Goal: Task Accomplishment & Management: Manage account settings

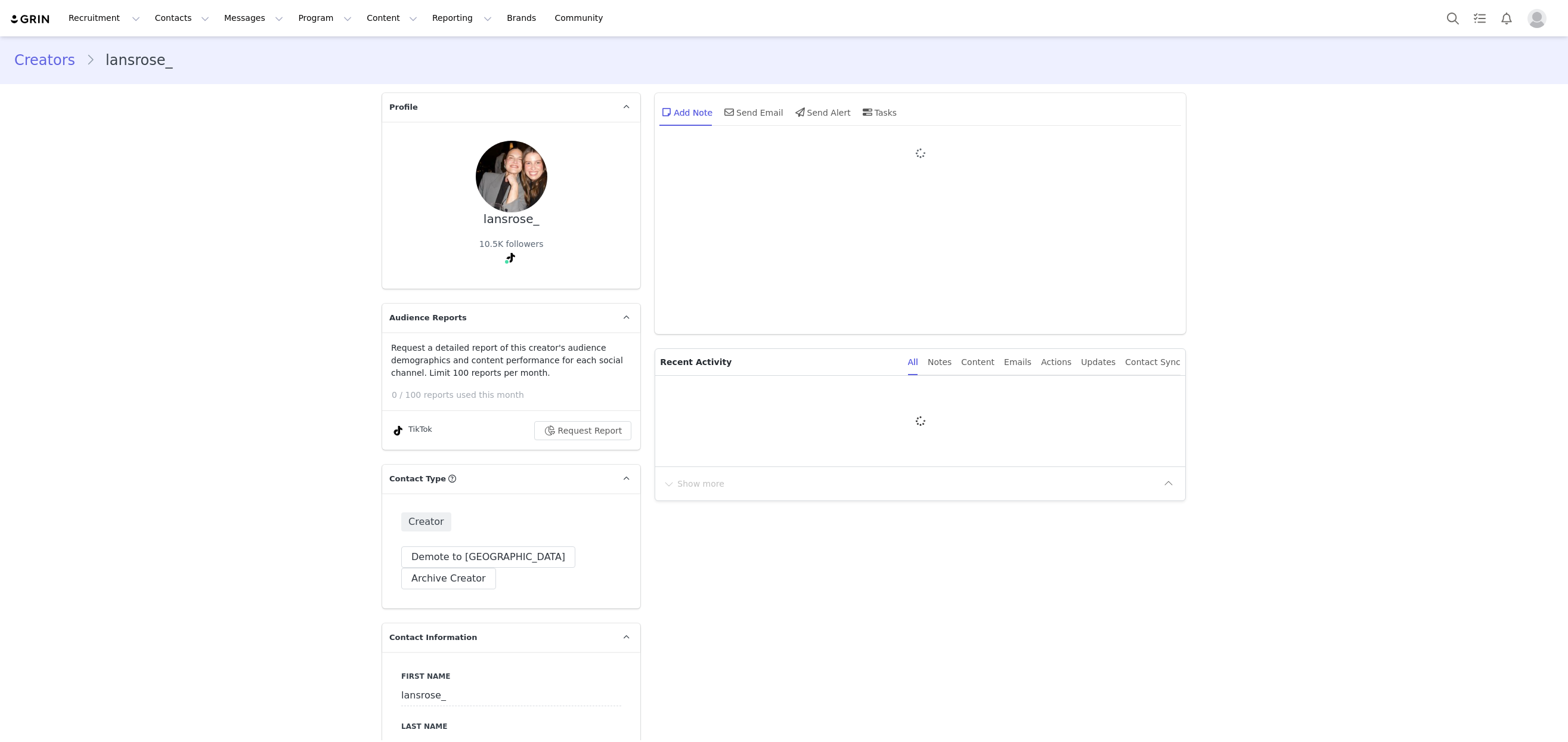
type input "+1 ([GEOGRAPHIC_DATA])"
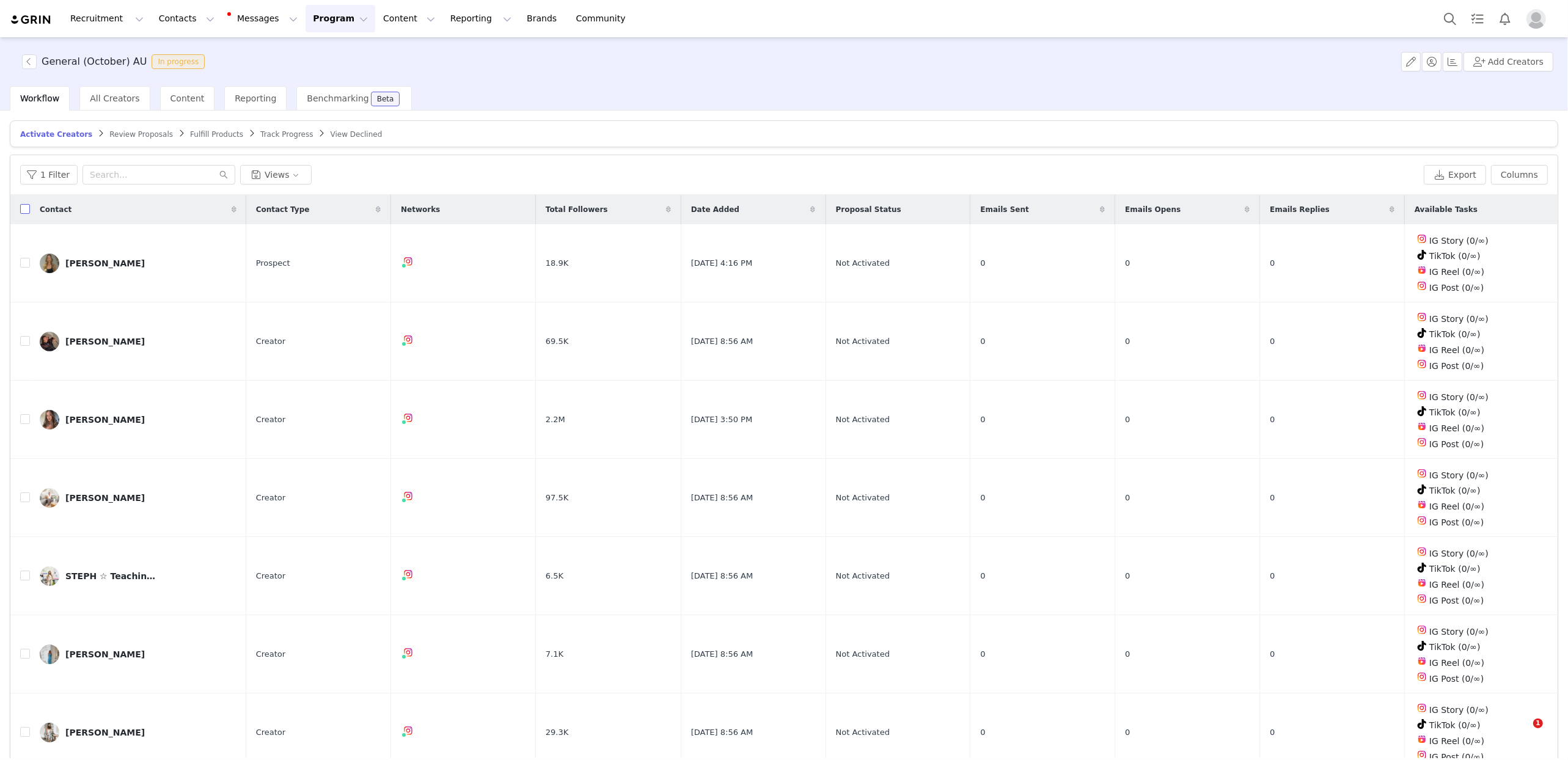
click at [28, 211] on input "checkbox" at bounding box center [25, 208] width 10 height 10
checkbox input "true"
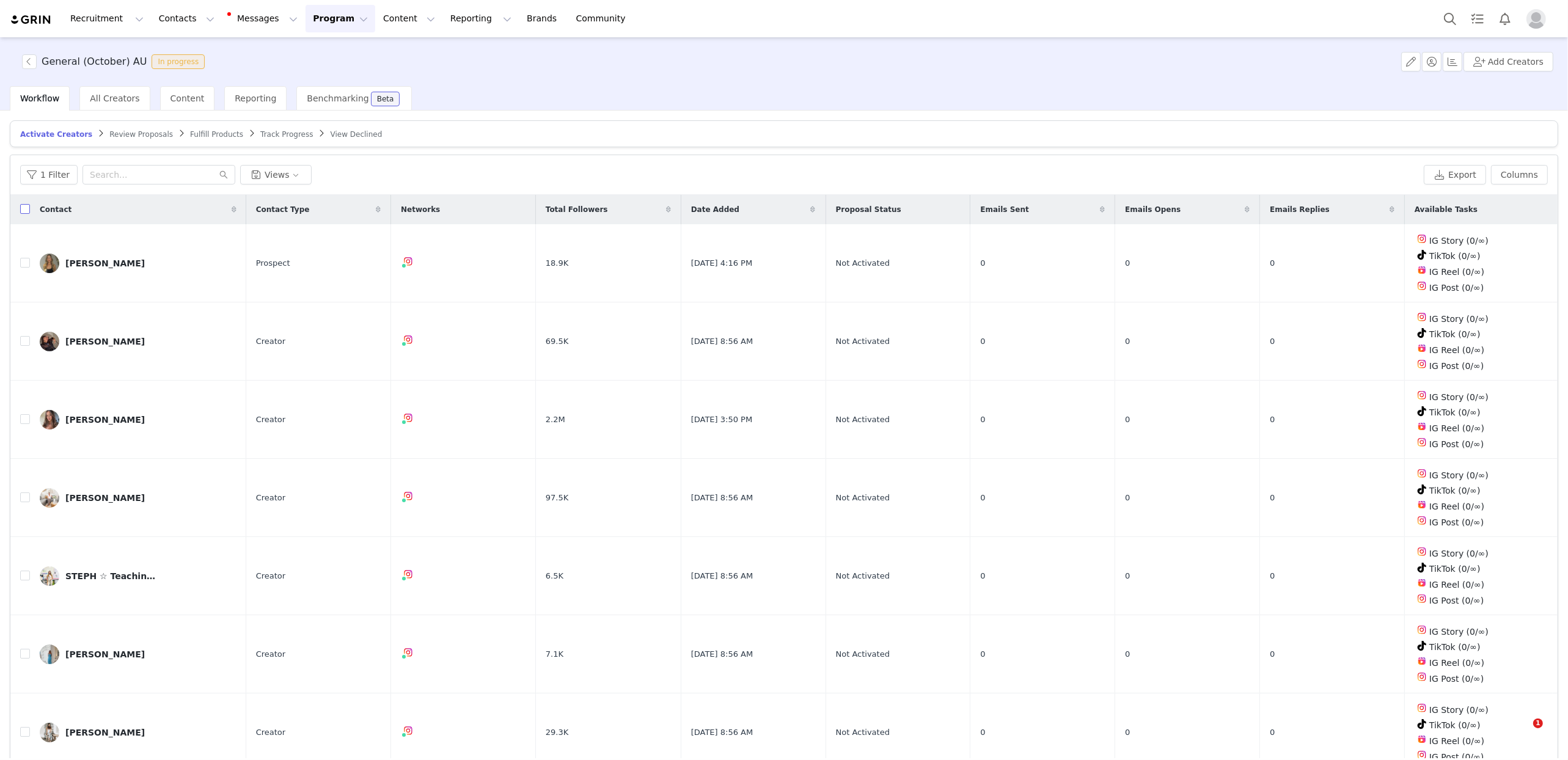
checkbox input "true"
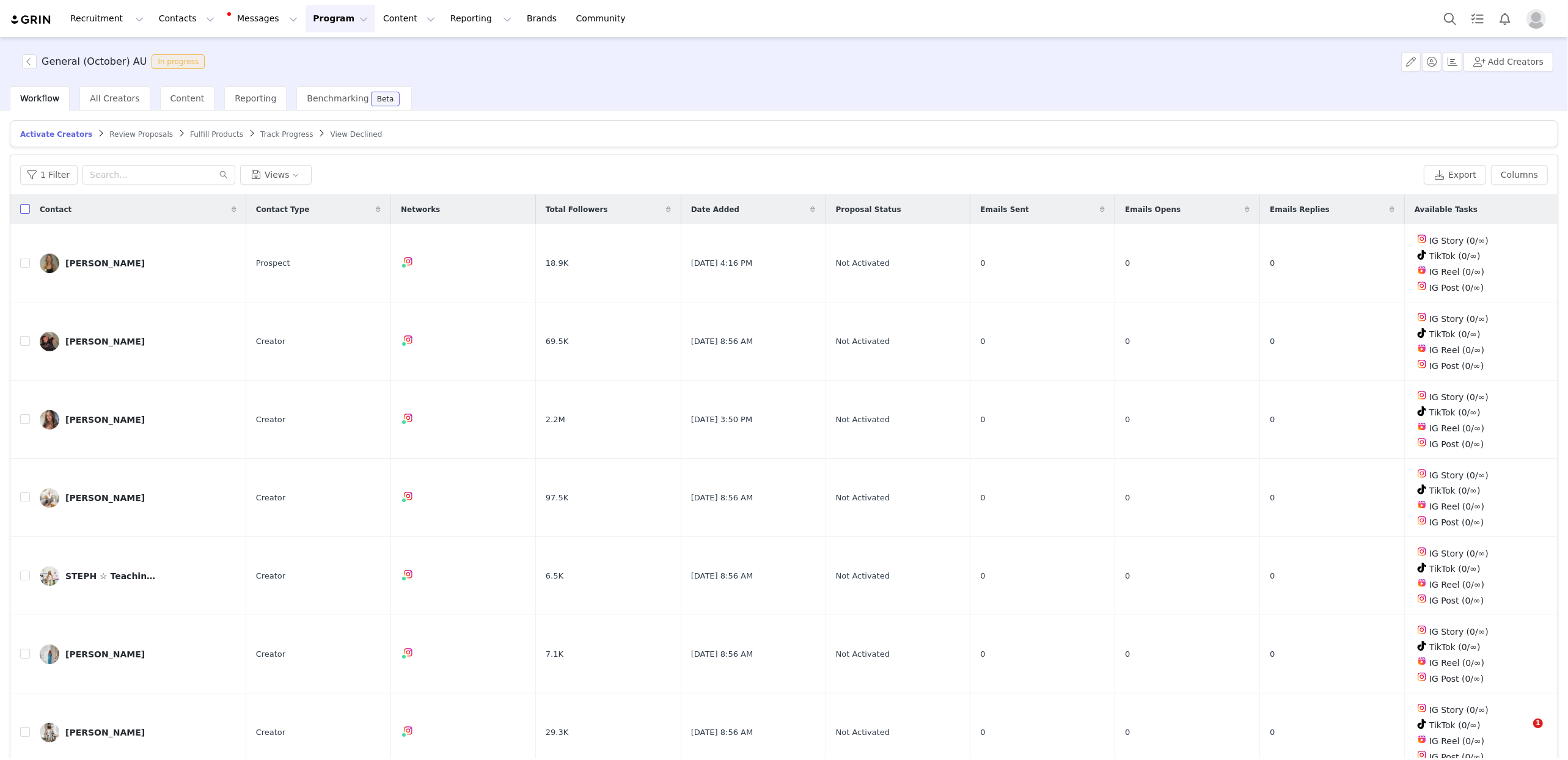
checkbox input "true"
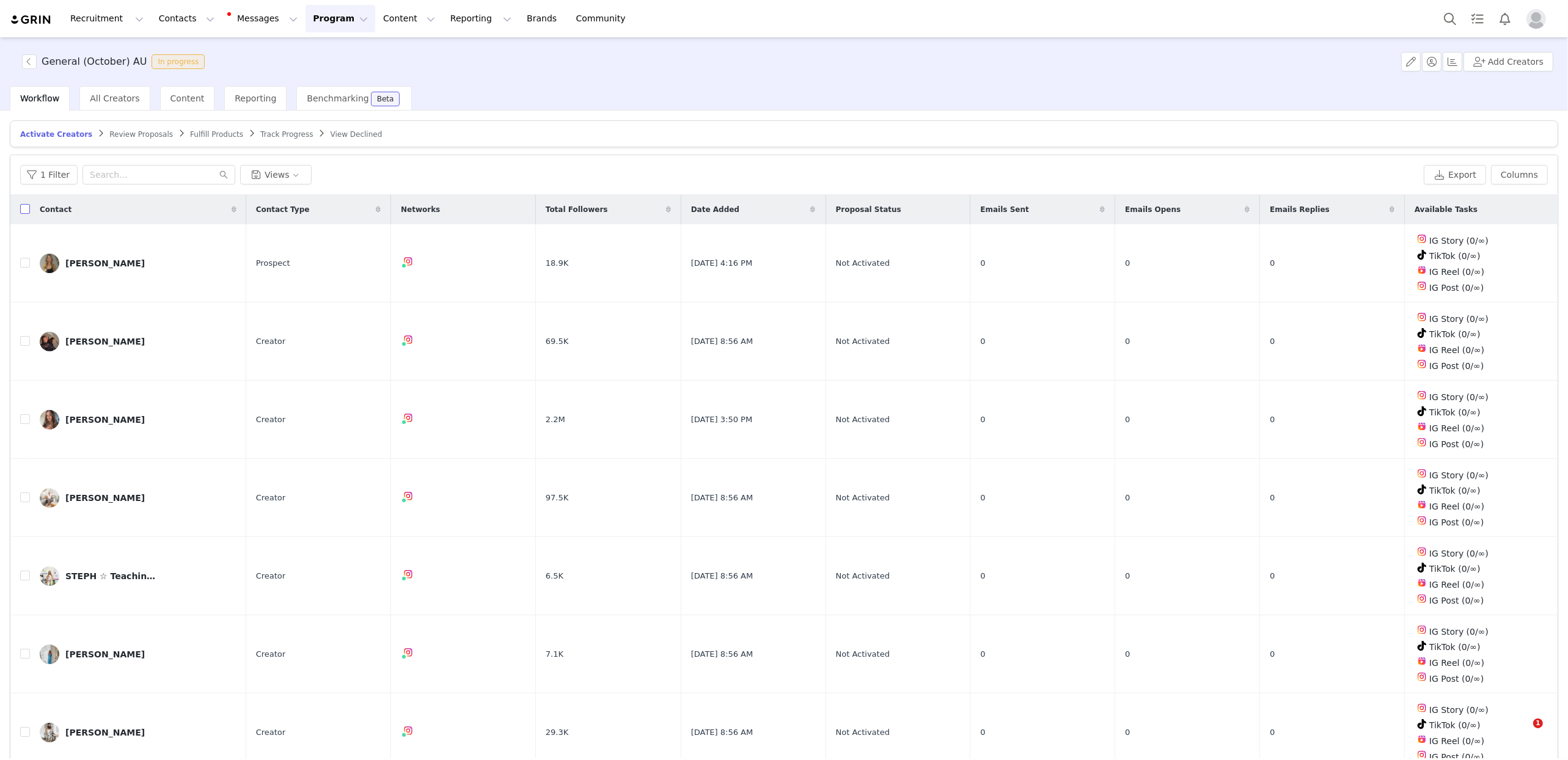
checkbox input "true"
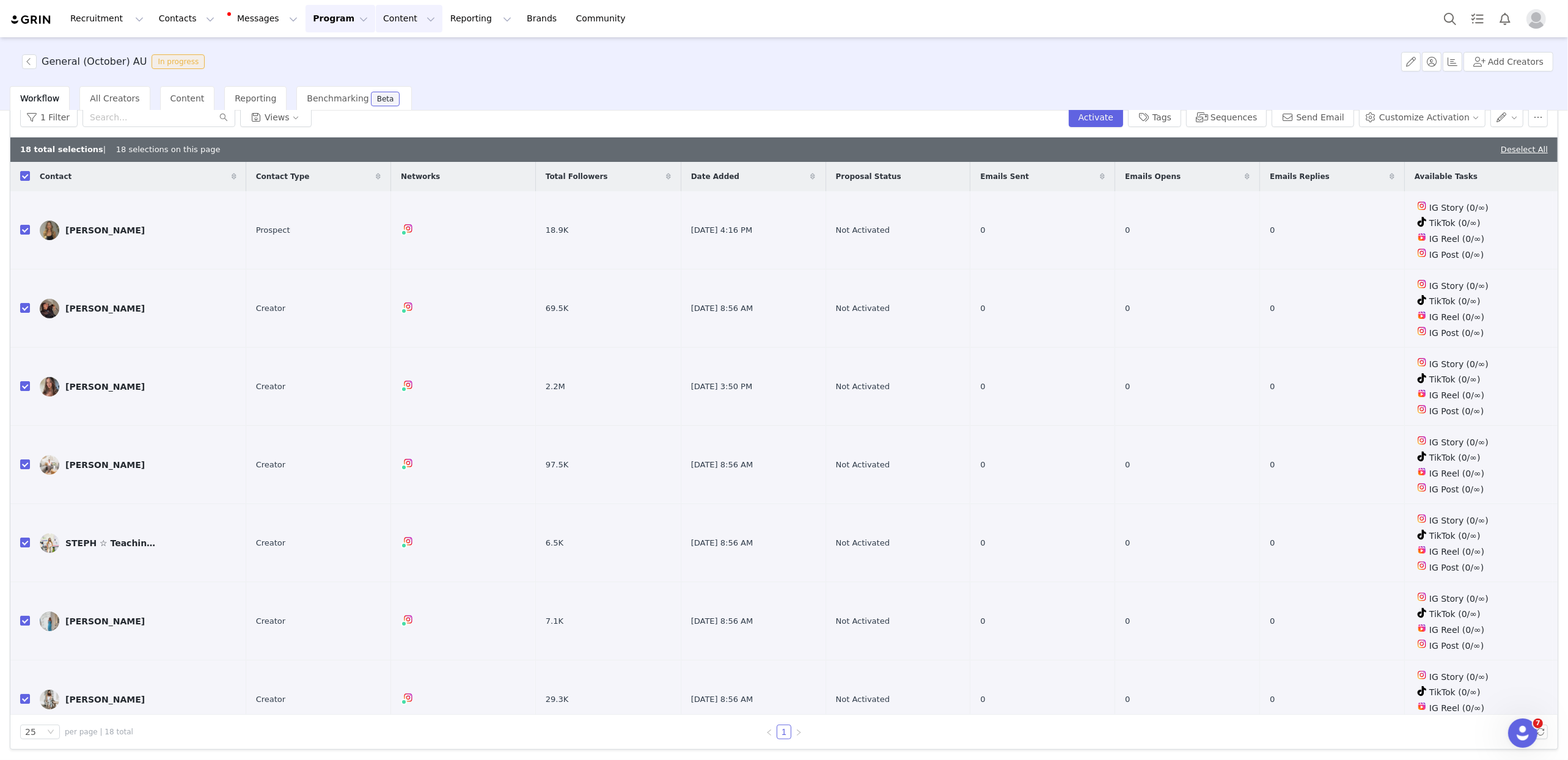
click at [381, 25] on button "Content Content" at bounding box center [409, 18] width 67 height 28
click at [381, 52] on p "Creator Content" at bounding box center [395, 54] width 68 height 13
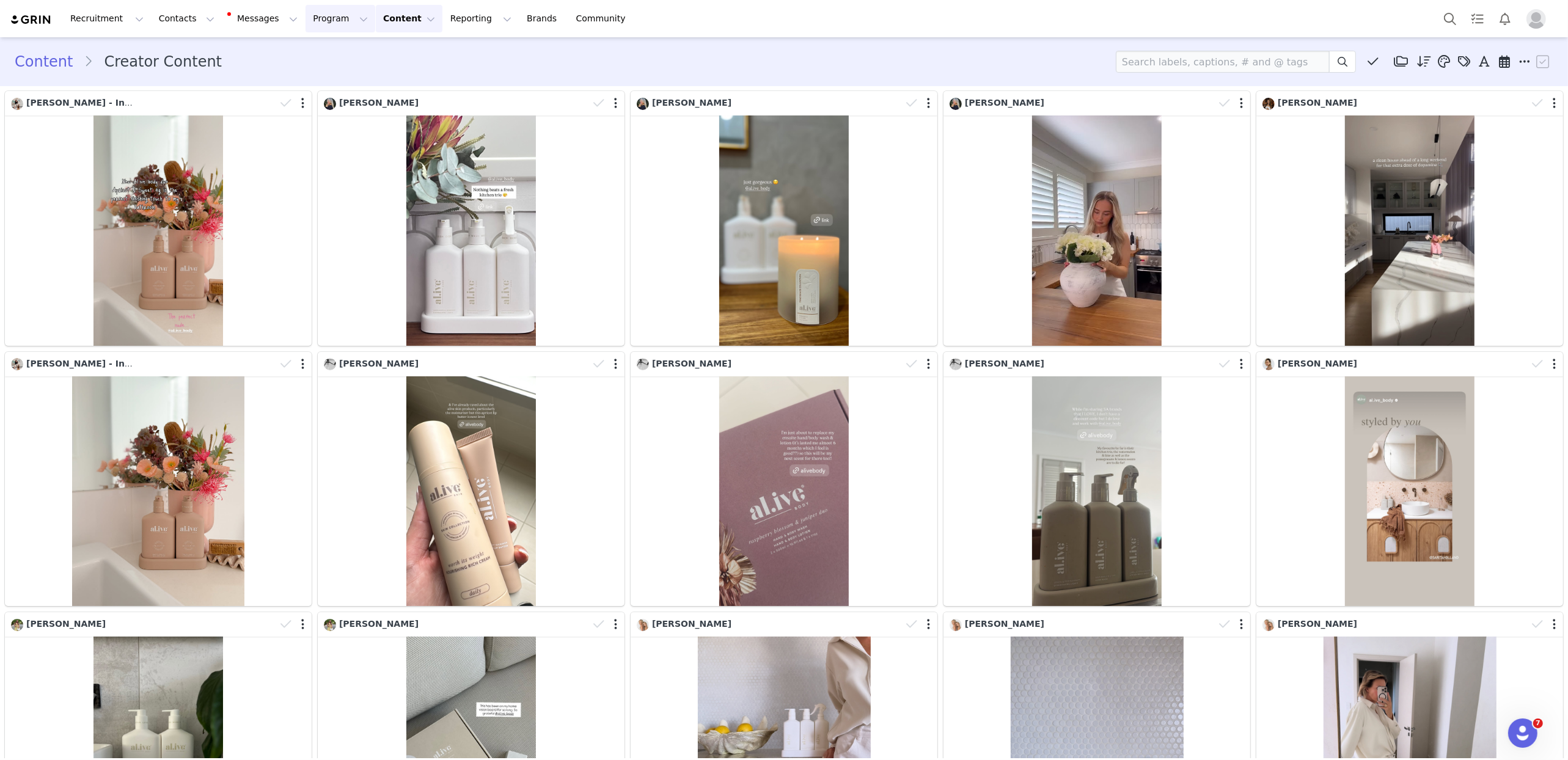
click at [330, 12] on button "Program Program" at bounding box center [340, 18] width 70 height 28
click at [311, 50] on p "Activations" at bounding box center [319, 54] width 47 height 13
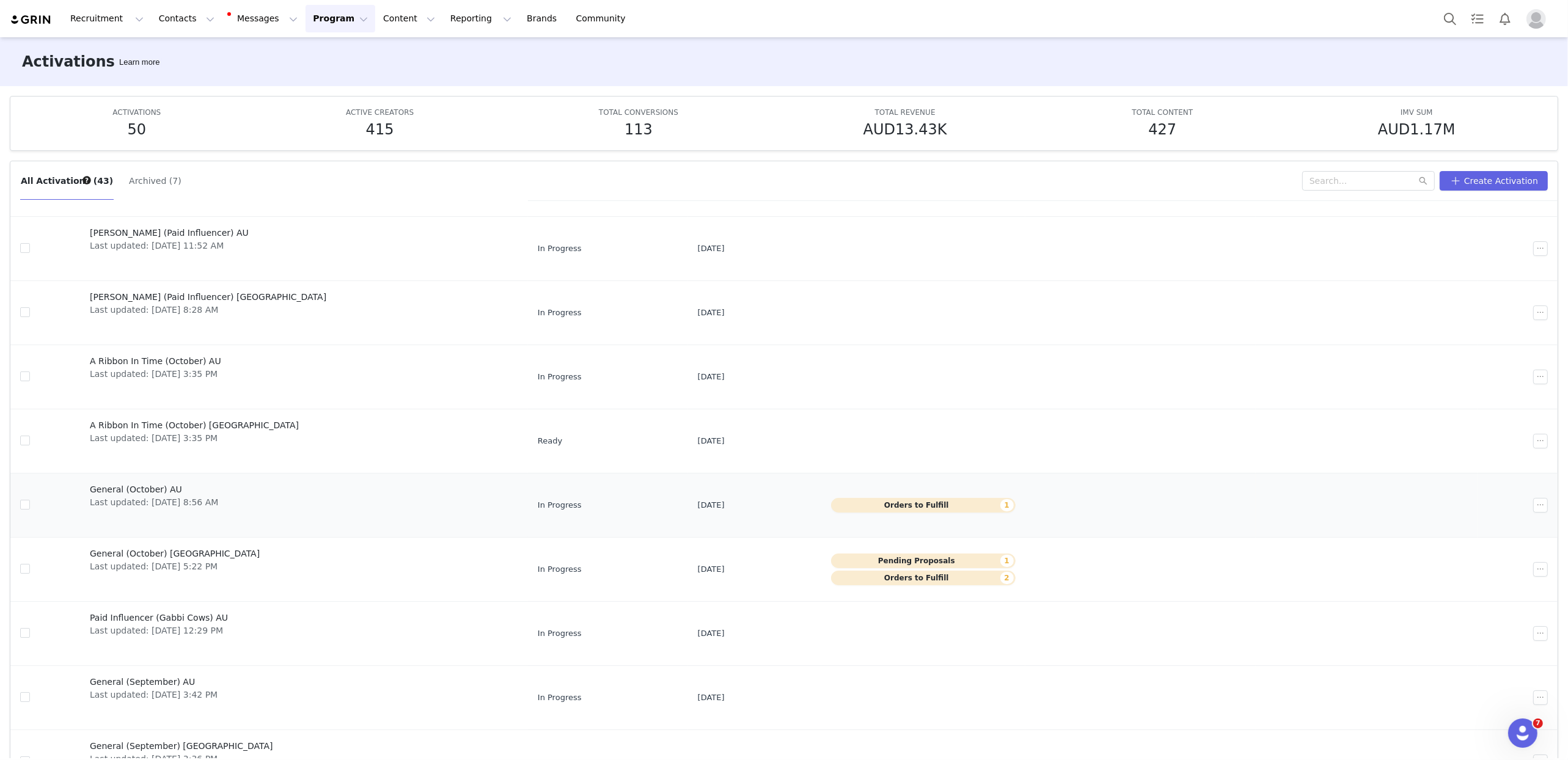
scroll to position [80, 0]
click at [143, 487] on span "General (October) AU" at bounding box center [154, 487] width 128 height 13
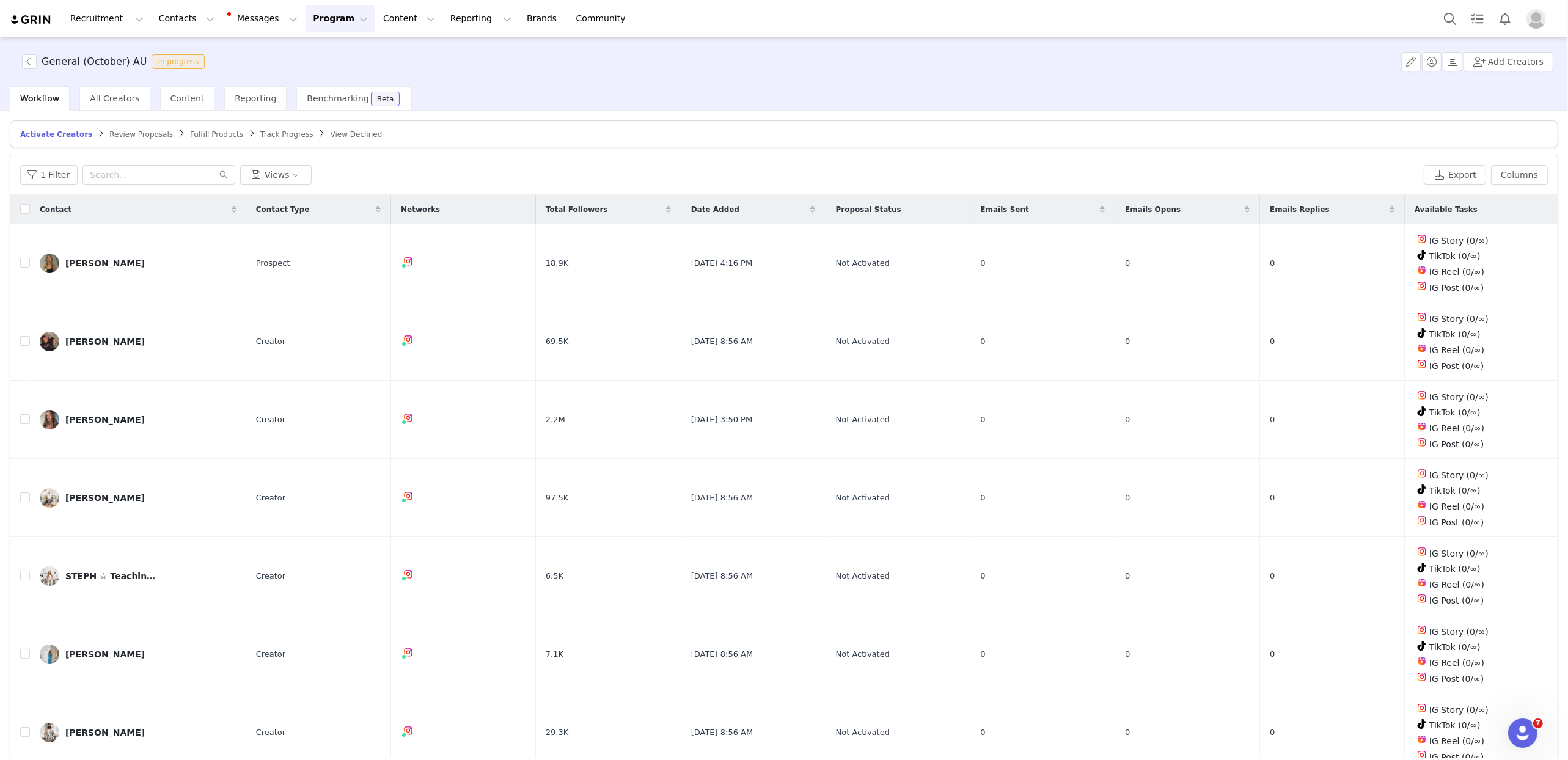
click at [190, 135] on span "Fulfill Products" at bounding box center [216, 134] width 53 height 9
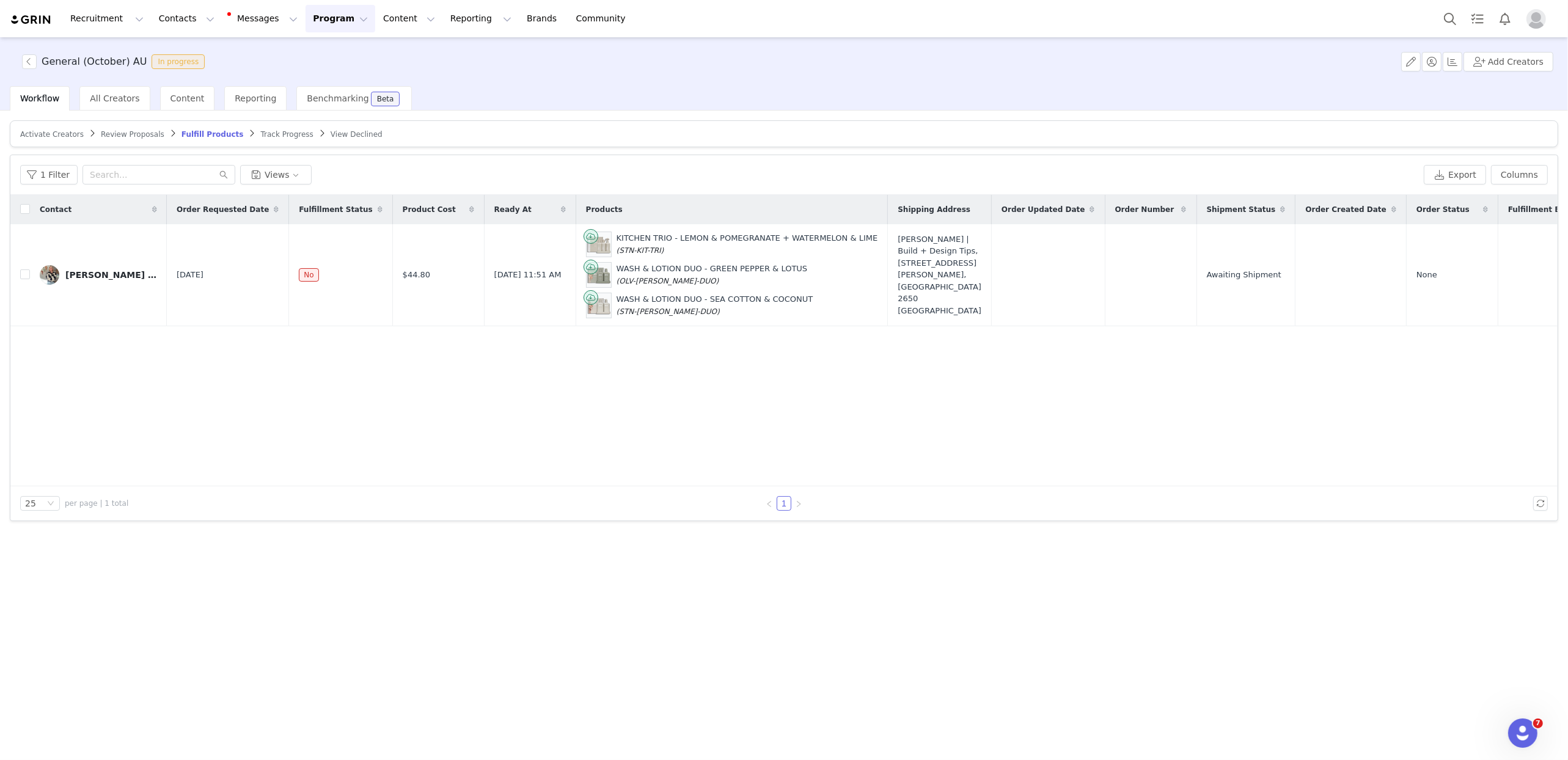
click at [65, 136] on span "Activate Creators" at bounding box center [52, 134] width 63 height 9
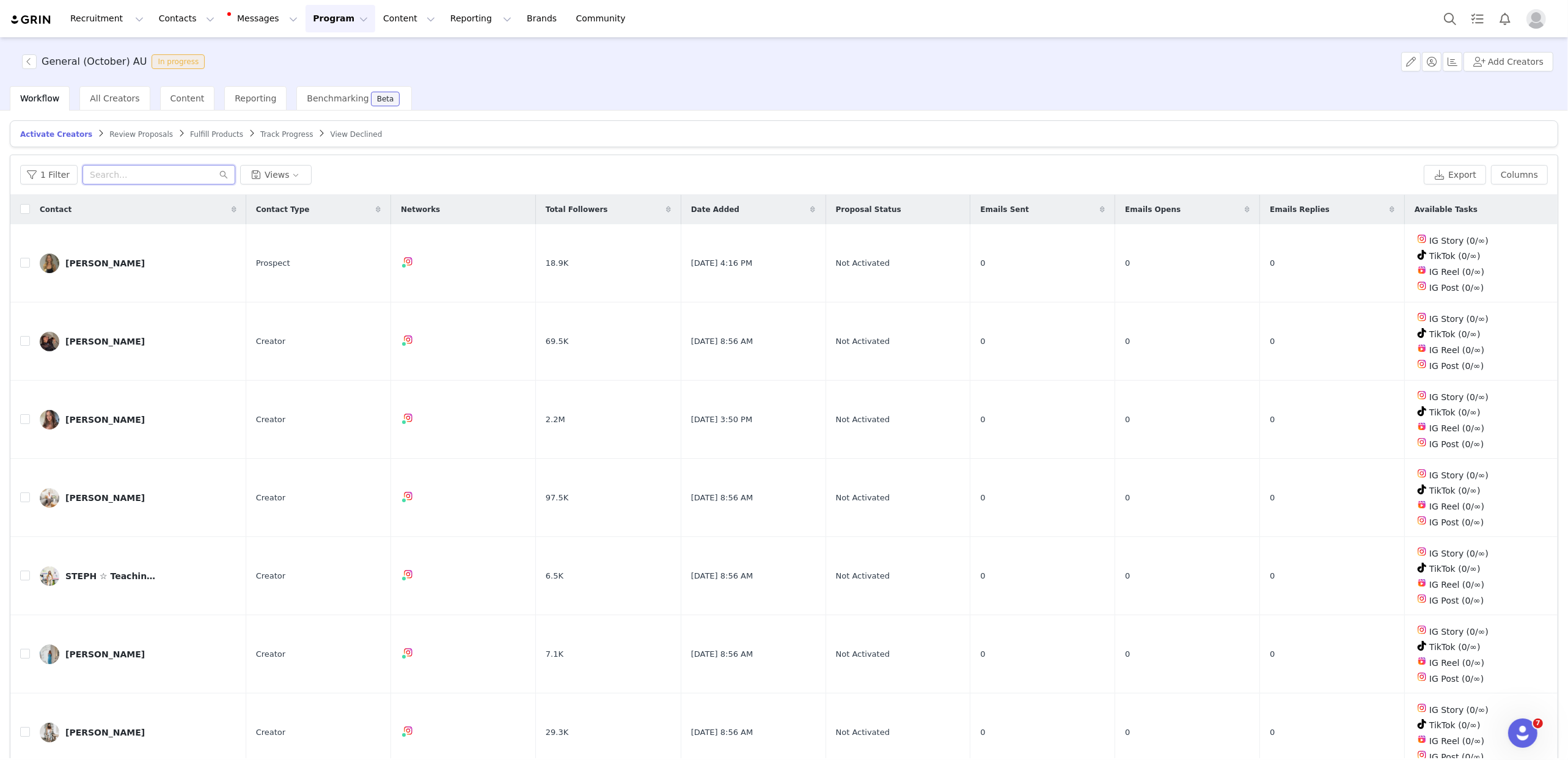
click at [140, 173] on input "text" at bounding box center [159, 174] width 153 height 20
click at [1278, 62] on button "Add Creators" at bounding box center [1508, 62] width 90 height 20
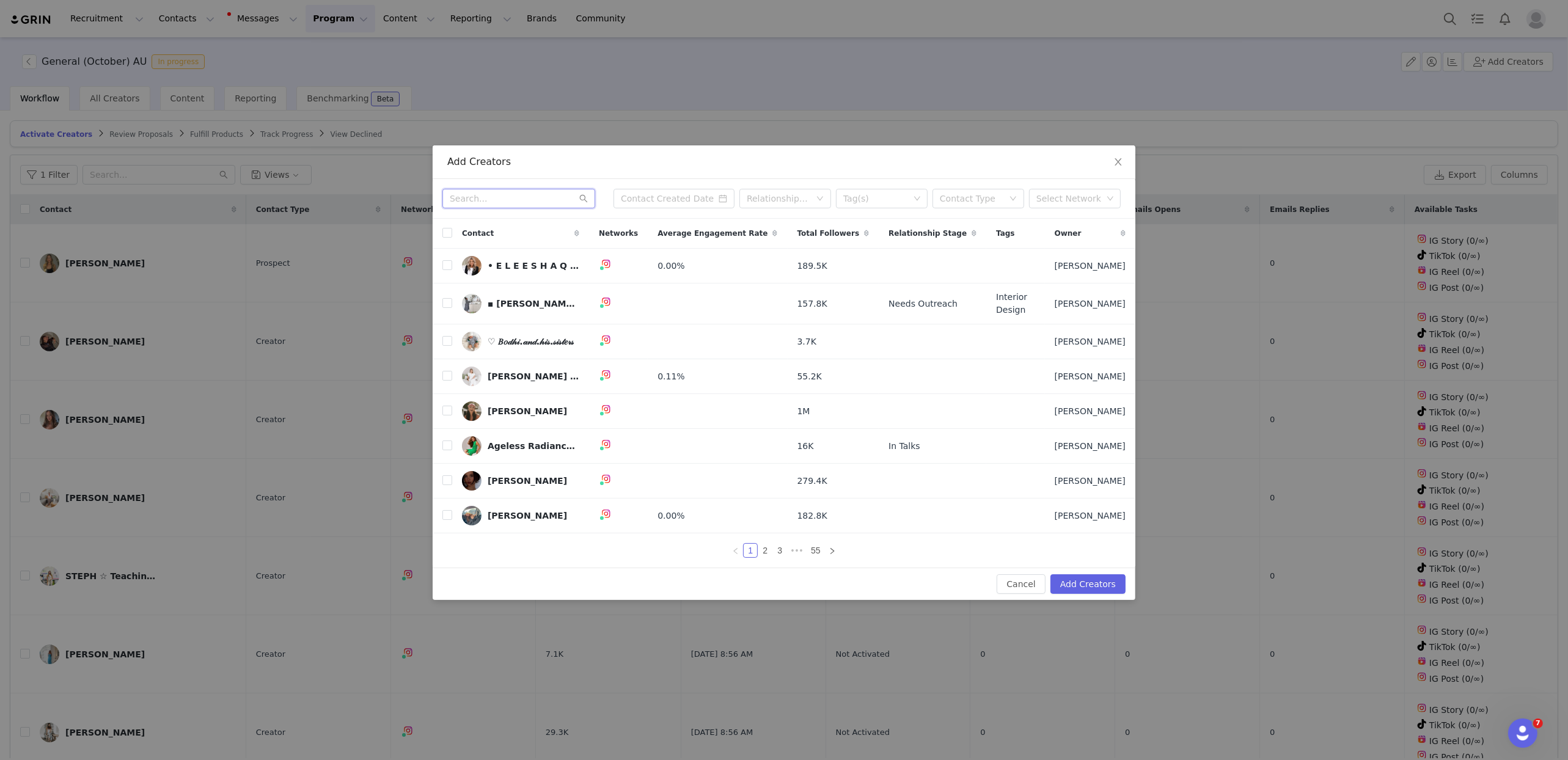
click at [541, 200] on input "text" at bounding box center [518, 198] width 153 height 20
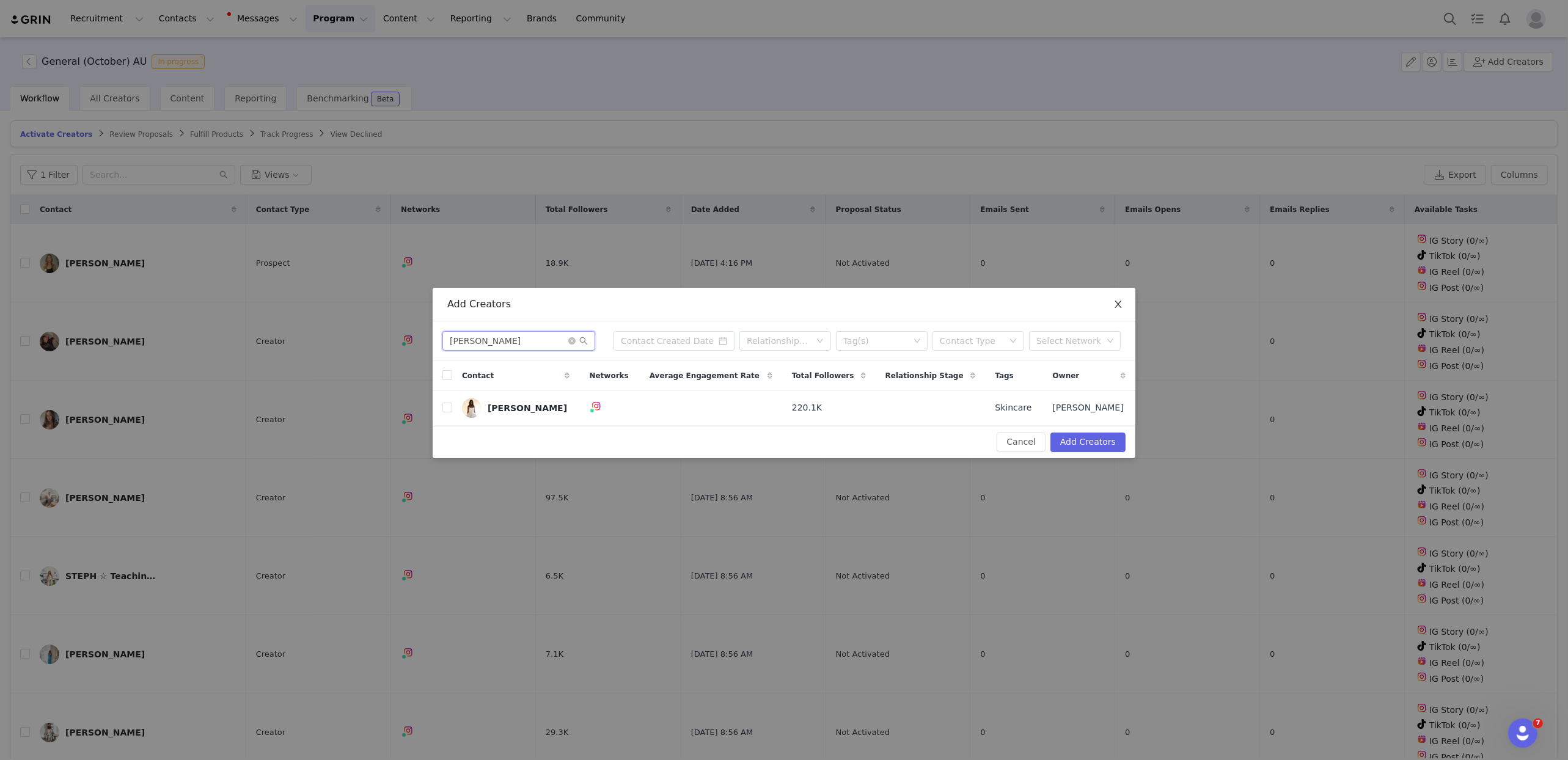
type input "[PERSON_NAME]"
click at [1122, 305] on icon "icon: close" at bounding box center [1119, 304] width 10 height 10
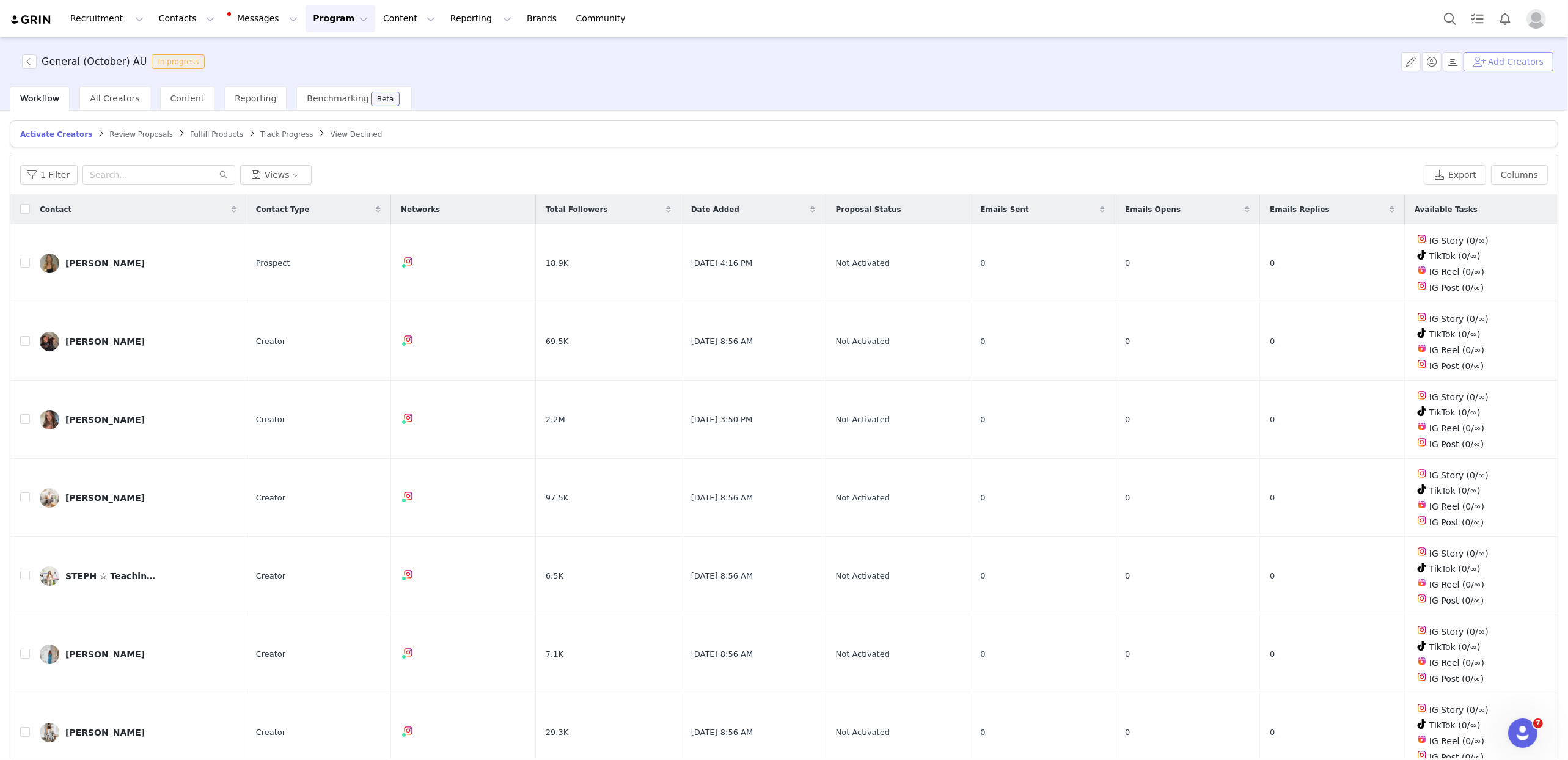
click at [1278, 67] on button "Add Creators" at bounding box center [1508, 62] width 90 height 20
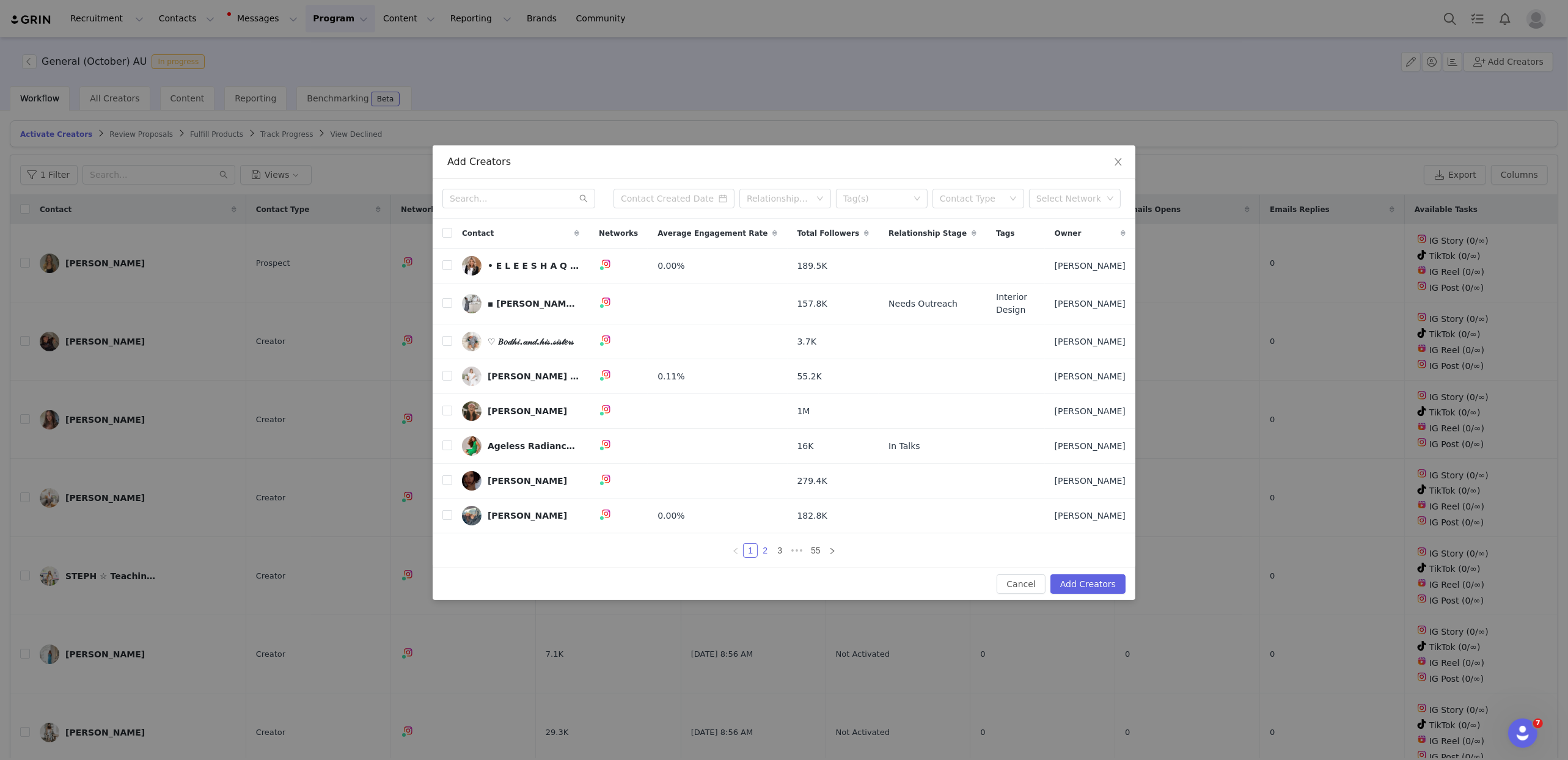
click at [765, 548] on link "2" at bounding box center [765, 550] width 13 height 13
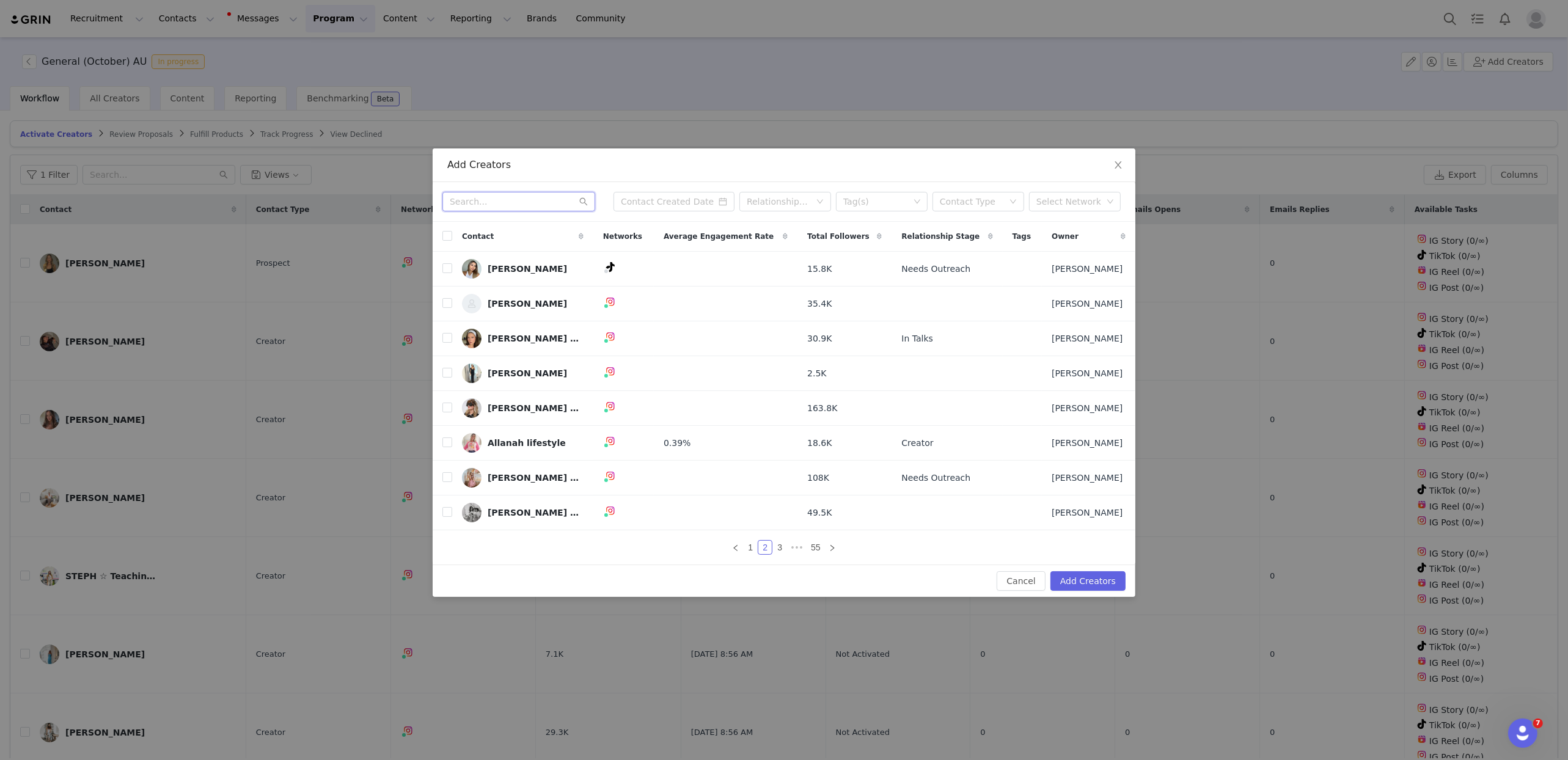
click at [522, 202] on input "text" at bounding box center [518, 201] width 153 height 20
click at [781, 546] on link "3" at bounding box center [779, 547] width 13 height 13
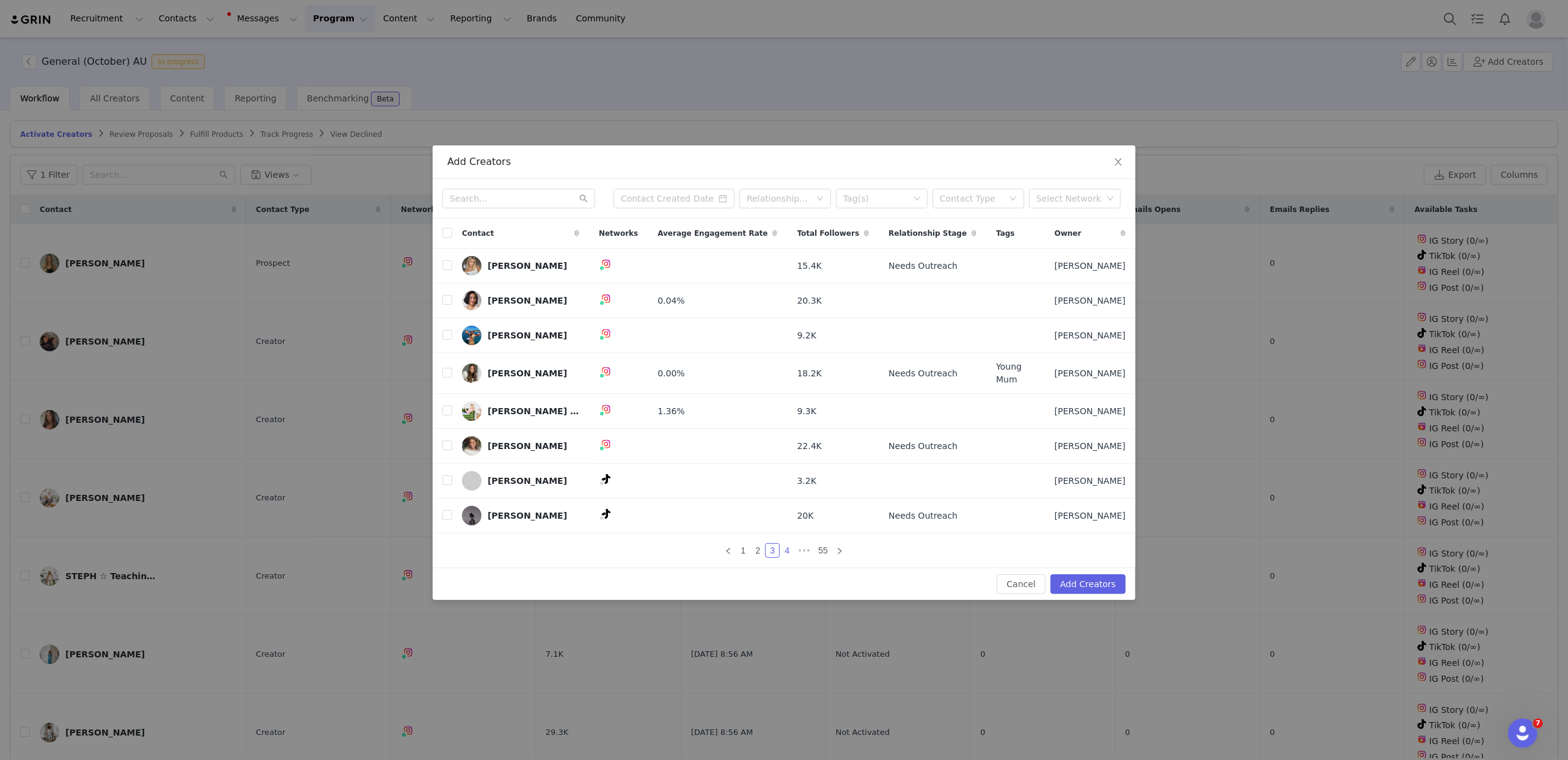
click at [787, 548] on link "4" at bounding box center [786, 550] width 13 height 13
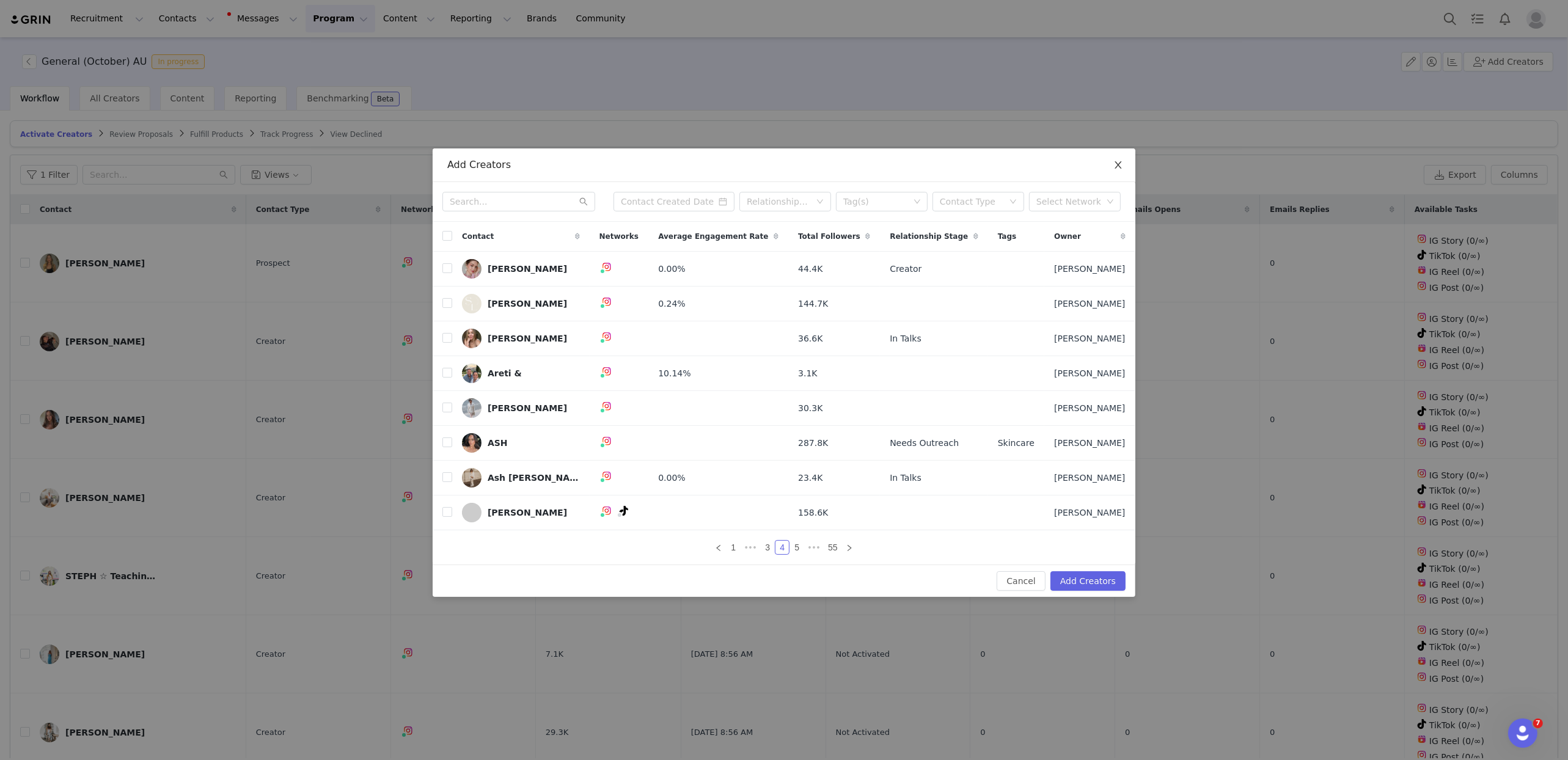
click at [1121, 168] on icon "icon: close" at bounding box center [1119, 165] width 10 height 10
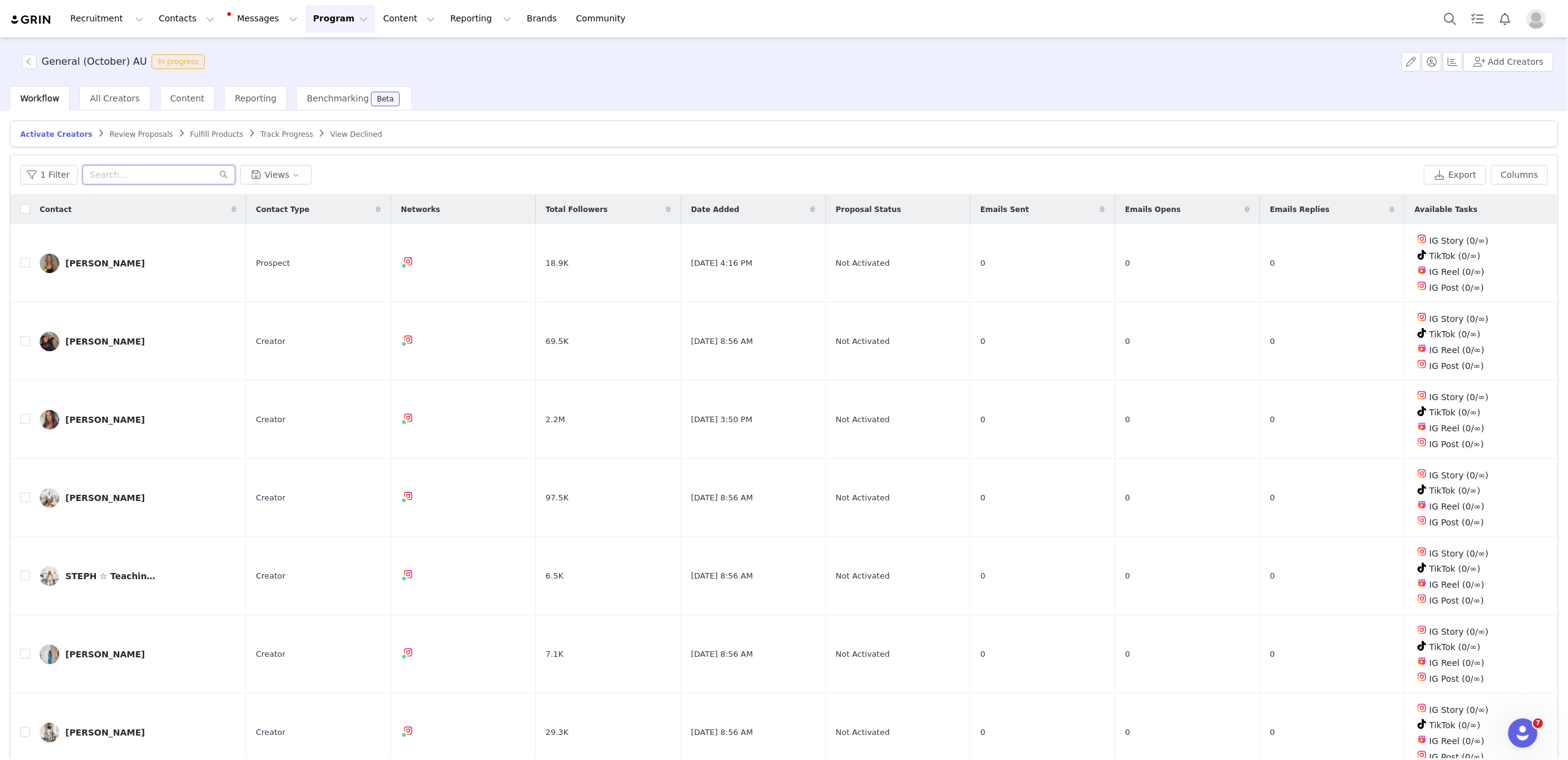
click at [142, 177] on input "text" at bounding box center [159, 174] width 153 height 20
click at [376, 15] on button "Content Content" at bounding box center [409, 18] width 67 height 28
click at [380, 55] on p "Creator Content" at bounding box center [395, 54] width 68 height 13
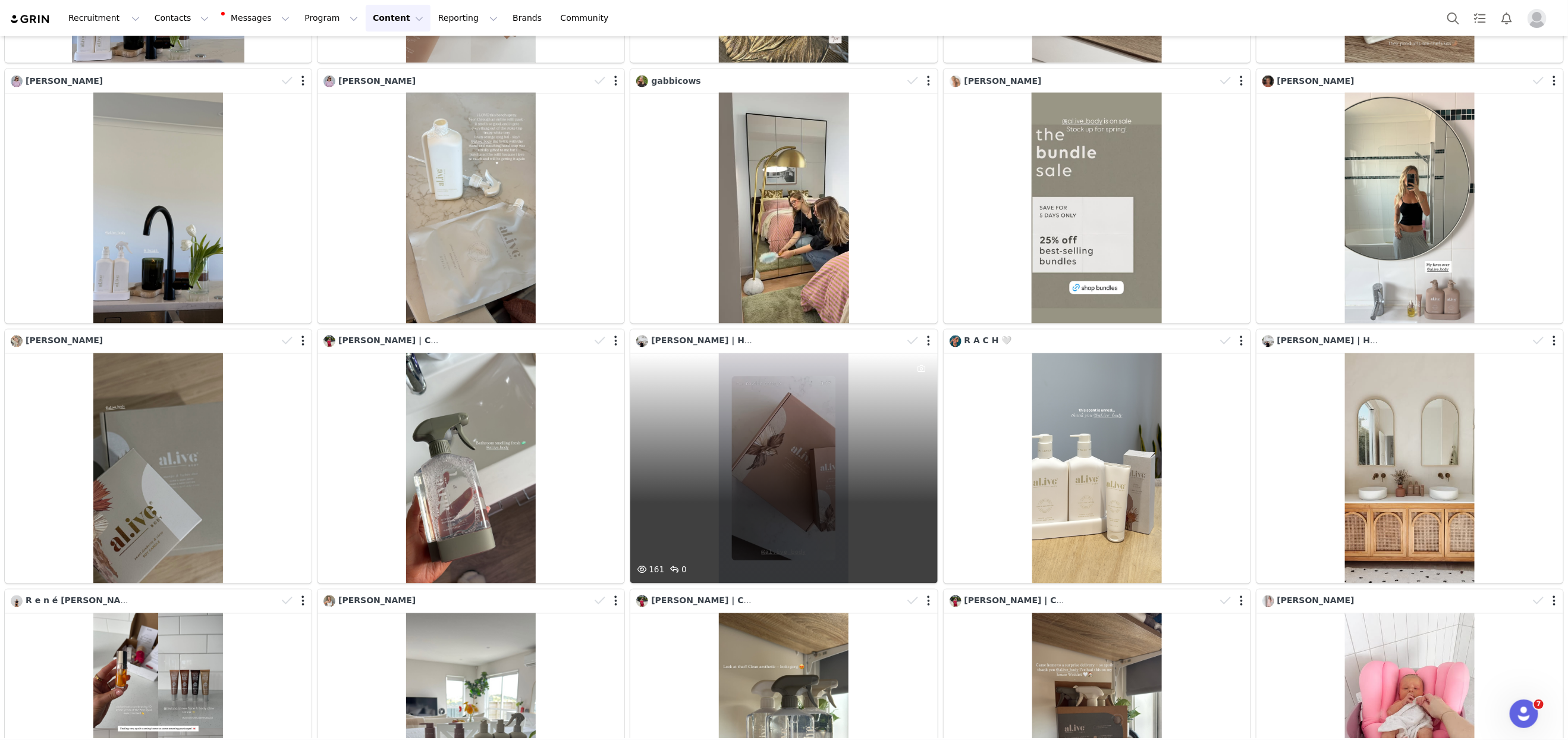
scroll to position [4439, 0]
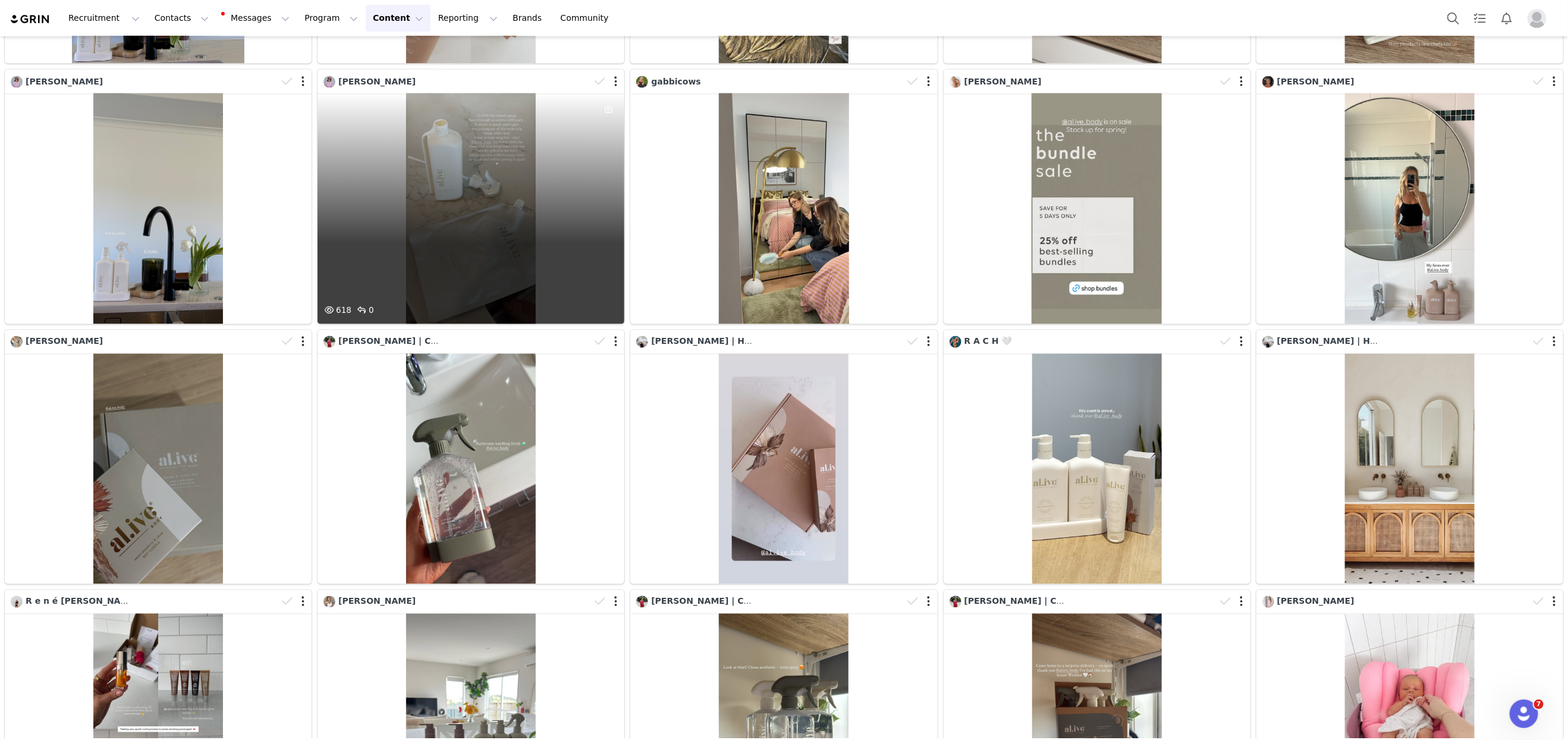
click at [473, 252] on div "618 0" at bounding box center [471, 208] width 307 height 230
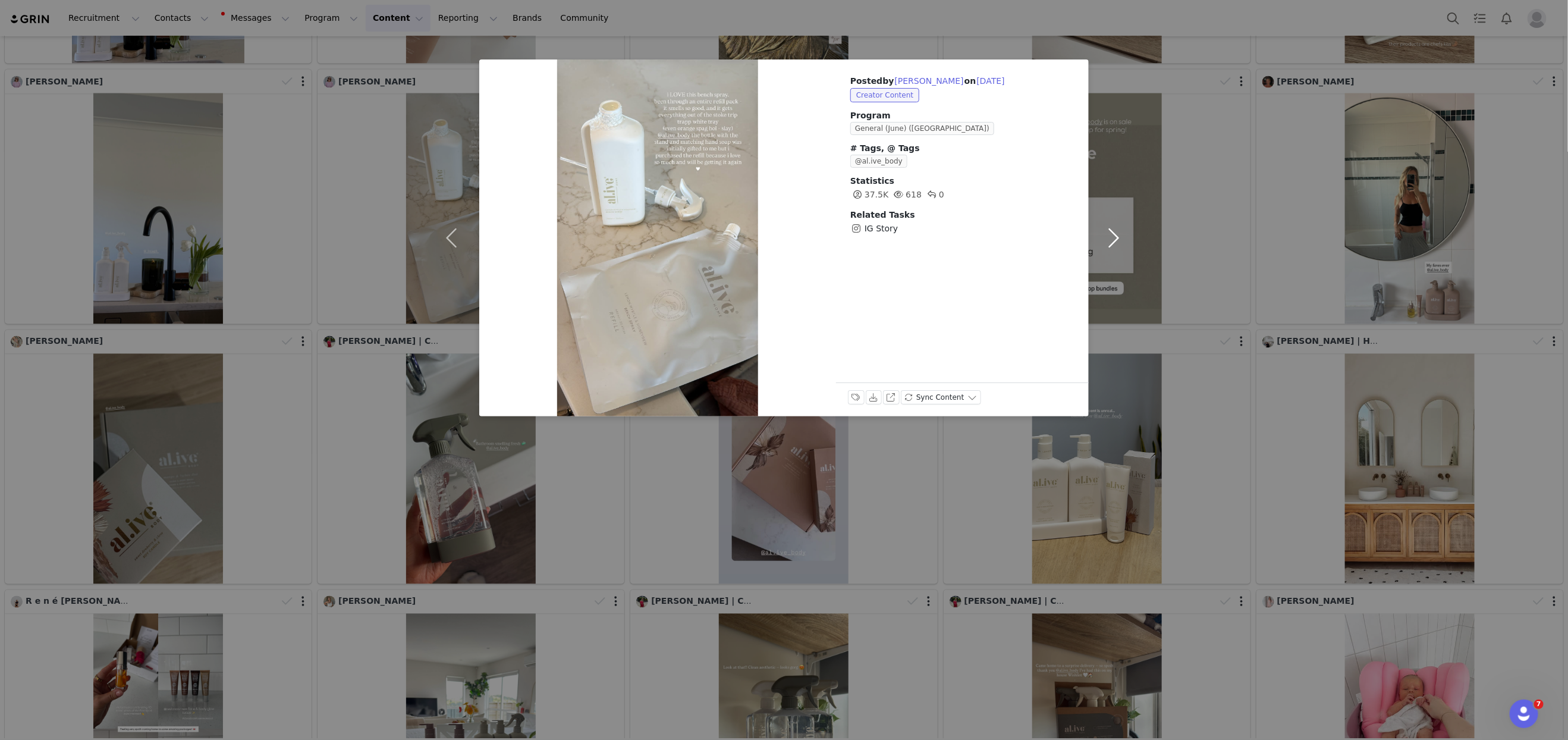
click at [1133, 361] on button "button" at bounding box center [1114, 238] width 50 height 357
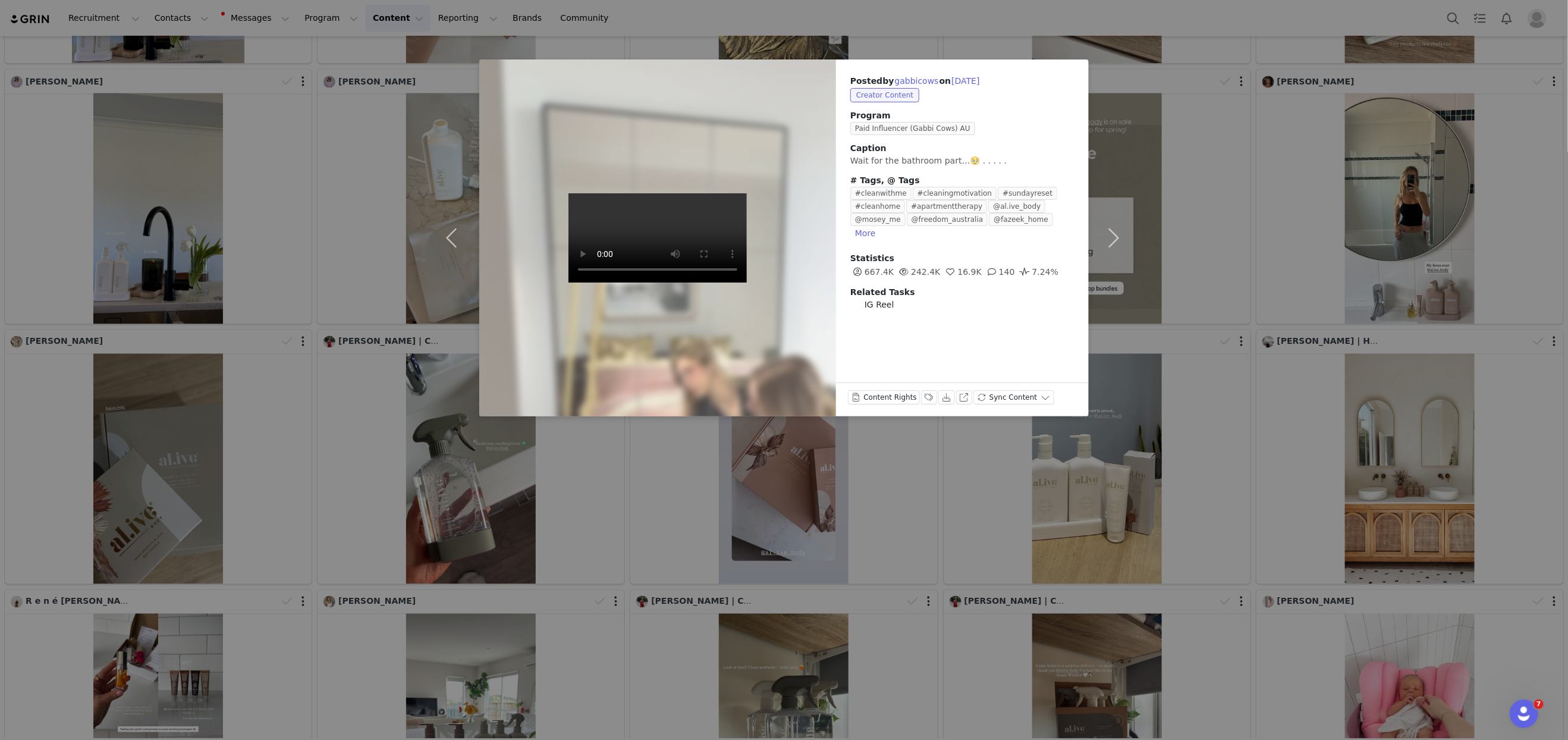
click at [1226, 380] on div "Posted by [PERSON_NAME] on [DATE] Creator Content Program Paid Influencer (Gabb…" at bounding box center [784, 370] width 1568 height 740
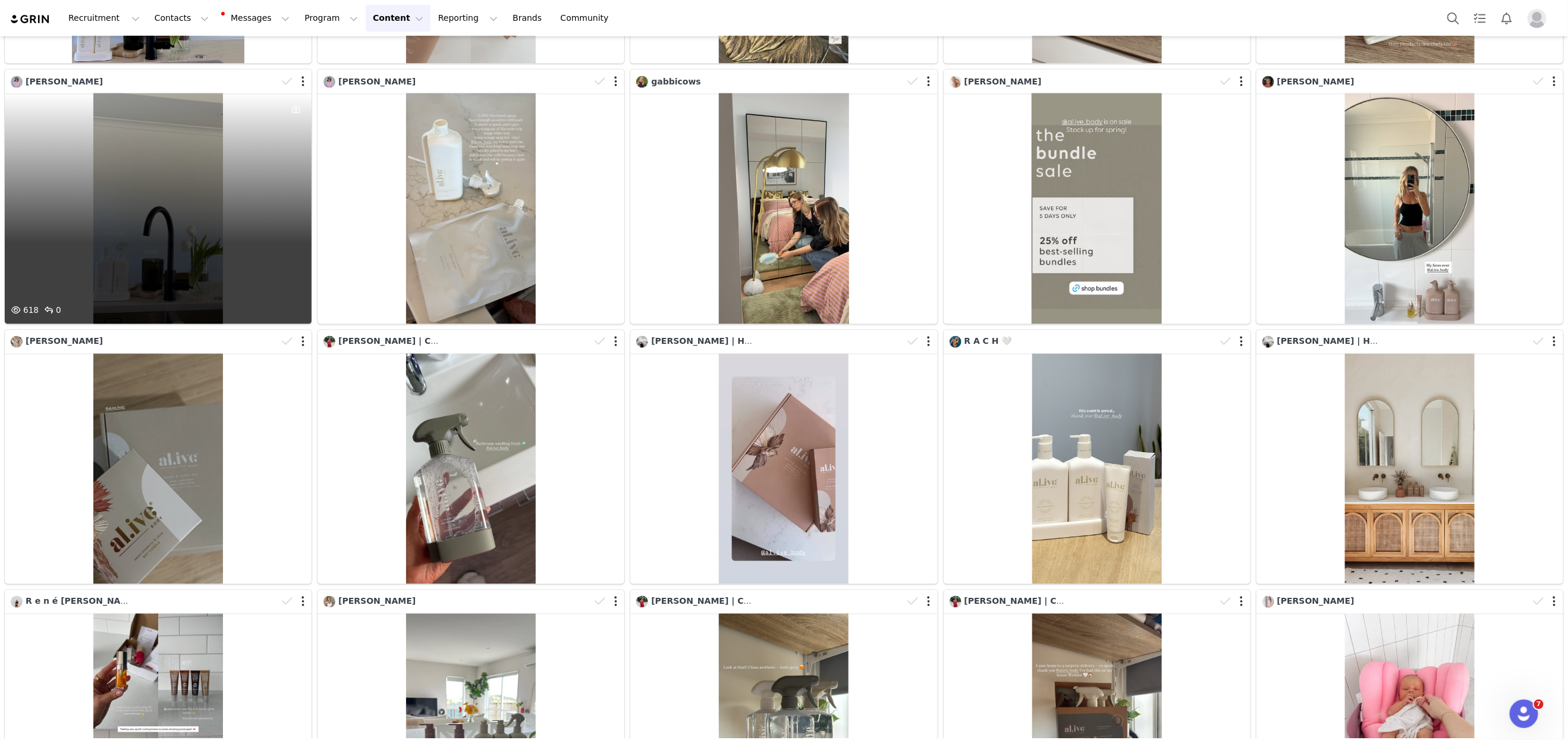
click at [193, 222] on div "618 0" at bounding box center [158, 208] width 307 height 230
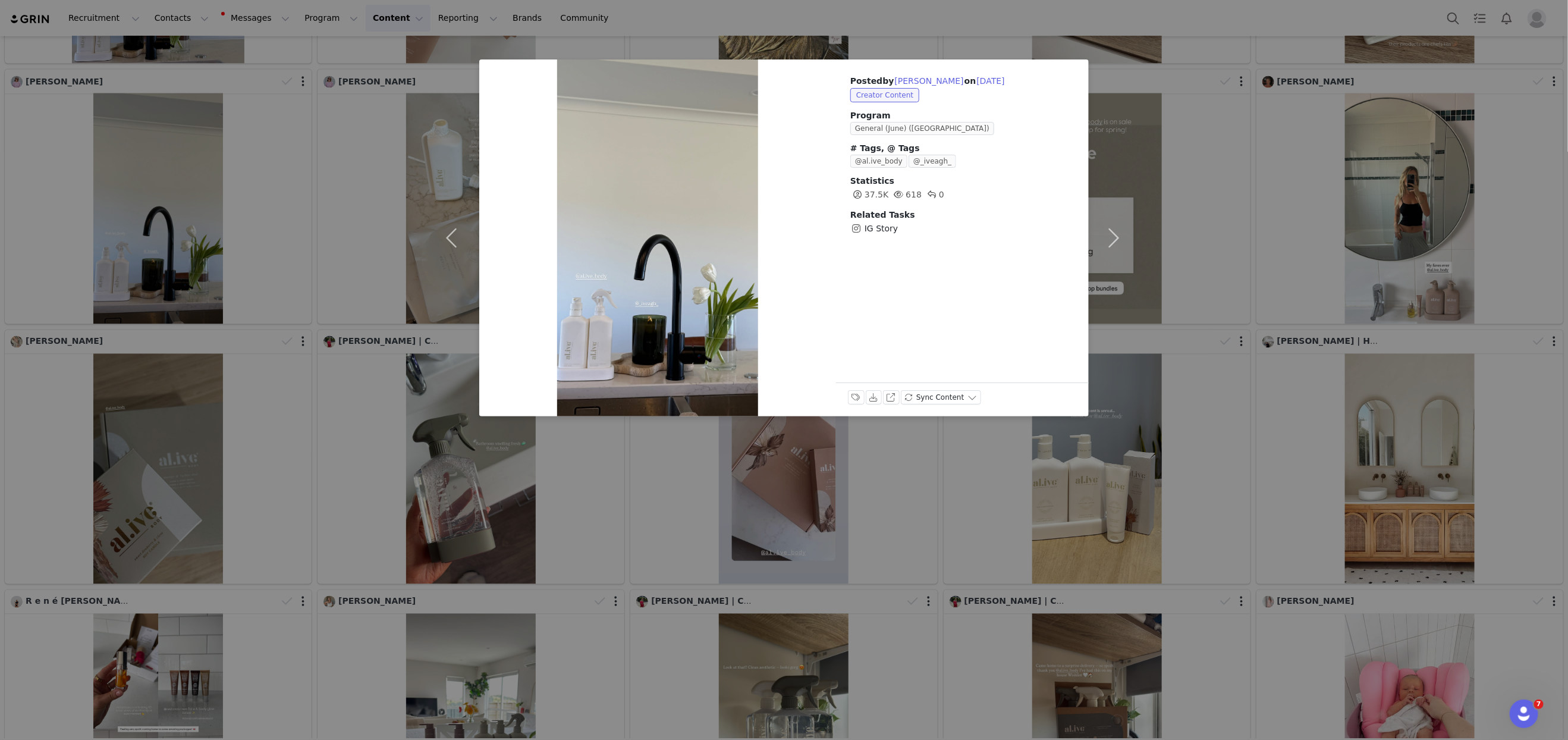
drag, startPoint x: 1183, startPoint y: 267, endPoint x: 1138, endPoint y: 266, distance: 45.0
click at [1182, 268] on div "Posted by [PERSON_NAME] on [DATE] Creator Content Program General (June) ([GEOG…" at bounding box center [784, 370] width 1568 height 740
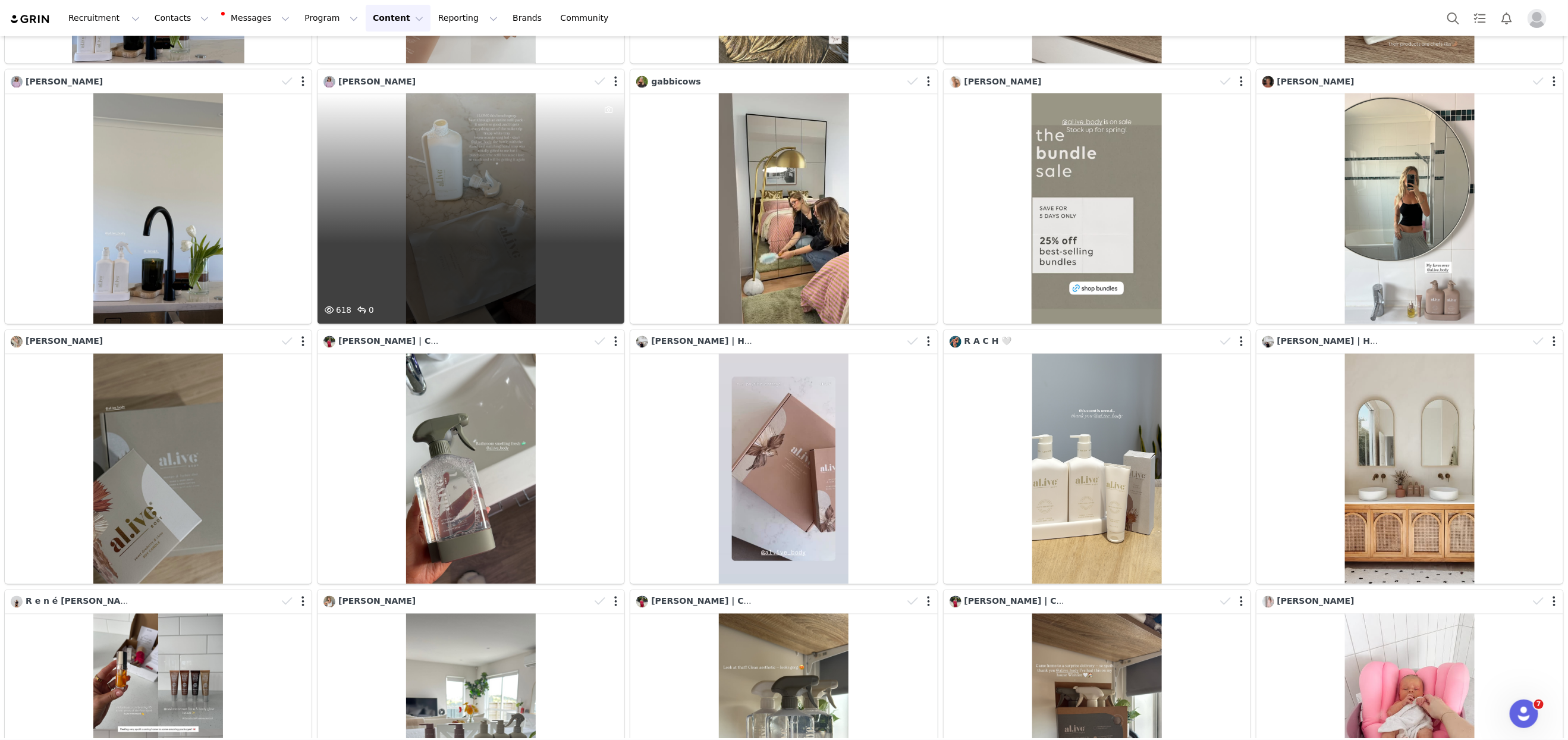
click at [518, 228] on div "618 0" at bounding box center [471, 208] width 307 height 230
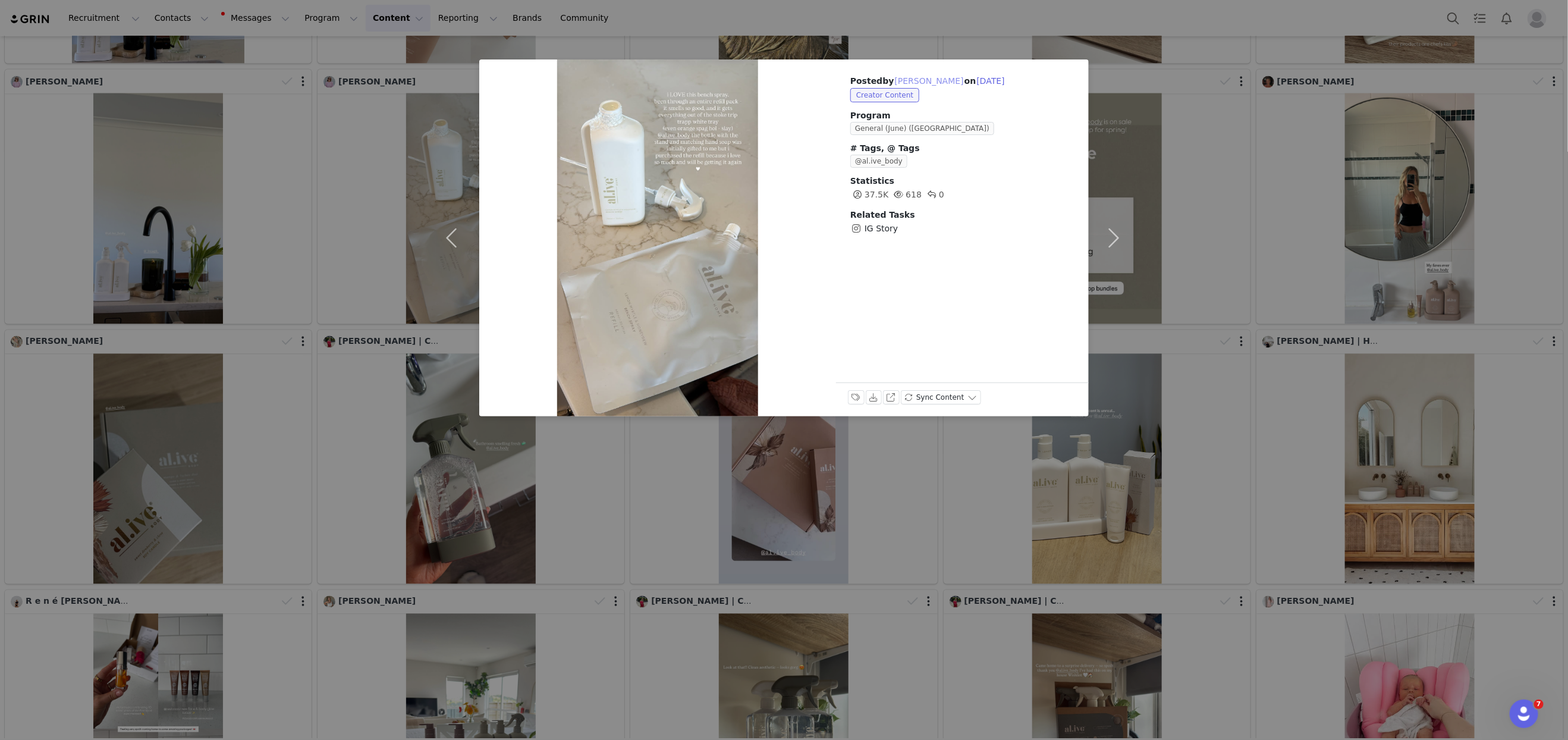
click at [923, 79] on button "[PERSON_NAME]" at bounding box center [929, 81] width 70 height 15
type input "[PERSON_NAME]"
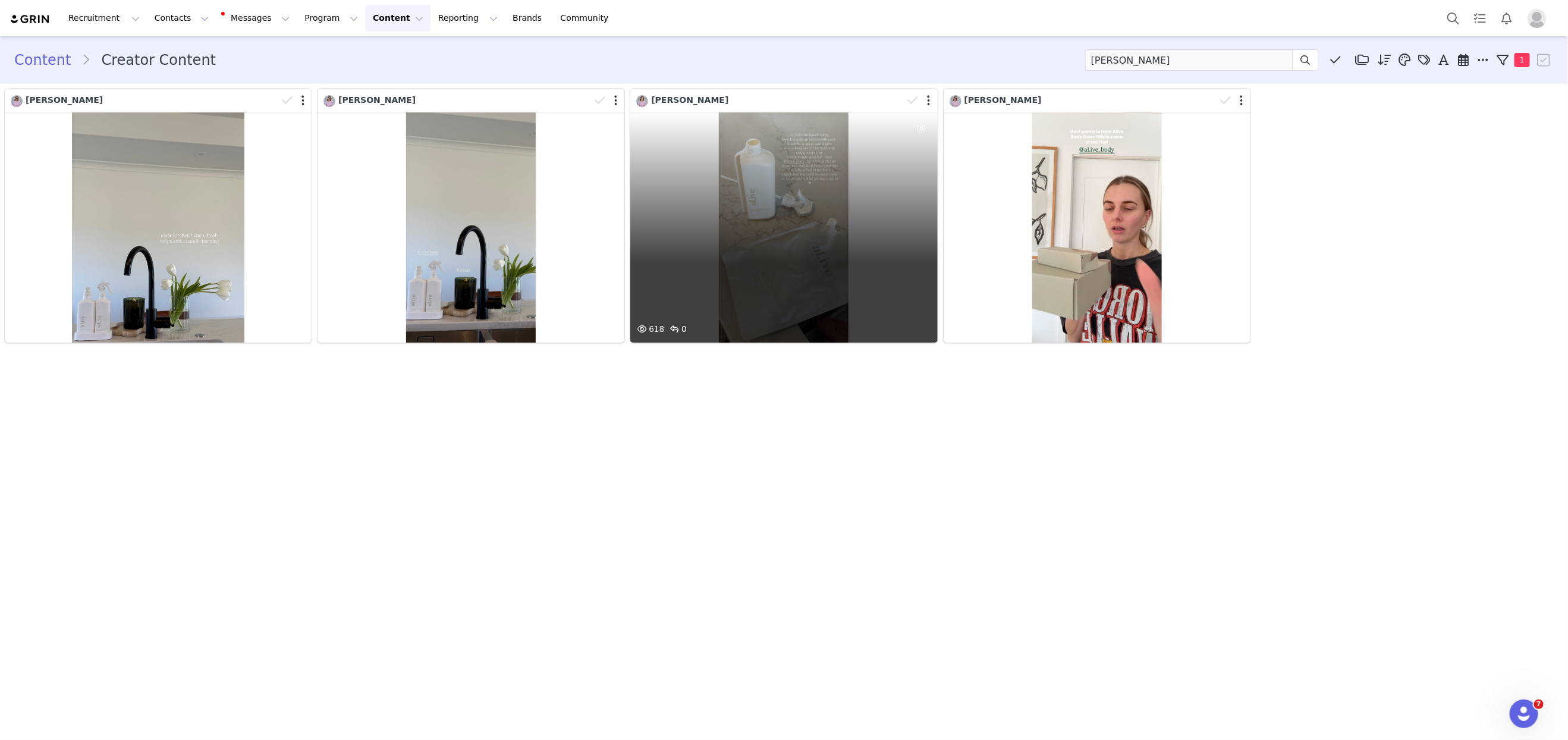
scroll to position [0, 0]
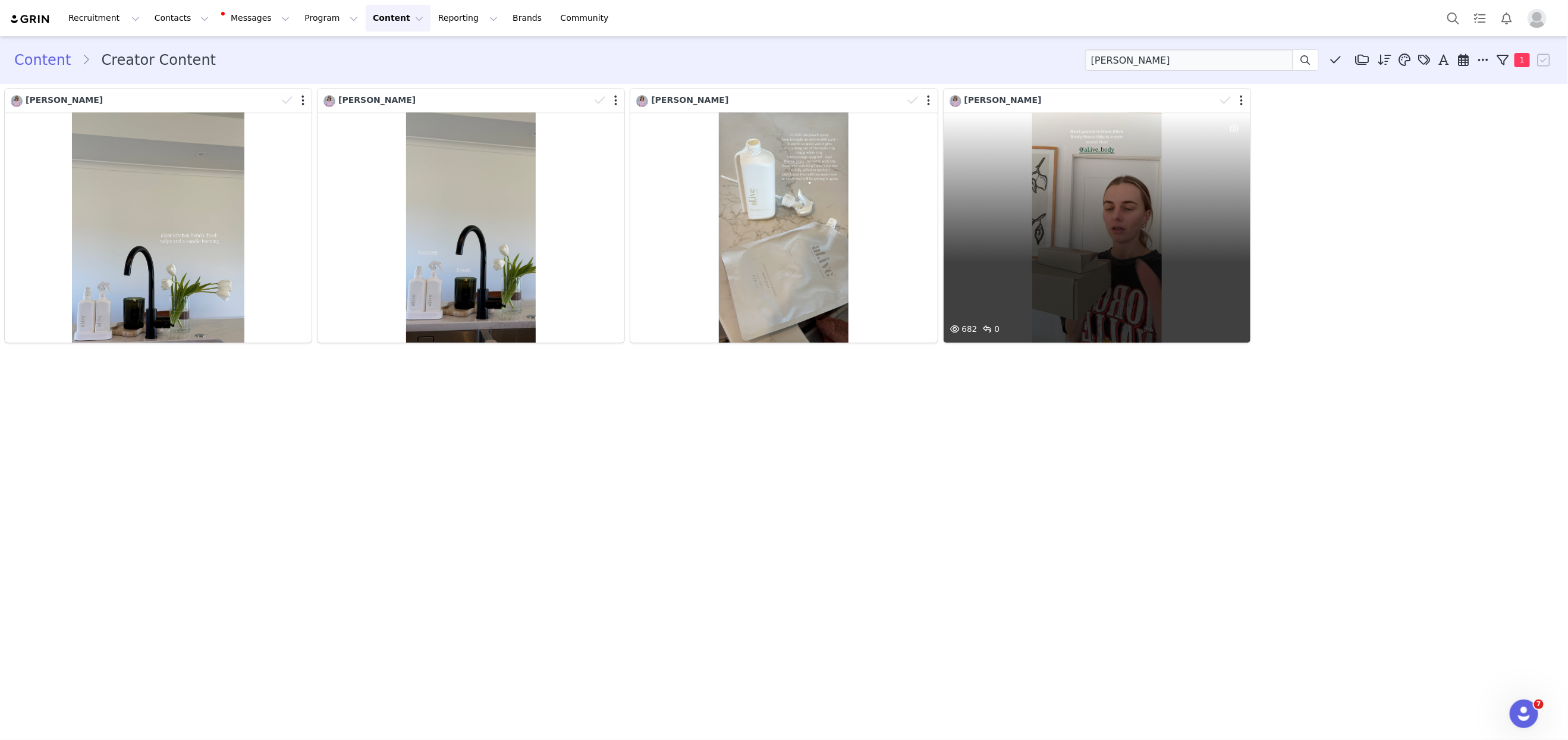
click at [1225, 188] on div at bounding box center [1235, 218] width 32 height 210
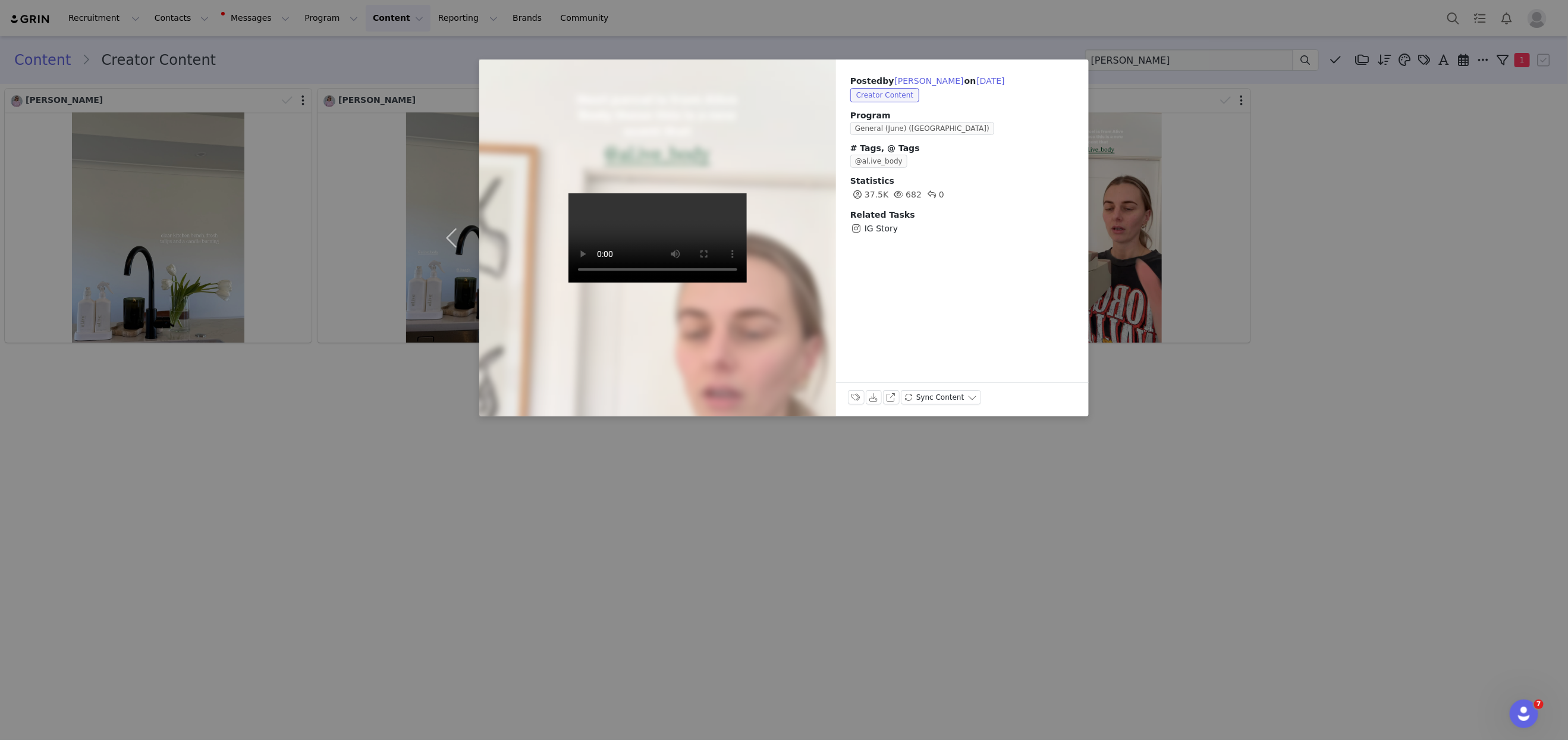
click at [1243, 194] on div "Posted by [PERSON_NAME] on [DATE] Creator Content Program General (June) ([GEOG…" at bounding box center [784, 370] width 1568 height 740
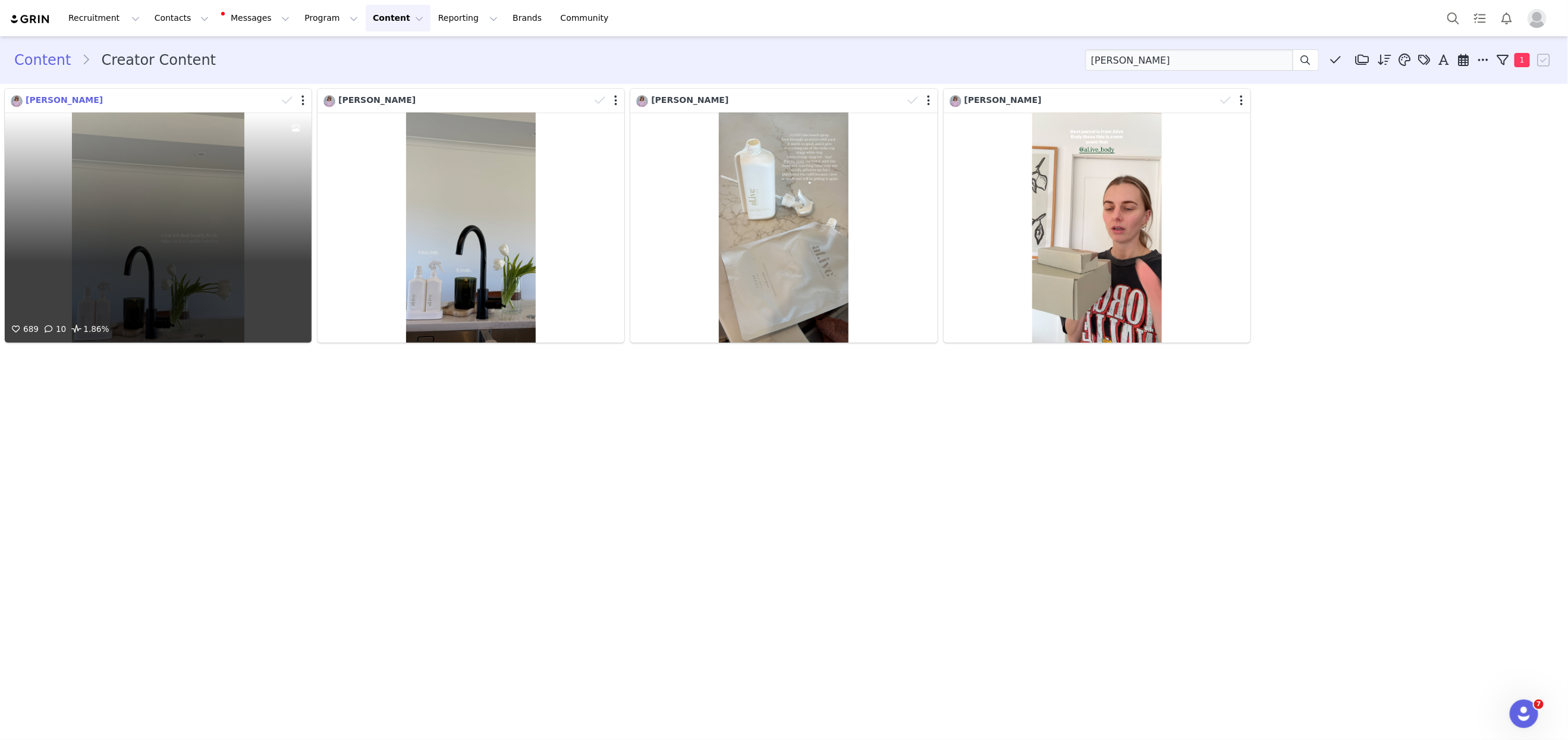
click at [68, 96] on span "[PERSON_NAME]" at bounding box center [64, 100] width 77 height 9
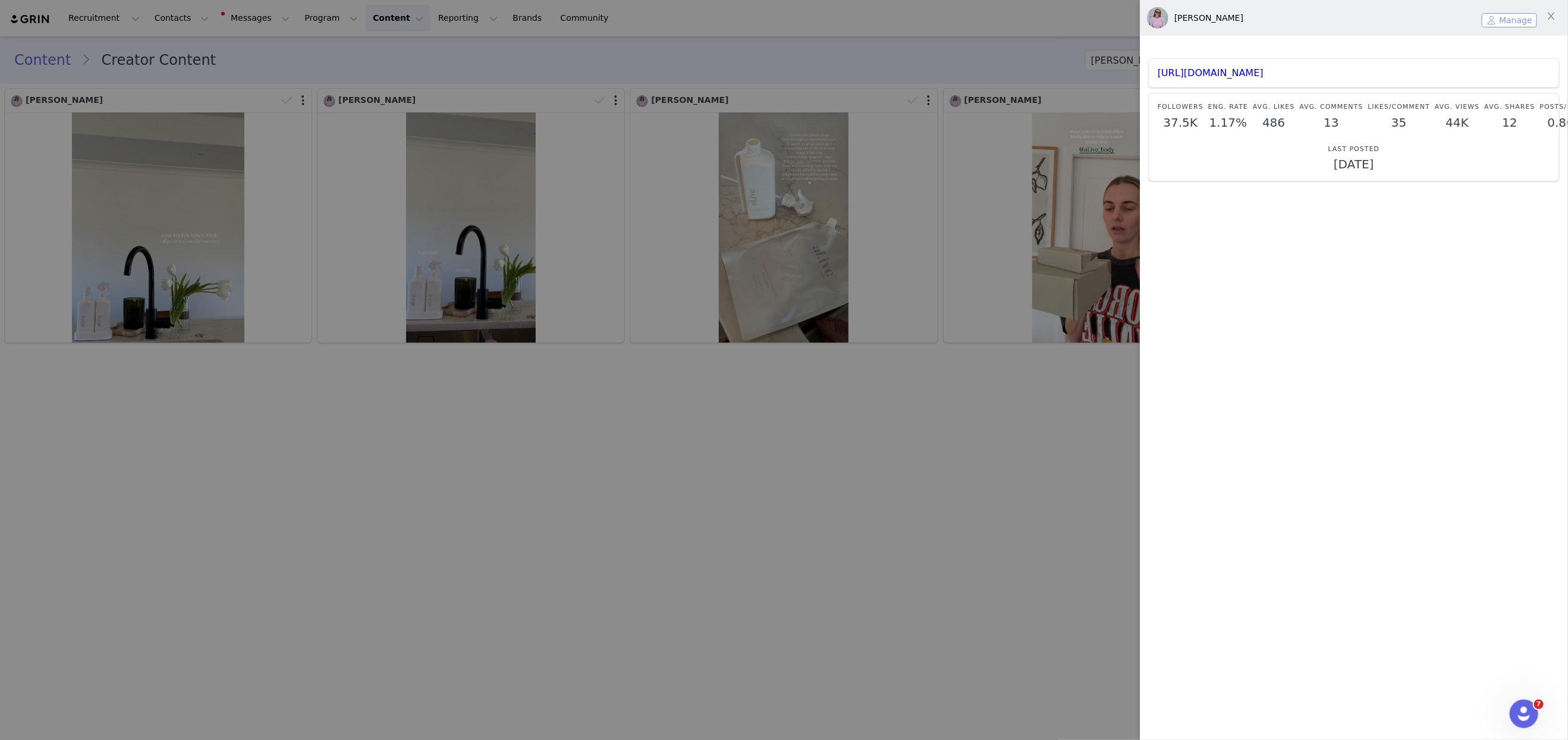
click at [1243, 19] on button "Manage" at bounding box center [1509, 20] width 56 height 15
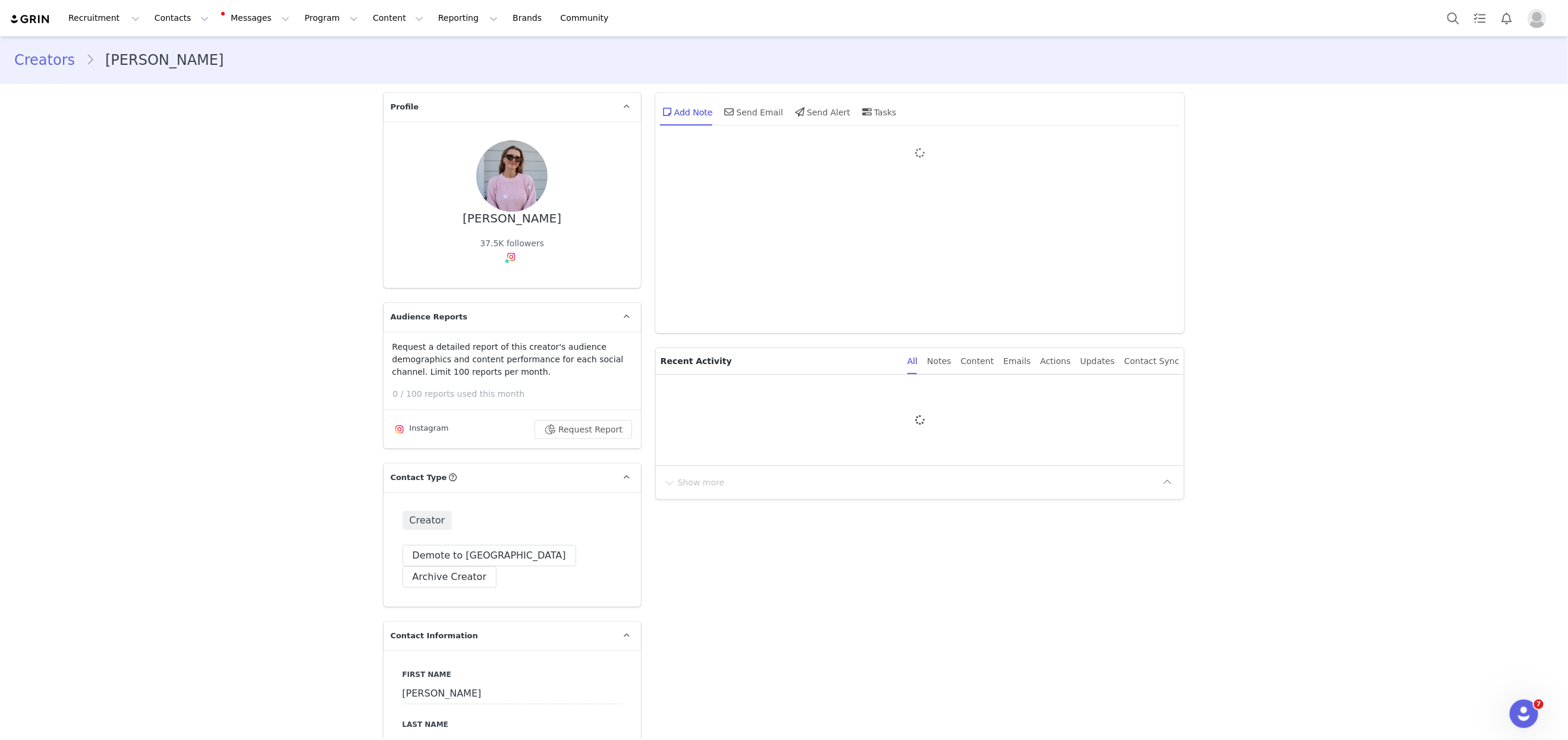
type input "+1 ([GEOGRAPHIC_DATA])"
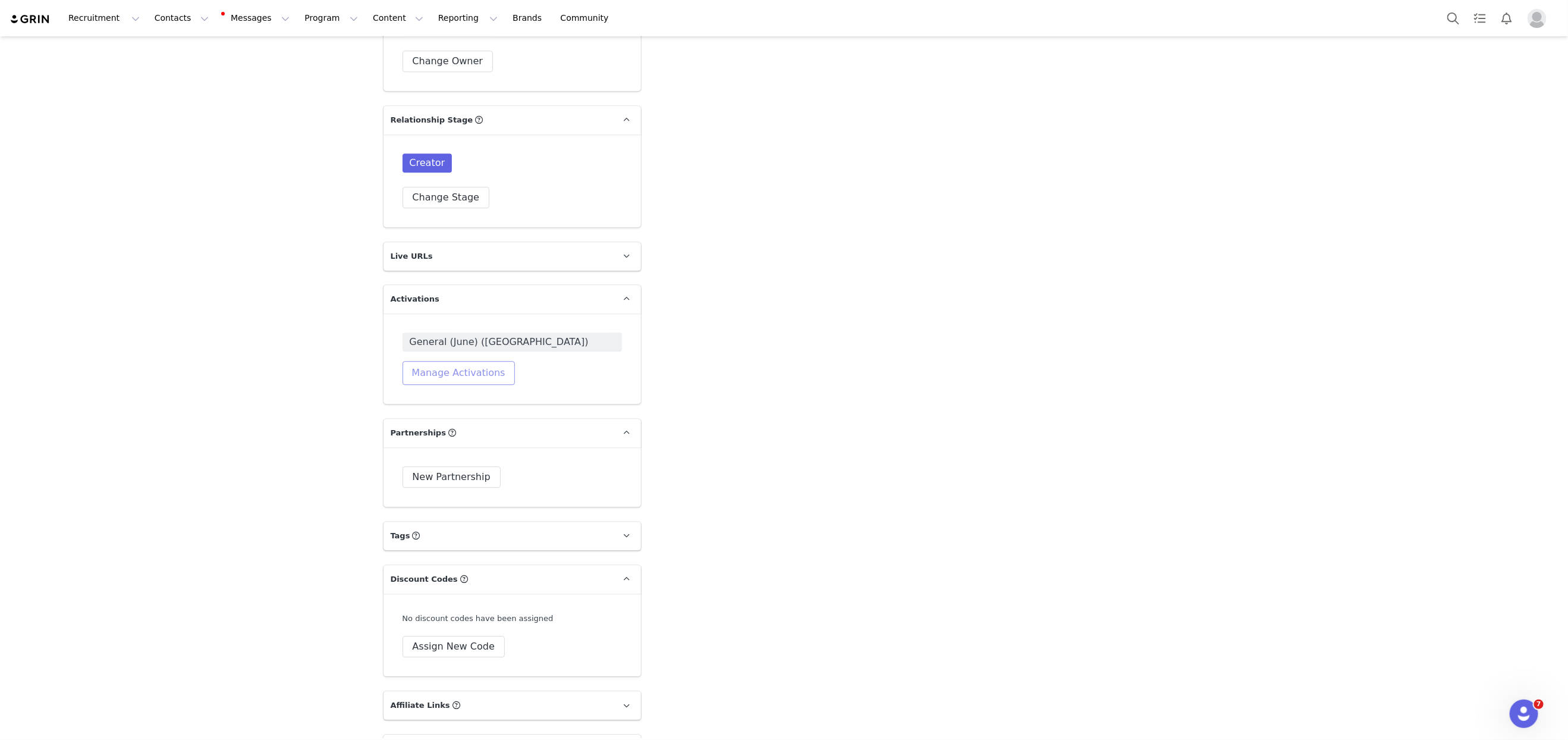
scroll to position [2202, 0]
click at [455, 360] on button "Manage Activations" at bounding box center [459, 371] width 113 height 24
click at [437, 367] on div "Select Activation" at bounding box center [427, 367] width 116 height 18
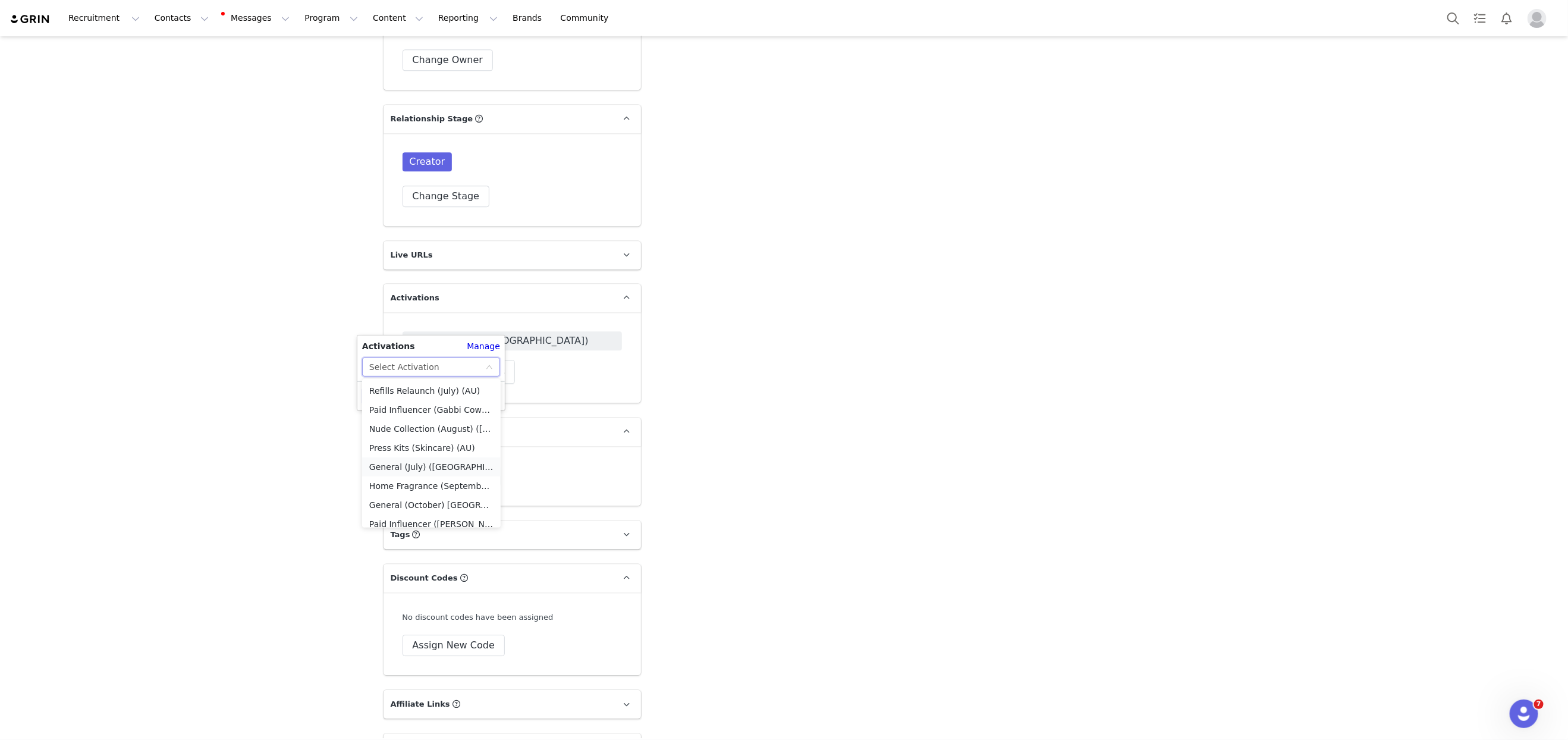
scroll to position [4, 0]
click at [423, 500] on li "General (October) [GEOGRAPHIC_DATA]" at bounding box center [431, 501] width 139 height 19
click at [379, 394] on button "Apply" at bounding box center [383, 396] width 43 height 19
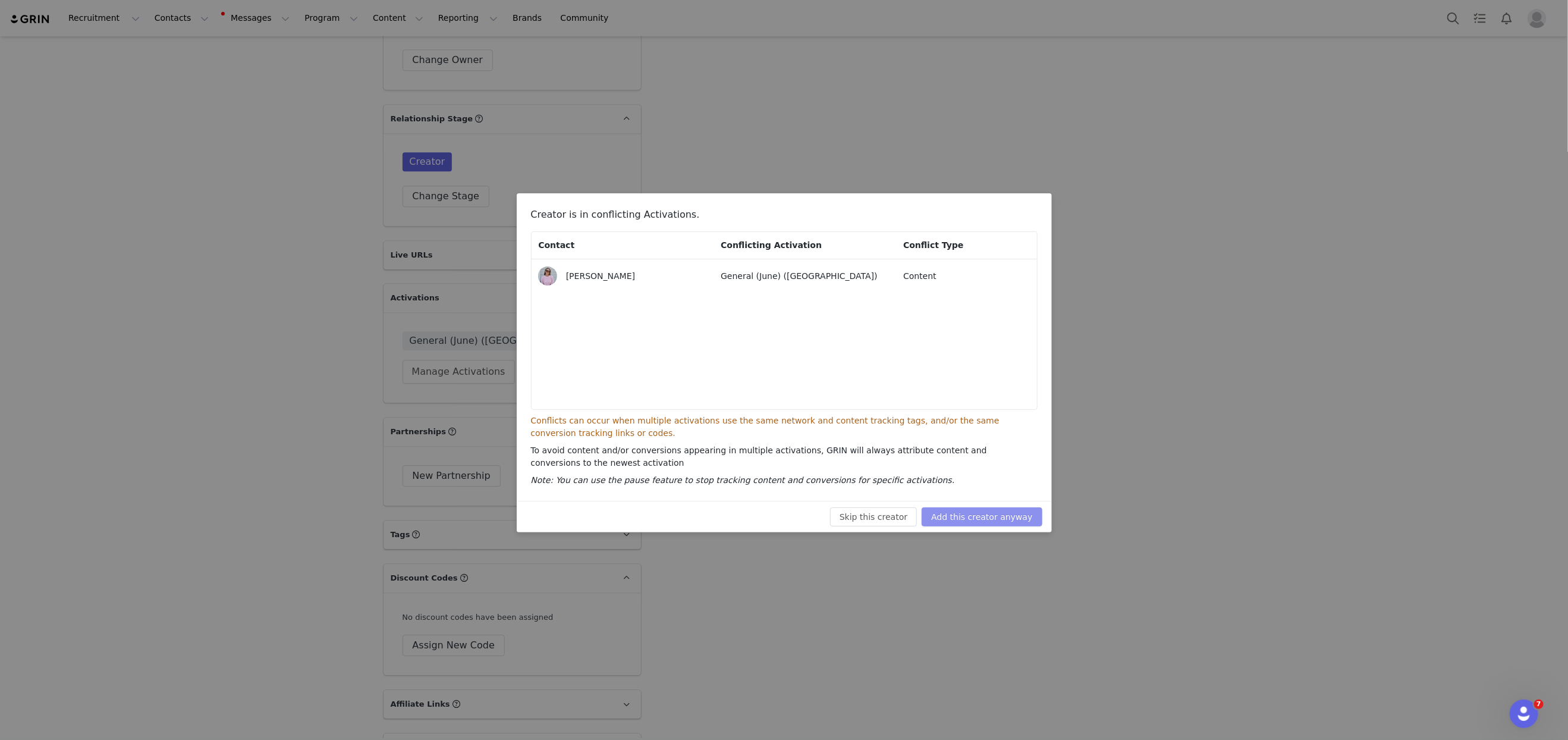
click at [1015, 521] on button "Add this creator anyway" at bounding box center [982, 517] width 120 height 19
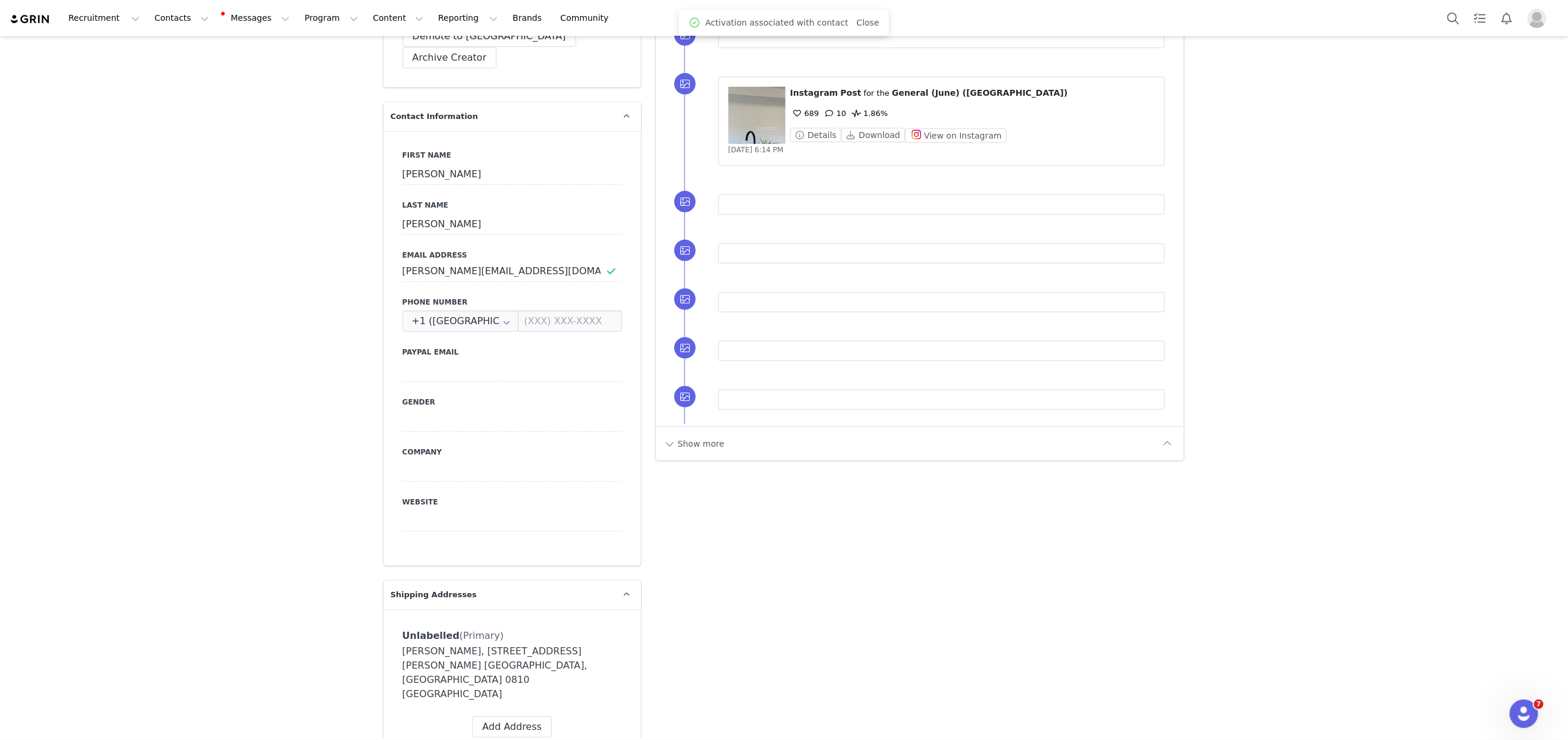
scroll to position [0, 0]
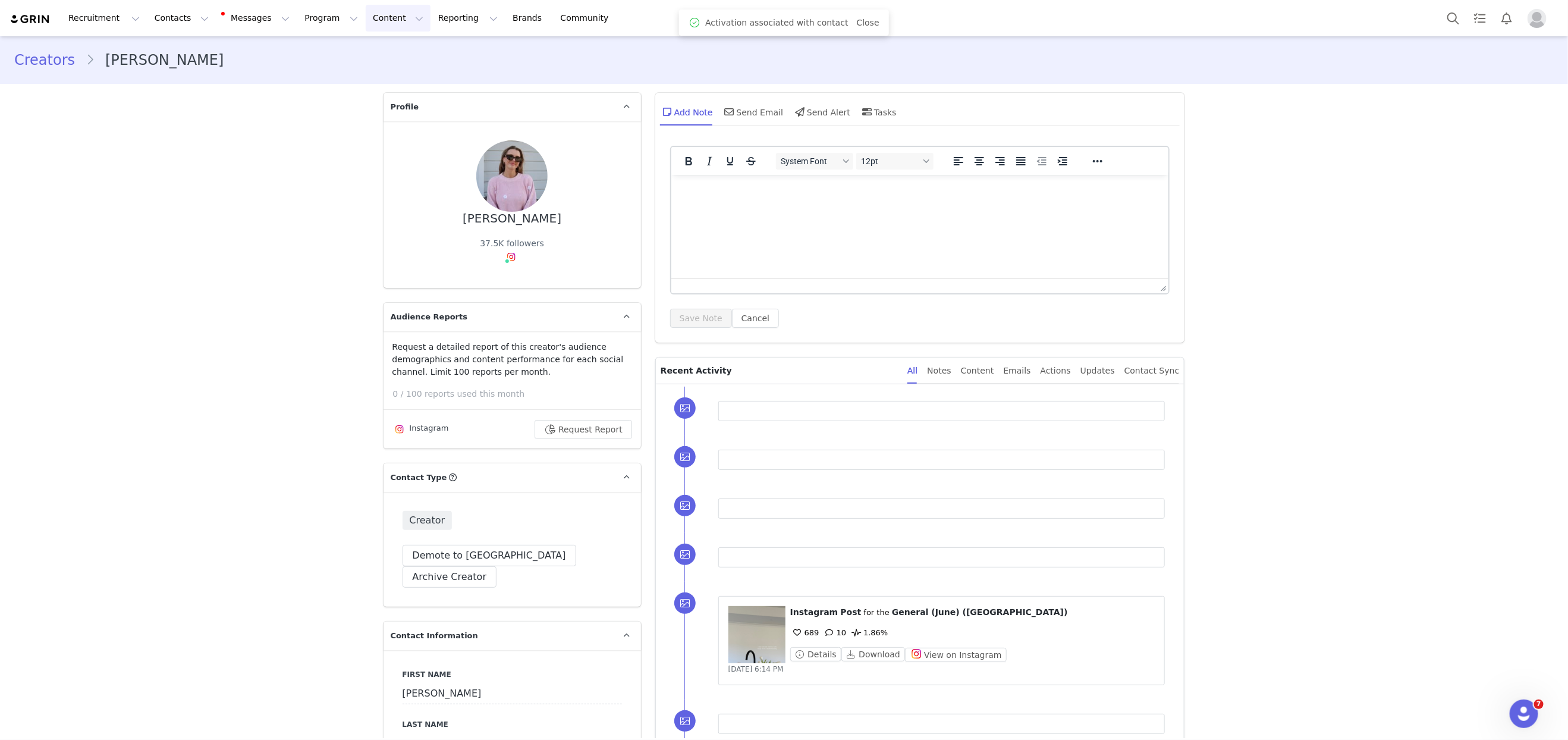
click at [374, 30] on button "Content Content" at bounding box center [398, 18] width 65 height 27
click at [373, 22] on button "Content Content" at bounding box center [398, 18] width 65 height 27
click at [373, 19] on button "Content Content" at bounding box center [398, 18] width 65 height 27
click at [365, 49] on p "Creator Content" at bounding box center [384, 52] width 66 height 12
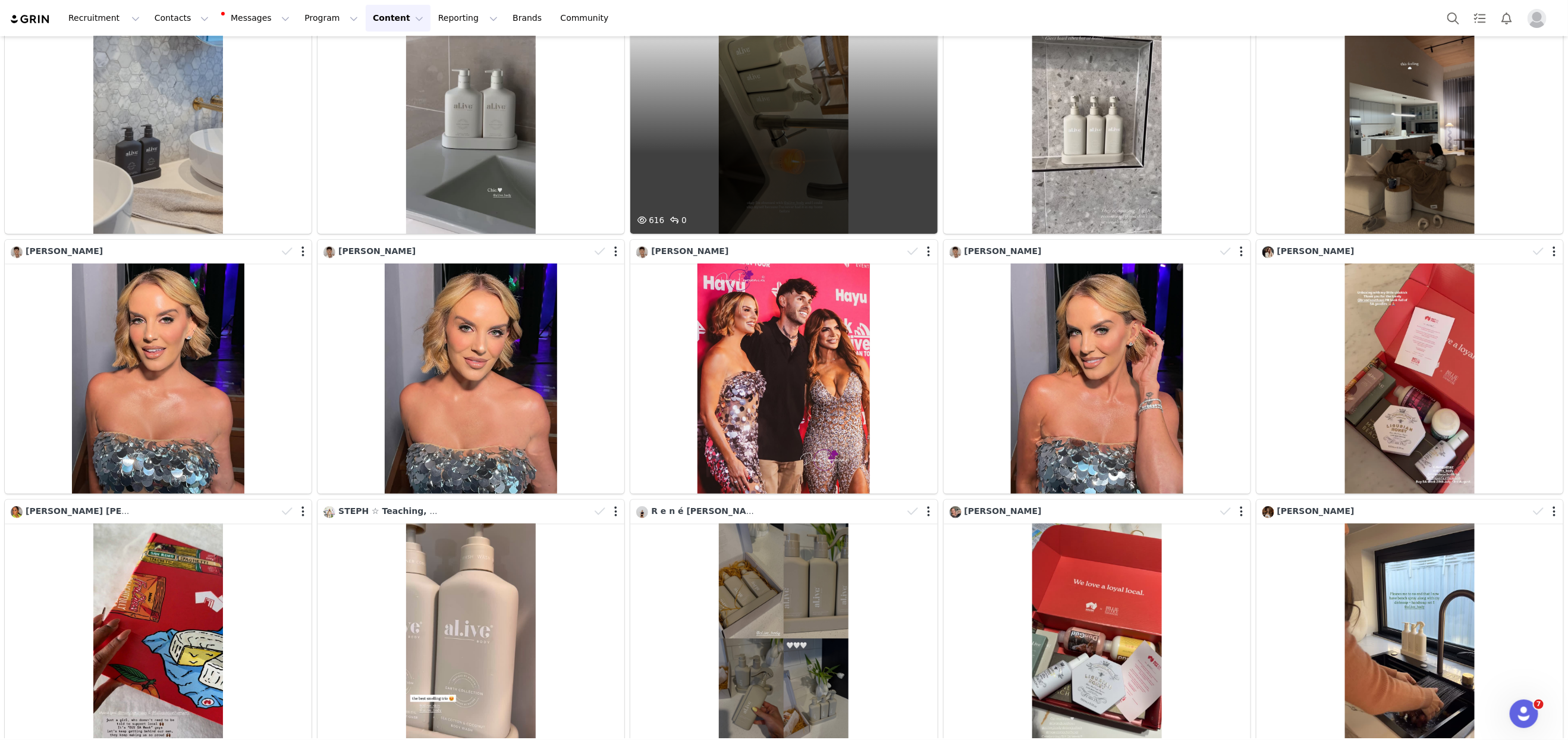
scroll to position [12628, 0]
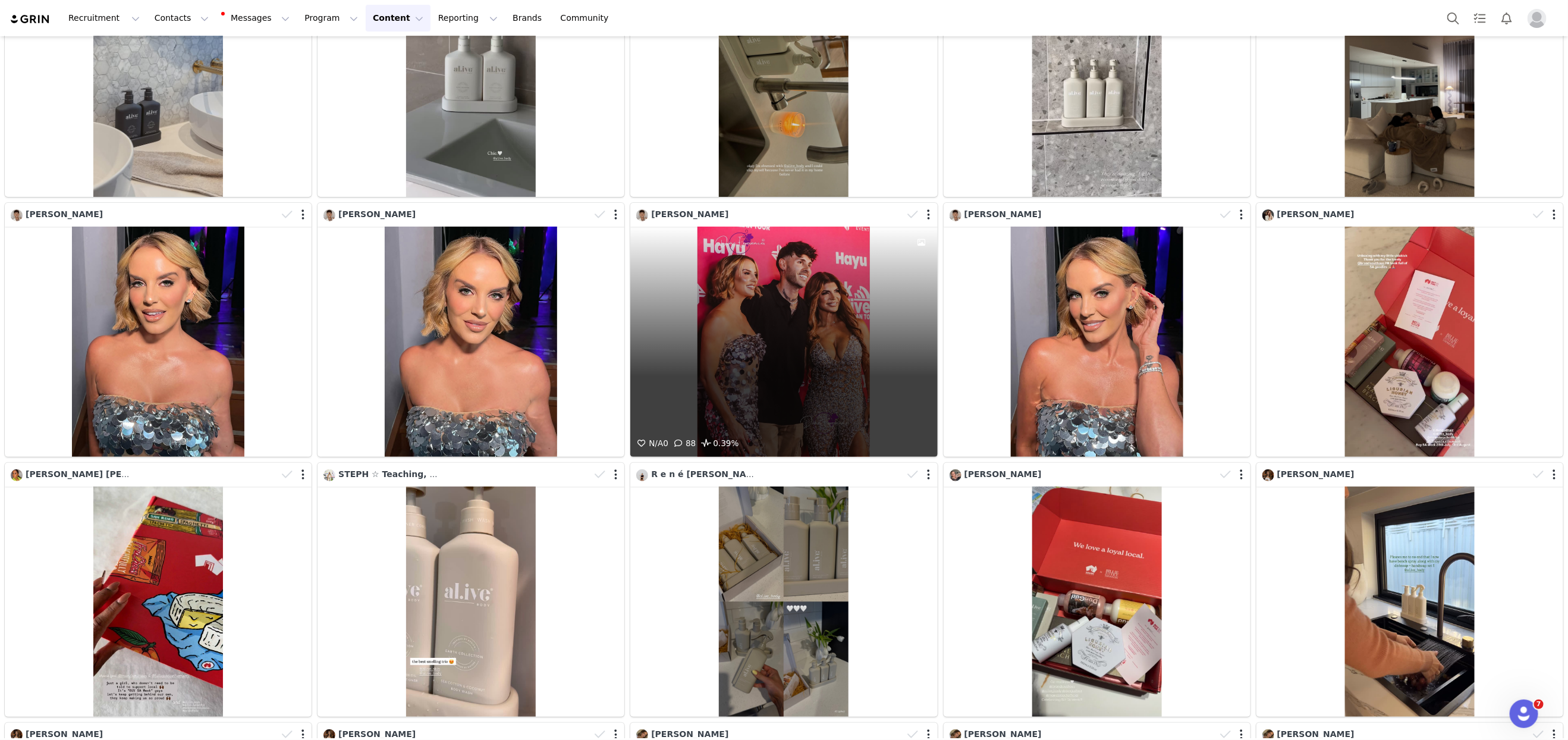
click at [802, 320] on div "N/A 0 88 0.39%" at bounding box center [784, 342] width 307 height 230
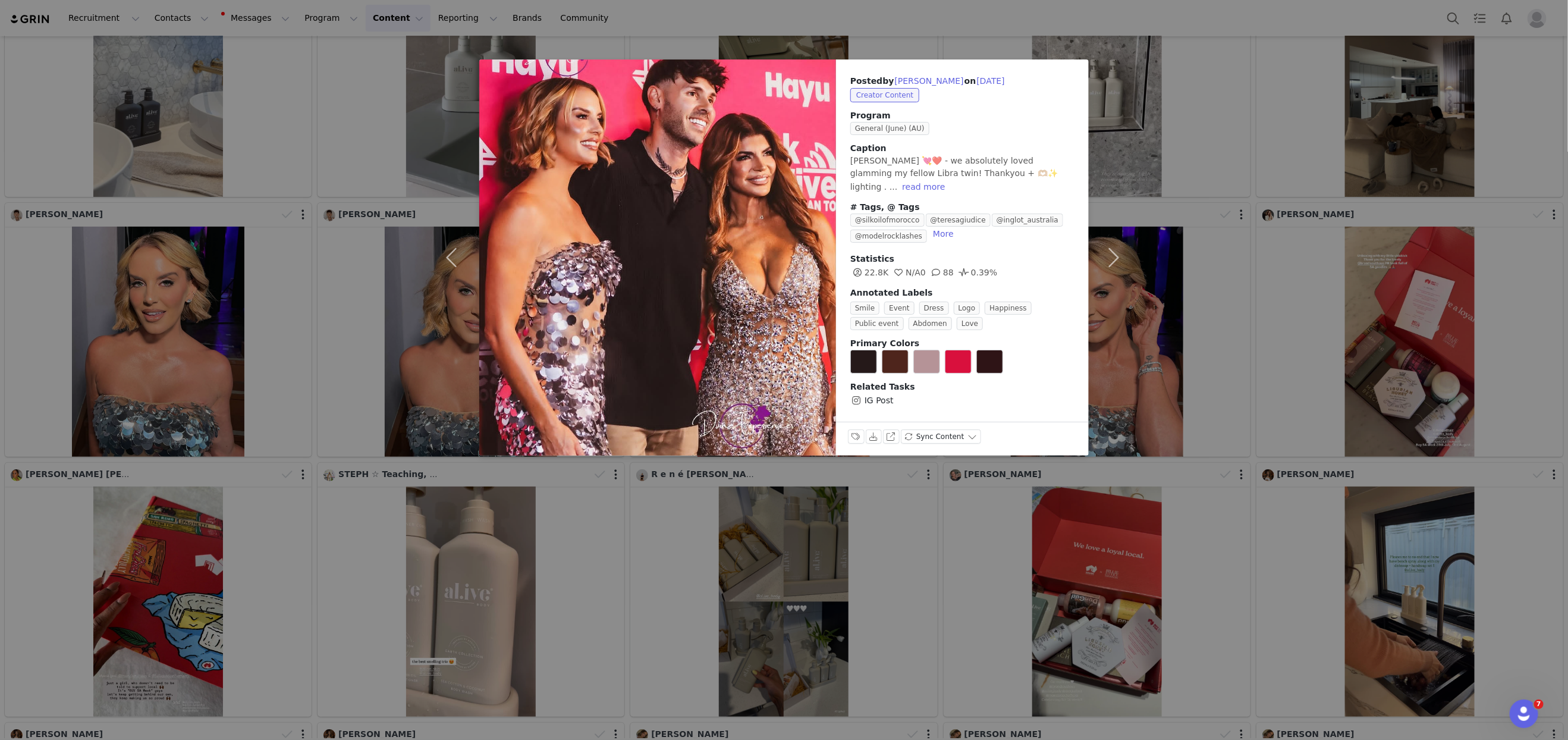
click at [1209, 341] on div "Posted by [PERSON_NAME] on [DATE] Creator Content Program General (June) (AU) C…" at bounding box center [784, 370] width 1568 height 740
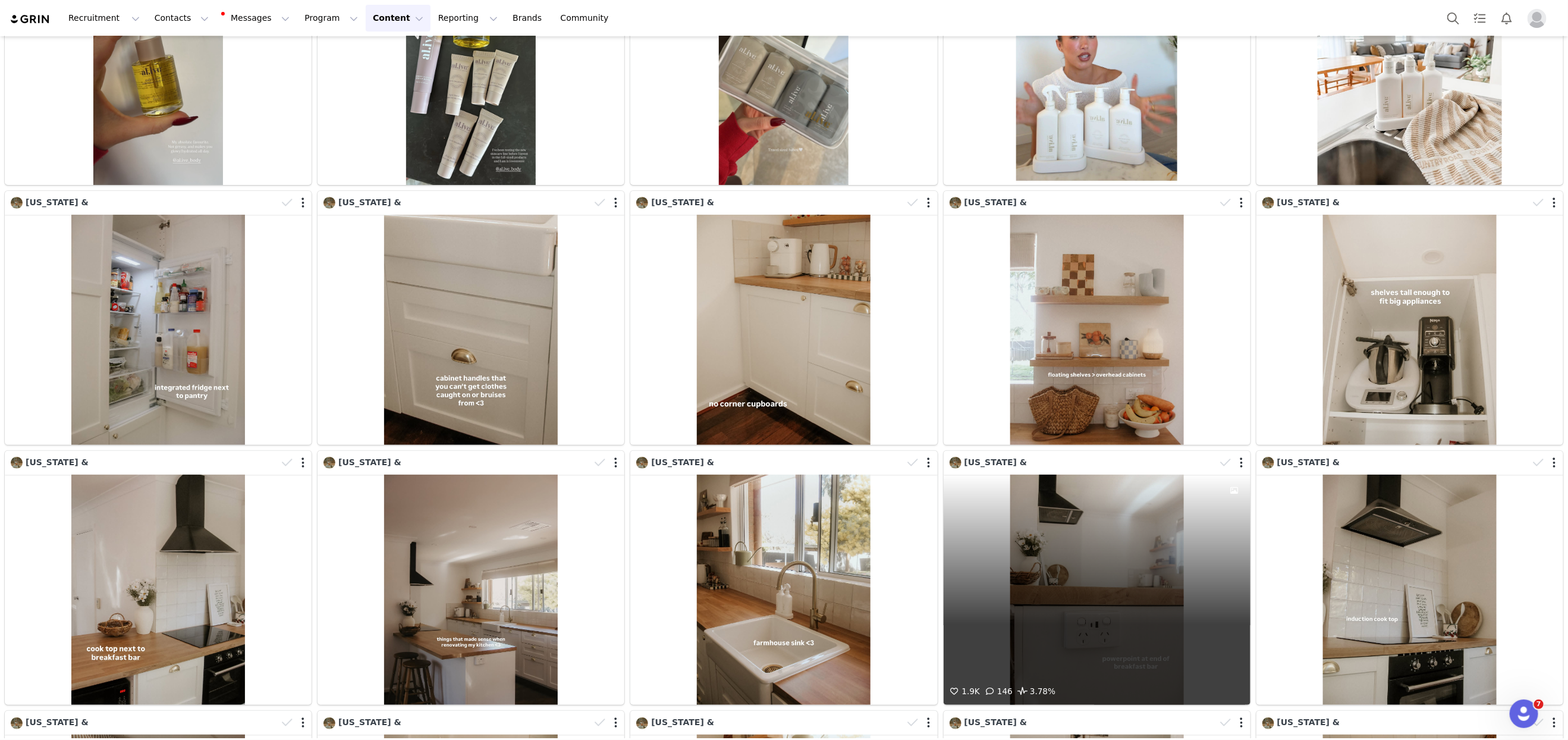
scroll to position [16474, 0]
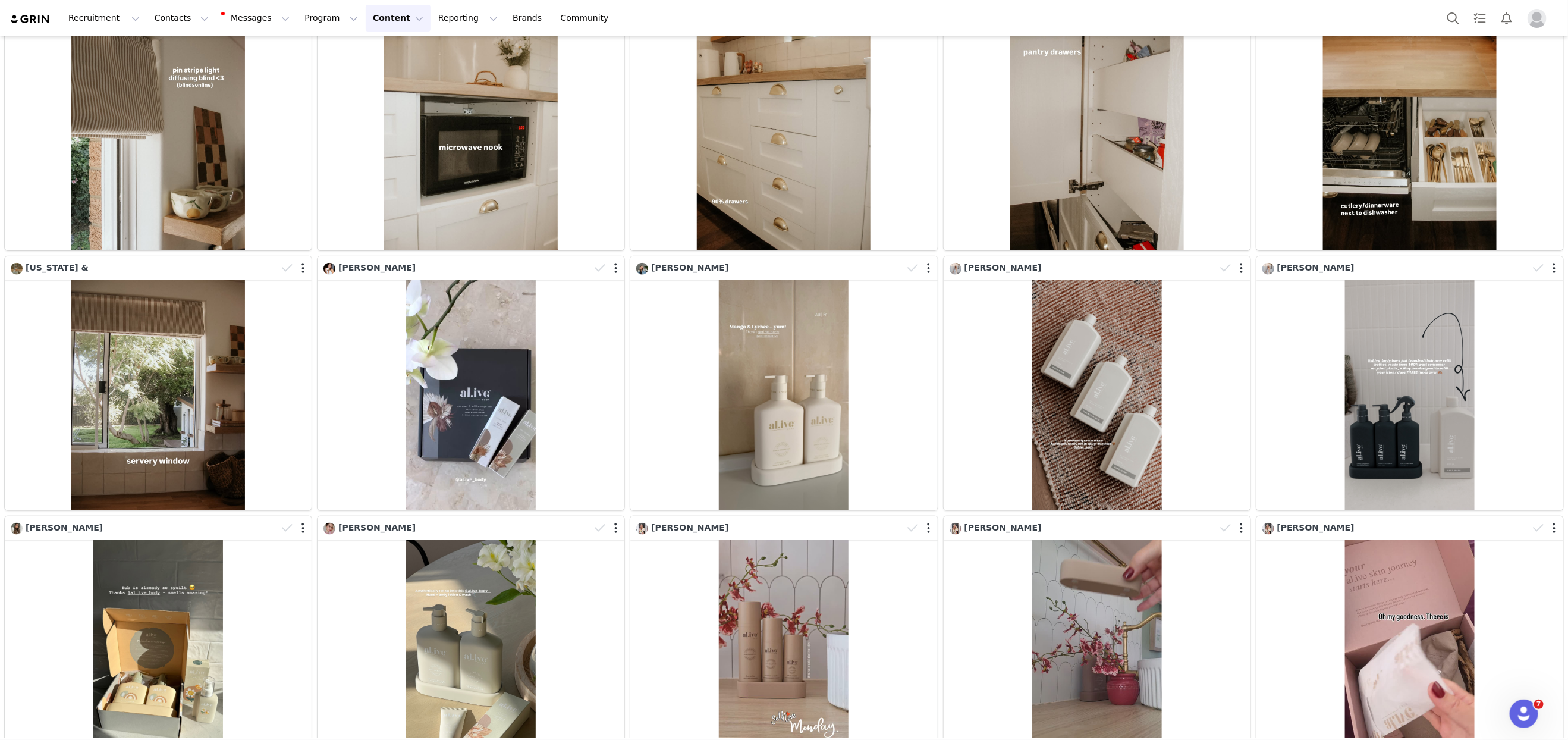
click at [384, 12] on button "Content Content" at bounding box center [398, 18] width 65 height 27
click at [308, 15] on button "Program Program" at bounding box center [331, 18] width 68 height 27
click at [313, 39] on div "Activations Partnerships Payments Affiliates" at bounding box center [325, 86] width 95 height 99
click at [311, 46] on p "Activations" at bounding box center [311, 52] width 46 height 12
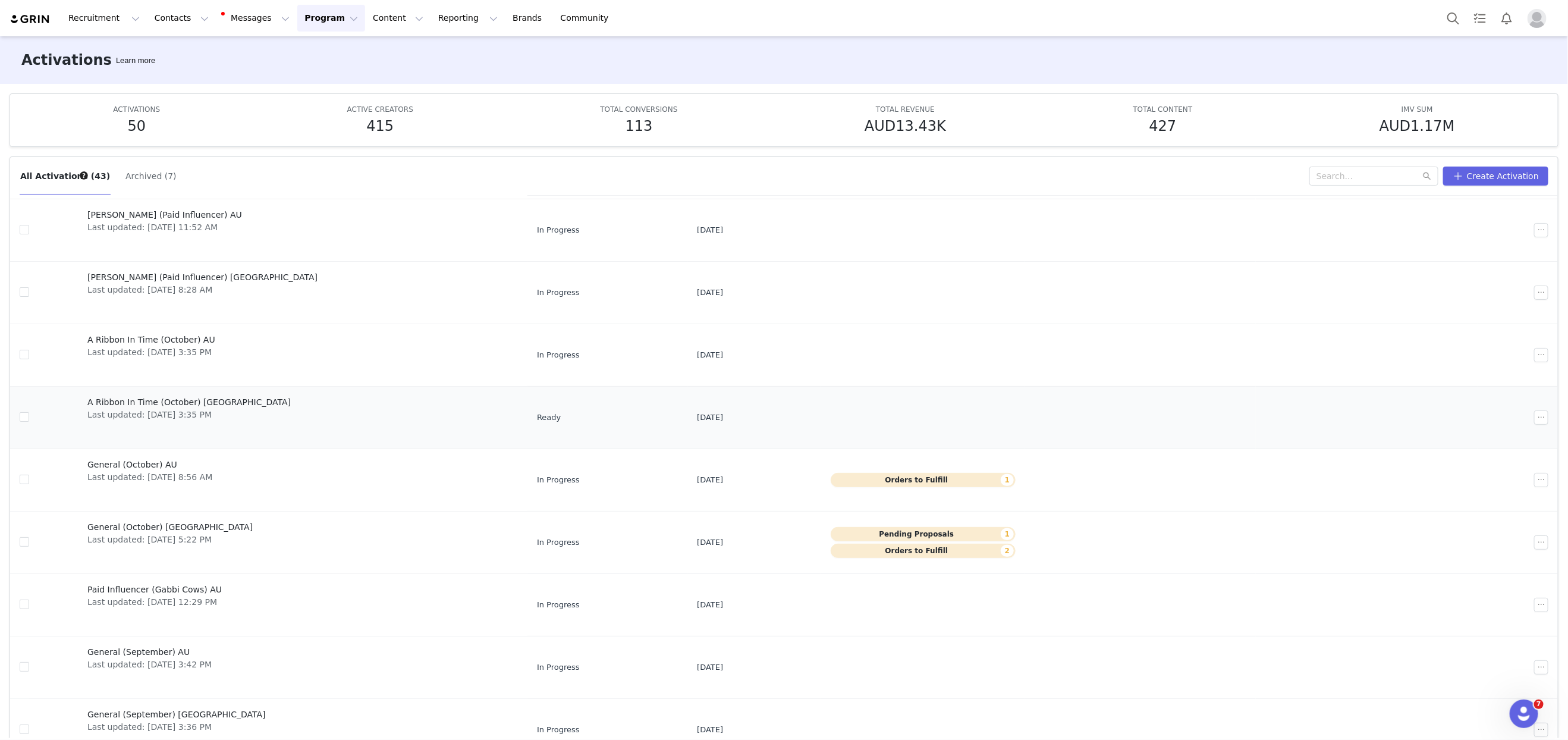
scroll to position [63, 0]
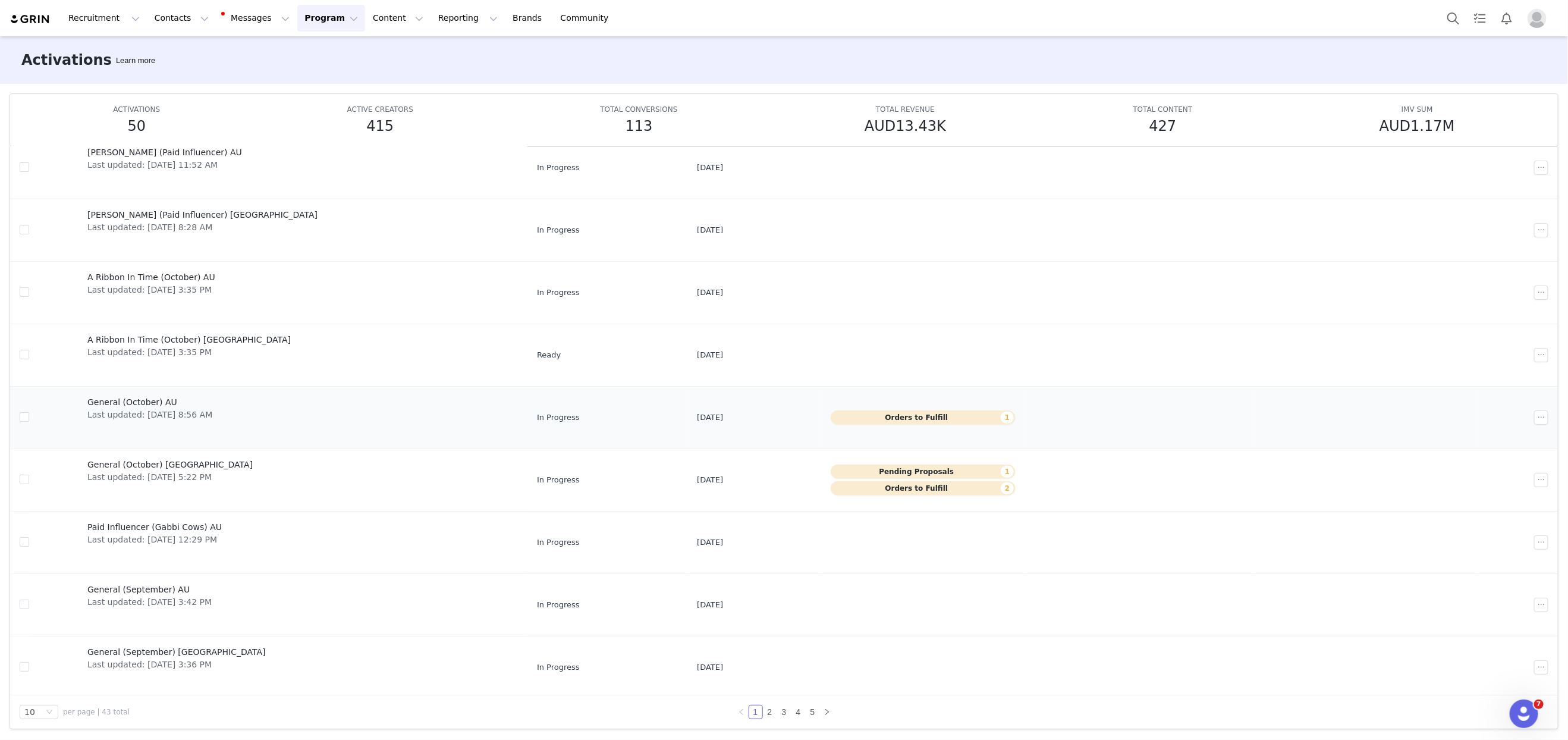
click at [153, 396] on span "General (October) AU" at bounding box center [150, 402] width 125 height 12
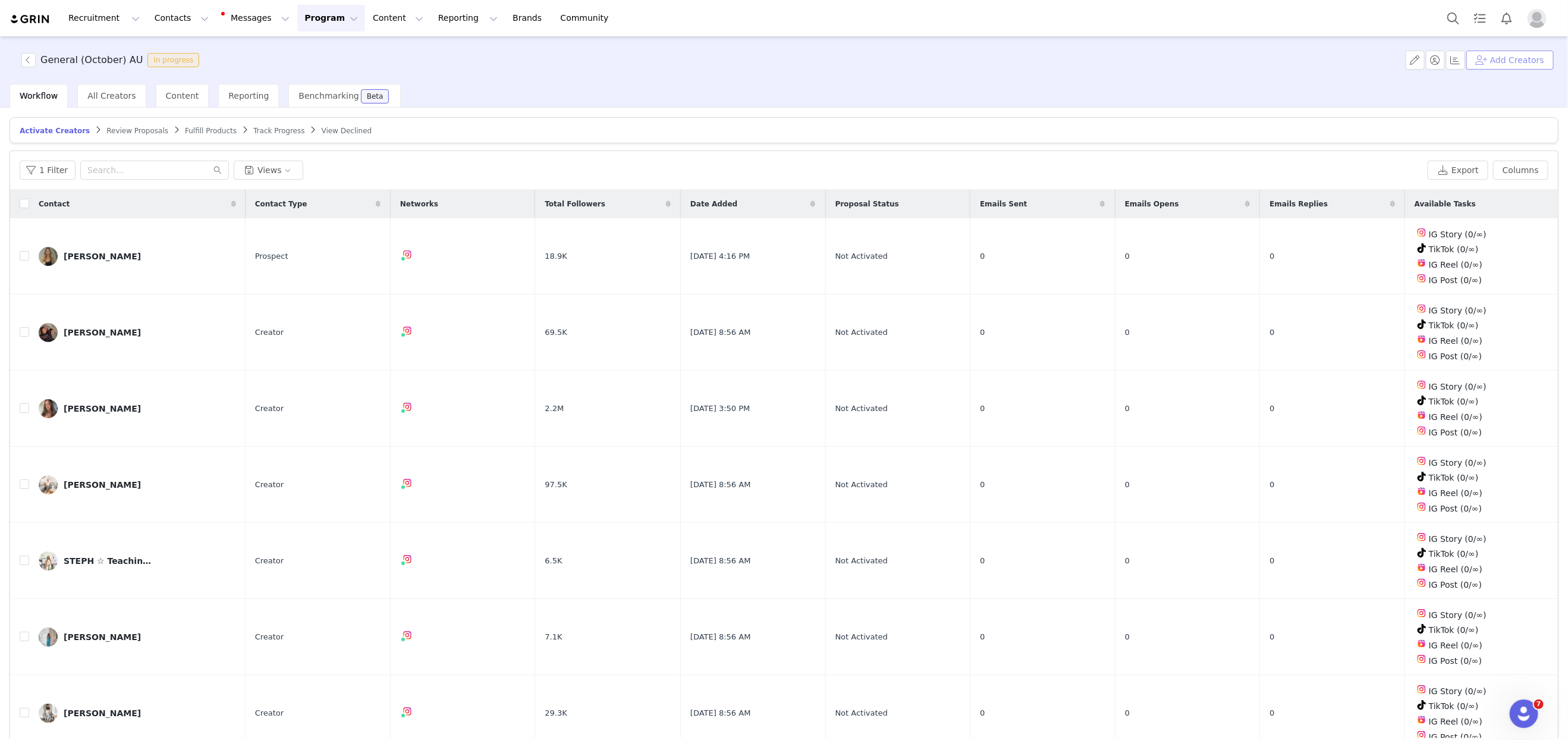
click at [1243, 60] on button "Add Creators" at bounding box center [1509, 60] width 87 height 19
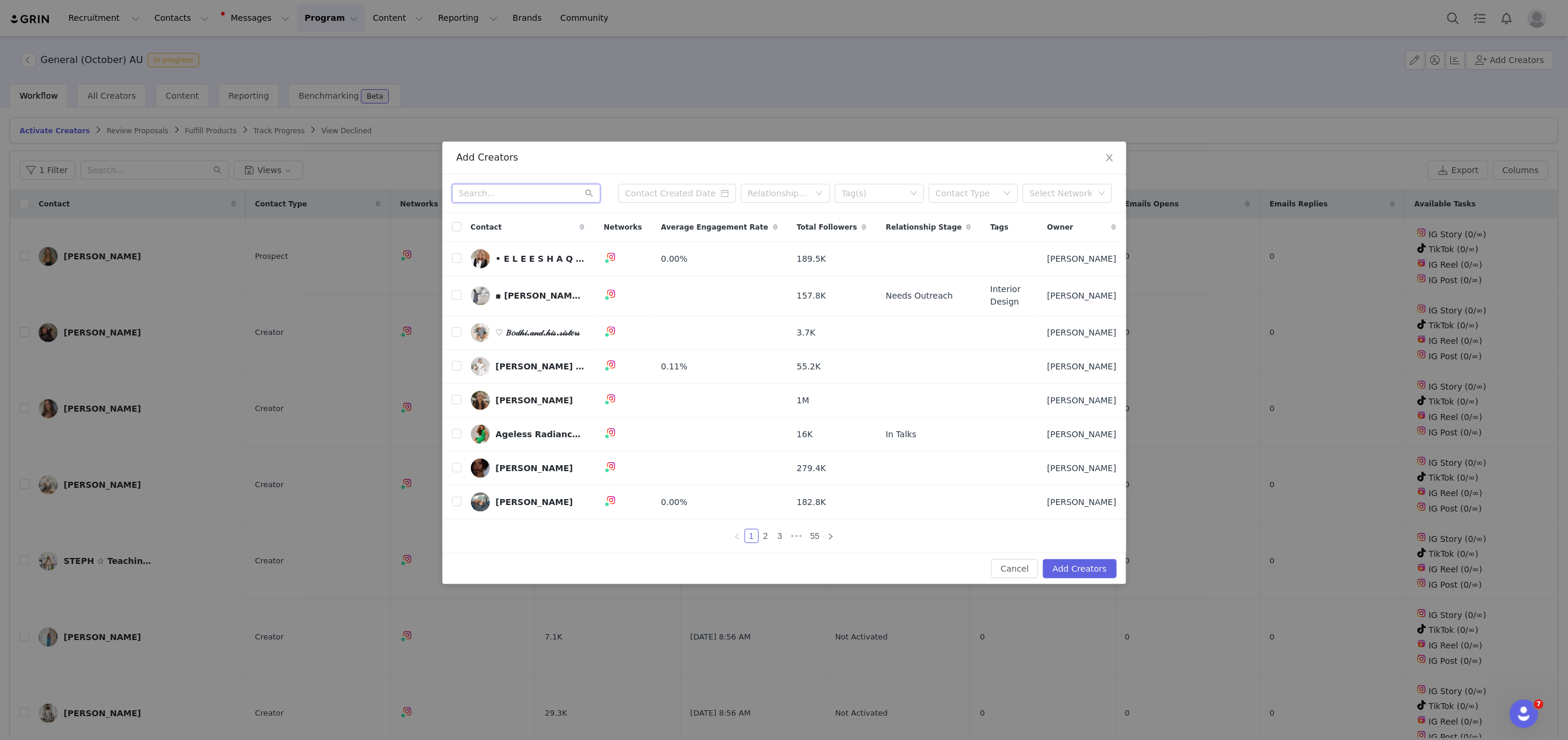
click at [507, 196] on input "text" at bounding box center [526, 193] width 149 height 19
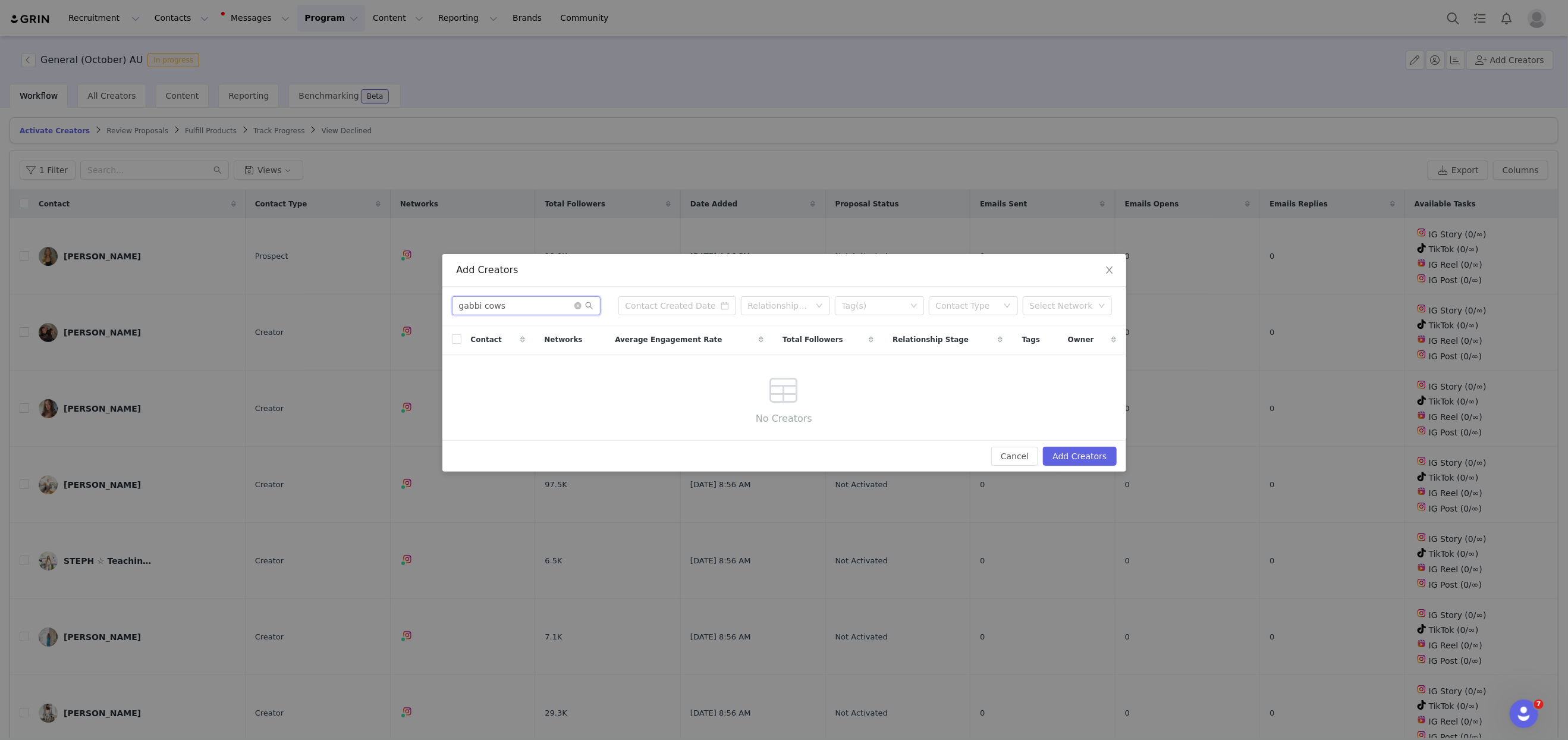
drag, startPoint x: 537, startPoint y: 309, endPoint x: 487, endPoint y: 308, distance: 50.0
click at [487, 310] on input "gabbi cows" at bounding box center [526, 306] width 149 height 19
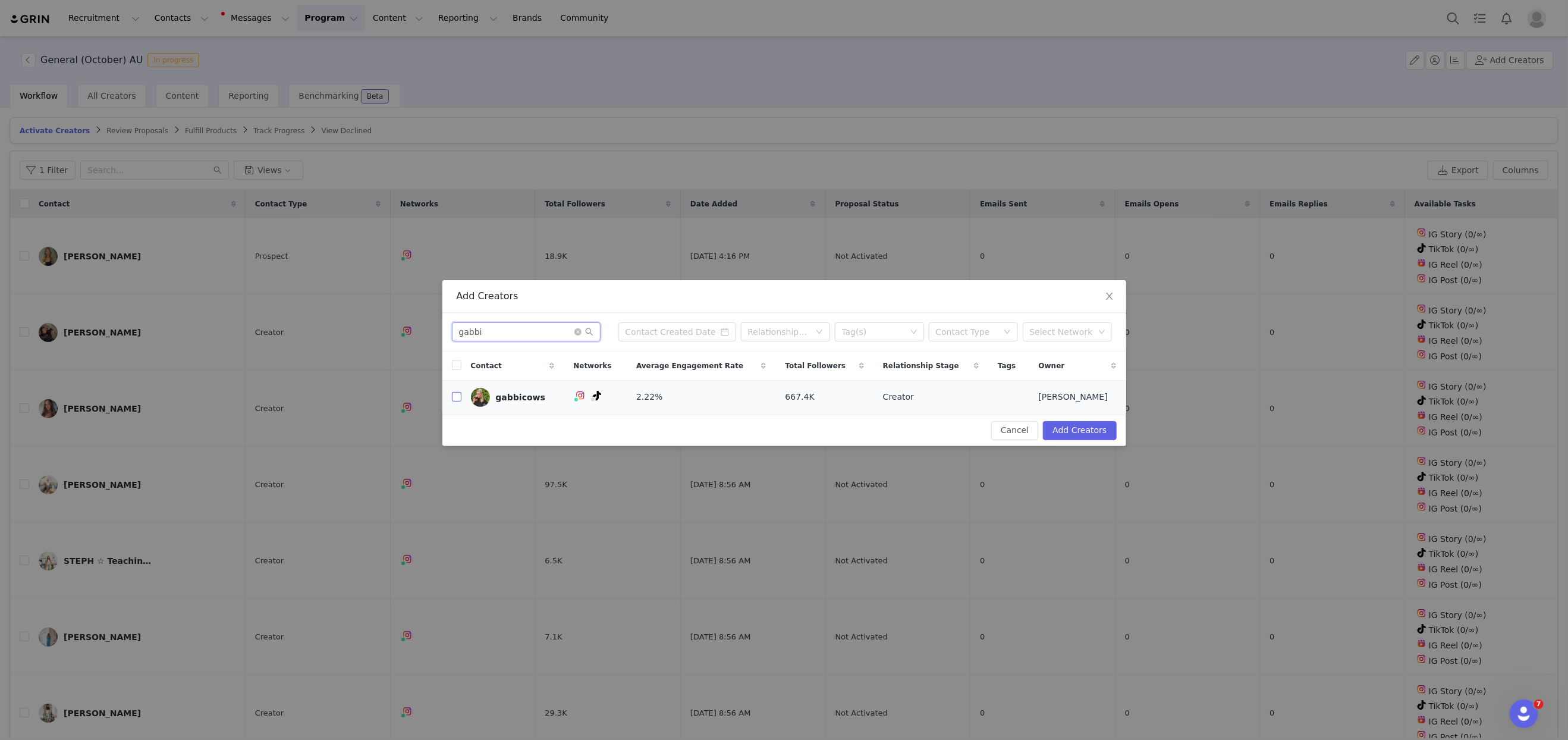
type input "gabbi"
drag, startPoint x: 456, startPoint y: 399, endPoint x: 465, endPoint y: 398, distance: 9.1
click at [457, 399] on input "checkbox" at bounding box center [457, 397] width 9 height 9
checkbox input "true"
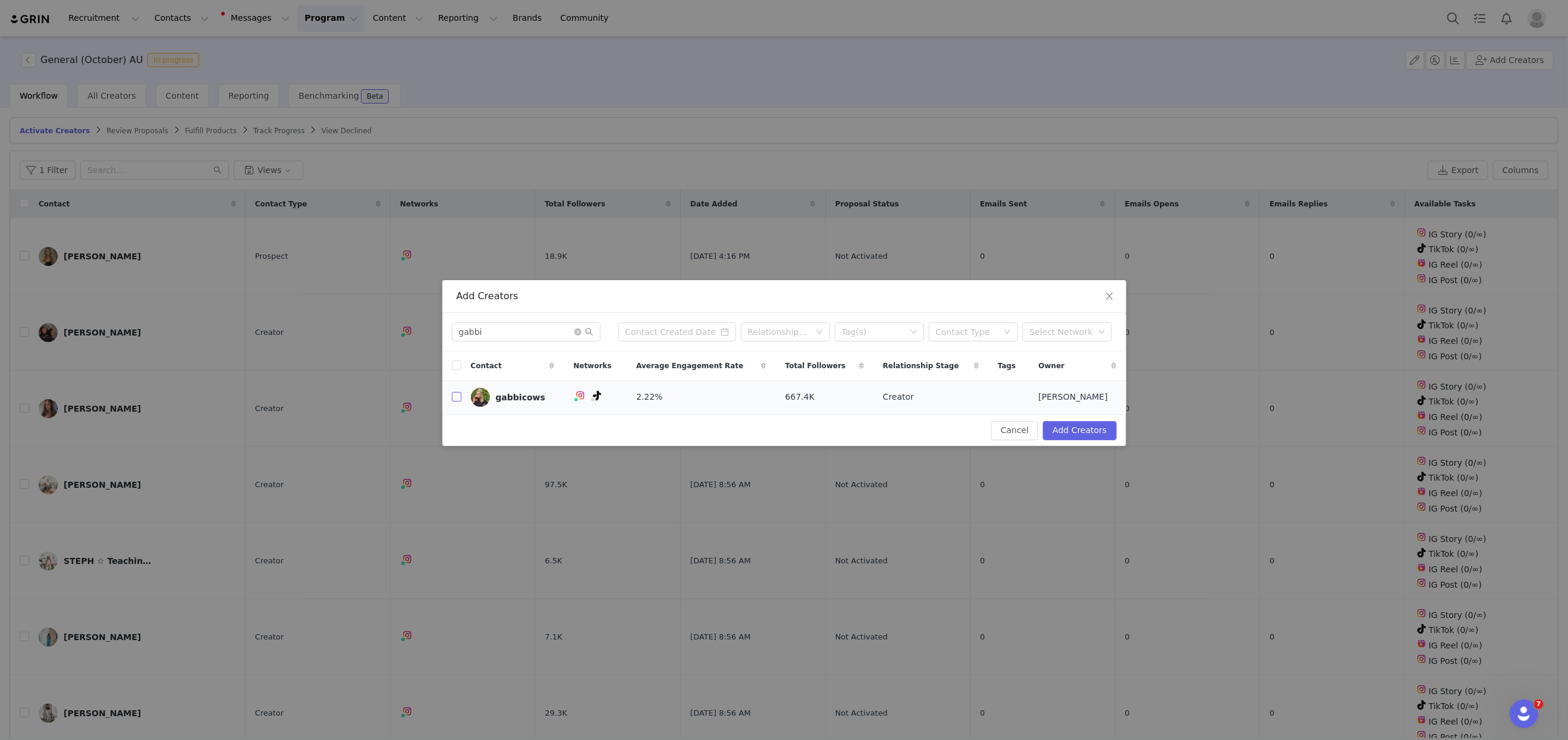
checkbox input "true"
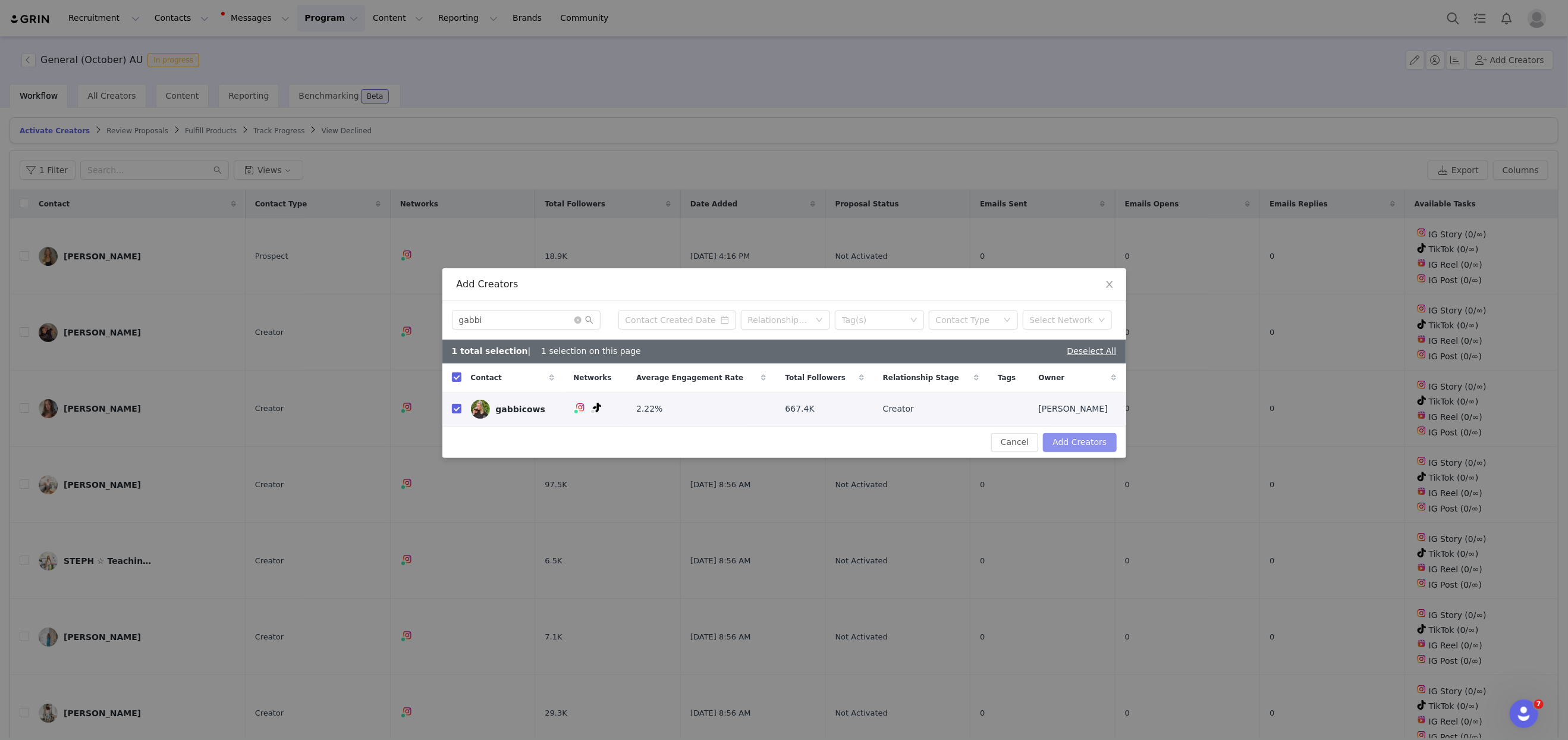
click at [1068, 436] on button "Add Creators" at bounding box center [1079, 442] width 73 height 19
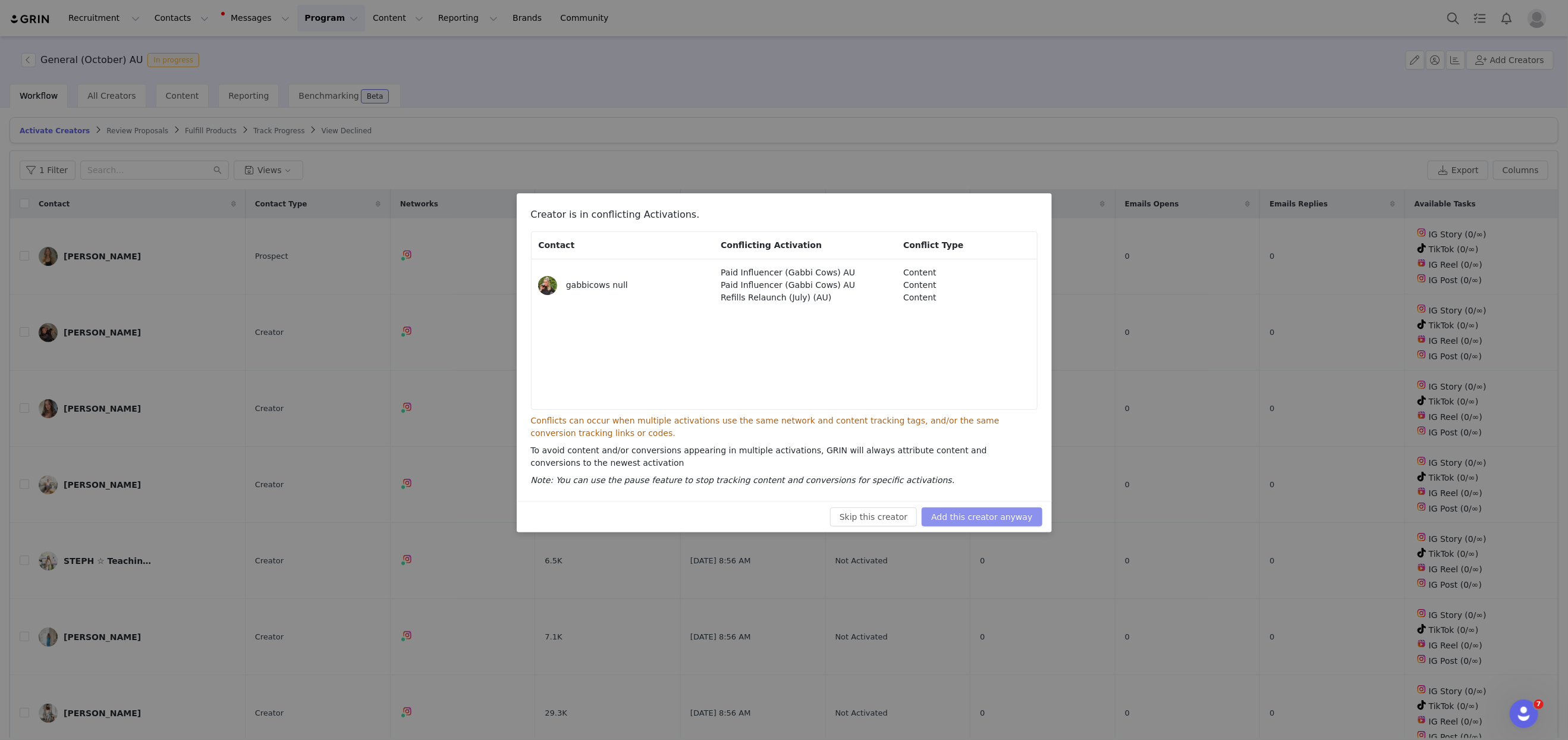
click at [1023, 515] on button "Add this creator anyway" at bounding box center [982, 517] width 120 height 19
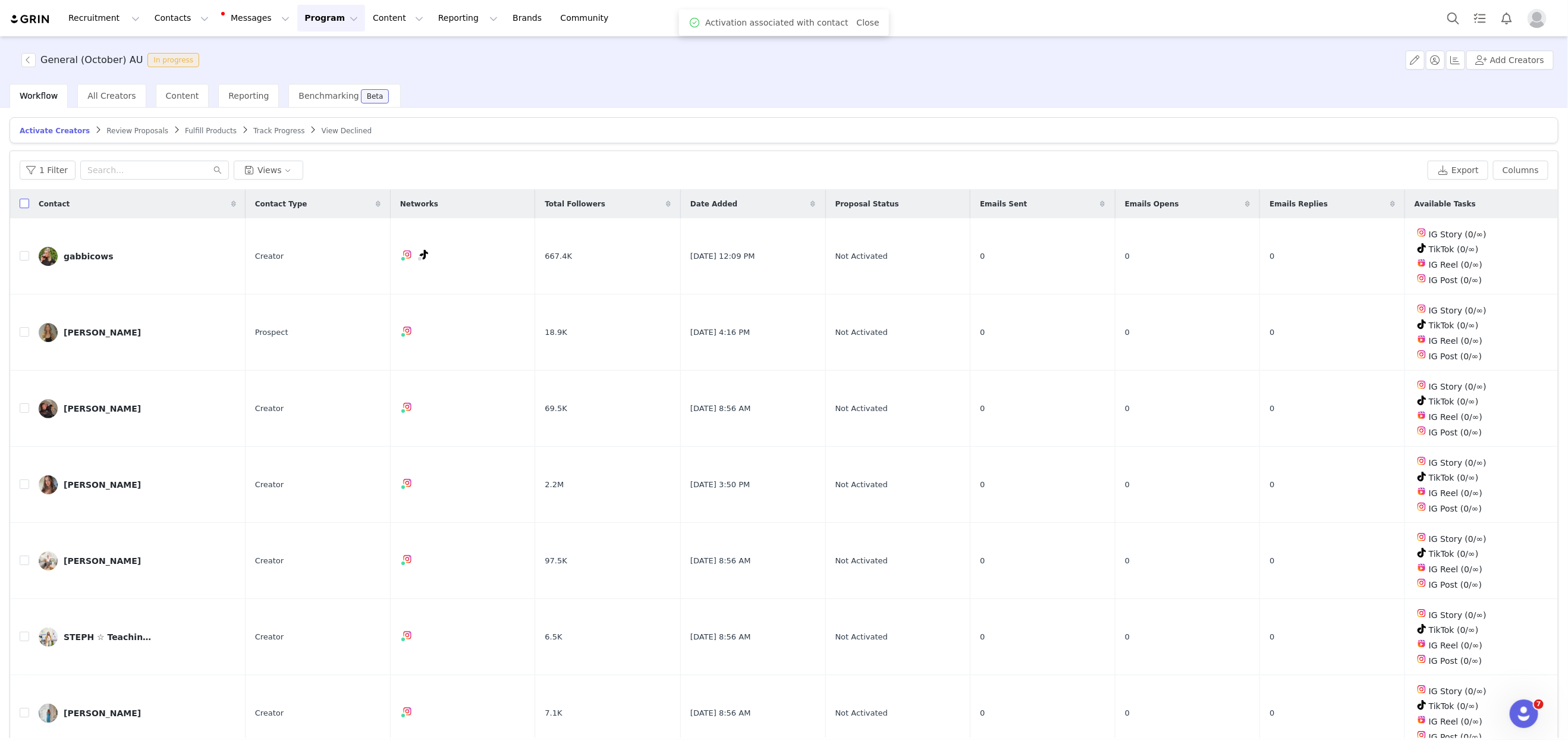
click at [25, 203] on input "checkbox" at bounding box center [24, 203] width 9 height 9
checkbox input "true"
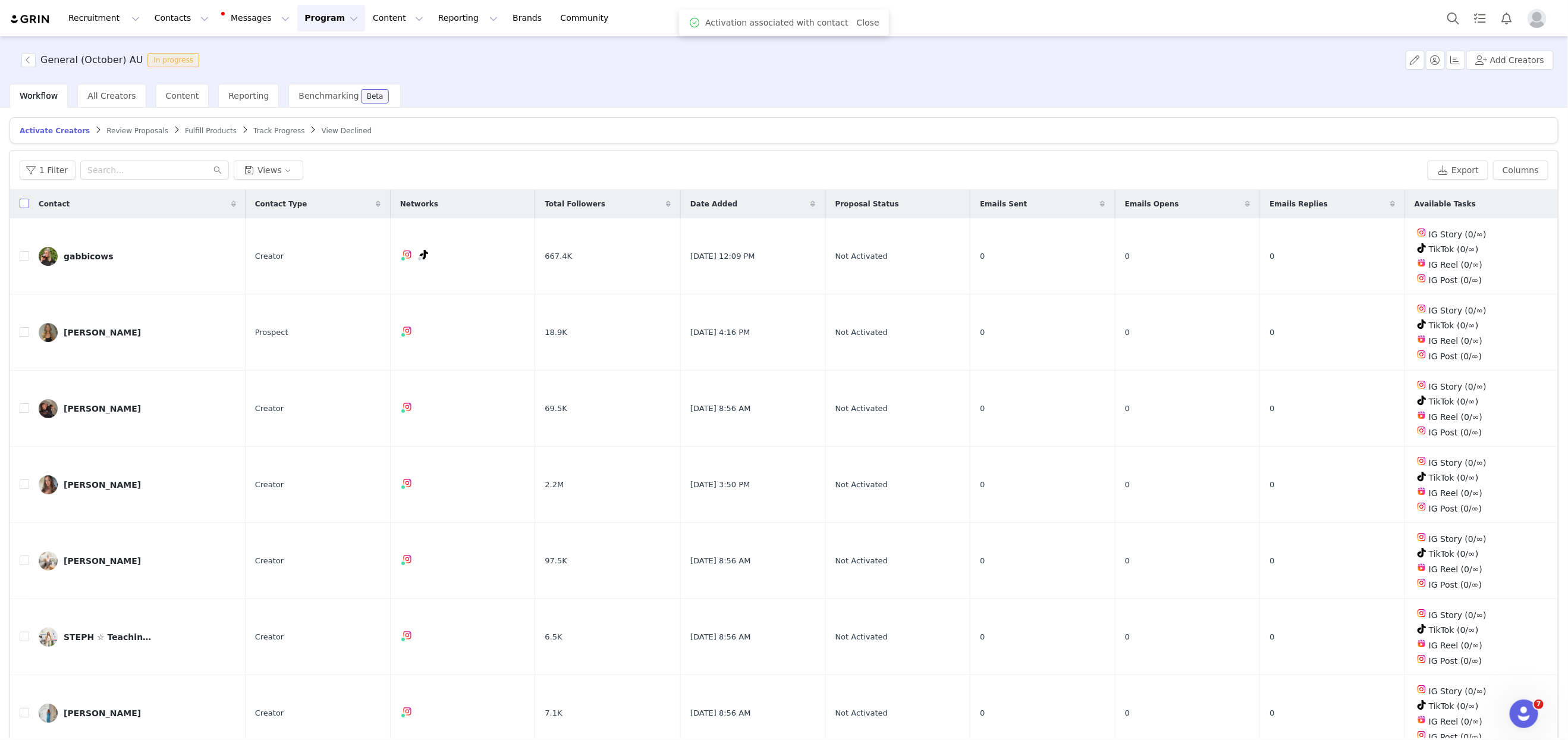
checkbox input "true"
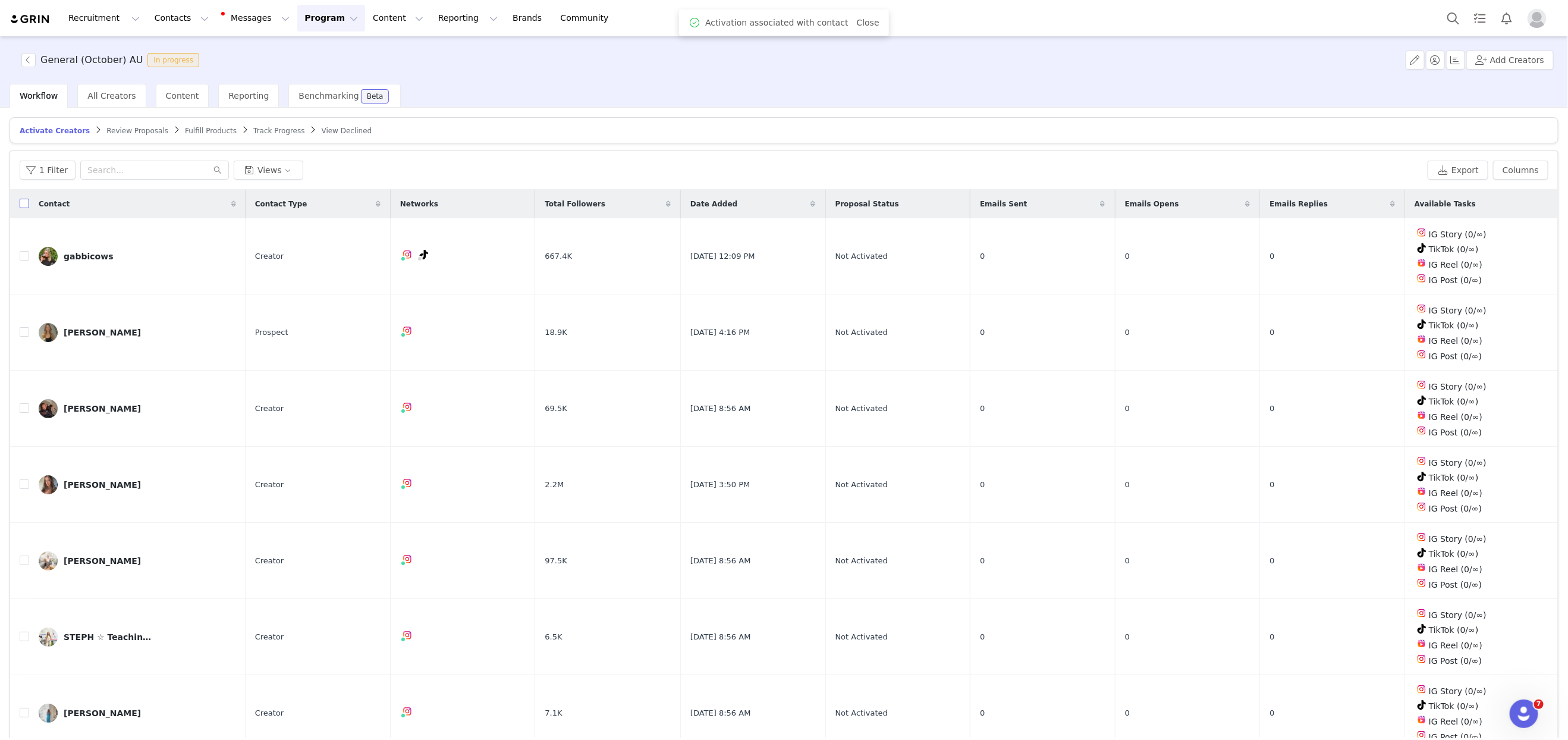
checkbox input "true"
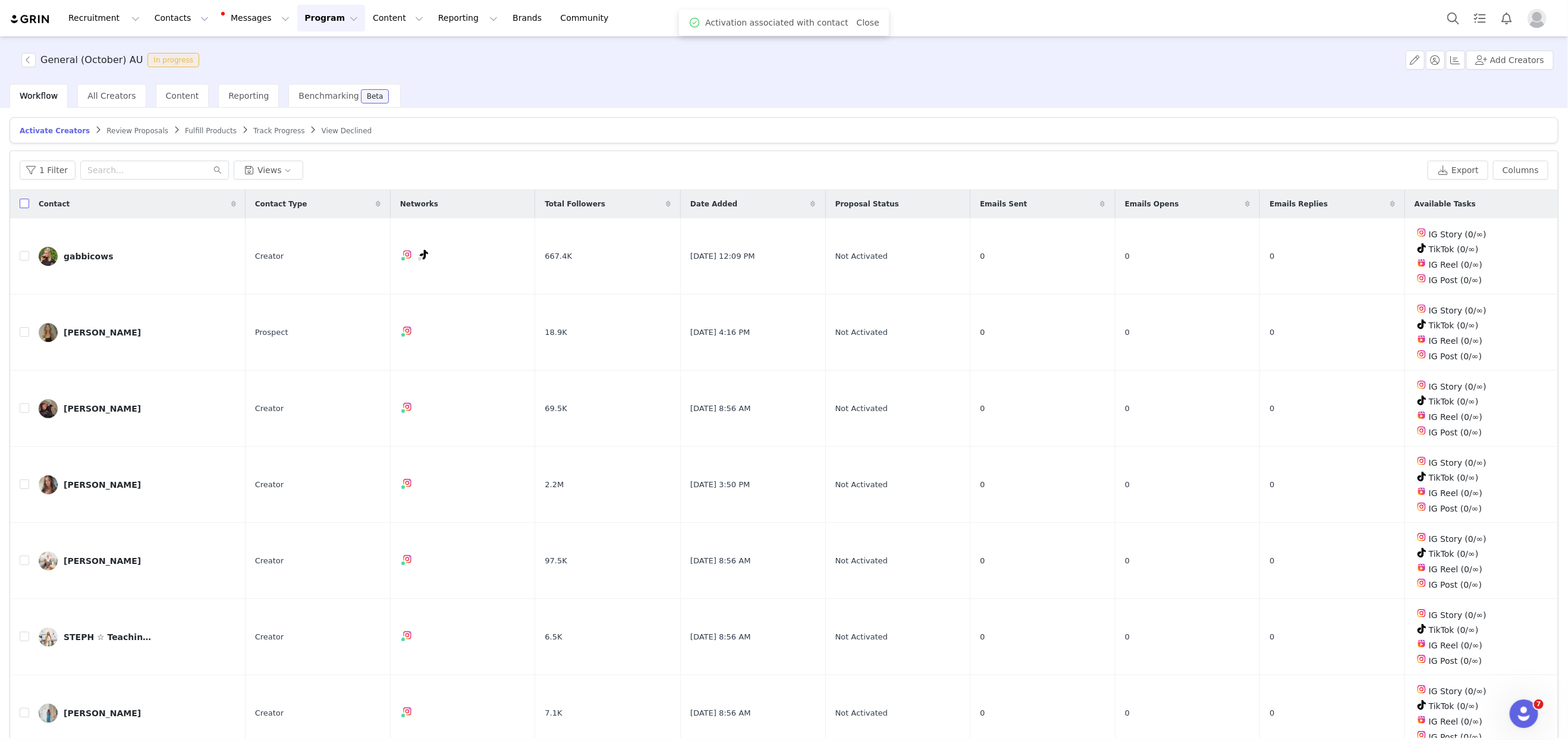
checkbox input "true"
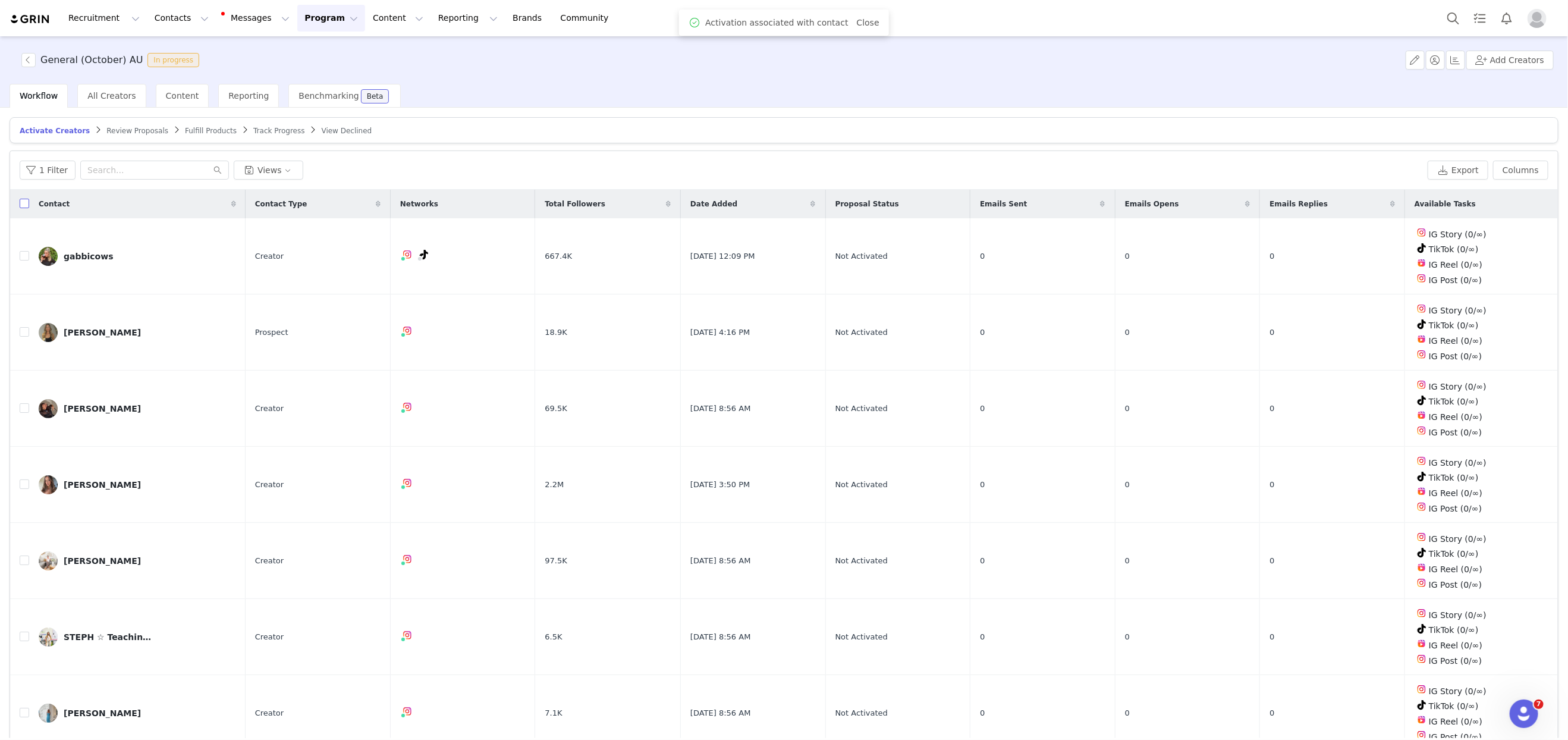
checkbox input "true"
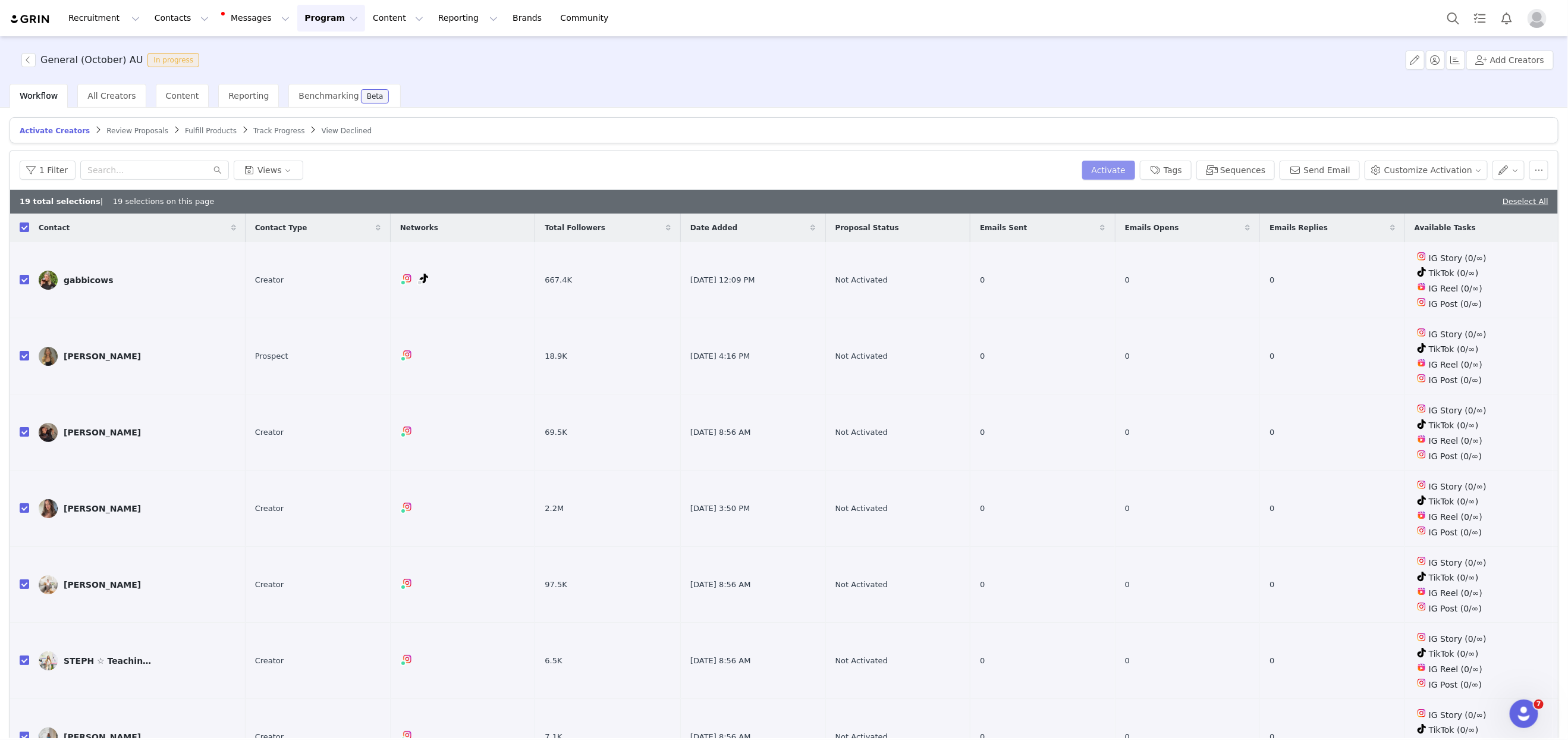
click at [1131, 171] on button "Activate" at bounding box center [1108, 170] width 53 height 19
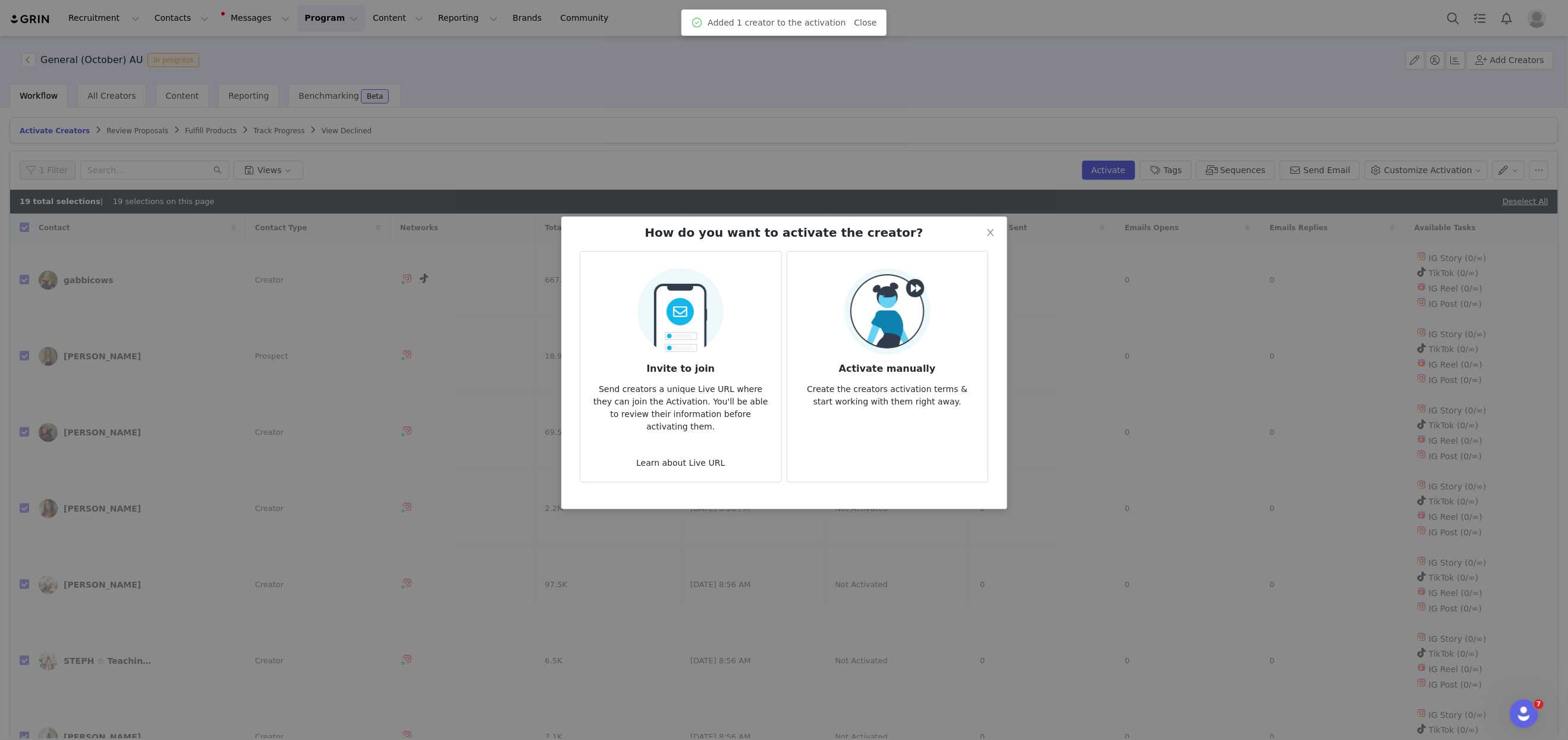
click at [881, 282] on img at bounding box center [888, 312] width 86 height 86
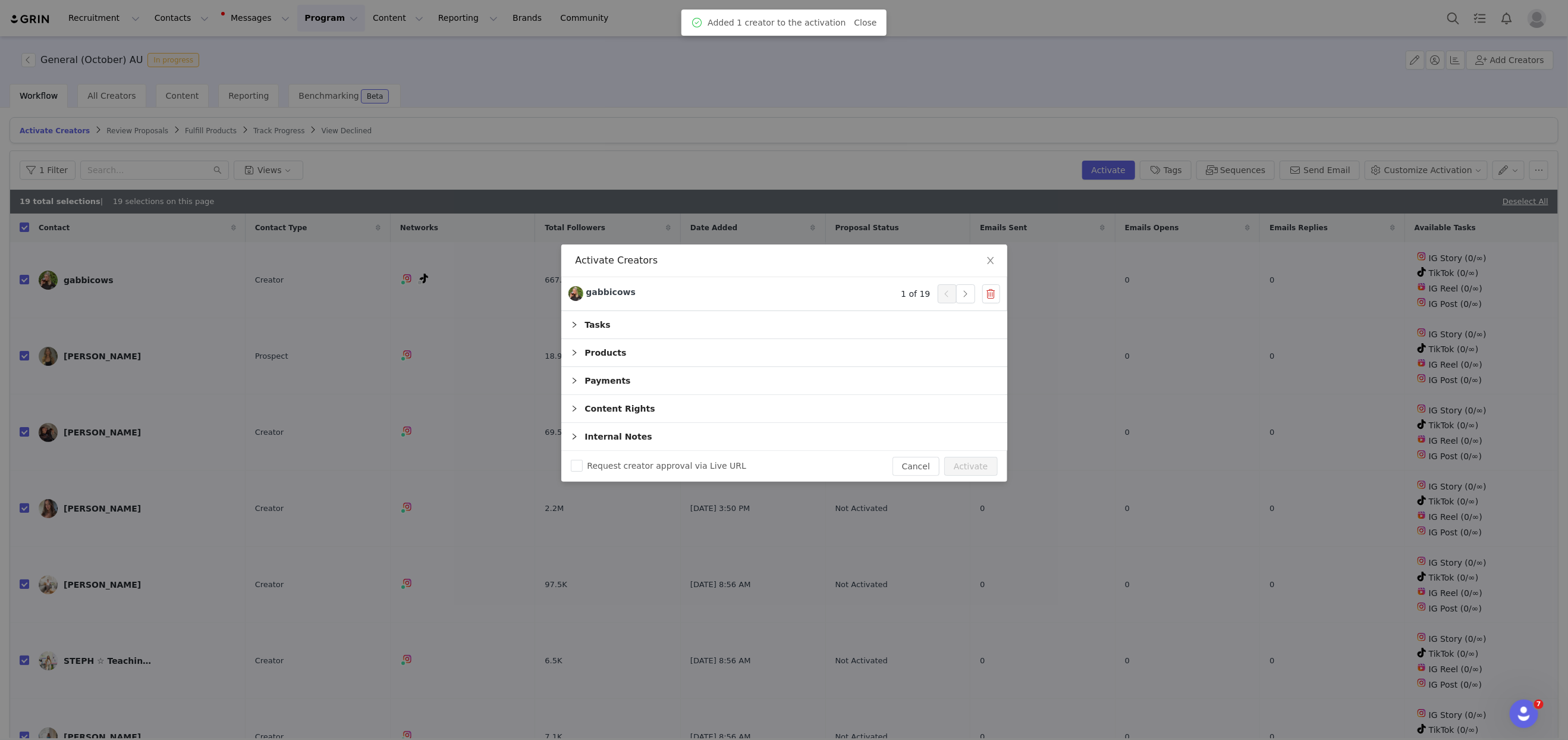
click at [599, 323] on div "Tasks" at bounding box center [784, 324] width 446 height 27
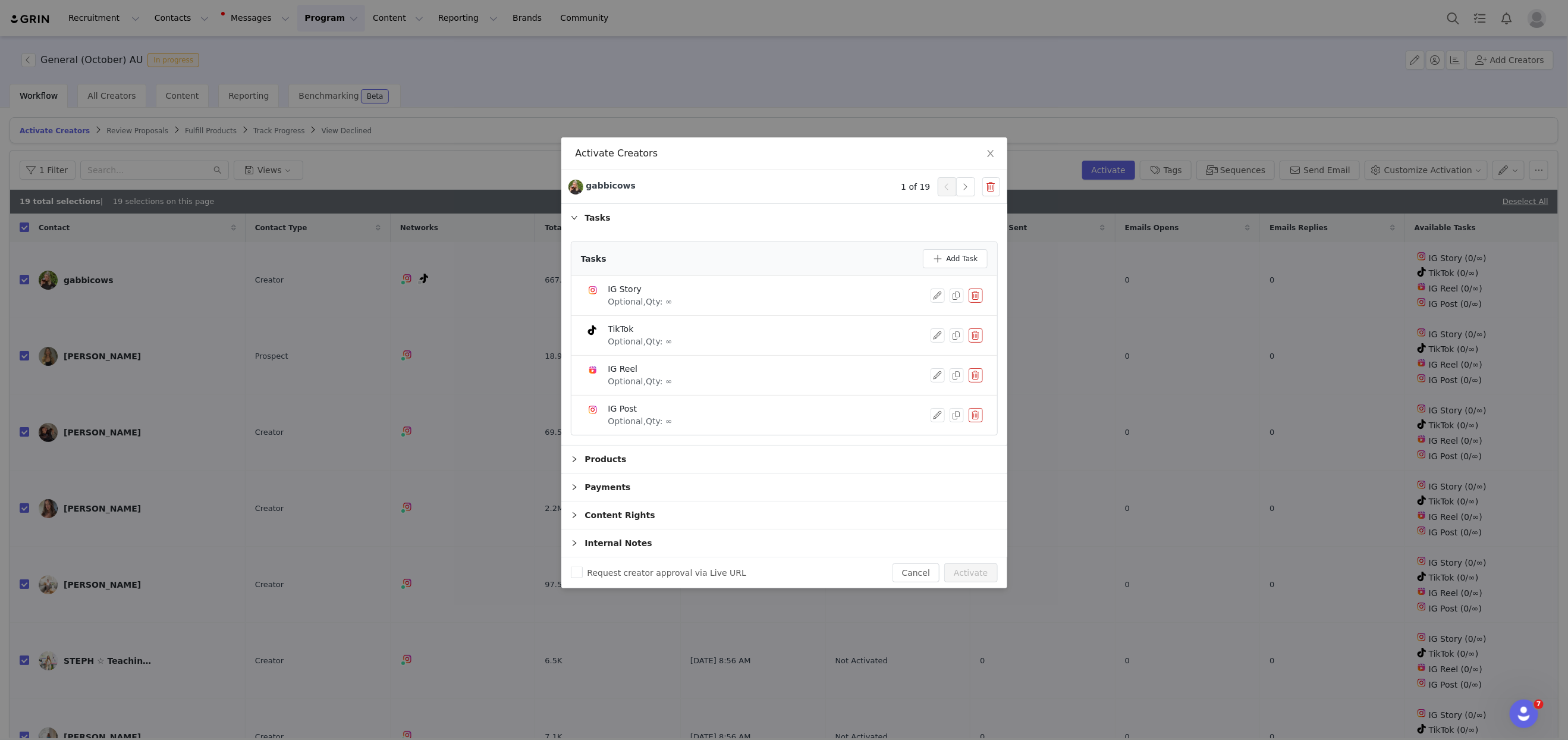
click at [615, 454] on div "Products" at bounding box center [784, 458] width 446 height 27
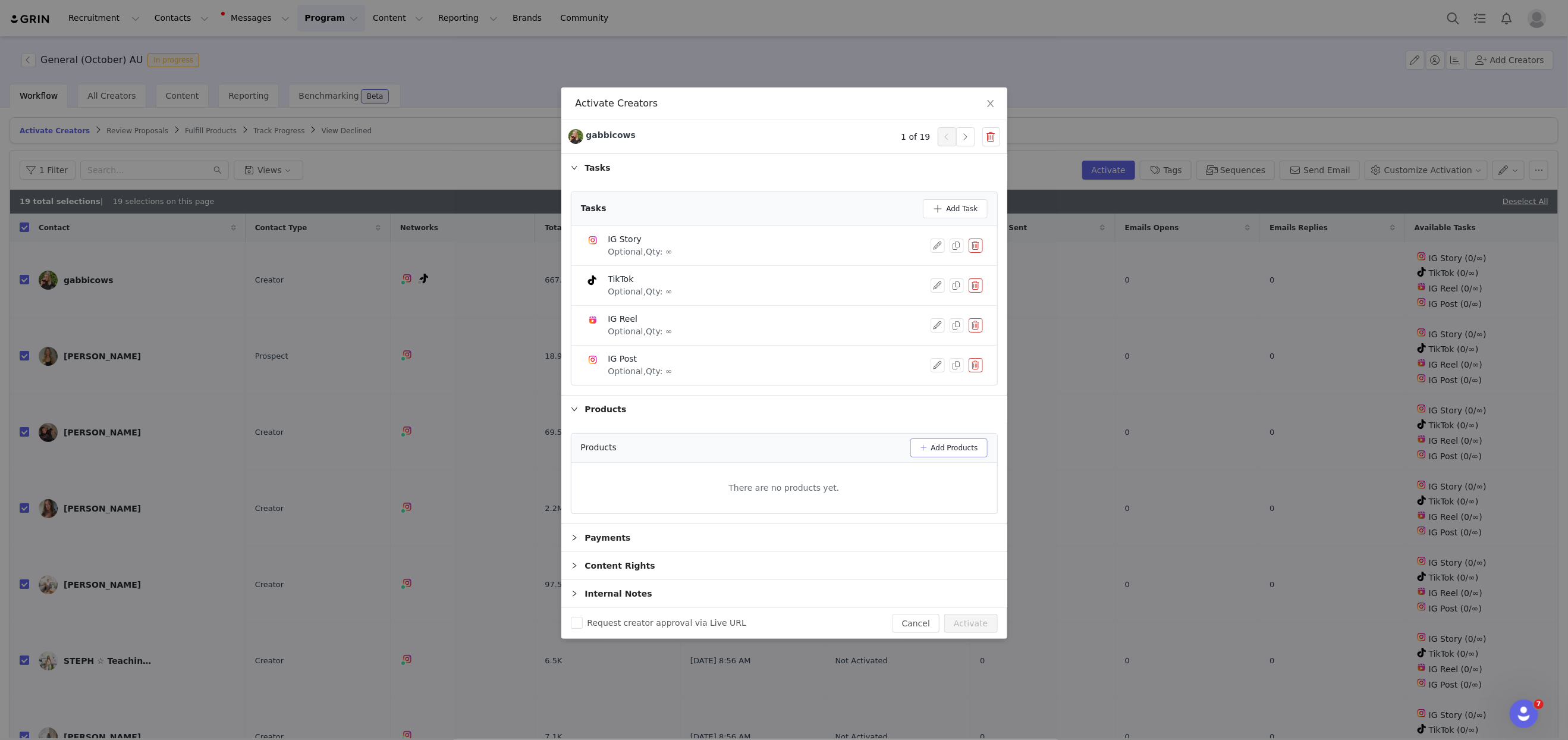
click at [956, 444] on button "Add Products" at bounding box center [949, 448] width 77 height 19
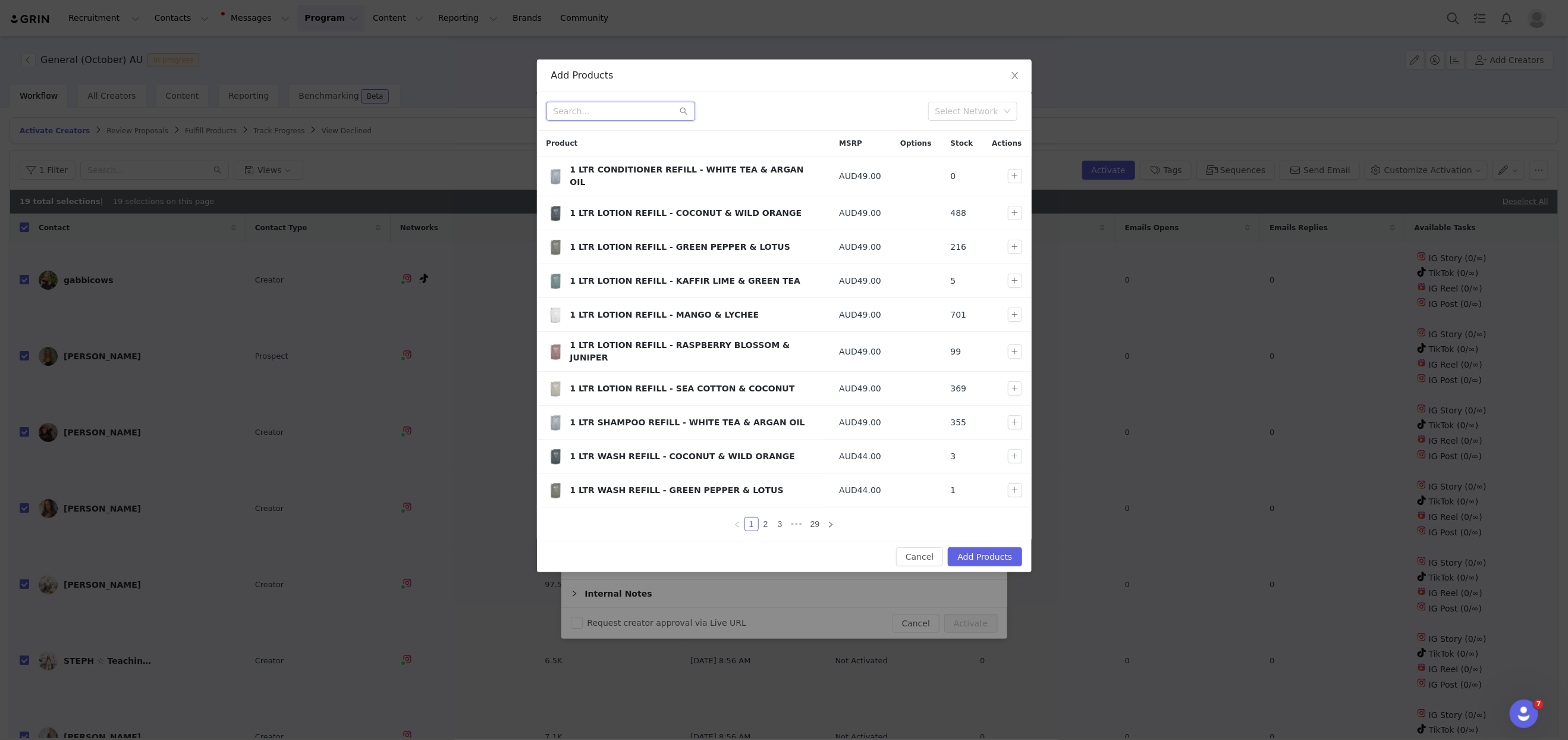
click at [606, 112] on input "text" at bounding box center [620, 111] width 149 height 19
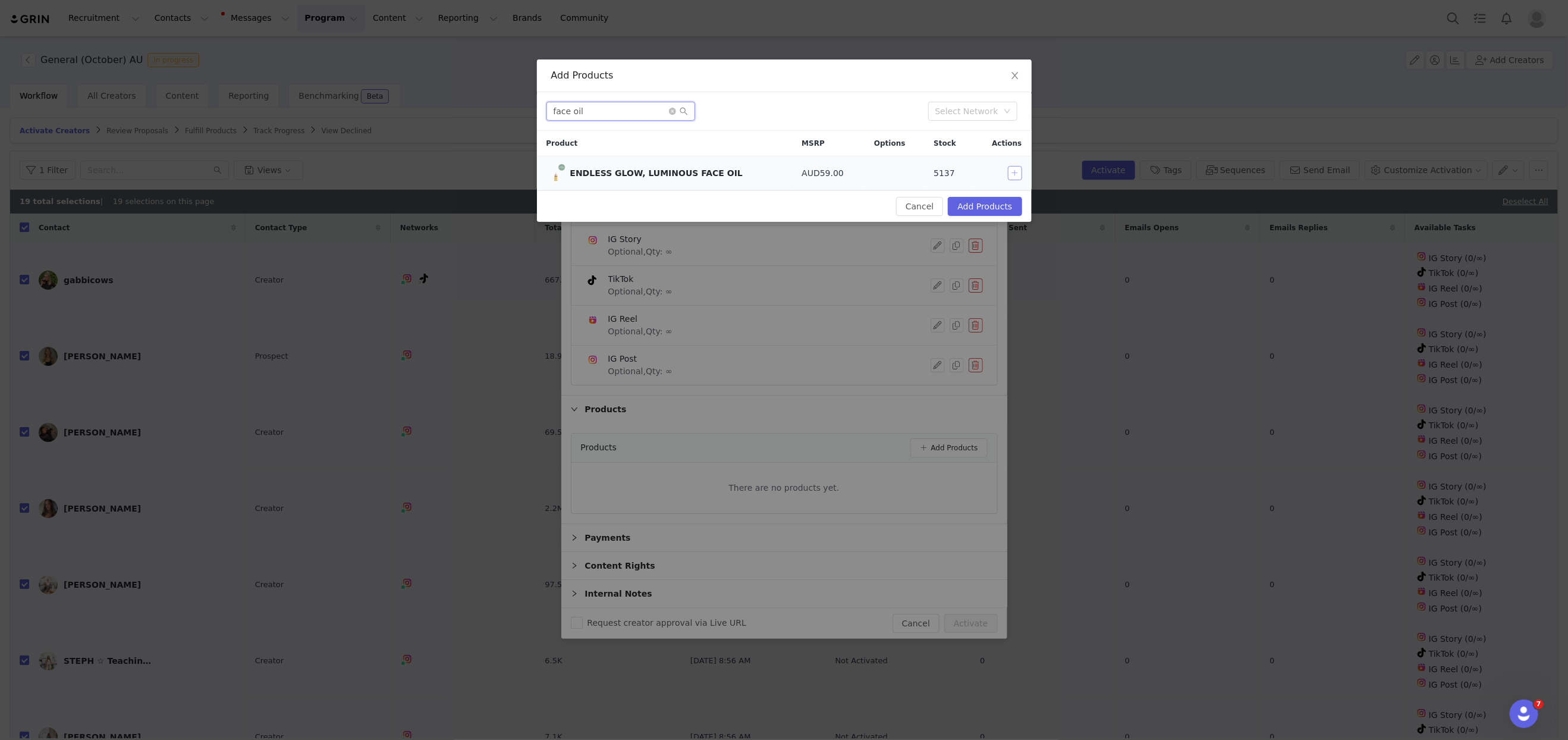
type input "face oil"
drag, startPoint x: 1010, startPoint y: 174, endPoint x: 953, endPoint y: 167, distance: 57.4
click at [1010, 174] on button "button" at bounding box center [1015, 173] width 15 height 15
click at [670, 110] on icon "icon: close-circle" at bounding box center [672, 111] width 7 height 7
click at [626, 110] on input "text" at bounding box center [620, 111] width 149 height 19
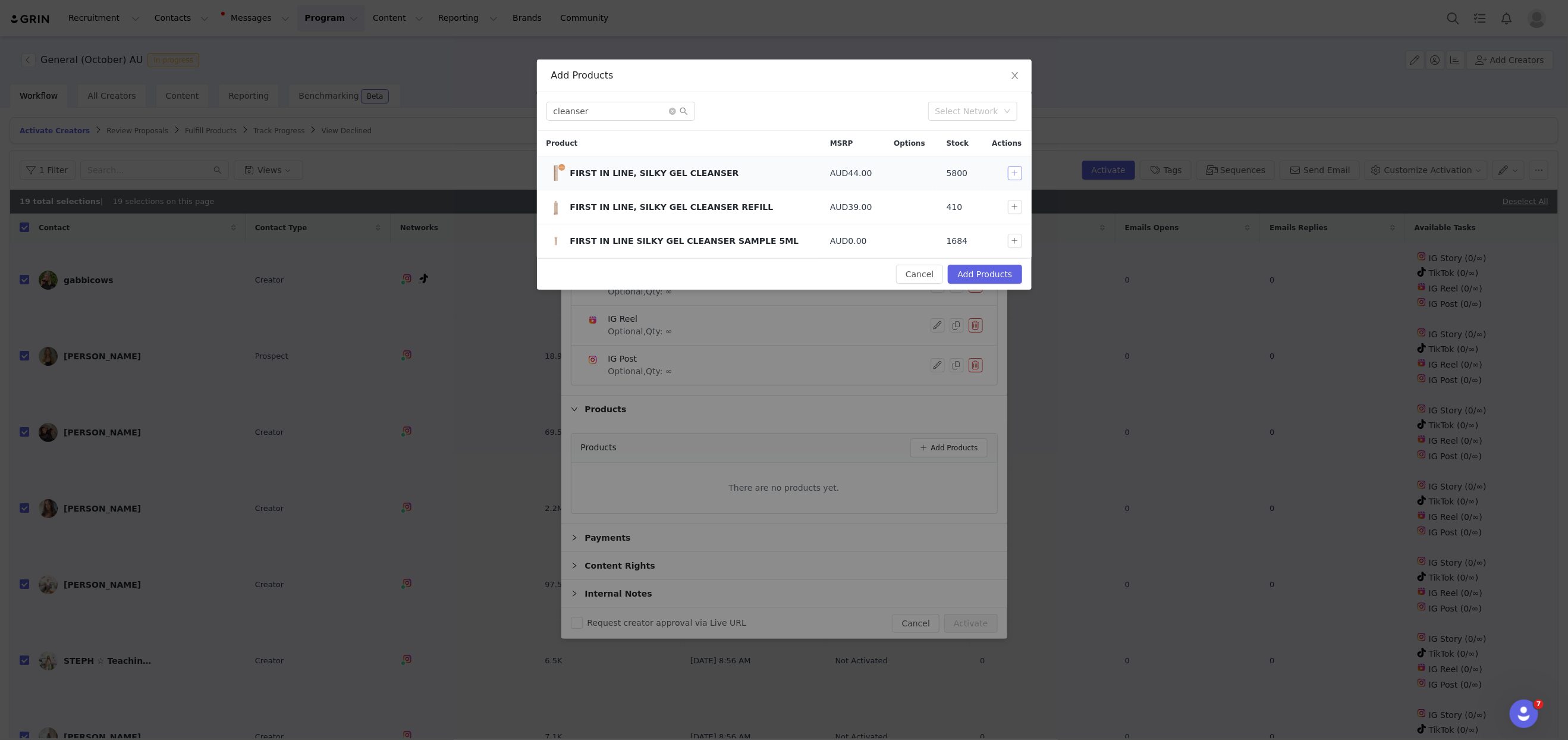
click at [1020, 172] on button "button" at bounding box center [1015, 173] width 15 height 15
drag, startPoint x: 621, startPoint y: 114, endPoint x: 515, endPoint y: 107, distance: 106.2
click at [515, 107] on div "Add Products cleanser Select Network Product MSRP Options Stock Actions FIRST I…" at bounding box center [784, 370] width 1568 height 740
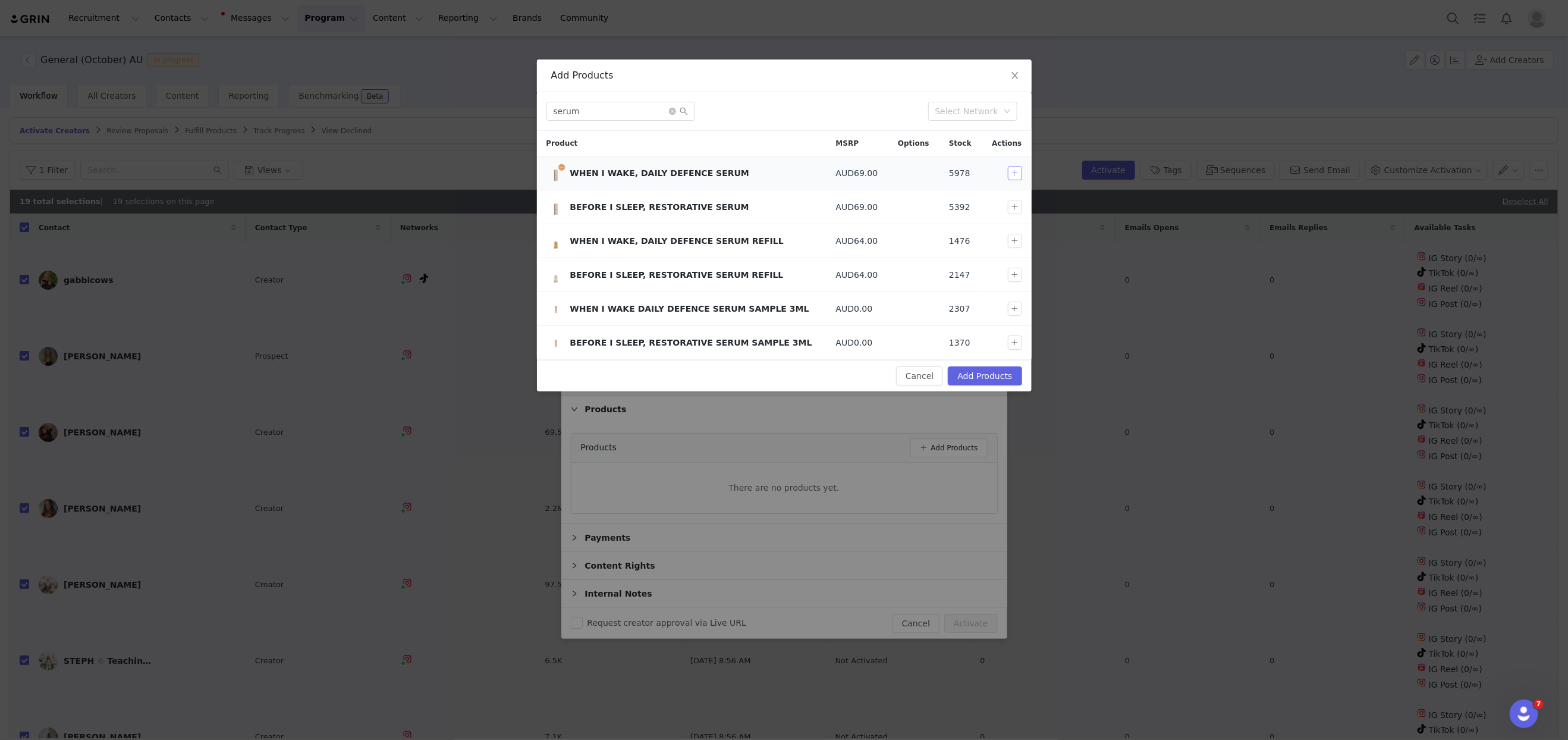
click at [1014, 175] on button "button" at bounding box center [1015, 173] width 15 height 15
drag, startPoint x: 609, startPoint y: 111, endPoint x: 440, endPoint y: 110, distance: 169.0
click at [440, 110] on div "Add Products serum Select Network Product MSRP Options Stock Actions WHEN I WAK…" at bounding box center [784, 370] width 1568 height 740
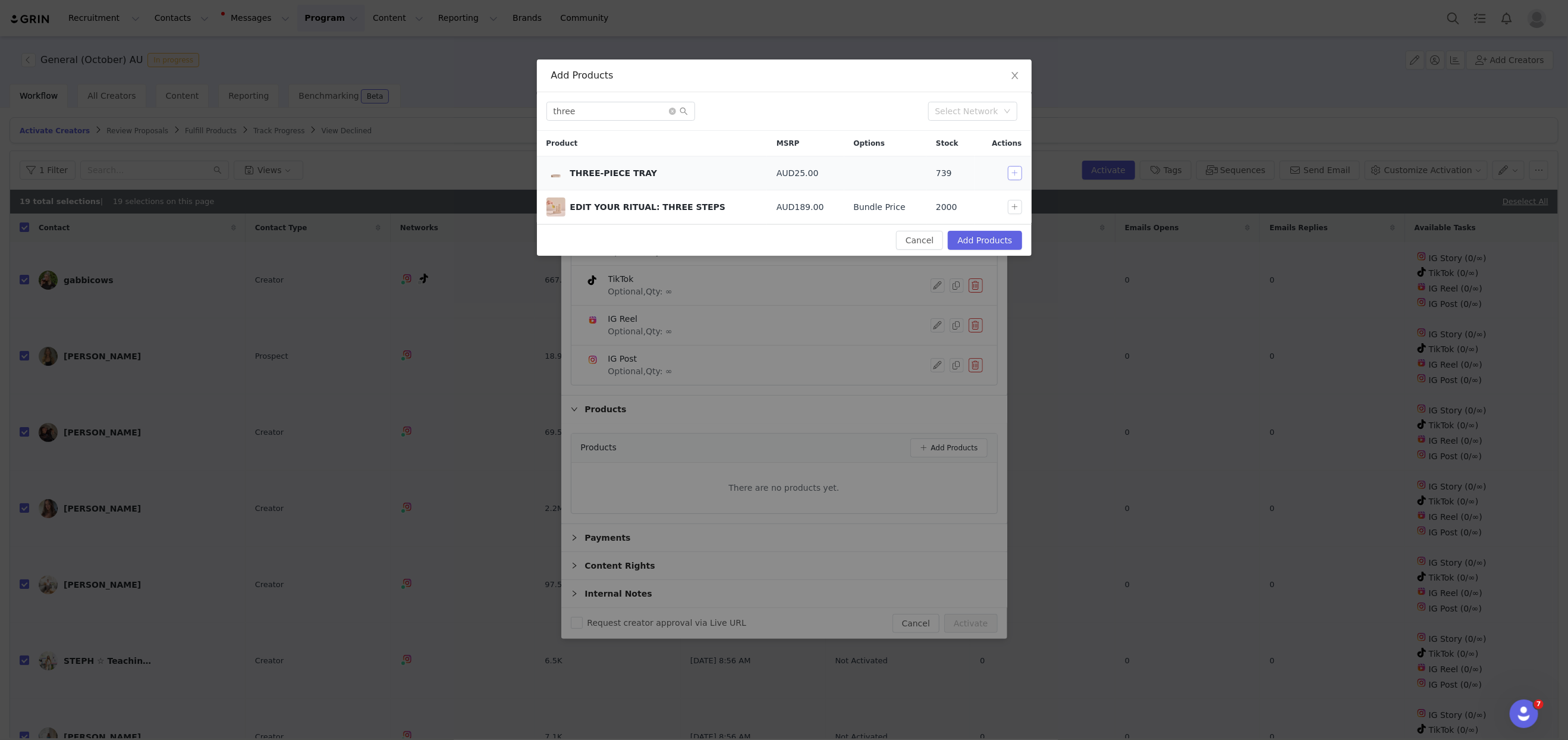
click at [1016, 175] on button "button" at bounding box center [1015, 173] width 15 height 15
drag, startPoint x: 622, startPoint y: 111, endPoint x: 466, endPoint y: 97, distance: 156.6
click at [466, 97] on div "Add Products three Select Network Product MSRP Options Stock Actions THREE-PIEC…" at bounding box center [784, 370] width 1568 height 740
click at [1021, 171] on button "button" at bounding box center [1015, 173] width 15 height 15
click at [470, 105] on div "Add Products head Select Network Product MSRP Options Stock Actions SWEPT AWAY,…" at bounding box center [784, 370] width 1568 height 740
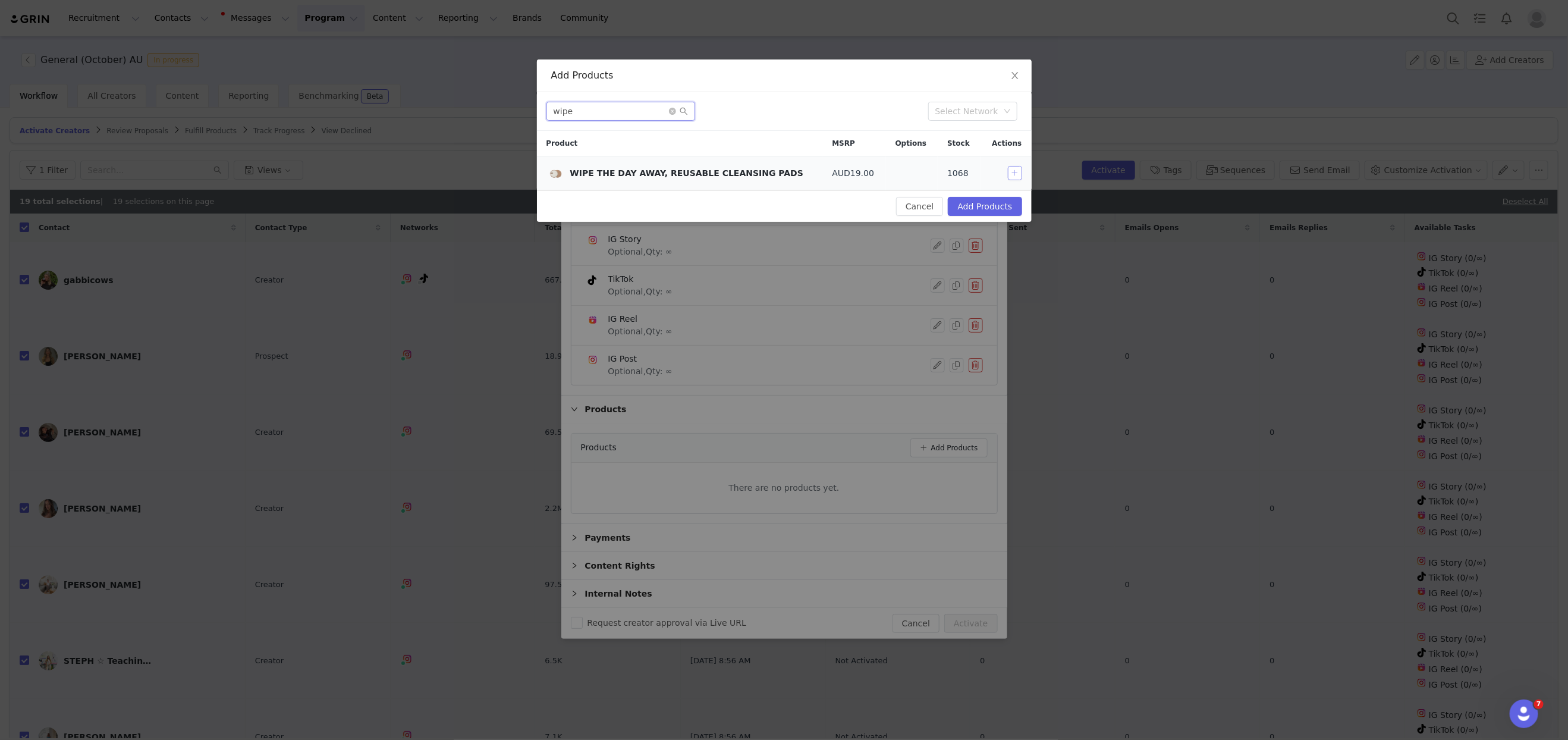
type input "wipe"
click at [1013, 170] on button "button" at bounding box center [1015, 173] width 15 height 15
click at [993, 203] on button "Add Products" at bounding box center [985, 206] width 74 height 19
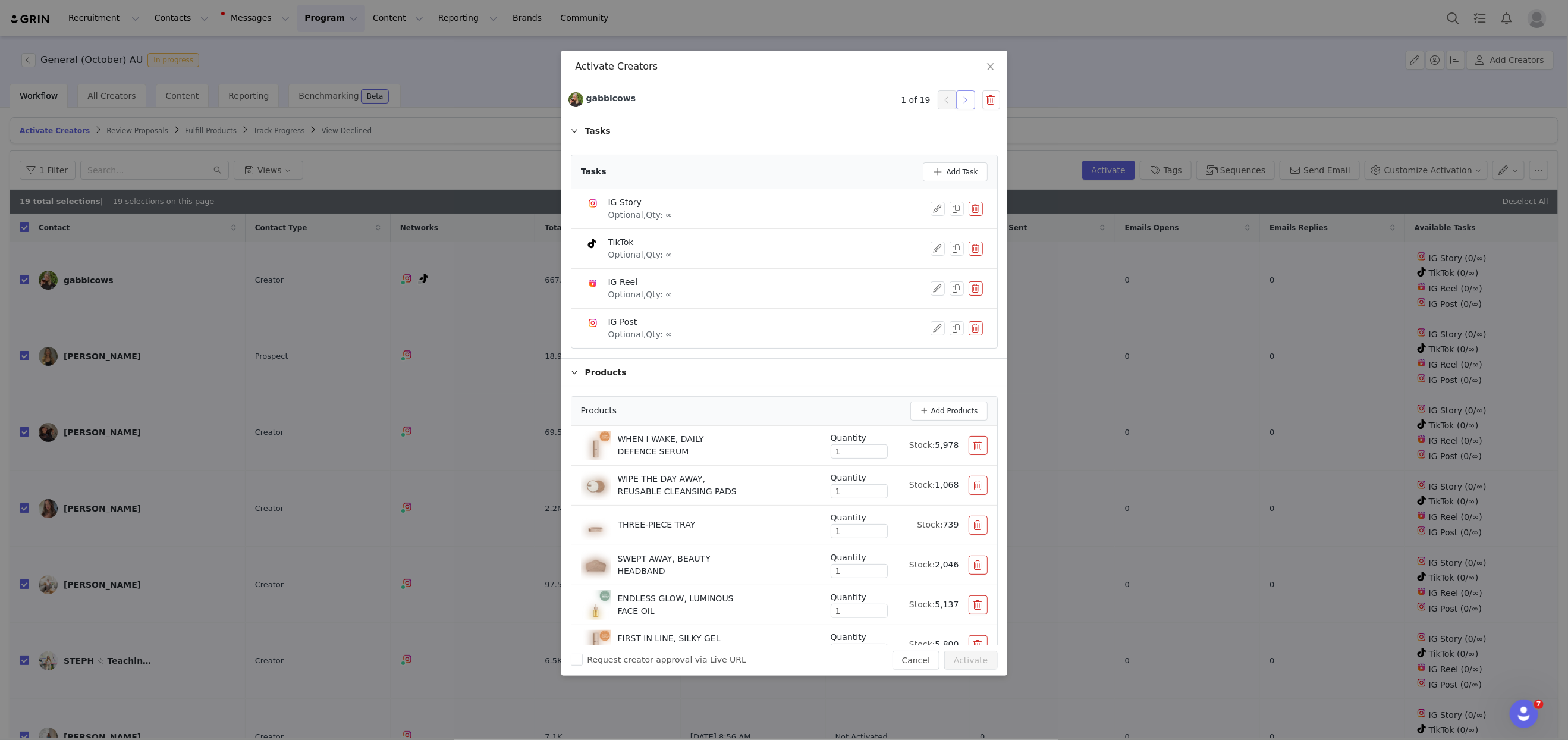
click at [969, 102] on button "button" at bounding box center [966, 100] width 19 height 19
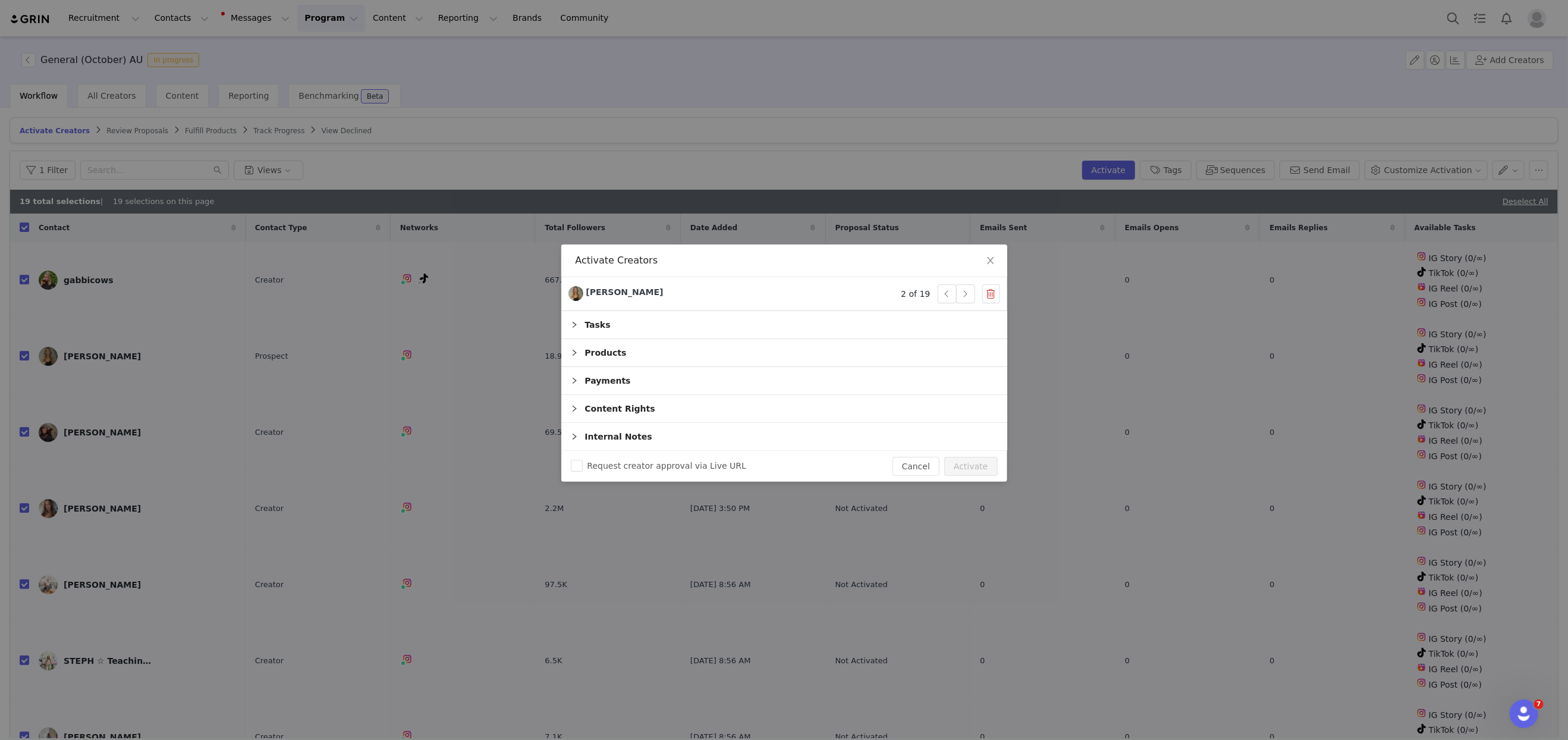
click at [619, 355] on div "Products" at bounding box center [784, 352] width 446 height 27
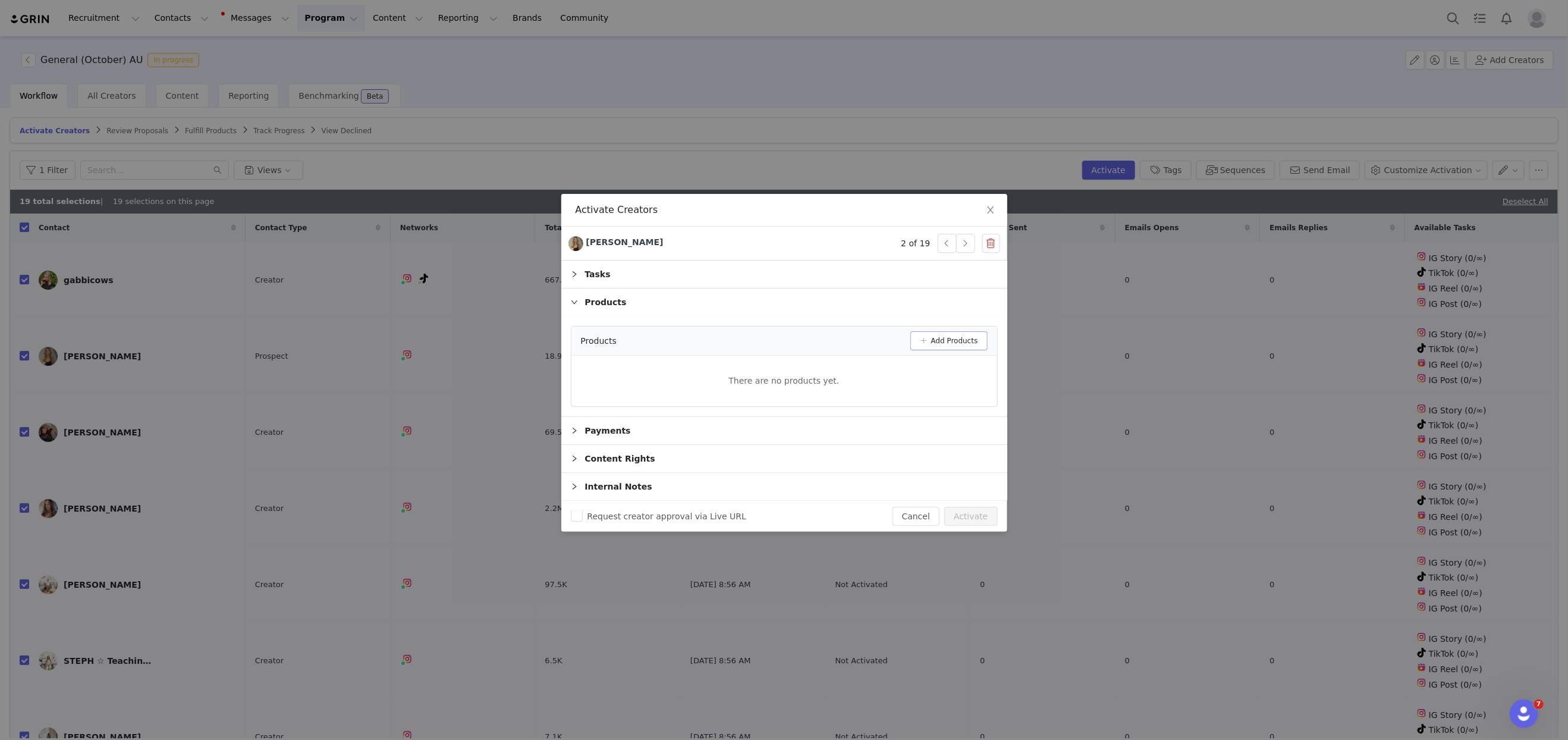
click at [953, 342] on button "Add Products" at bounding box center [949, 340] width 77 height 19
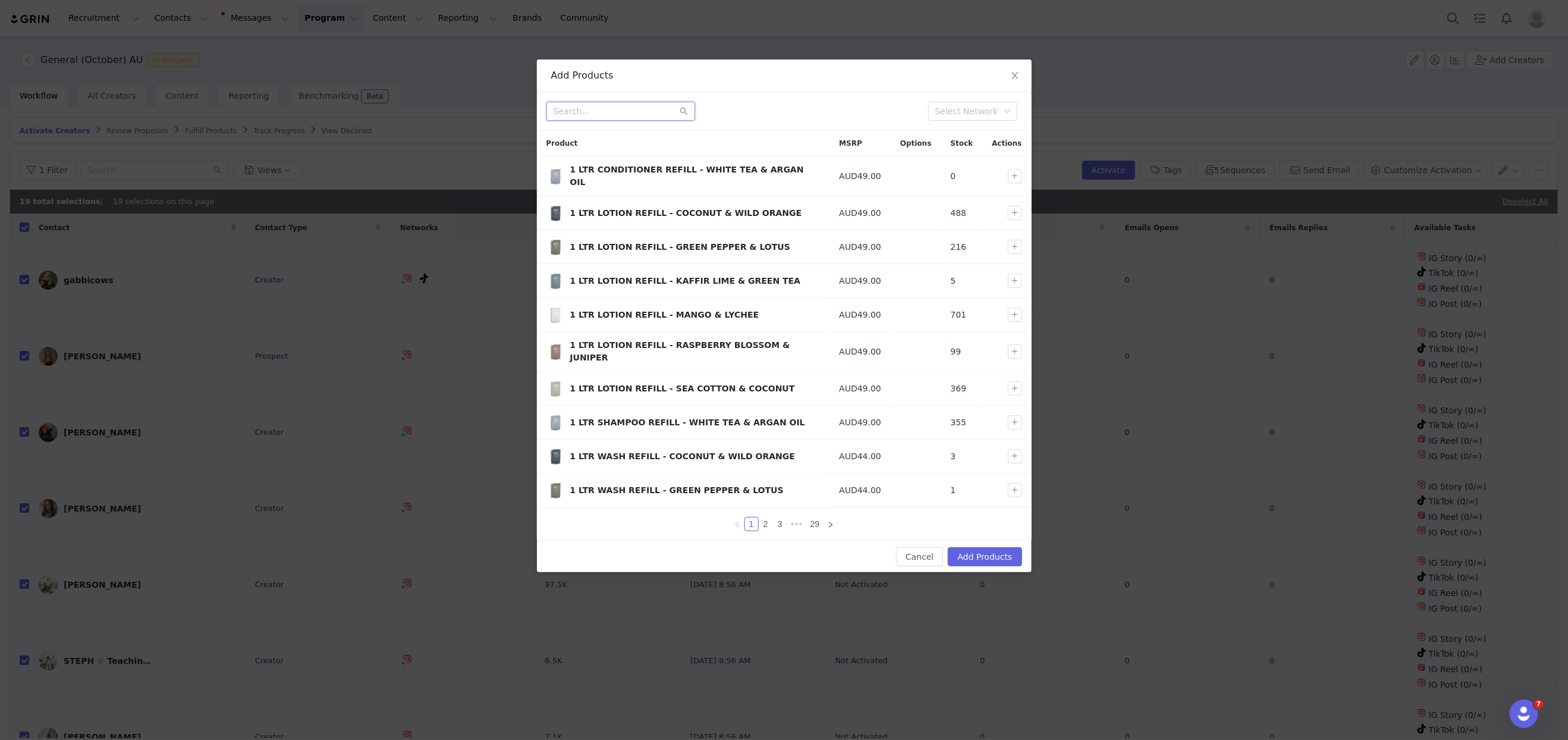
click at [629, 113] on input "text" at bounding box center [620, 111] width 149 height 19
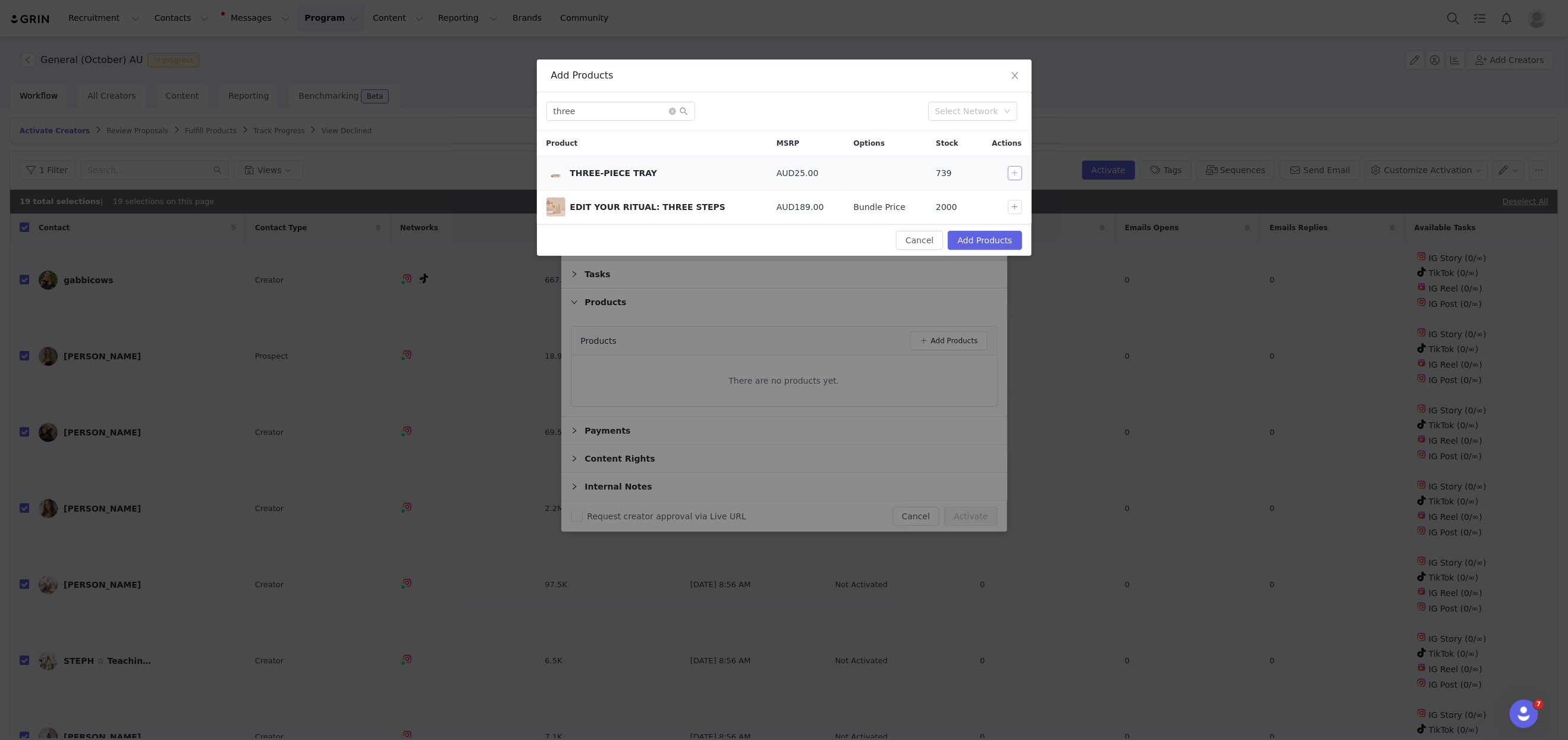
click at [1017, 176] on button "button" at bounding box center [1015, 173] width 15 height 15
drag, startPoint x: 524, startPoint y: 106, endPoint x: 454, endPoint y: 103, distance: 70.1
click at [454, 103] on div "Add Products three Select Network Product MSRP Options Stock Actions THREE-PIEC…" at bounding box center [784, 370] width 1568 height 740
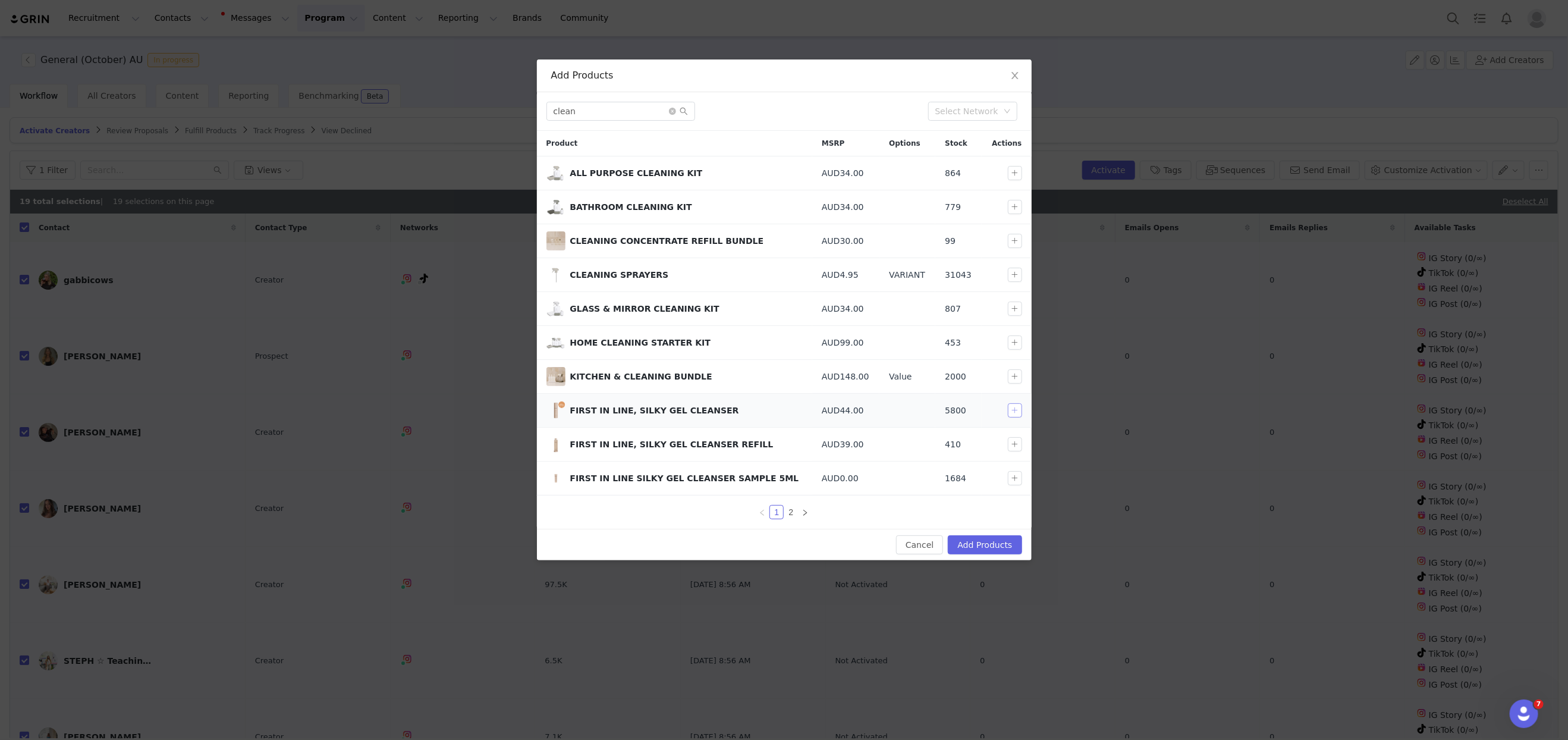
click at [1013, 409] on button "button" at bounding box center [1015, 411] width 15 height 15
click at [533, 106] on div "Add Products clean Select Network Product MSRP Options Stock Actions ALL PURPOS…" at bounding box center [784, 370] width 1568 height 740
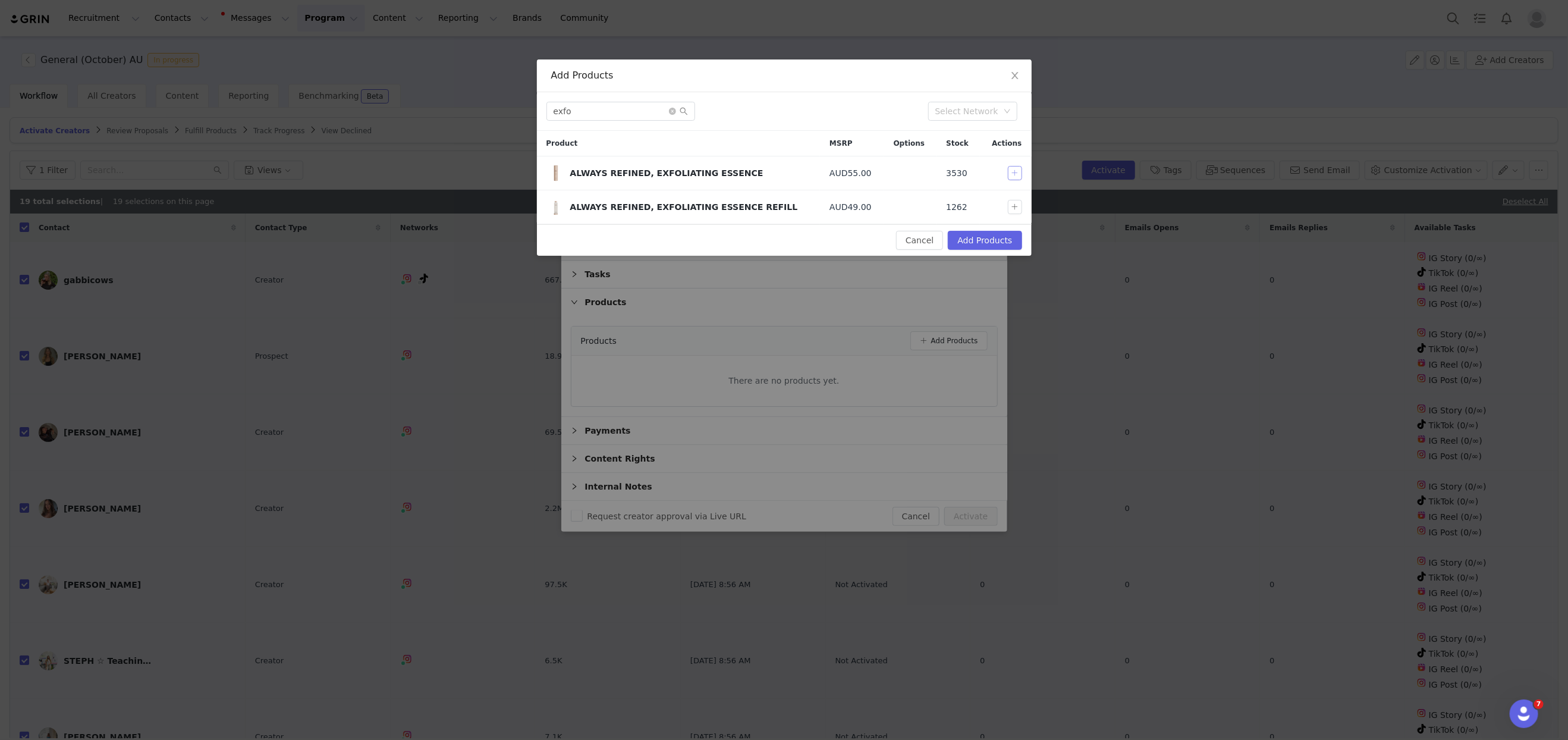
drag, startPoint x: 1011, startPoint y: 174, endPoint x: 811, endPoint y: 149, distance: 201.6
click at [1009, 174] on button "button" at bounding box center [1015, 173] width 15 height 15
drag, startPoint x: 592, startPoint y: 106, endPoint x: 481, endPoint y: 107, distance: 111.0
click at [481, 107] on div "Add Products exfo Select Network Product MSRP Options Stock Actions ALWAYS REFI…" at bounding box center [784, 370] width 1568 height 740
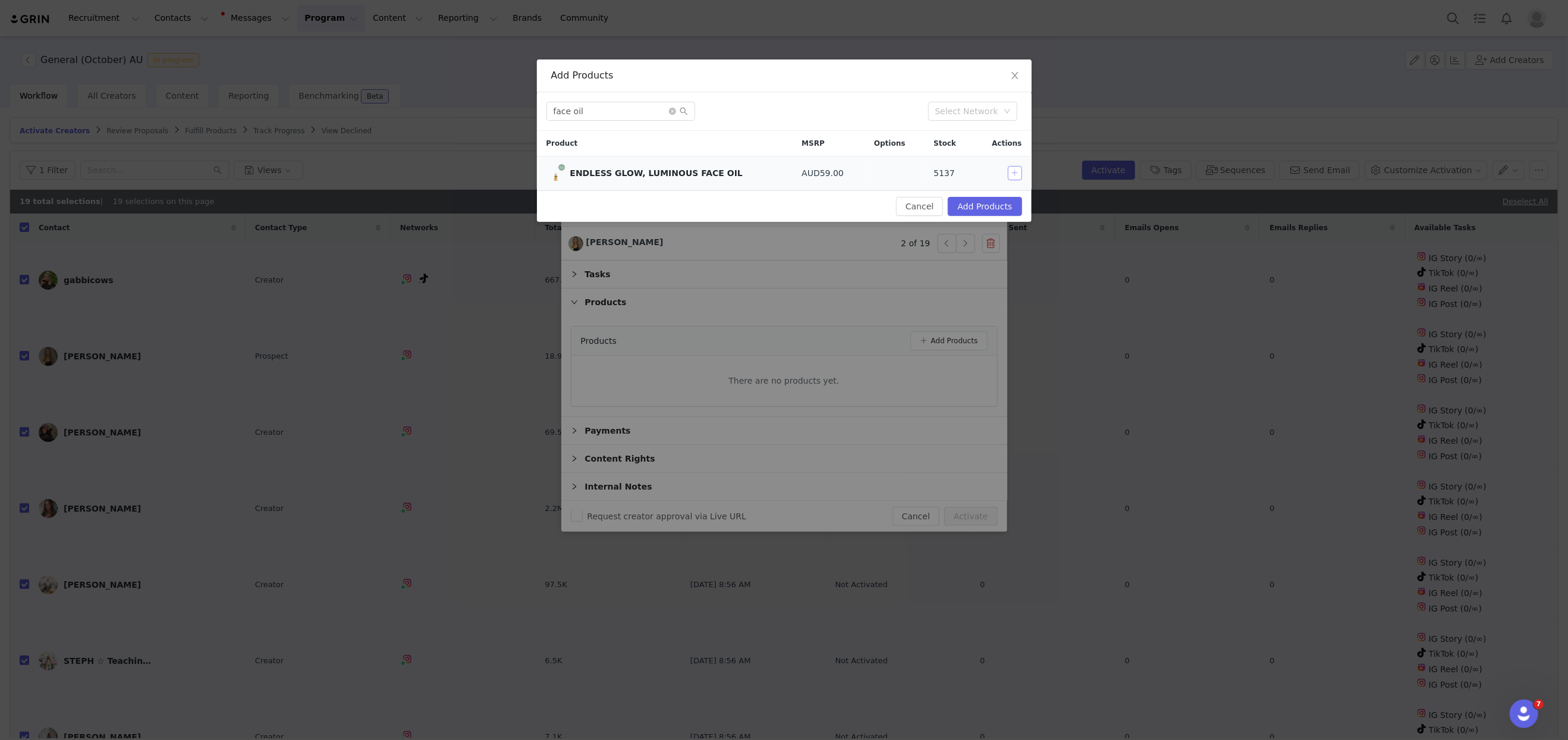
drag, startPoint x: 1015, startPoint y: 172, endPoint x: 995, endPoint y: 170, distance: 20.1
click at [1014, 172] on button "button" at bounding box center [1015, 173] width 15 height 15
drag, startPoint x: 592, startPoint y: 110, endPoint x: 498, endPoint y: 105, distance: 94.1
click at [498, 105] on div "Add Products face oil Select Network Product MSRP Options Stock Actions ENDLESS…" at bounding box center [784, 370] width 1568 height 740
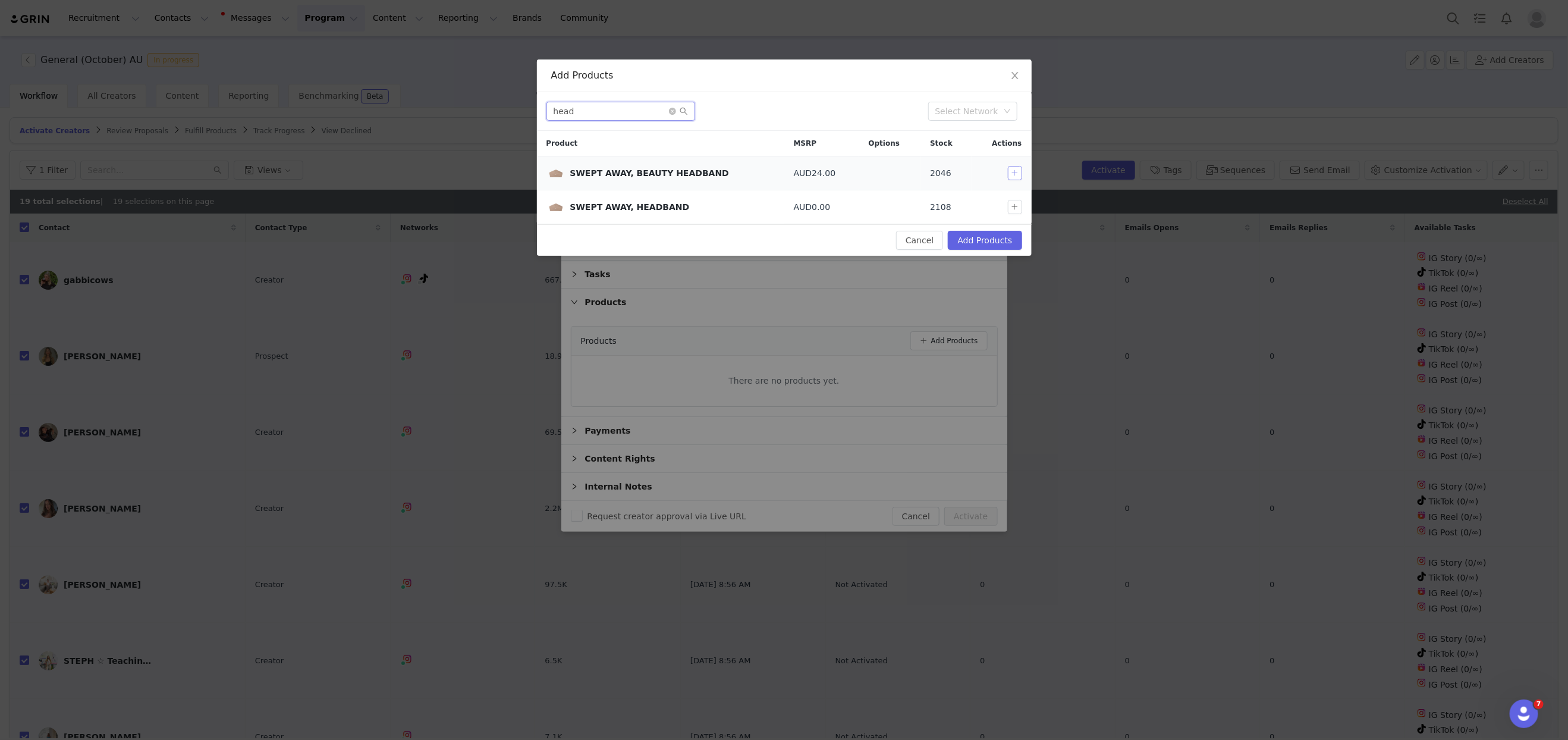
type input "head"
click at [1014, 172] on button "button" at bounding box center [1015, 173] width 15 height 15
drag, startPoint x: 1000, startPoint y: 230, endPoint x: 993, endPoint y: 228, distance: 7.3
click at [1000, 231] on button "Add Products" at bounding box center [985, 240] width 74 height 19
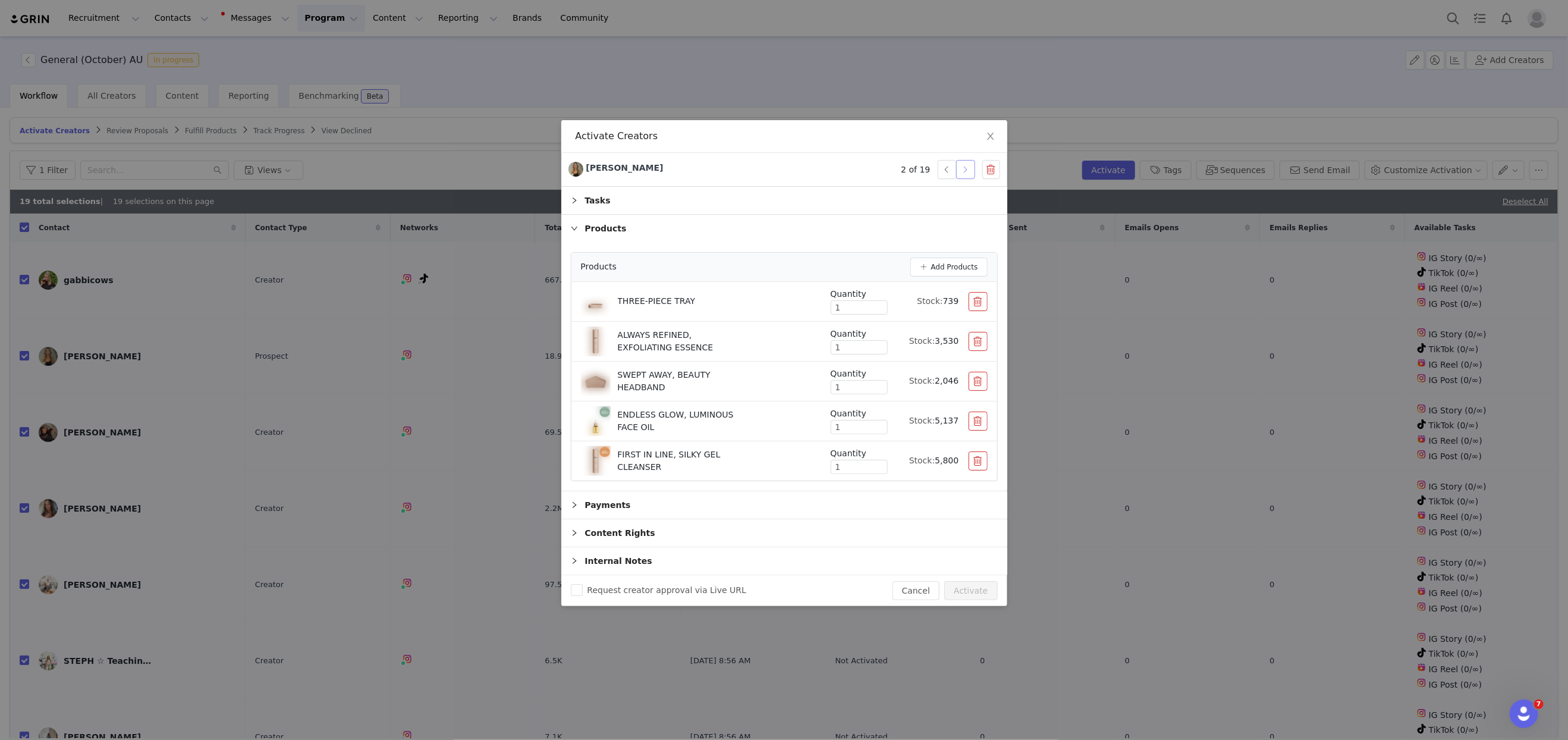
click at [966, 173] on button "button" at bounding box center [966, 169] width 19 height 19
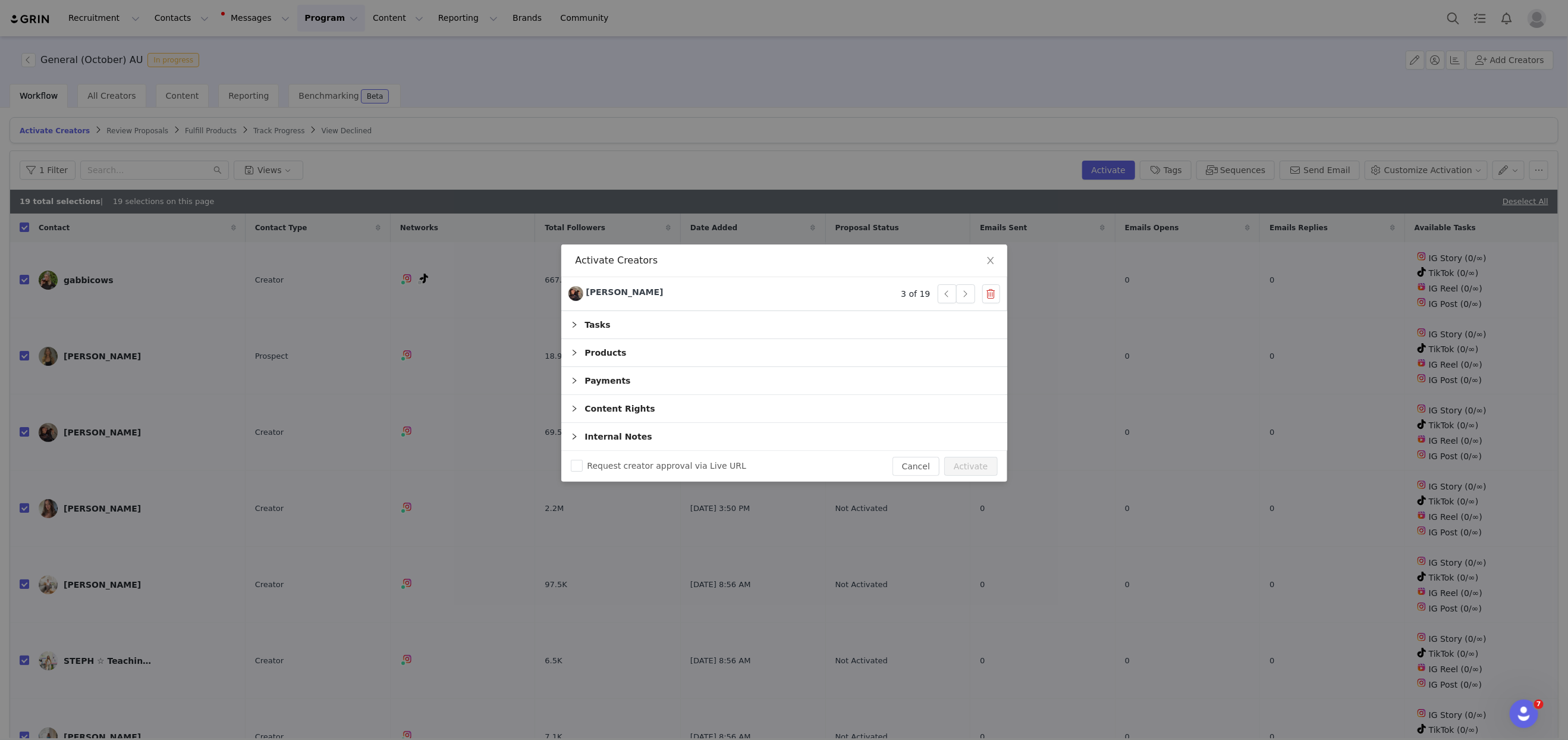
click at [603, 356] on div "Products" at bounding box center [784, 352] width 446 height 27
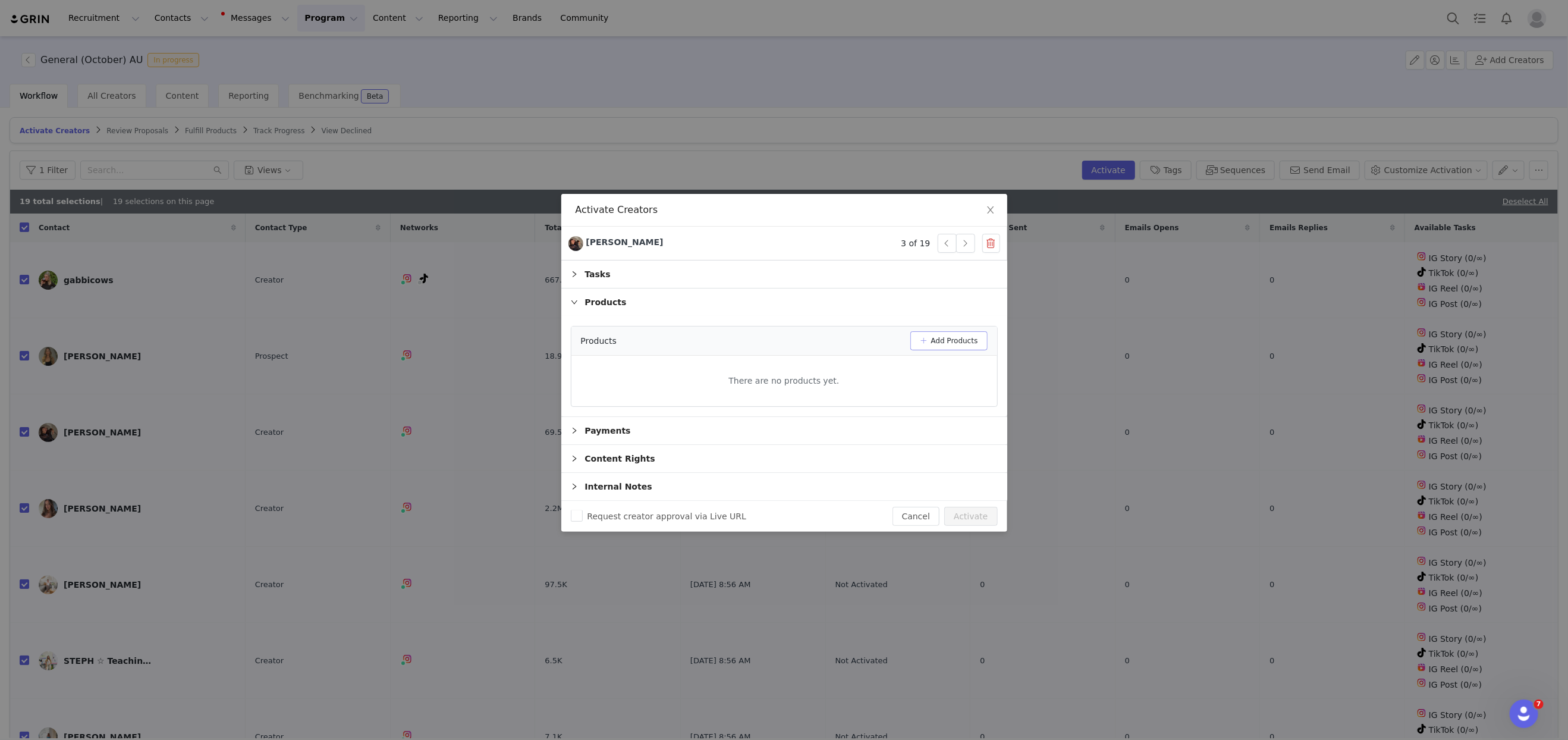
click at [936, 340] on button "Add Products" at bounding box center [949, 340] width 77 height 19
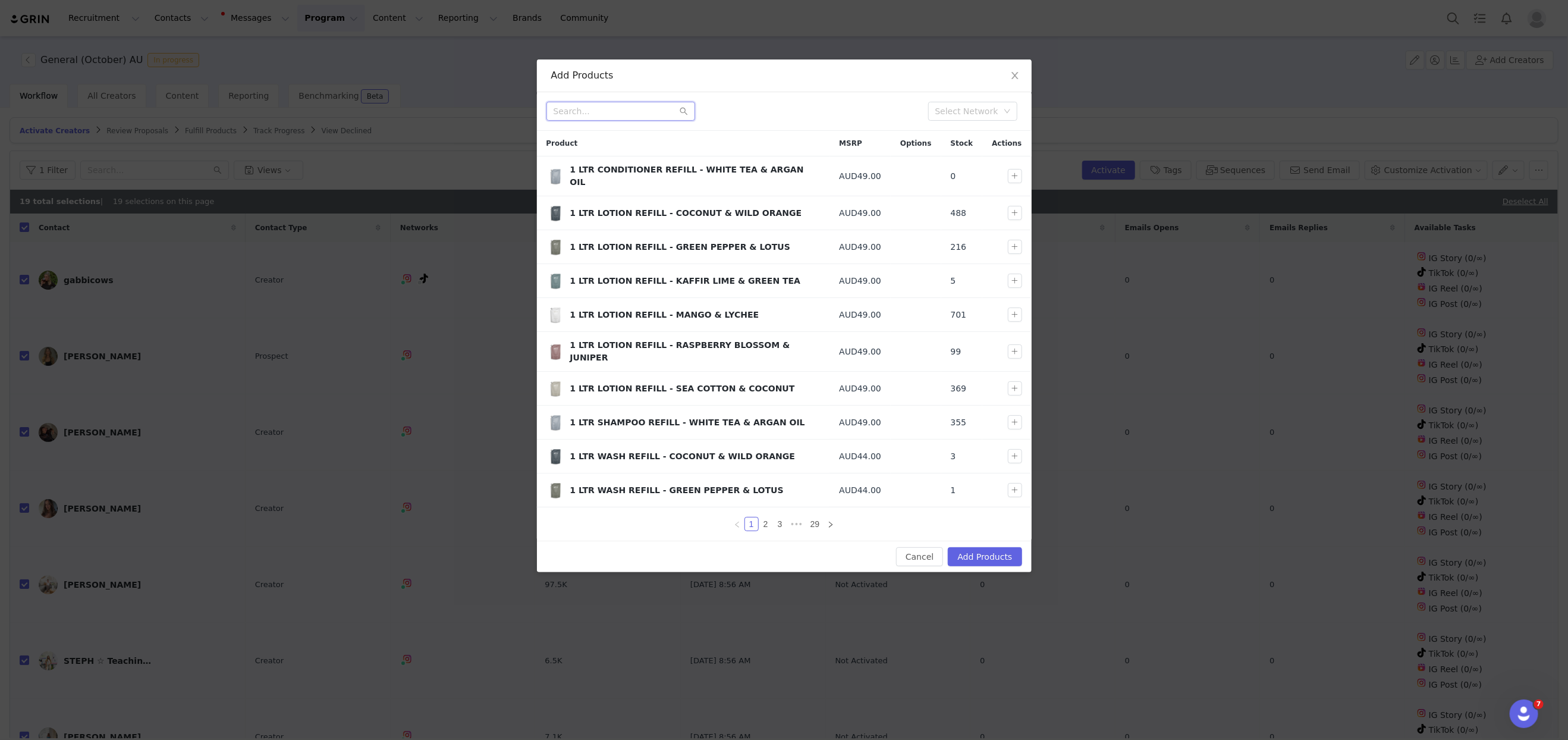
click at [605, 114] on input "text" at bounding box center [620, 111] width 149 height 19
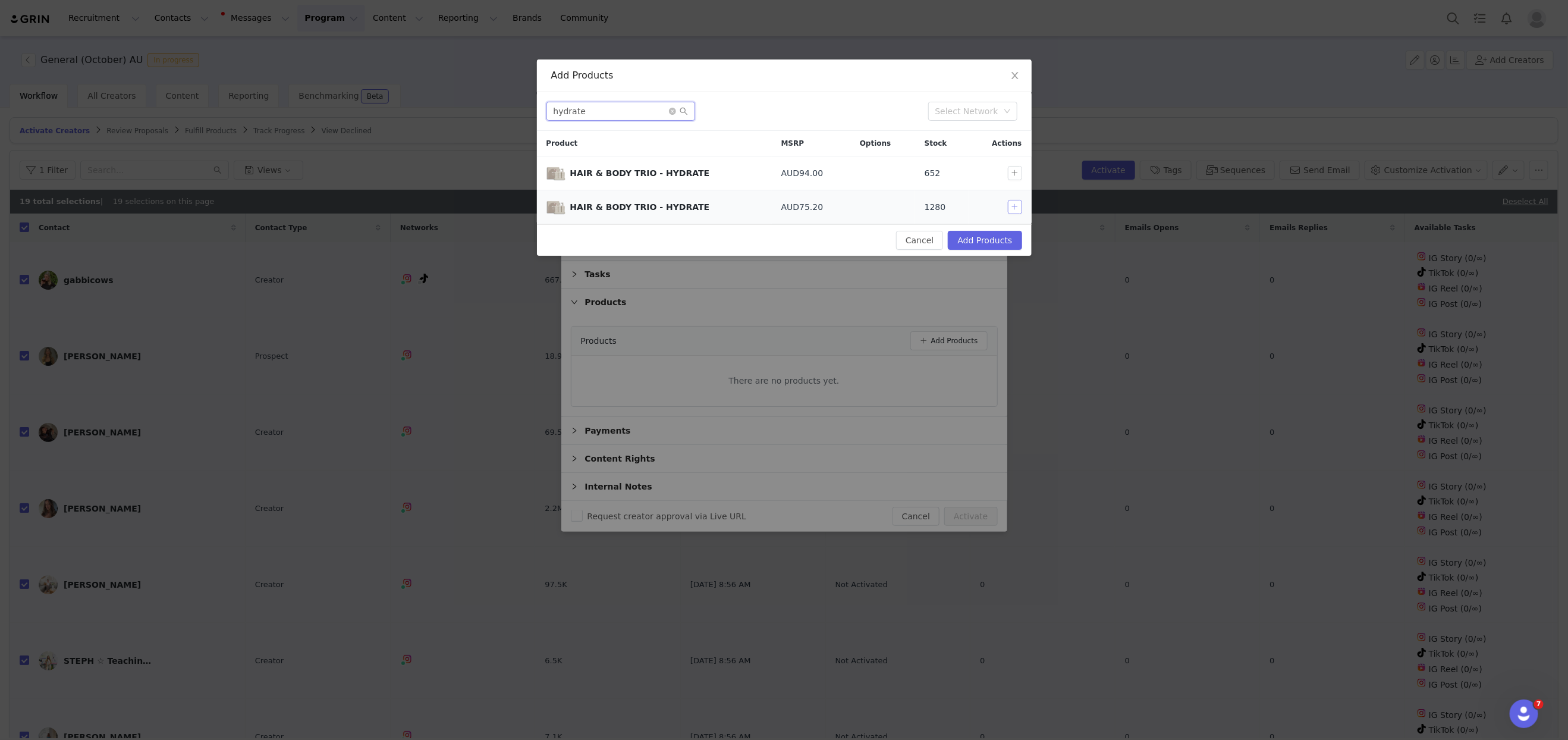
type input "hydrate"
drag, startPoint x: 1017, startPoint y: 207, endPoint x: 1007, endPoint y: 234, distance: 28.8
click at [1017, 207] on button "button" at bounding box center [1015, 207] width 15 height 15
drag, startPoint x: 1012, startPoint y: 203, endPoint x: 1013, endPoint y: 195, distance: 8.1
click at [1012, 203] on button "button" at bounding box center [1015, 207] width 15 height 15
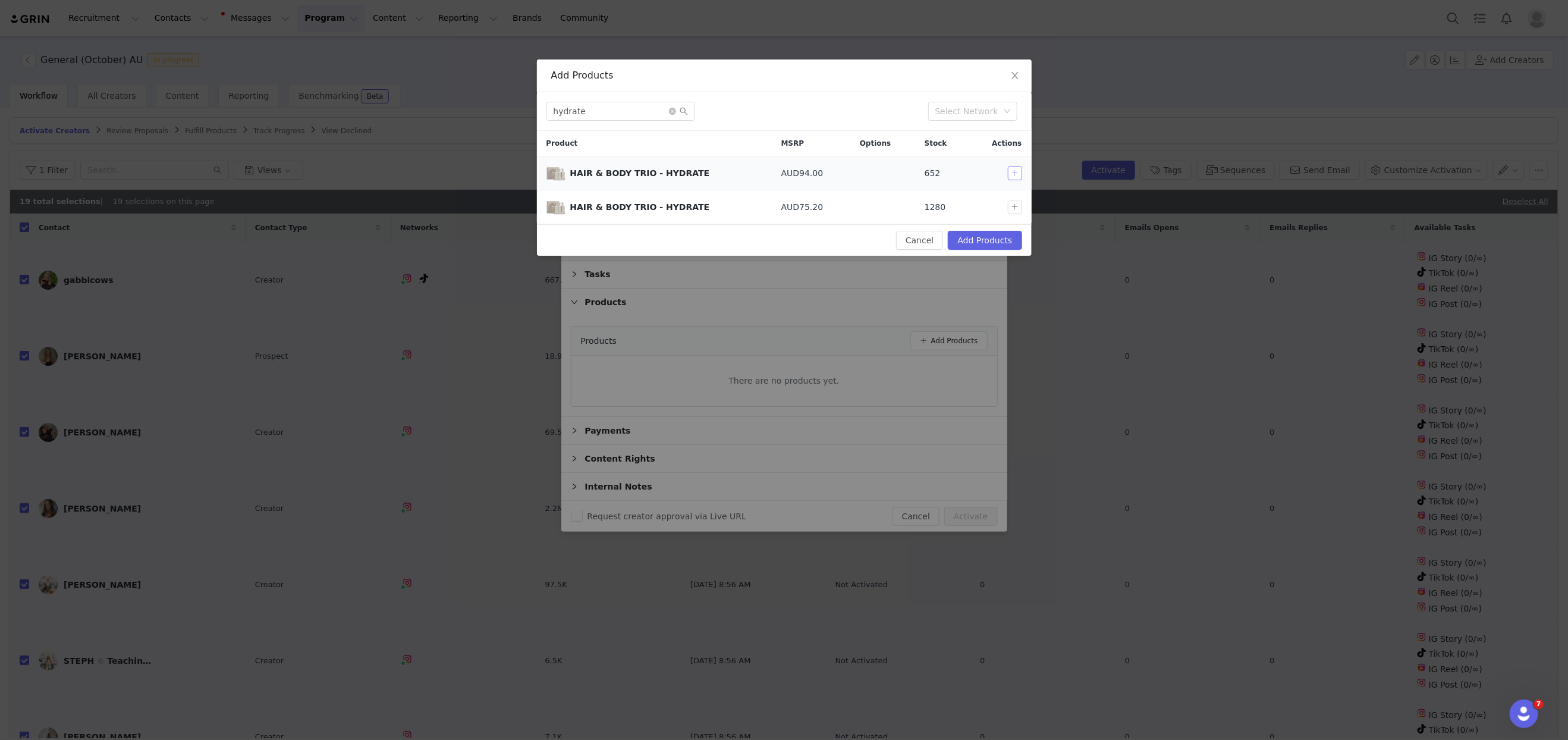
click at [1013, 177] on button "button" at bounding box center [1015, 173] width 15 height 15
click at [986, 240] on button "Add Products" at bounding box center [985, 240] width 74 height 19
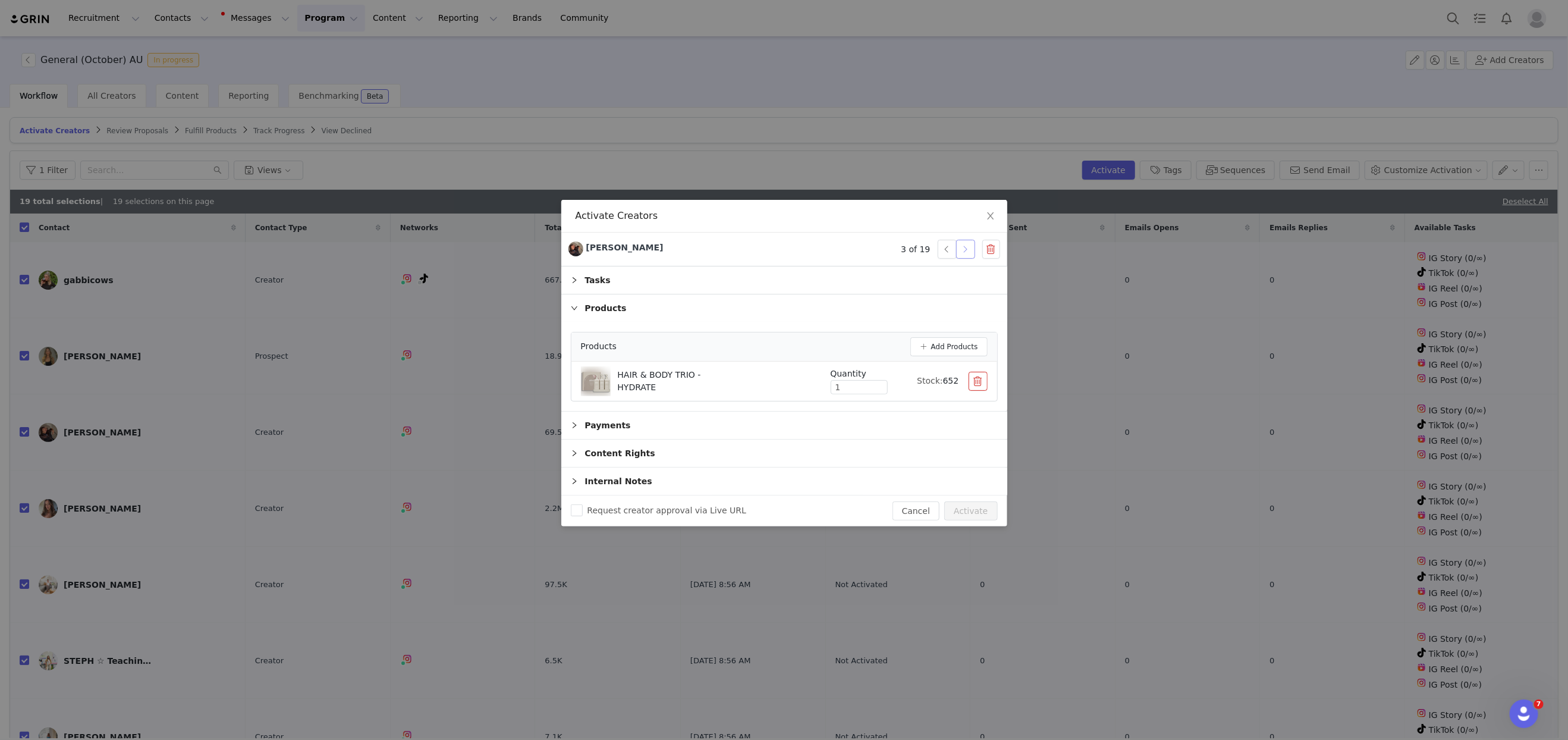
click at [963, 246] on button "button" at bounding box center [966, 249] width 19 height 19
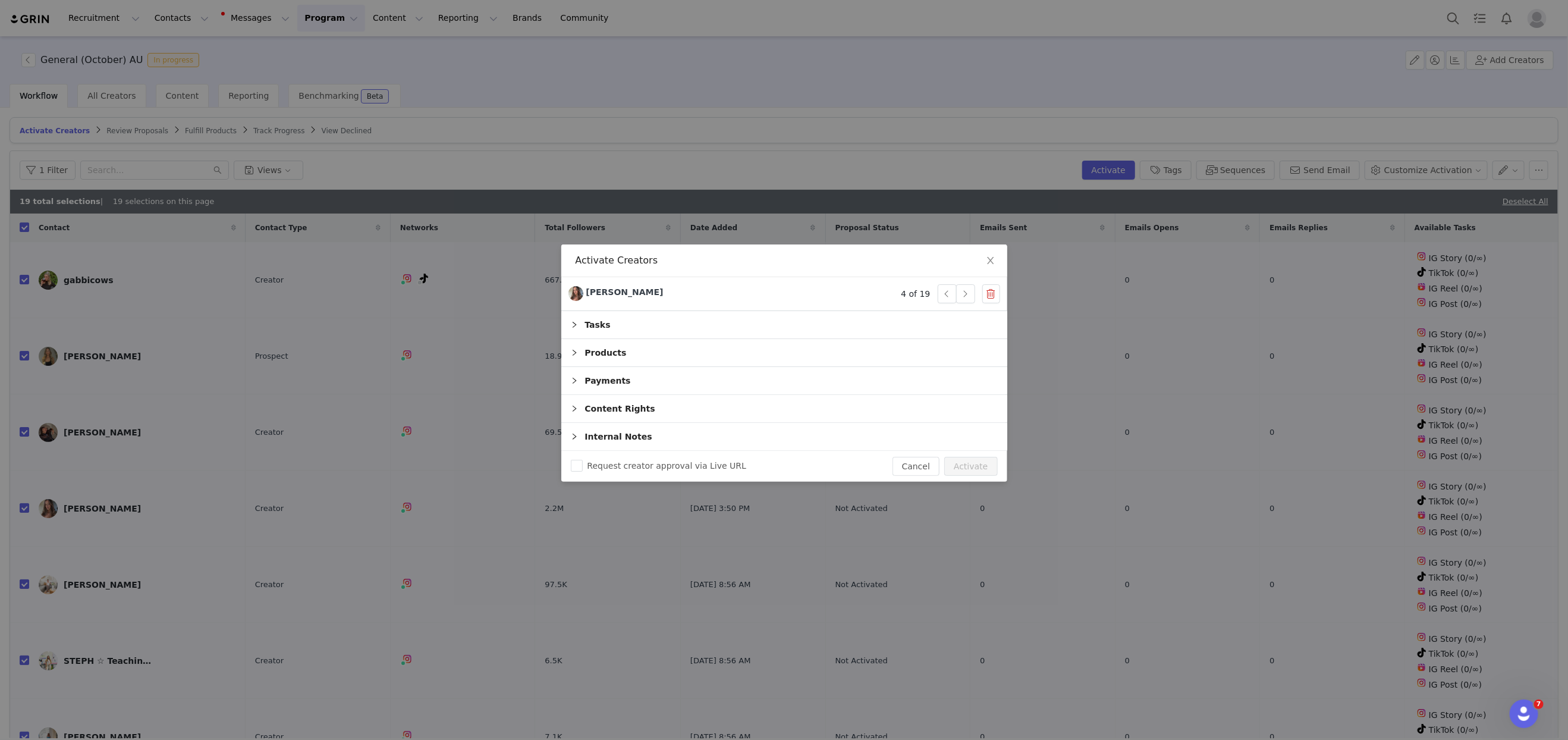
click at [611, 354] on div "Products" at bounding box center [784, 352] width 446 height 27
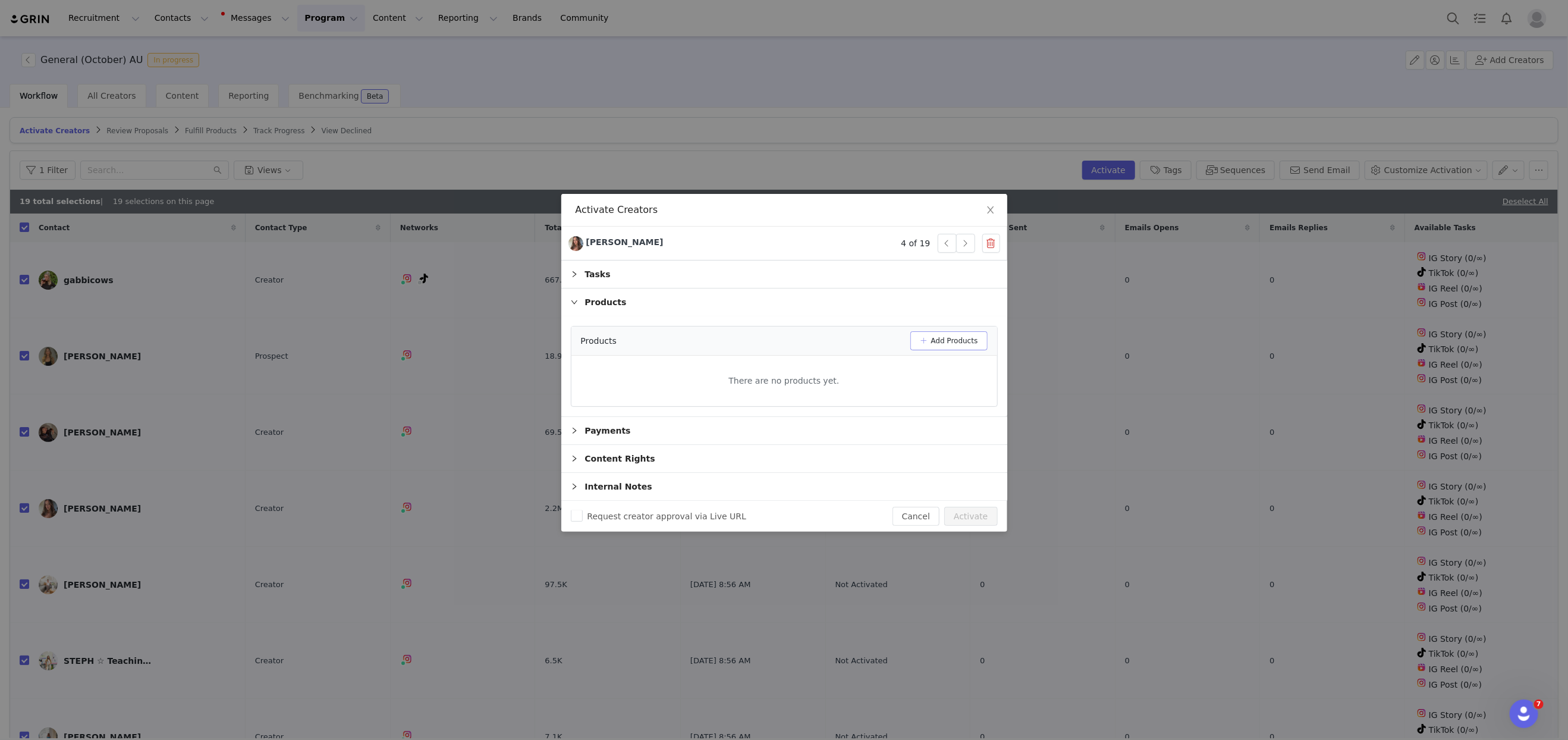
click at [943, 339] on button "Add Products" at bounding box center [949, 340] width 77 height 19
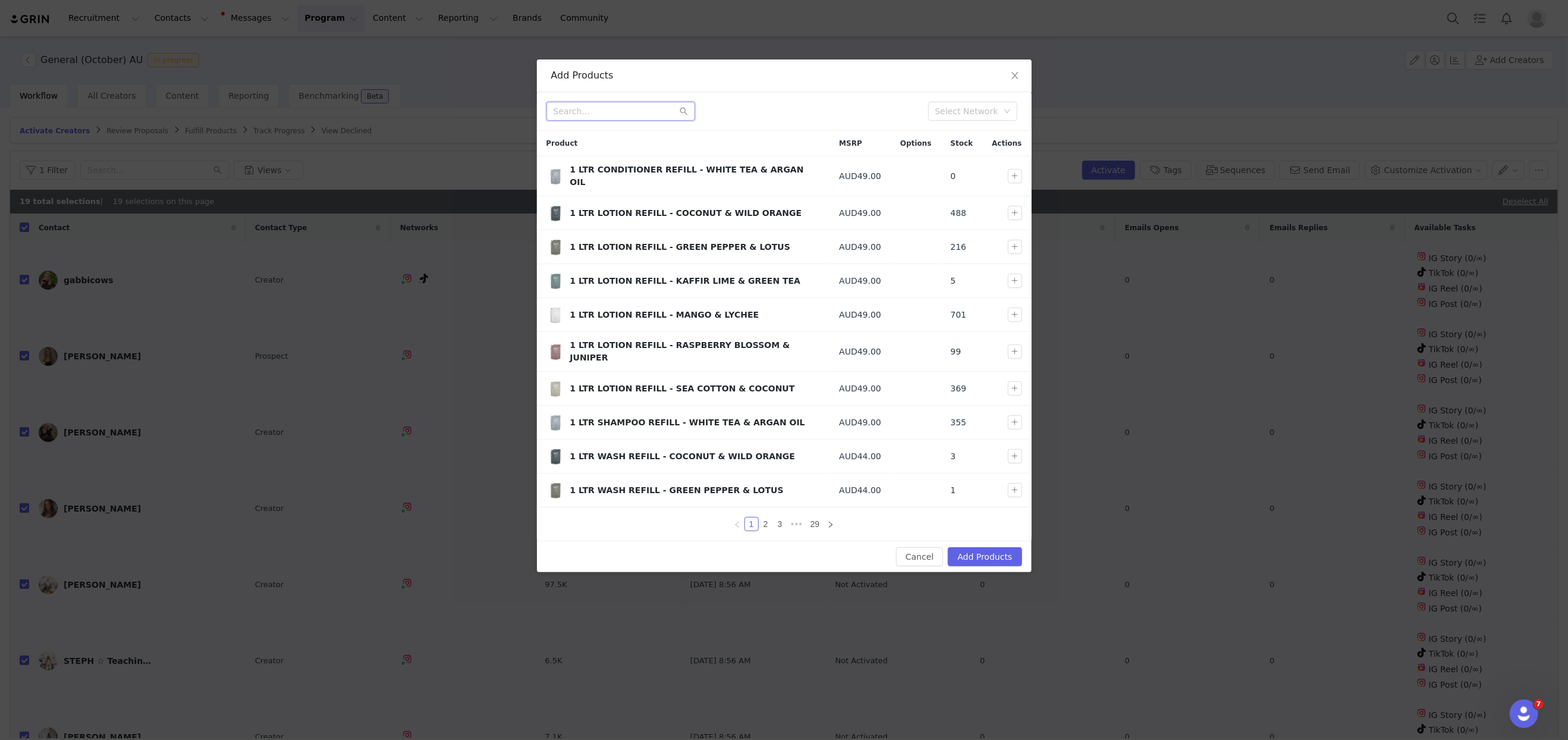
click at [583, 112] on input "text" at bounding box center [620, 111] width 149 height 19
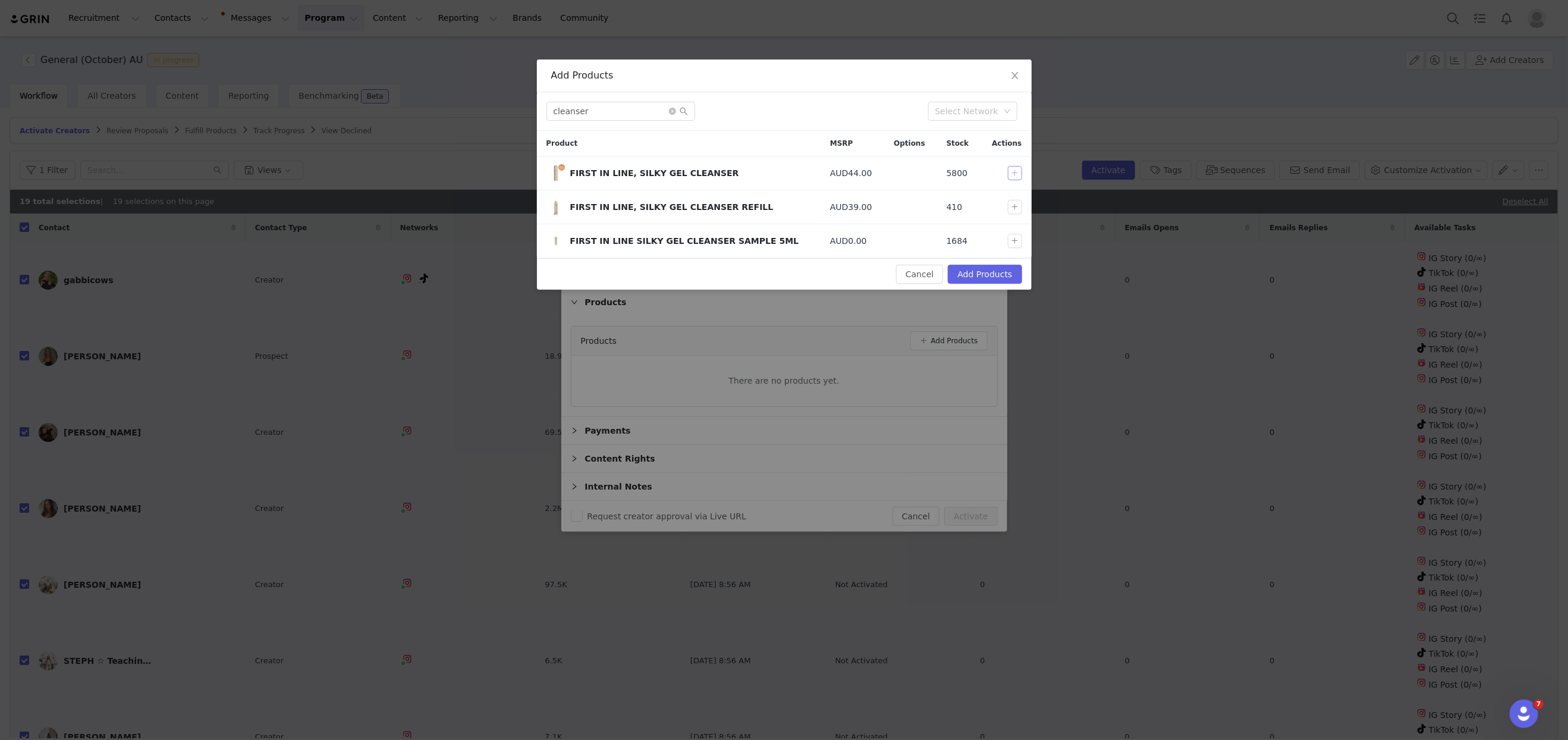
drag, startPoint x: 1014, startPoint y: 174, endPoint x: 738, endPoint y: 141, distance: 278.0
click at [1014, 174] on button "button" at bounding box center [1015, 173] width 15 height 15
drag, startPoint x: 591, startPoint y: 113, endPoint x: 521, endPoint y: 108, distance: 70.2
click at [521, 108] on div "Add Products cleanser Select Network Product MSRP Options Stock Actions FIRST I…" at bounding box center [784, 370] width 1568 height 740
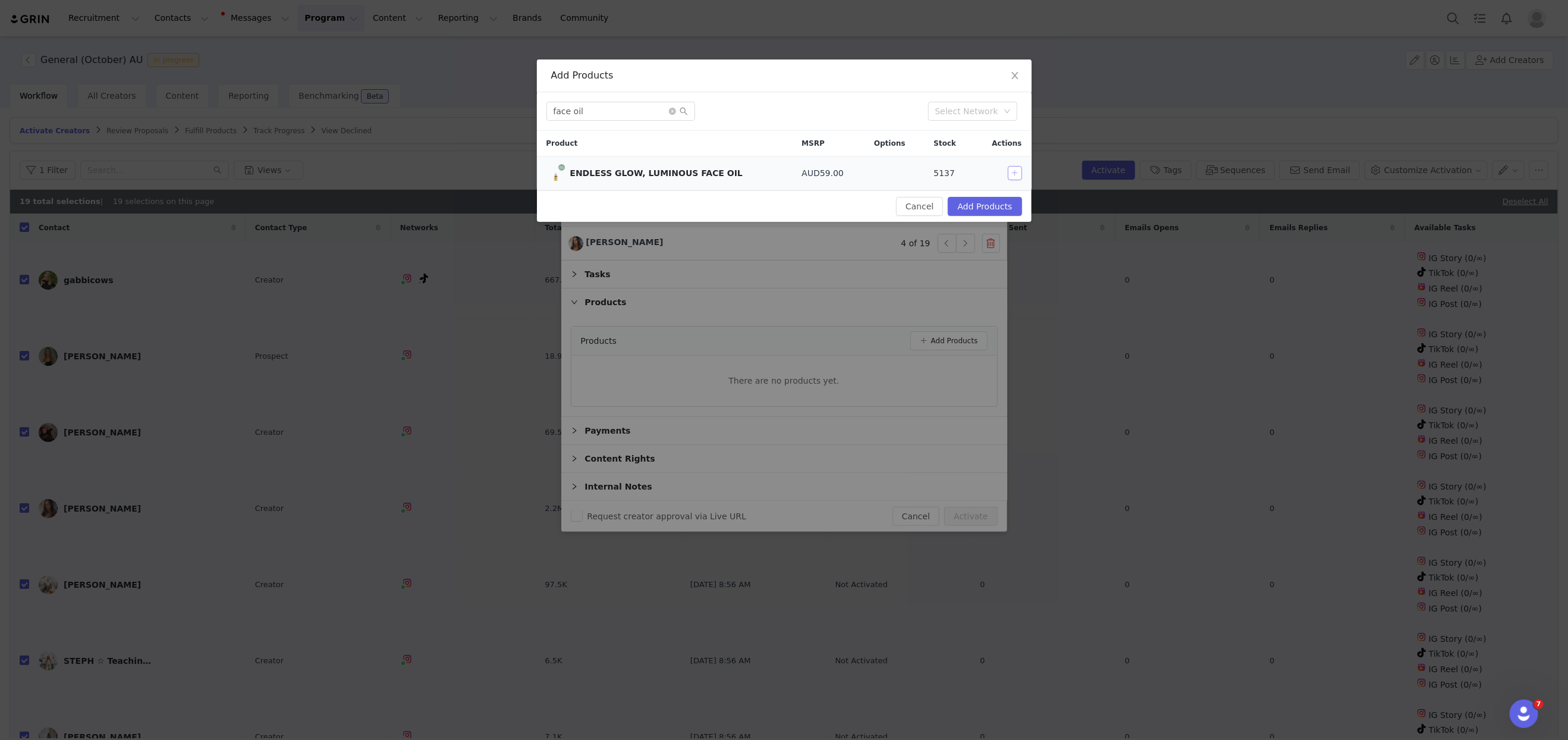
drag, startPoint x: 1014, startPoint y: 170, endPoint x: 959, endPoint y: 157, distance: 56.5
click at [1010, 168] on button "button" at bounding box center [1015, 173] width 15 height 15
drag, startPoint x: 593, startPoint y: 110, endPoint x: 531, endPoint y: 105, distance: 62.2
click at [531, 105] on div "Add Products face oil Select Network Product MSRP Options Stock Actions ENDLESS…" at bounding box center [784, 370] width 1568 height 740
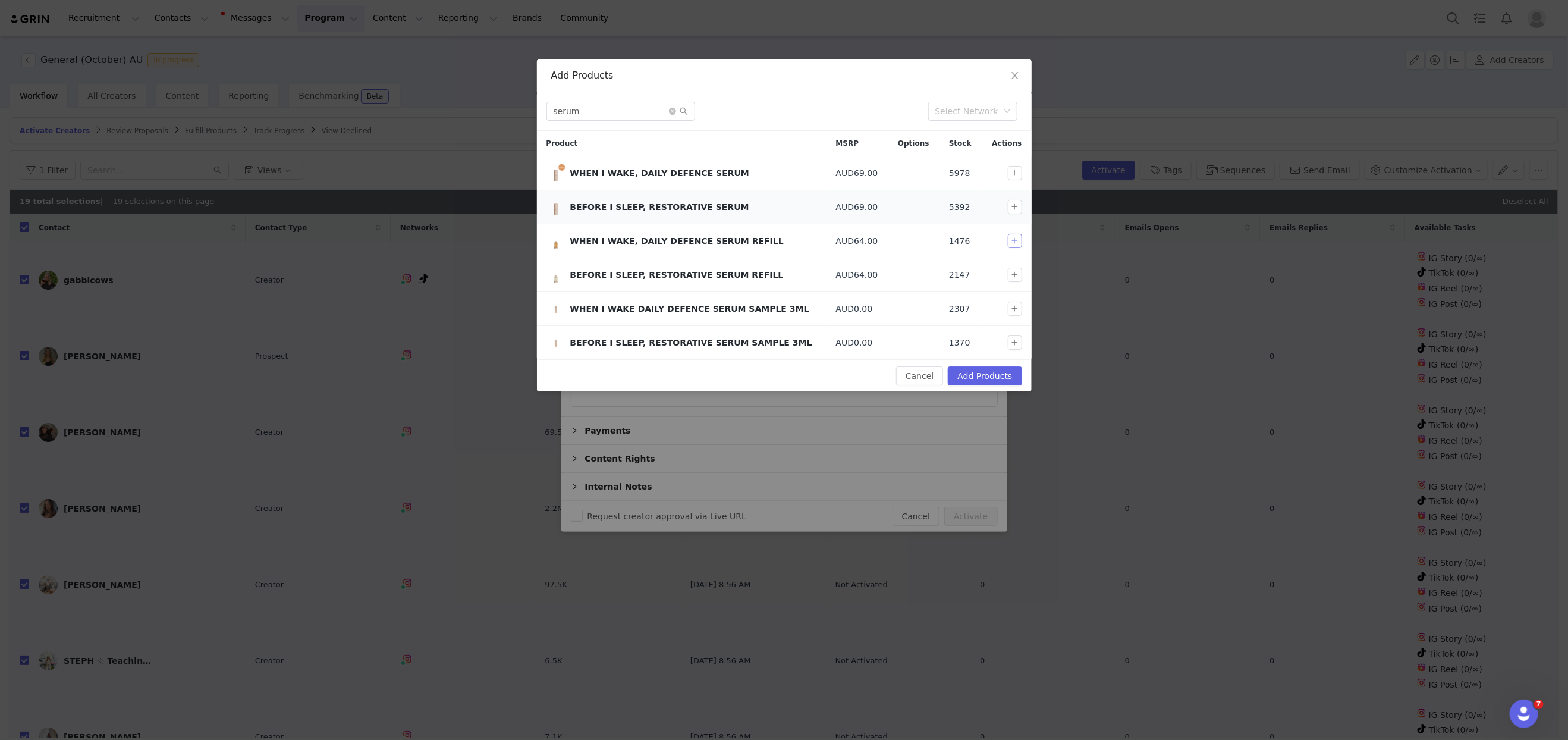
drag, startPoint x: 1014, startPoint y: 238, endPoint x: 1022, endPoint y: 212, distance: 27.2
click at [1016, 235] on button "button" at bounding box center [1015, 241] width 15 height 15
click at [1015, 208] on button "button" at bounding box center [1015, 207] width 15 height 15
drag, startPoint x: 591, startPoint y: 113, endPoint x: 508, endPoint y: 110, distance: 83.1
click at [508, 110] on div "Add Products serum Select Network Product MSRP Options Stock Actions WHEN I WAK…" at bounding box center [784, 370] width 1568 height 740
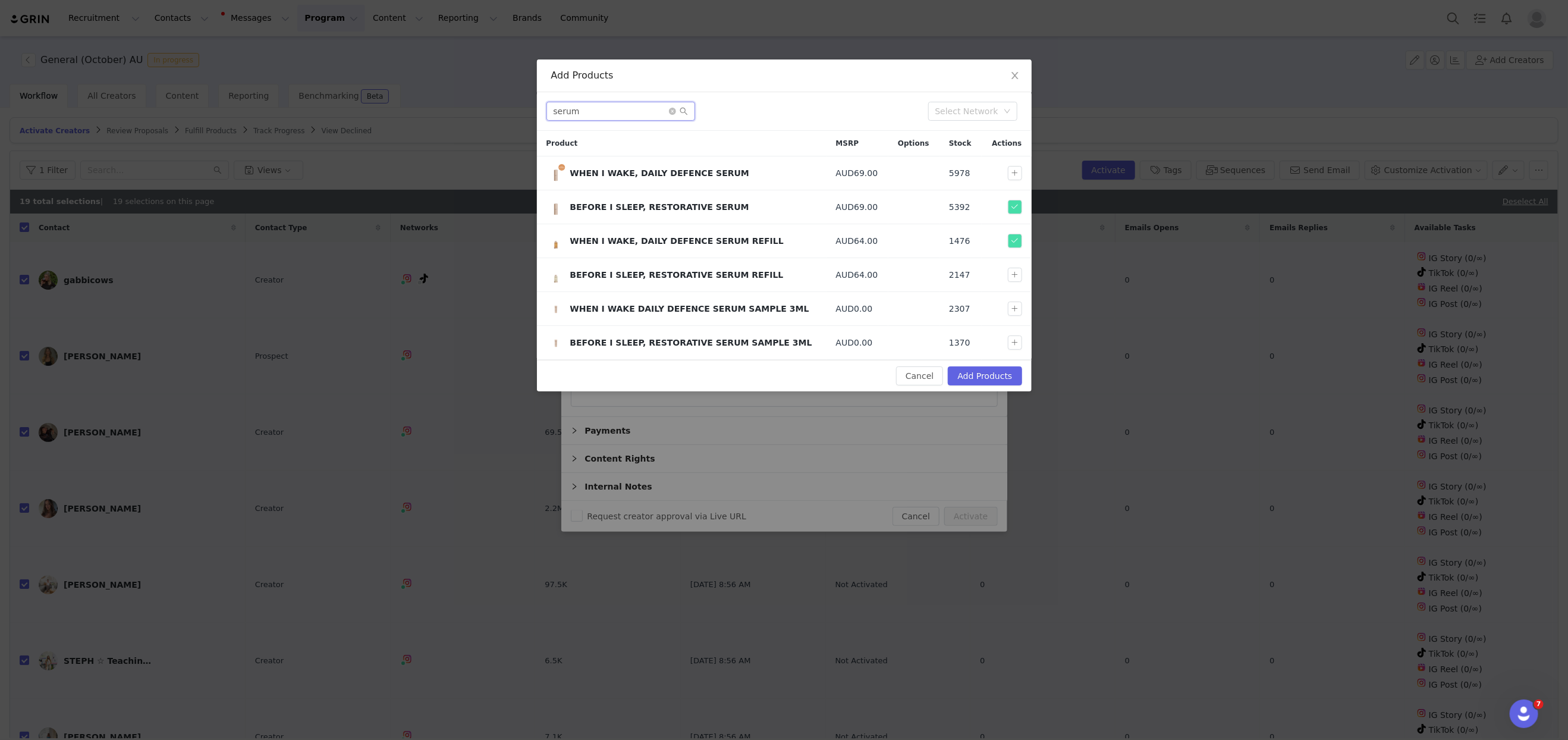
type input "h"
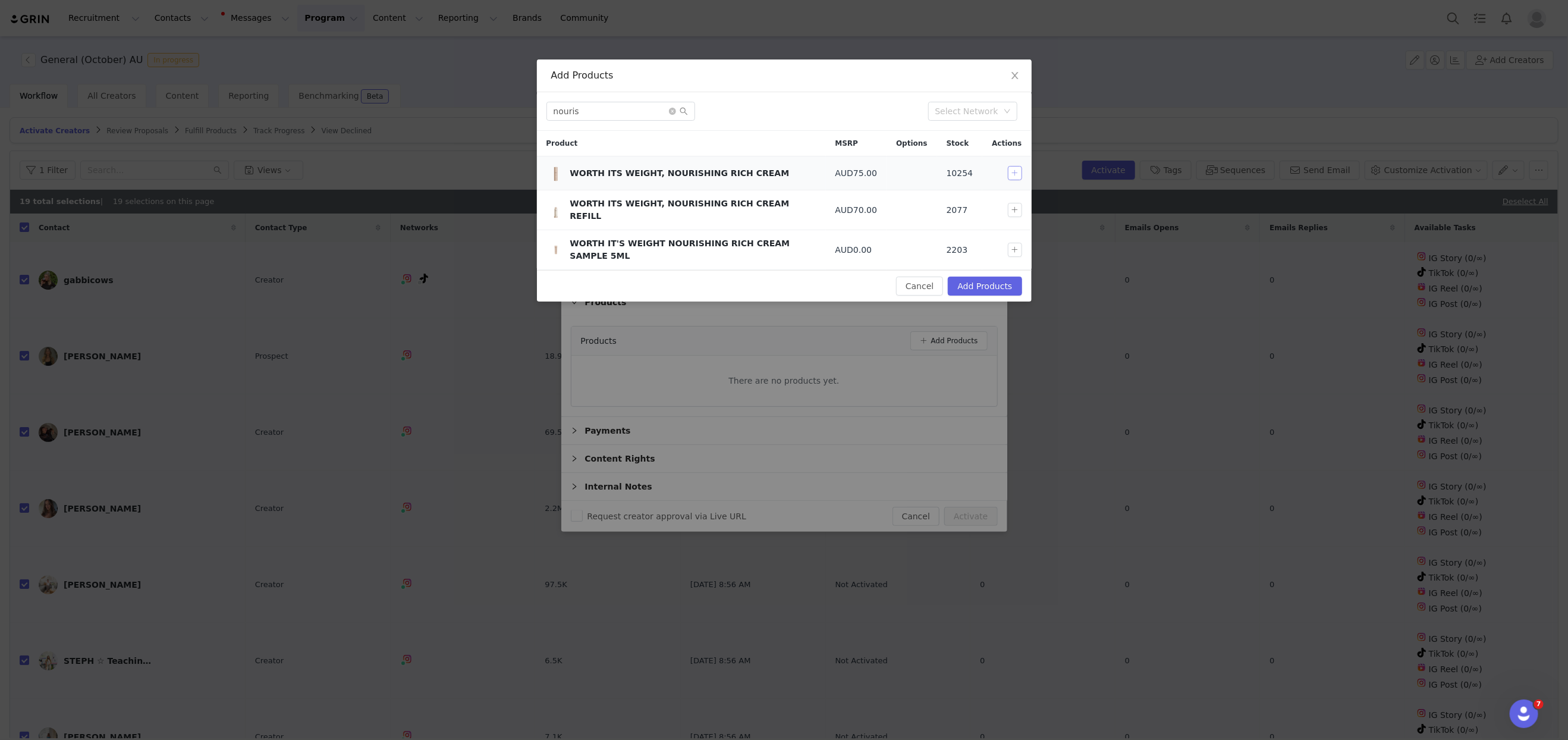
click at [1013, 173] on button "button" at bounding box center [1015, 173] width 15 height 15
click at [531, 107] on div "Add Products nouris Select Network Product MSRP Options Stock Actions WORTH ITS…" at bounding box center [784, 370] width 1568 height 740
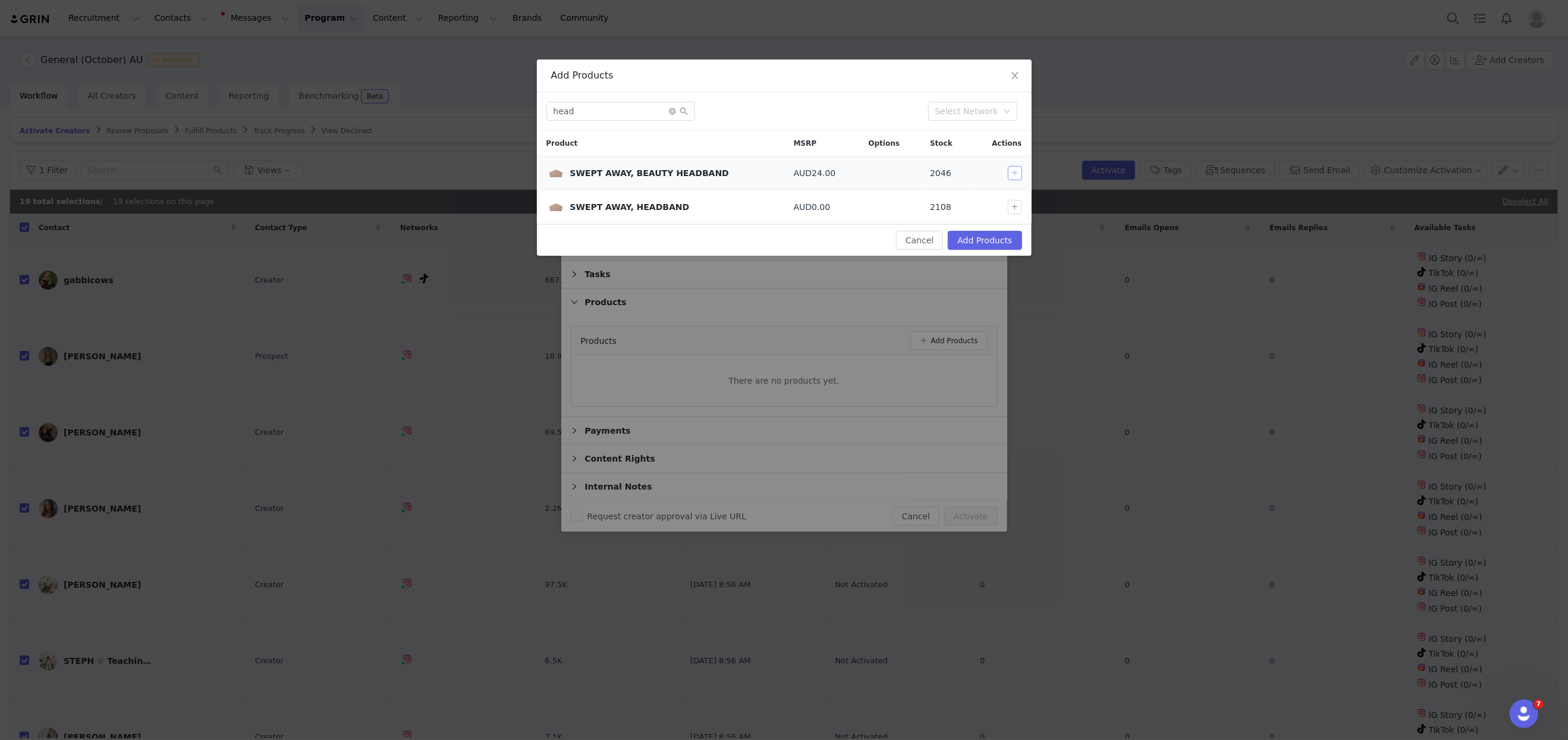
click at [1018, 174] on button "button" at bounding box center [1015, 173] width 15 height 15
drag, startPoint x: 585, startPoint y: 113, endPoint x: 508, endPoint y: 110, distance: 77.1
click at [508, 110] on div "Add Products head Select Network Product MSRP Options Stock Actions SWEPT AWAY,…" at bounding box center [784, 370] width 1568 height 740
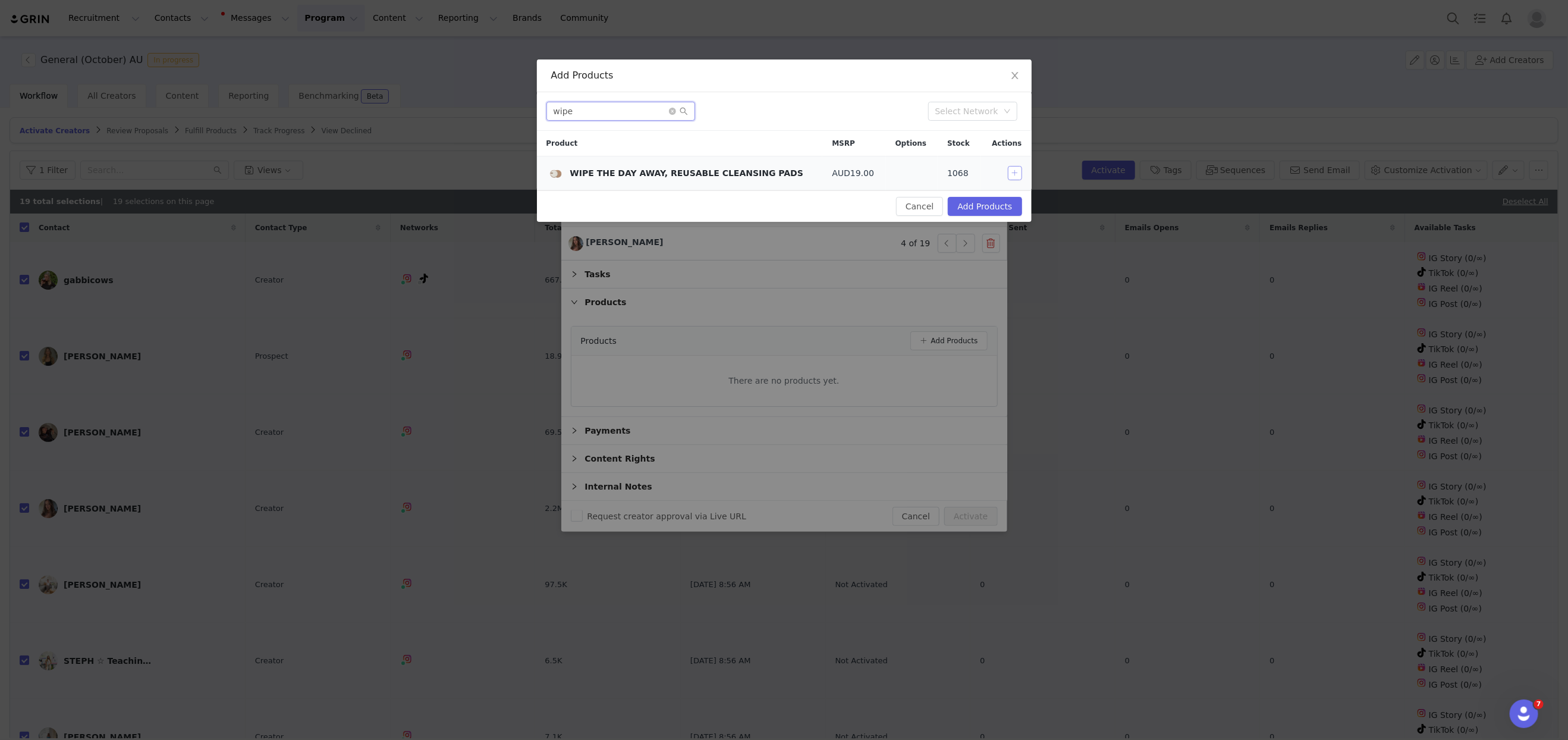
type input "wipe"
drag, startPoint x: 1013, startPoint y: 174, endPoint x: 909, endPoint y: 170, distance: 104.1
click at [1012, 174] on button "button" at bounding box center [1015, 173] width 15 height 15
drag, startPoint x: 582, startPoint y: 109, endPoint x: 488, endPoint y: 104, distance: 94.1
click at [488, 104] on div "Add Products wipe Select Network Product MSRP Options Stock Actions WIPE THE DA…" at bounding box center [784, 370] width 1568 height 740
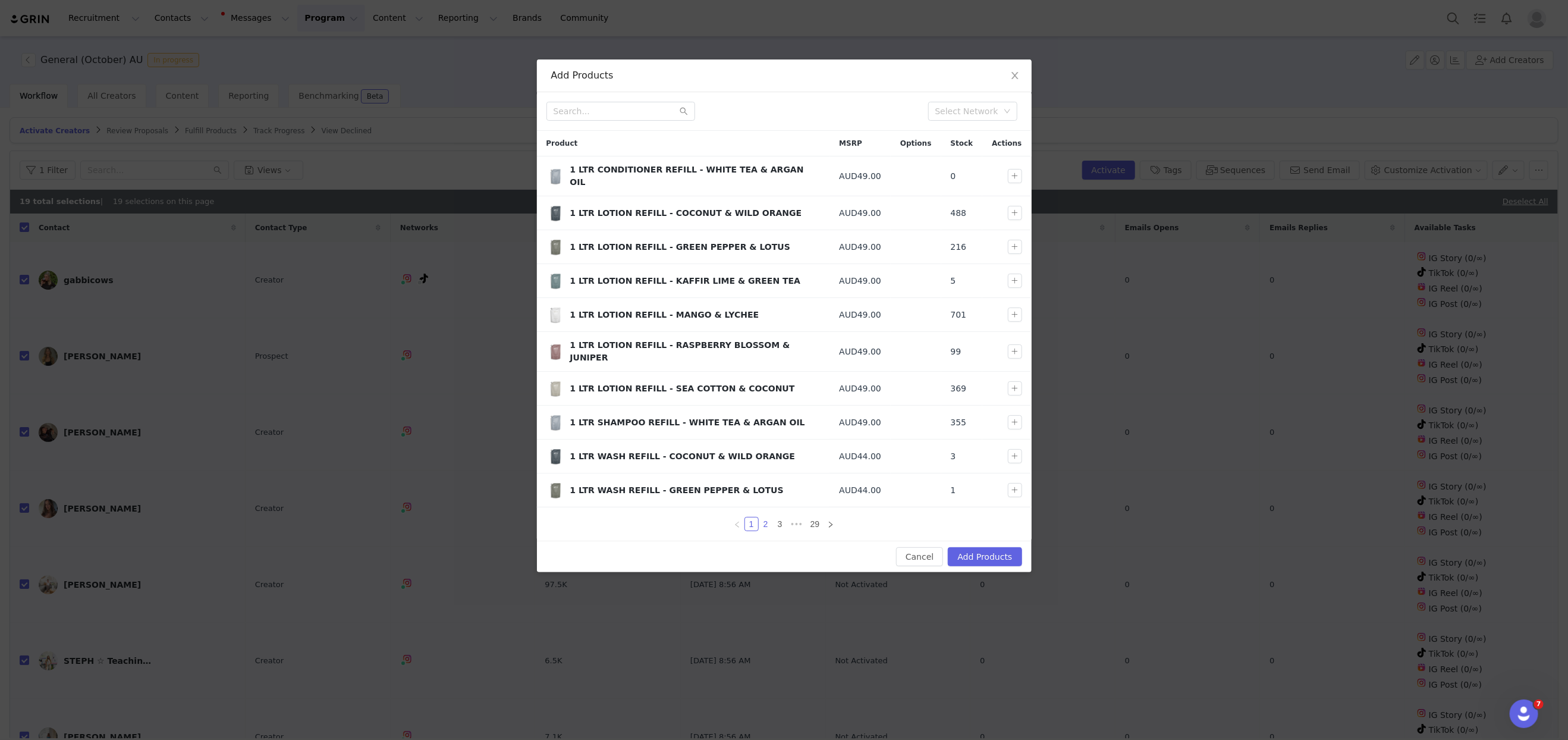
drag, startPoint x: 765, startPoint y: 510, endPoint x: 762, endPoint y: 504, distance: 6.7
click at [766, 518] on link "2" at bounding box center [765, 524] width 13 height 13
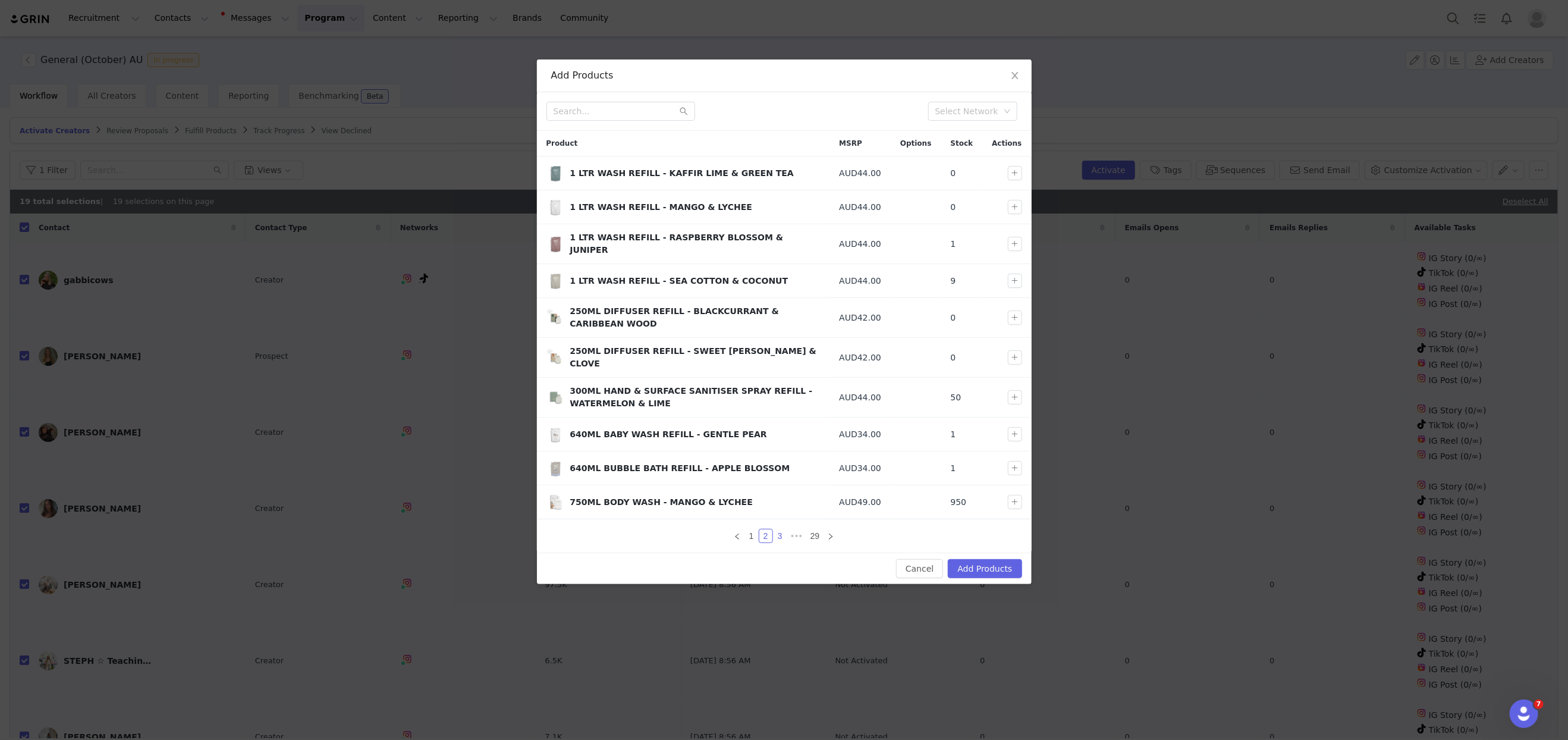
click at [780, 529] on link "3" at bounding box center [780, 536] width 13 height 13
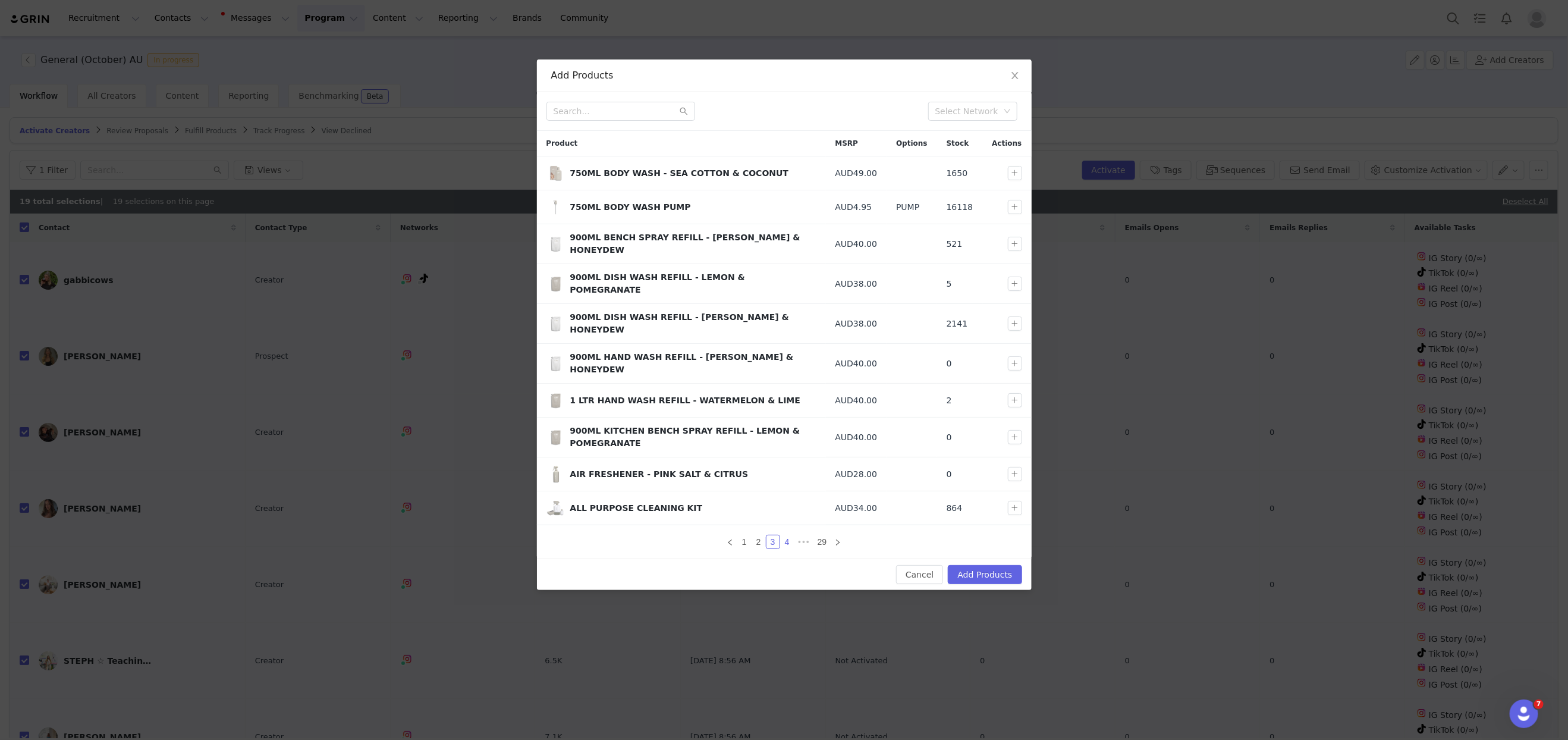
click at [786, 536] on link "4" at bounding box center [787, 542] width 13 height 13
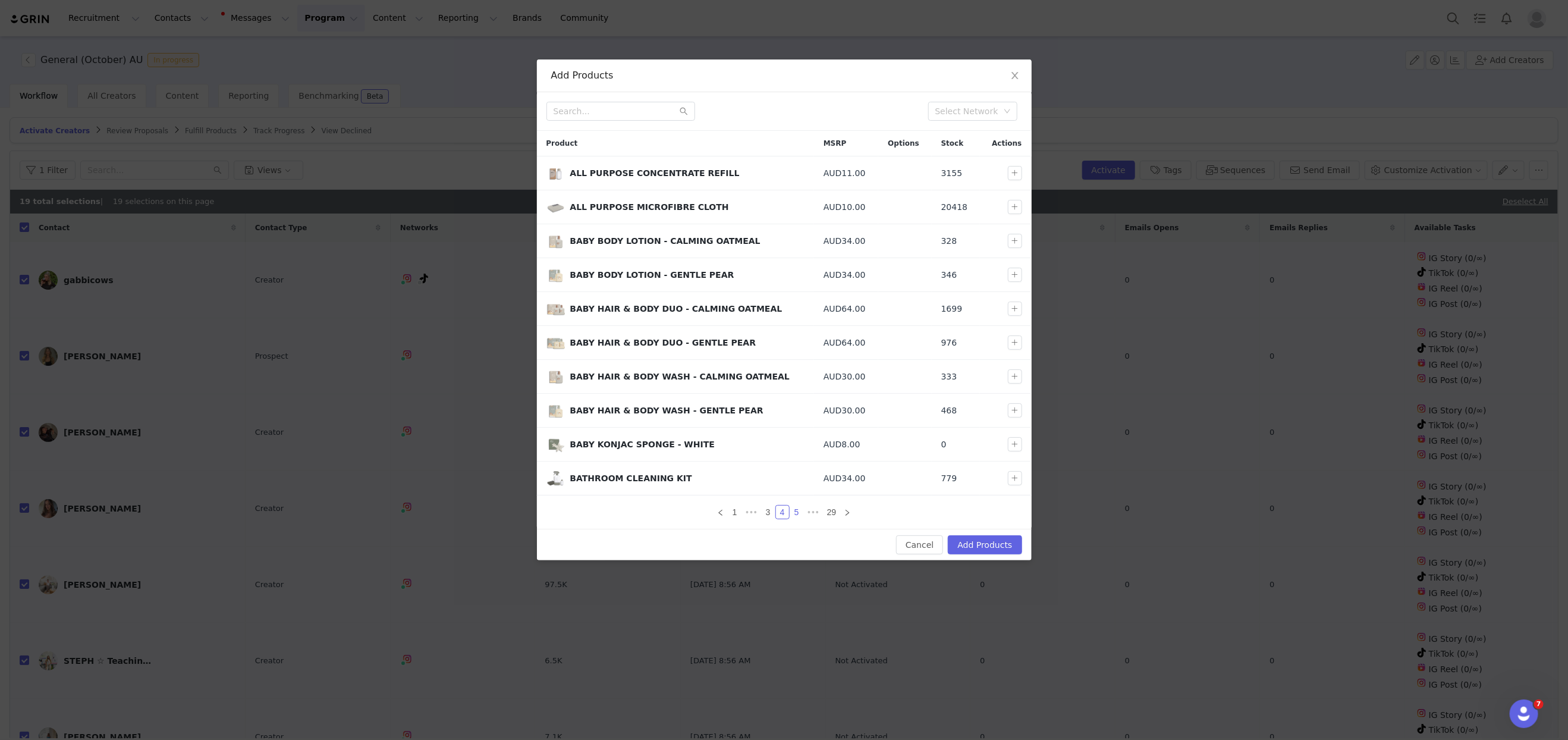
click at [798, 509] on link "5" at bounding box center [797, 512] width 13 height 13
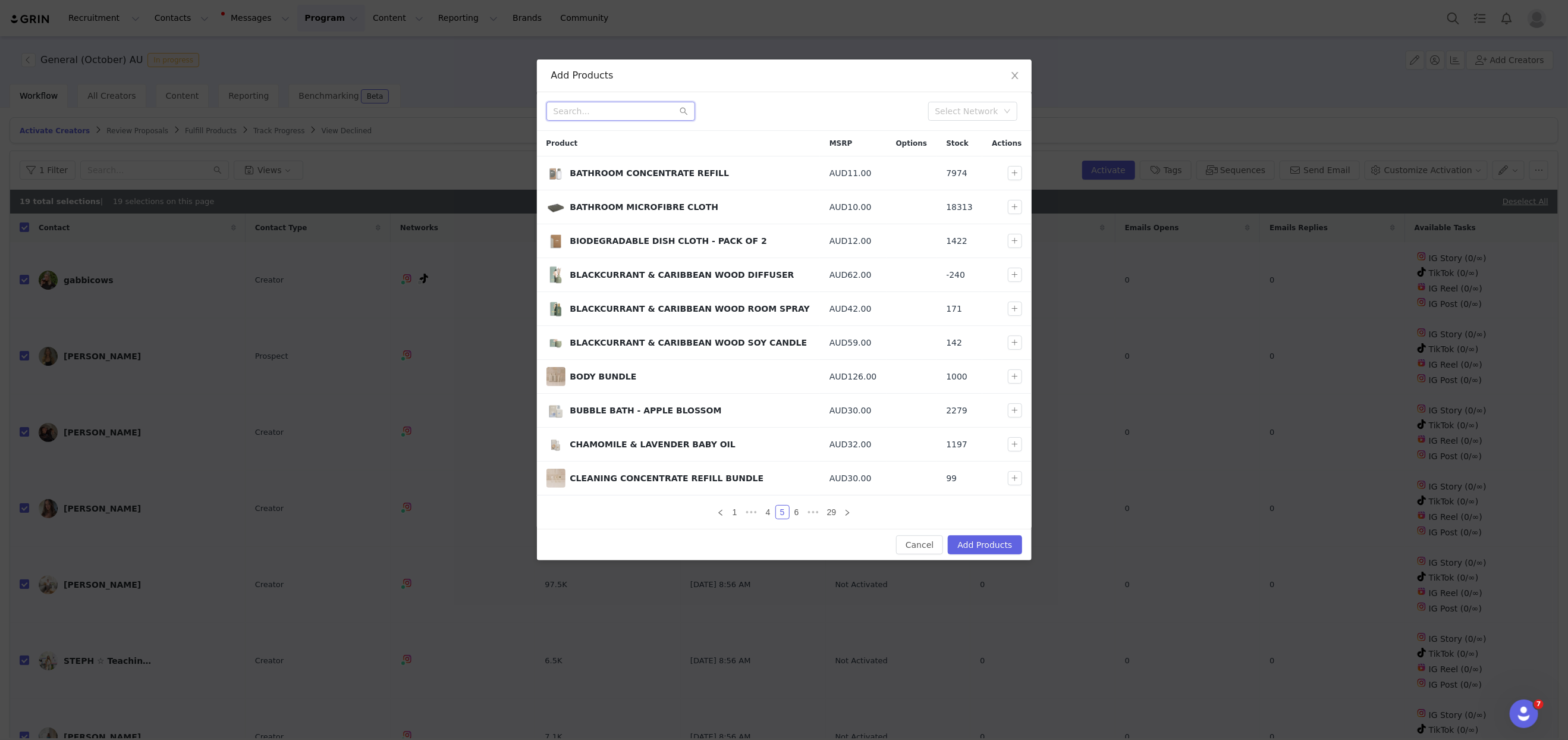
click at [605, 113] on input "text" at bounding box center [620, 111] width 149 height 19
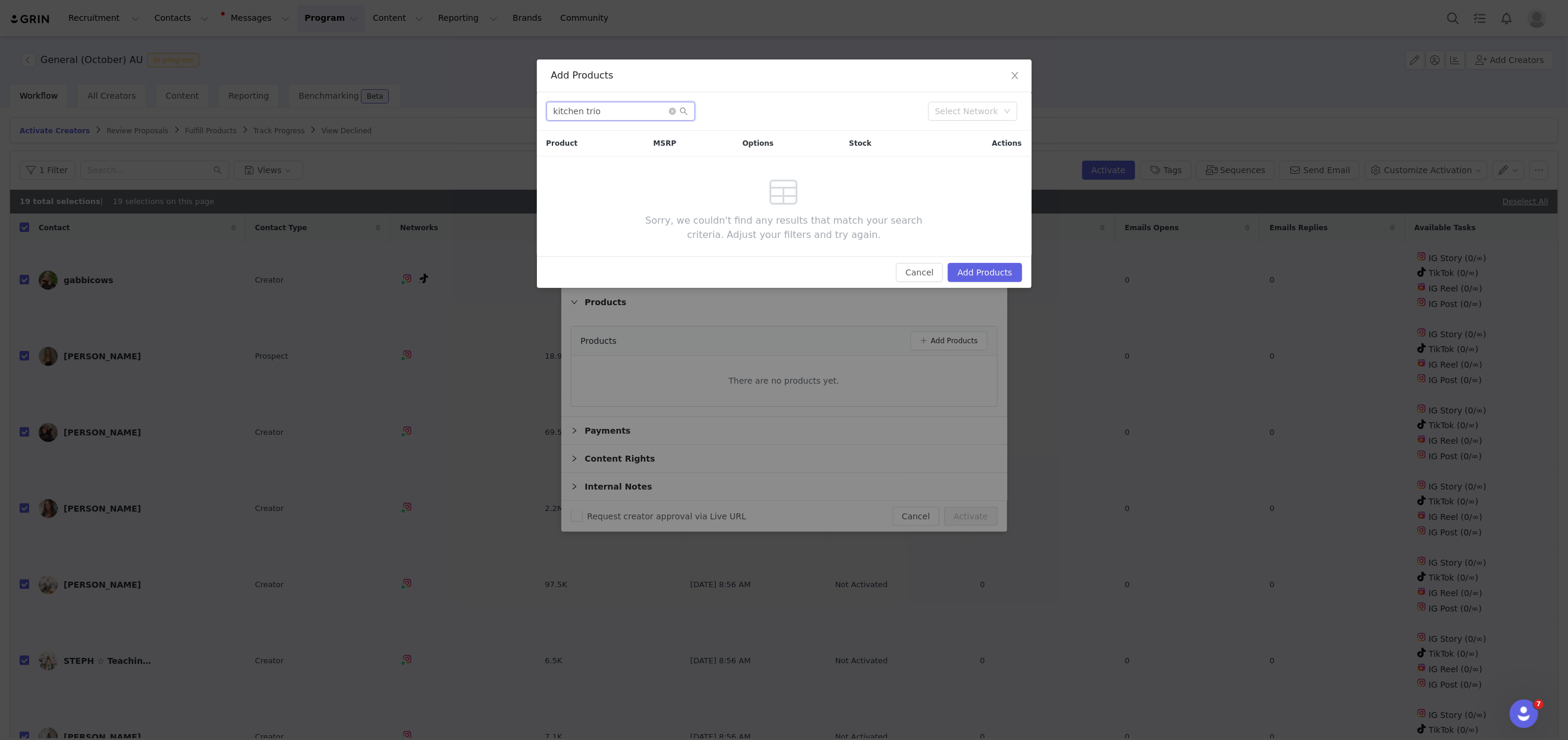
drag, startPoint x: 536, startPoint y: 100, endPoint x: 456, endPoint y: 87, distance: 81.0
click at [456, 87] on div "Add Products kitchen trio Select Network Product MSRP Options Stock Actions Sor…" at bounding box center [784, 370] width 1568 height 740
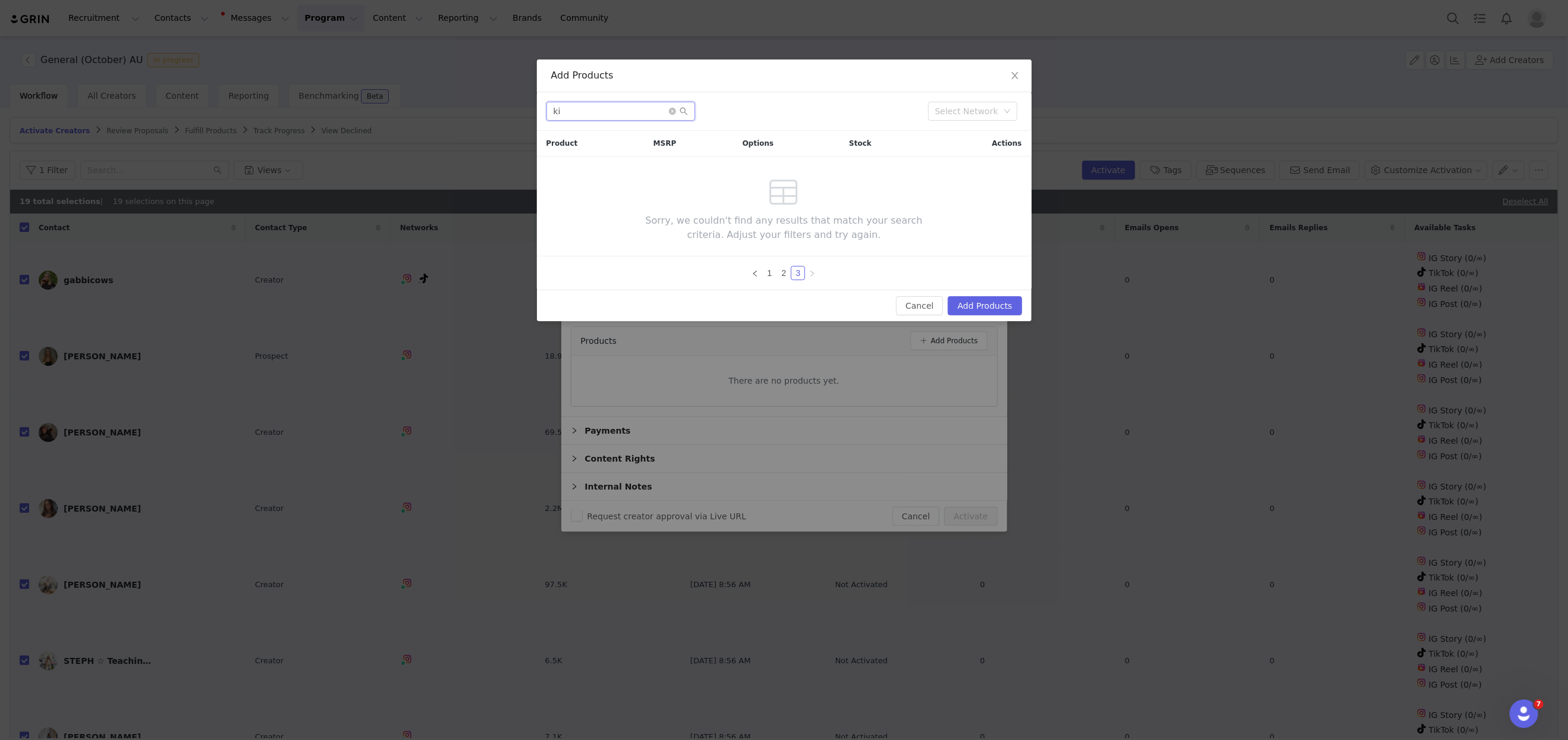
type input "k"
drag, startPoint x: 623, startPoint y: 105, endPoint x: 476, endPoint y: 104, distance: 147.0
click at [476, 104] on div "Add Products trio Select Network Product MSRP Options Stock Actions Sorry, we c…" at bounding box center [784, 370] width 1568 height 740
type input "trio"
click at [672, 111] on icon "icon: close-circle" at bounding box center [672, 111] width 7 height 7
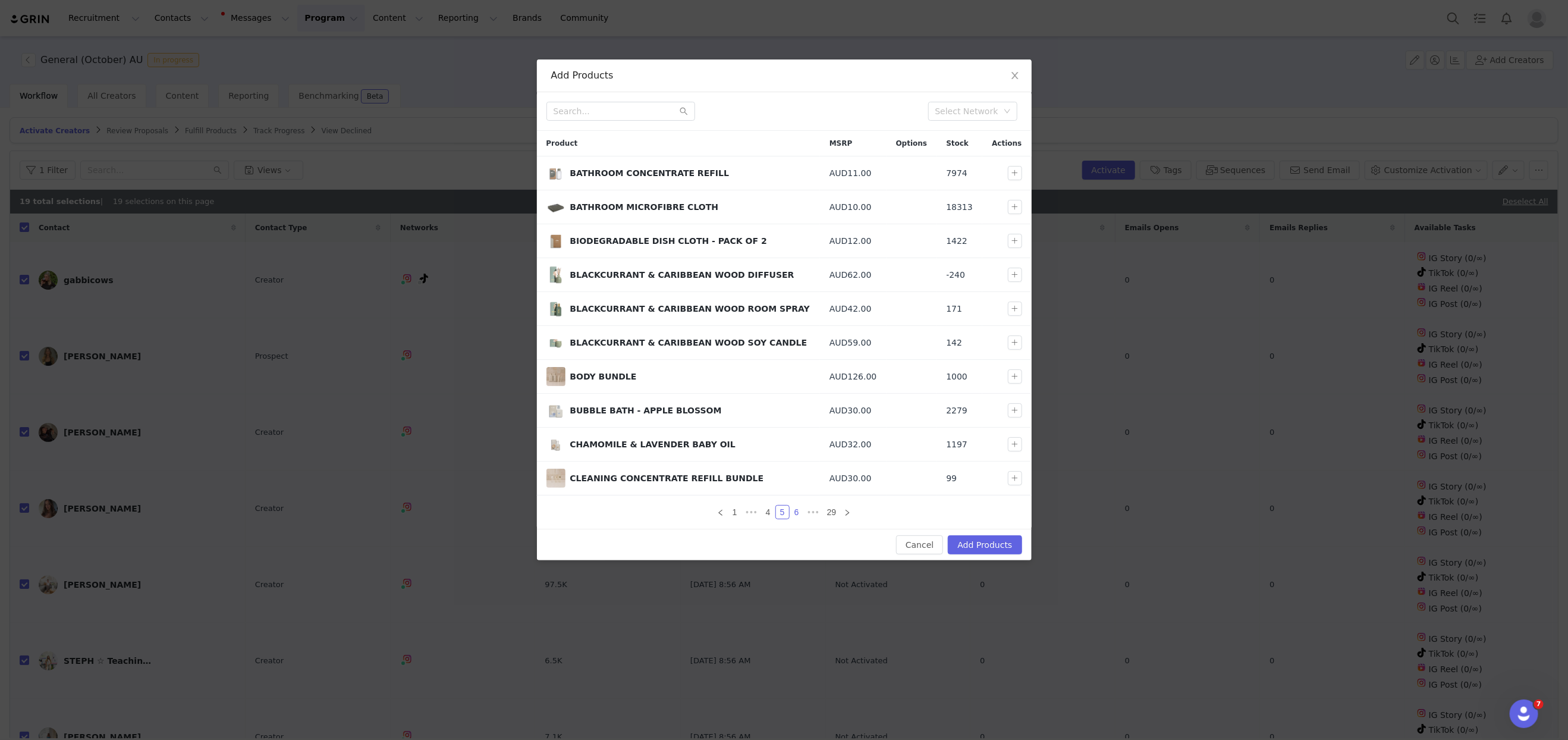
click at [798, 508] on link "6" at bounding box center [797, 512] width 13 height 13
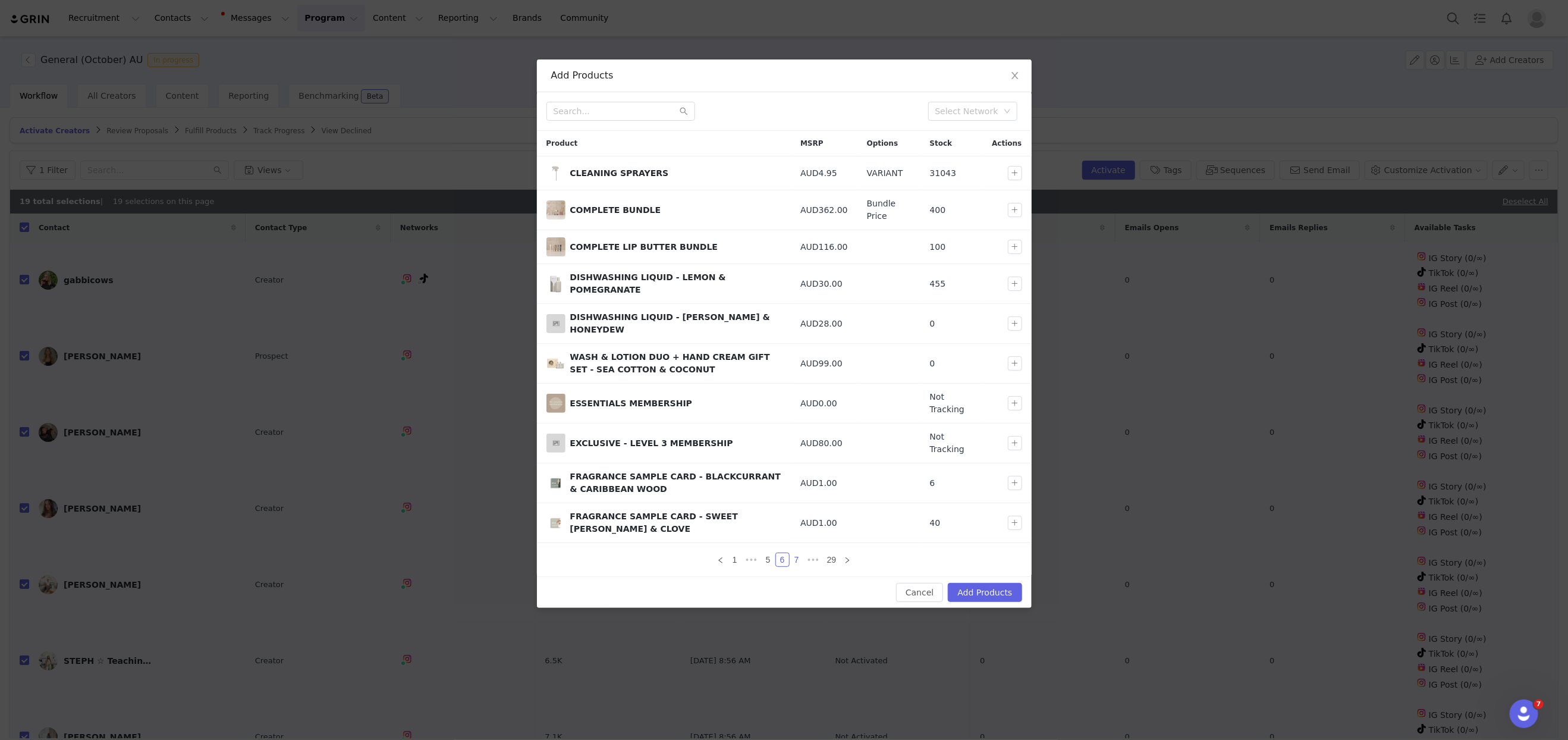
click at [797, 553] on link "7" at bounding box center [797, 559] width 13 height 13
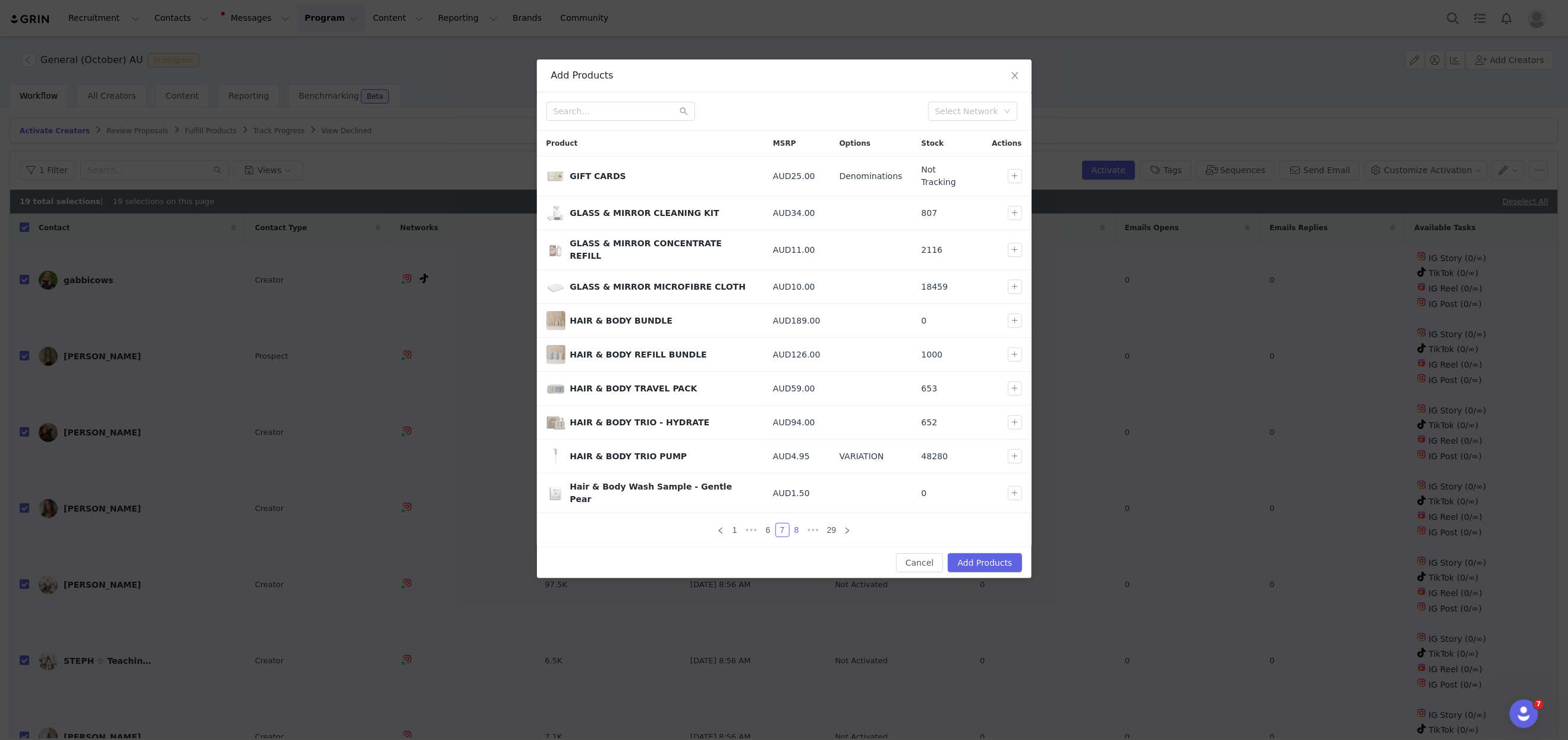
click at [797, 523] on link "8" at bounding box center [797, 529] width 13 height 13
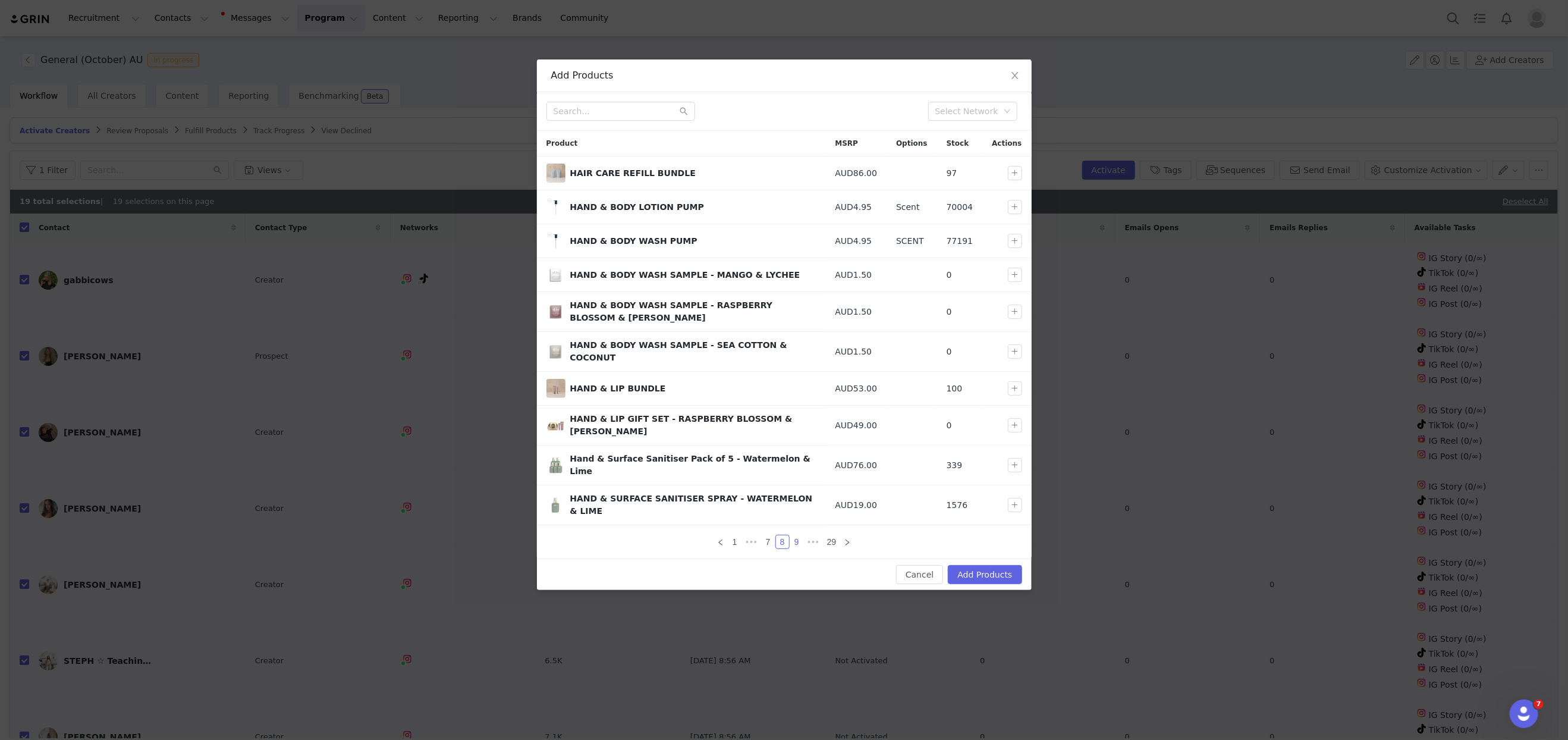
click at [798, 536] on link "9" at bounding box center [797, 542] width 13 height 13
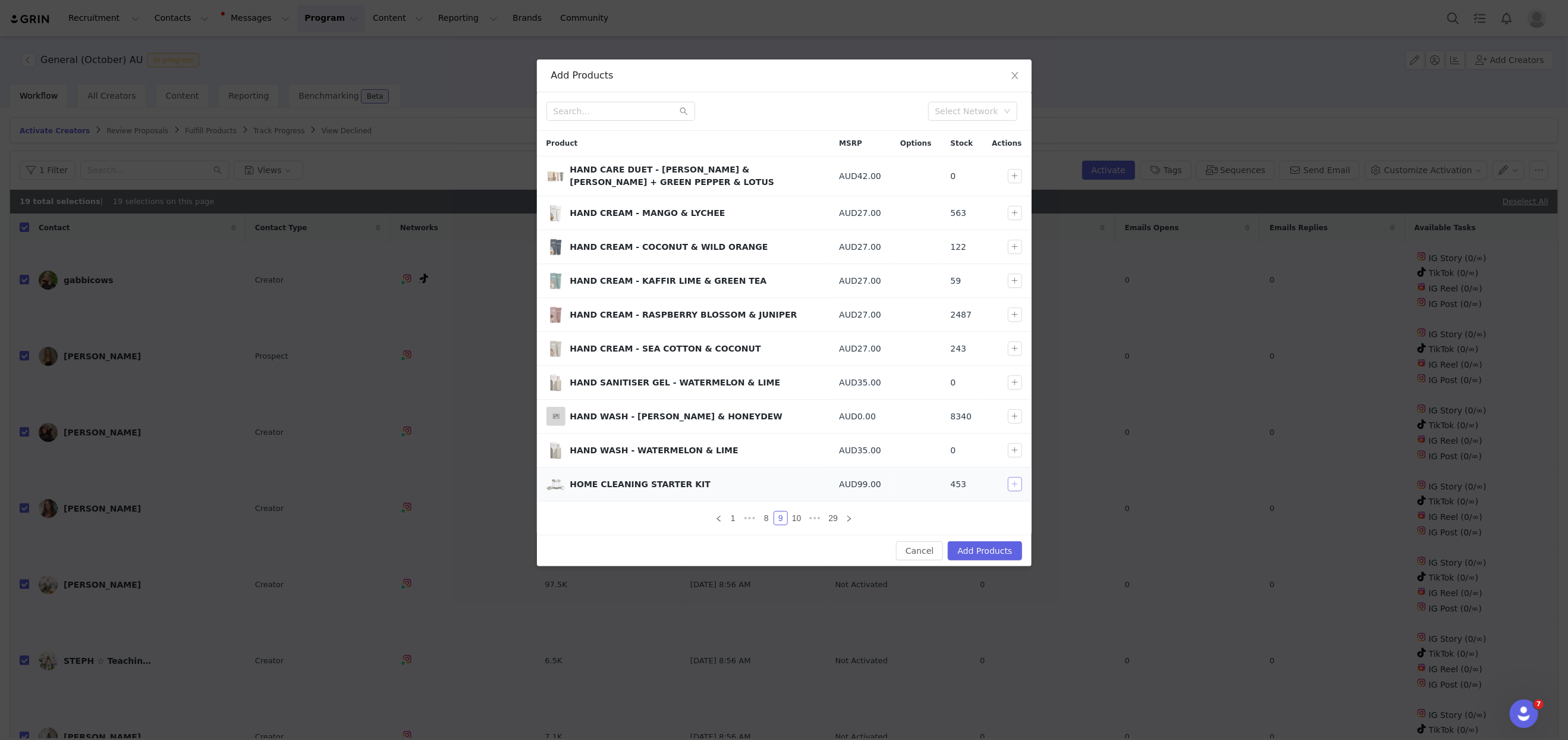
click at [1009, 479] on button "button" at bounding box center [1015, 484] width 15 height 15
click at [797, 515] on link "10" at bounding box center [797, 518] width 17 height 13
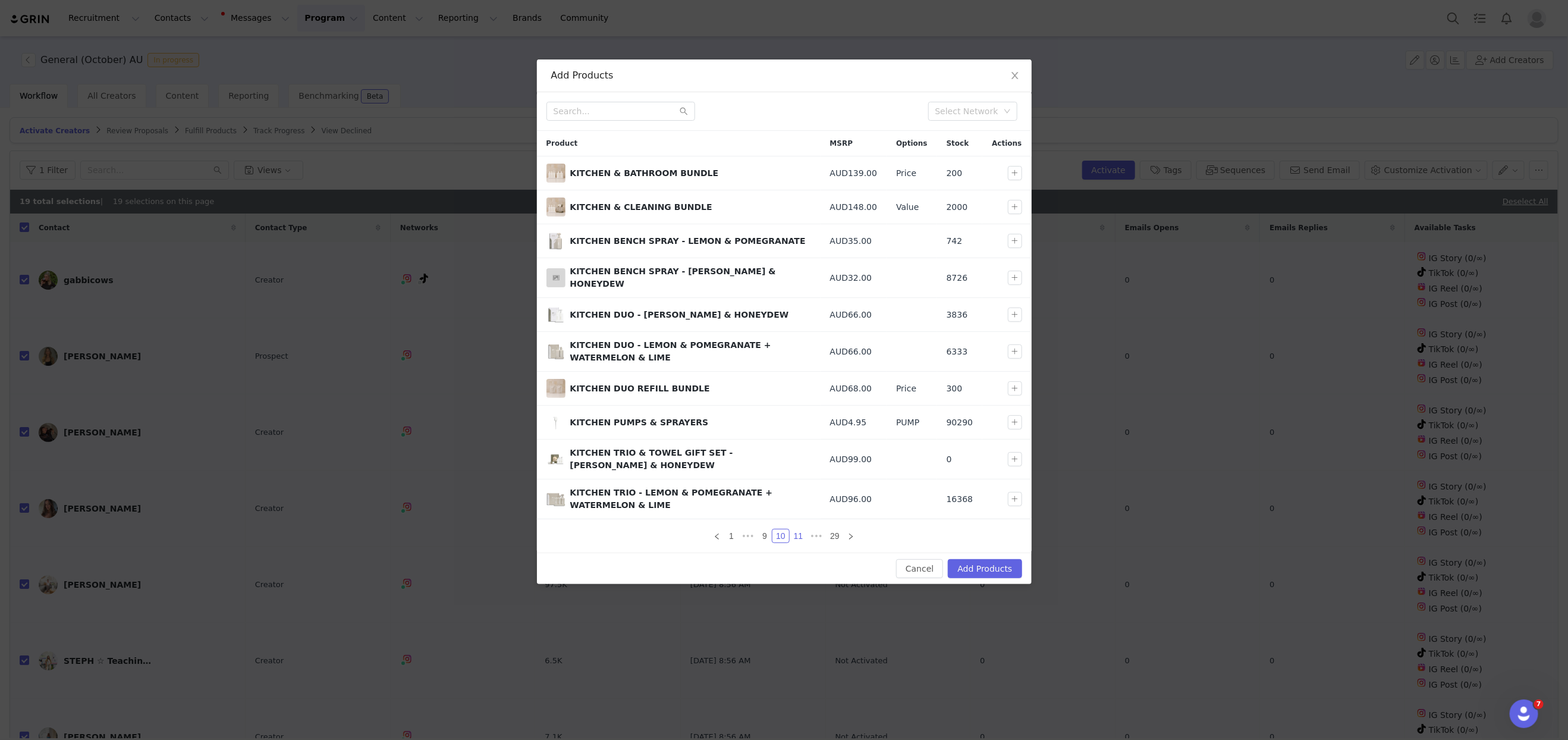
click at [800, 529] on link "11" at bounding box center [799, 536] width 17 height 13
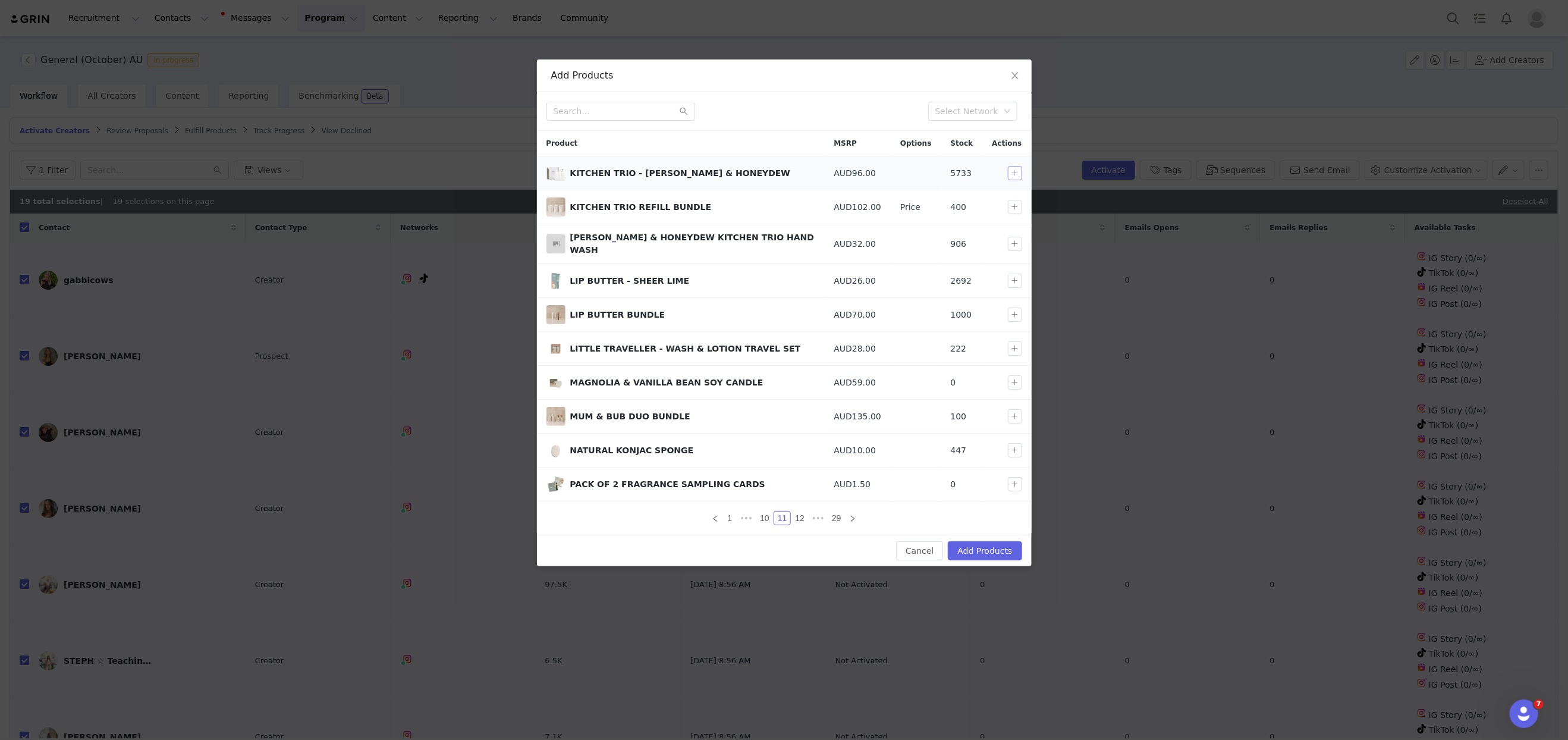
click at [1011, 174] on button "button" at bounding box center [1015, 173] width 15 height 15
click at [804, 512] on link "12" at bounding box center [800, 518] width 17 height 13
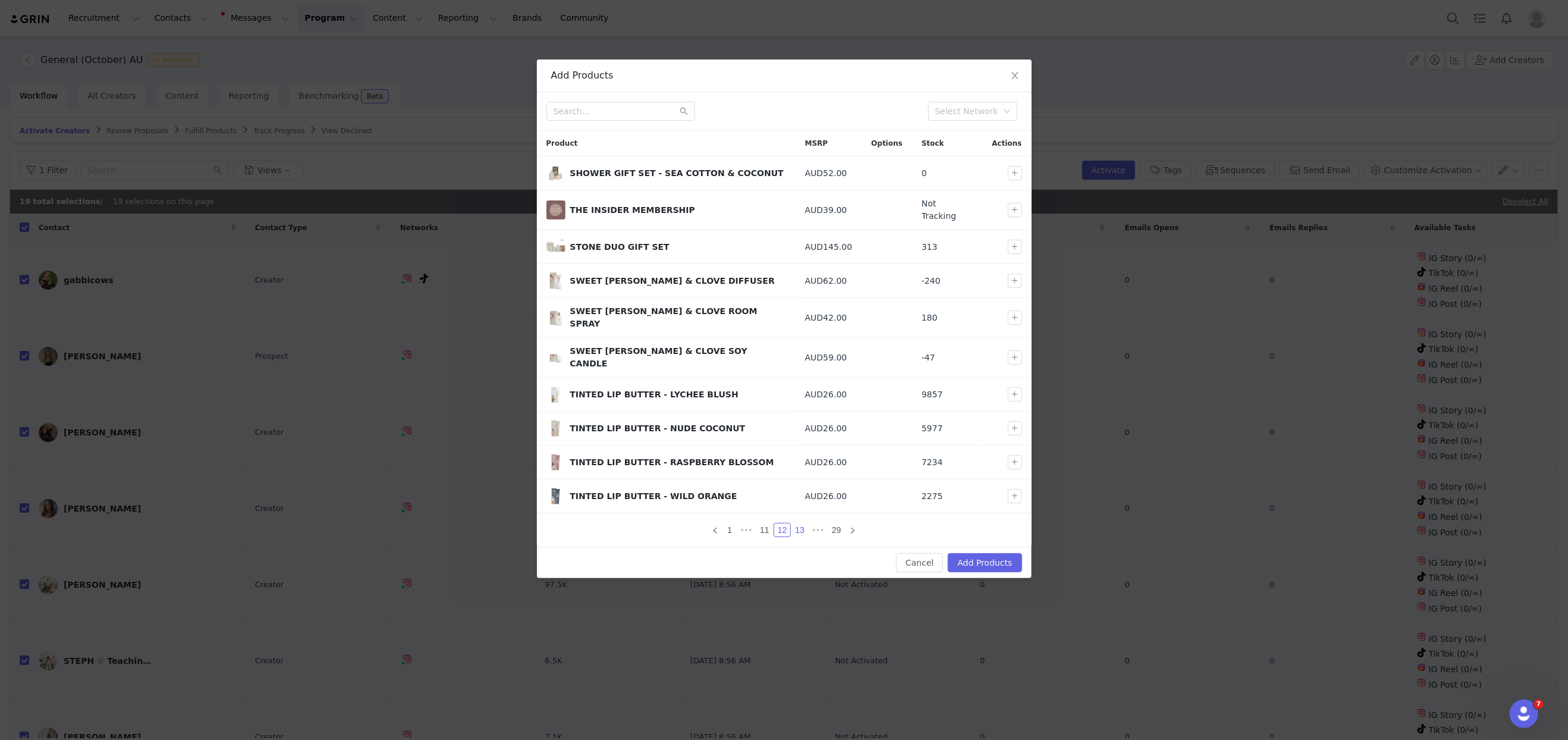
click at [797, 523] on link "13" at bounding box center [800, 529] width 17 height 13
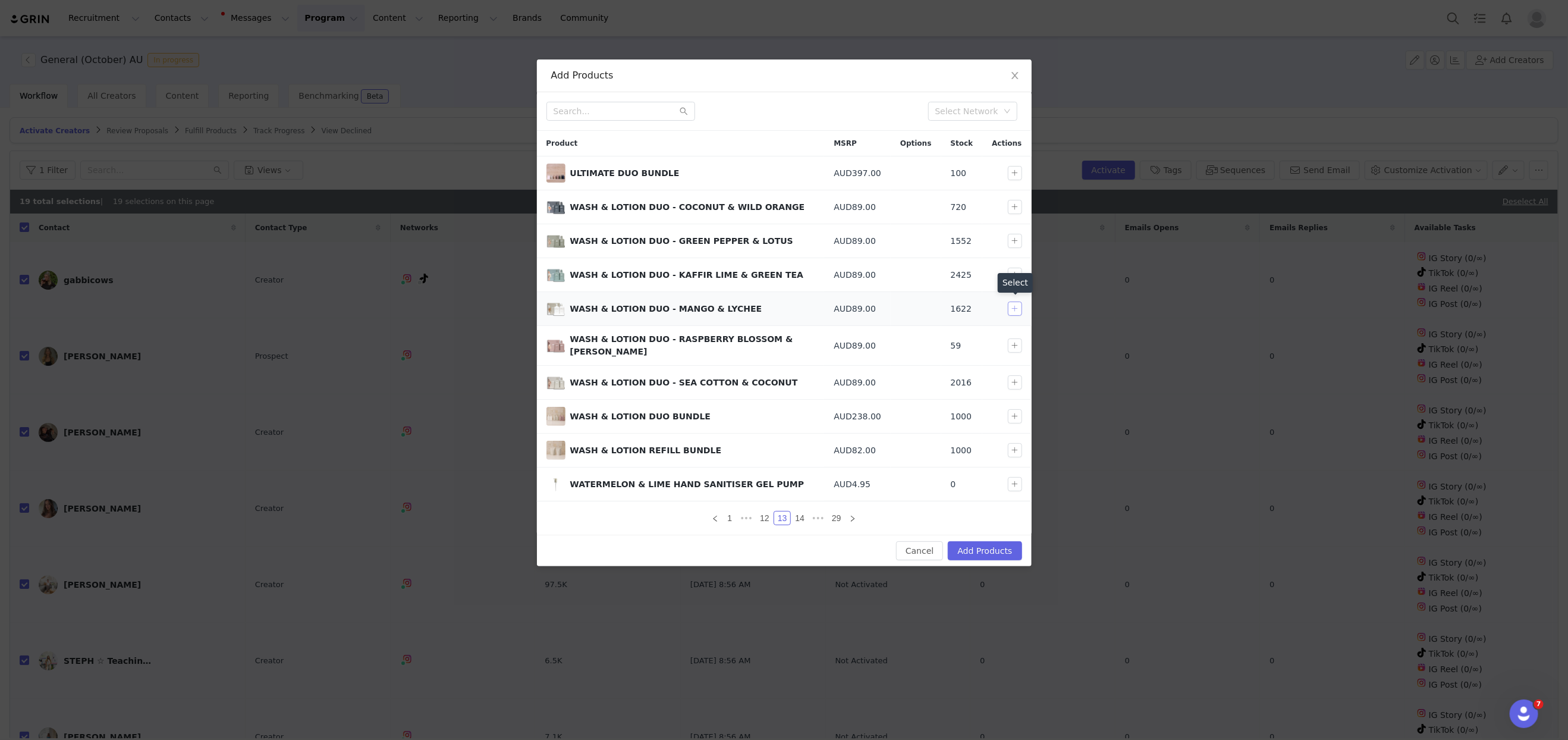
click at [1011, 306] on button "button" at bounding box center [1015, 309] width 15 height 15
click at [1016, 375] on button "button" at bounding box center [1015, 382] width 15 height 15
click at [803, 512] on link "14" at bounding box center [800, 518] width 17 height 13
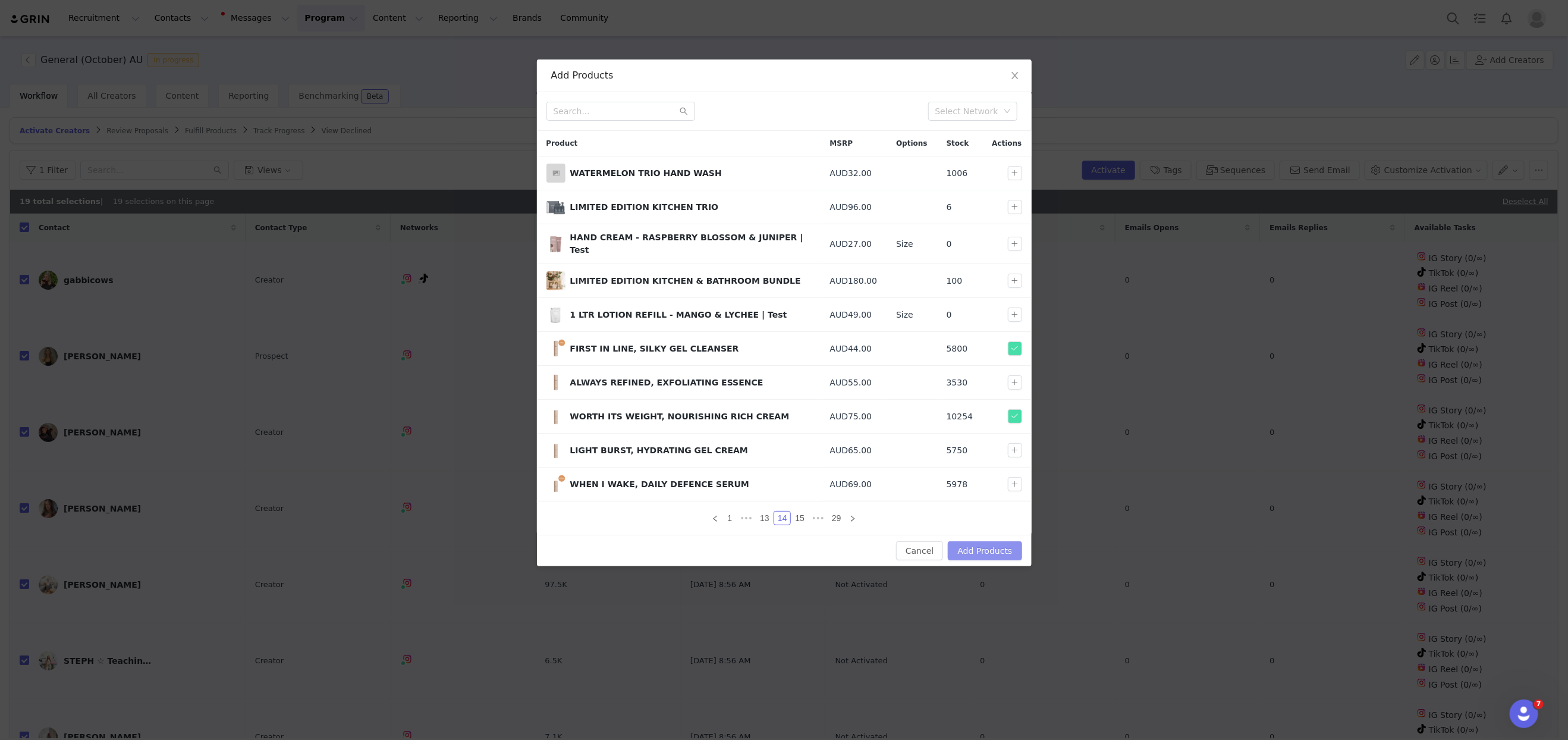
click at [964, 542] on button "Add Products" at bounding box center [985, 551] width 74 height 19
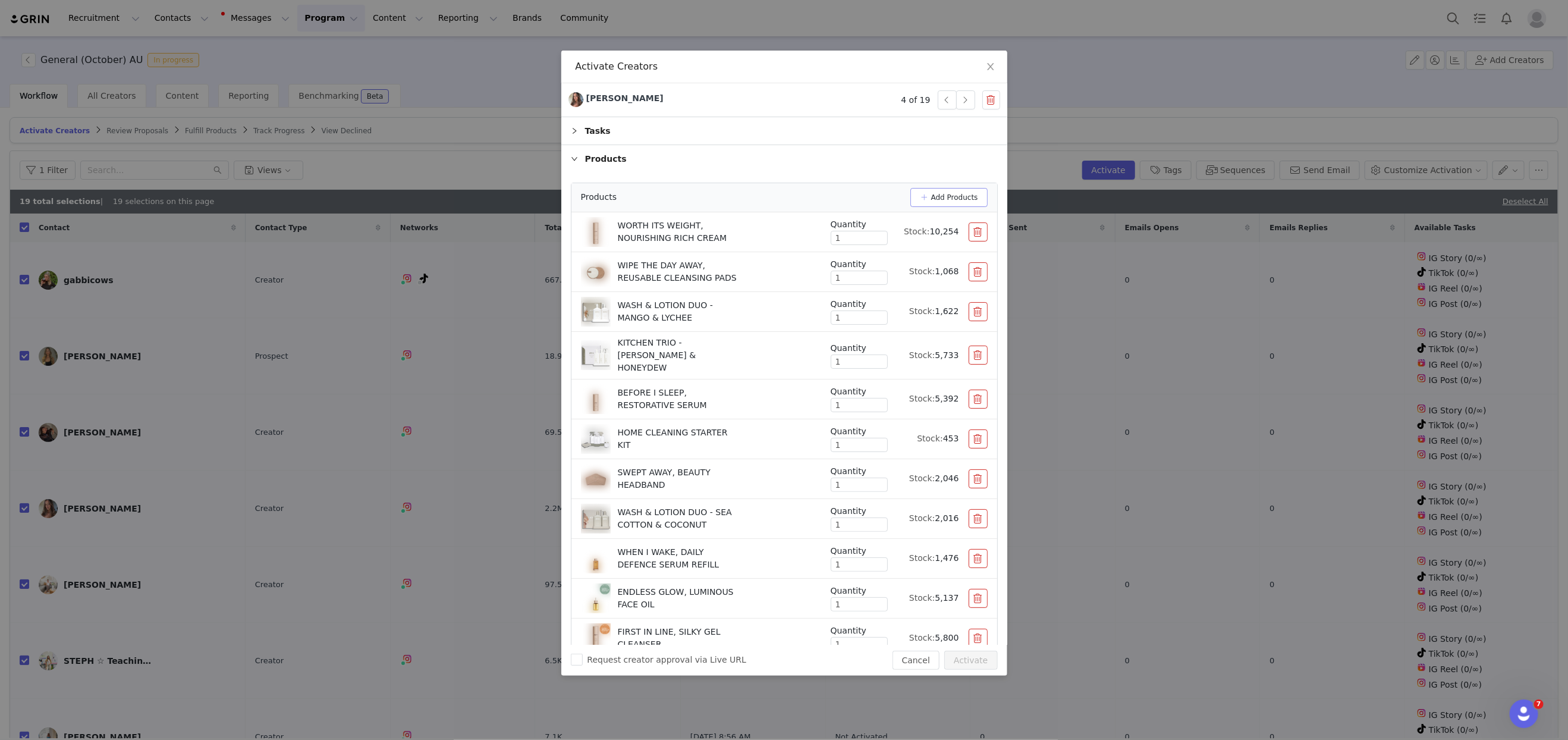
scroll to position [95, 0]
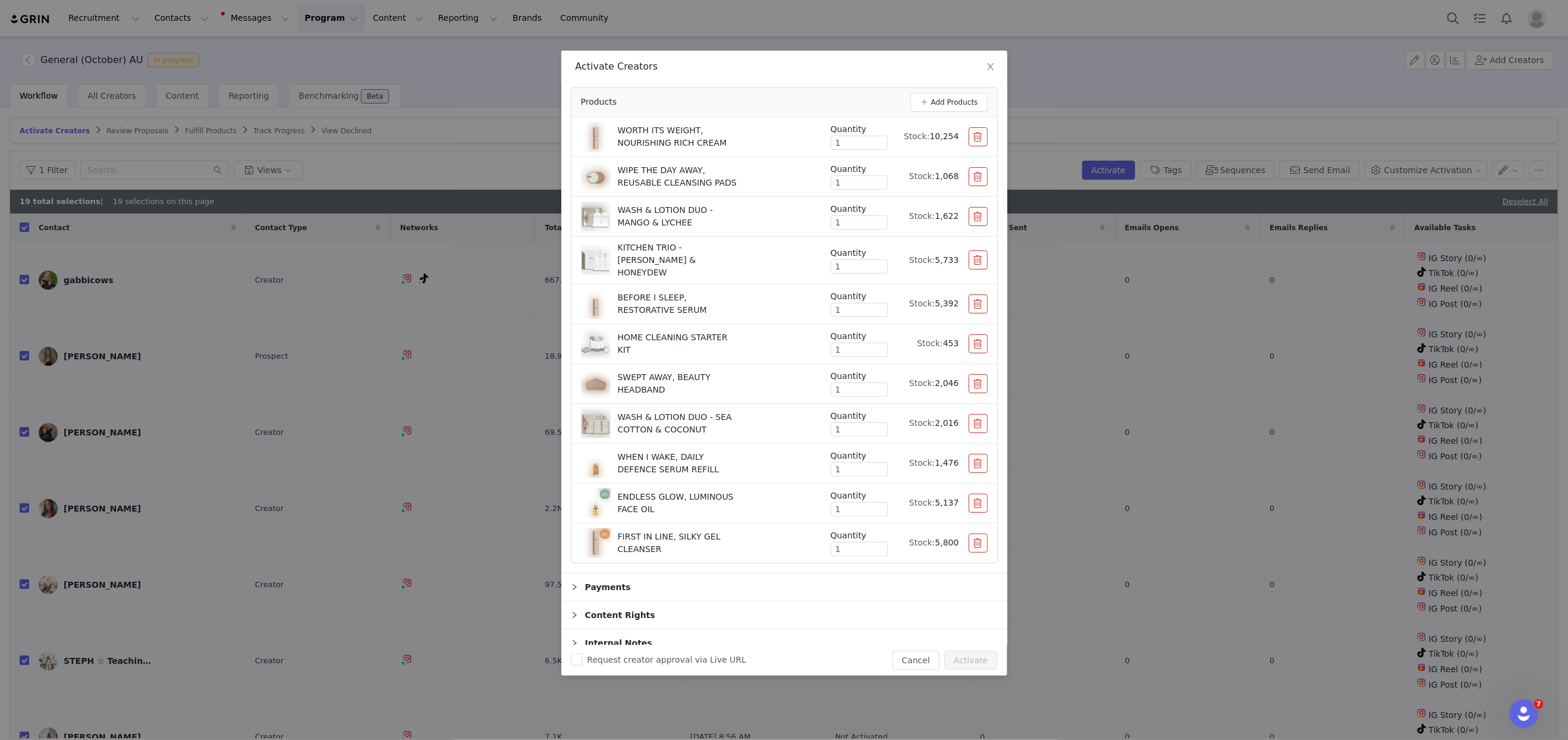
drag, startPoint x: 974, startPoint y: 450, endPoint x: 806, endPoint y: 456, distance: 168.1
click at [973, 454] on button "button" at bounding box center [978, 463] width 19 height 19
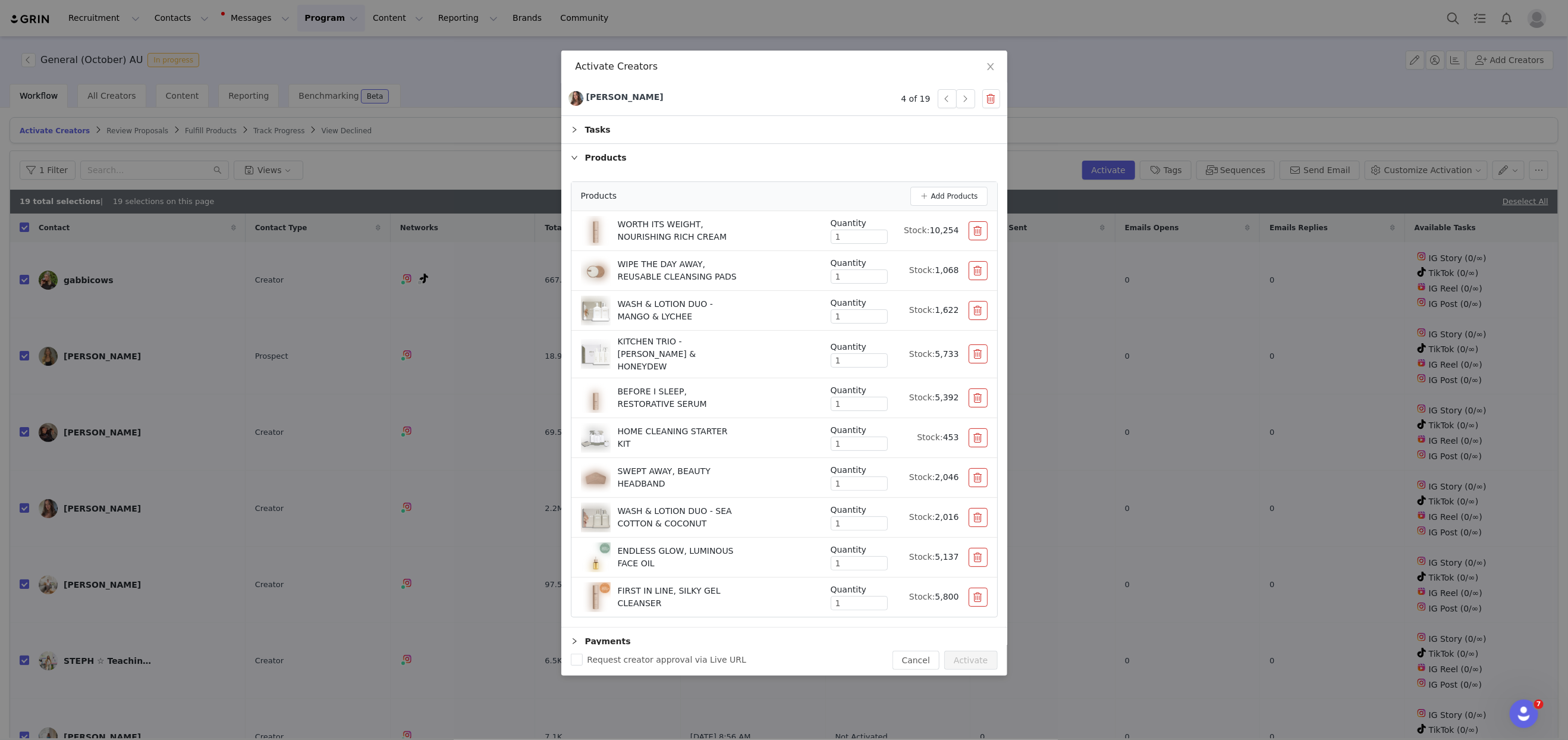
scroll to position [0, 0]
click at [940, 191] on button "Add Products" at bounding box center [949, 198] width 77 height 19
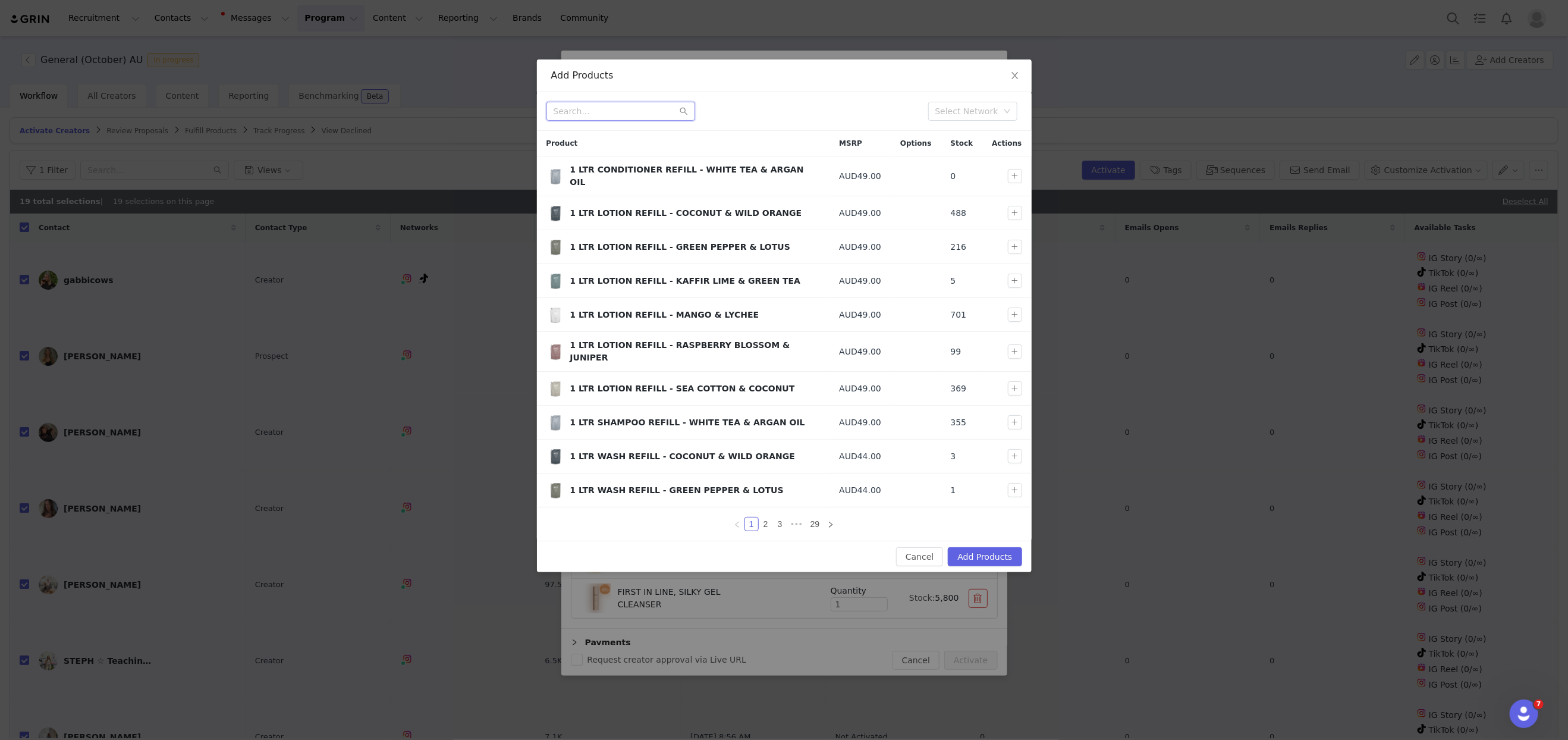
click at [612, 113] on input "text" at bounding box center [620, 111] width 149 height 19
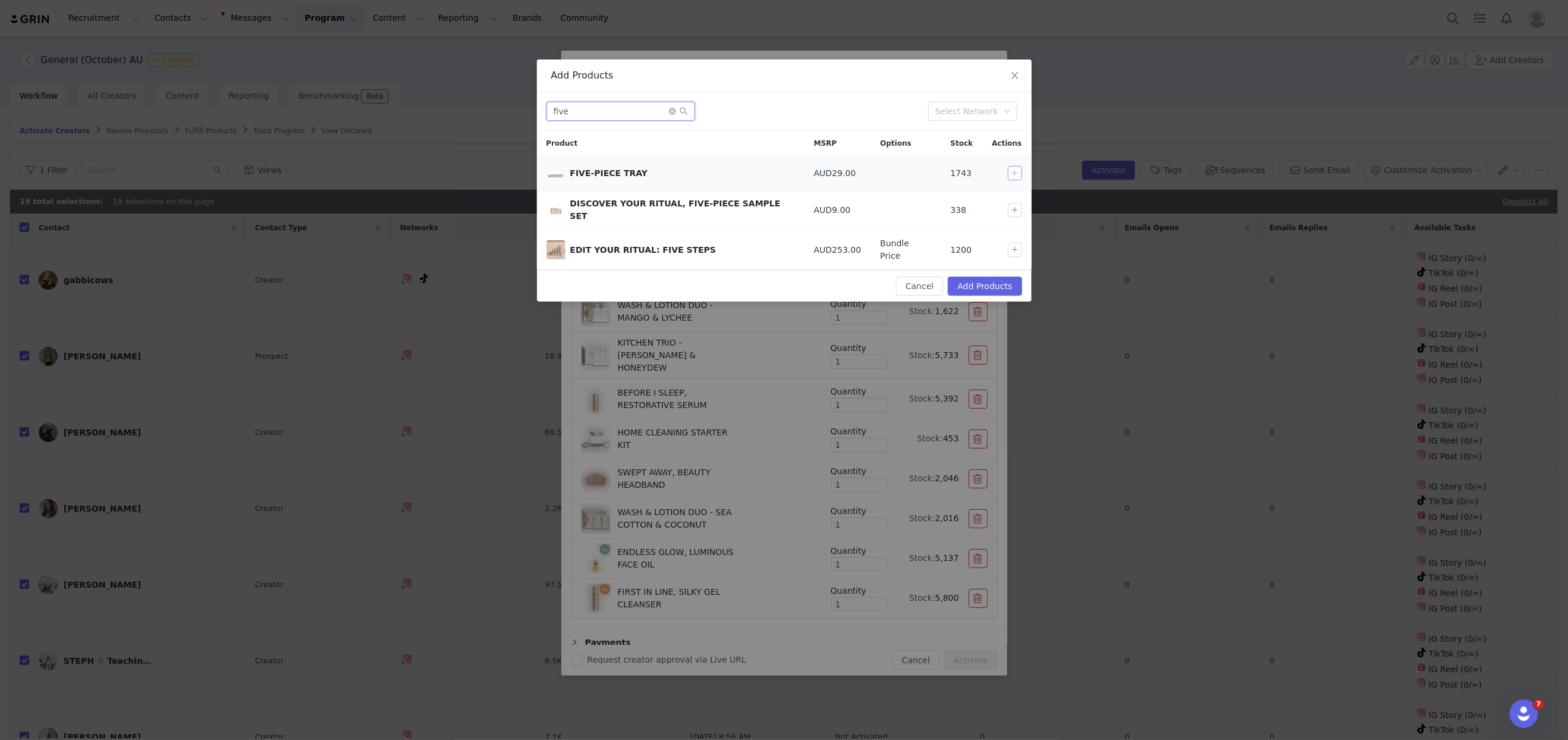
type input "five"
click at [1012, 172] on button "button" at bounding box center [1015, 173] width 15 height 15
click at [964, 284] on div "Cancel Add Products" at bounding box center [784, 286] width 494 height 32
click at [967, 277] on button "Add Products" at bounding box center [985, 286] width 74 height 19
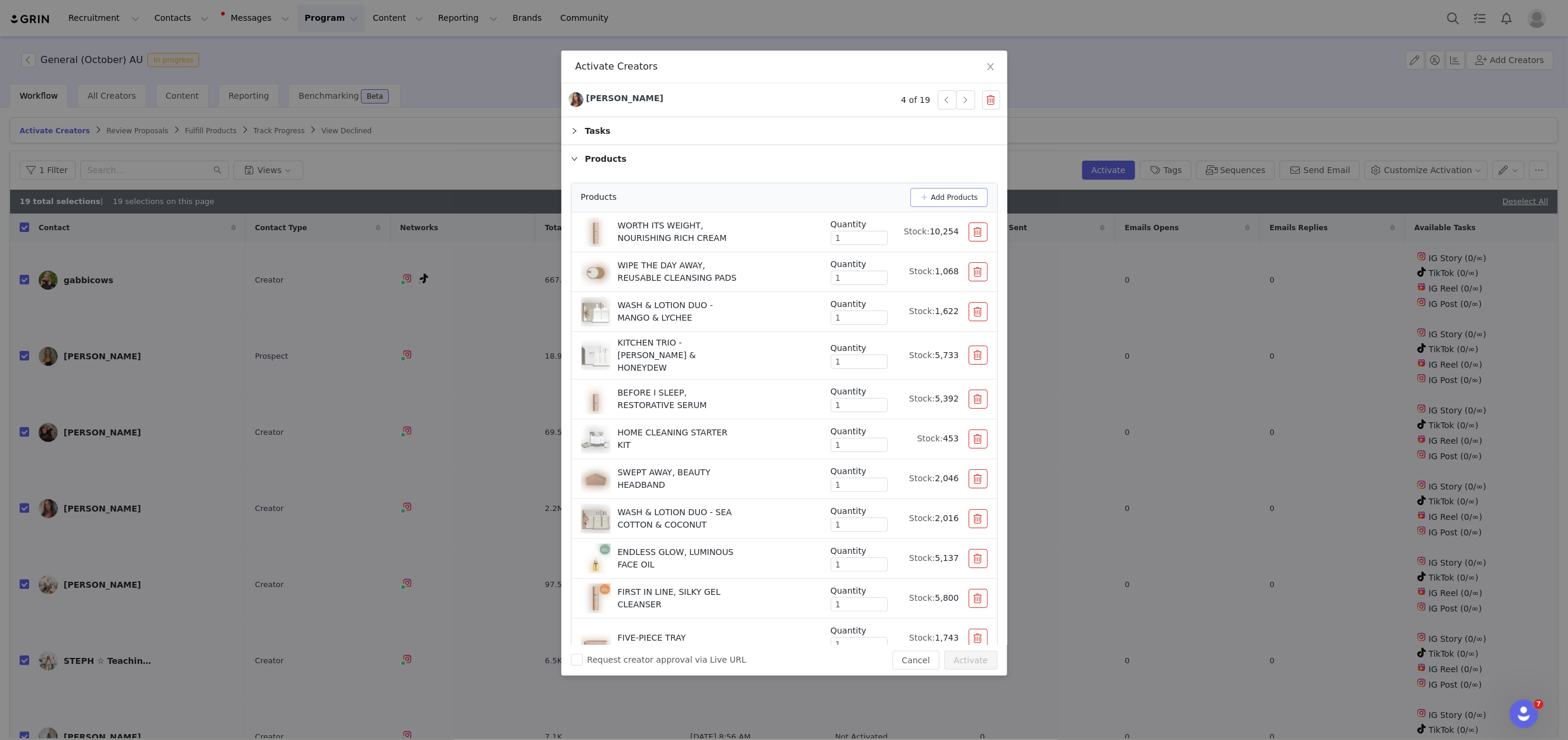
click at [938, 197] on button "Add Products" at bounding box center [949, 198] width 77 height 19
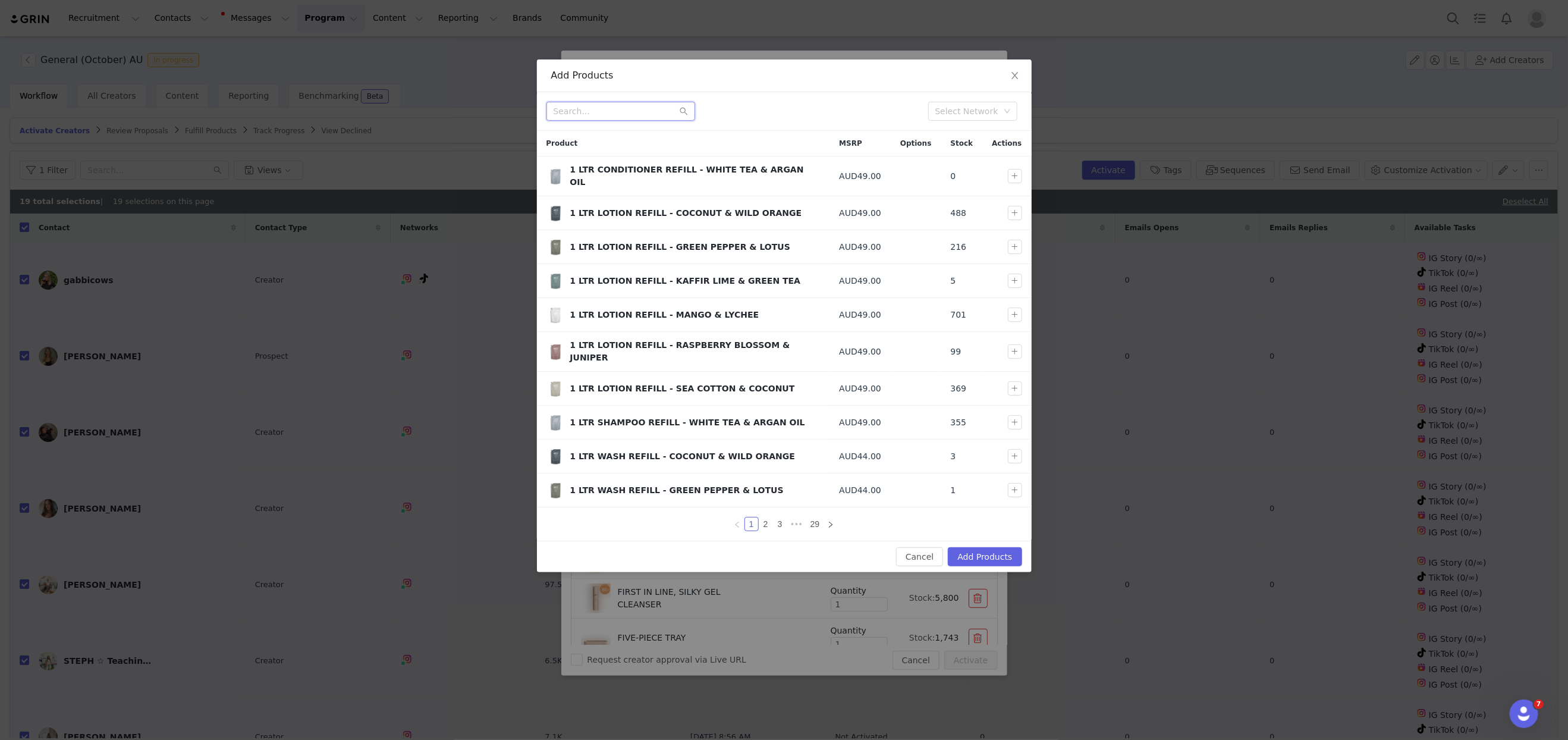
click at [609, 114] on input "text" at bounding box center [620, 111] width 149 height 19
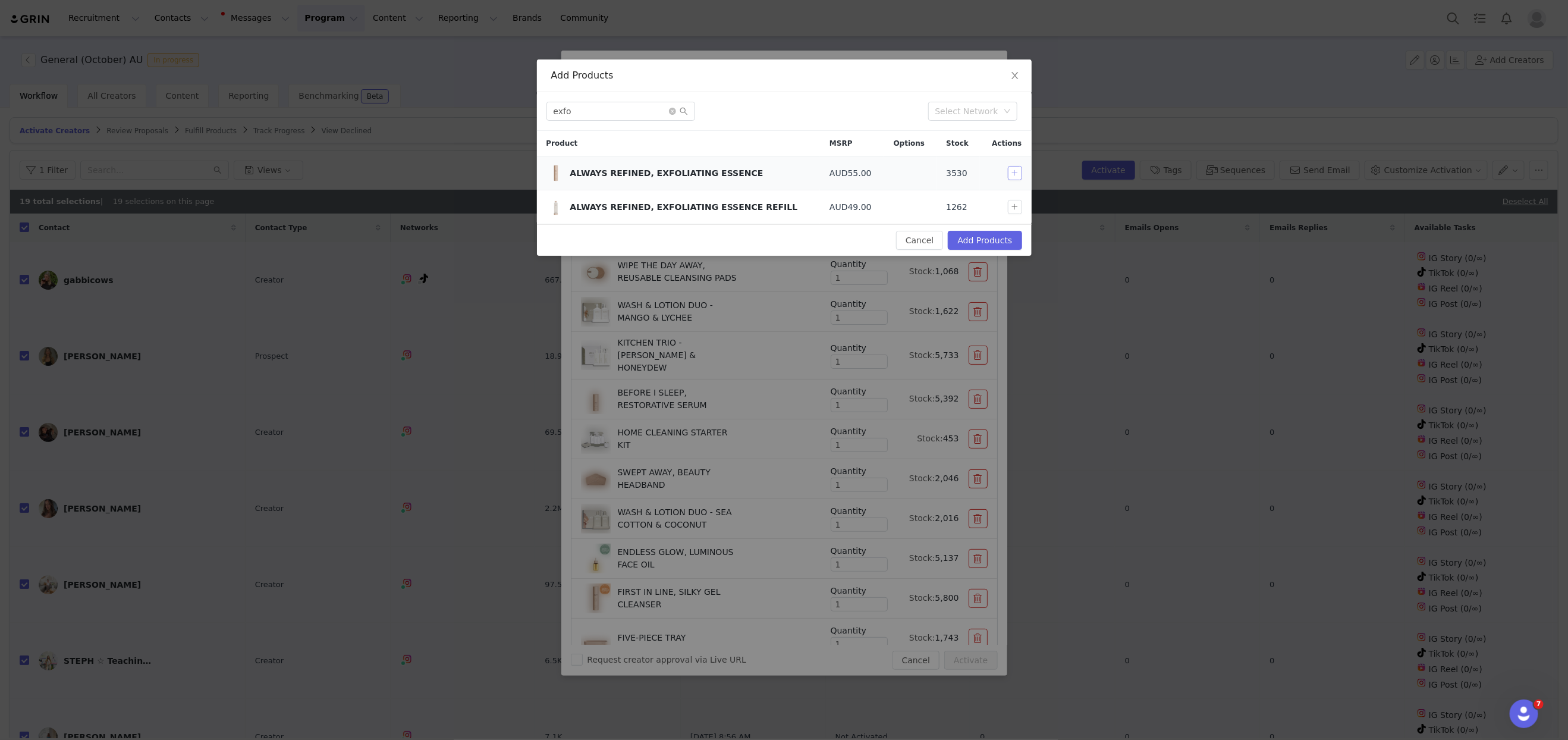
click at [1017, 174] on button "button" at bounding box center [1015, 173] width 15 height 15
drag, startPoint x: 643, startPoint y: 113, endPoint x: 491, endPoint y: 111, distance: 152.0
click at [491, 111] on div "Add Products exfo Select Network Product MSRP Options Stock Actions ALWAYS REFI…" at bounding box center [784, 370] width 1568 height 740
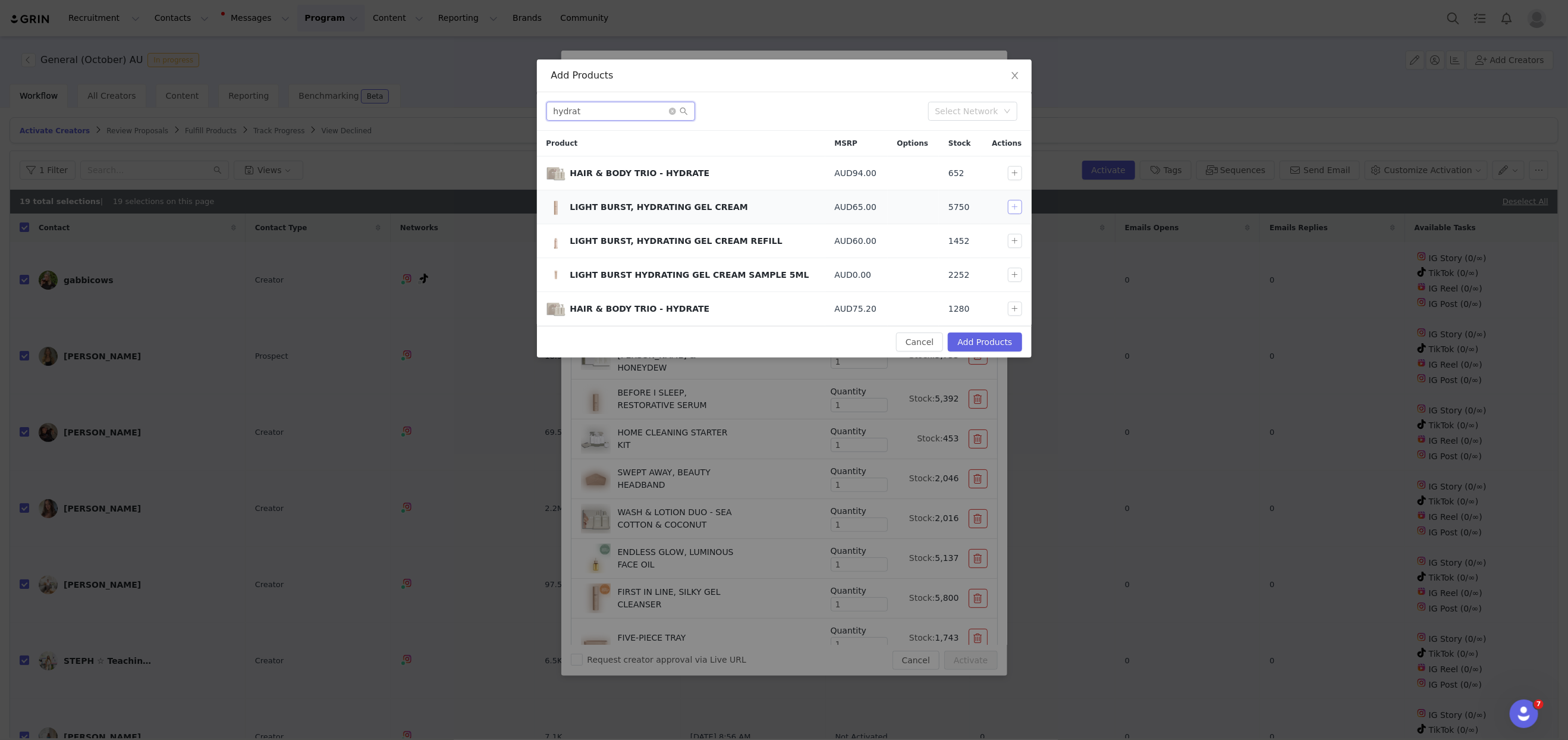
type input "hydrat"
click at [1014, 207] on button "button" at bounding box center [1015, 207] width 15 height 15
click at [981, 336] on button "Add Products" at bounding box center [985, 342] width 74 height 19
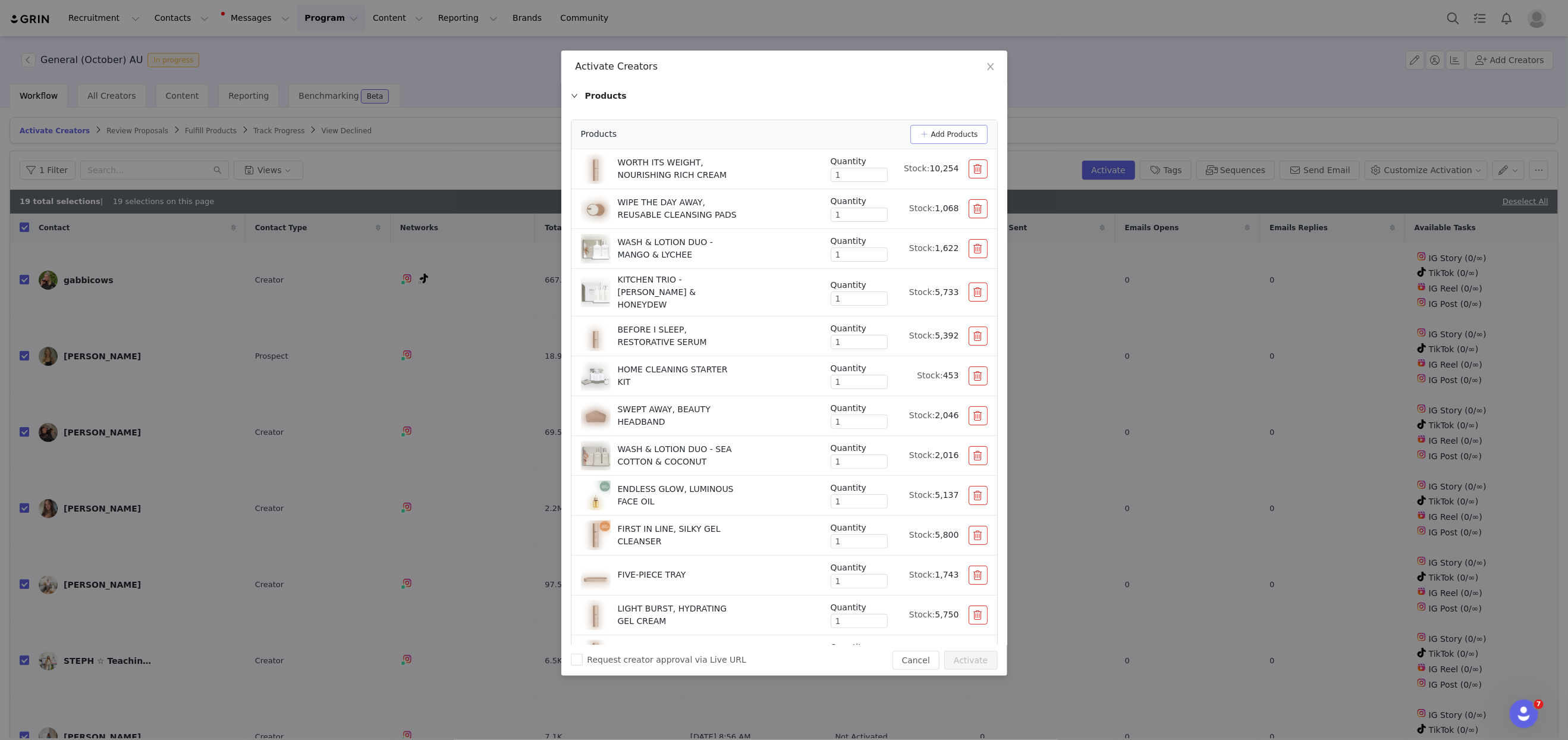
scroll to position [174, 0]
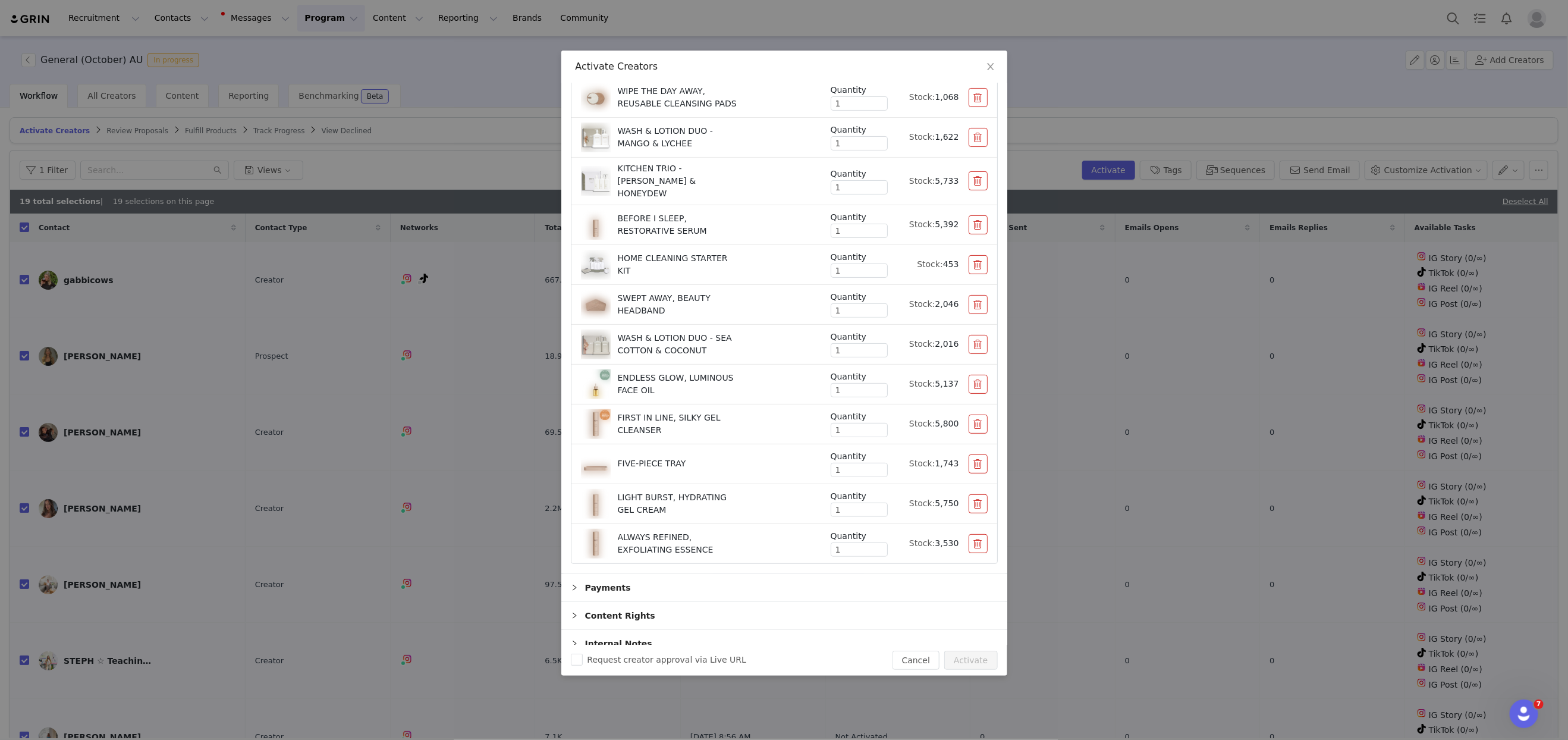
drag, startPoint x: 977, startPoint y: 489, endPoint x: 966, endPoint y: 488, distance: 11.0
click at [977, 495] on button "button" at bounding box center [978, 504] width 19 height 19
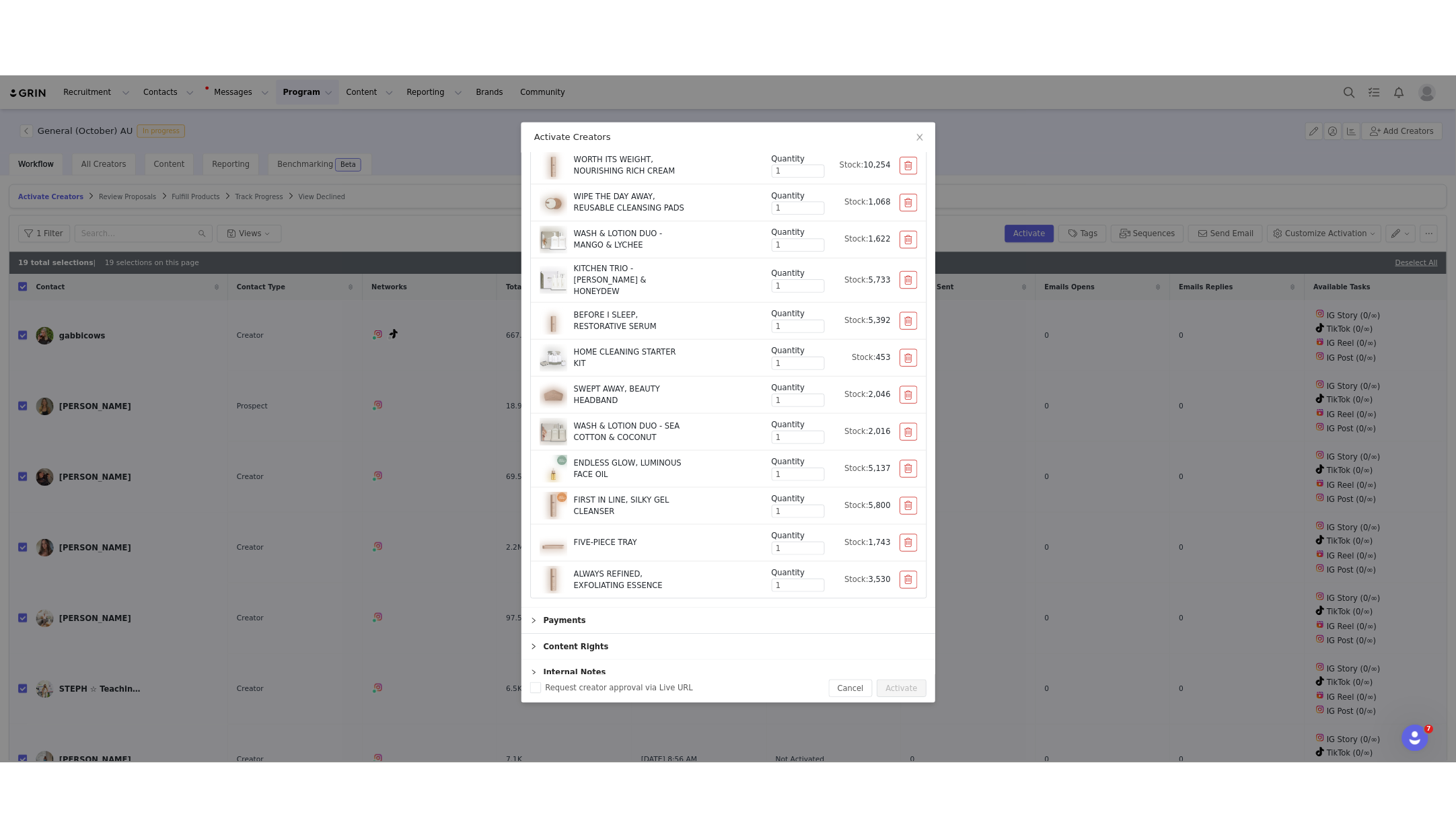
scroll to position [0, 0]
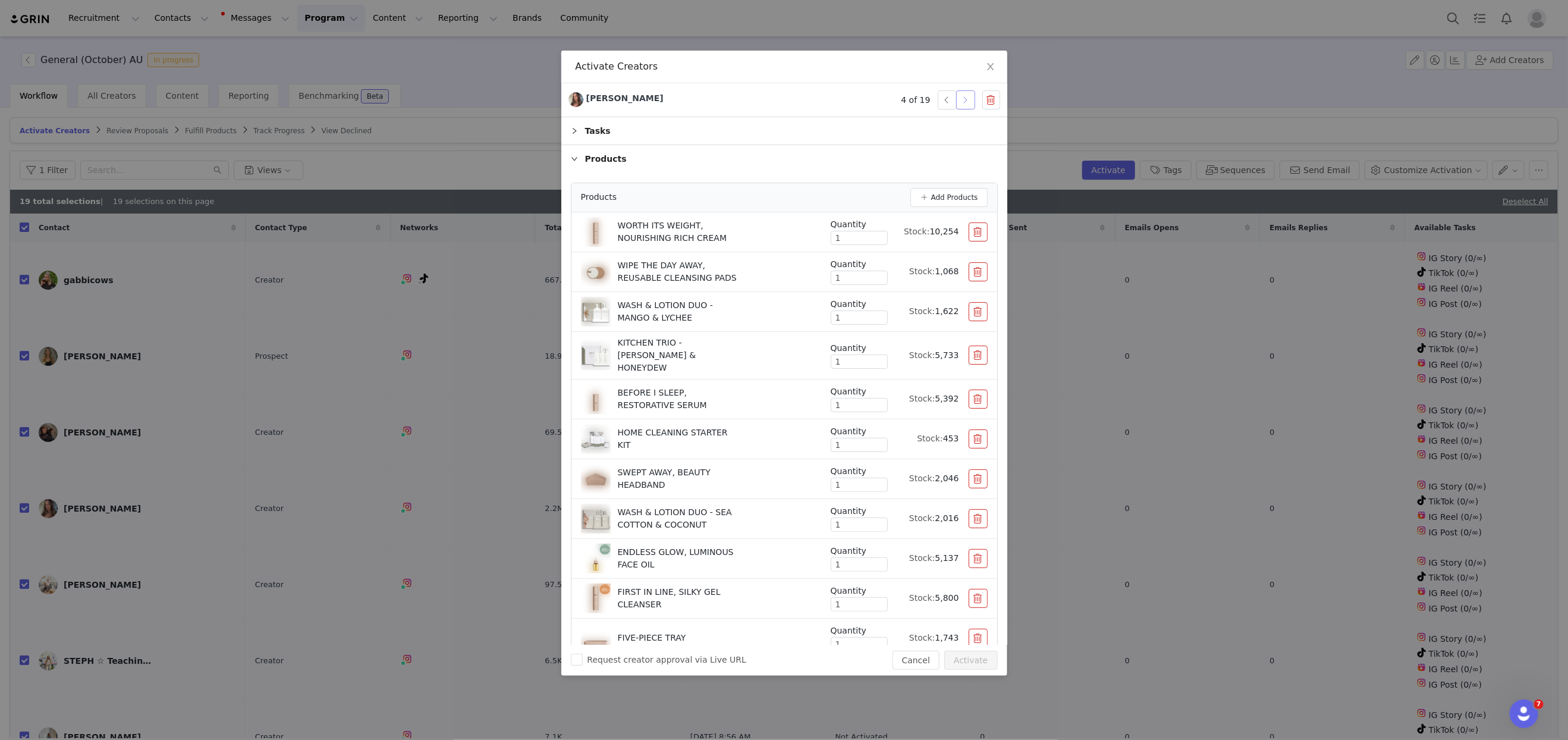
click at [966, 102] on button "button" at bounding box center [966, 100] width 19 height 19
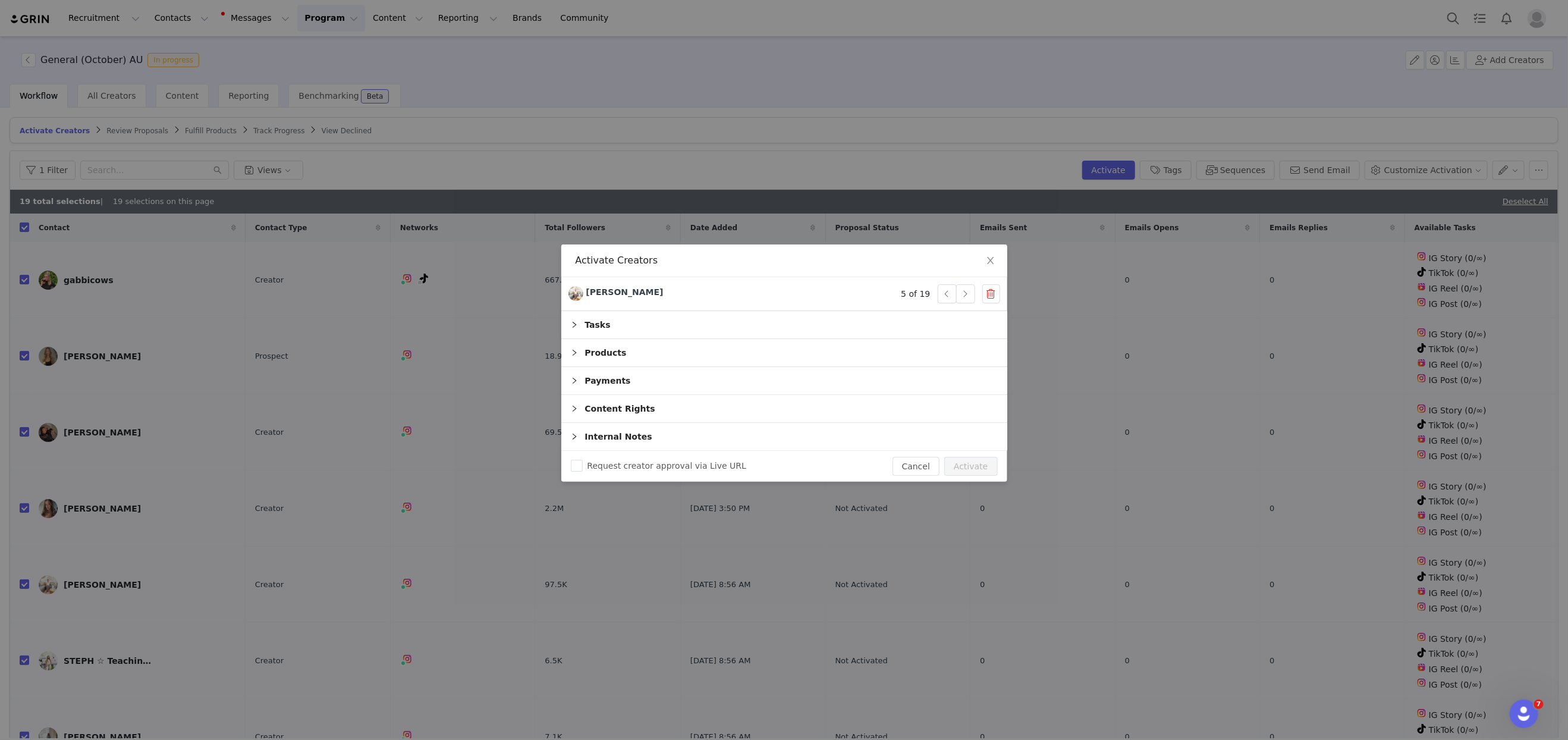
click at [609, 355] on div "Products" at bounding box center [784, 352] width 446 height 27
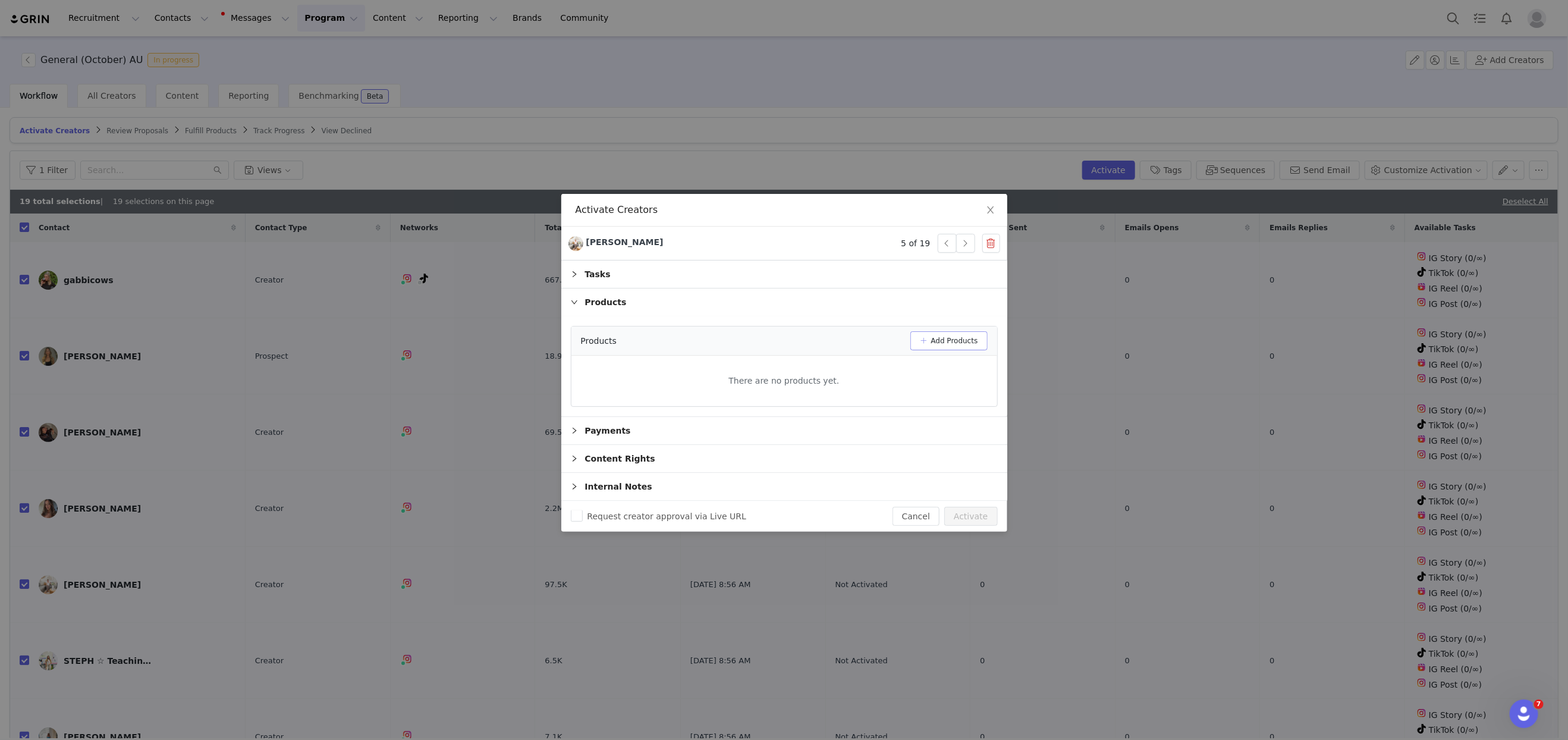
click at [949, 346] on button "Add Products" at bounding box center [949, 340] width 77 height 19
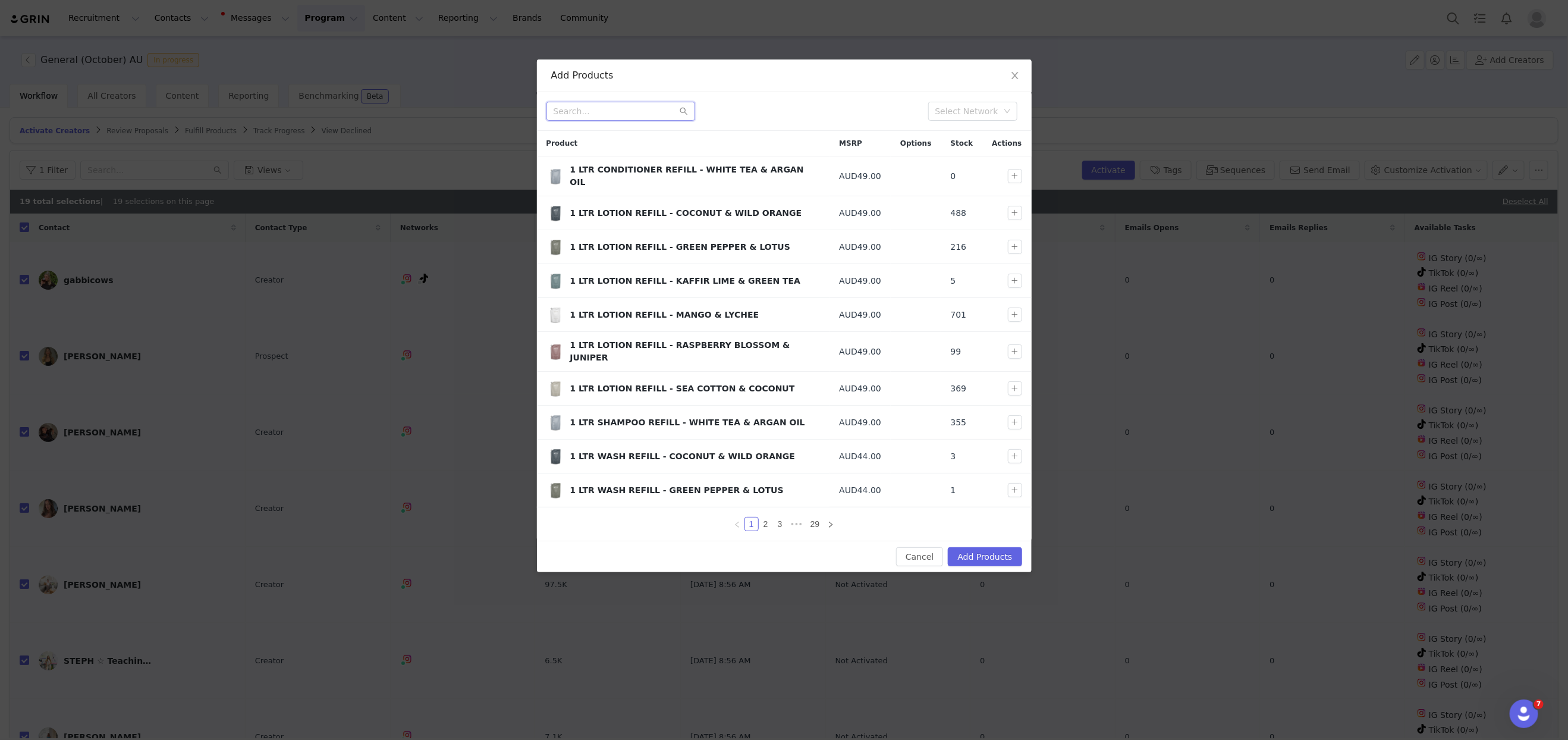
click at [630, 106] on input "text" at bounding box center [620, 111] width 149 height 19
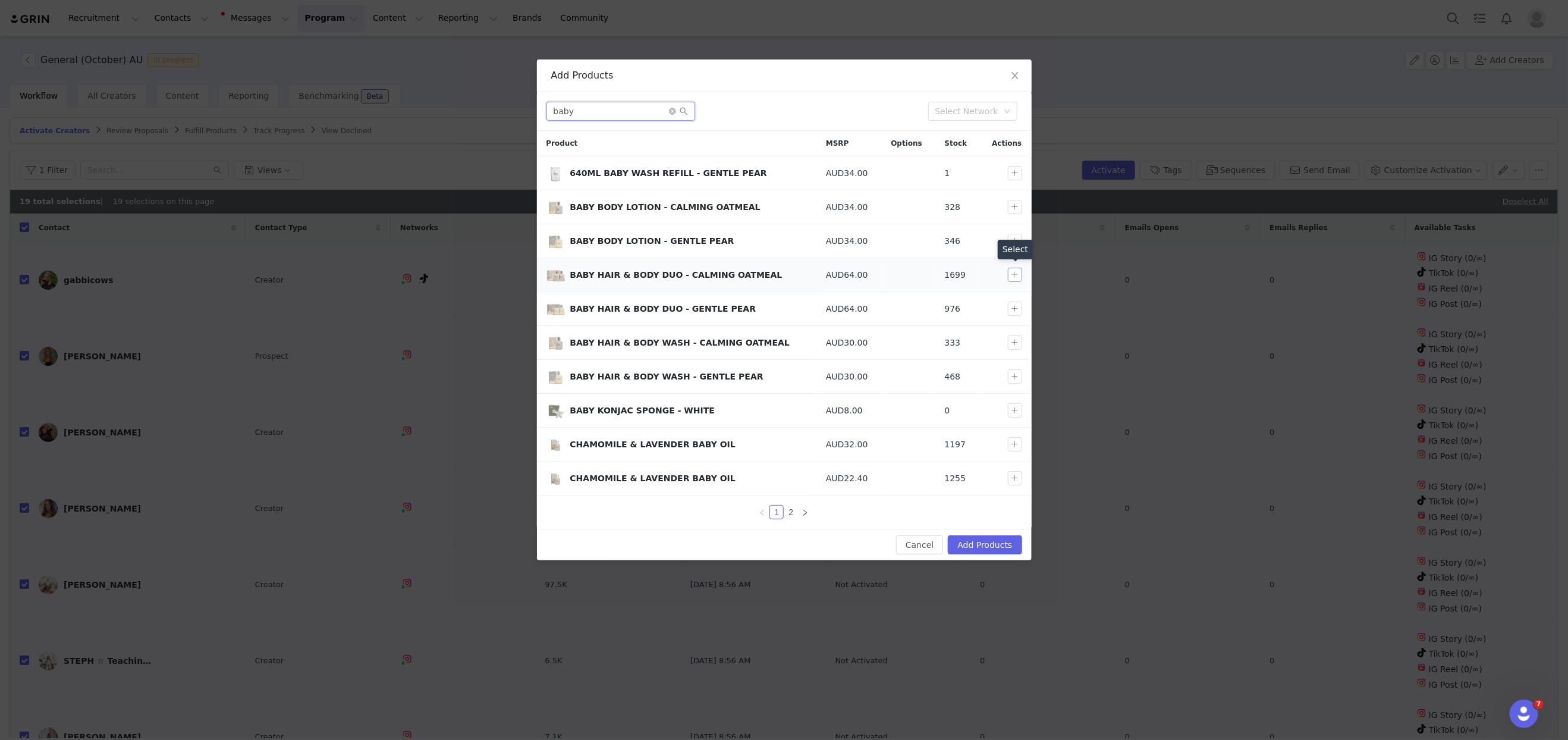
type input "baby"
click at [1017, 273] on button "button" at bounding box center [1015, 275] width 15 height 15
click at [1015, 440] on button "button" at bounding box center [1015, 444] width 15 height 15
click at [1013, 405] on button "button" at bounding box center [1015, 411] width 15 height 15
click at [985, 536] on button "Add Products" at bounding box center [985, 545] width 74 height 19
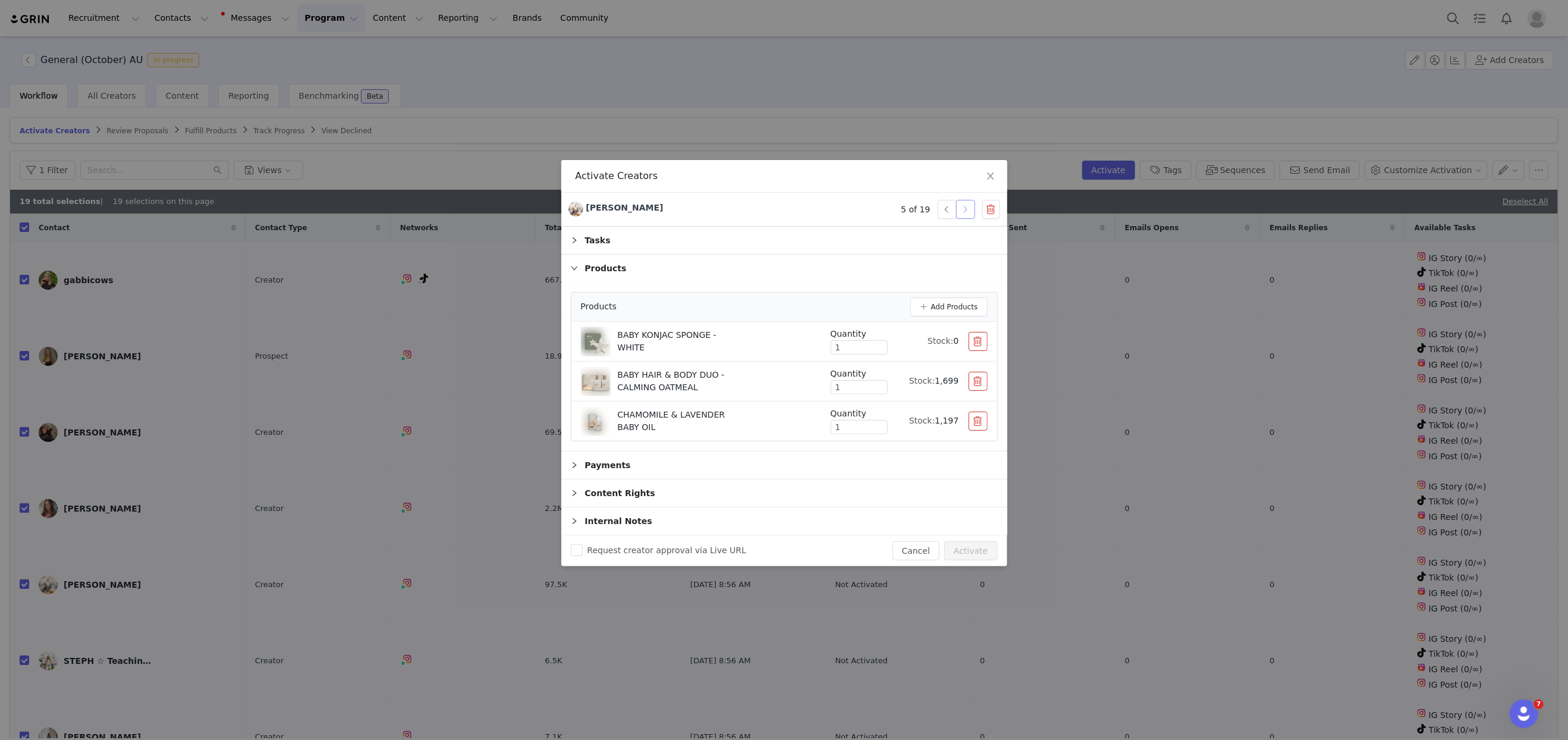
click at [963, 217] on button "button" at bounding box center [966, 209] width 19 height 19
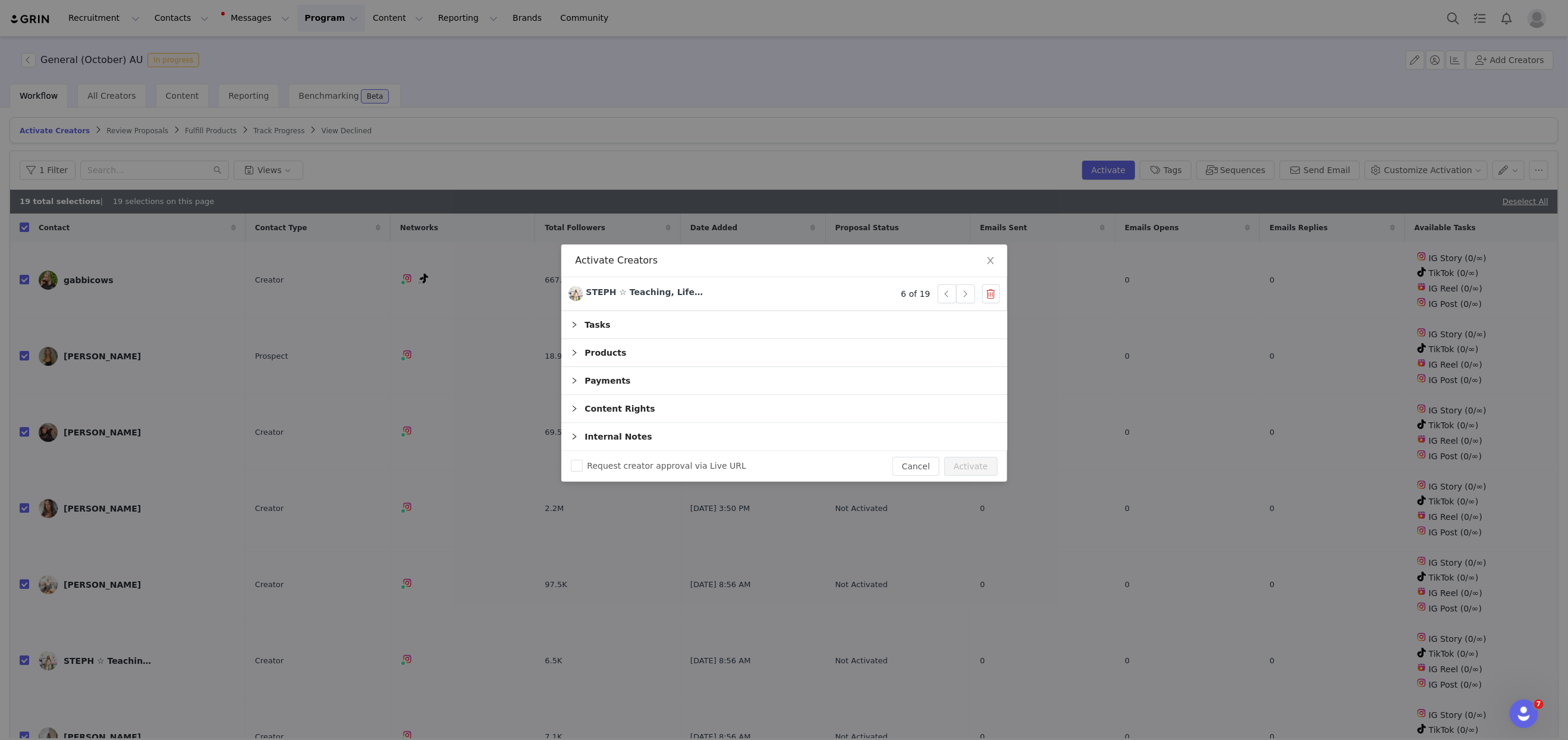
click at [644, 346] on div "Products" at bounding box center [784, 352] width 446 height 27
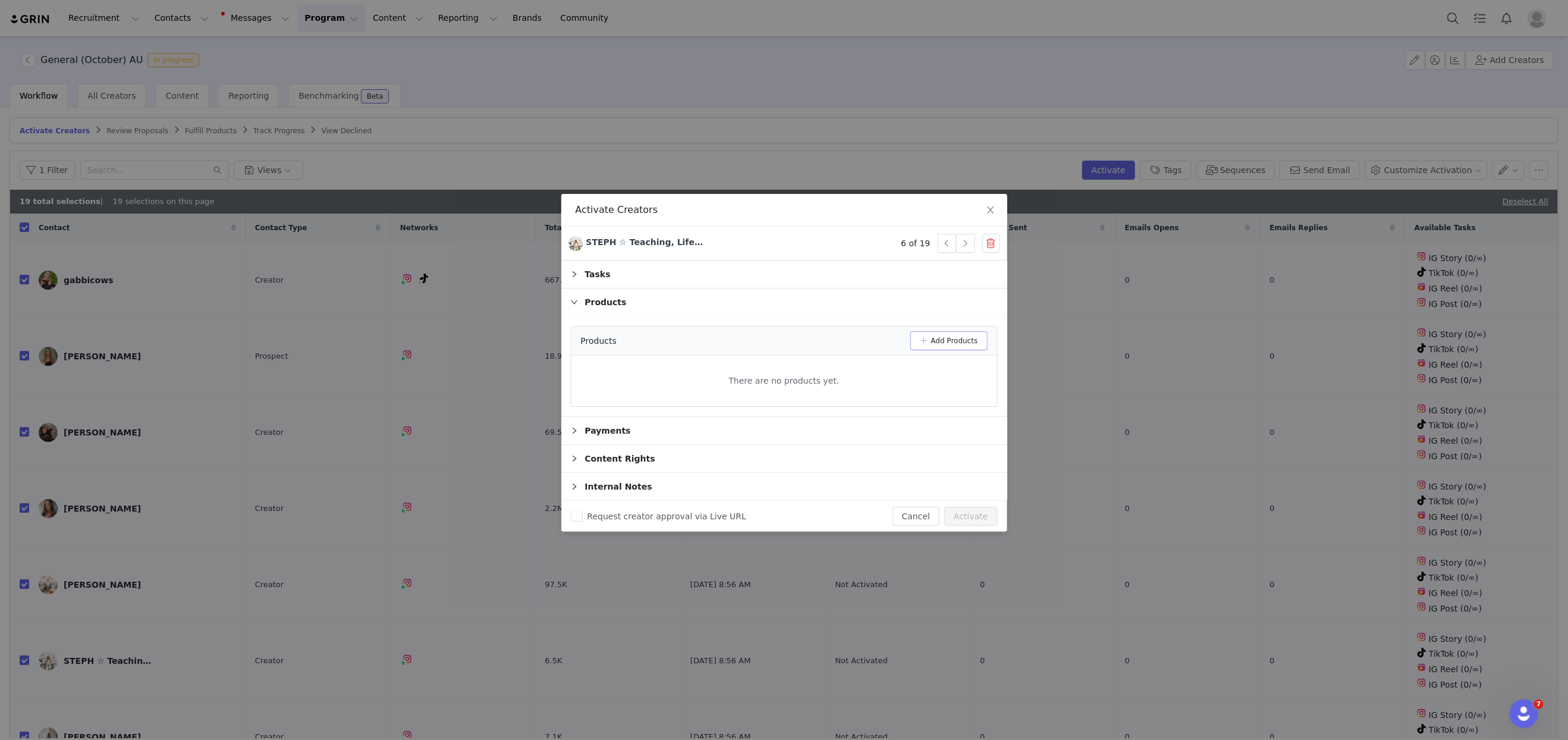
click at [934, 342] on button "Add Products" at bounding box center [949, 340] width 77 height 19
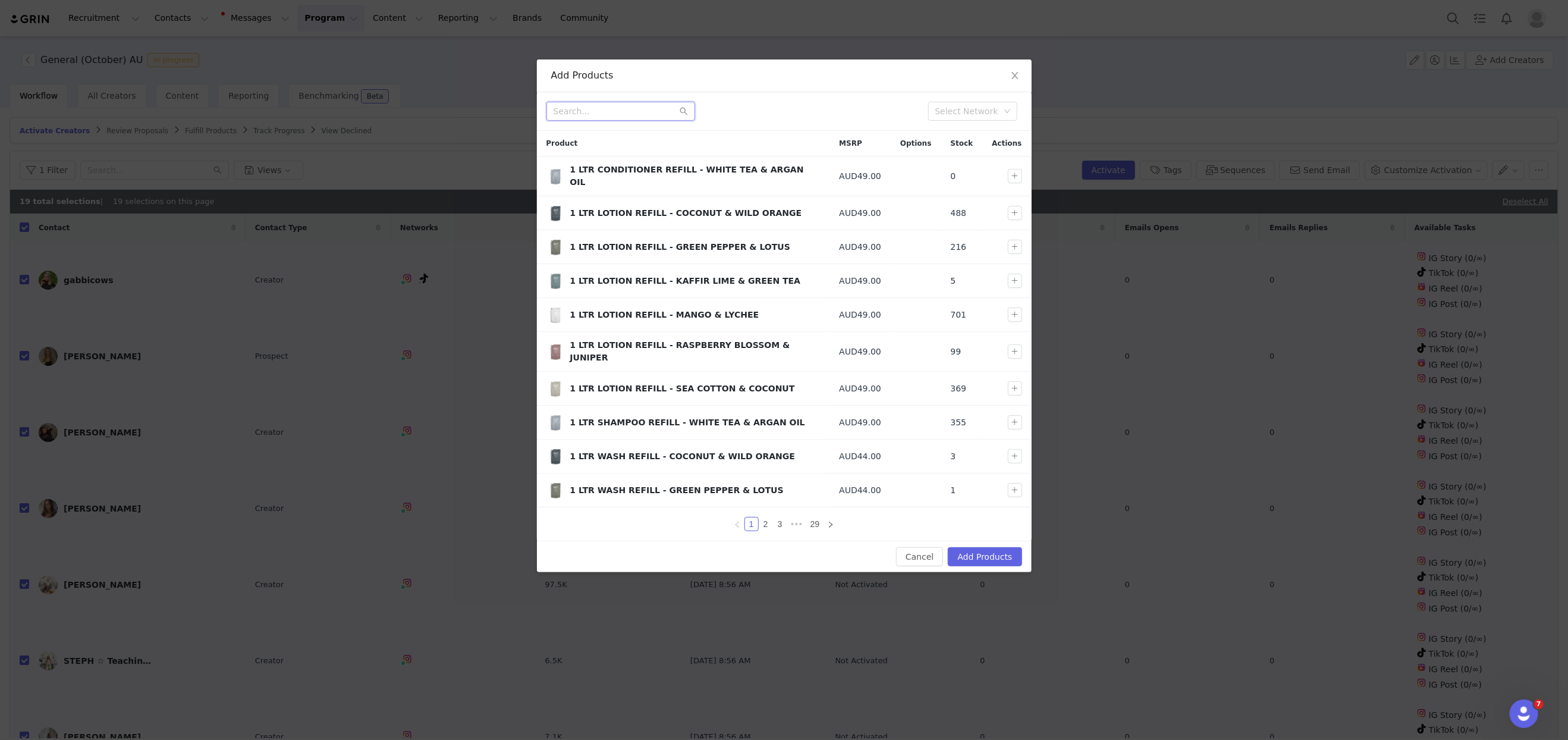
click at [572, 108] on input "text" at bounding box center [620, 111] width 149 height 19
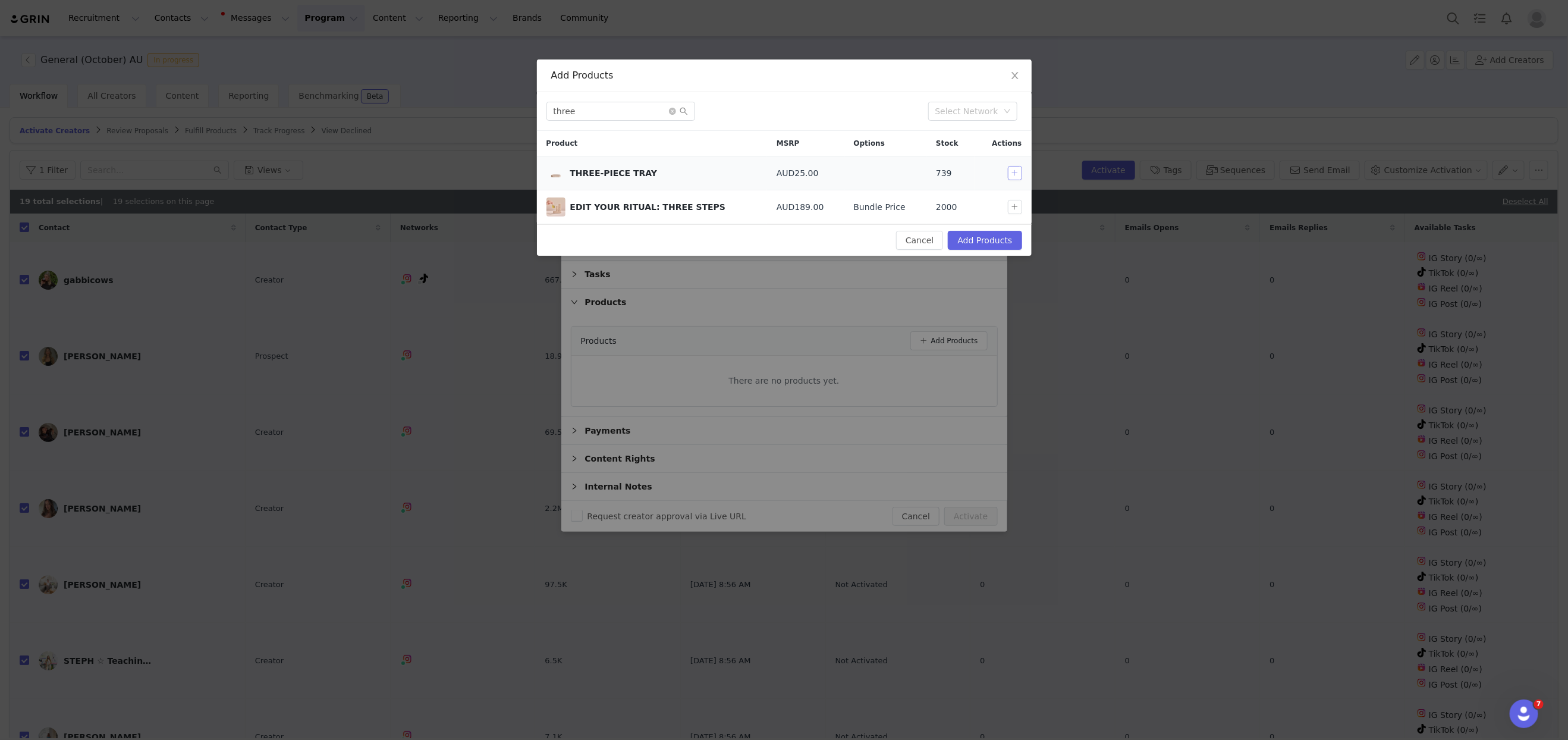
click at [1008, 173] on button "button" at bounding box center [1015, 173] width 15 height 15
drag, startPoint x: 585, startPoint y: 110, endPoint x: 518, endPoint y: 105, distance: 67.2
click at [518, 105] on div "Add Products three Select Network Product MSRP Options Stock Actions THREE-PIEC…" at bounding box center [784, 370] width 1568 height 740
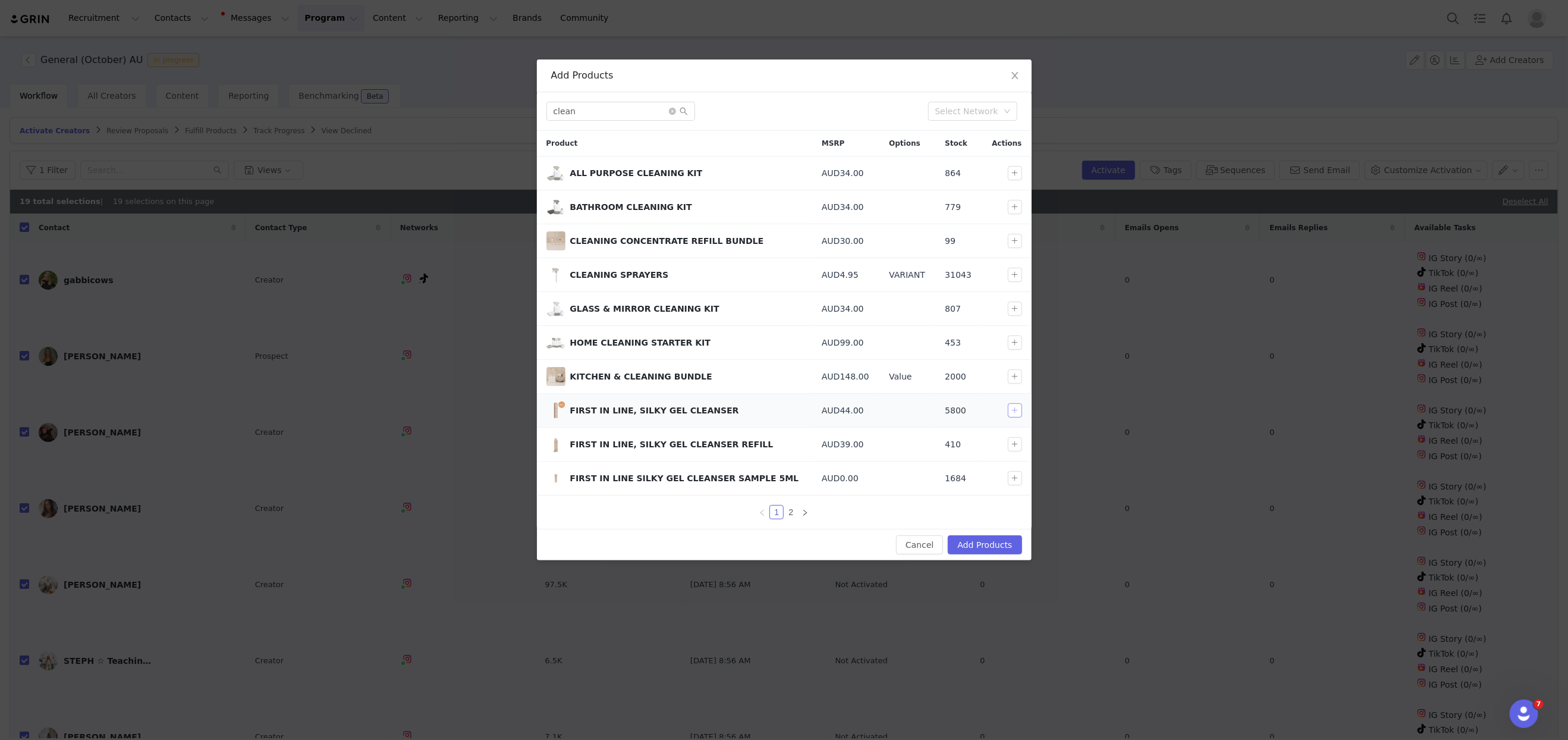
click at [1012, 411] on button "button" at bounding box center [1015, 411] width 15 height 15
drag, startPoint x: 597, startPoint y: 110, endPoint x: 473, endPoint y: 108, distance: 124.0
click at [473, 108] on div "Add Products clean Select Network Product MSRP Options Stock Actions ALL PURPOS…" at bounding box center [784, 370] width 1568 height 740
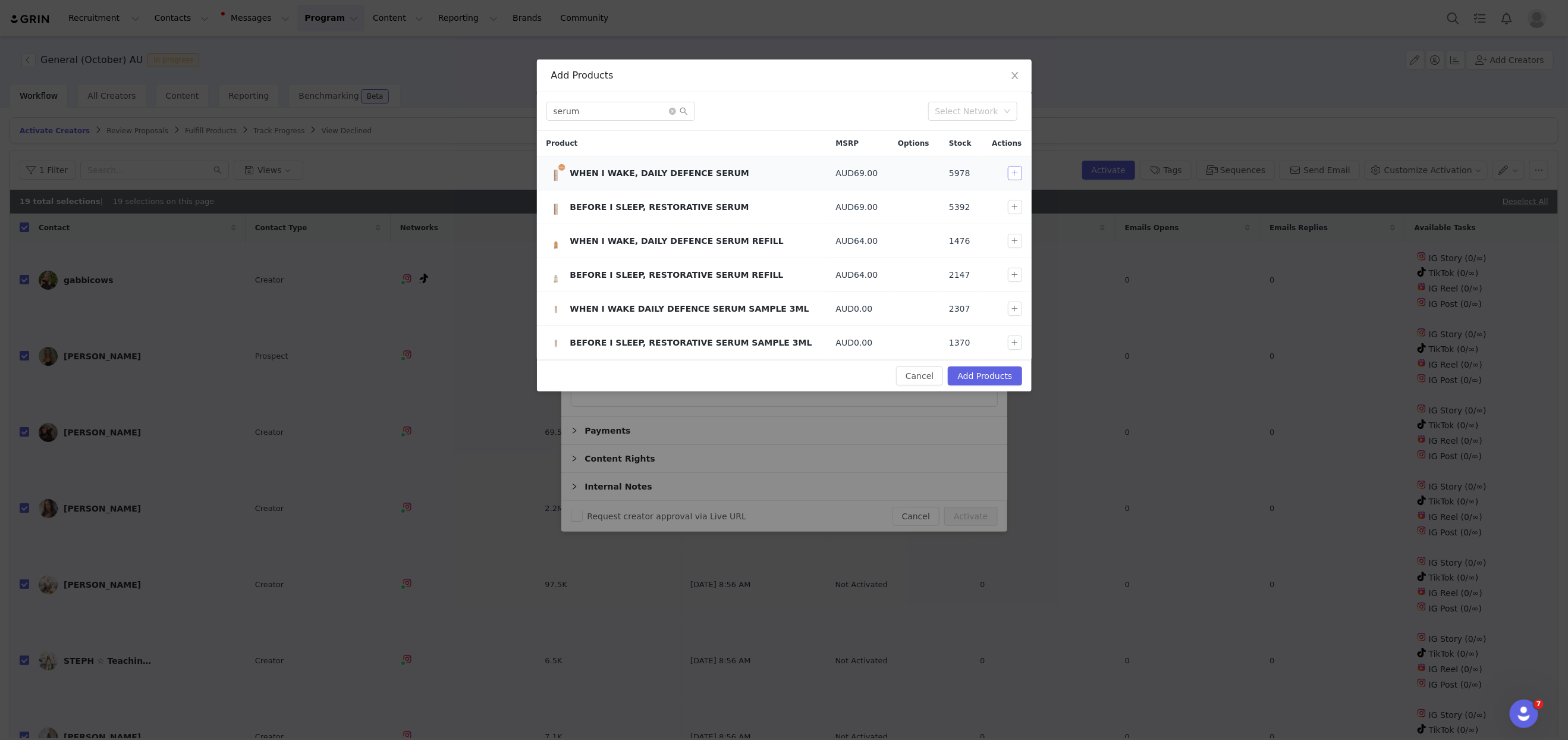
click at [1013, 171] on button "button" at bounding box center [1015, 173] width 15 height 15
drag, startPoint x: 595, startPoint y: 110, endPoint x: 487, endPoint y: 103, distance: 108.2
click at [487, 103] on div "Add Products serum Select Network Product MSRP Options Stock Actions WHEN I WAK…" at bounding box center [784, 370] width 1568 height 740
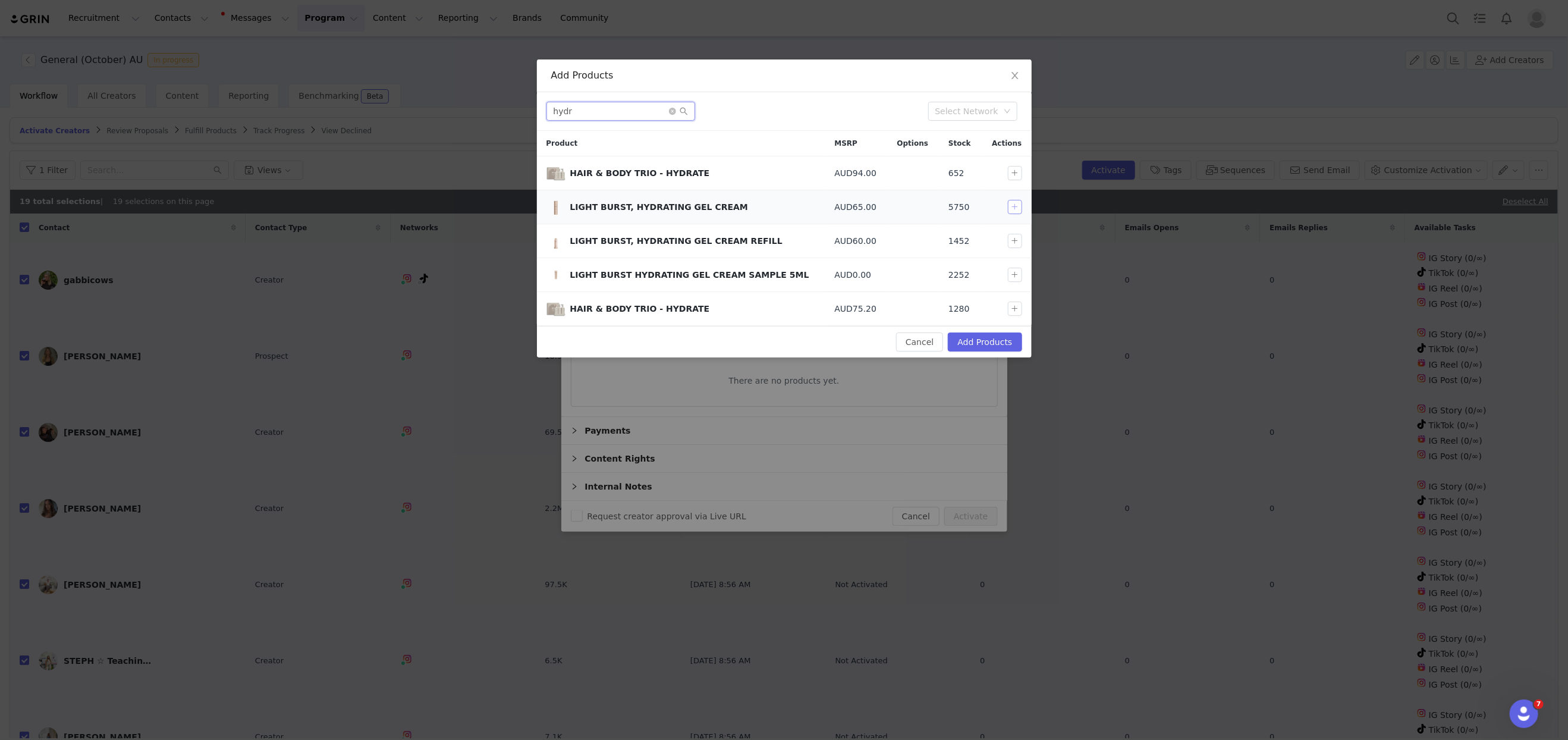
type input "hydr"
drag, startPoint x: 1011, startPoint y: 206, endPoint x: 998, endPoint y: 297, distance: 91.9
click at [1012, 206] on button "button" at bounding box center [1015, 207] width 15 height 15
click at [975, 341] on button "Add Products" at bounding box center [985, 342] width 74 height 19
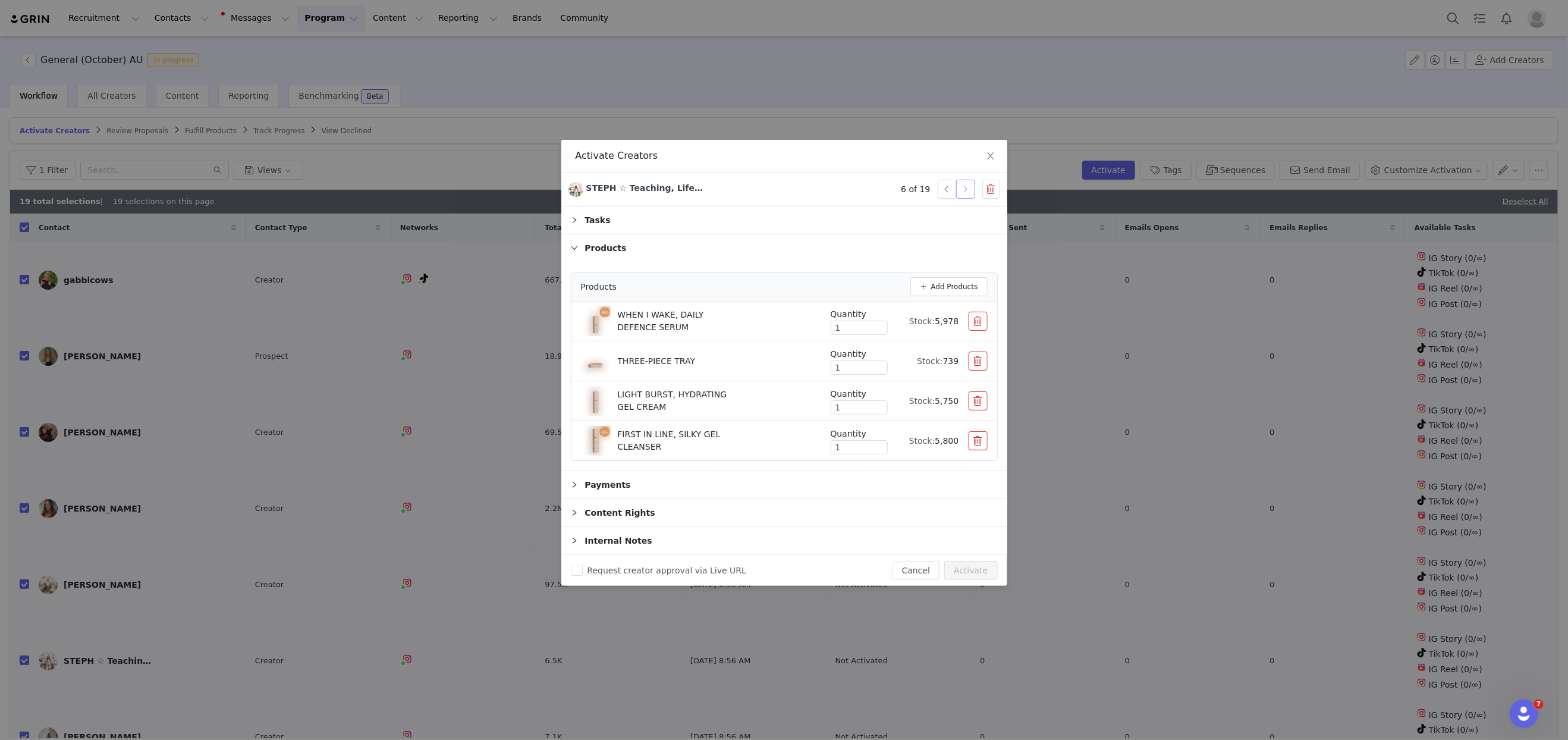
click at [967, 194] on button "button" at bounding box center [966, 189] width 19 height 19
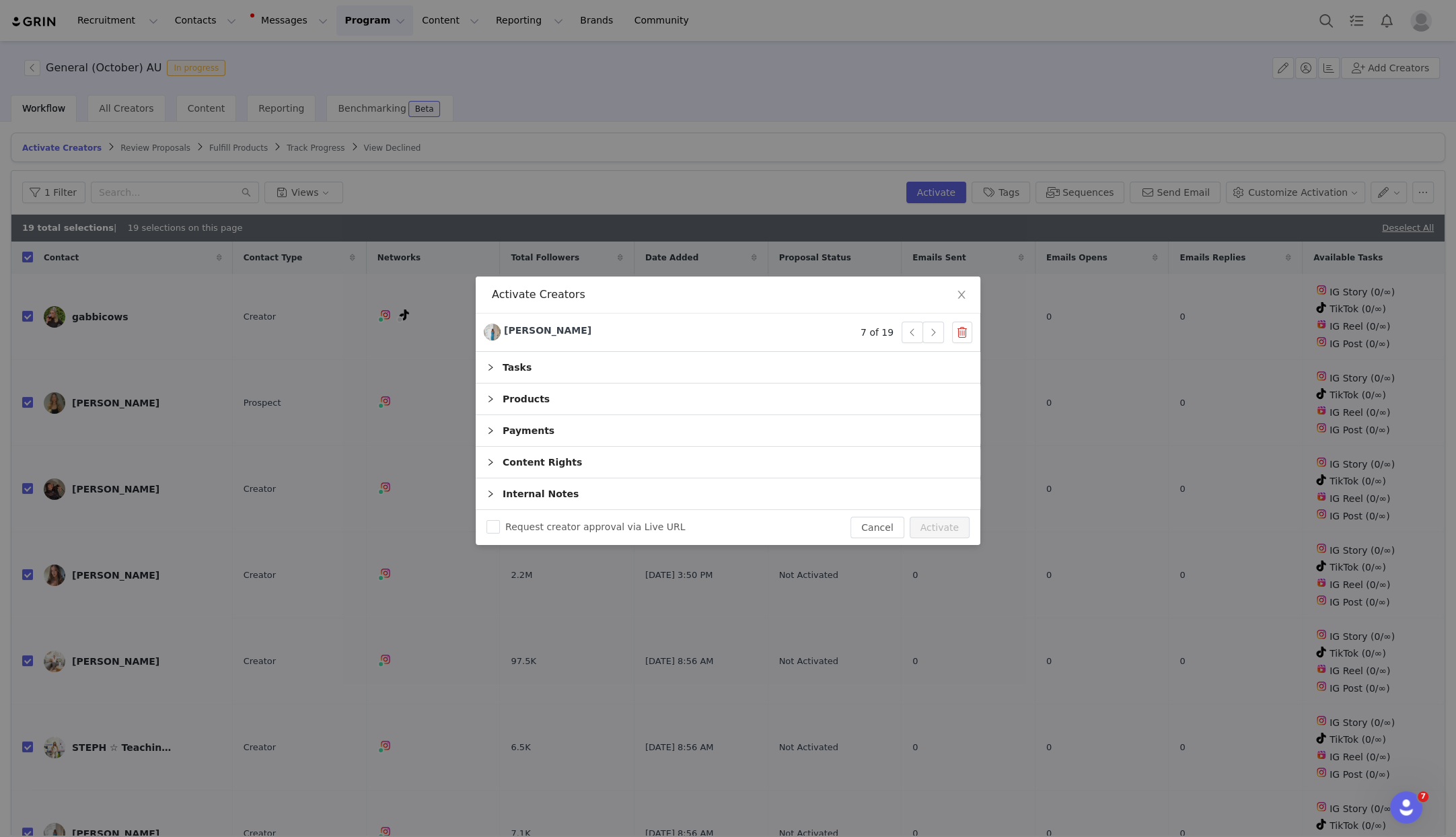
click at [522, 392] on div "Products" at bounding box center [728, 398] width 505 height 31
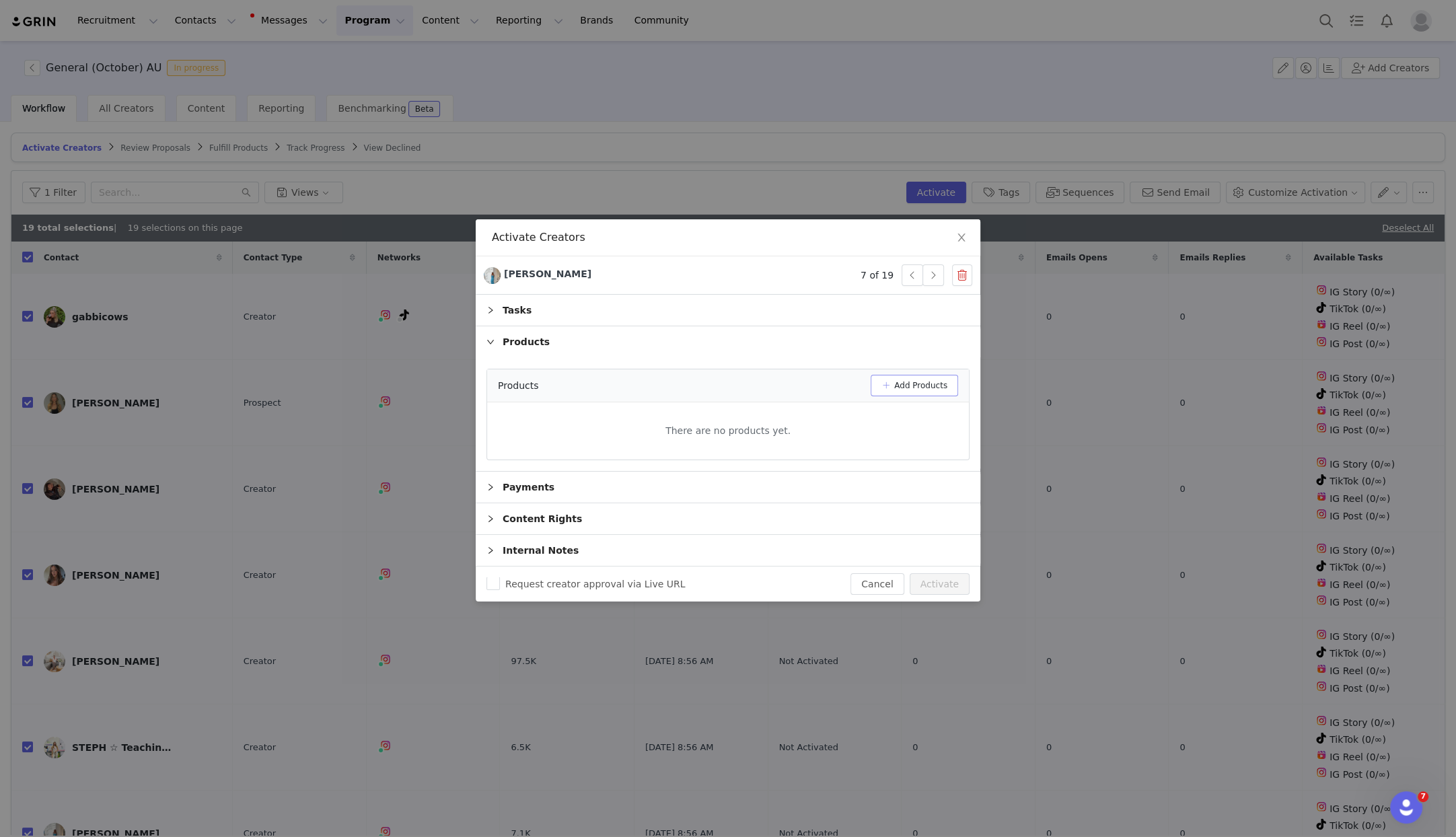
click at [896, 381] on button "Add Products" at bounding box center [915, 385] width 87 height 22
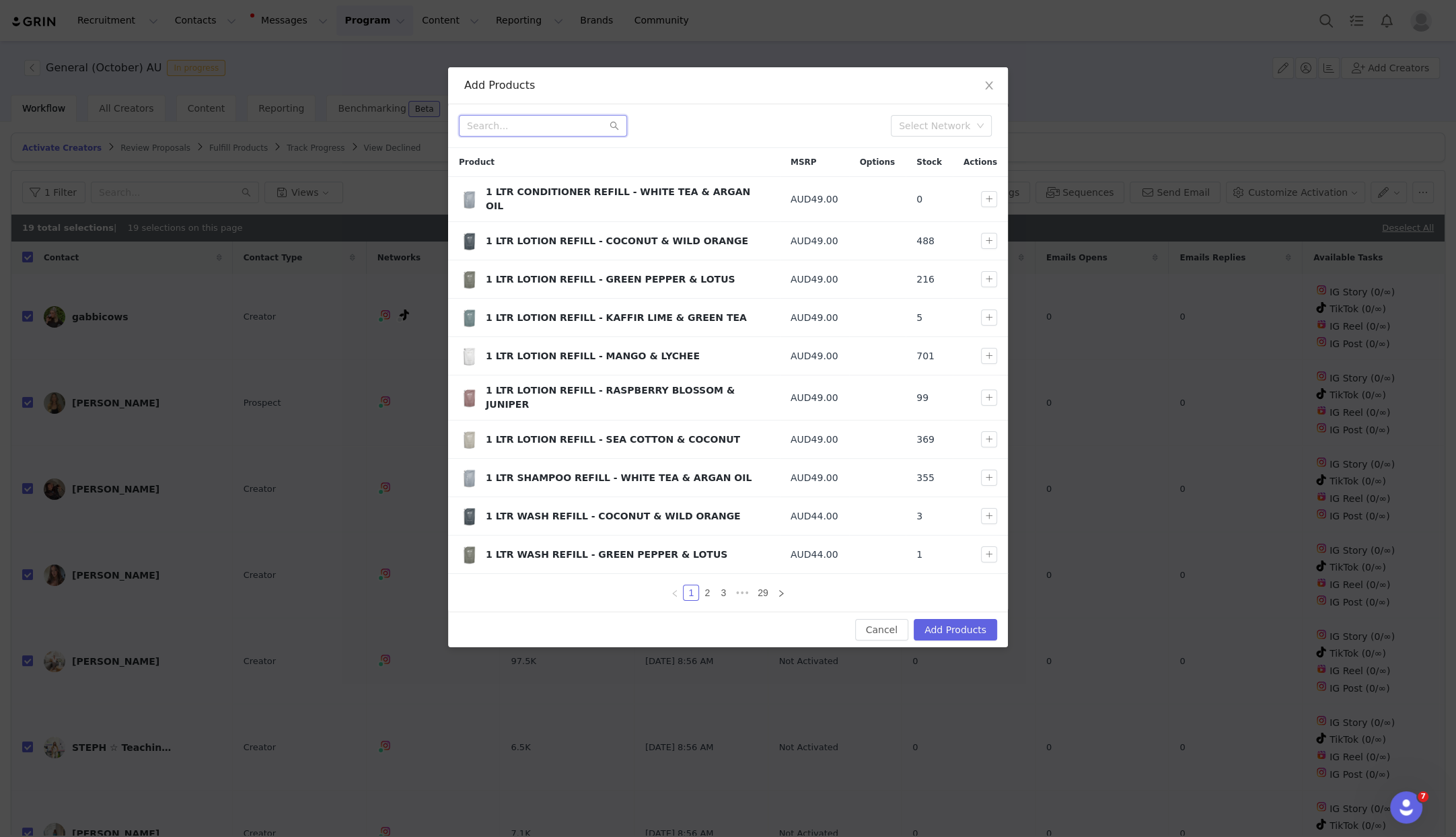
click at [528, 132] on input "text" at bounding box center [543, 126] width 168 height 22
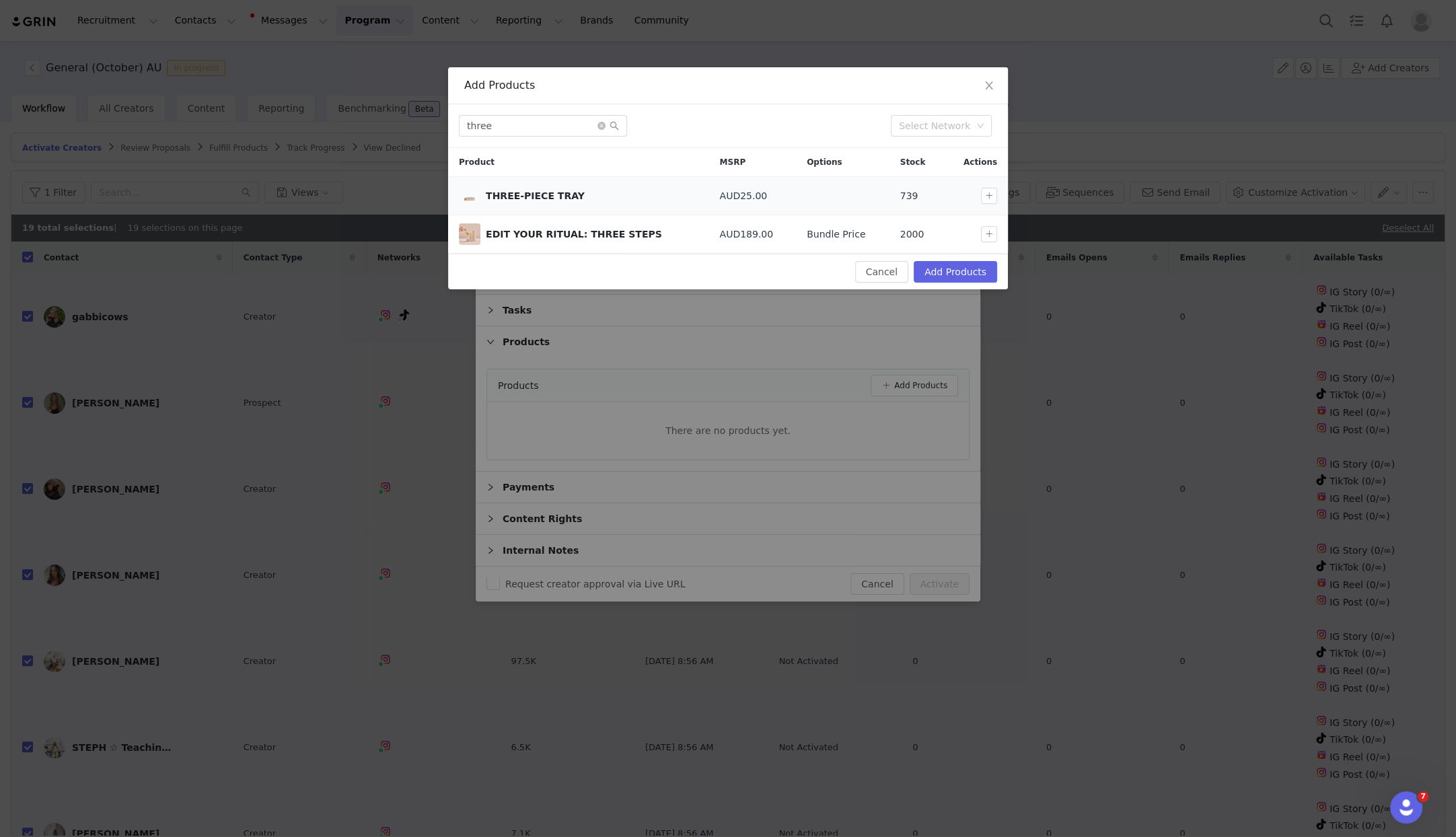
click at [999, 193] on div at bounding box center [992, 196] width 22 height 17
click at [984, 196] on button "button" at bounding box center [989, 196] width 17 height 17
drag, startPoint x: 523, startPoint y: 124, endPoint x: 415, endPoint y: 119, distance: 108.1
click at [415, 119] on div "Add Products three Select Network Product MSRP Options Stock Actions THREE-PIEC…" at bounding box center [728, 418] width 1456 height 837
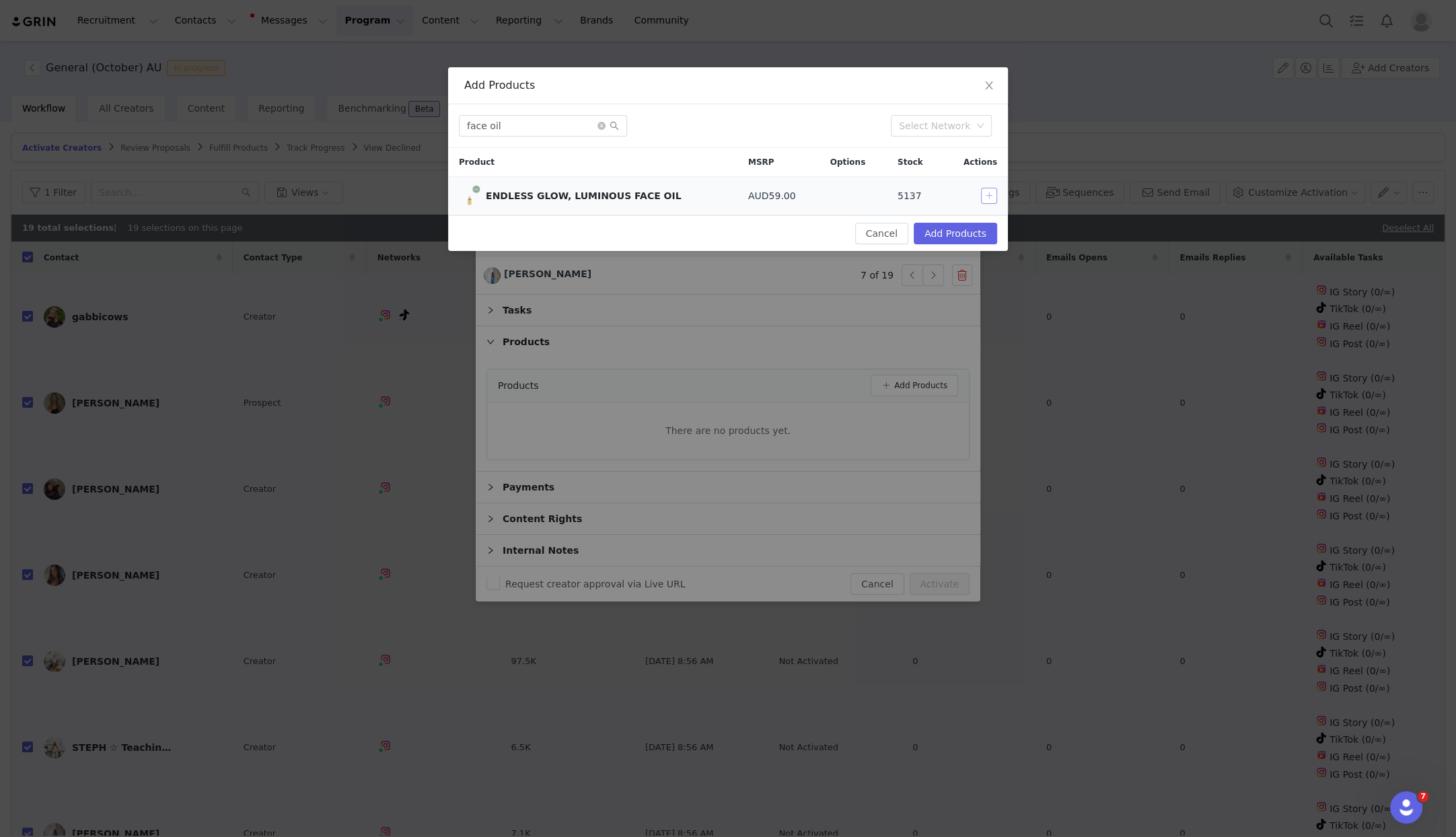
click at [986, 196] on button "button" at bounding box center [989, 196] width 17 height 17
drag, startPoint x: 521, startPoint y: 127, endPoint x: 431, endPoint y: 124, distance: 90.0
click at [430, 124] on div "Add Products face oil Select Network Product MSRP Options Stock Actions ENDLESS…" at bounding box center [728, 418] width 1456 height 837
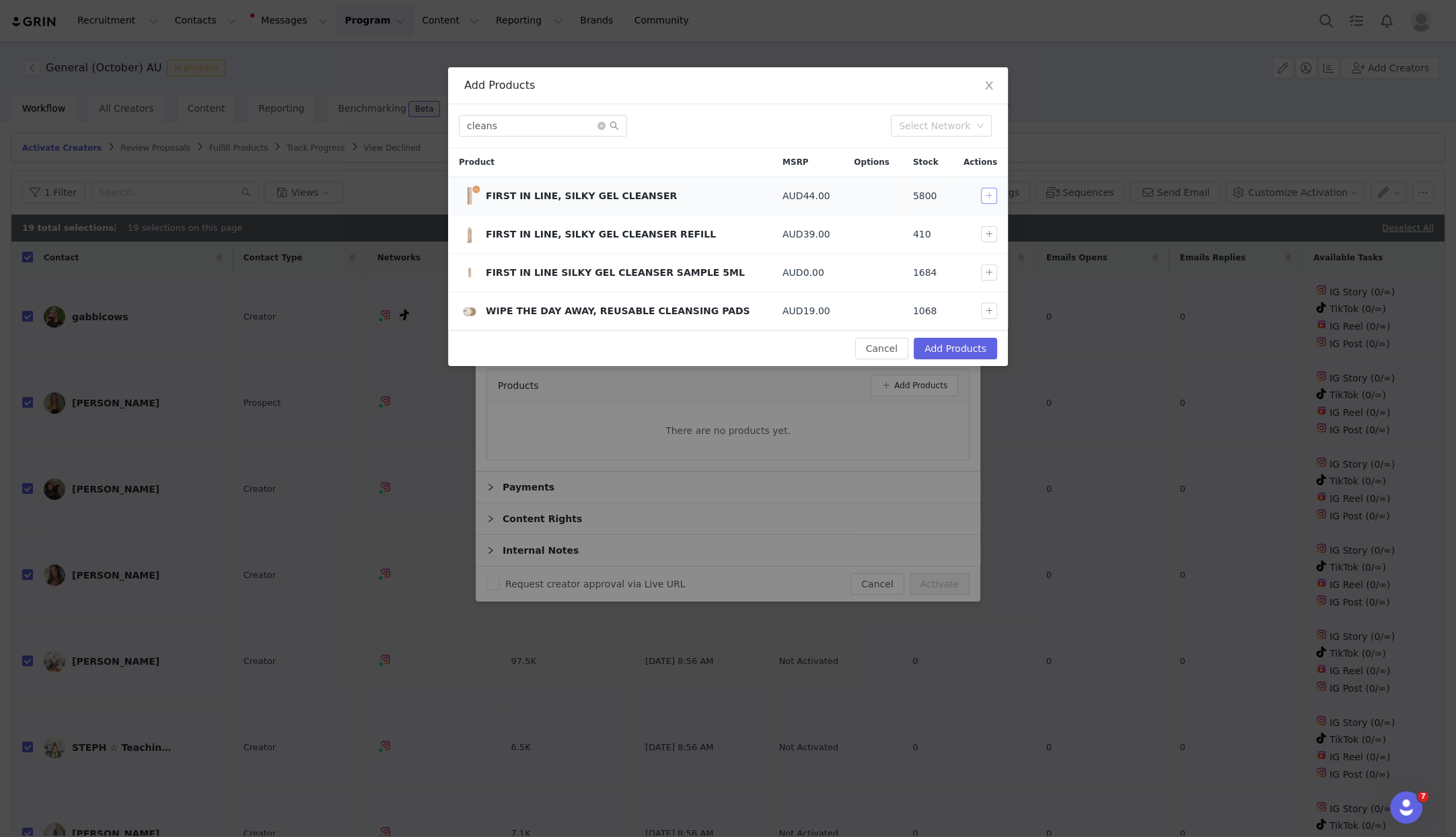
click at [993, 196] on button "button" at bounding box center [989, 196] width 17 height 17
drag, startPoint x: 543, startPoint y: 127, endPoint x: 405, endPoint y: 119, distance: 138.2
click at [405, 119] on div "Add Products cleans Select Network Product MSRP Options Stock Actions FIRST IN …" at bounding box center [728, 418] width 1456 height 837
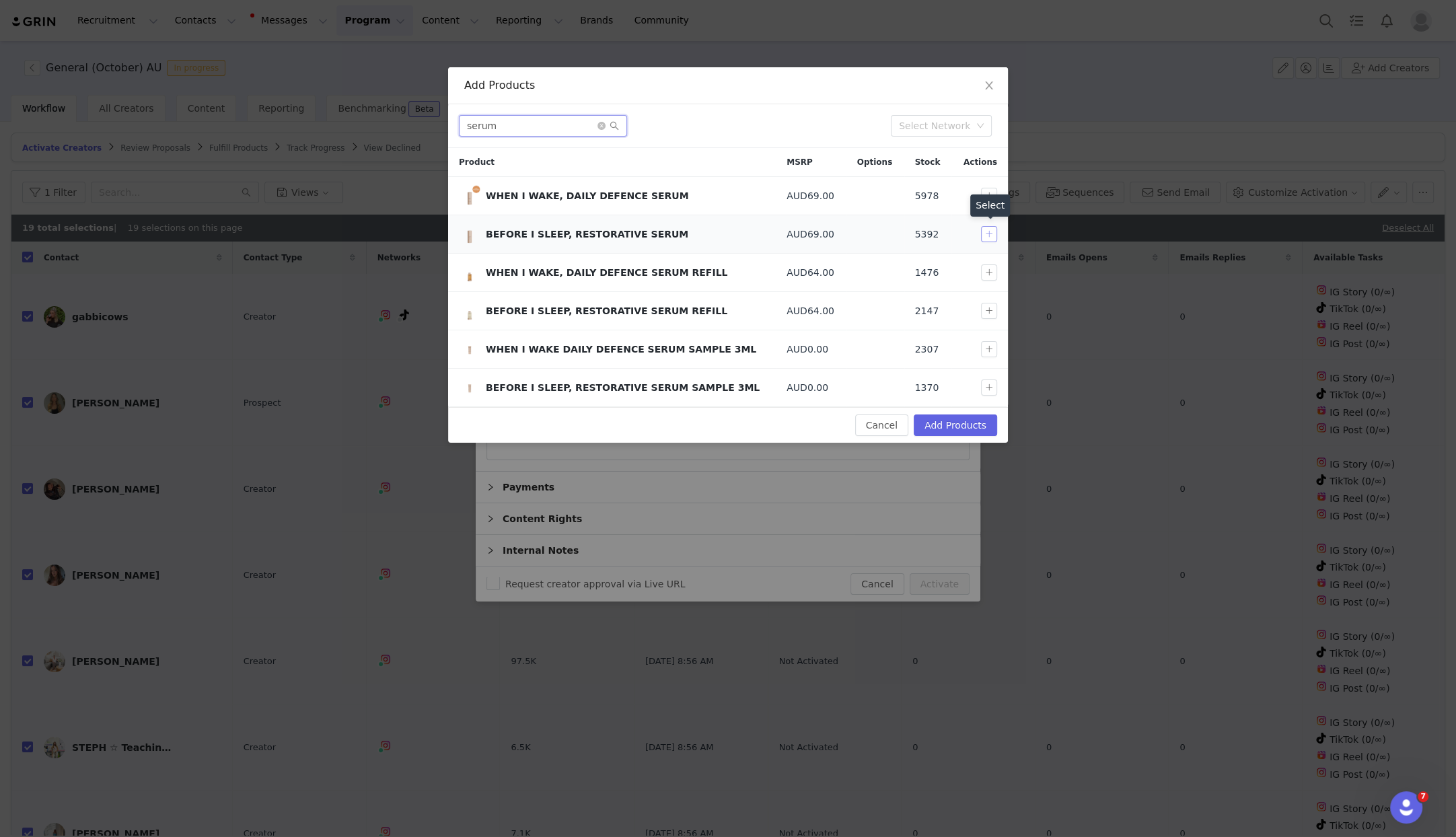
type input "serum"
click at [990, 230] on button "button" at bounding box center [989, 234] width 17 height 17
click at [931, 429] on button "Add Products" at bounding box center [956, 425] width 84 height 22
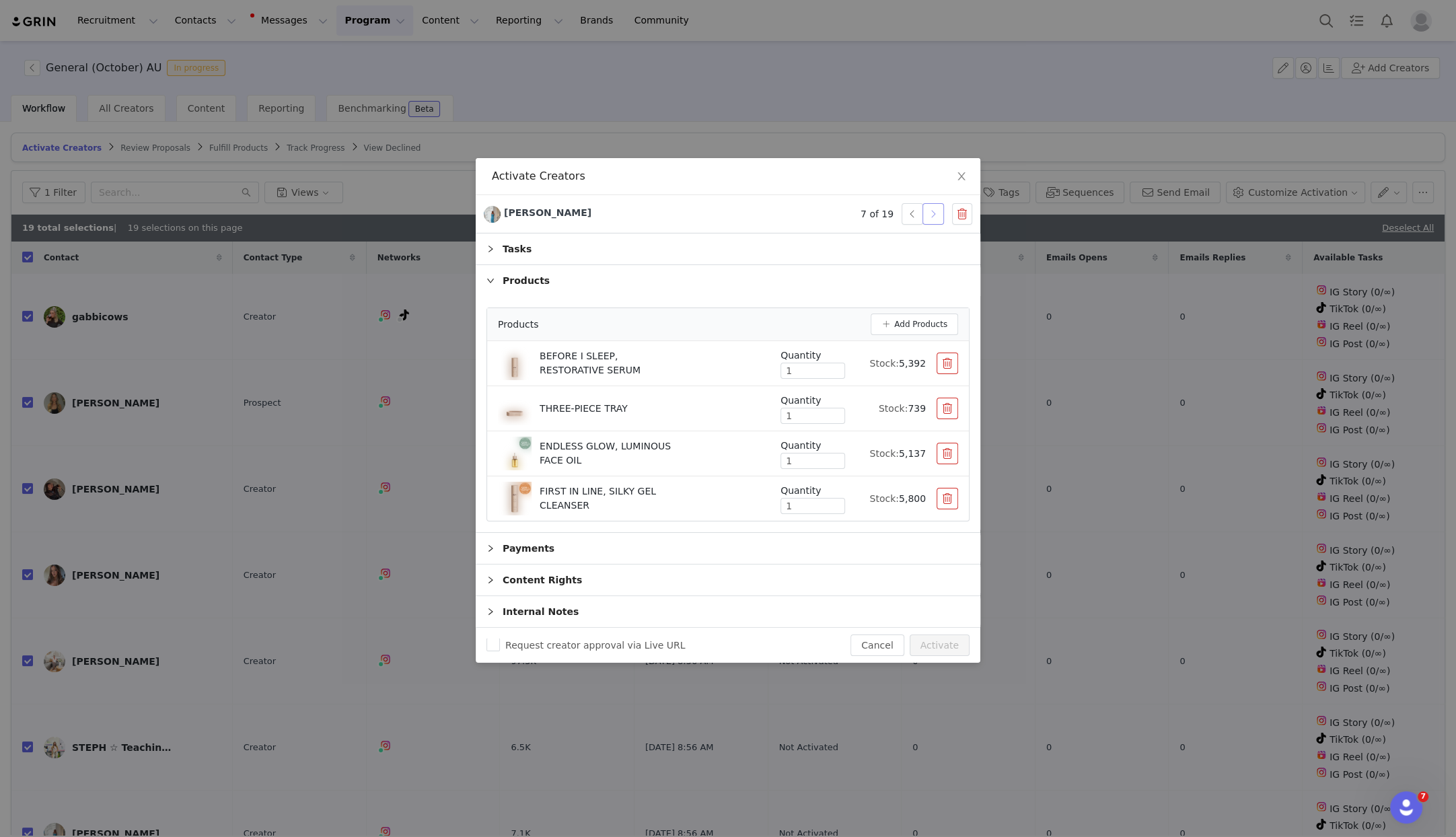
click at [934, 221] on button "button" at bounding box center [933, 214] width 22 height 22
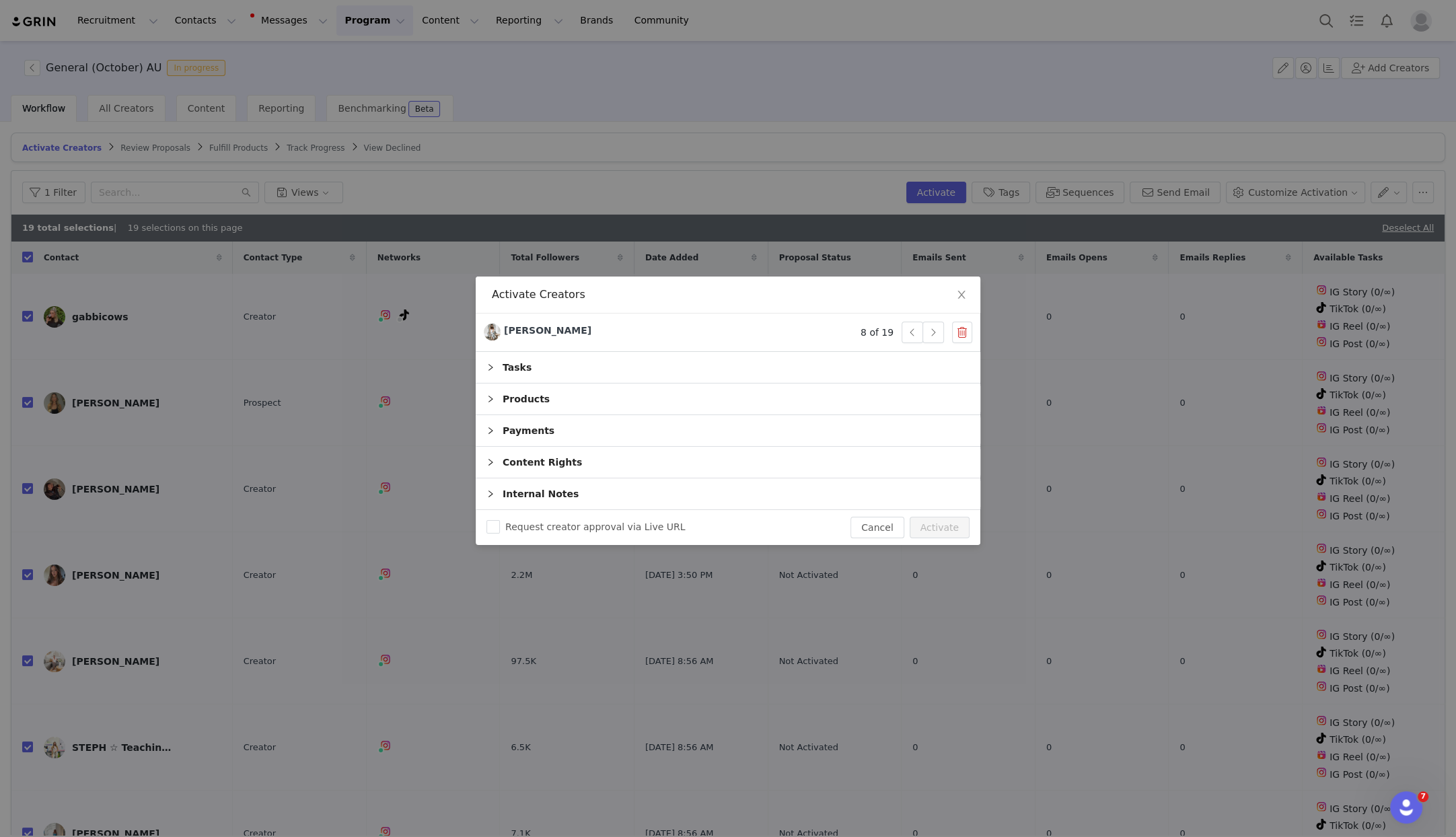
click at [546, 401] on div "Products" at bounding box center [728, 398] width 505 height 31
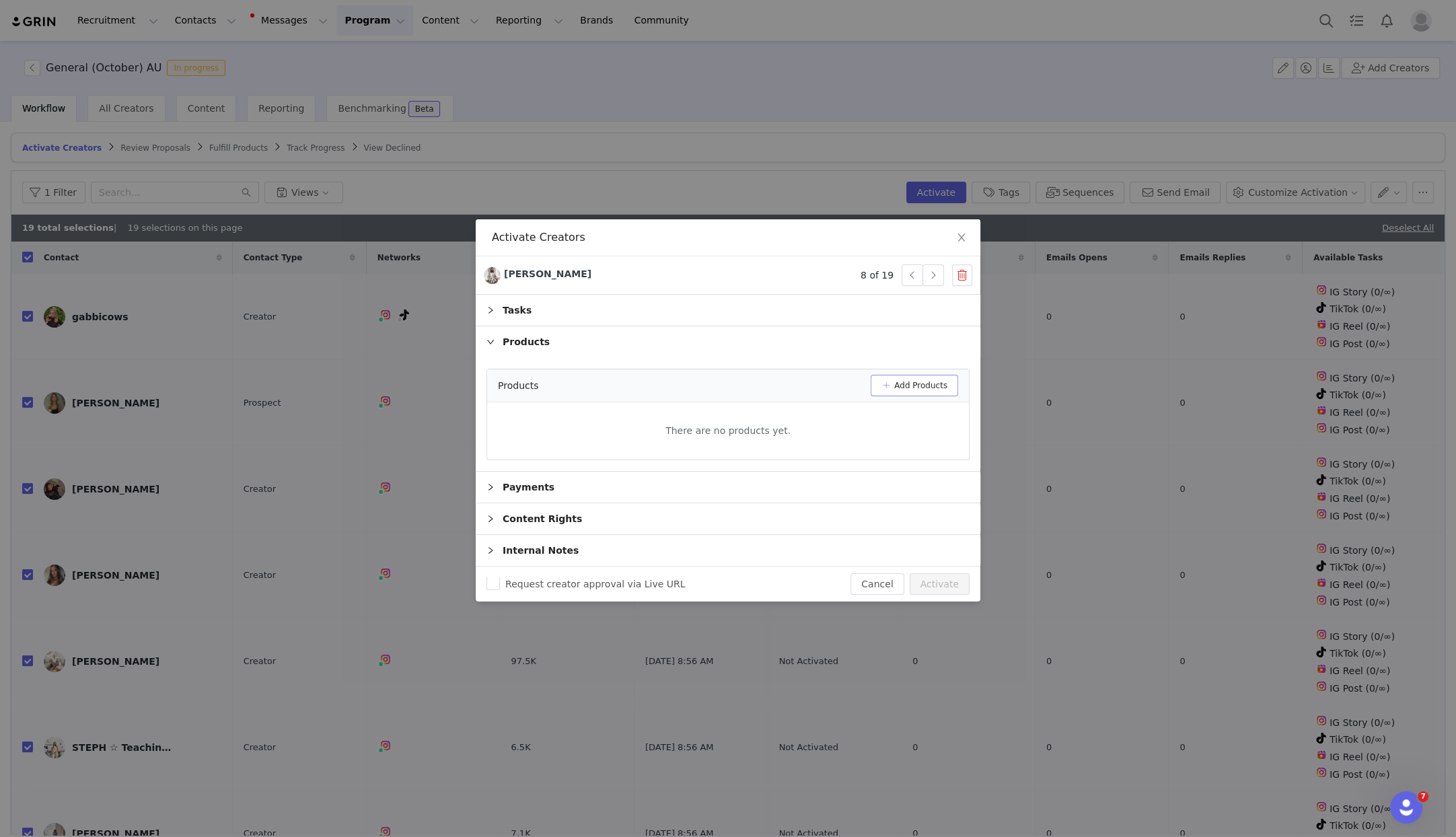
click at [912, 390] on button "Add Products" at bounding box center [915, 385] width 87 height 22
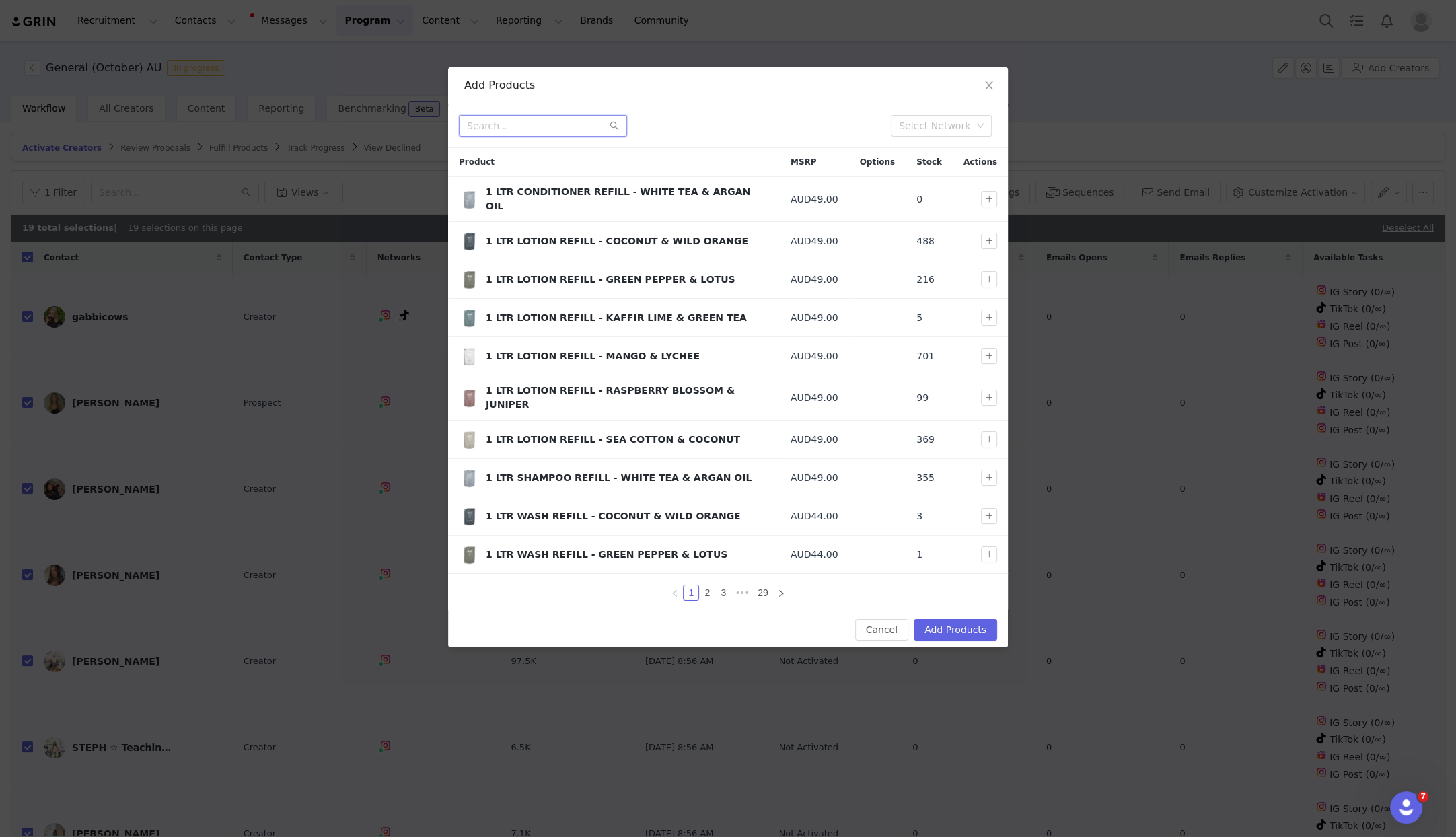
click at [539, 128] on input "text" at bounding box center [543, 126] width 168 height 22
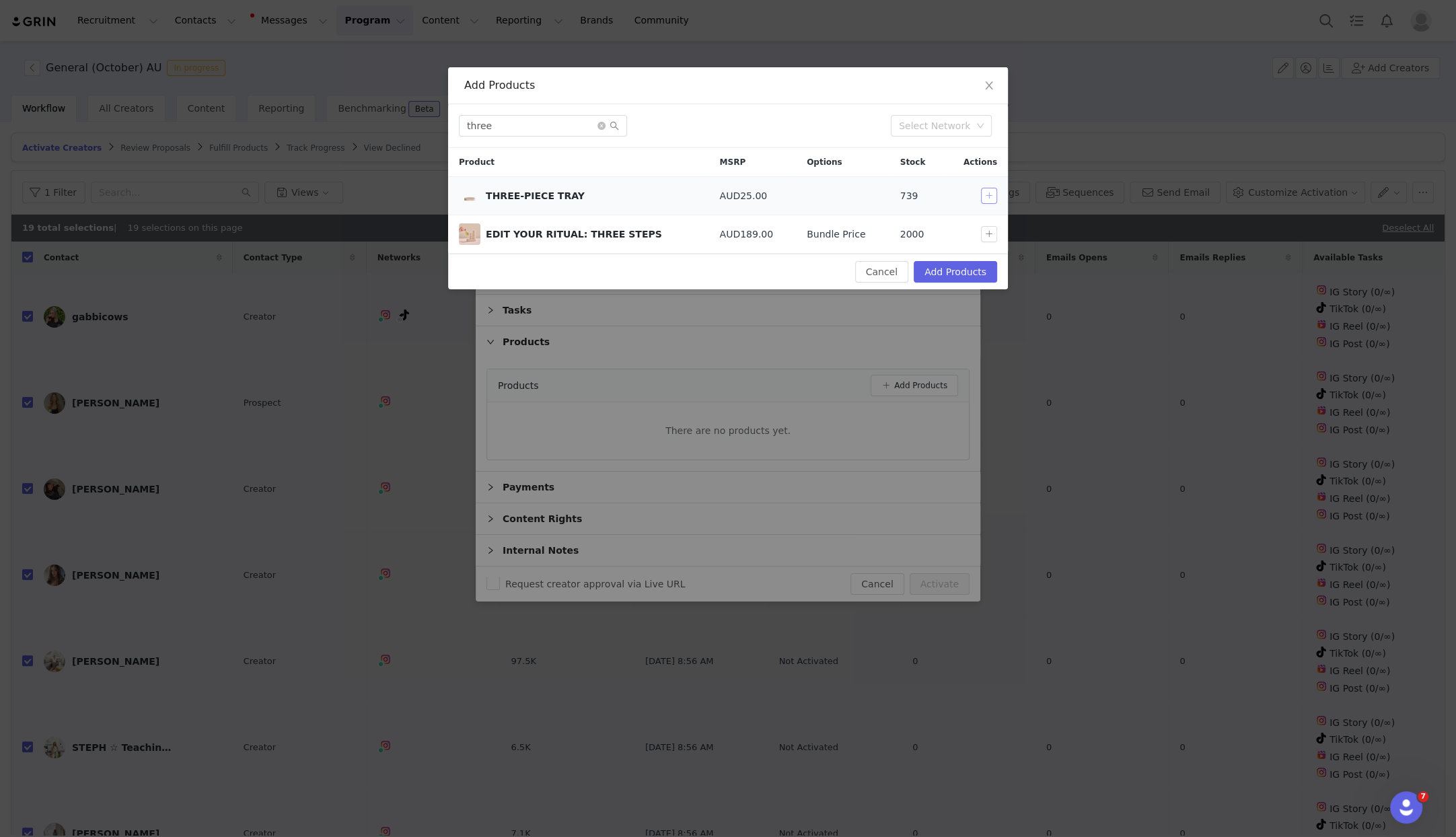
click at [991, 197] on button "button" at bounding box center [989, 196] width 17 height 17
drag, startPoint x: 447, startPoint y: 118, endPoint x: 345, endPoint y: 113, distance: 102.1
click at [345, 113] on div "Add Products three Select Network Product MSRP Options Stock Actions THREE-PIEC…" at bounding box center [728, 418] width 1456 height 837
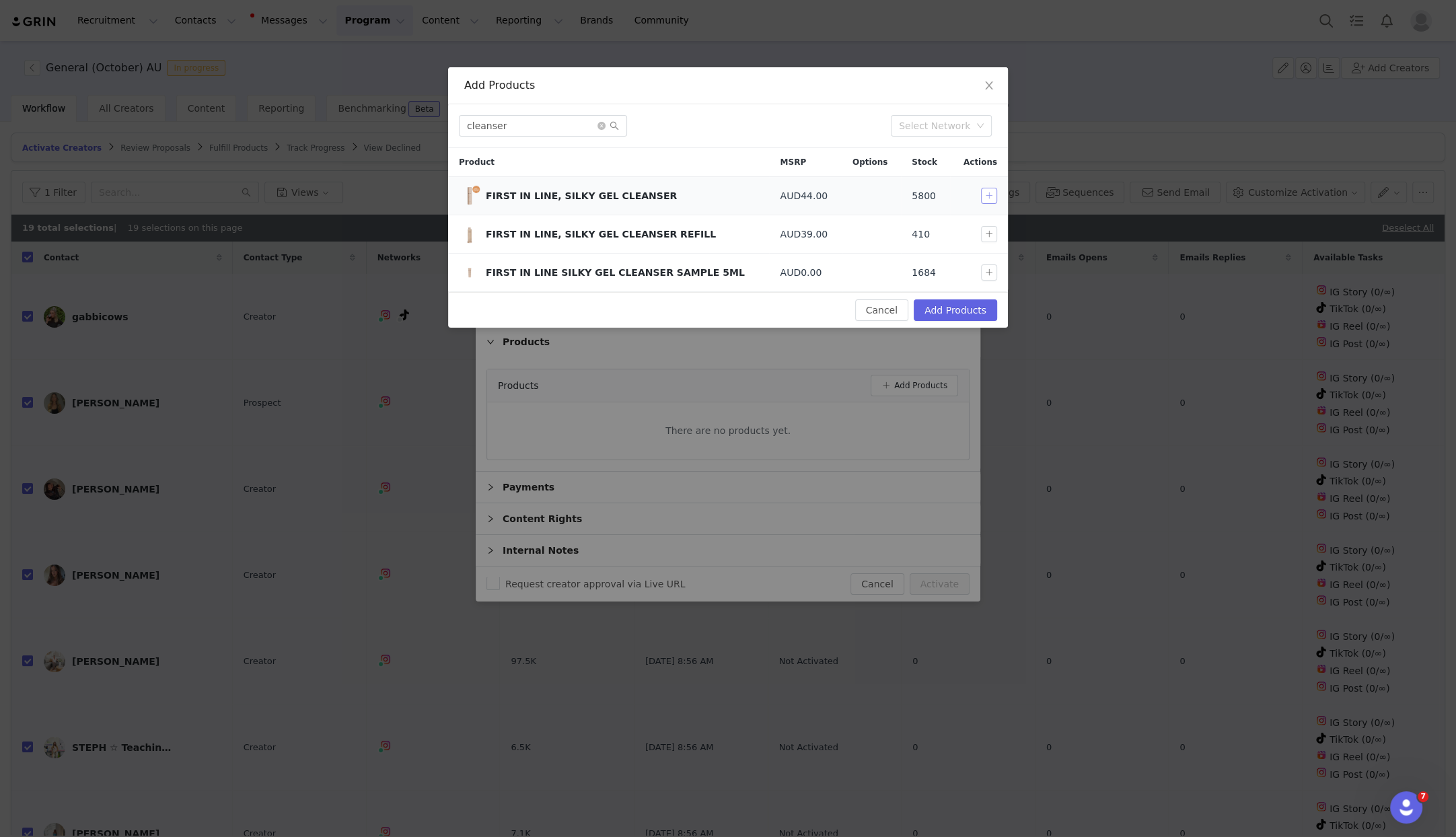
click at [988, 197] on button "button" at bounding box center [989, 196] width 17 height 17
drag, startPoint x: 527, startPoint y: 130, endPoint x: 386, endPoint y: 117, distance: 141.6
click at [386, 117] on div "Add Products cleanser Select Network Product MSRP Options Stock Actions FIRST I…" at bounding box center [728, 418] width 1456 height 837
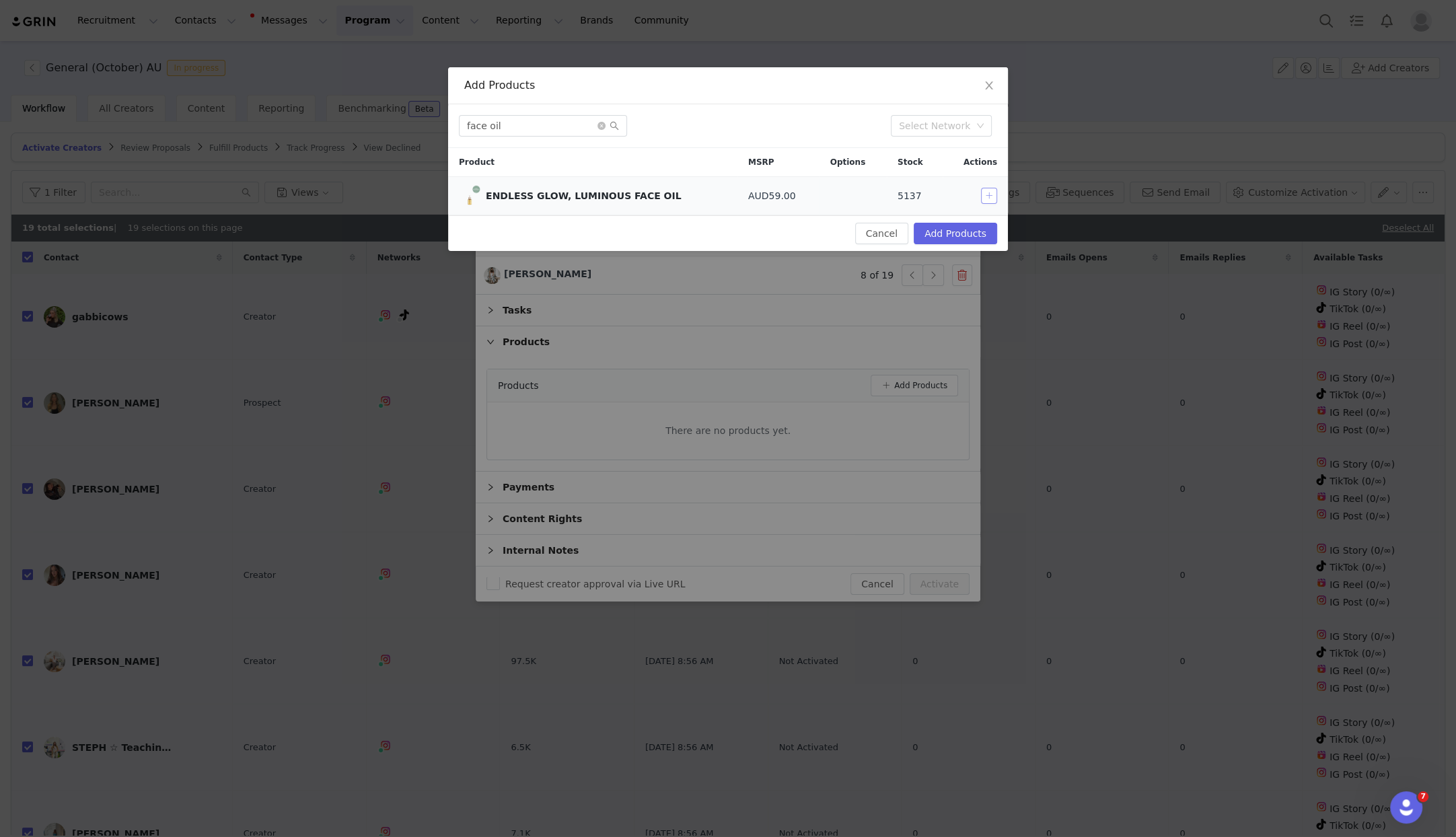
click at [986, 196] on button "button" at bounding box center [989, 196] width 17 height 17
drag, startPoint x: 371, startPoint y: 116, endPoint x: 363, endPoint y: 116, distance: 8.0
click at [363, 116] on div "Add Products face oil Select Network Product MSRP Options Stock Actions ENDLESS…" at bounding box center [728, 418] width 1456 height 837
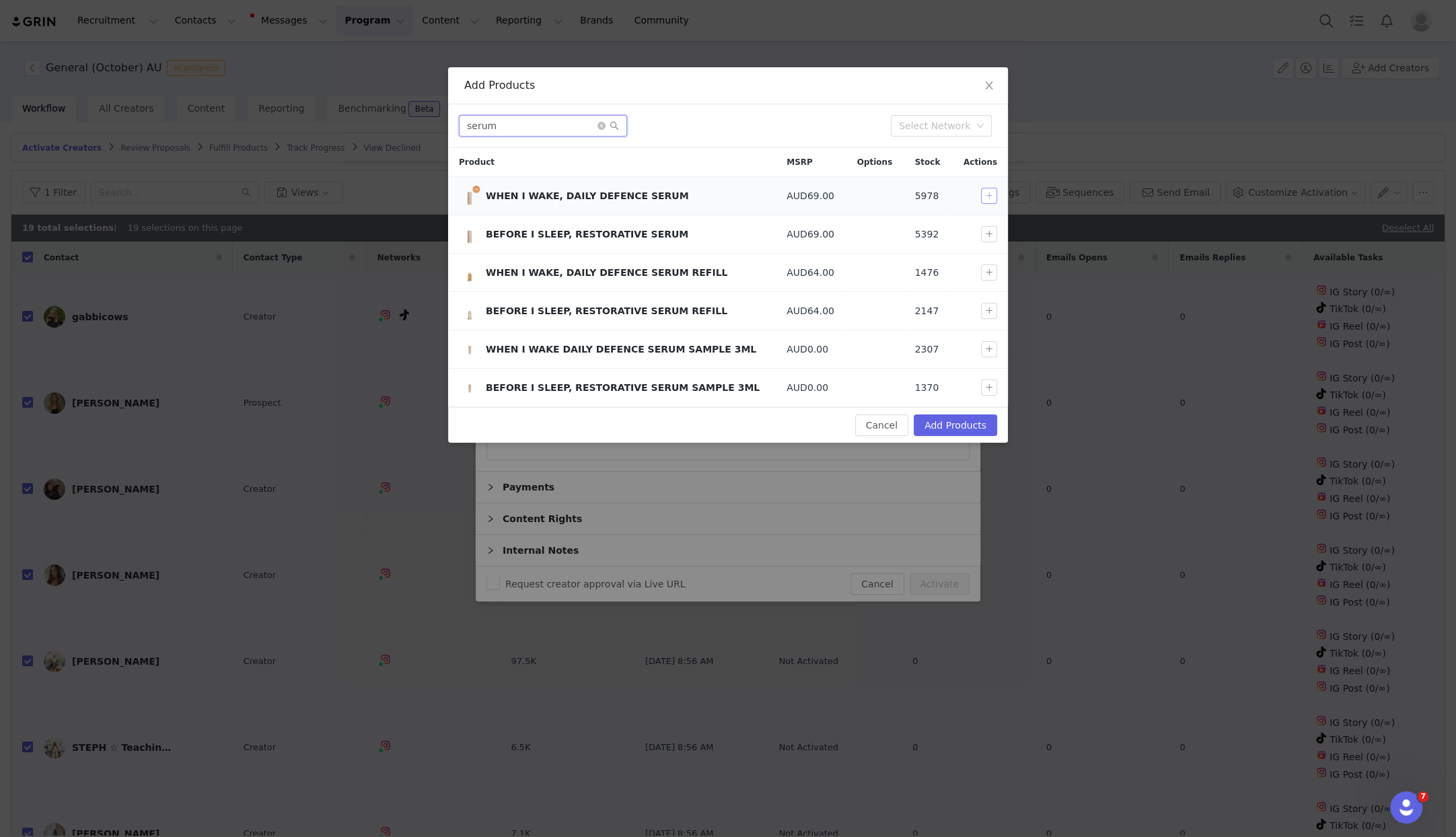
type input "serum"
click at [992, 200] on button "button" at bounding box center [989, 196] width 17 height 17
click at [946, 422] on button "Add Products" at bounding box center [956, 425] width 84 height 22
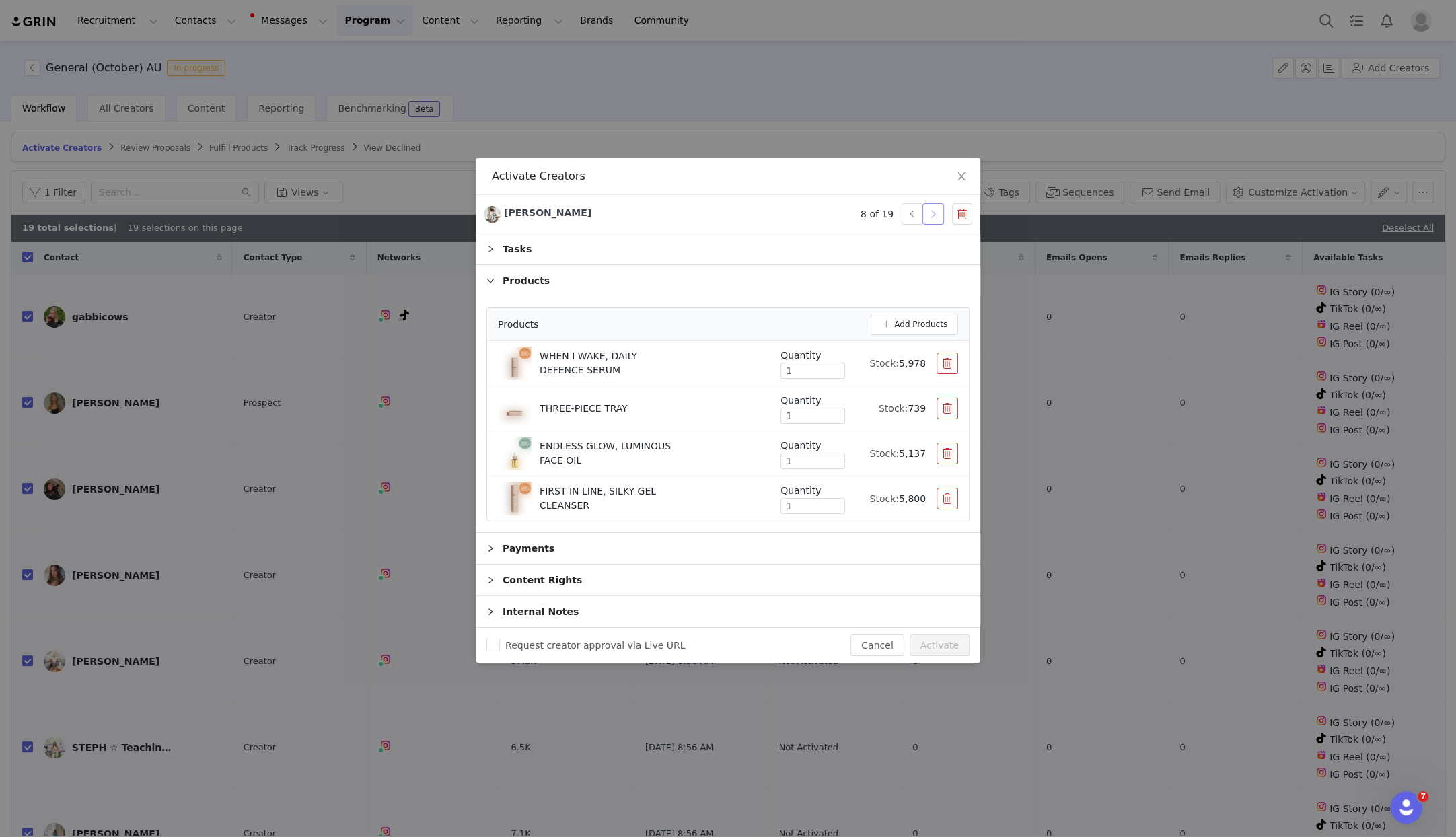
click at [936, 213] on button "button" at bounding box center [933, 214] width 22 height 22
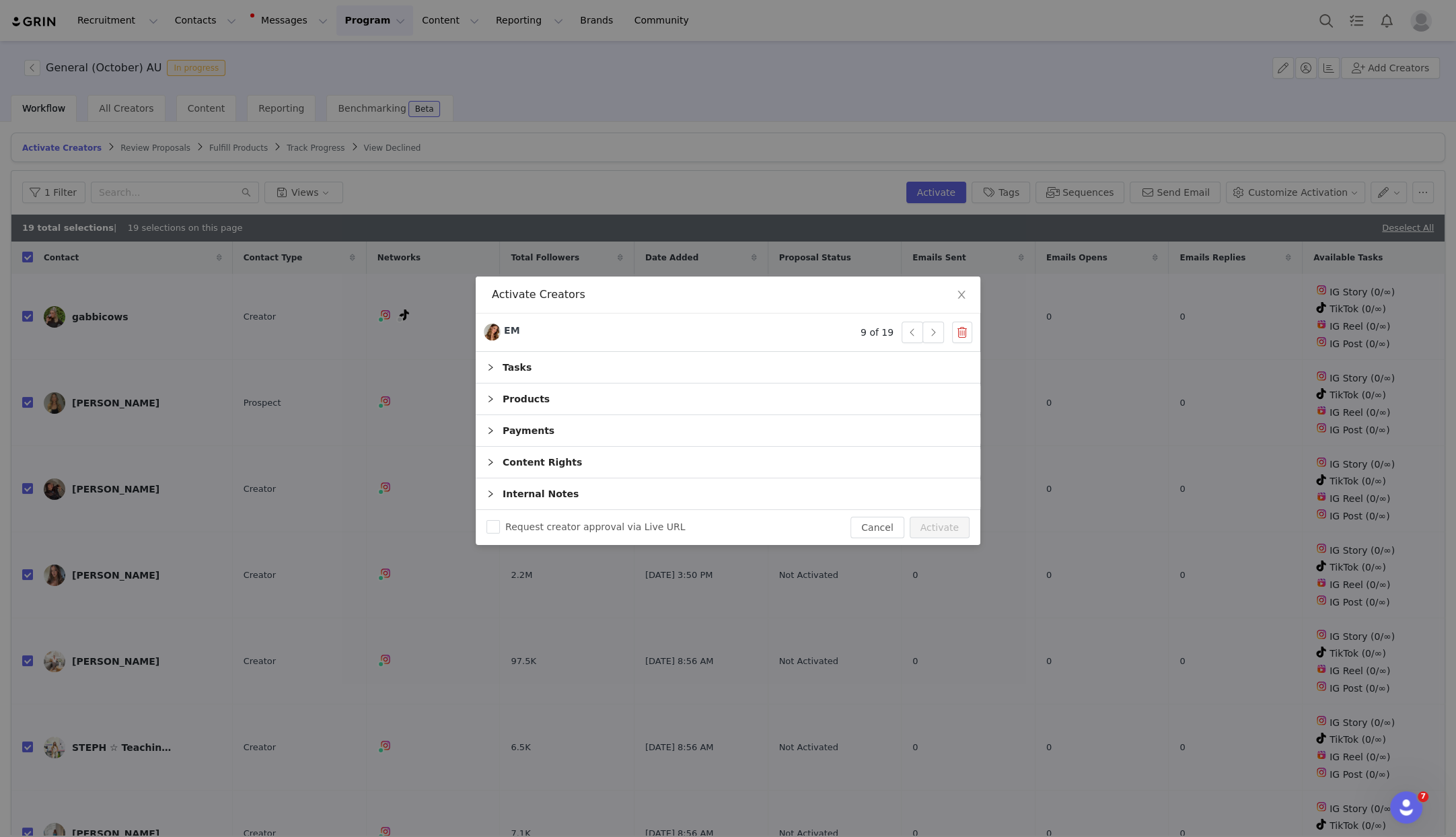
click at [519, 398] on div "Products" at bounding box center [728, 398] width 505 height 31
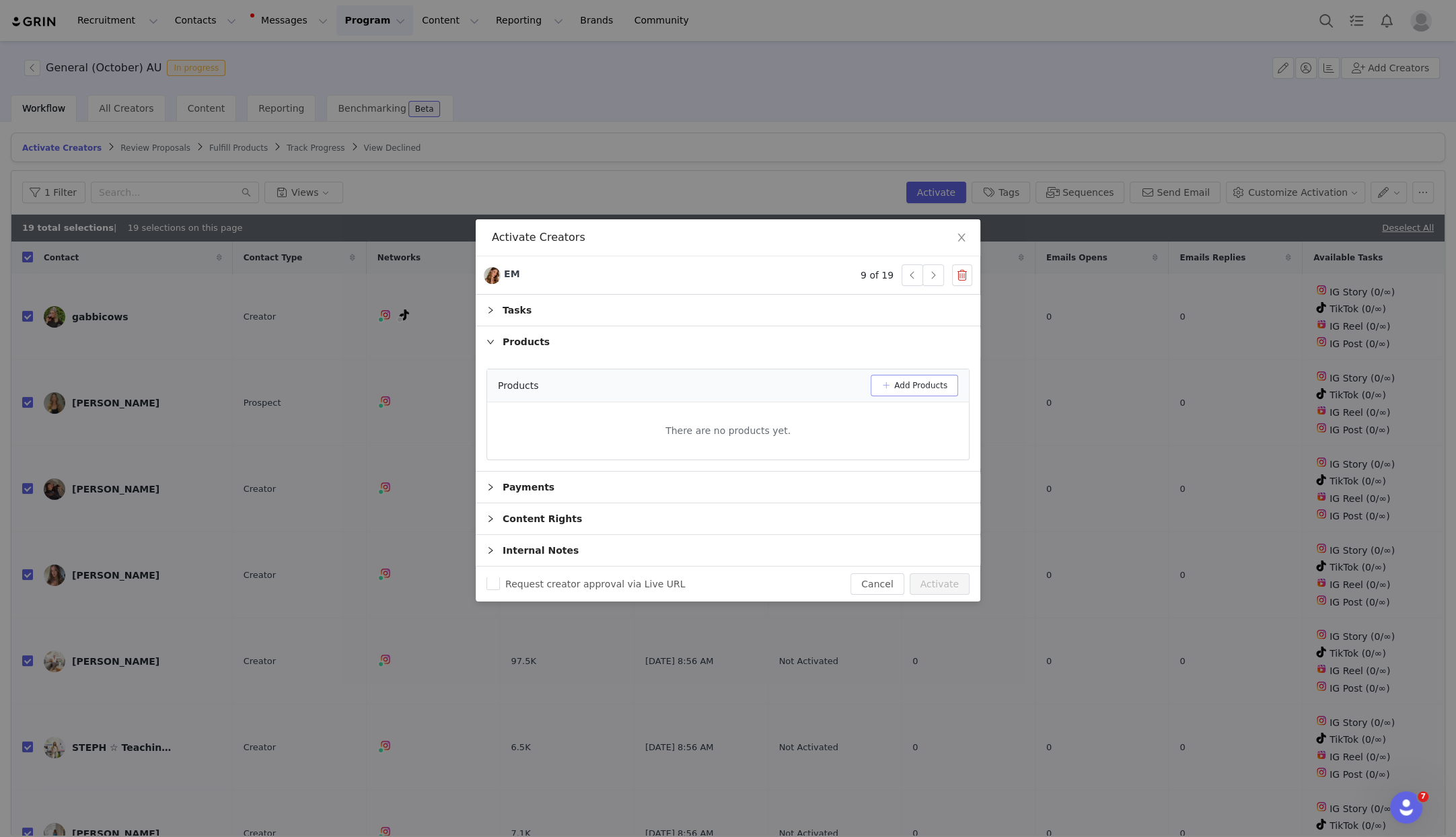
click at [940, 389] on button "Add Products" at bounding box center [915, 385] width 87 height 22
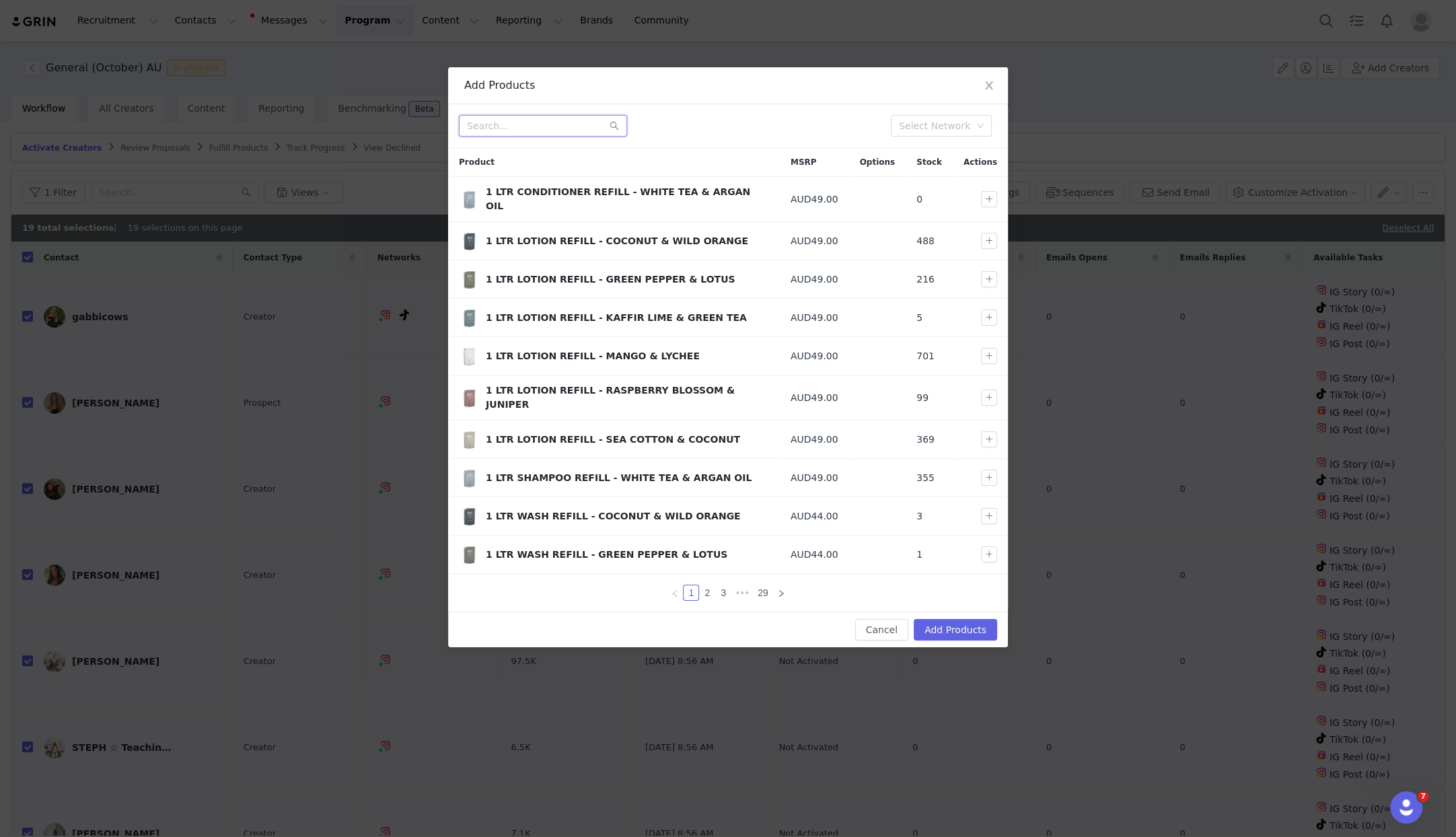
click at [520, 124] on input "text" at bounding box center [543, 126] width 168 height 22
click at [883, 619] on button "Cancel" at bounding box center [882, 629] width 53 height 22
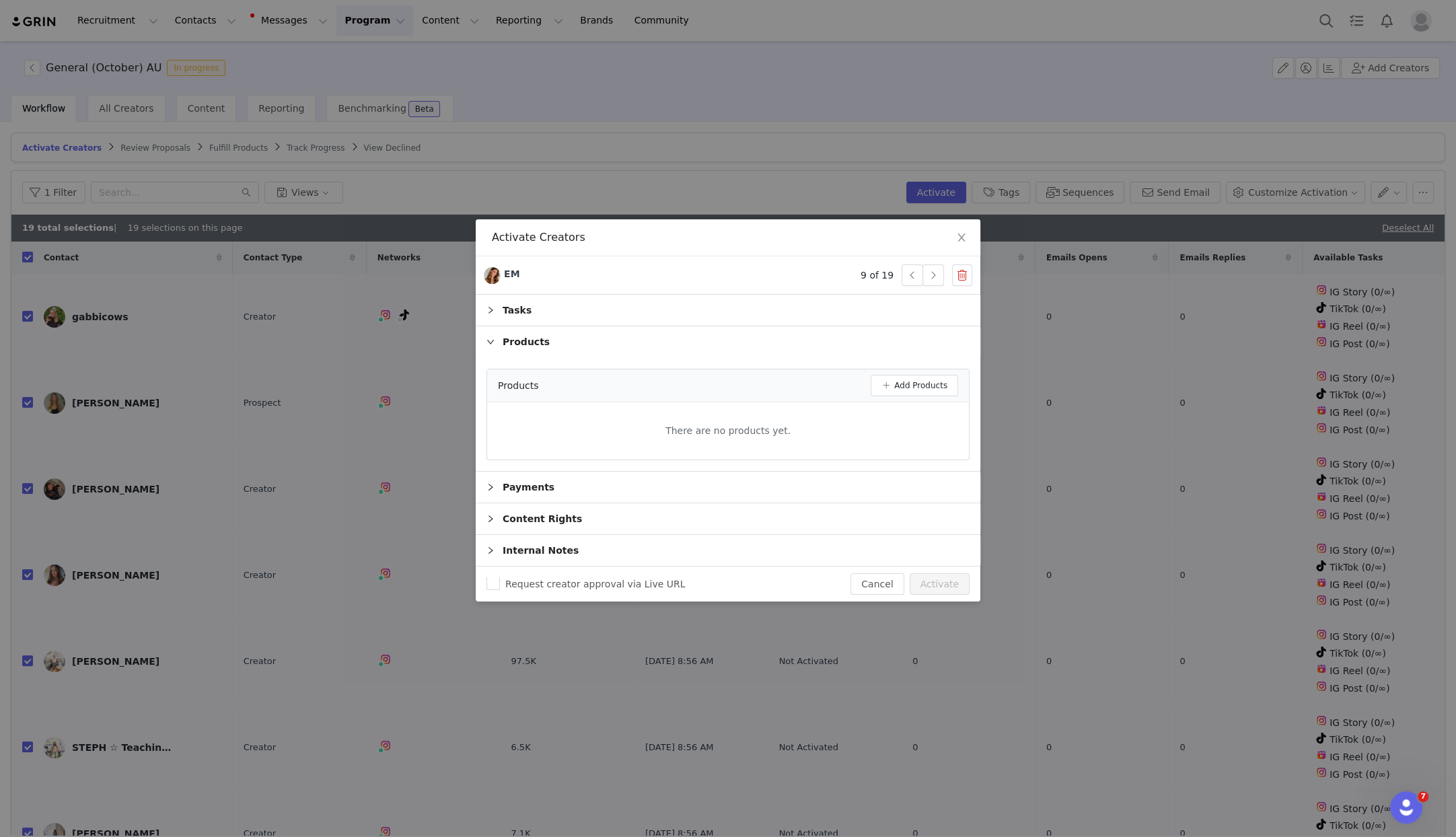
click at [504, 278] on link "EM" at bounding box center [502, 275] width 37 height 17
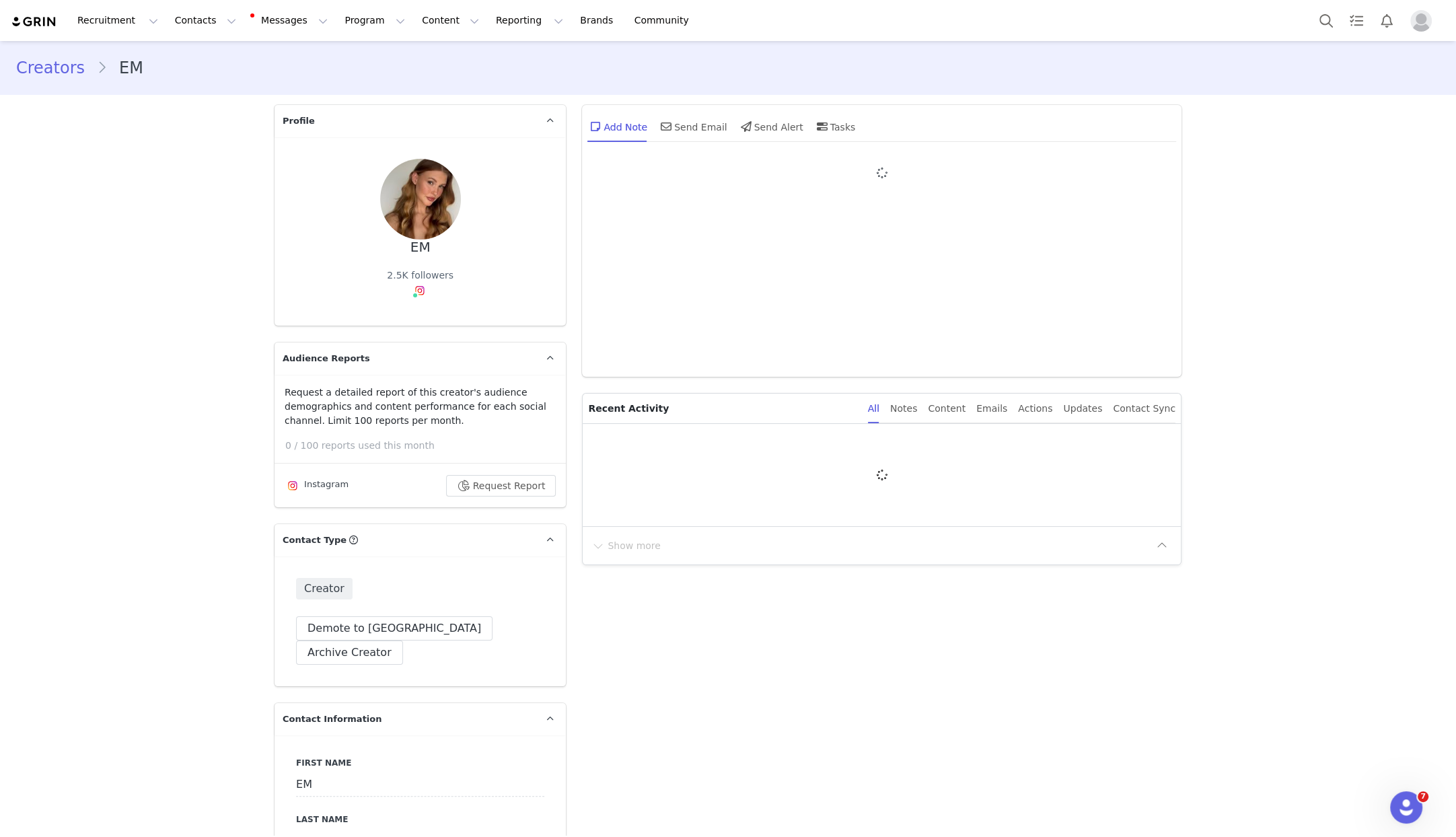
type input "+1 ([GEOGRAPHIC_DATA])"
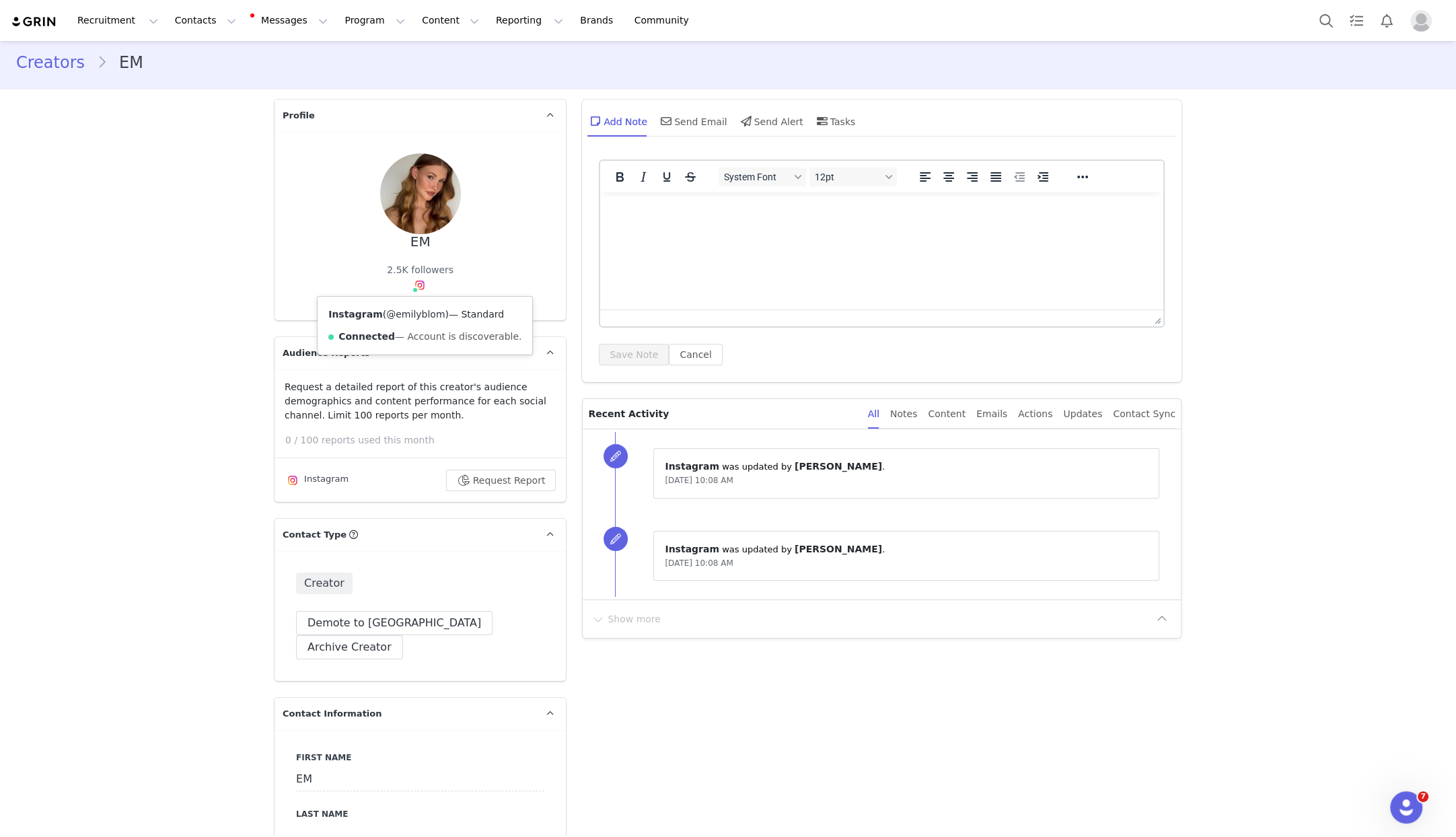
click at [415, 311] on link "@emilyblom" at bounding box center [415, 314] width 58 height 10
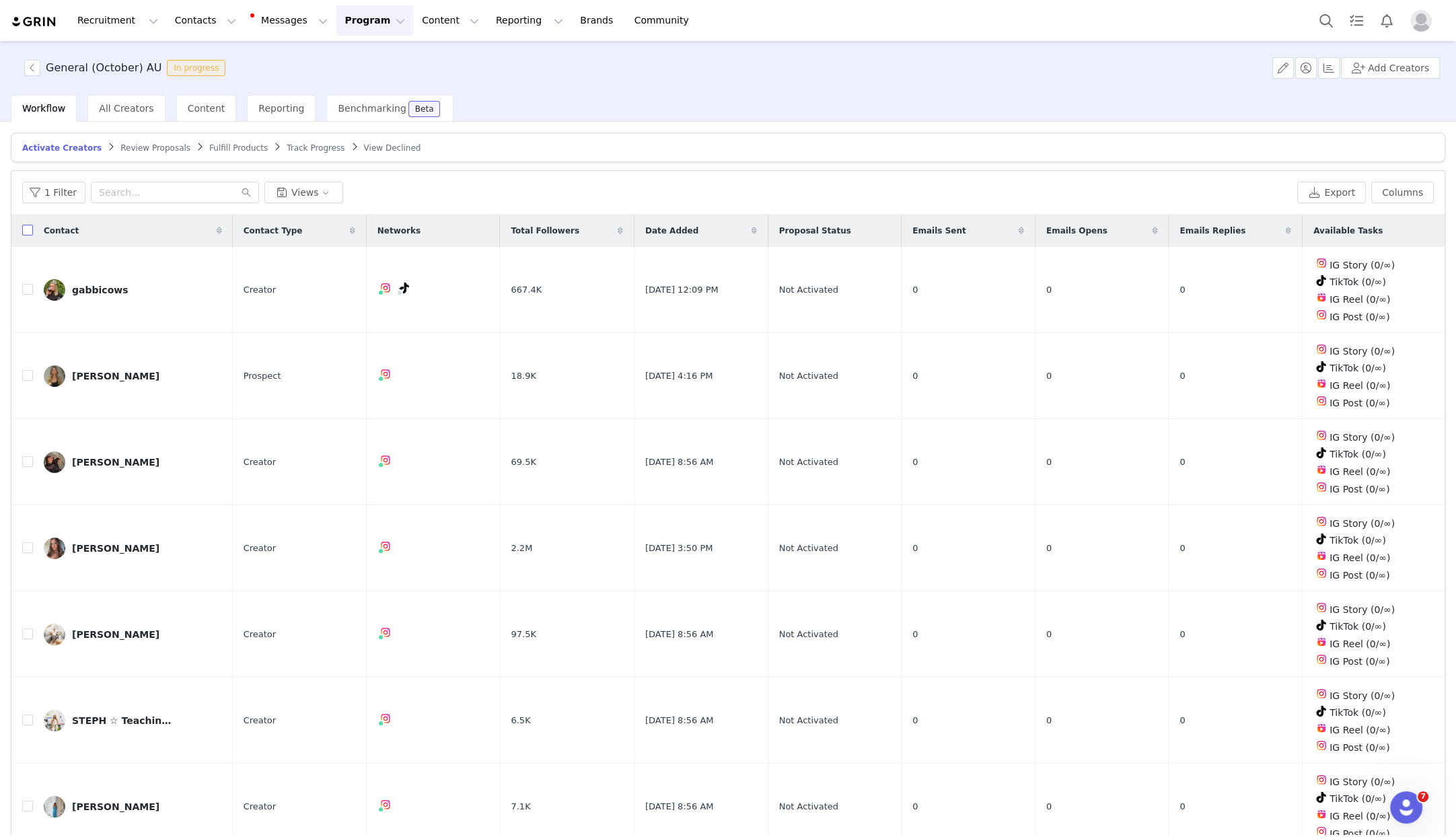
click at [22, 228] on input "checkbox" at bounding box center [27, 230] width 10 height 10
checkbox input "true"
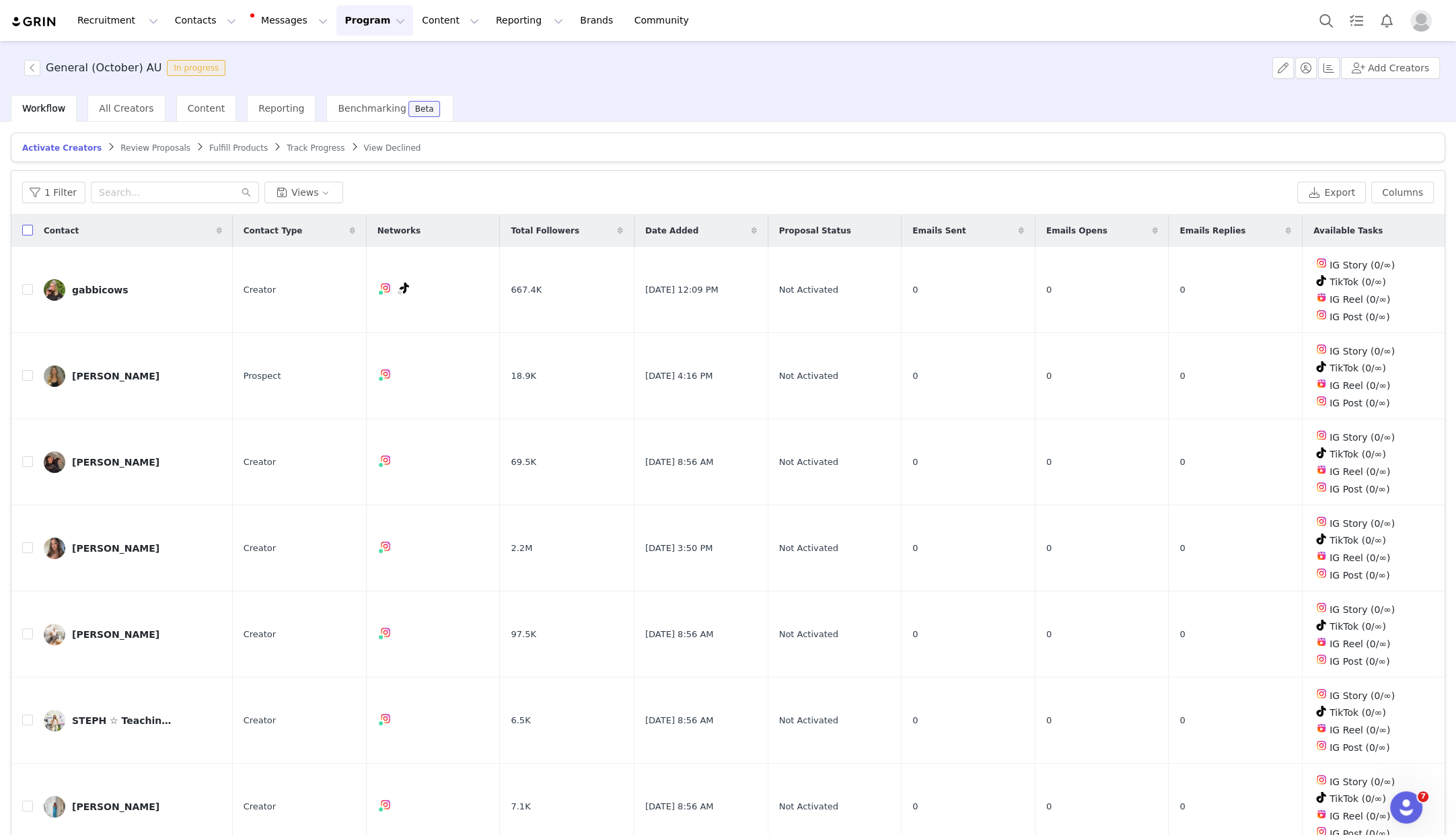
checkbox input "true"
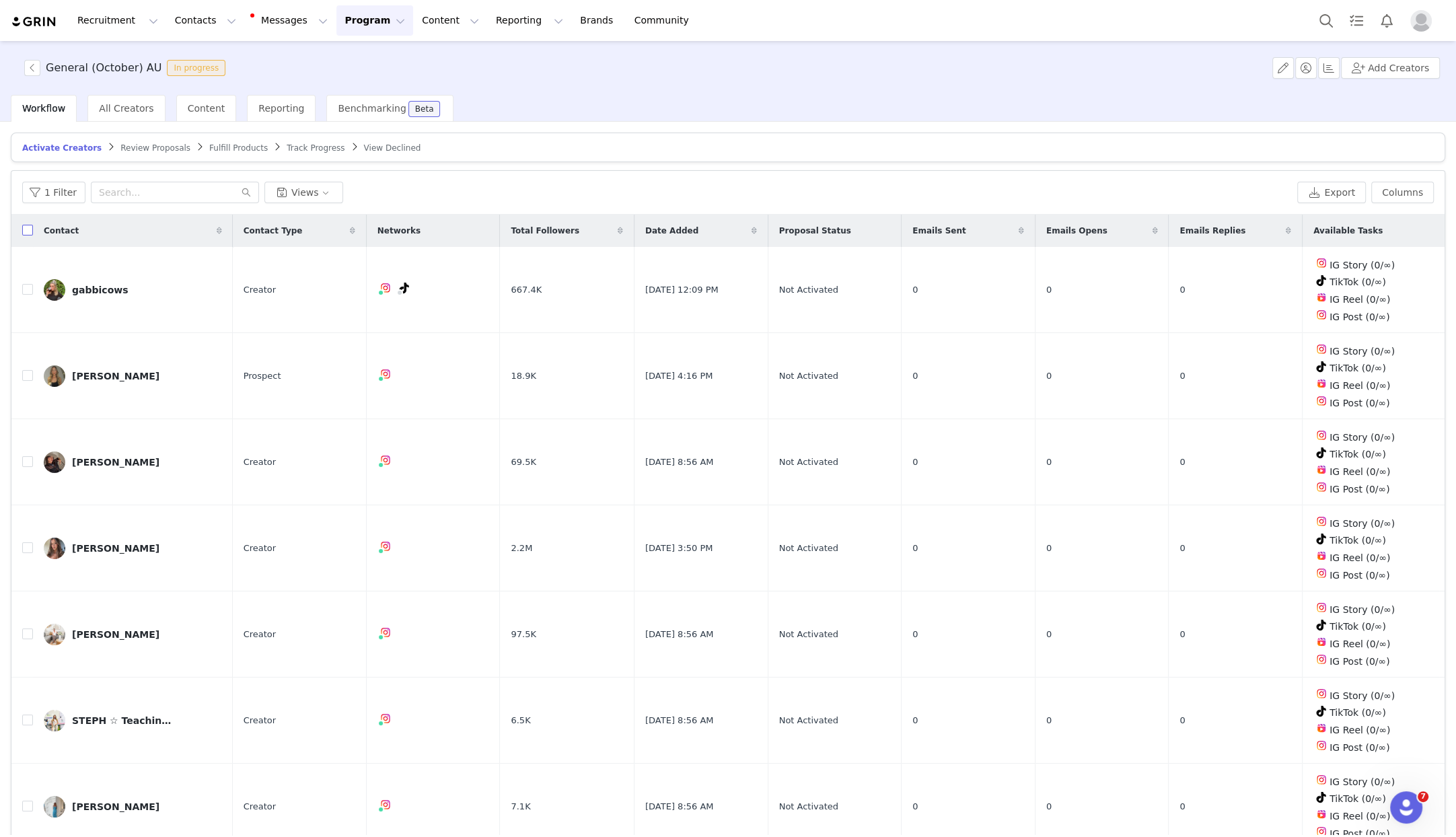
checkbox input "true"
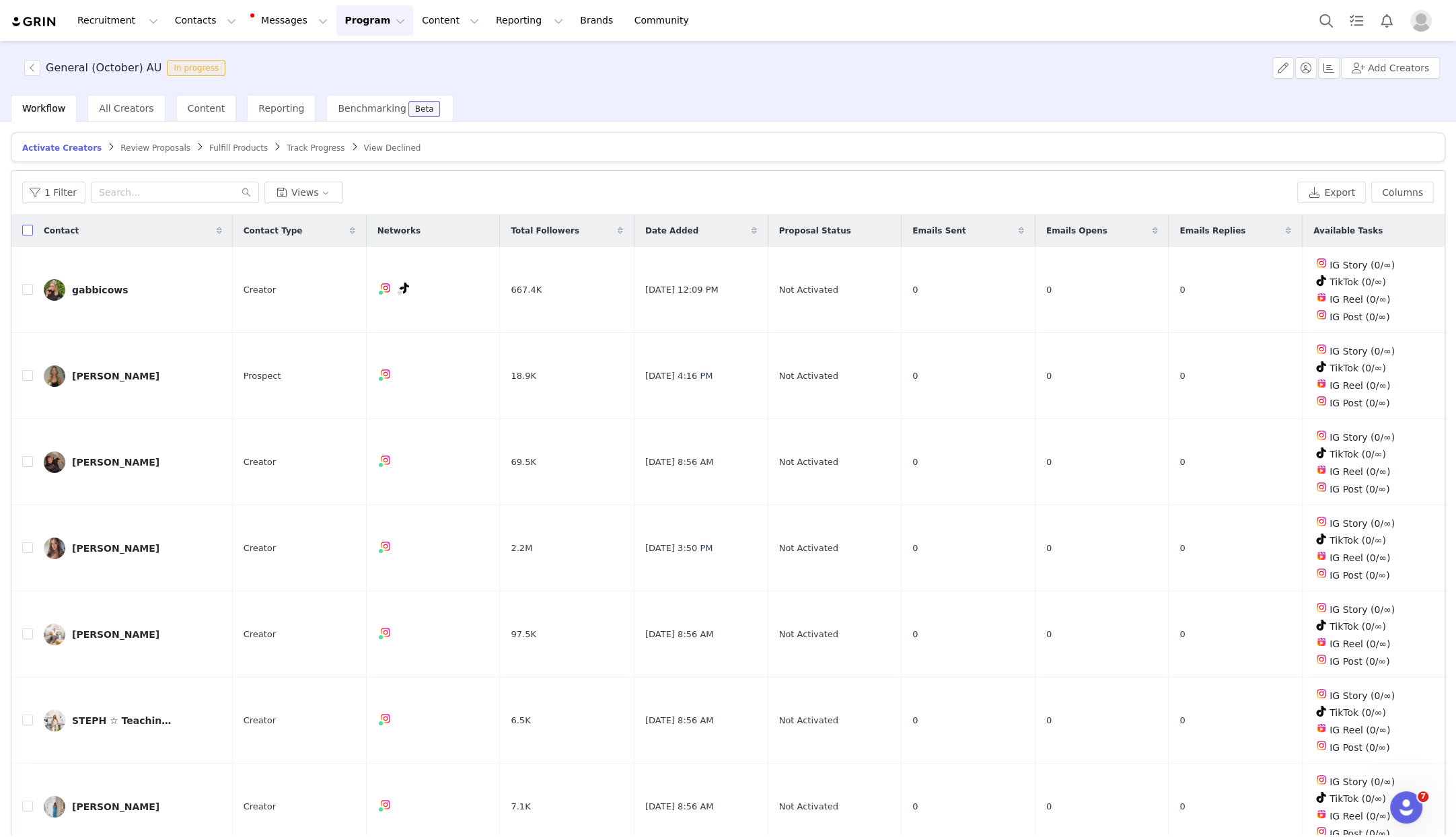
checkbox input "true"
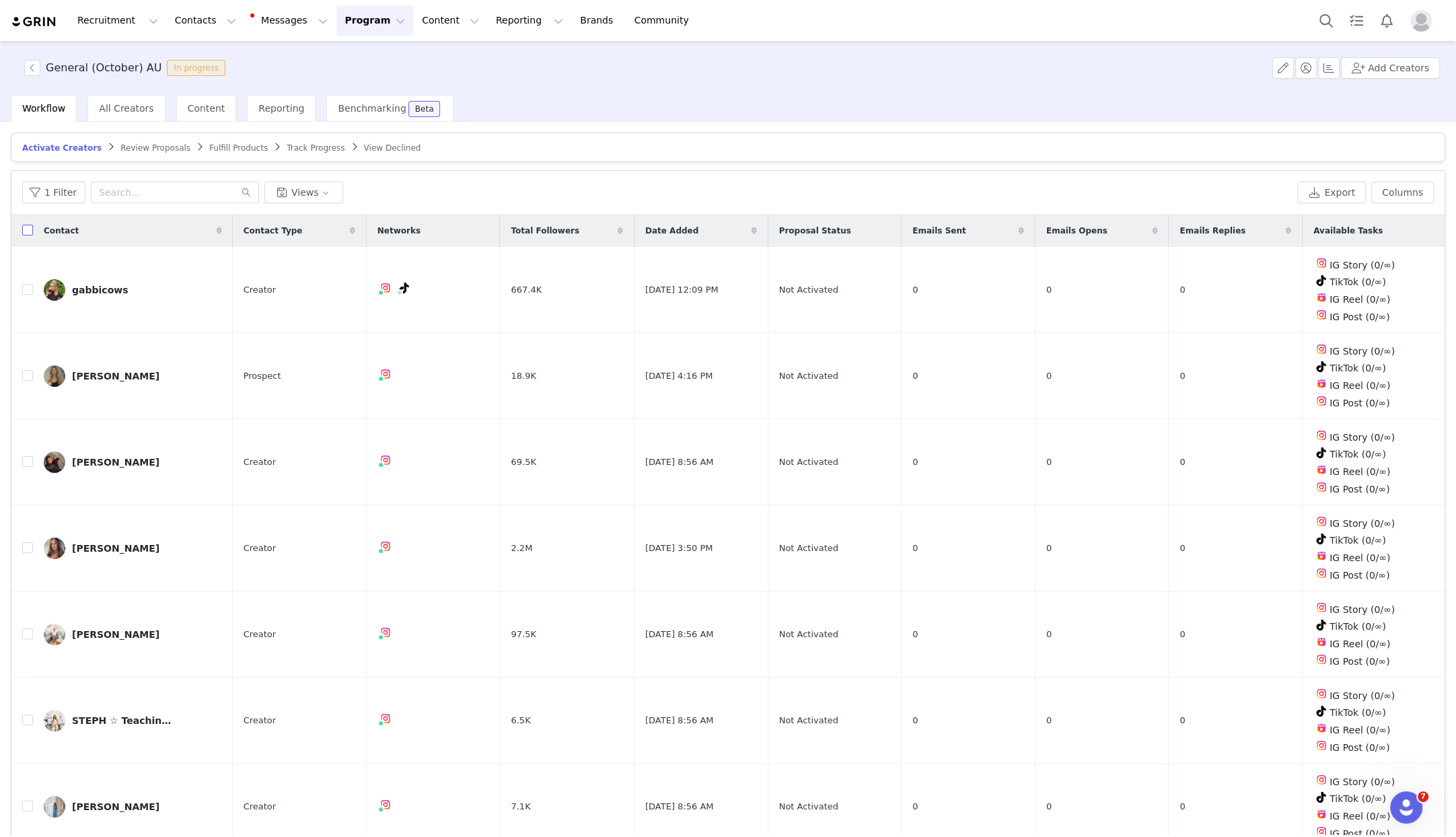
checkbox input "true"
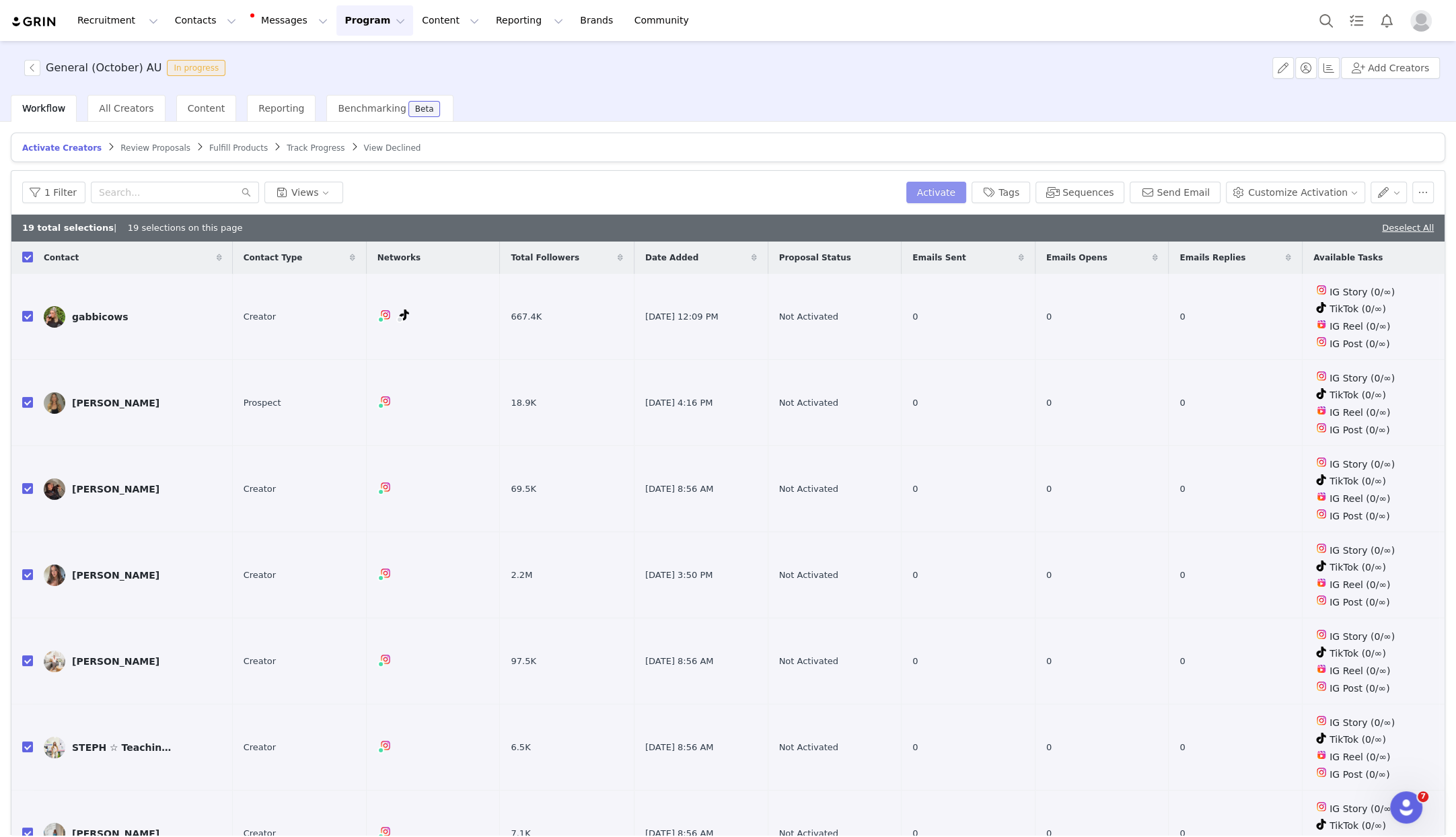
click at [941, 185] on button "Activate" at bounding box center [936, 192] width 60 height 22
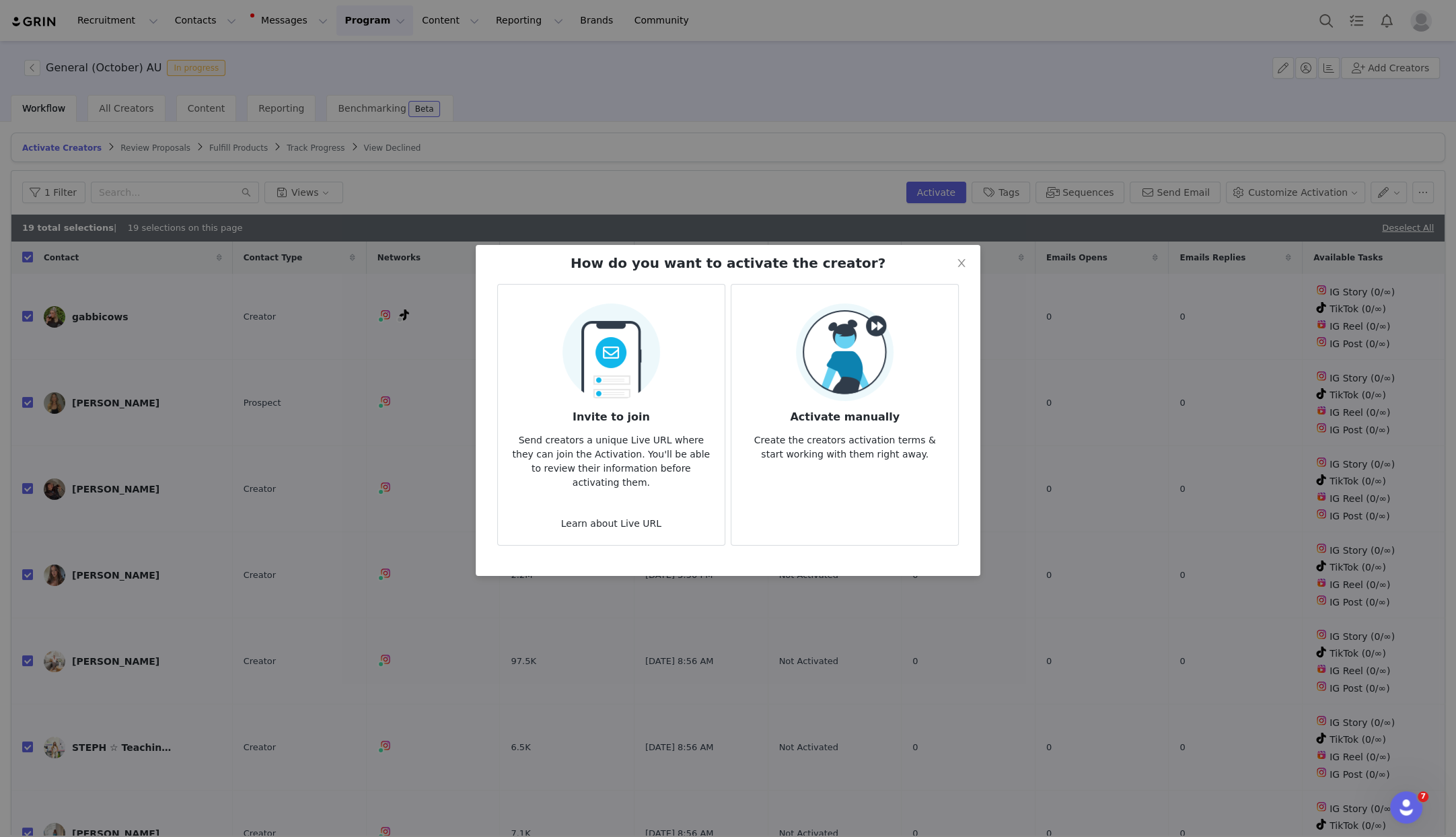
click at [796, 358] on img at bounding box center [845, 353] width 98 height 98
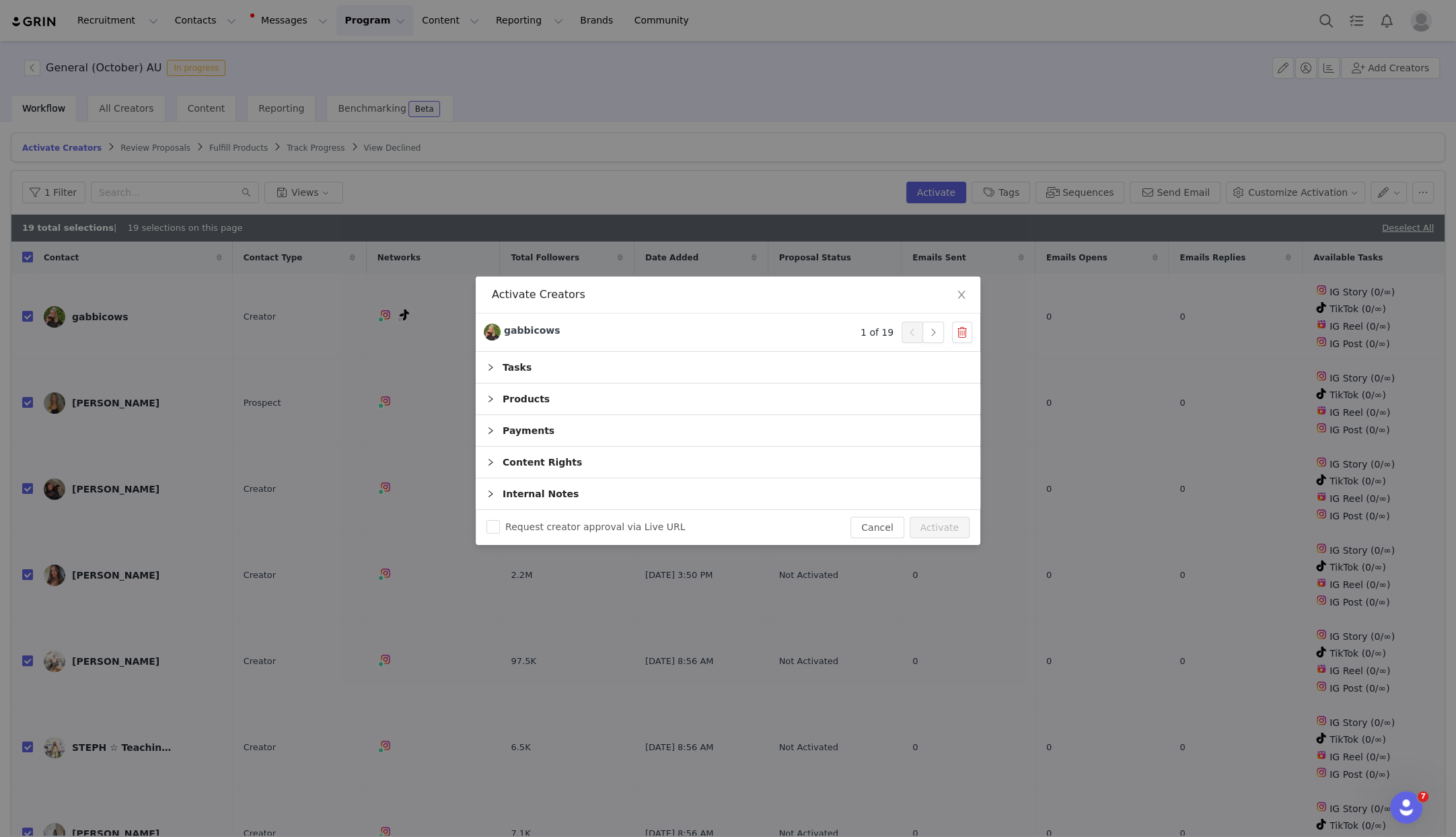
click at [609, 381] on div "Tasks" at bounding box center [728, 367] width 505 height 31
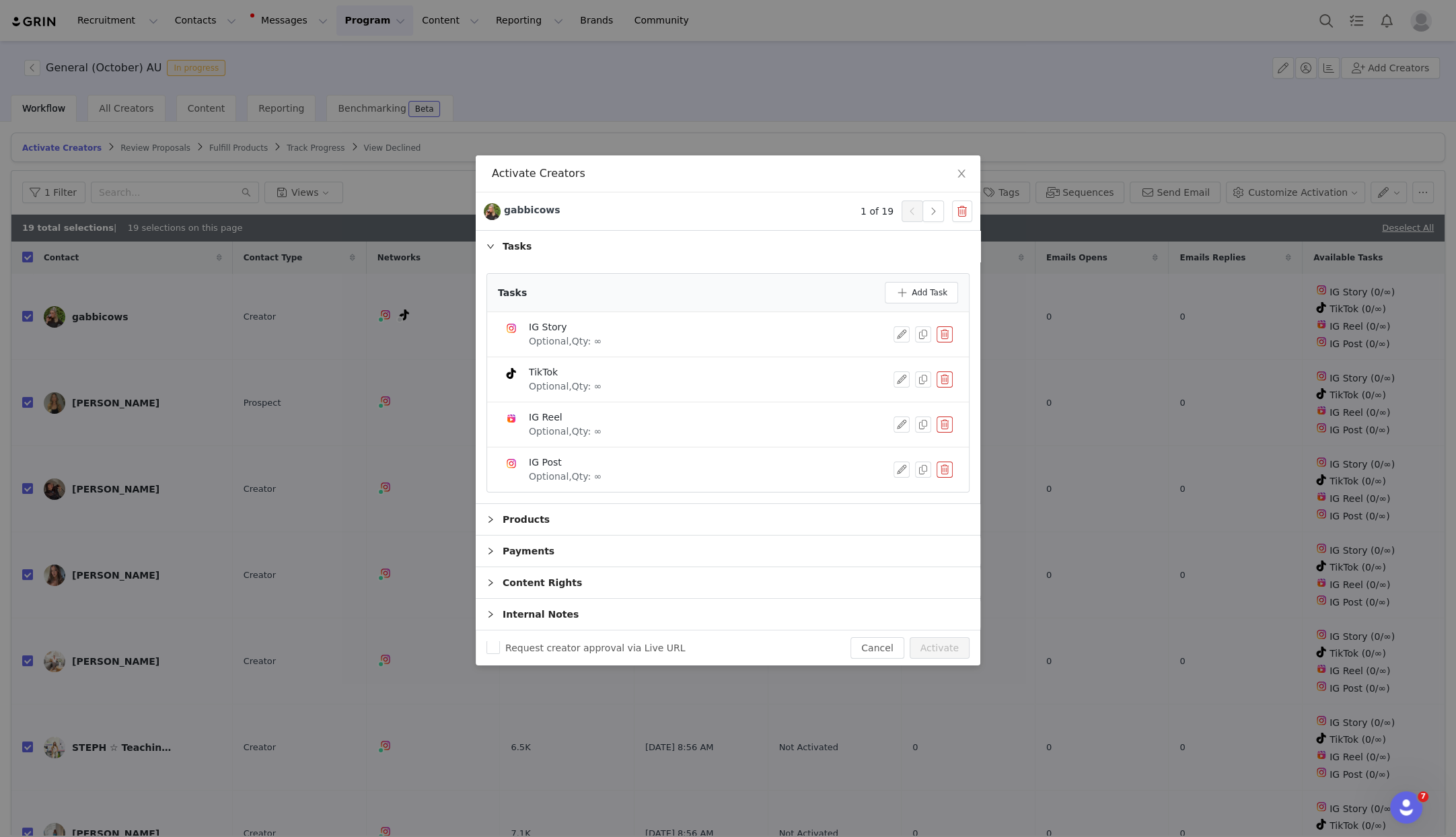
drag, startPoint x: 569, startPoint y: 520, endPoint x: 617, endPoint y: 474, distance: 66.5
click at [569, 520] on div "Products" at bounding box center [728, 518] width 505 height 31
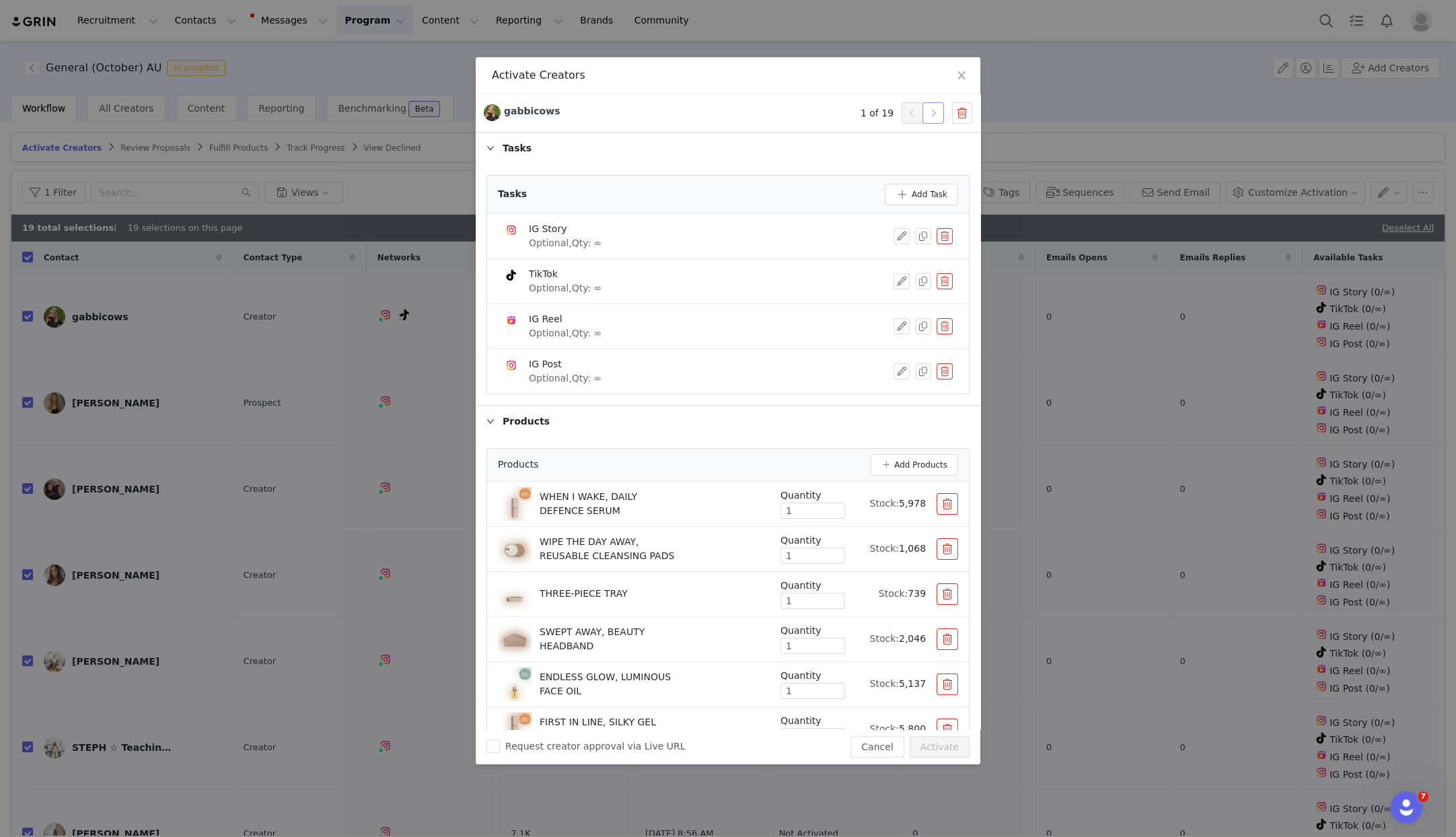
click at [934, 122] on button "button" at bounding box center [933, 113] width 22 height 22
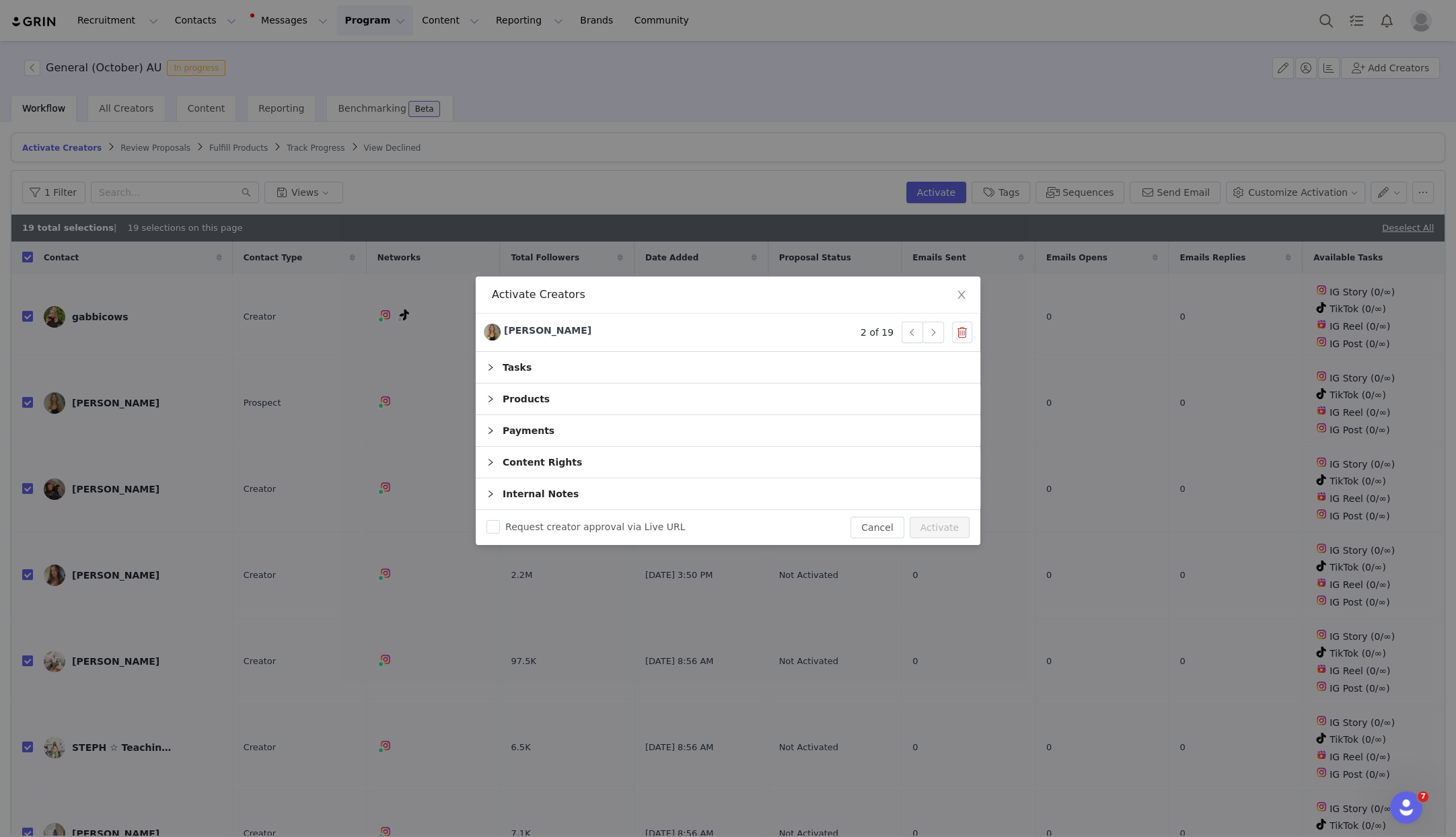
click at [935, 119] on div "Activate Creators [PERSON_NAME] 2 of 19 Tasks Products Payments Content Rights …" at bounding box center [728, 418] width 1456 height 837
click at [932, 330] on button "button" at bounding box center [933, 332] width 22 height 22
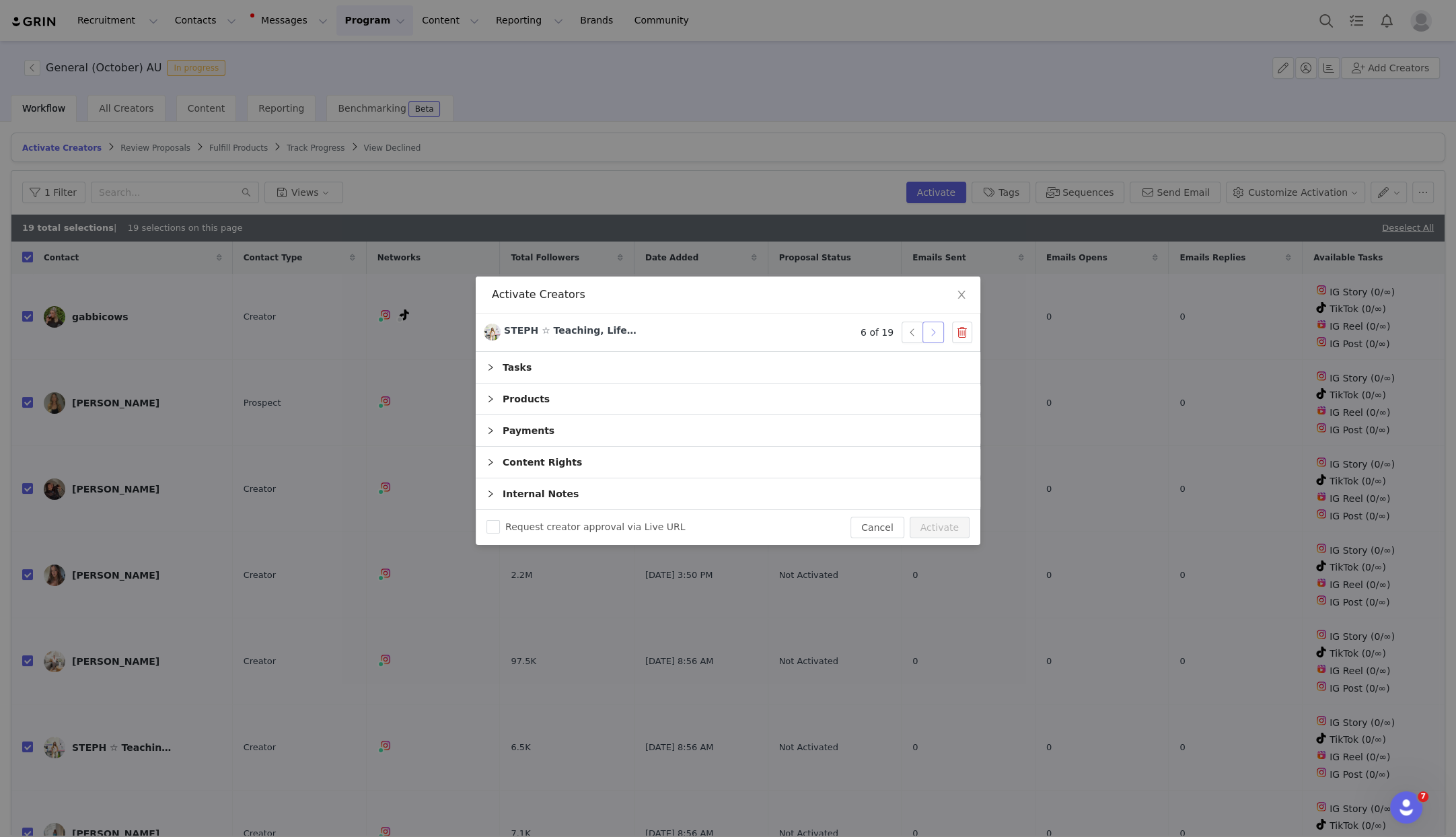
click at [932, 330] on button "button" at bounding box center [933, 332] width 22 height 22
click at [930, 331] on button "button" at bounding box center [933, 332] width 22 height 22
drag, startPoint x: 911, startPoint y: 333, endPoint x: 875, endPoint y: 337, distance: 36.2
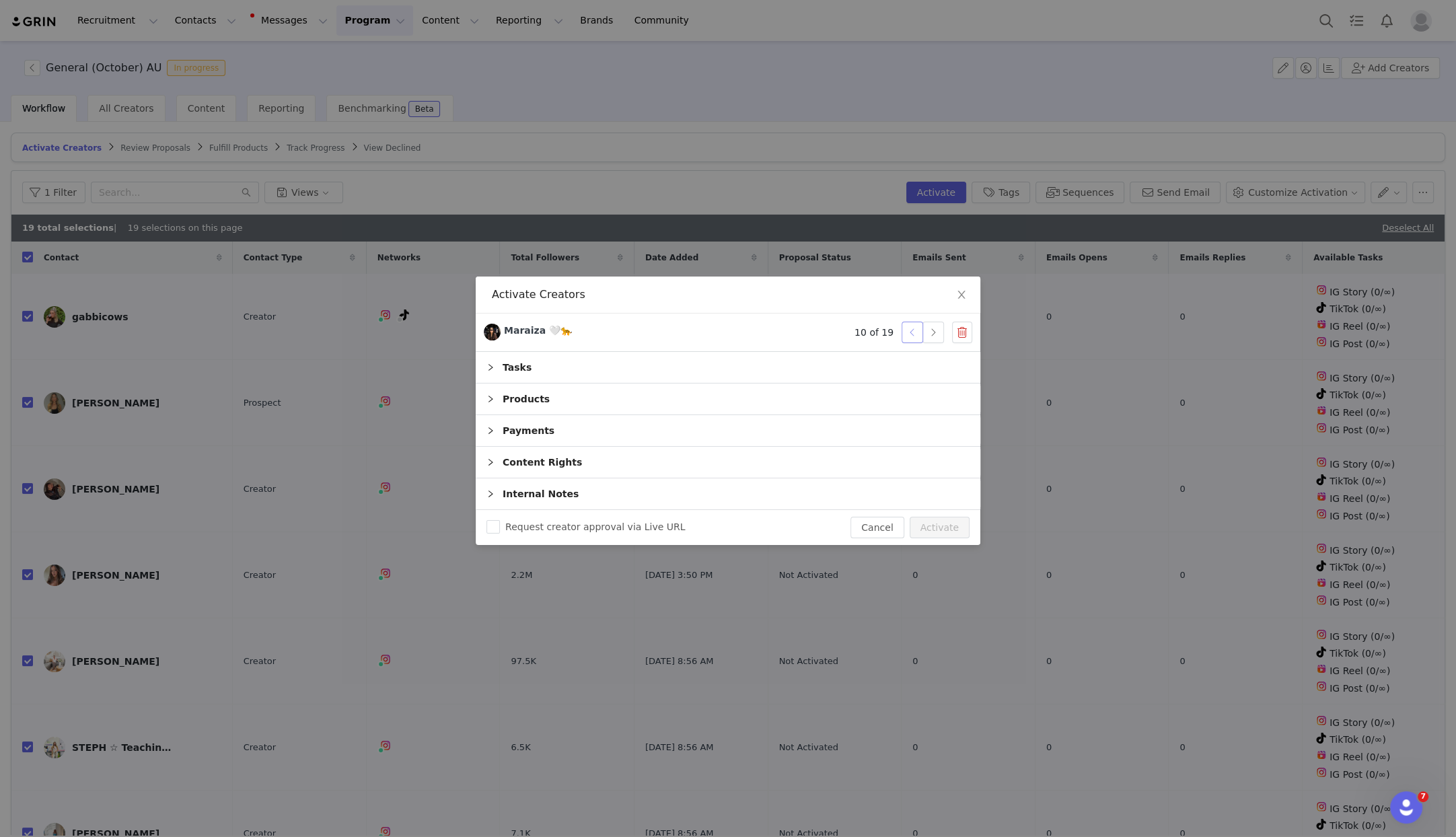
click at [910, 333] on button "button" at bounding box center [912, 332] width 22 height 22
click at [533, 395] on div "Products" at bounding box center [728, 398] width 505 height 31
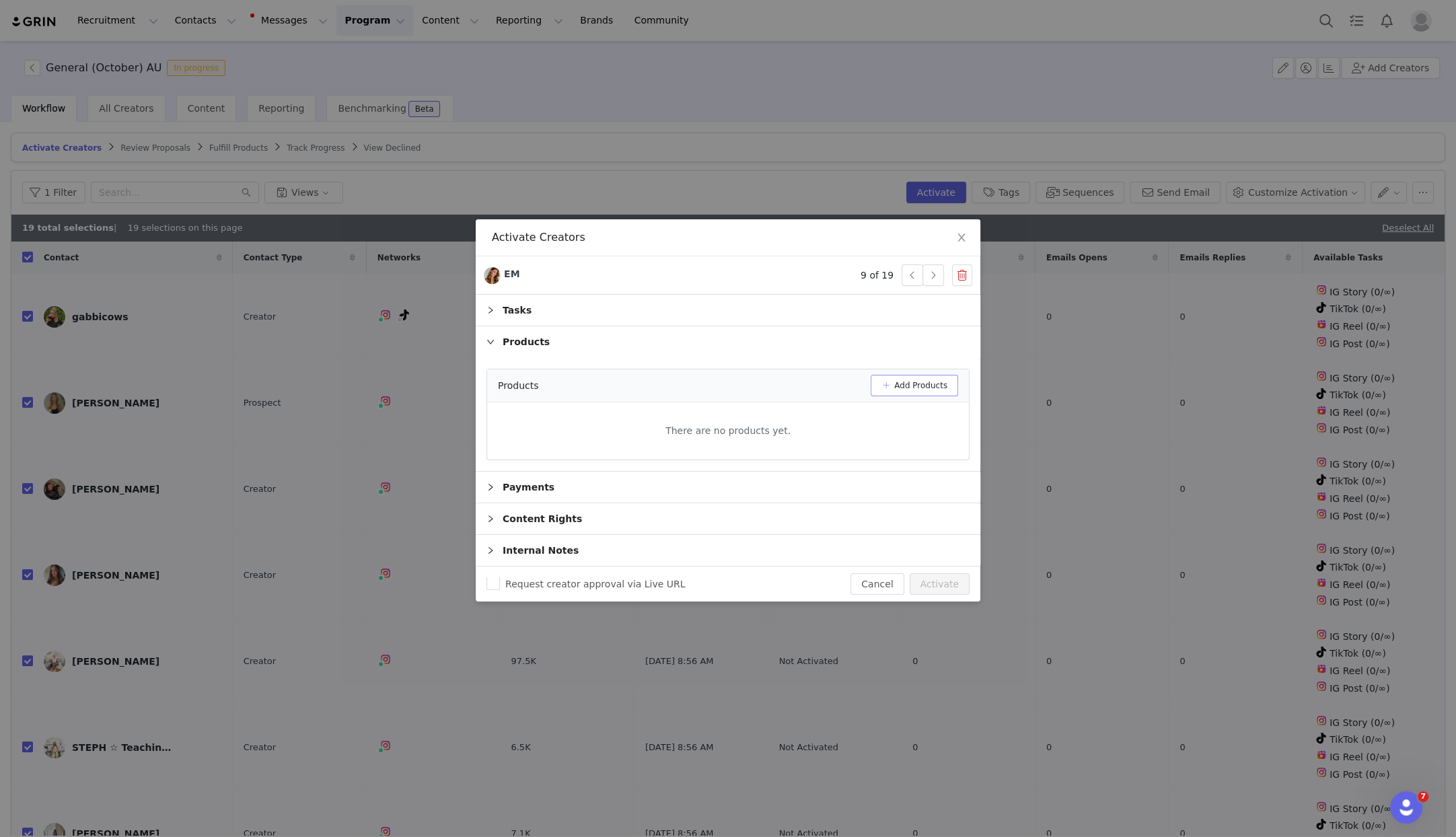
click at [917, 386] on button "Add Products" at bounding box center [915, 385] width 87 height 22
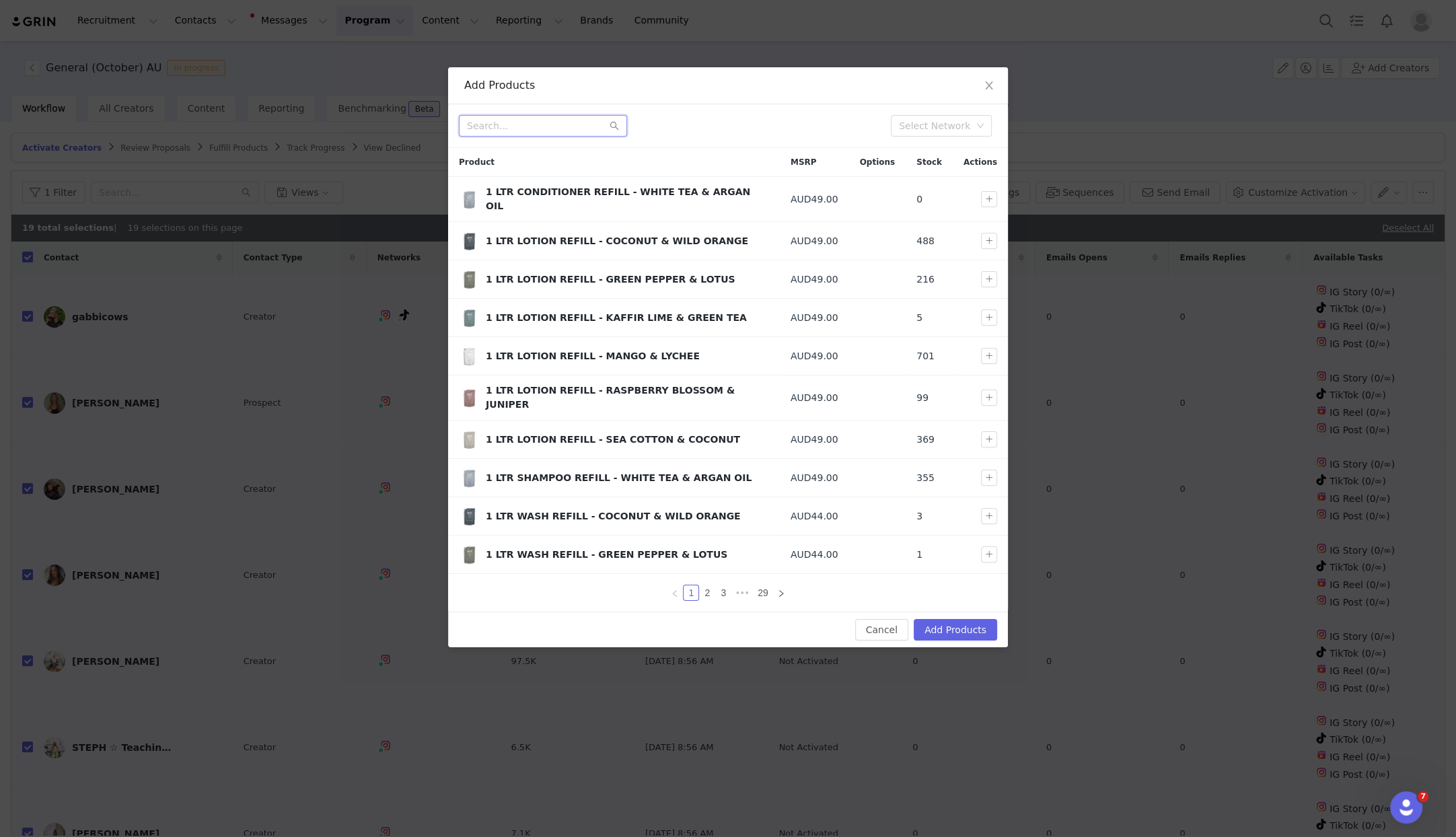
click at [548, 123] on input "text" at bounding box center [543, 126] width 168 height 22
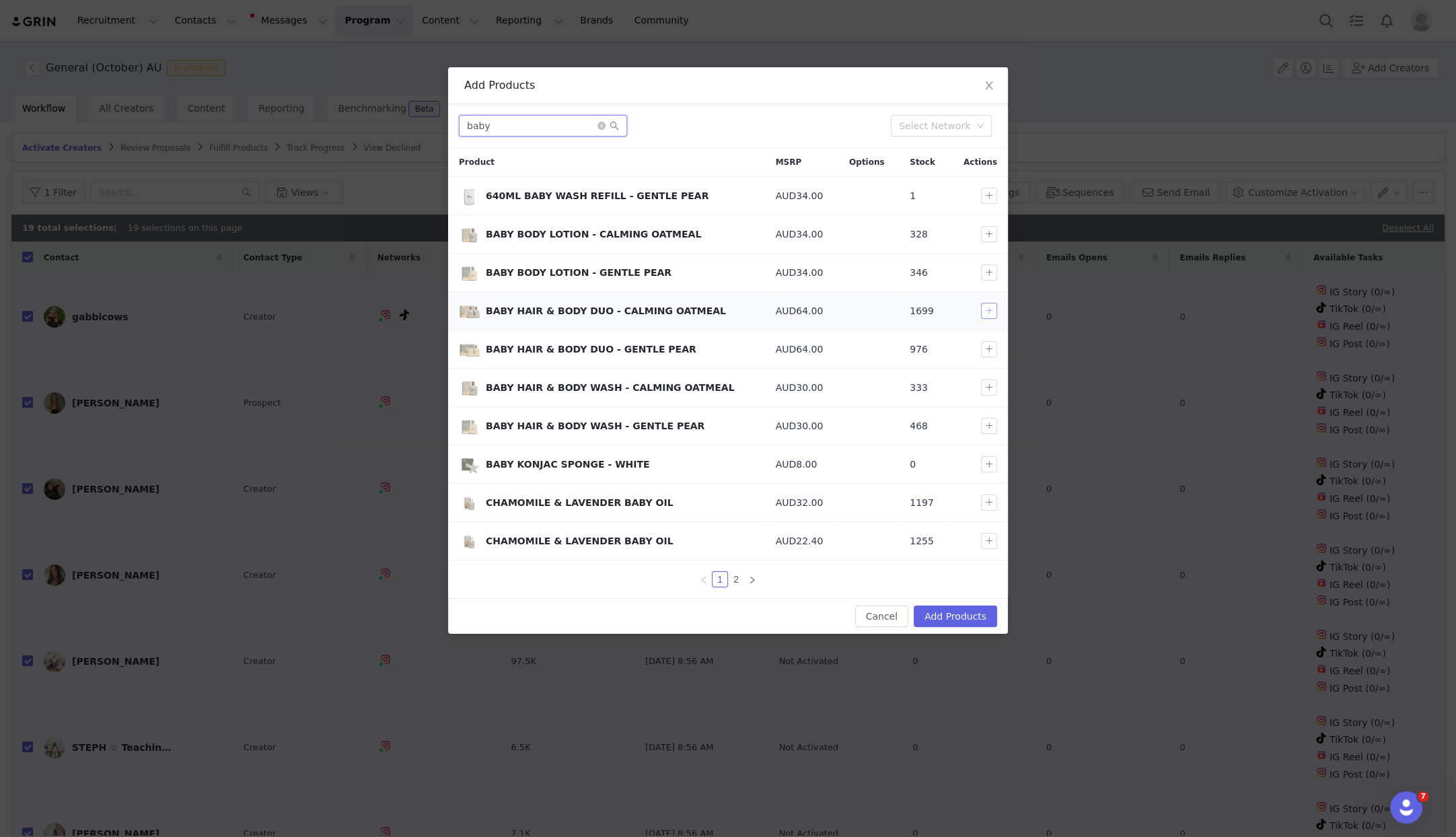
type input "baby"
click at [988, 310] on button "button" at bounding box center [989, 311] width 17 height 17
drag, startPoint x: 989, startPoint y: 465, endPoint x: 982, endPoint y: 487, distance: 23.1
click at [989, 465] on button "button" at bounding box center [989, 464] width 17 height 17
click at [986, 500] on button "button" at bounding box center [989, 503] width 17 height 17
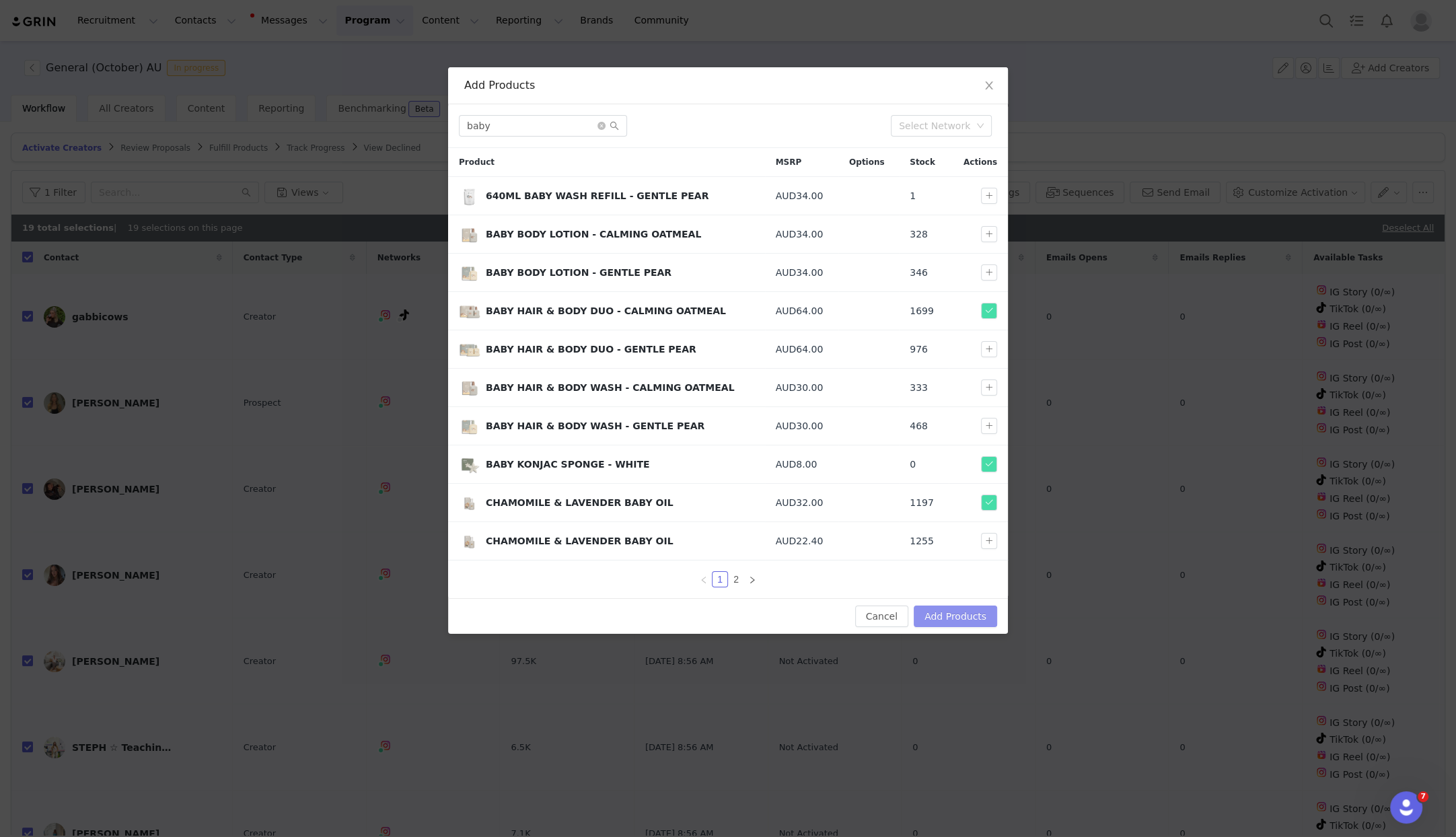
drag, startPoint x: 959, startPoint y: 607, endPoint x: 948, endPoint y: 596, distance: 15.6
click at [959, 607] on button "Add Products" at bounding box center [956, 616] width 84 height 22
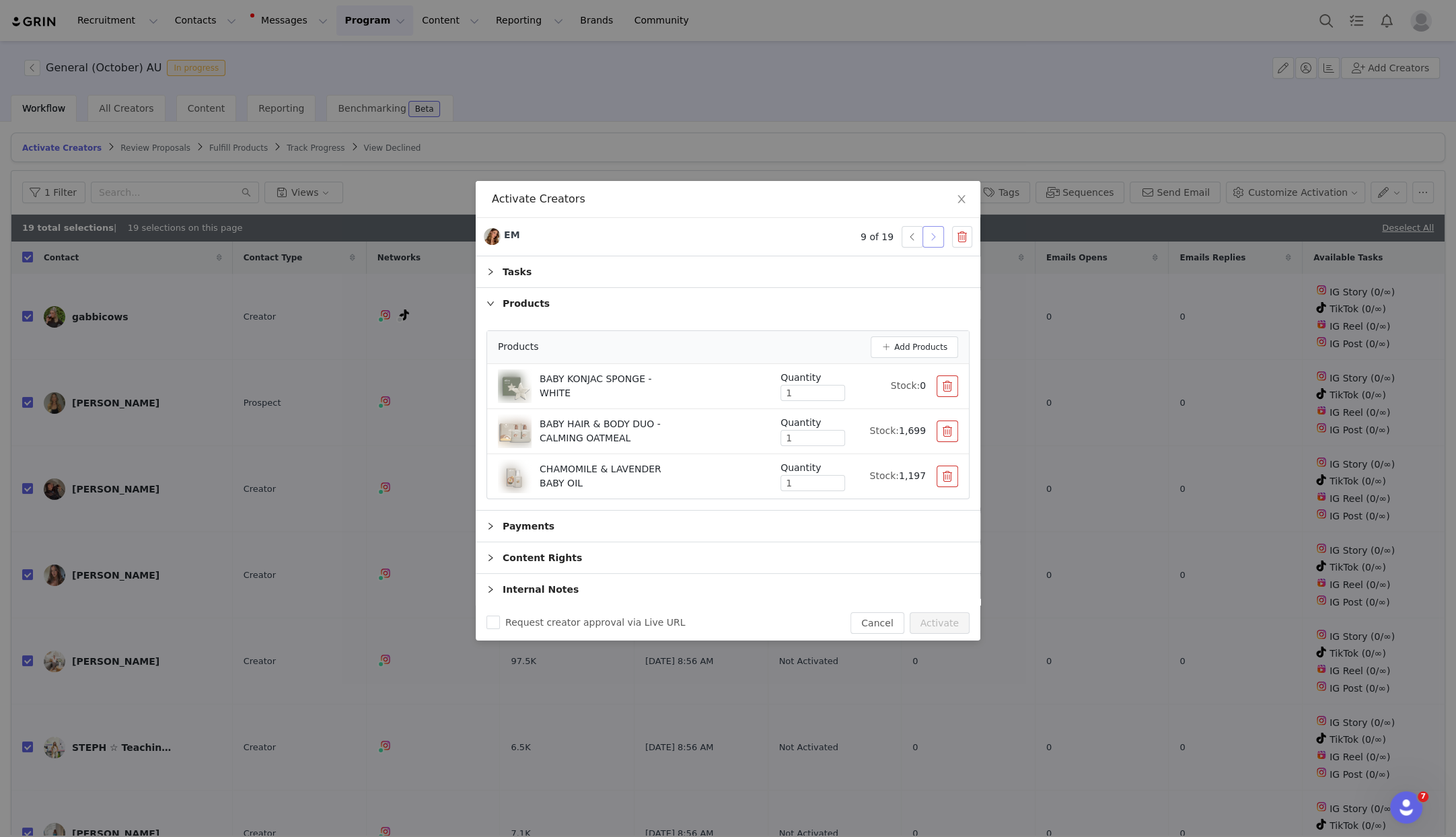
click at [936, 243] on button "button" at bounding box center [933, 237] width 22 height 22
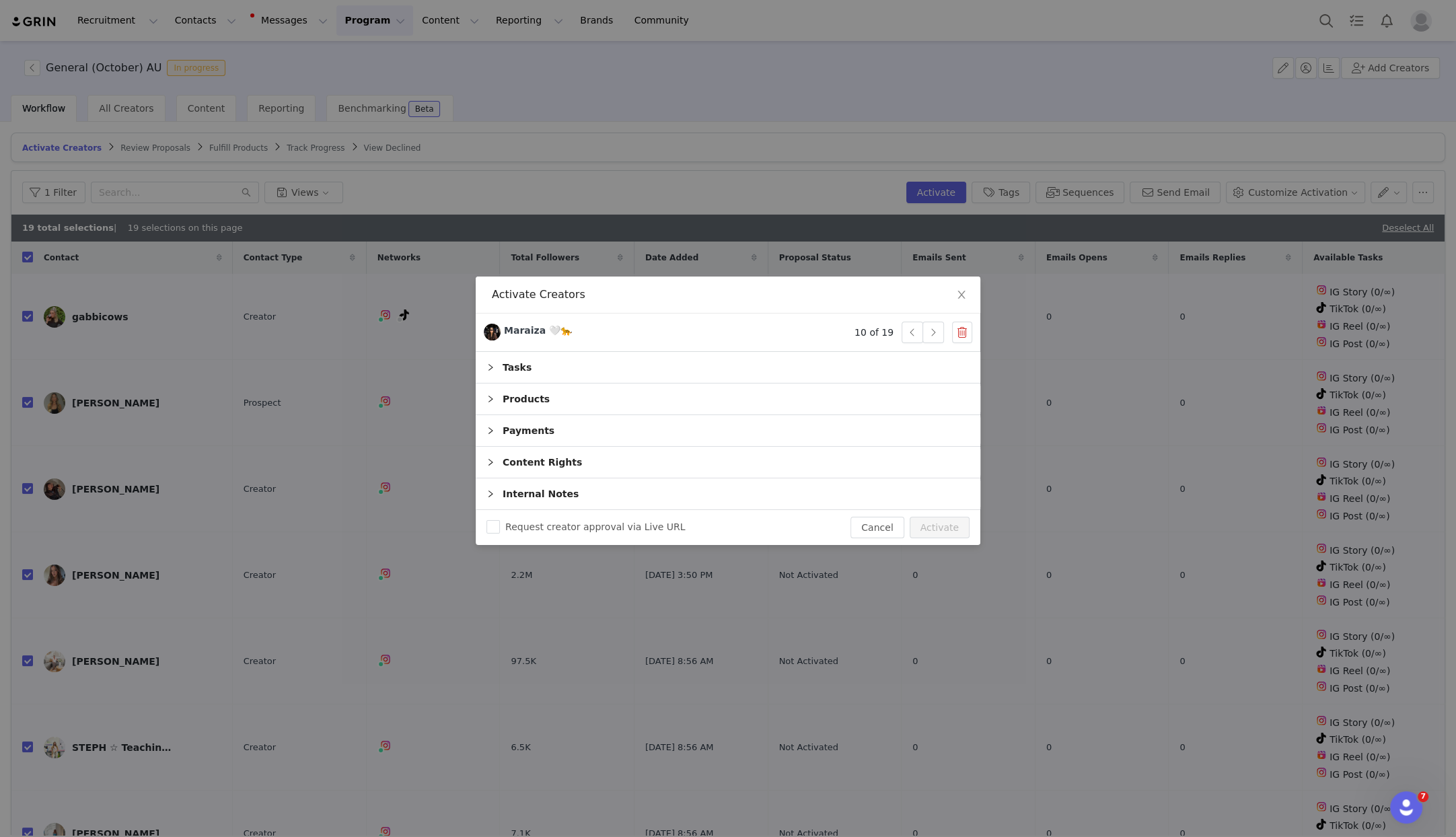
click at [515, 398] on div "Products" at bounding box center [728, 398] width 505 height 31
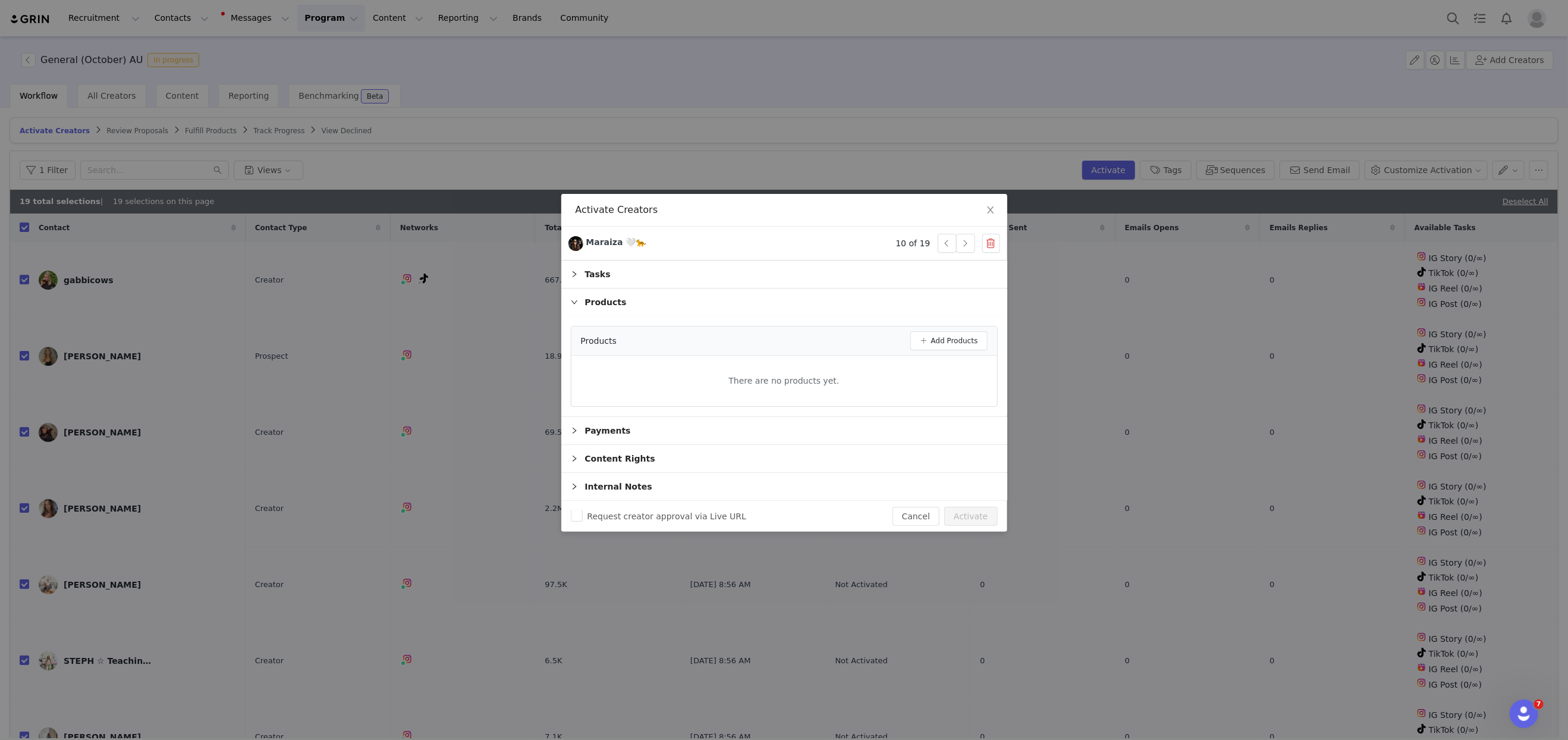
click at [591, 244] on div "Maraiza 🤍🐆" at bounding box center [616, 242] width 60 height 12
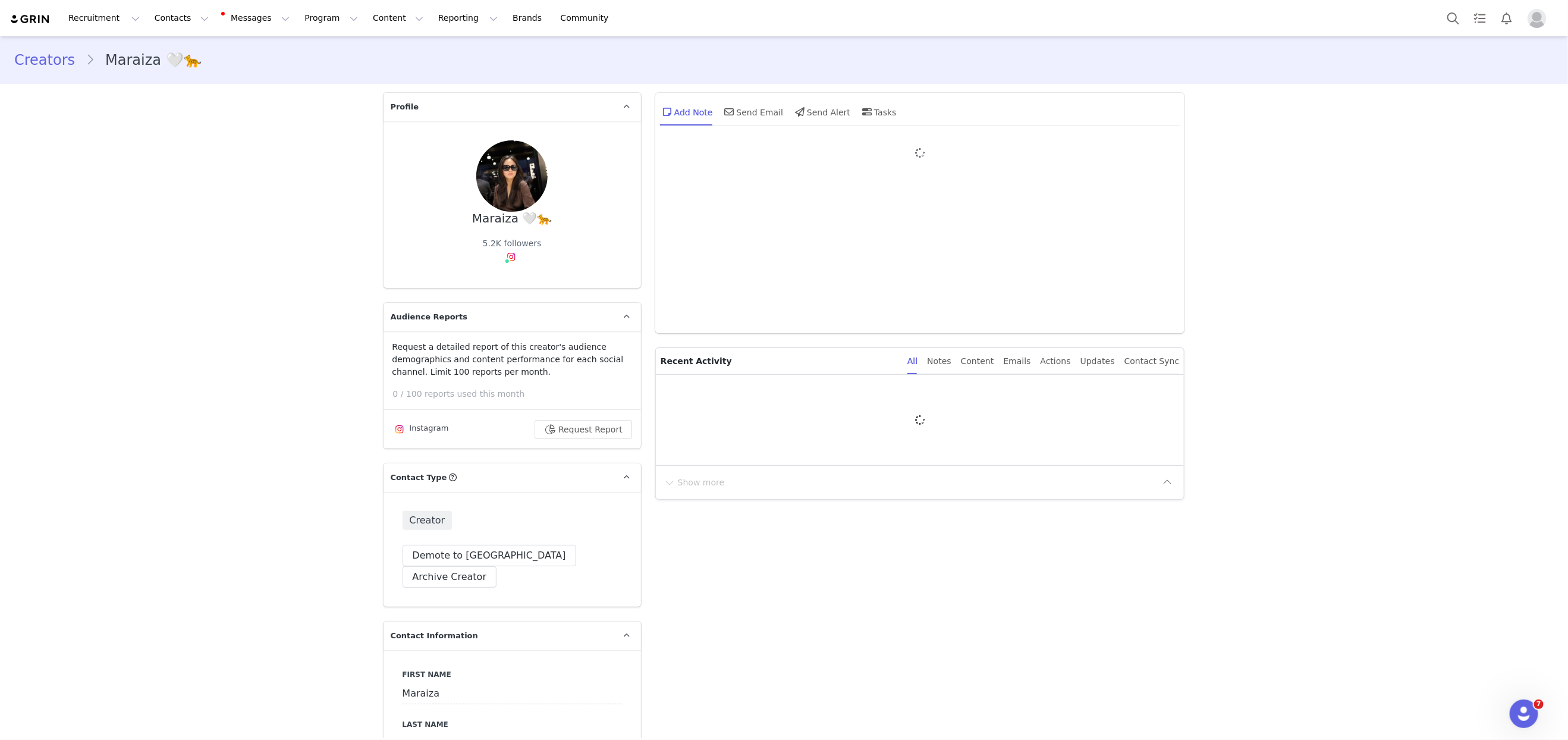
type input "+1 ([GEOGRAPHIC_DATA])"
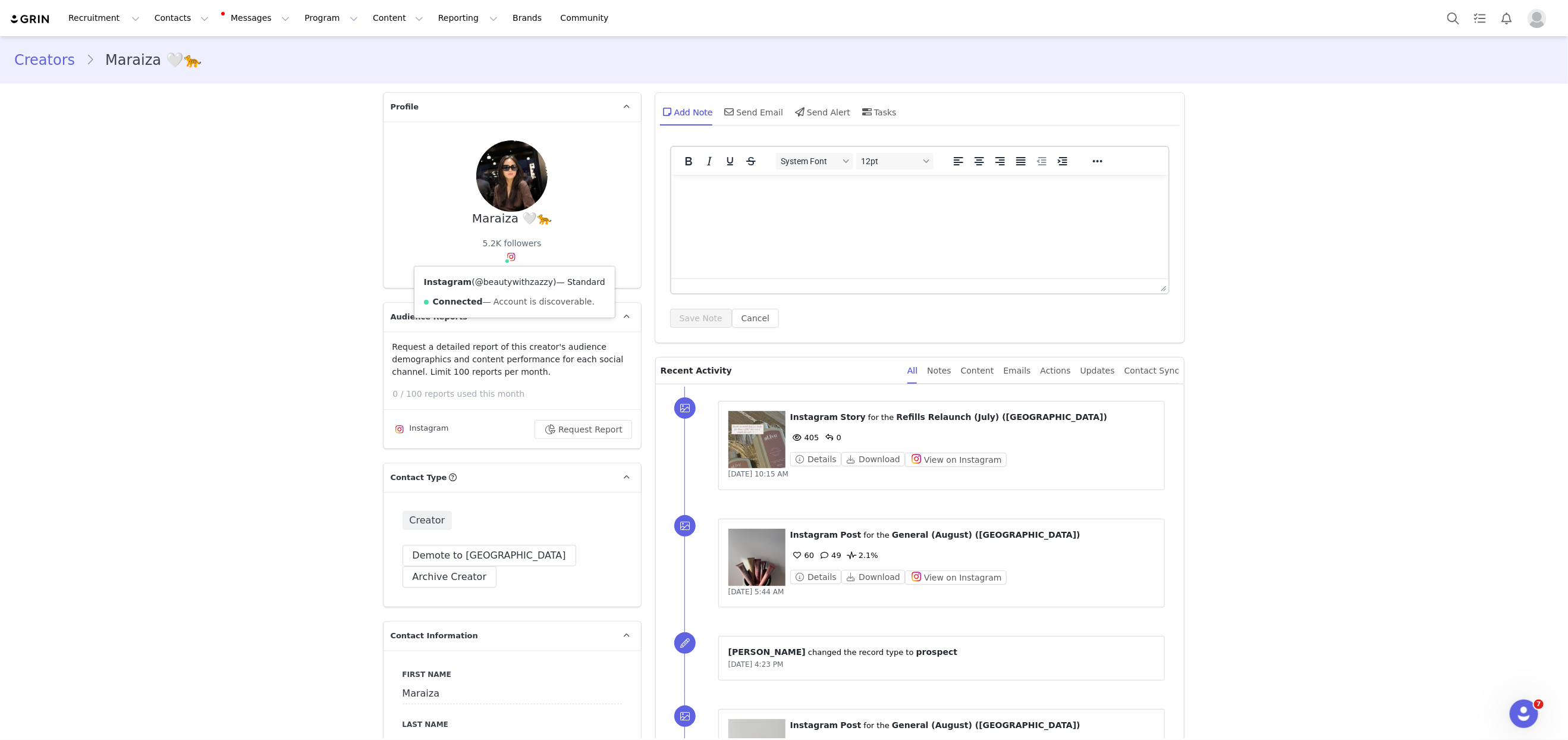
click at [504, 279] on link "@beautywithzazzy" at bounding box center [514, 282] width 78 height 9
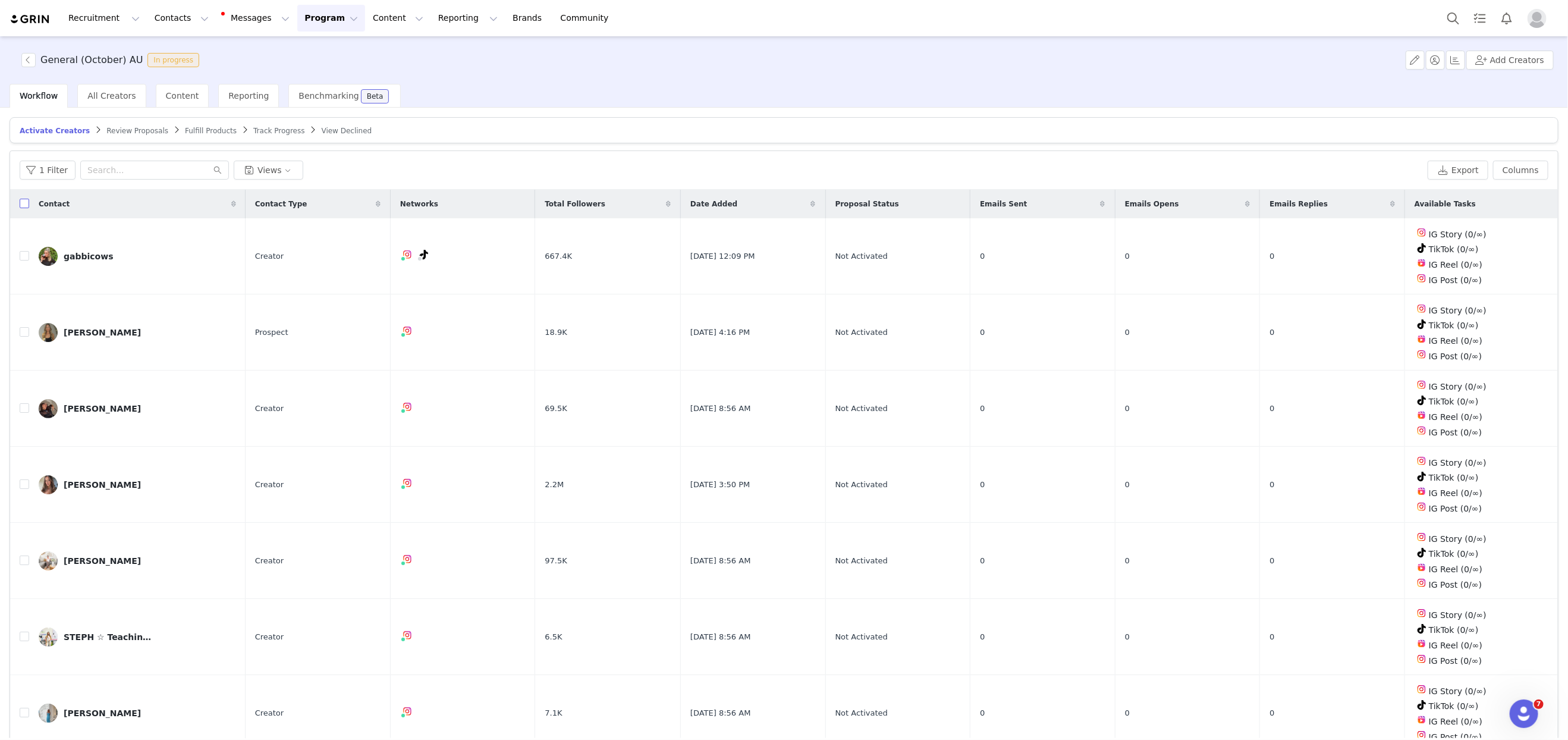
click at [23, 199] on input "checkbox" at bounding box center [24, 203] width 9 height 9
checkbox input "true"
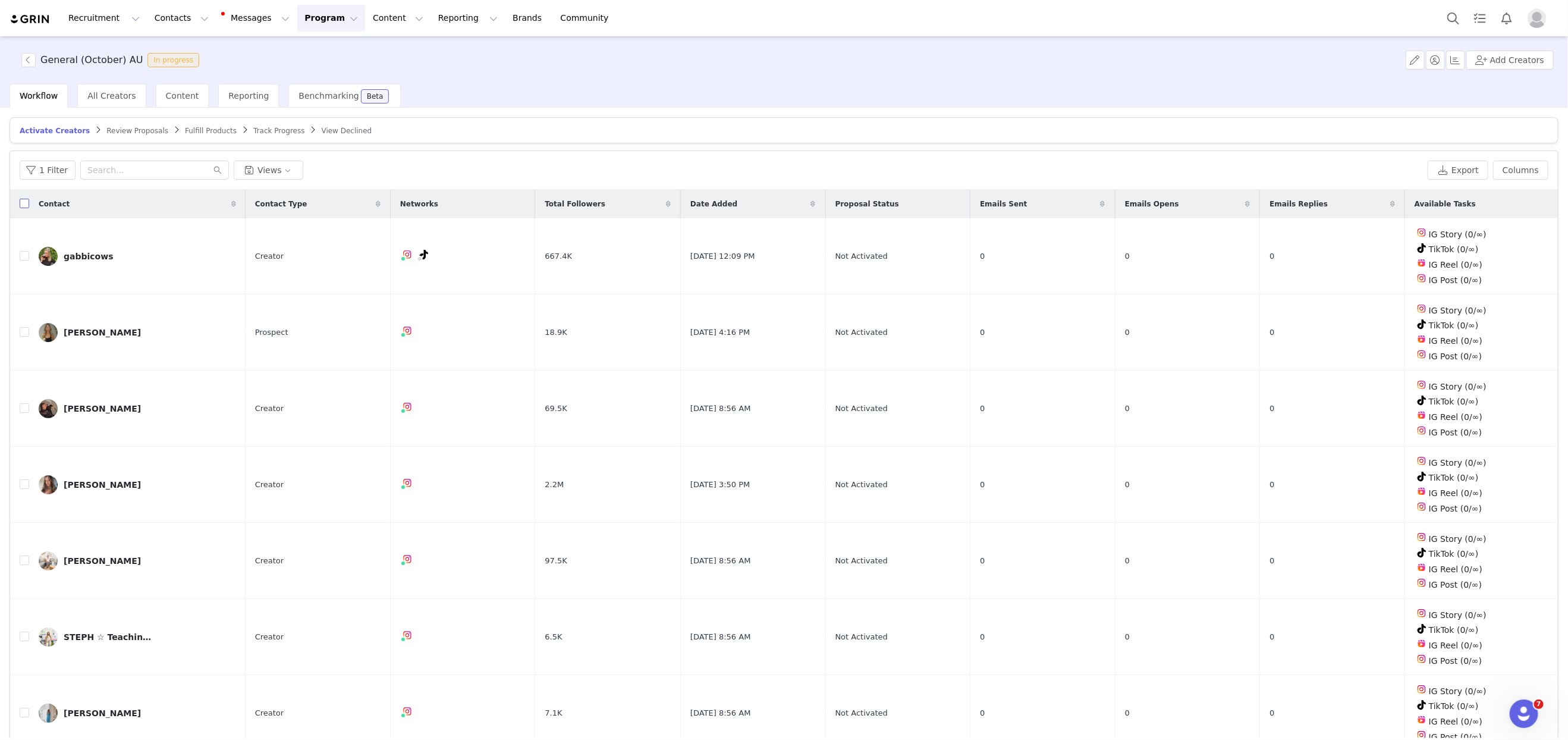
checkbox input "true"
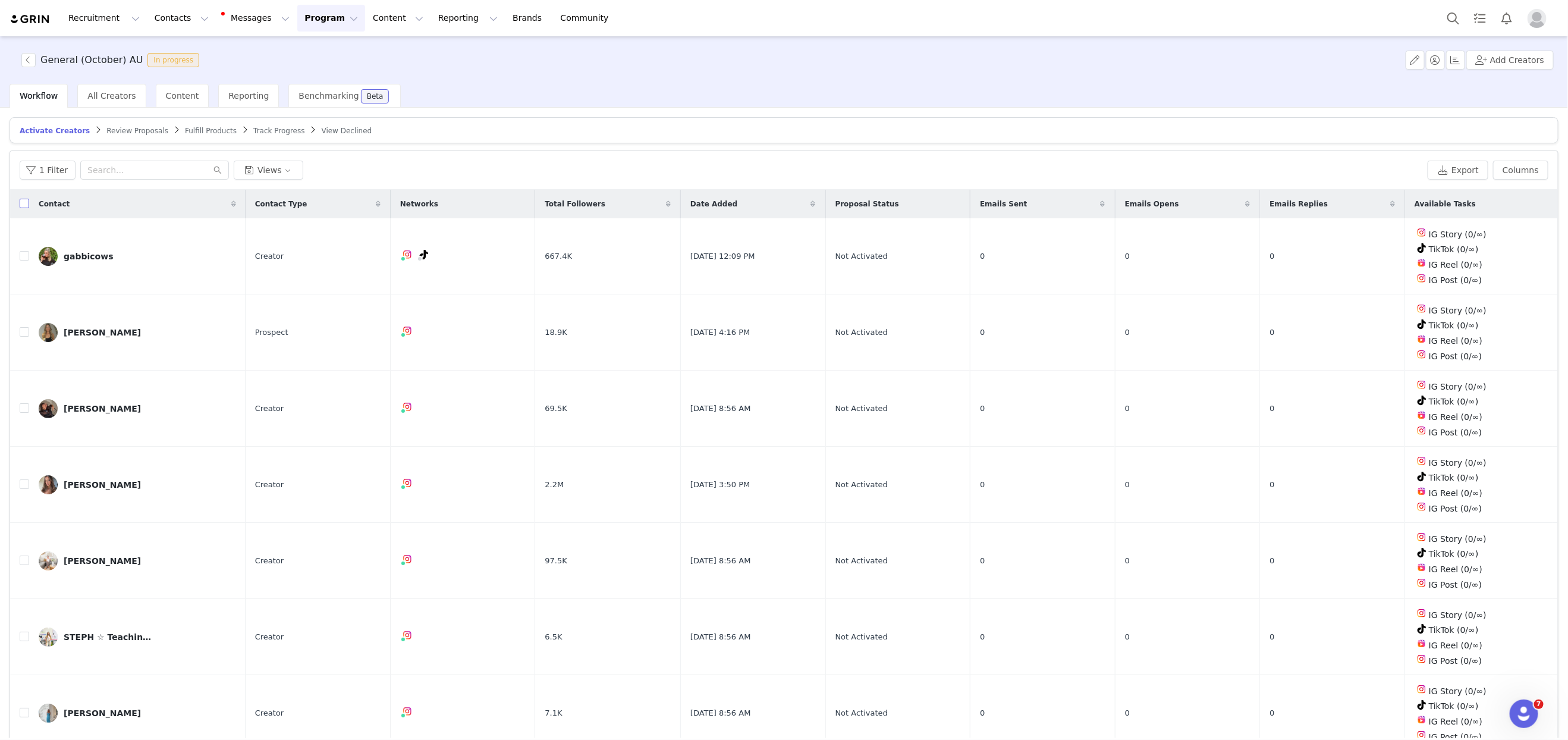
checkbox input "true"
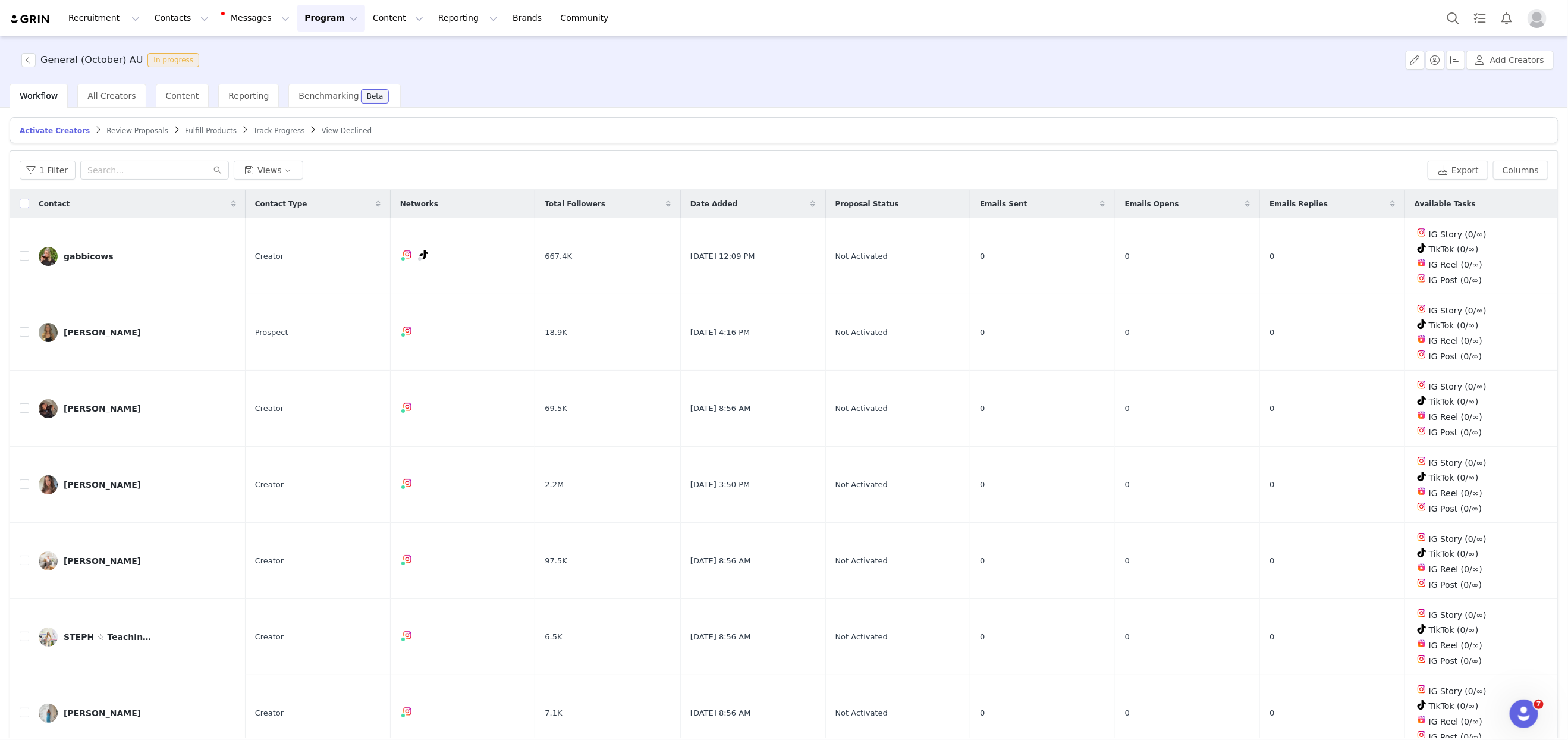
checkbox input "true"
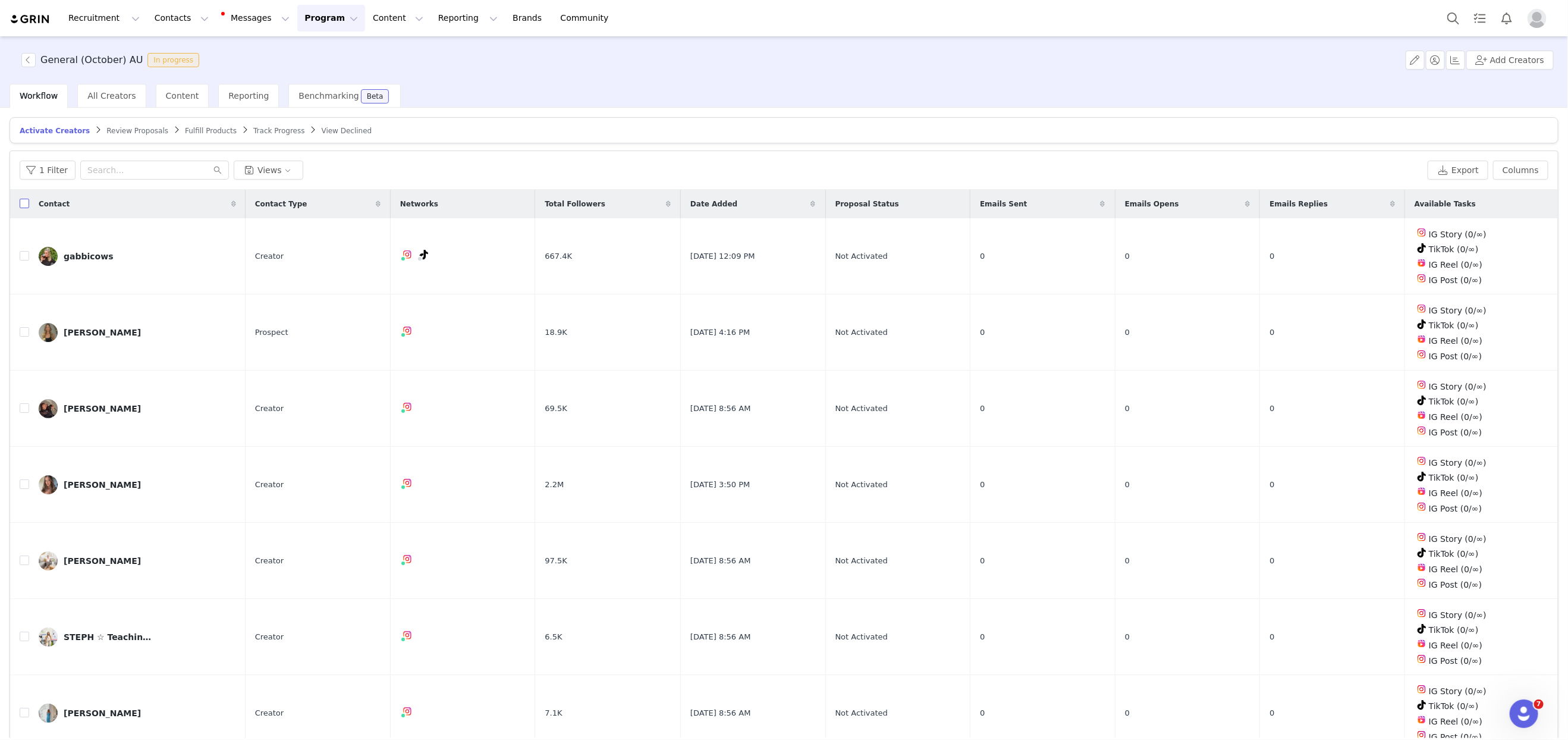
checkbox input "true"
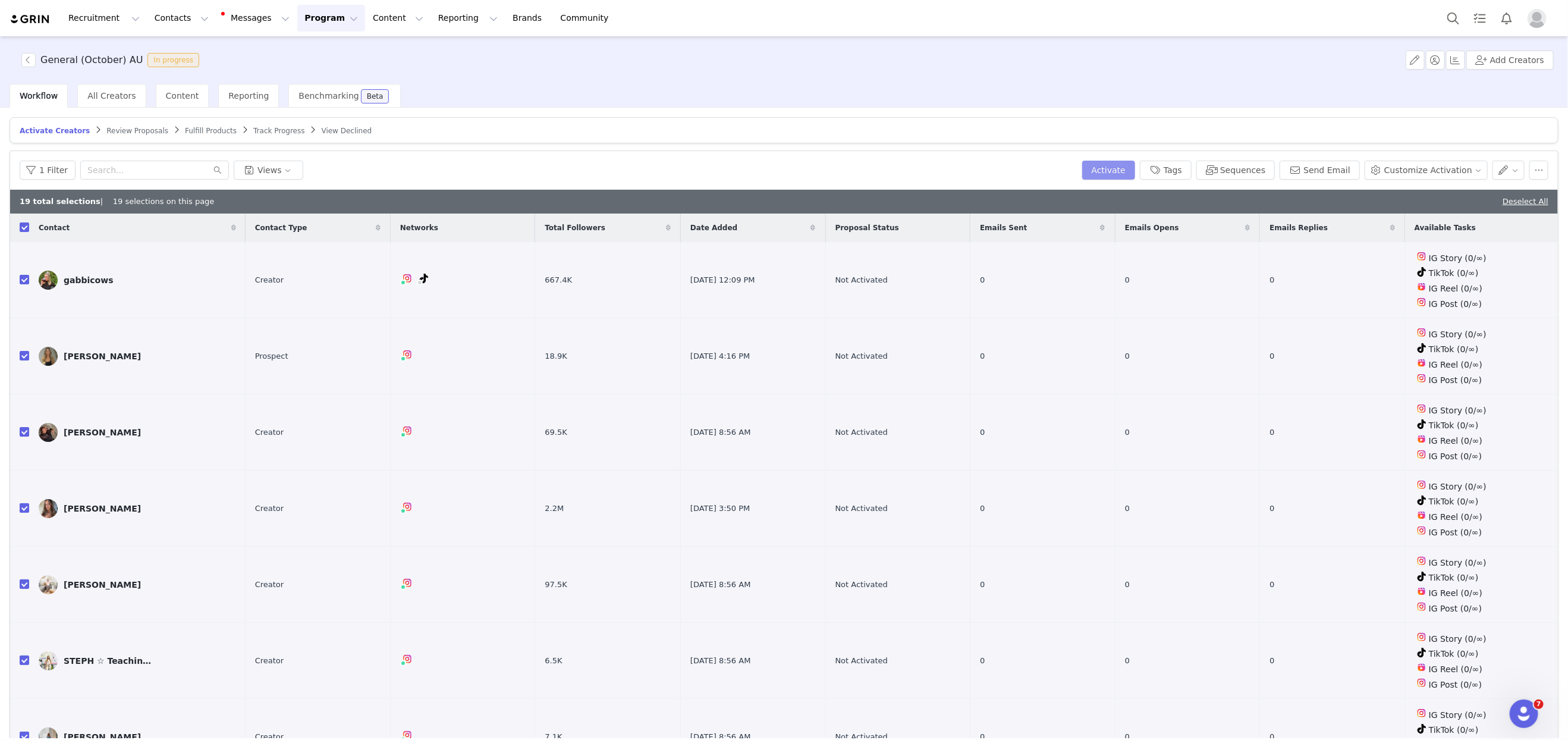
click at [1129, 175] on button "Activate" at bounding box center [1108, 170] width 53 height 19
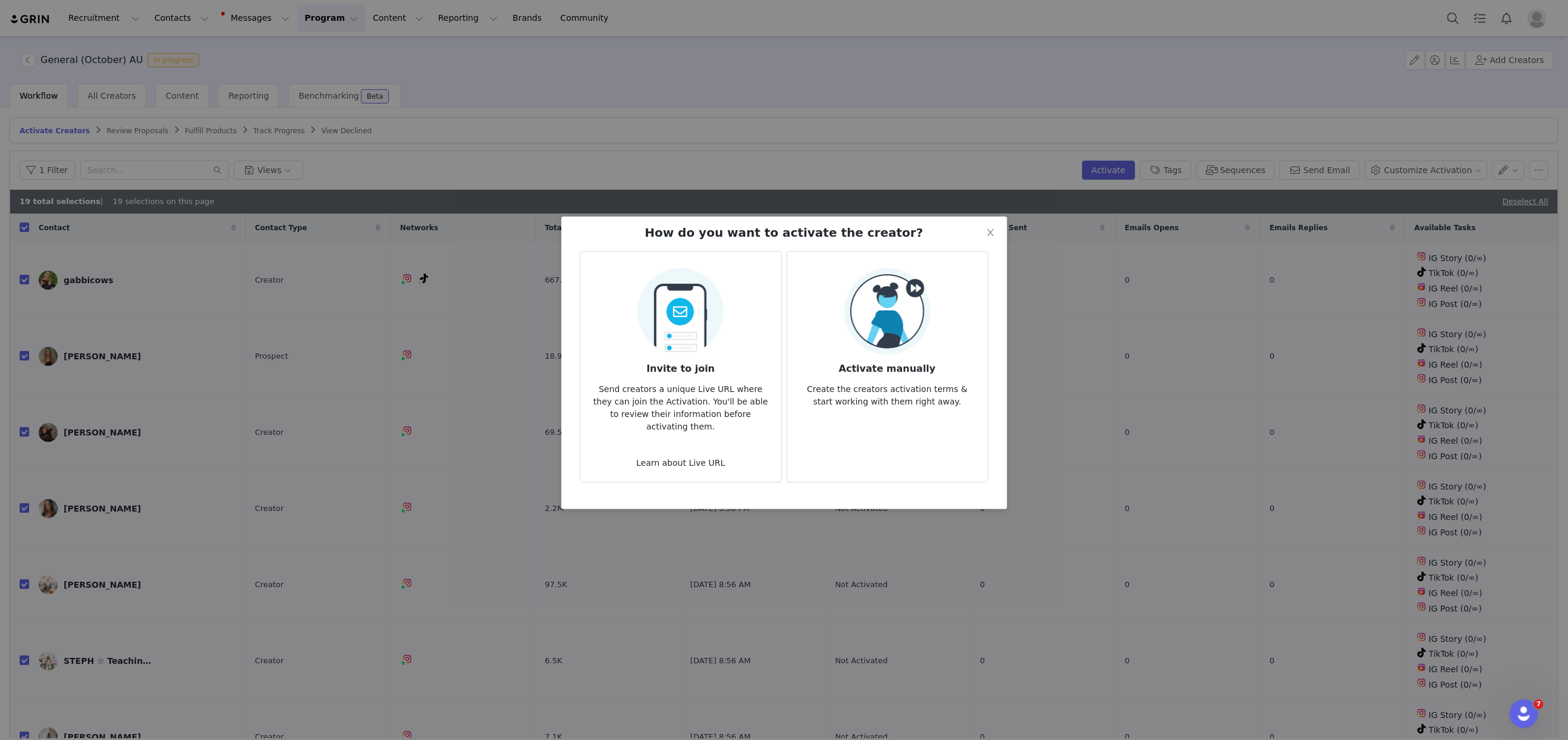
click at [884, 329] on img at bounding box center [888, 312] width 86 height 86
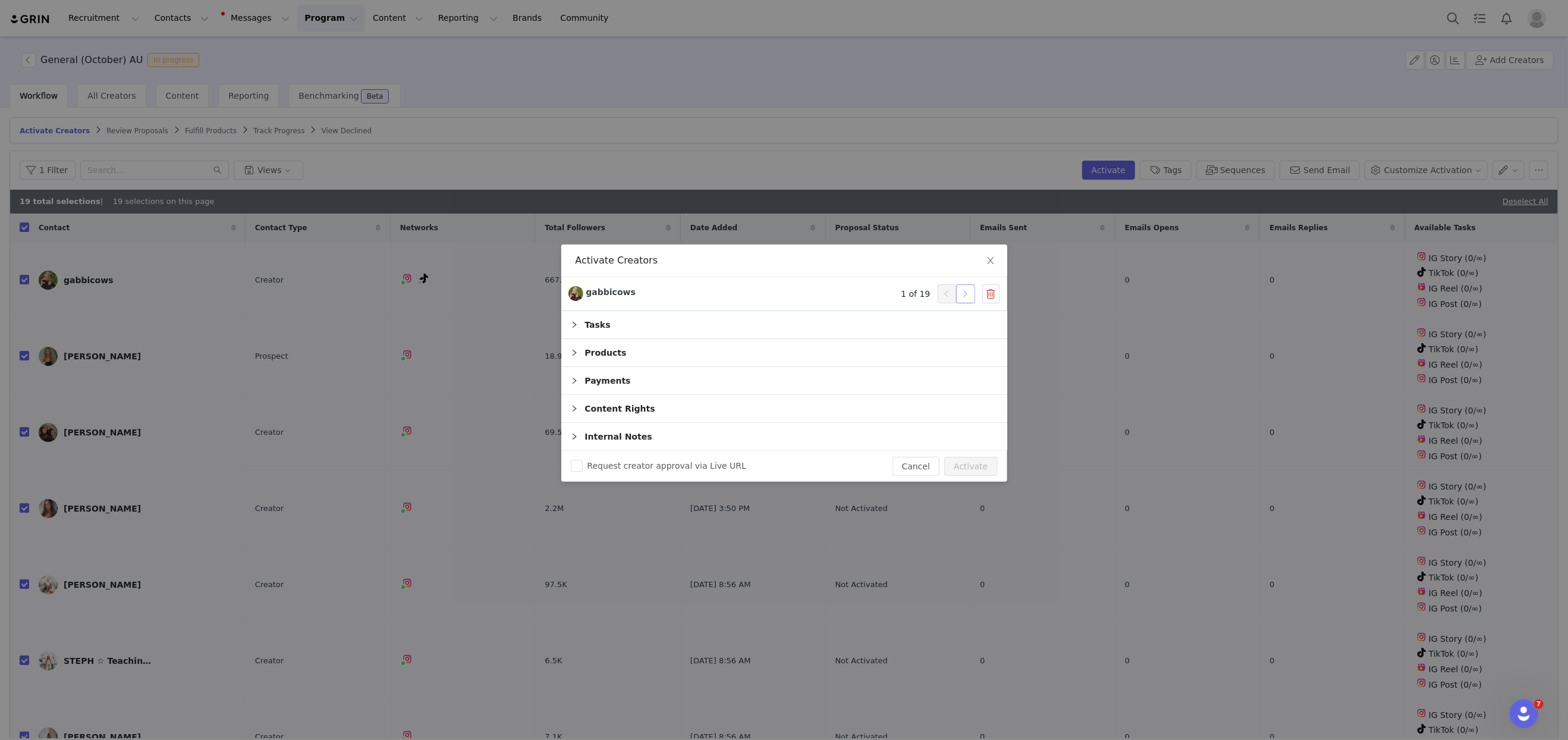
click at [966, 292] on button "button" at bounding box center [966, 293] width 19 height 19
click at [965, 292] on button "button" at bounding box center [966, 293] width 19 height 19
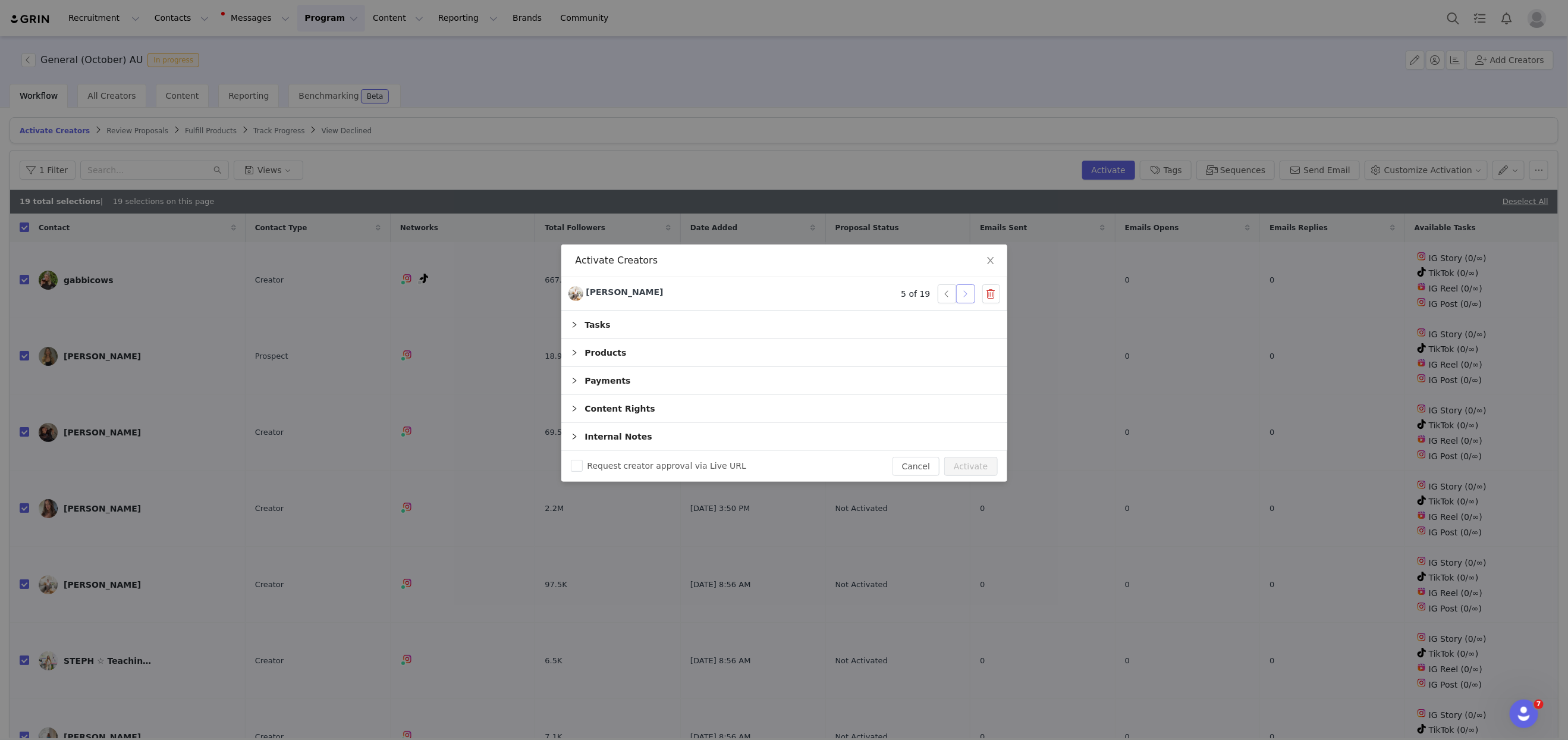
click at [965, 292] on button "button" at bounding box center [966, 293] width 19 height 19
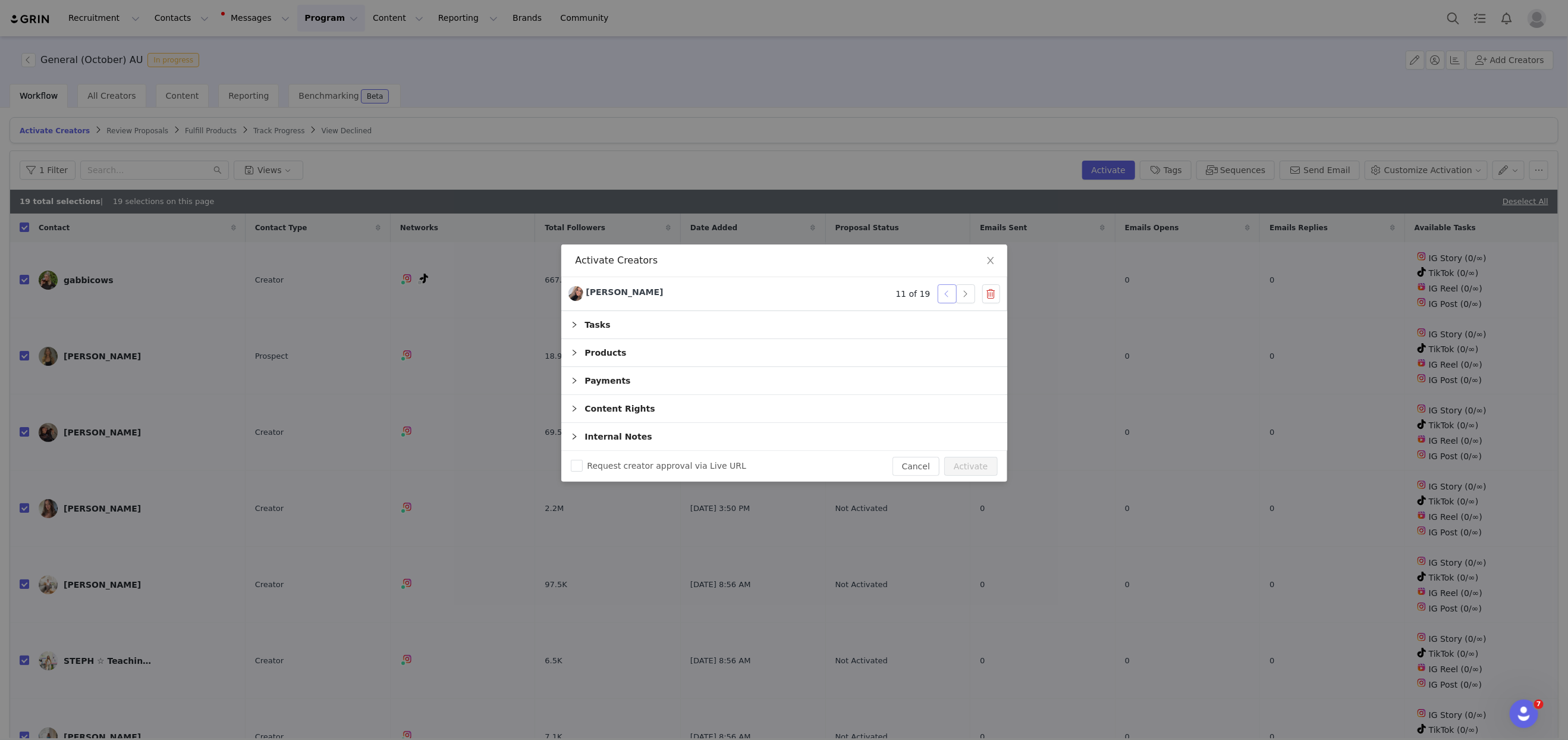
click at [949, 294] on button "button" at bounding box center [947, 293] width 19 height 19
click at [593, 356] on div "Products" at bounding box center [784, 352] width 446 height 27
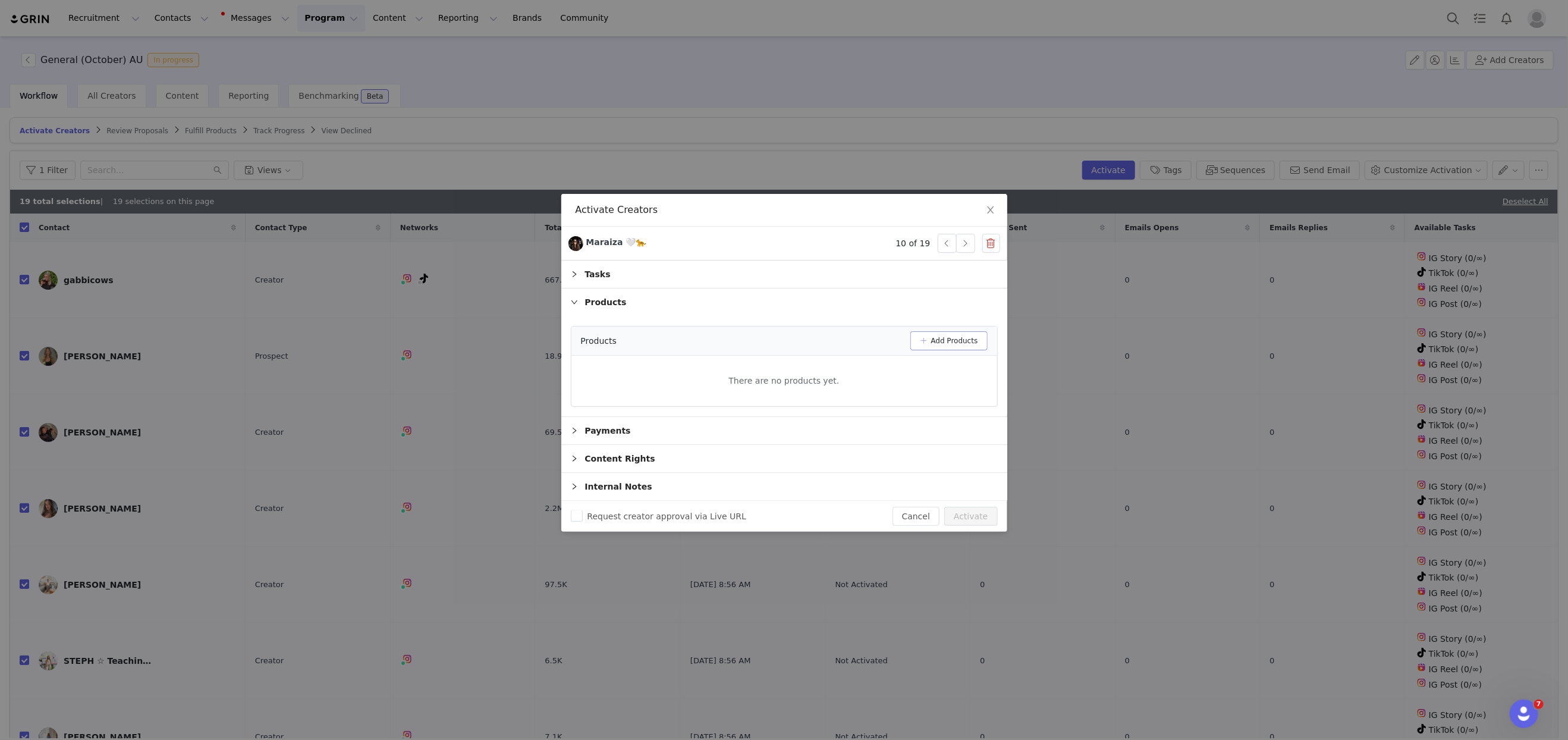
click at [953, 337] on button "Add Products" at bounding box center [949, 340] width 77 height 19
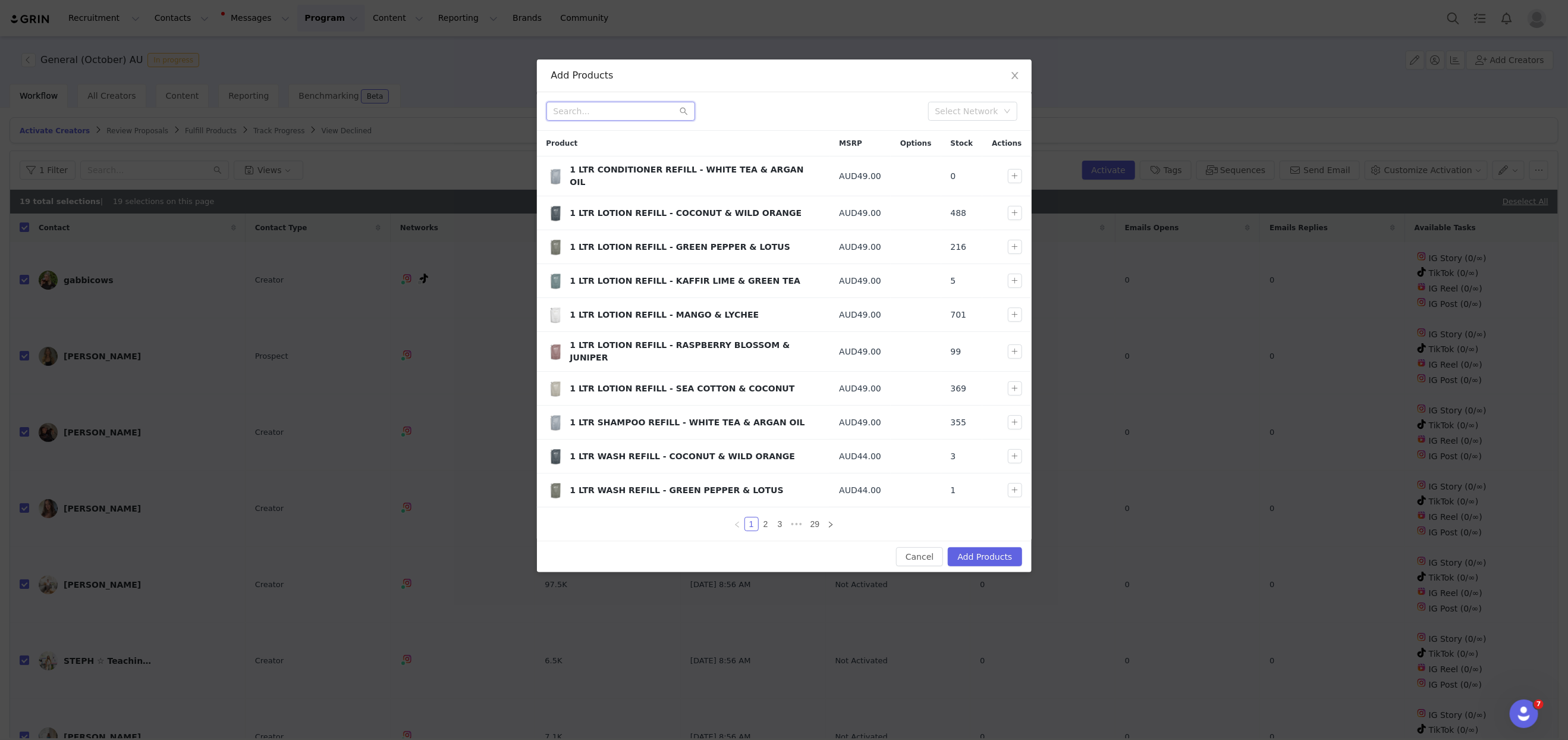
click at [577, 108] on input "text" at bounding box center [620, 111] width 149 height 19
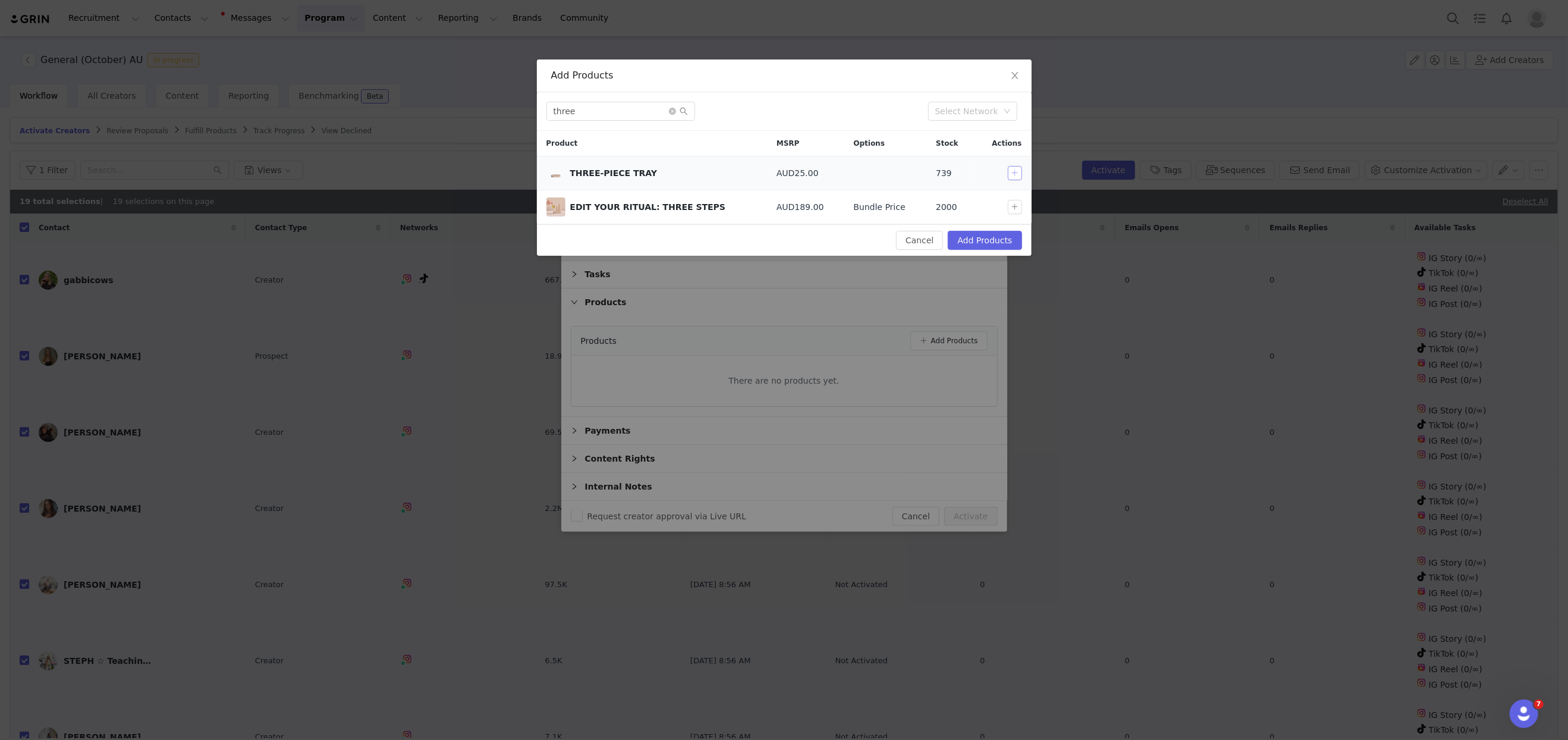
click at [1011, 172] on button "button" at bounding box center [1015, 173] width 15 height 15
drag, startPoint x: 612, startPoint y: 117, endPoint x: 469, endPoint y: 105, distance: 143.5
click at [469, 105] on div "Add Products three Select Network Product MSRP Options Stock Actions THREE-PIEC…" at bounding box center [784, 370] width 1568 height 740
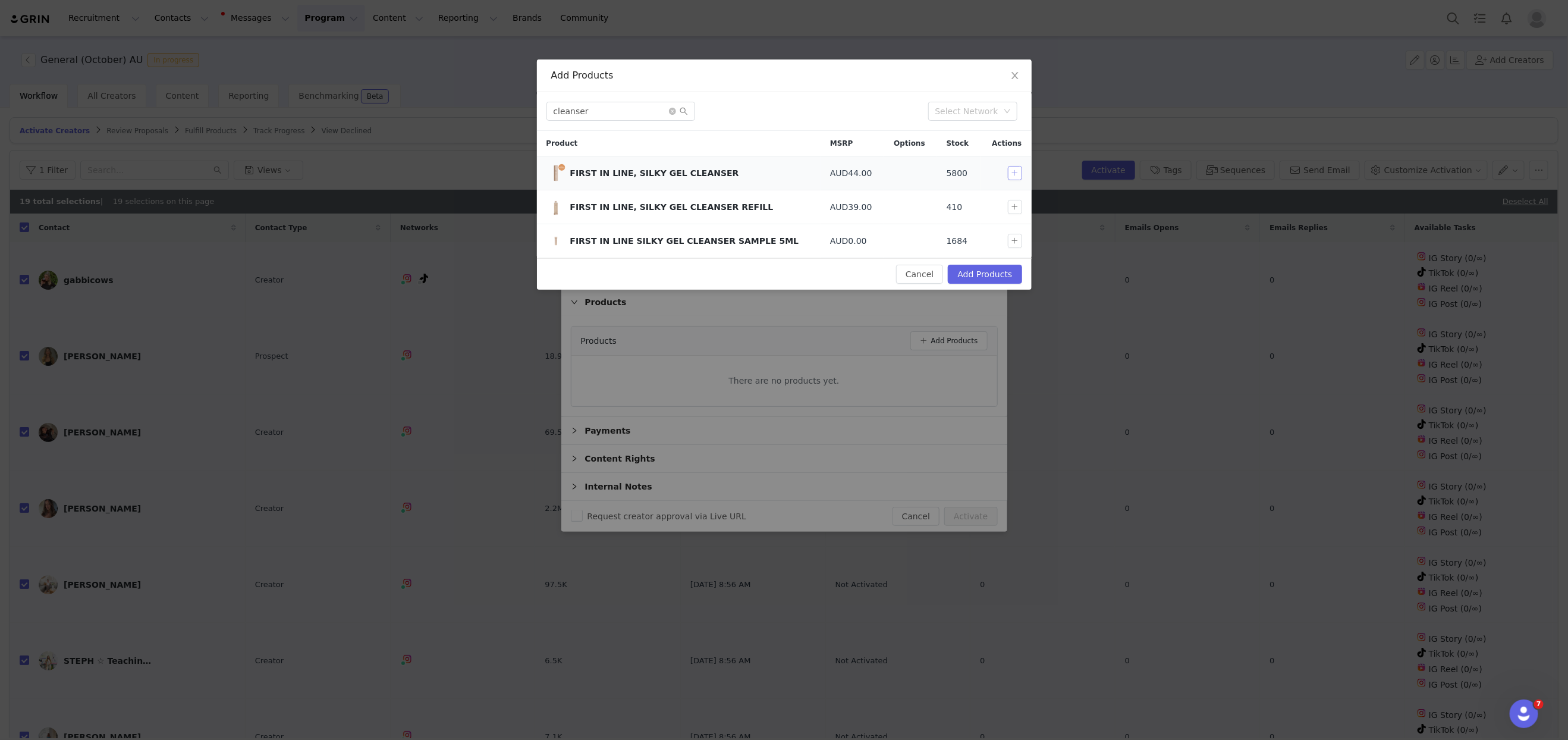
click at [1011, 170] on button "button" at bounding box center [1015, 173] width 15 height 15
drag, startPoint x: 605, startPoint y: 109, endPoint x: 431, endPoint y: 105, distance: 174.0
click at [431, 105] on div "Add Products cleanser Select Network Product MSRP Options Stock Actions FIRST I…" at bounding box center [784, 370] width 1568 height 740
type input "s"
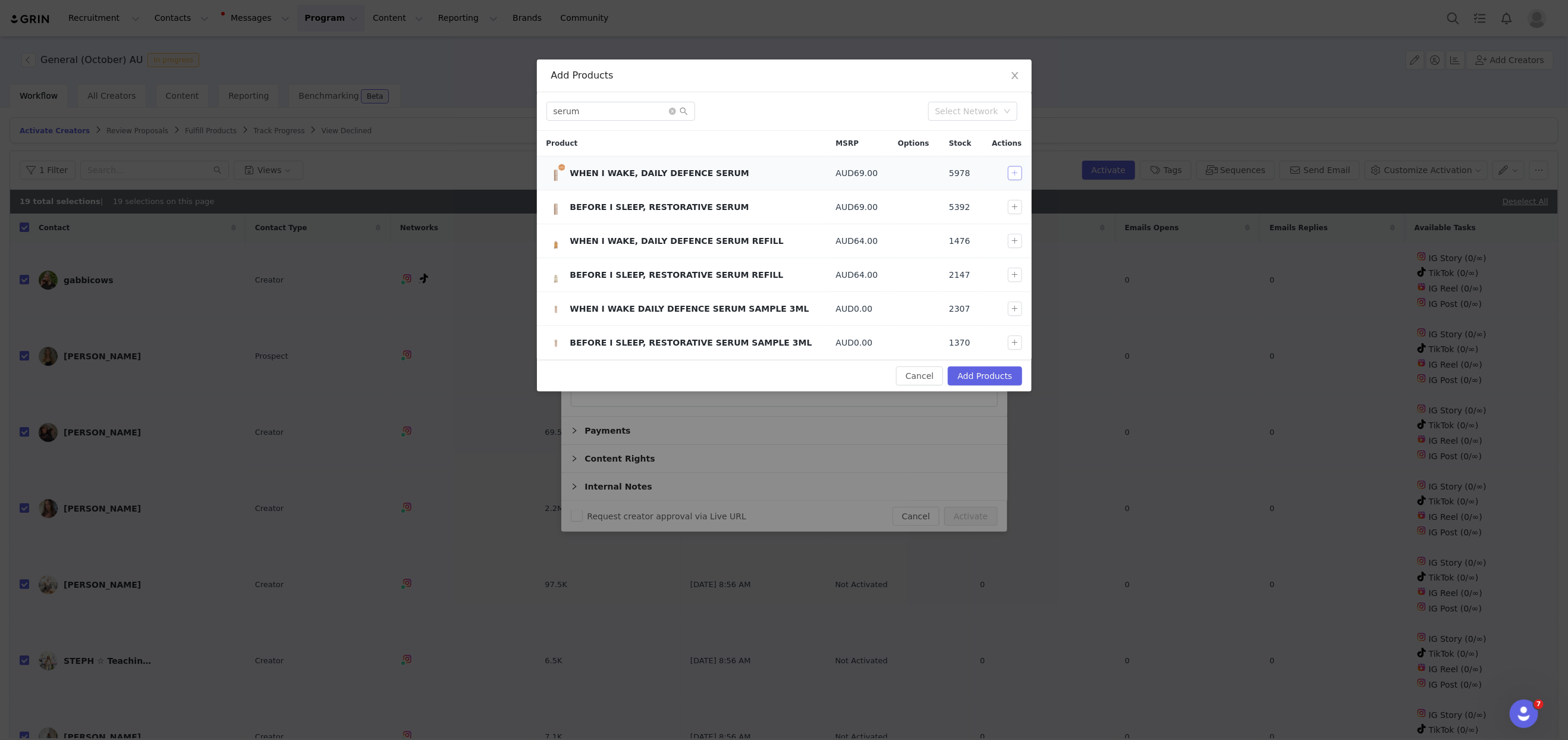
click at [1017, 172] on button "button" at bounding box center [1015, 173] width 15 height 15
drag, startPoint x: 552, startPoint y: 109, endPoint x: 491, endPoint y: 105, distance: 61.1
click at [491, 105] on div "Add Products serum Select Network Product MSRP Options Stock Actions WHEN I WAK…" at bounding box center [784, 370] width 1568 height 740
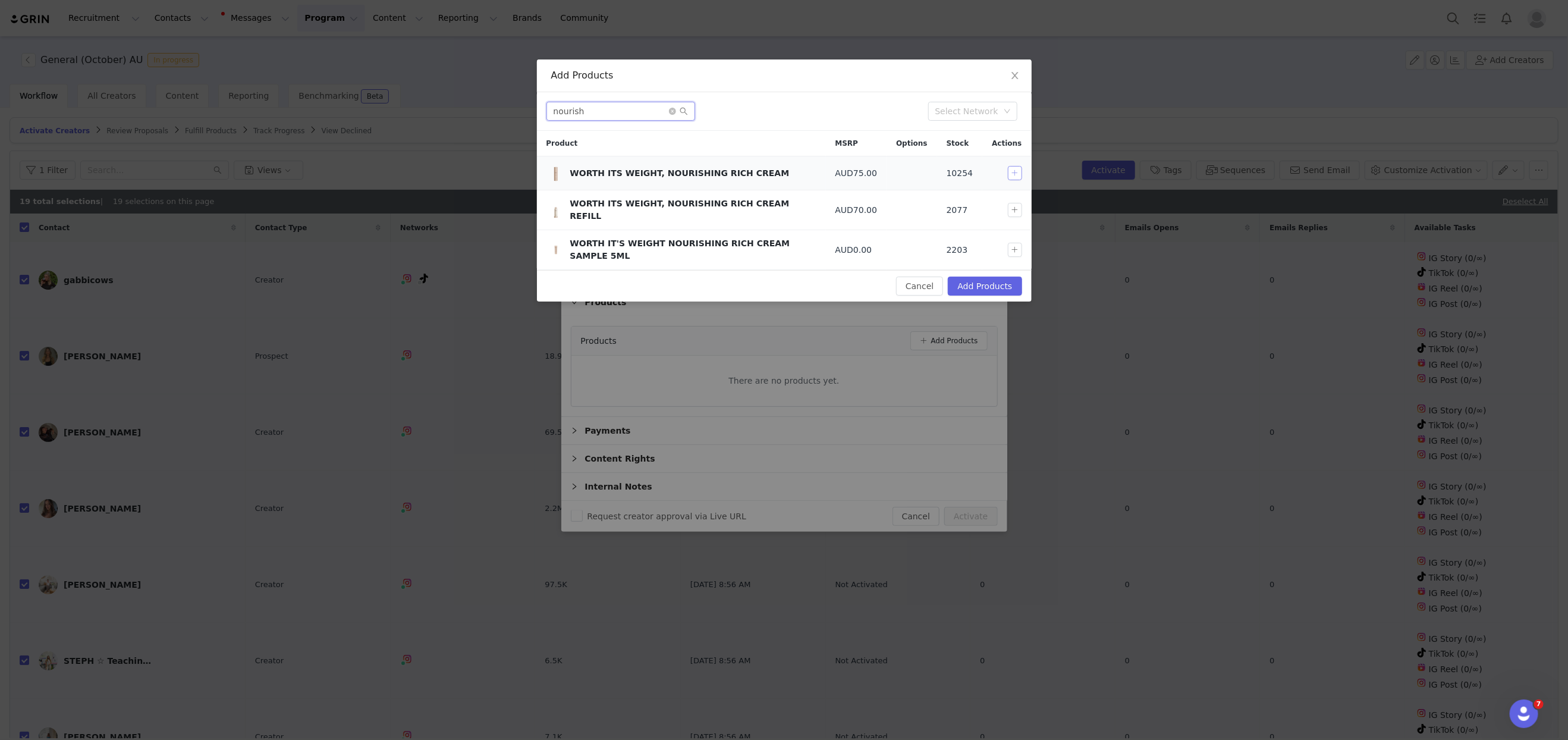
type input "nourish"
click at [1014, 171] on button "button" at bounding box center [1015, 173] width 15 height 15
click at [959, 279] on button "Add Products" at bounding box center [985, 286] width 74 height 19
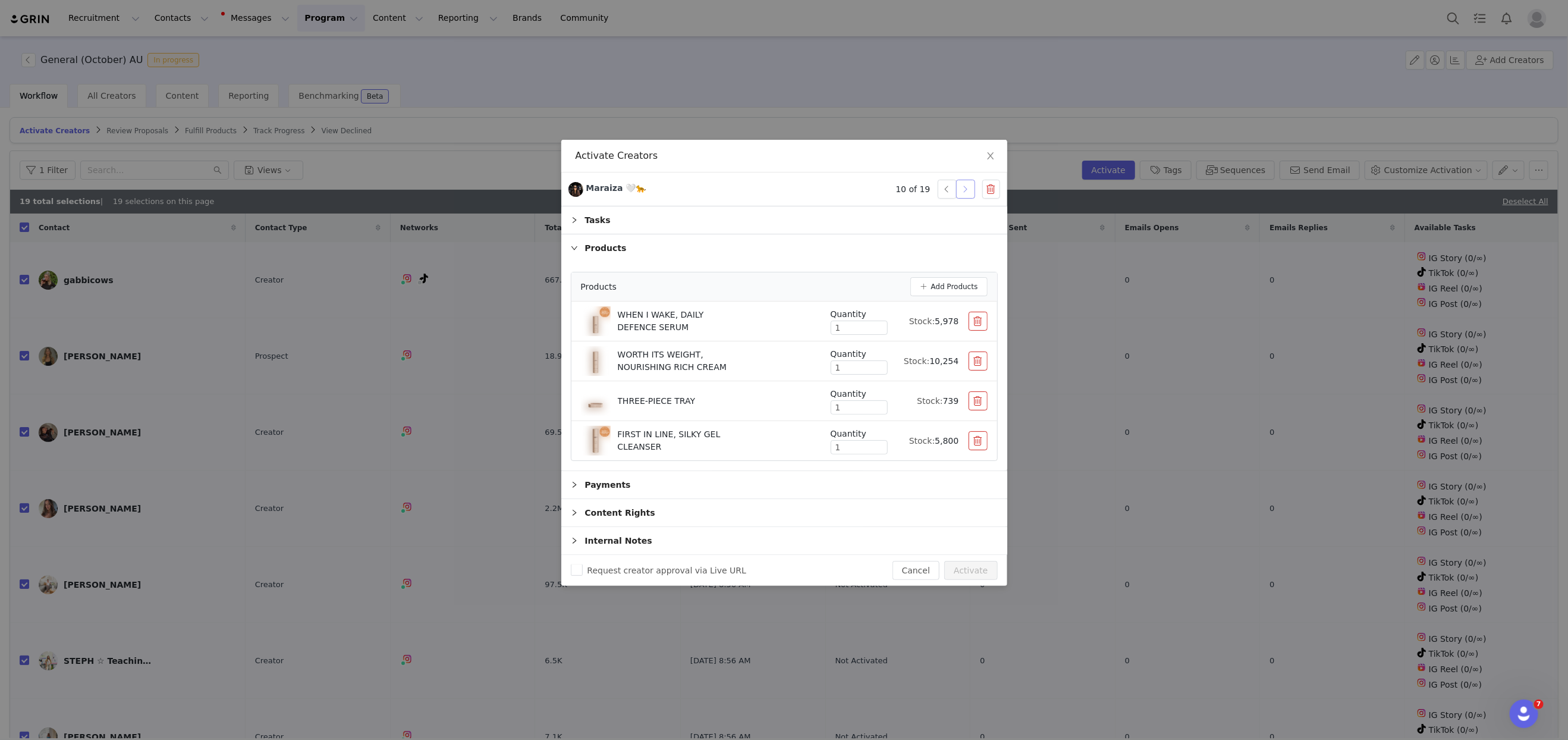
click at [966, 194] on button "button" at bounding box center [966, 189] width 19 height 19
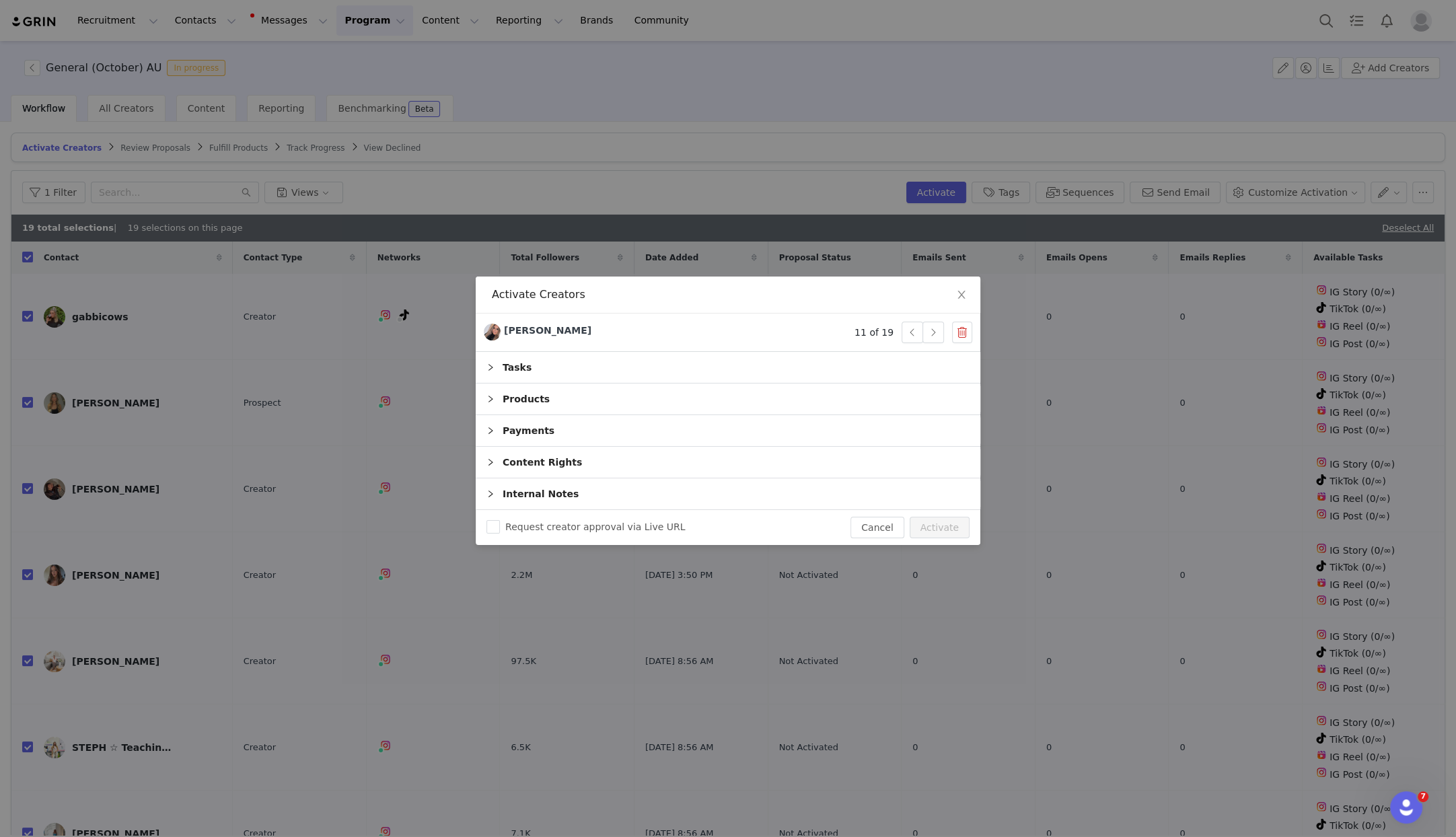
click at [512, 397] on div "Products" at bounding box center [728, 398] width 505 height 31
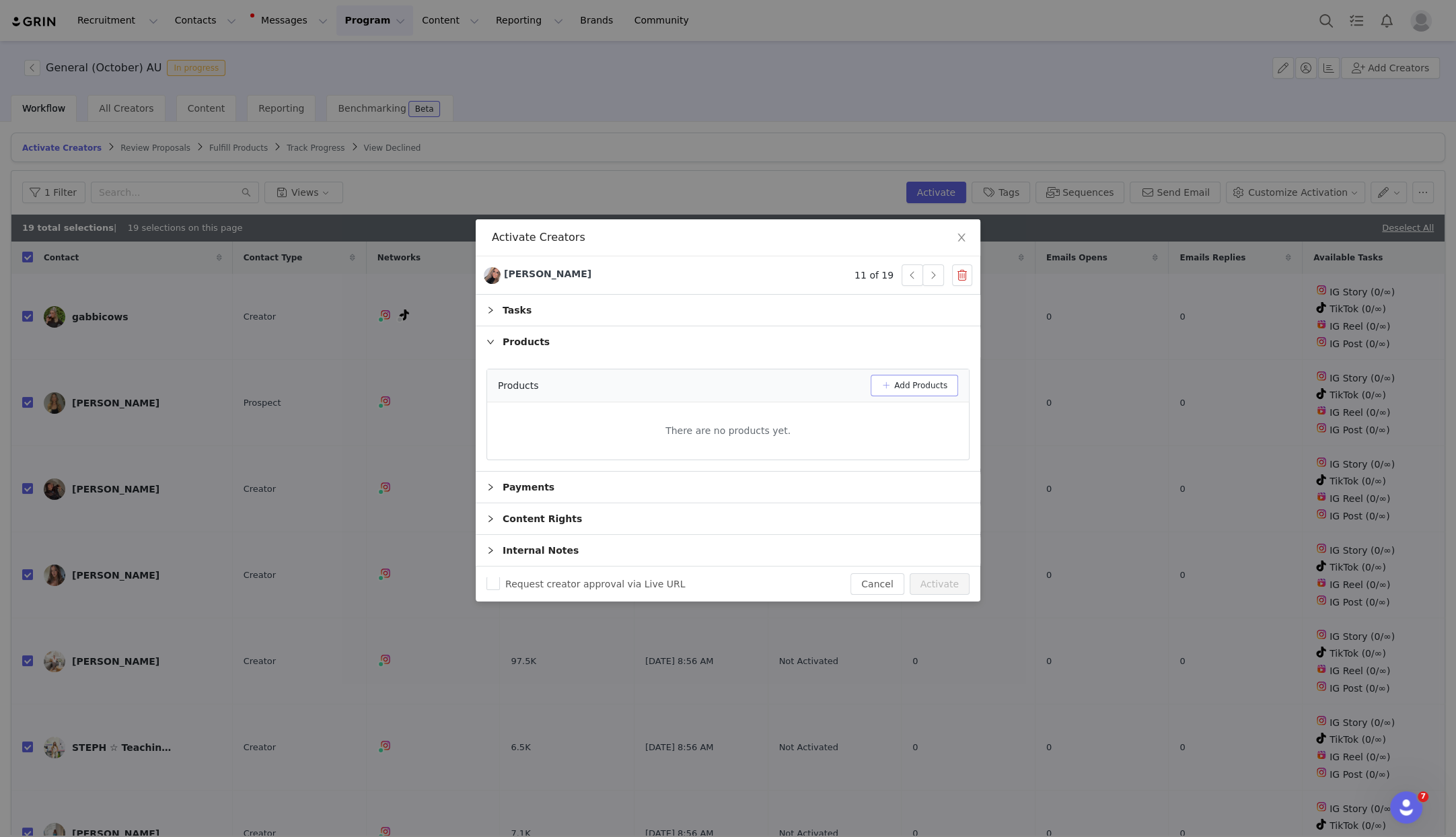
click at [918, 392] on button "Add Products" at bounding box center [915, 385] width 87 height 22
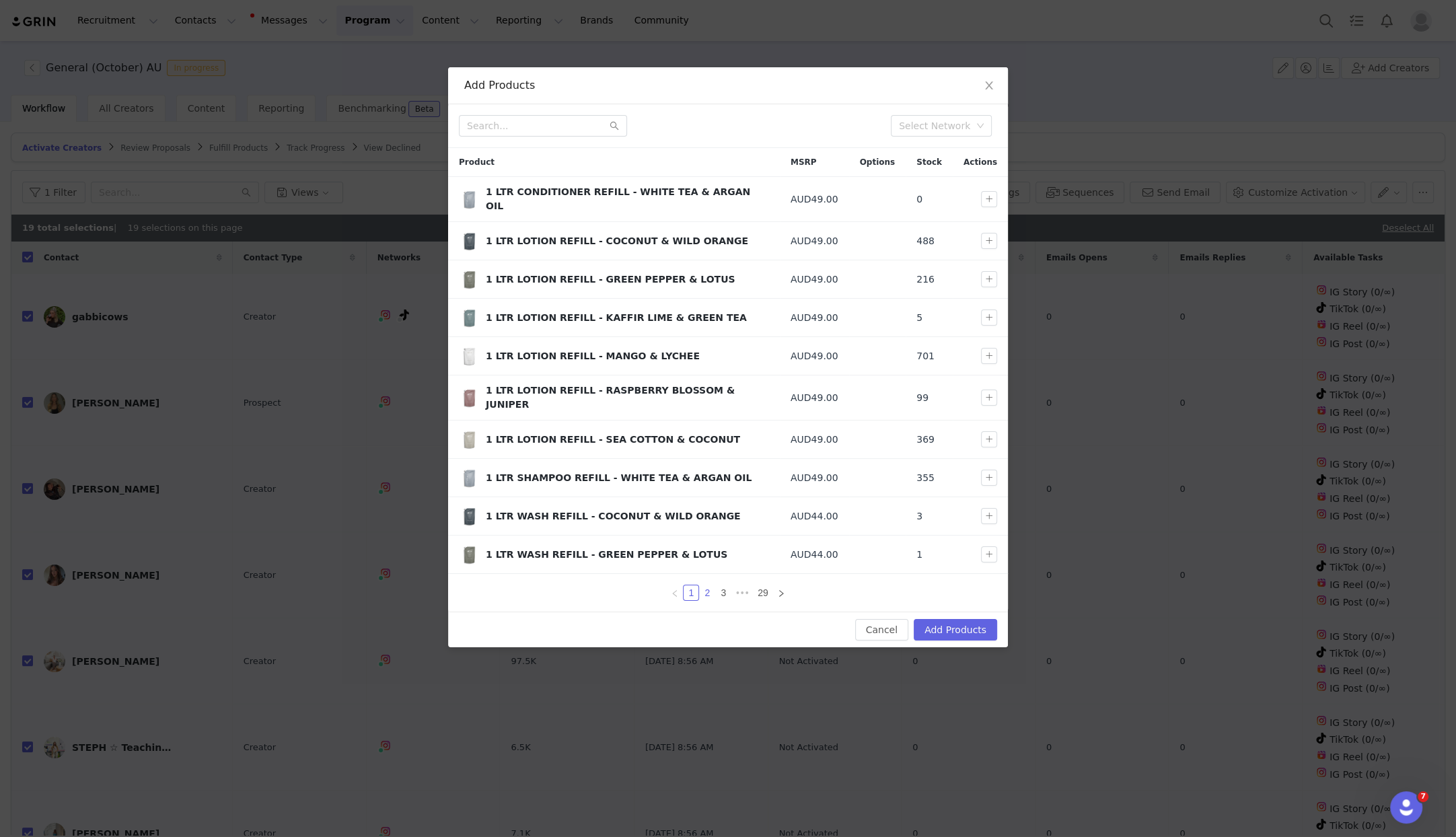
click at [708, 586] on link "2" at bounding box center [707, 593] width 15 height 15
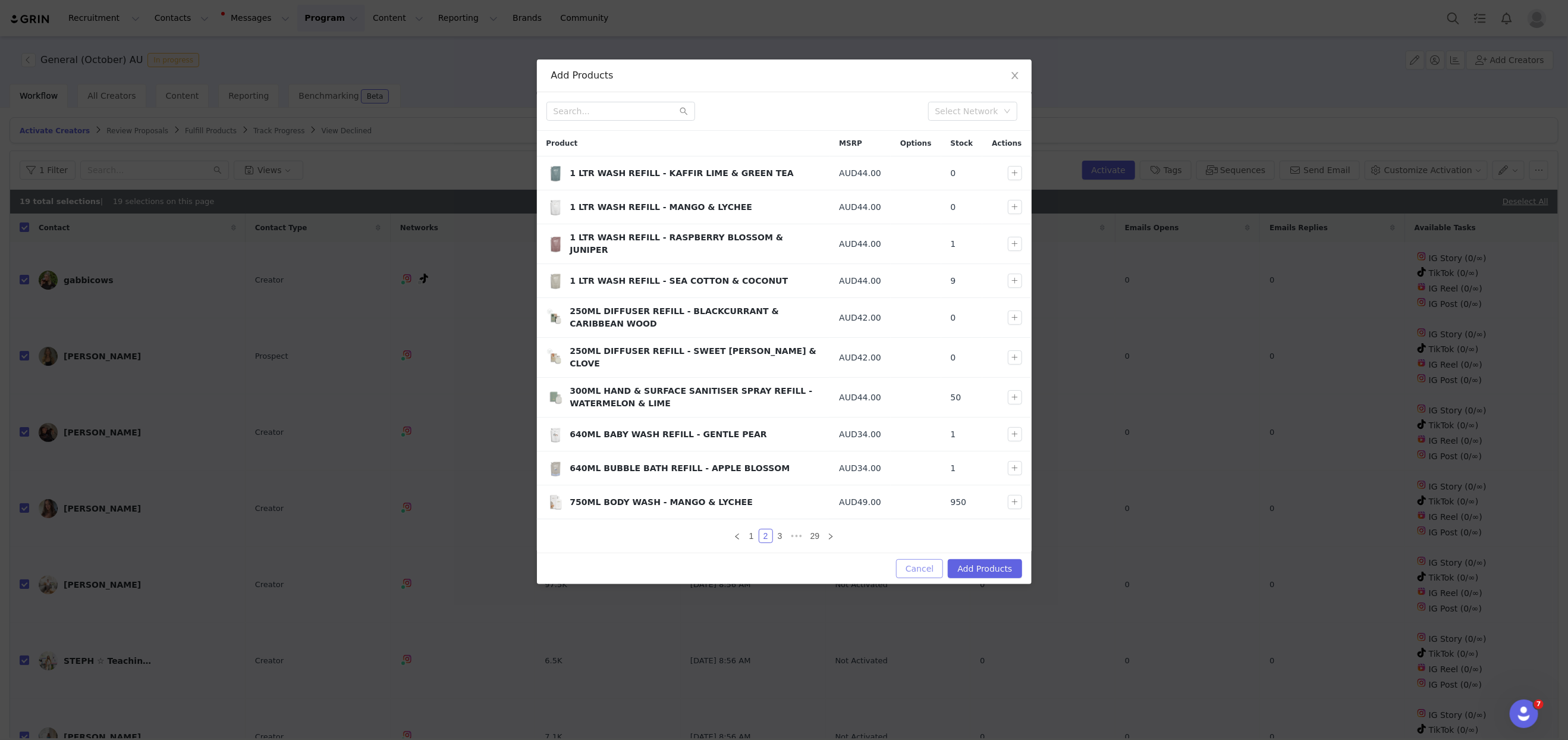
click at [909, 559] on button "Cancel" at bounding box center [919, 569] width 47 height 19
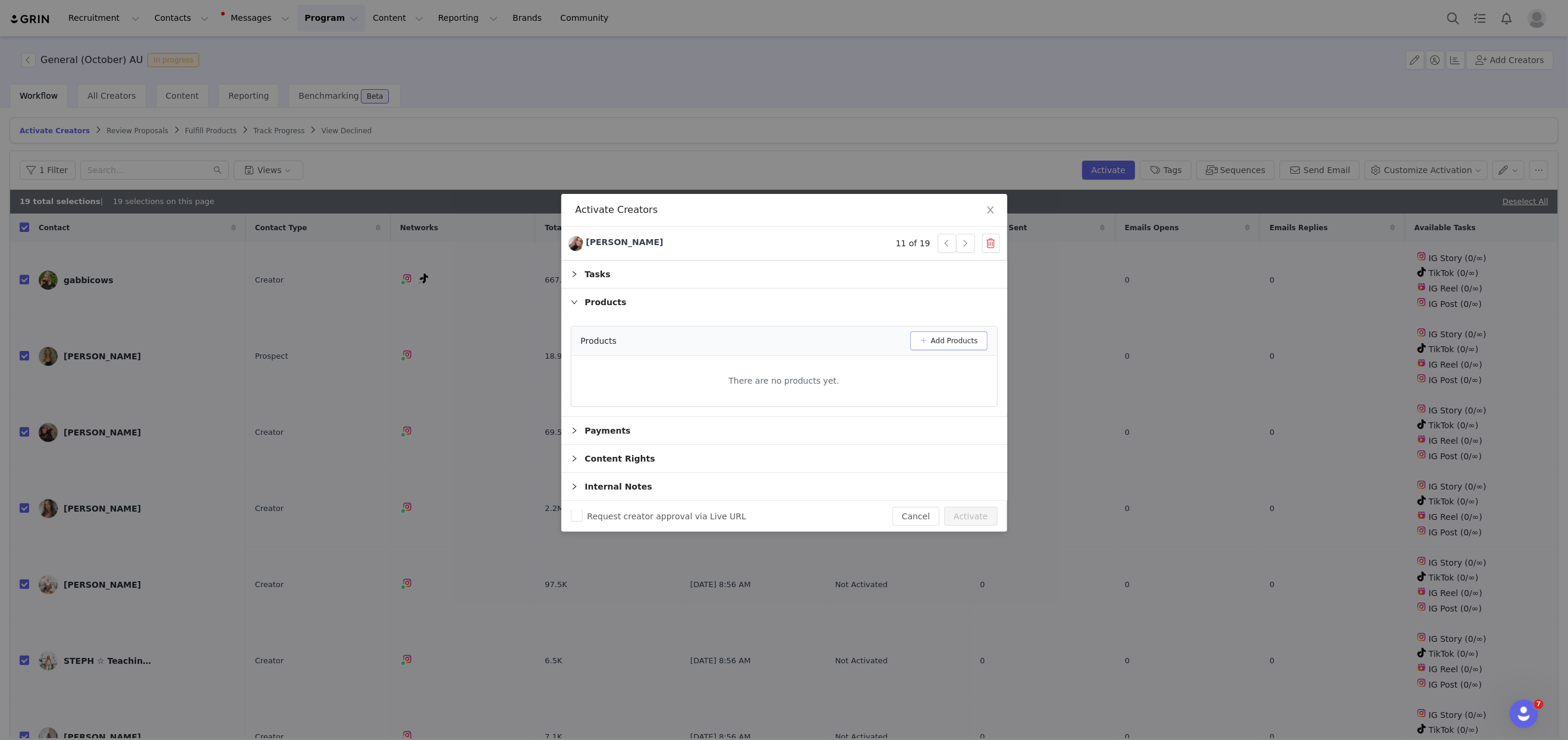
click at [968, 342] on button "Add Products" at bounding box center [949, 340] width 77 height 19
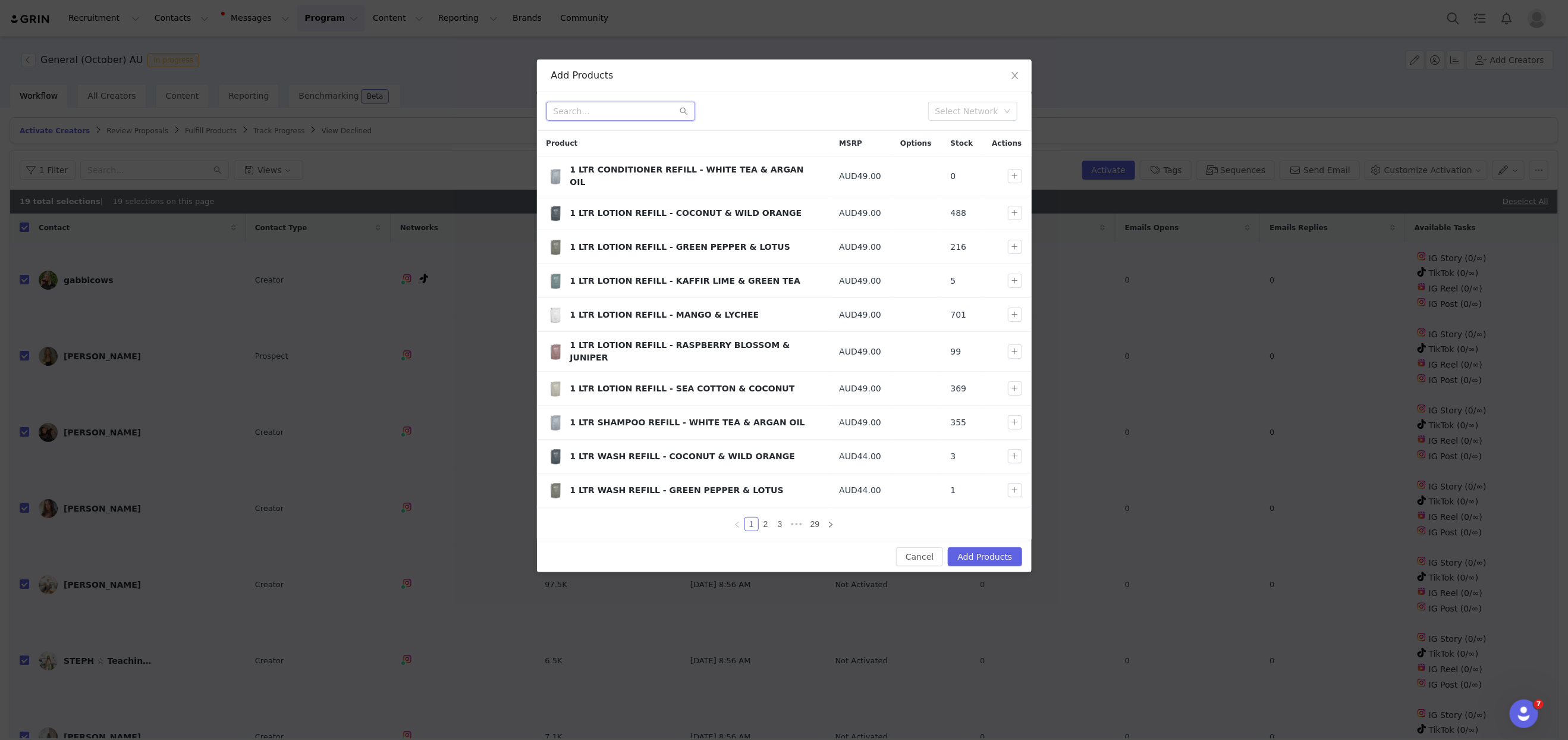
click at [636, 114] on input "text" at bounding box center [620, 111] width 149 height 19
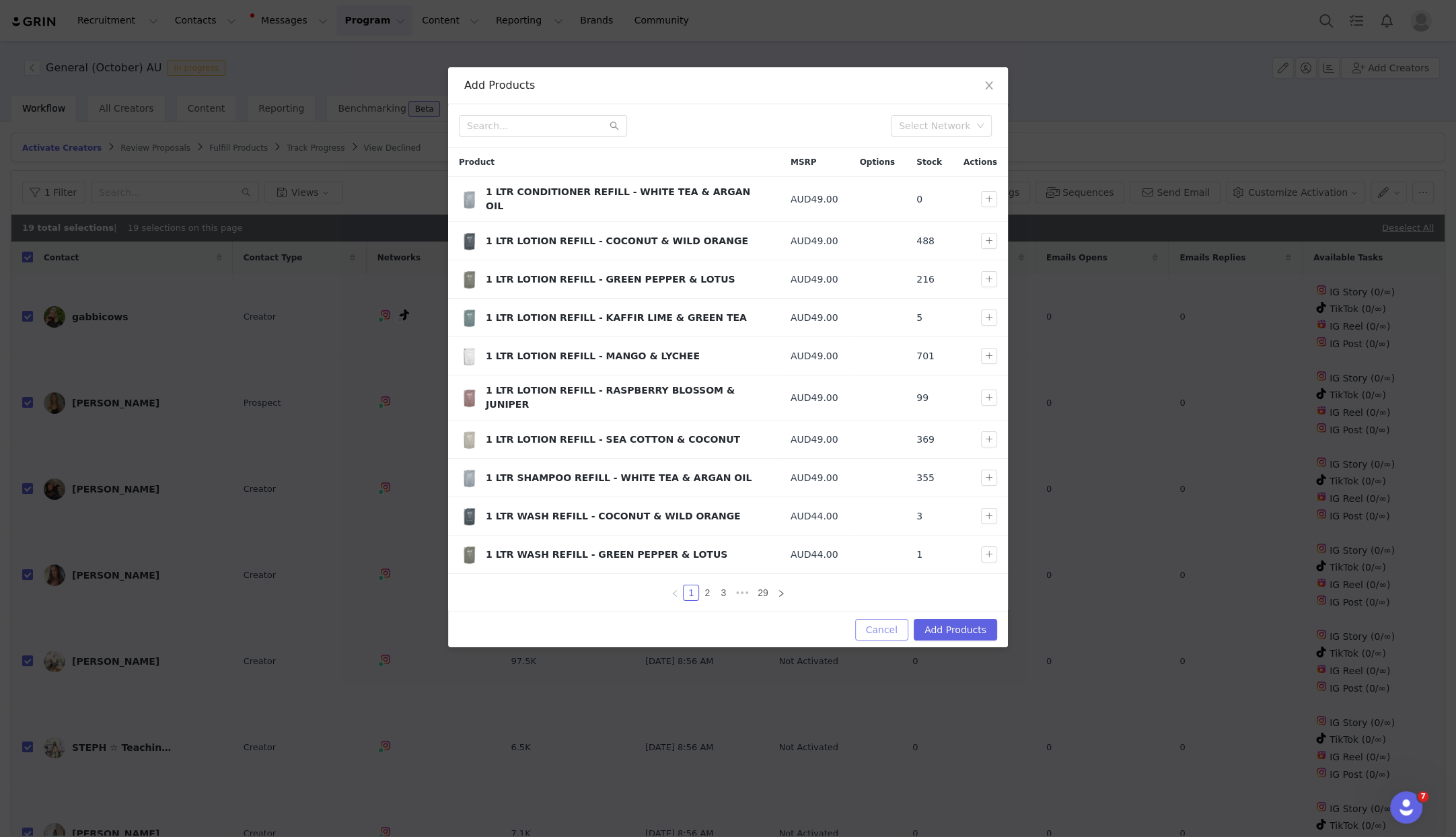
click at [883, 619] on button "Cancel" at bounding box center [882, 629] width 53 height 22
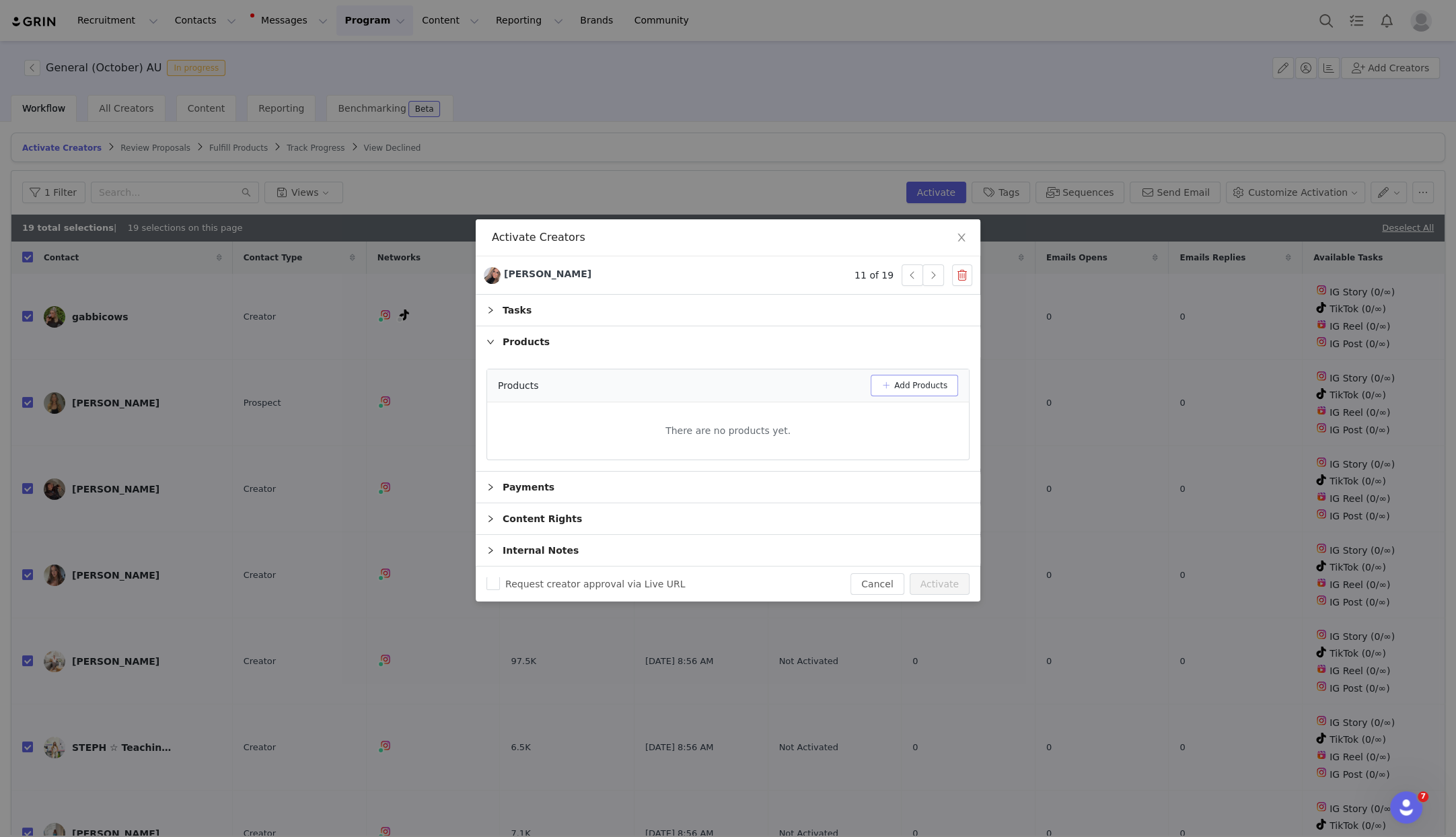
click at [924, 387] on button "Add Products" at bounding box center [915, 385] width 87 height 22
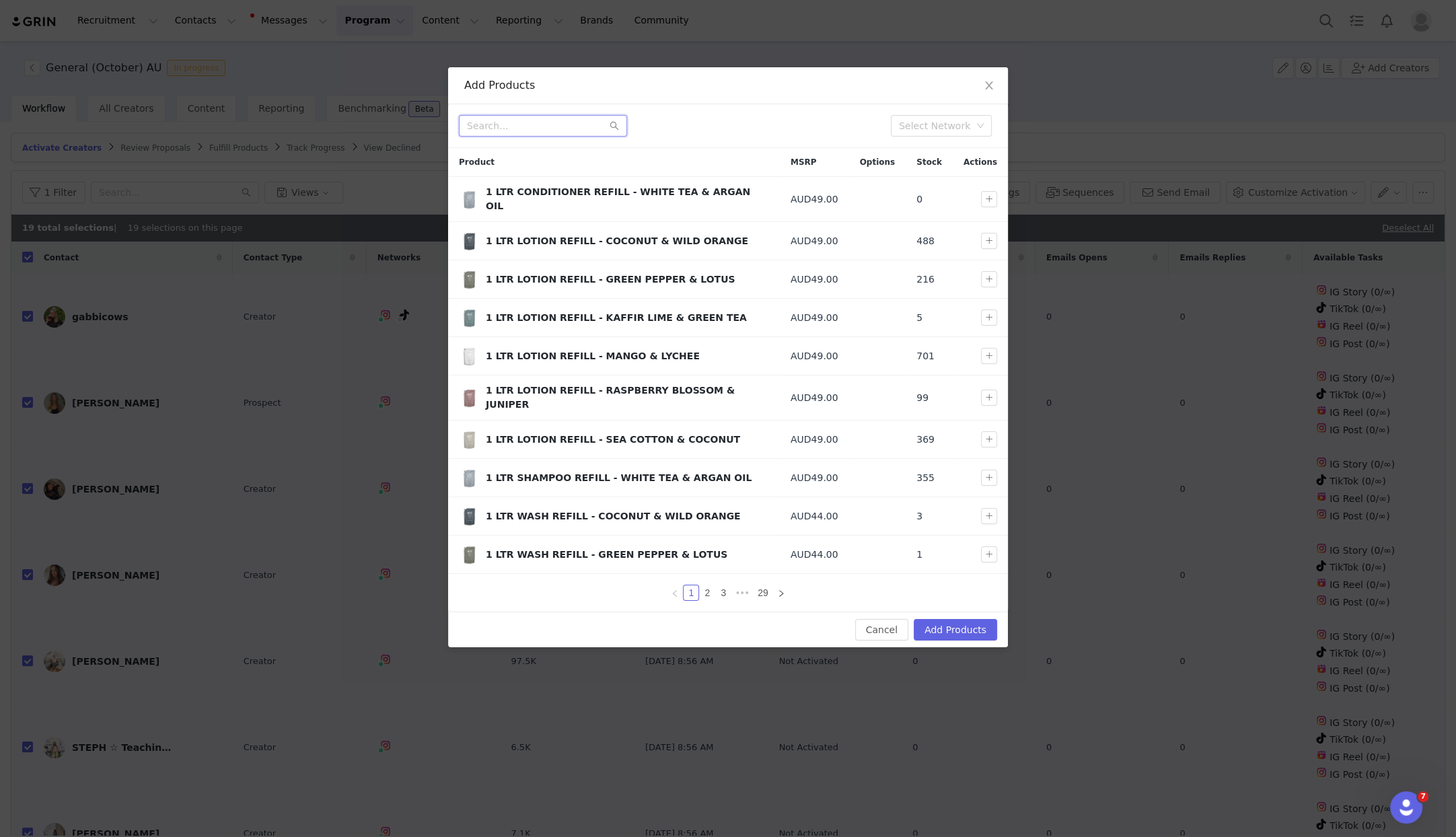
click at [561, 119] on input "text" at bounding box center [543, 126] width 168 height 22
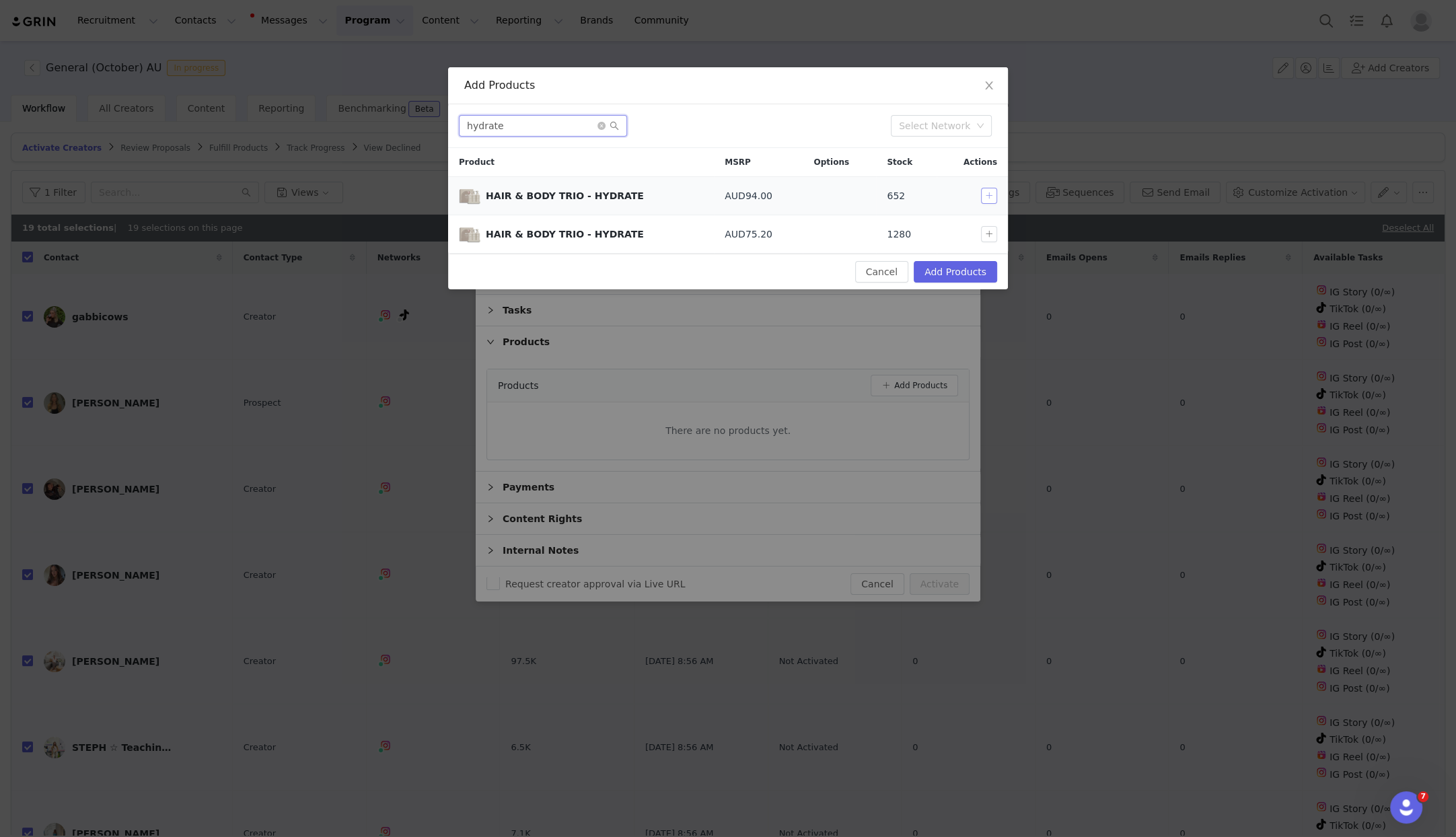
type input "hydrate"
click at [993, 194] on button "button" at bounding box center [989, 196] width 17 height 17
click at [968, 277] on button "Add Products" at bounding box center [956, 271] width 84 height 22
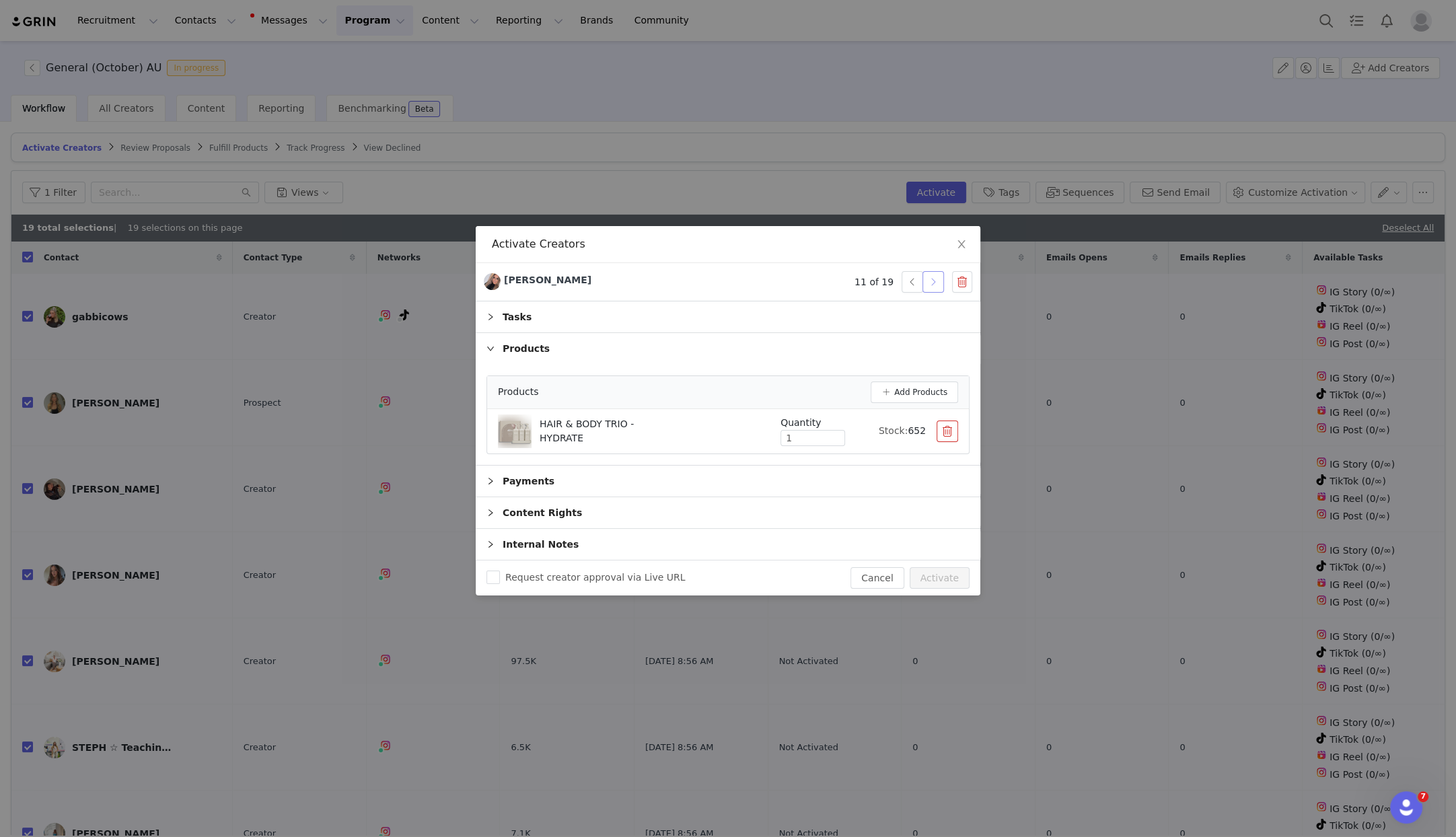
click at [930, 276] on button "button" at bounding box center [933, 282] width 22 height 22
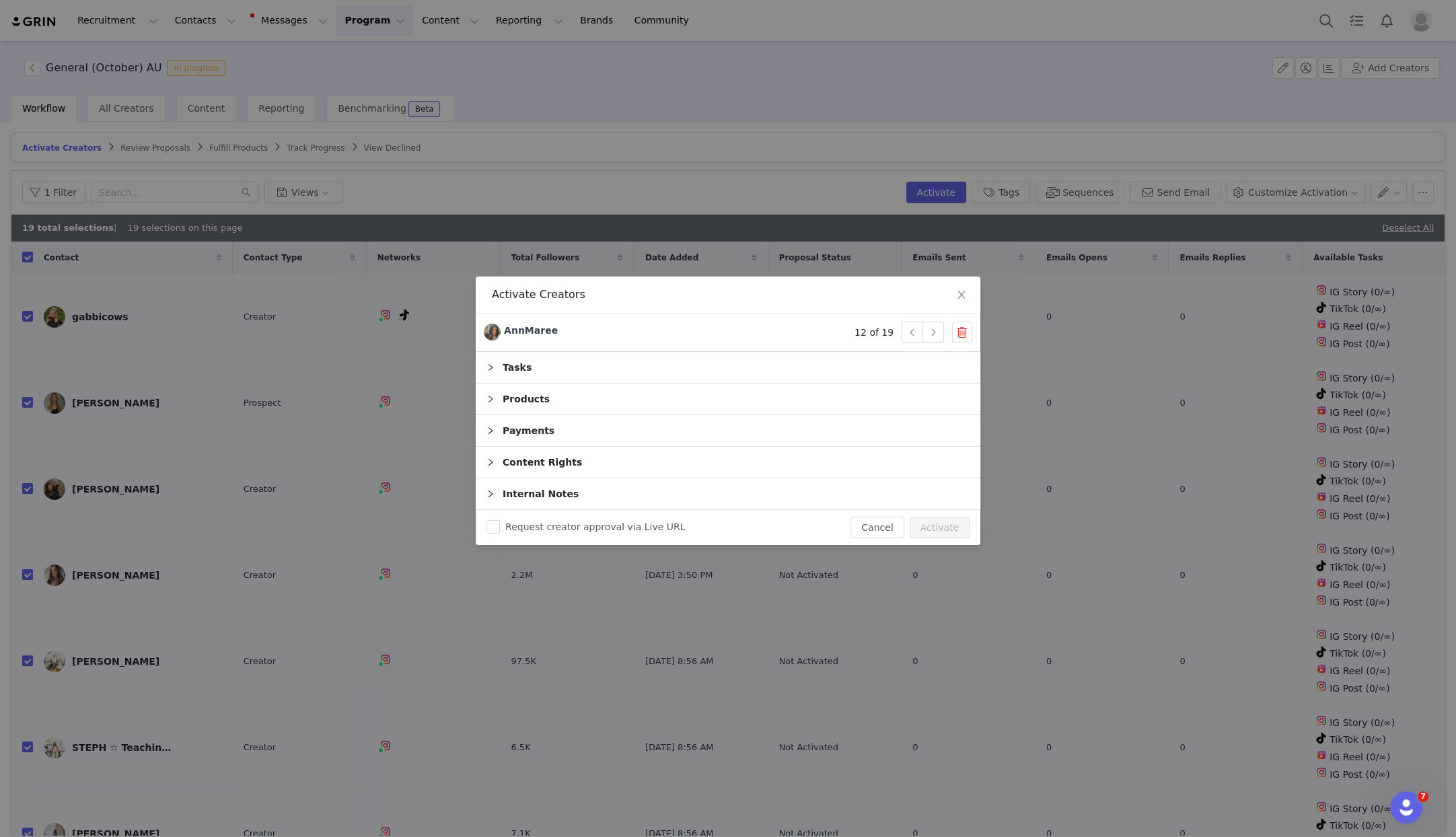
click at [586, 387] on div "Products" at bounding box center [728, 398] width 505 height 31
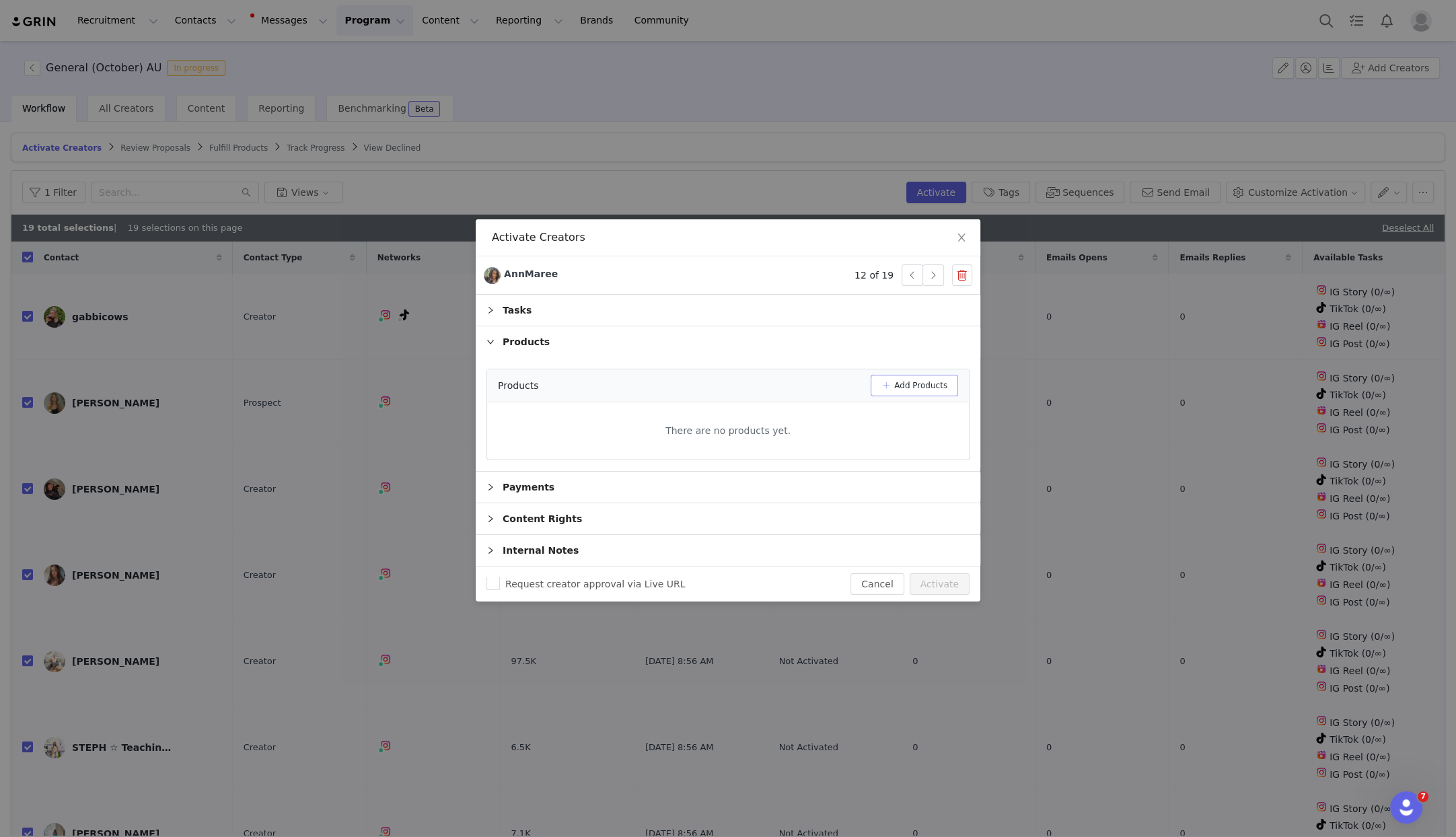
click at [916, 381] on button "Add Products" at bounding box center [915, 385] width 87 height 22
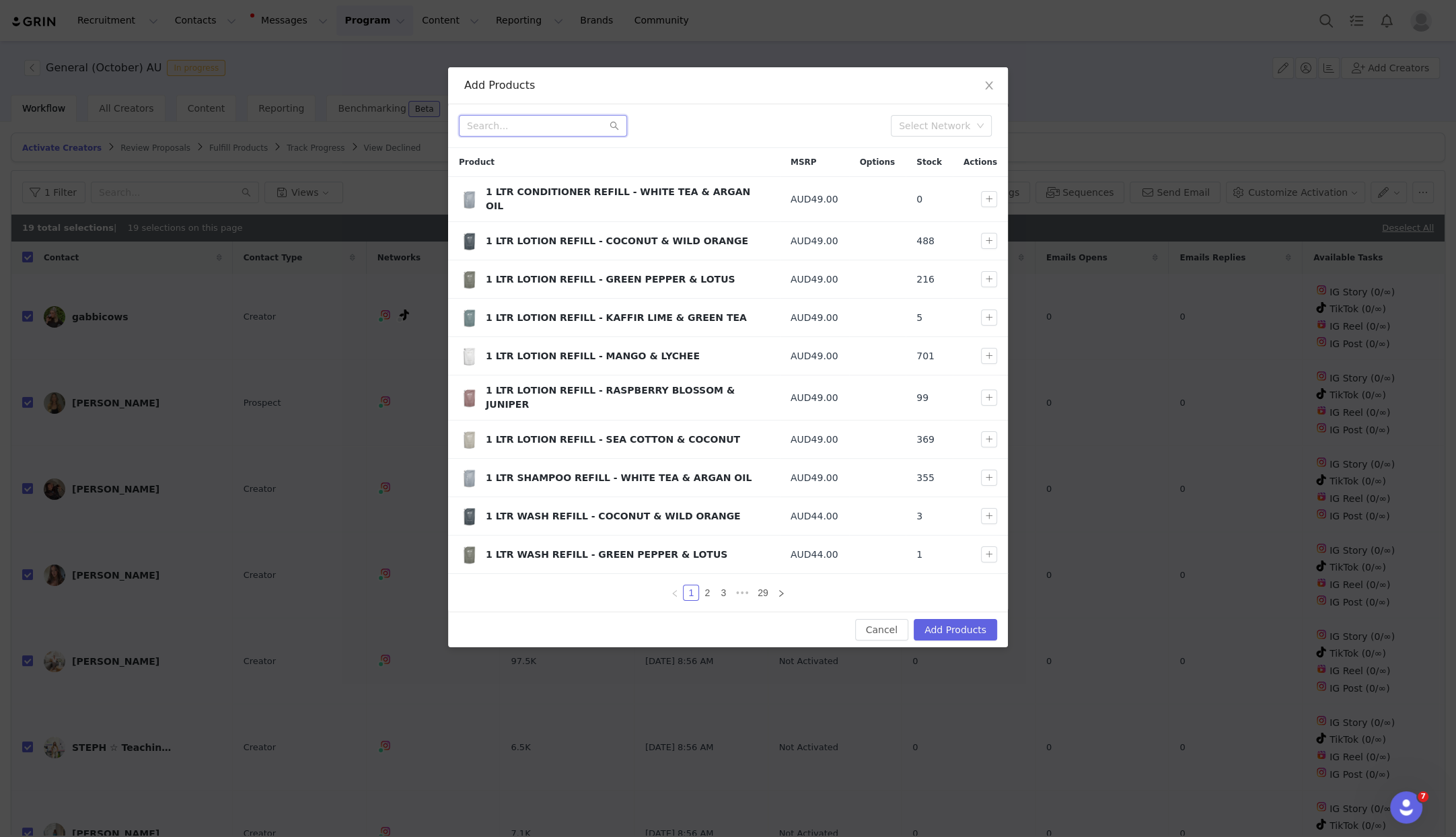
click at [578, 122] on input "text" at bounding box center [543, 126] width 168 height 22
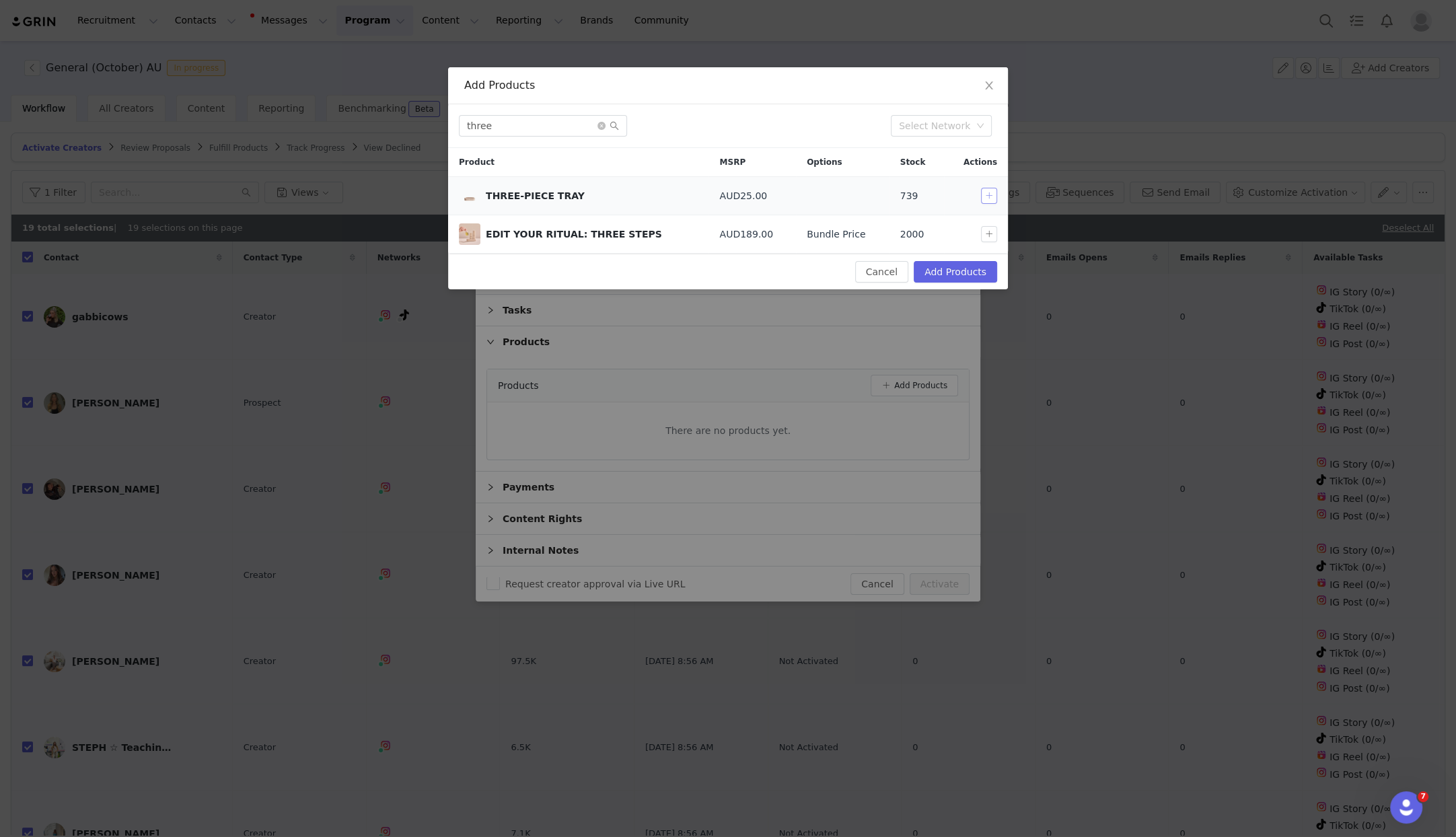
click at [990, 193] on button "button" at bounding box center [989, 196] width 17 height 17
drag, startPoint x: 493, startPoint y: 127, endPoint x: 420, endPoint y: 121, distance: 73.2
click at [420, 121] on div "Add Products three Select Network Product MSRP Options Stock Actions THREE-PIEC…" at bounding box center [728, 418] width 1456 height 837
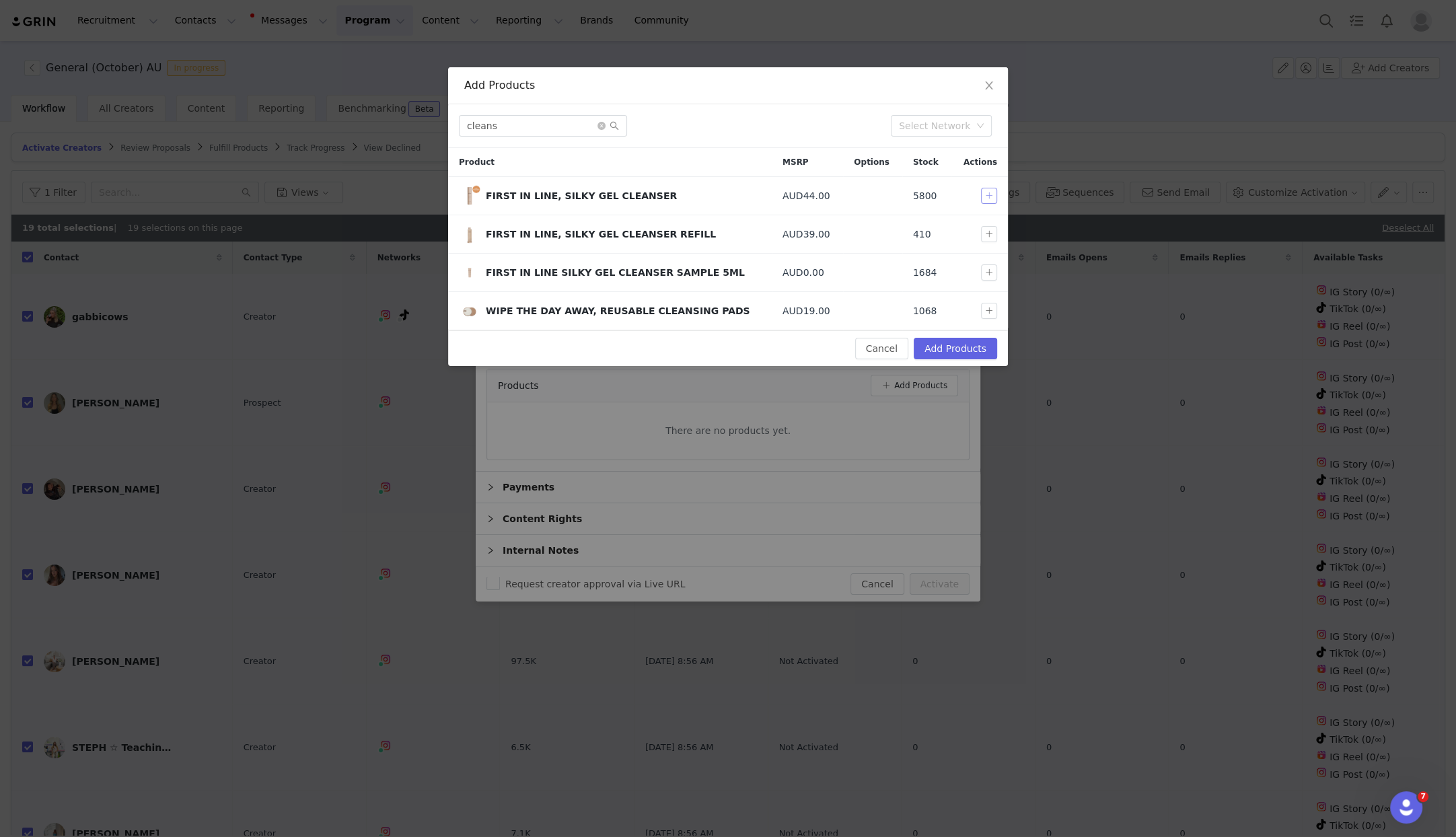
drag, startPoint x: 993, startPoint y: 190, endPoint x: 873, endPoint y: 175, distance: 120.9
click at [993, 190] on button "button" at bounding box center [989, 196] width 17 height 17
drag, startPoint x: 560, startPoint y: 123, endPoint x: 412, endPoint y: 123, distance: 148.0
click at [412, 123] on div "Add Products cleans Select Network Product MSRP Options Stock Actions FIRST IN …" at bounding box center [728, 418] width 1456 height 837
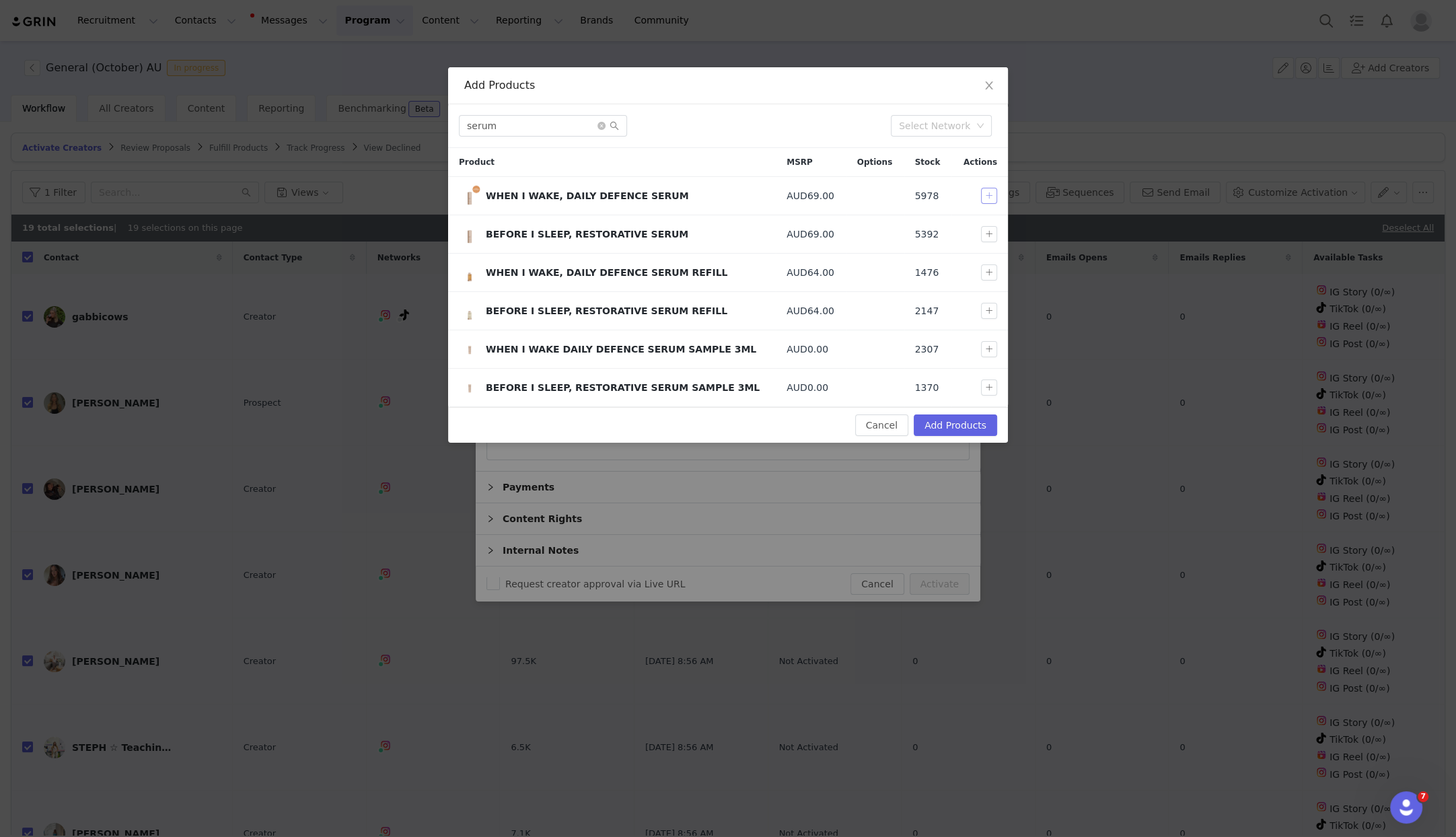
drag, startPoint x: 988, startPoint y: 194, endPoint x: 736, endPoint y: 166, distance: 253.6
click at [986, 194] on button "button" at bounding box center [989, 196] width 17 height 17
drag, startPoint x: 521, startPoint y: 126, endPoint x: 391, endPoint y: 116, distance: 130.4
click at [391, 116] on div "Add Products serum Select Network Product MSRP Options Stock Actions WHEN I WAK…" at bounding box center [728, 418] width 1456 height 837
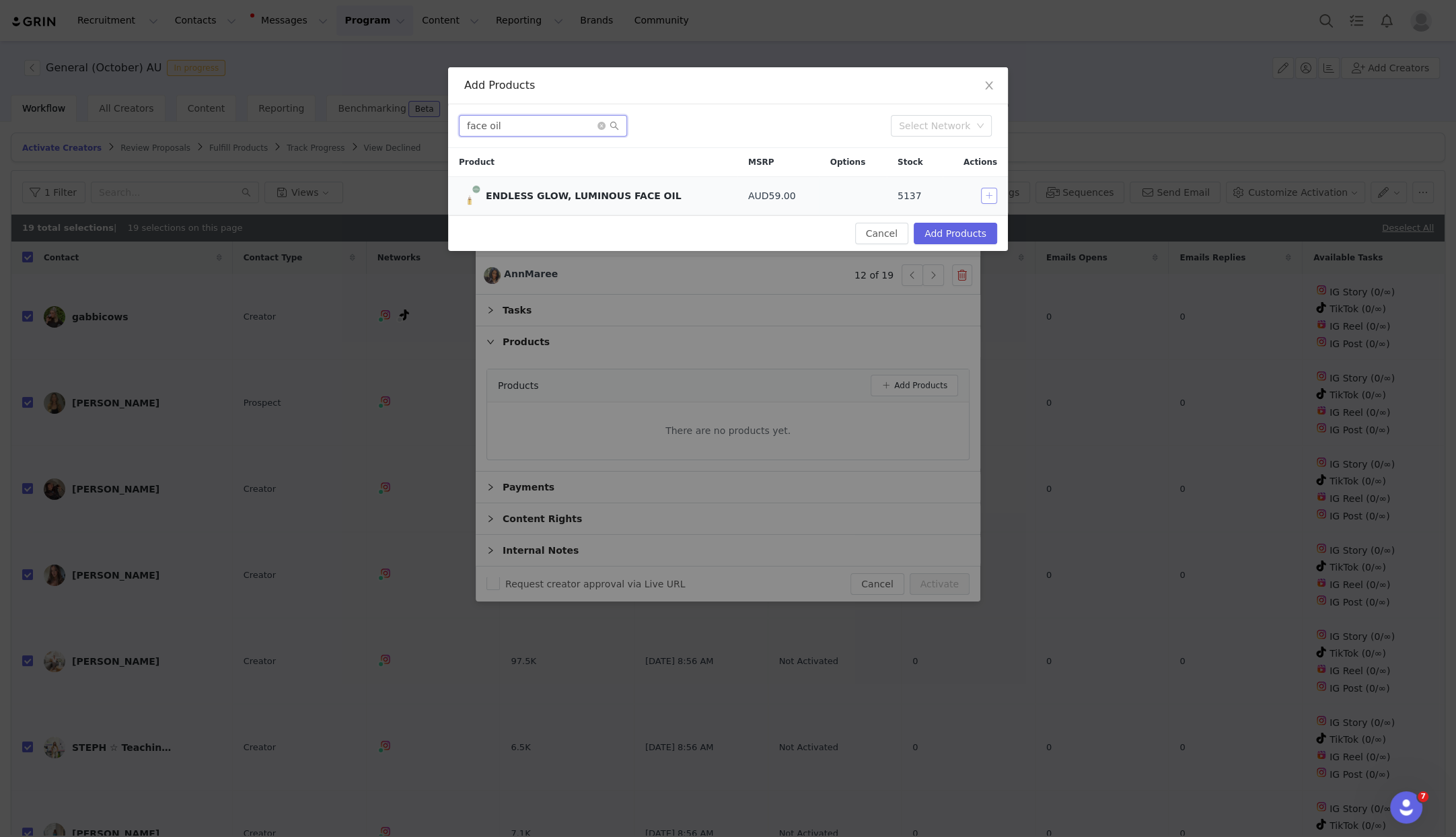
type input "face oil"
click at [994, 194] on button "button" at bounding box center [989, 196] width 17 height 17
click at [973, 229] on button "Add Products" at bounding box center [956, 233] width 84 height 22
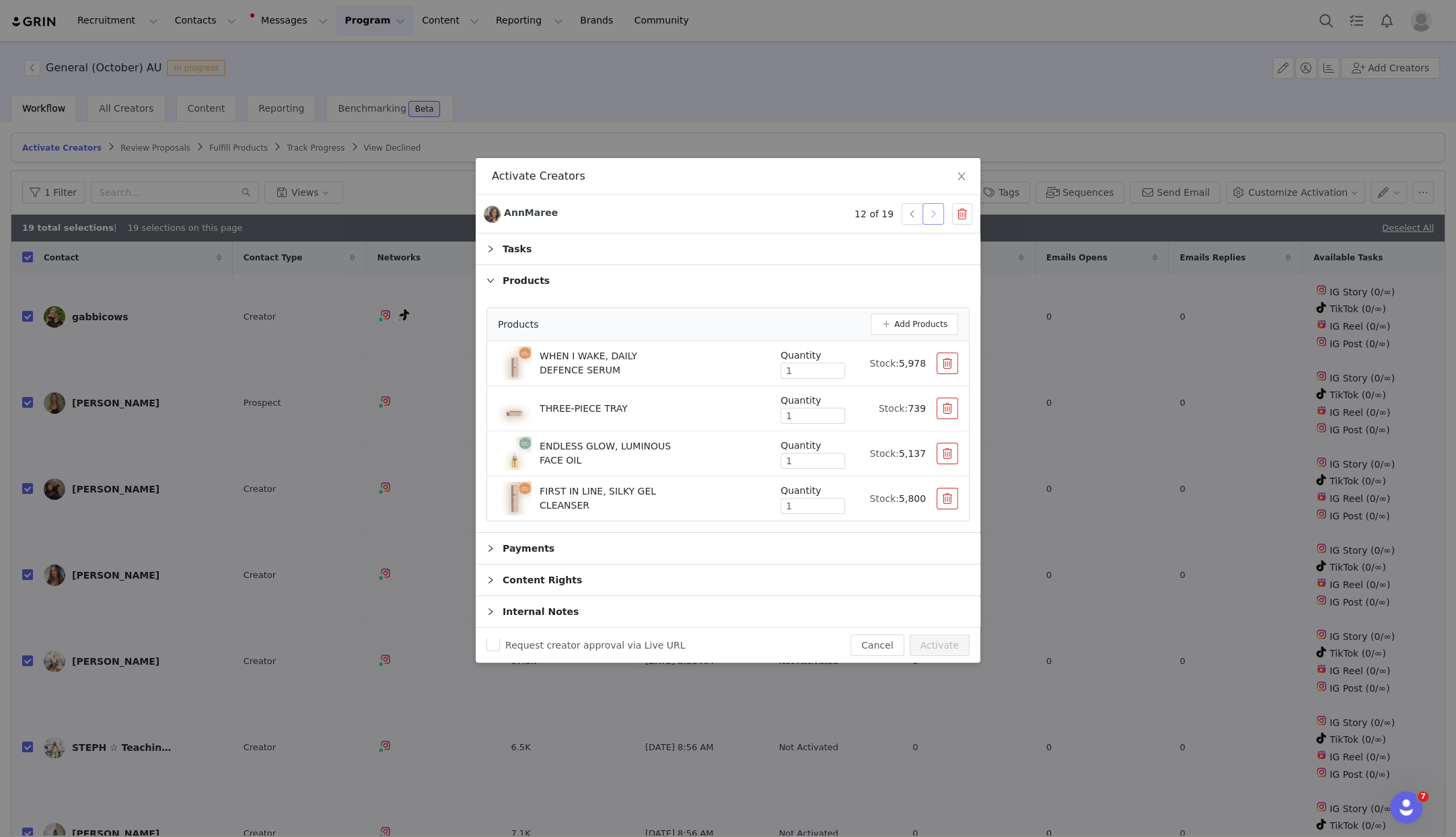
click at [932, 213] on button "button" at bounding box center [933, 214] width 22 height 22
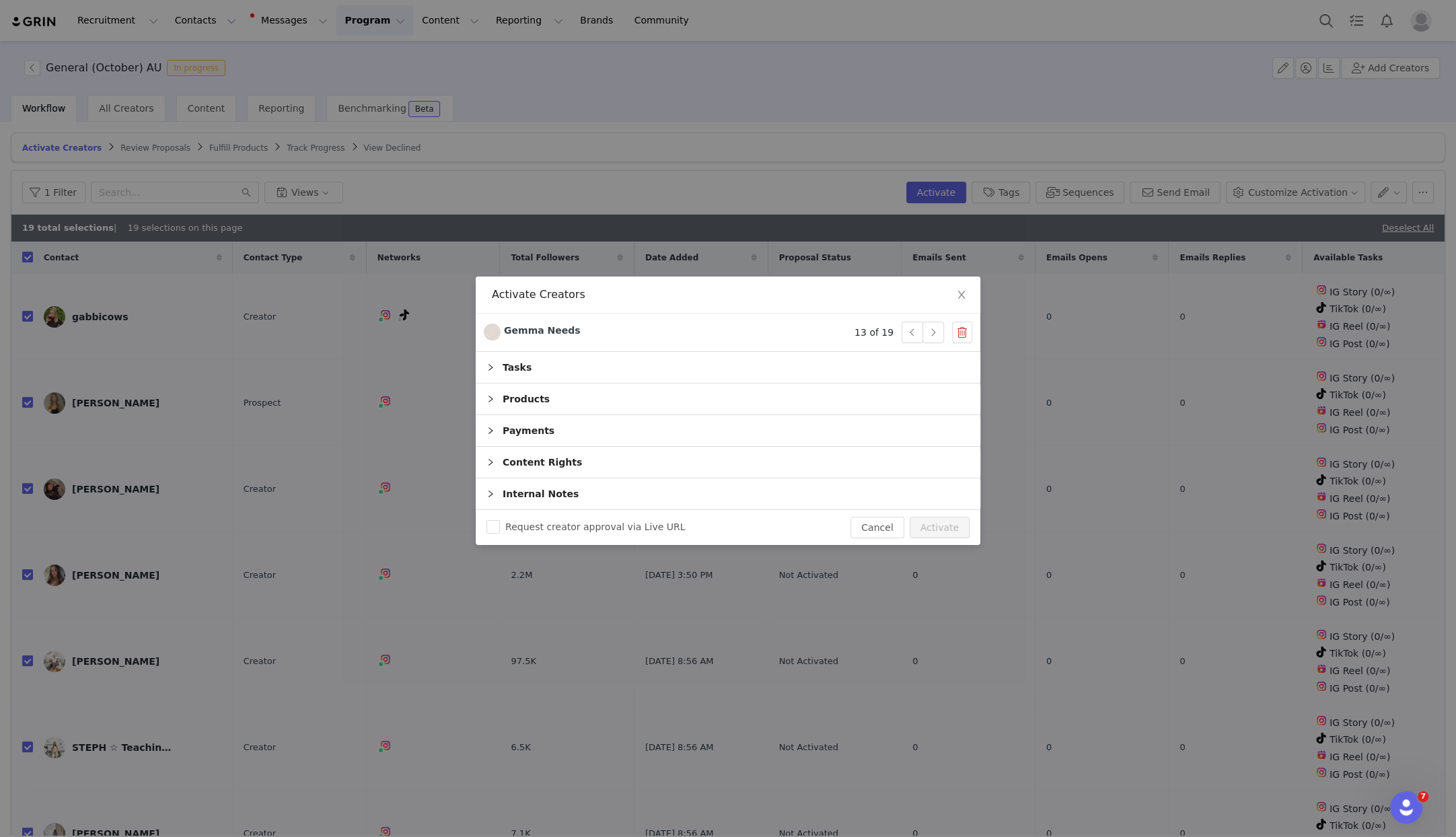
click at [539, 403] on div "Products" at bounding box center [728, 398] width 505 height 31
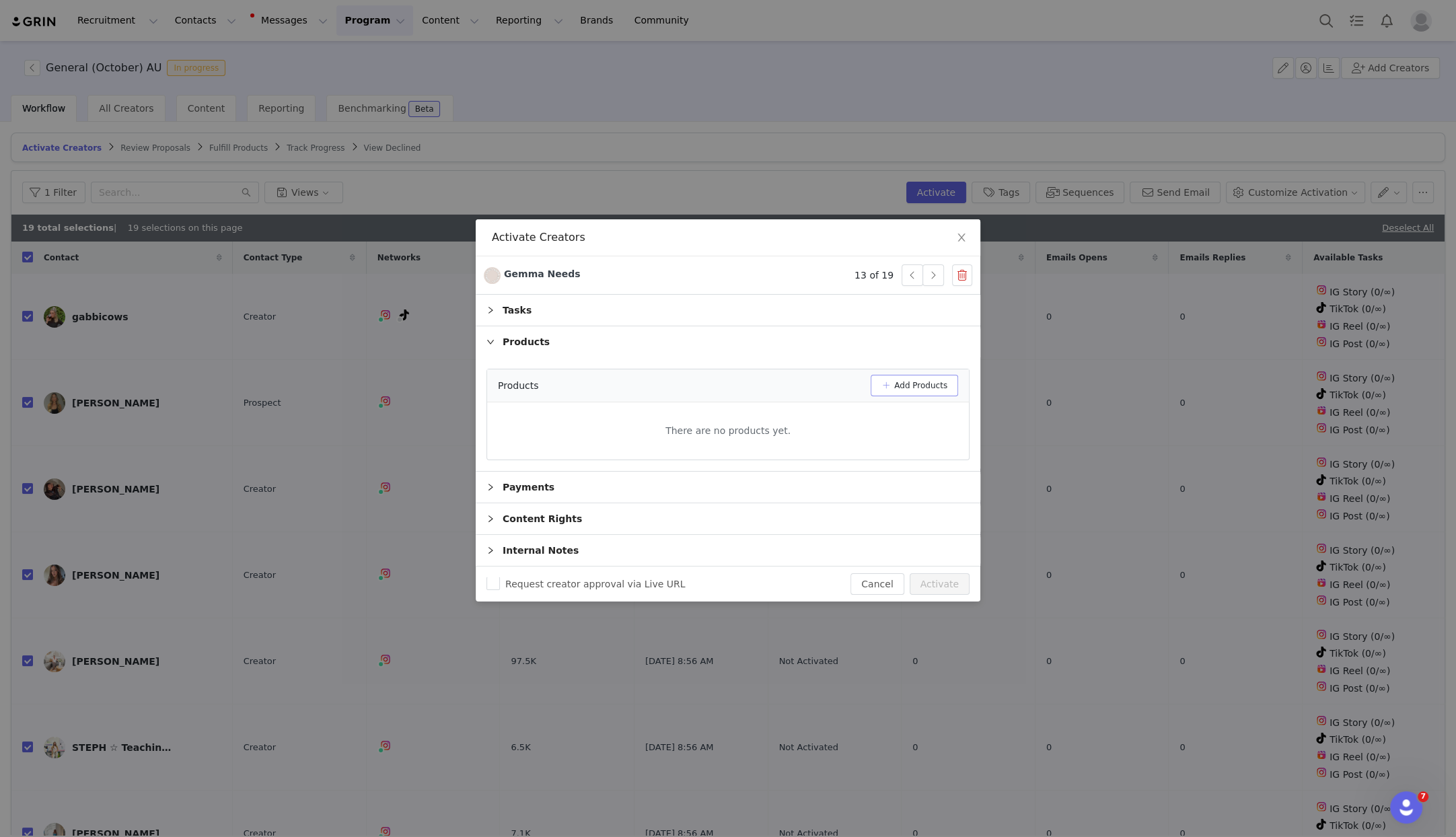
click at [904, 377] on div "Products Add Products" at bounding box center [728, 386] width 482 height 33
click at [903, 381] on button "Add Products" at bounding box center [915, 385] width 87 height 22
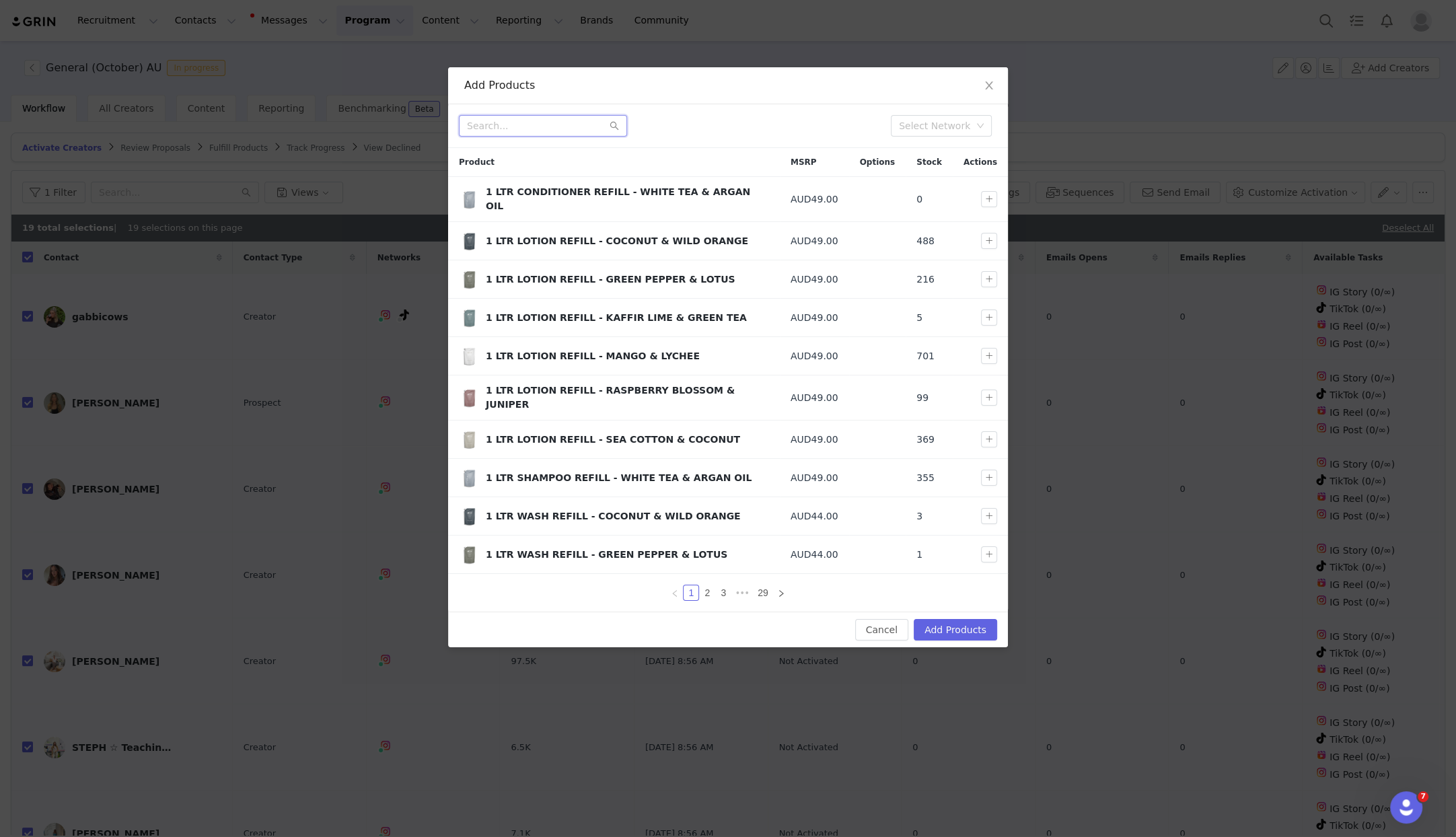
click at [586, 121] on input "text" at bounding box center [543, 126] width 168 height 22
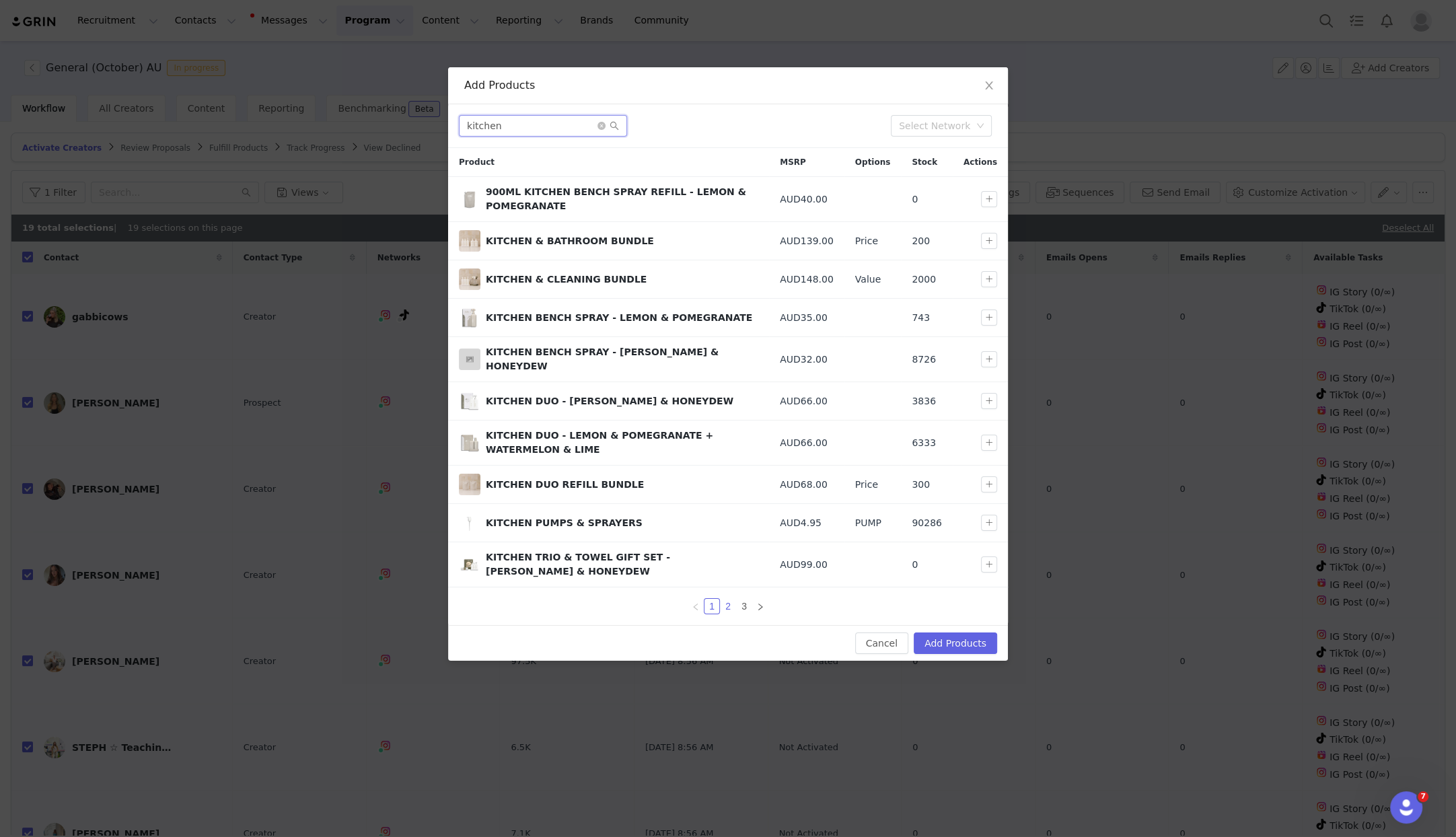
type input "kitchen"
click at [731, 600] on link "2" at bounding box center [728, 606] width 15 height 15
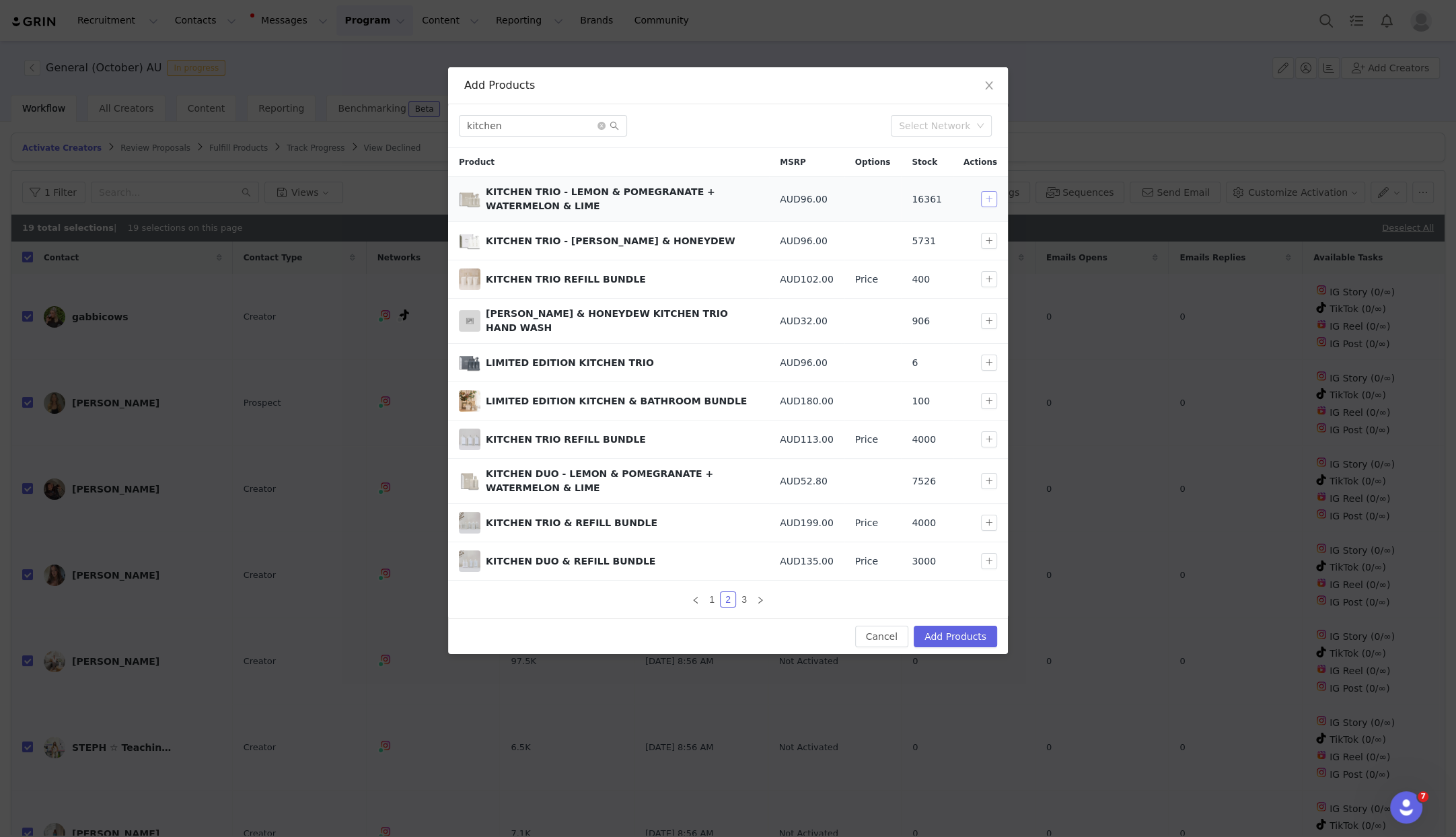
drag, startPoint x: 989, startPoint y: 198, endPoint x: 995, endPoint y: 273, distance: 75.2
click at [989, 198] on button "button" at bounding box center [989, 199] width 17 height 17
click at [944, 628] on button "Add Products" at bounding box center [956, 636] width 84 height 22
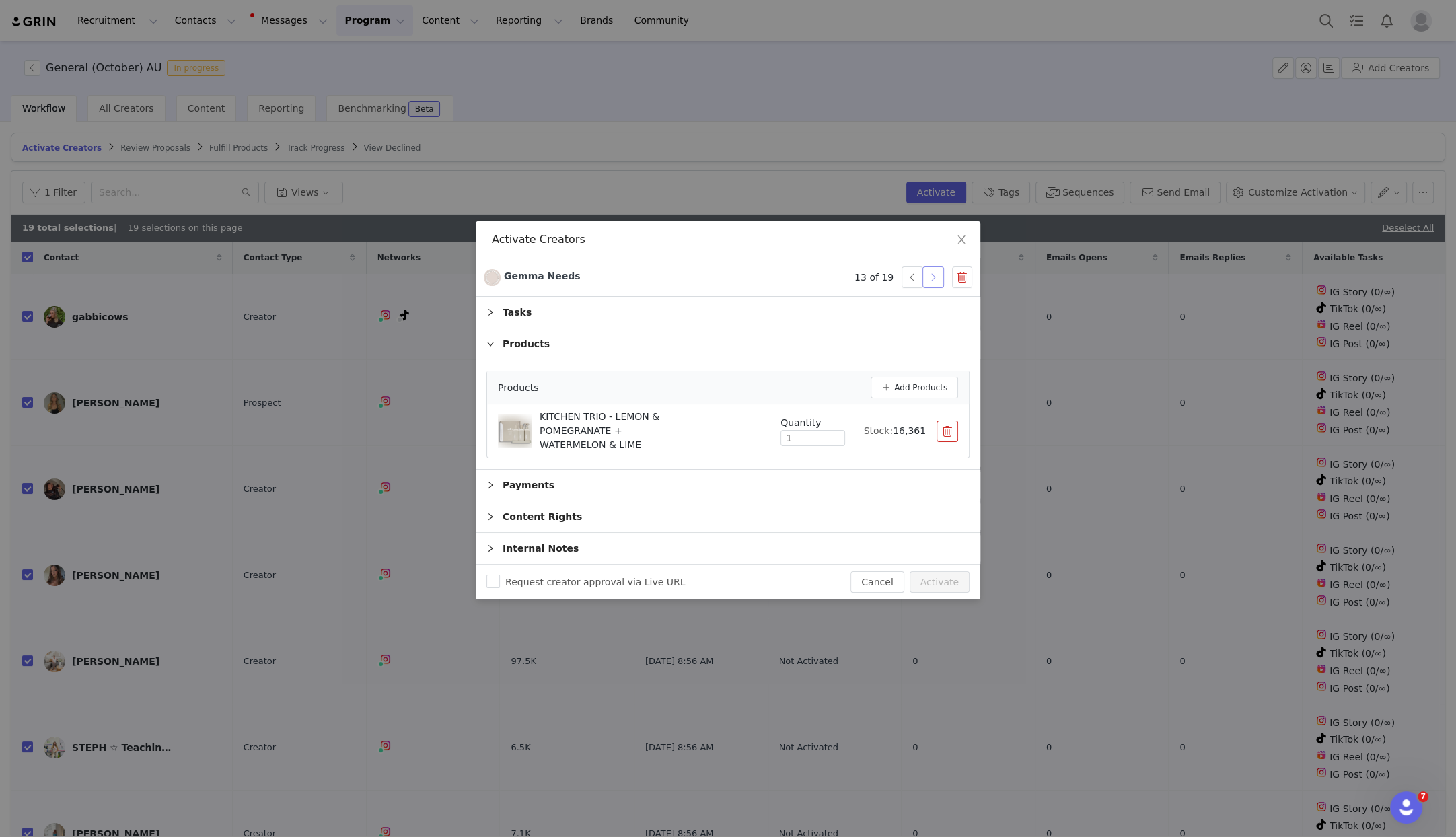
drag, startPoint x: 938, startPoint y: 275, endPoint x: 929, endPoint y: 273, distance: 9.2
click at [937, 275] on button "button" at bounding box center [933, 277] width 22 height 22
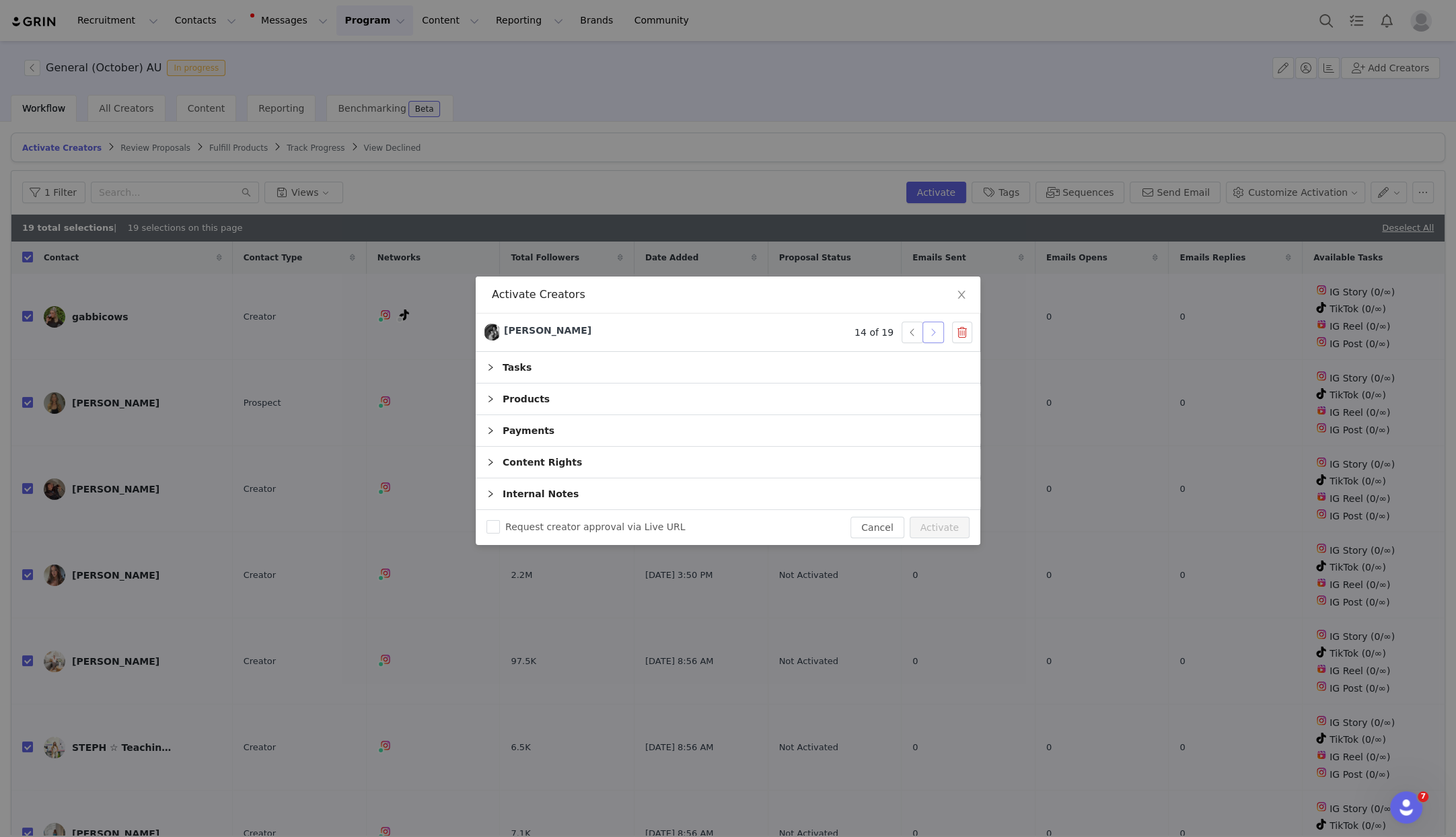
click at [935, 333] on button "button" at bounding box center [933, 332] width 22 height 22
click at [546, 404] on div "Products" at bounding box center [728, 398] width 505 height 31
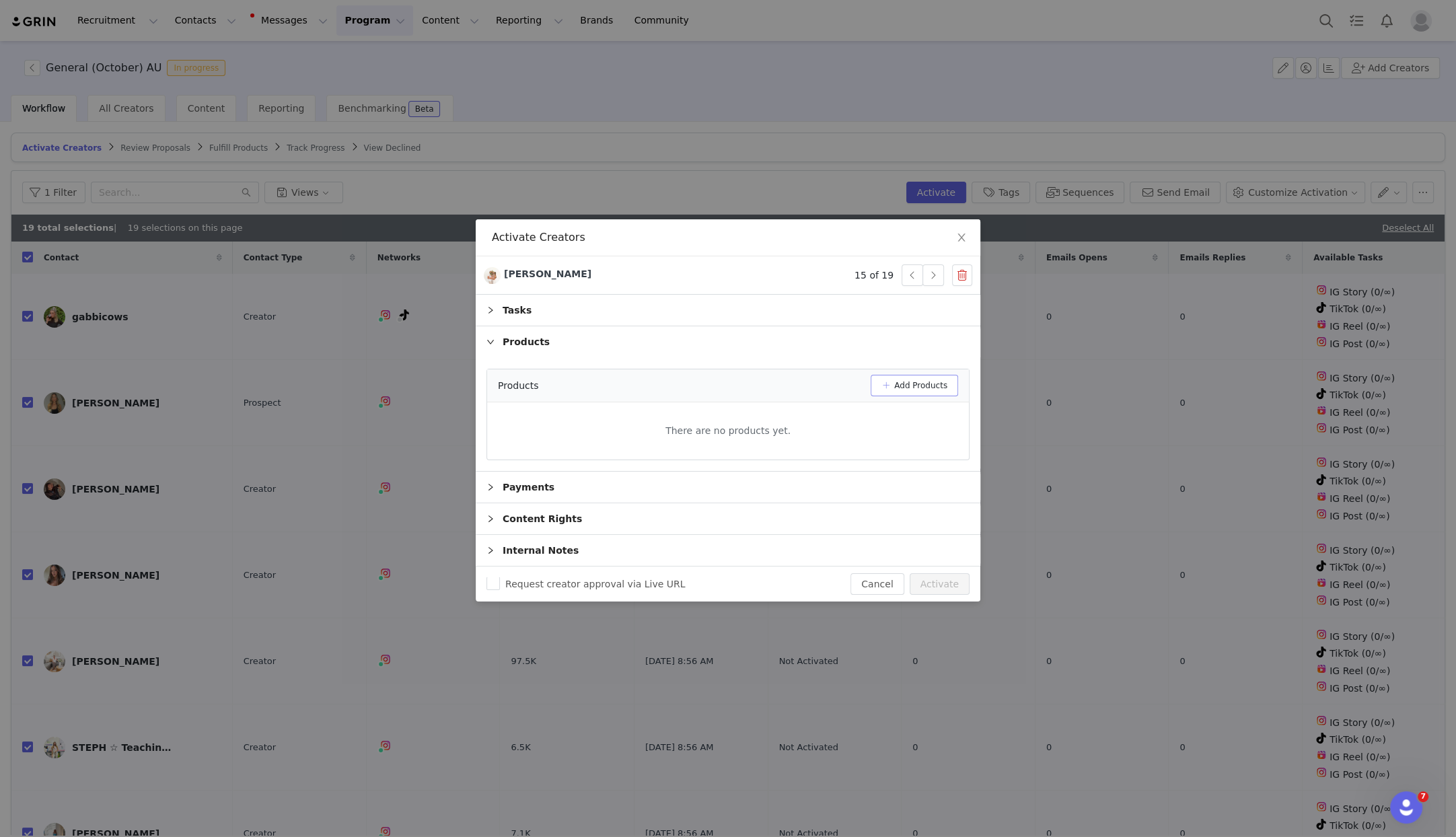
click at [942, 383] on button "Add Products" at bounding box center [915, 385] width 87 height 22
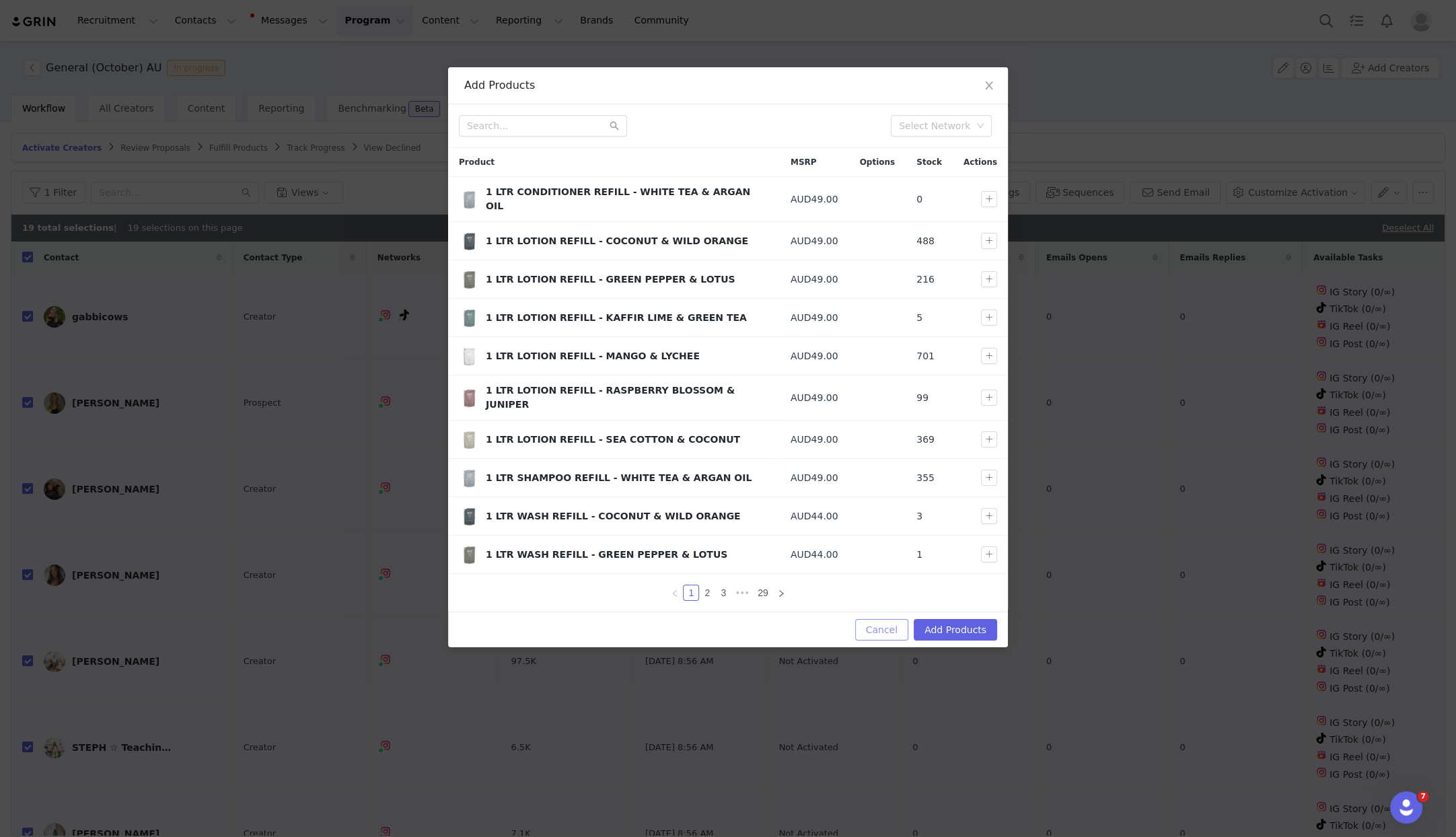
drag, startPoint x: 896, startPoint y: 613, endPoint x: 885, endPoint y: 529, distance: 84.7
click at [897, 619] on button "Cancel" at bounding box center [882, 629] width 53 height 22
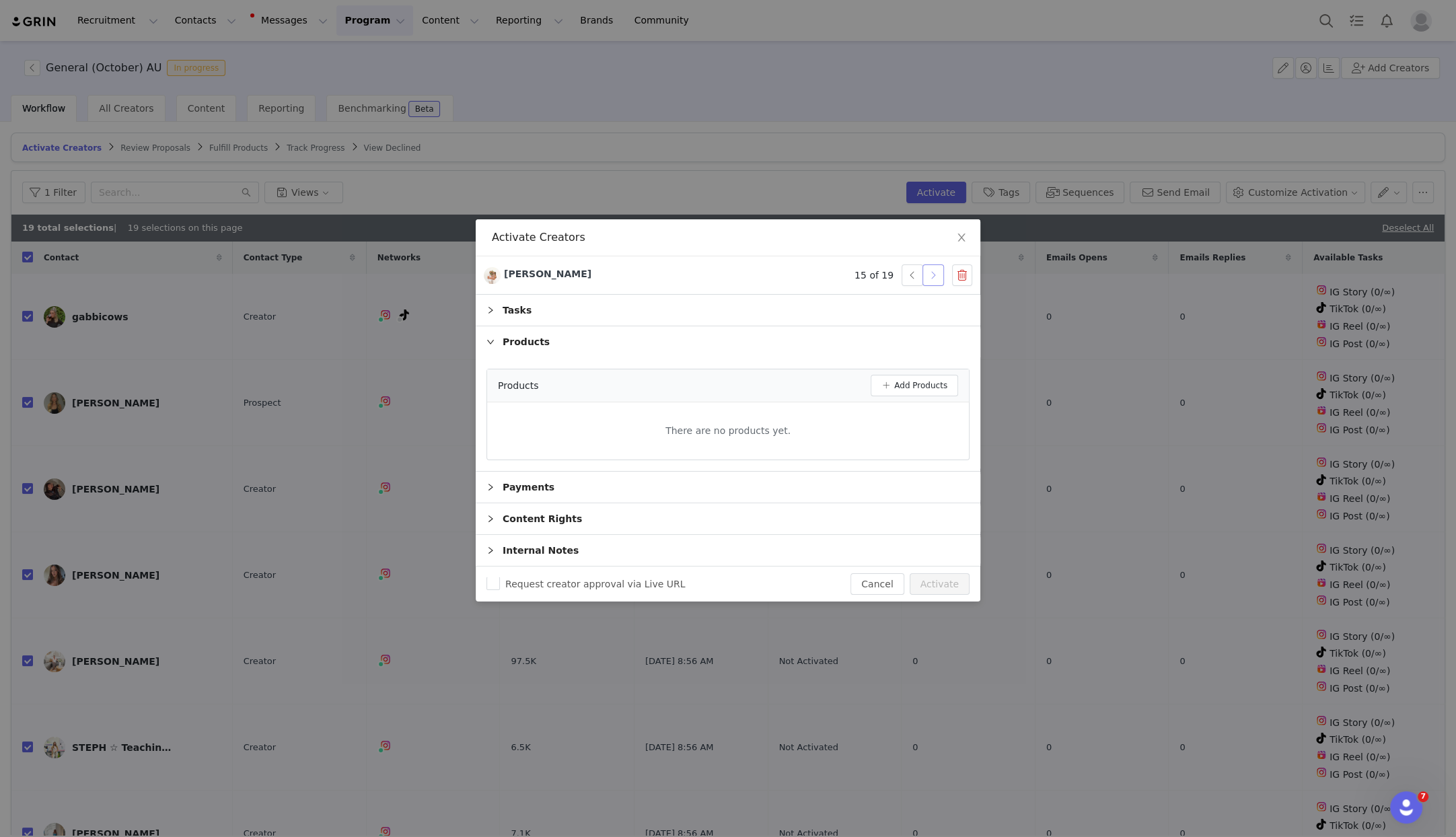
click at [940, 275] on button "button" at bounding box center [933, 275] width 22 height 22
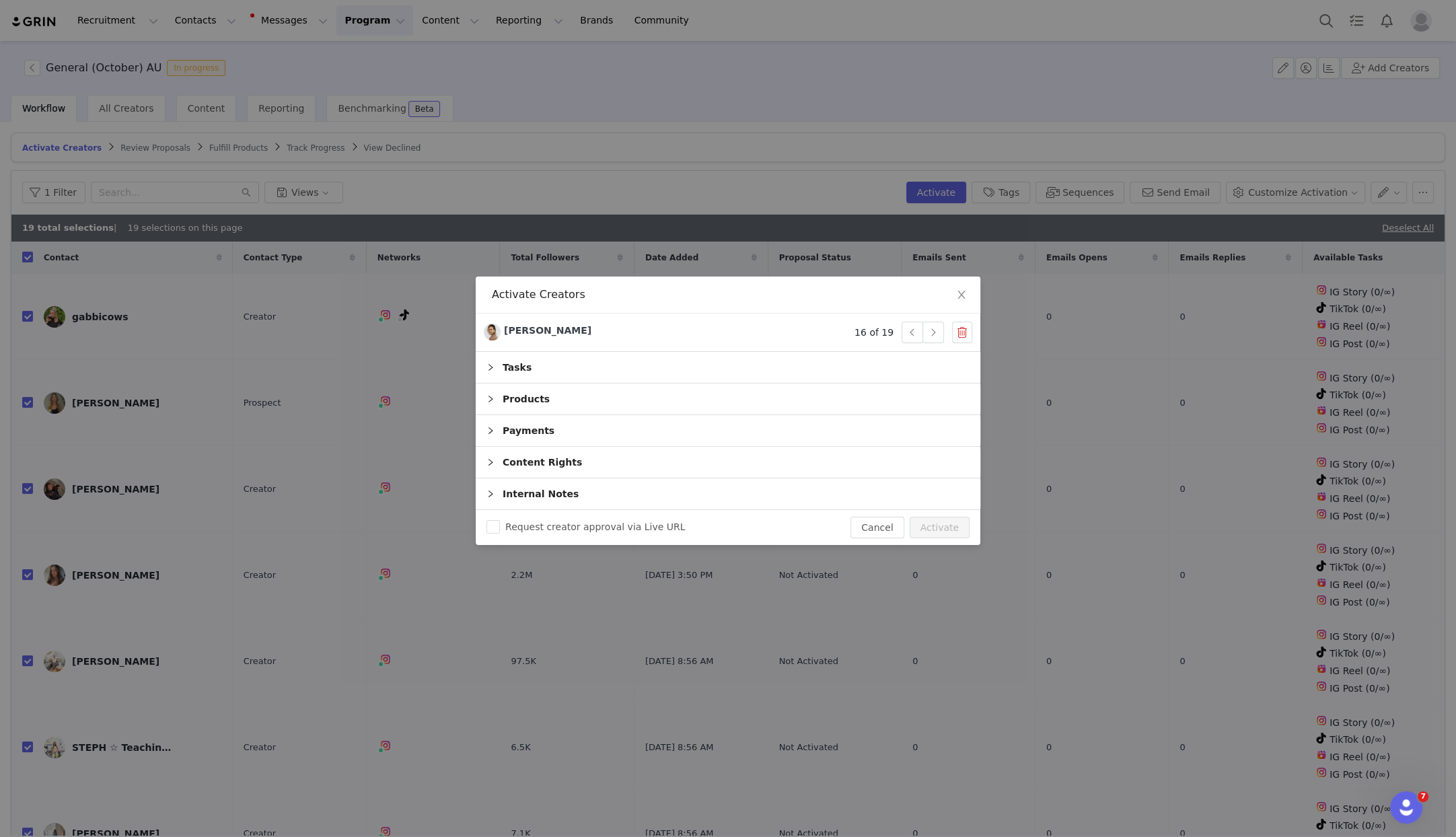
click at [536, 401] on div "Products" at bounding box center [728, 398] width 505 height 31
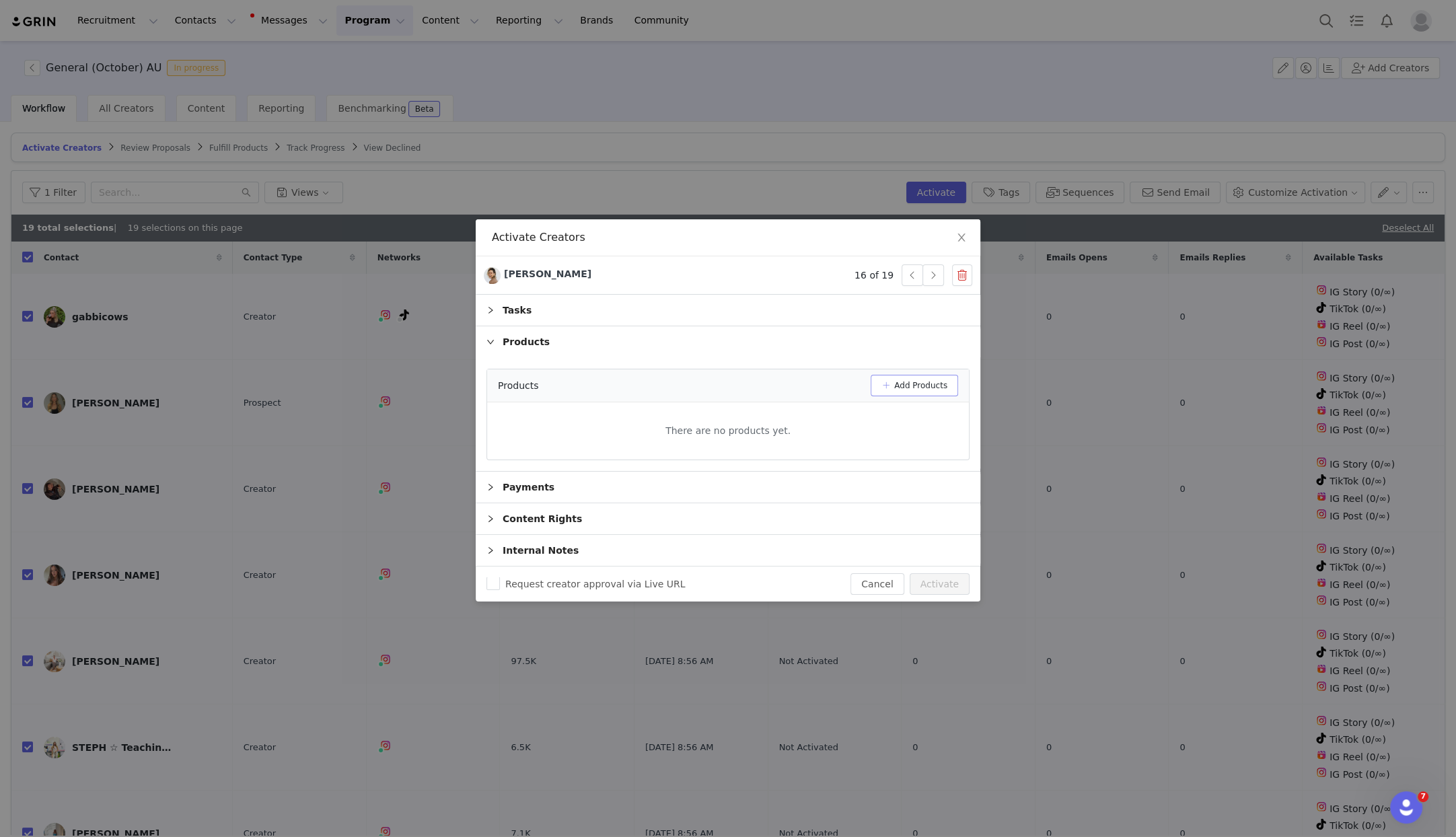
click at [907, 389] on button "Add Products" at bounding box center [915, 385] width 87 height 22
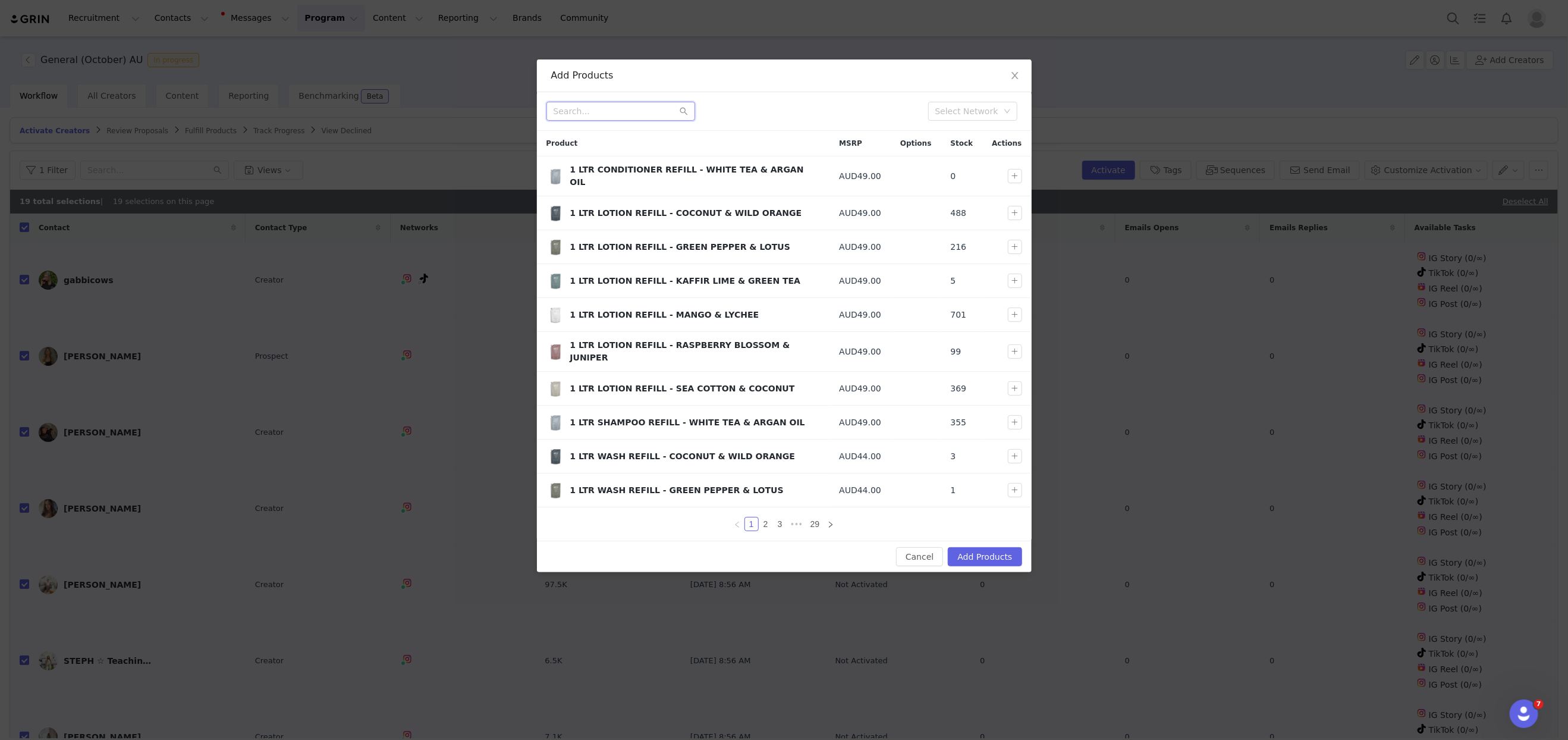
click at [595, 110] on input "text" at bounding box center [620, 111] width 149 height 19
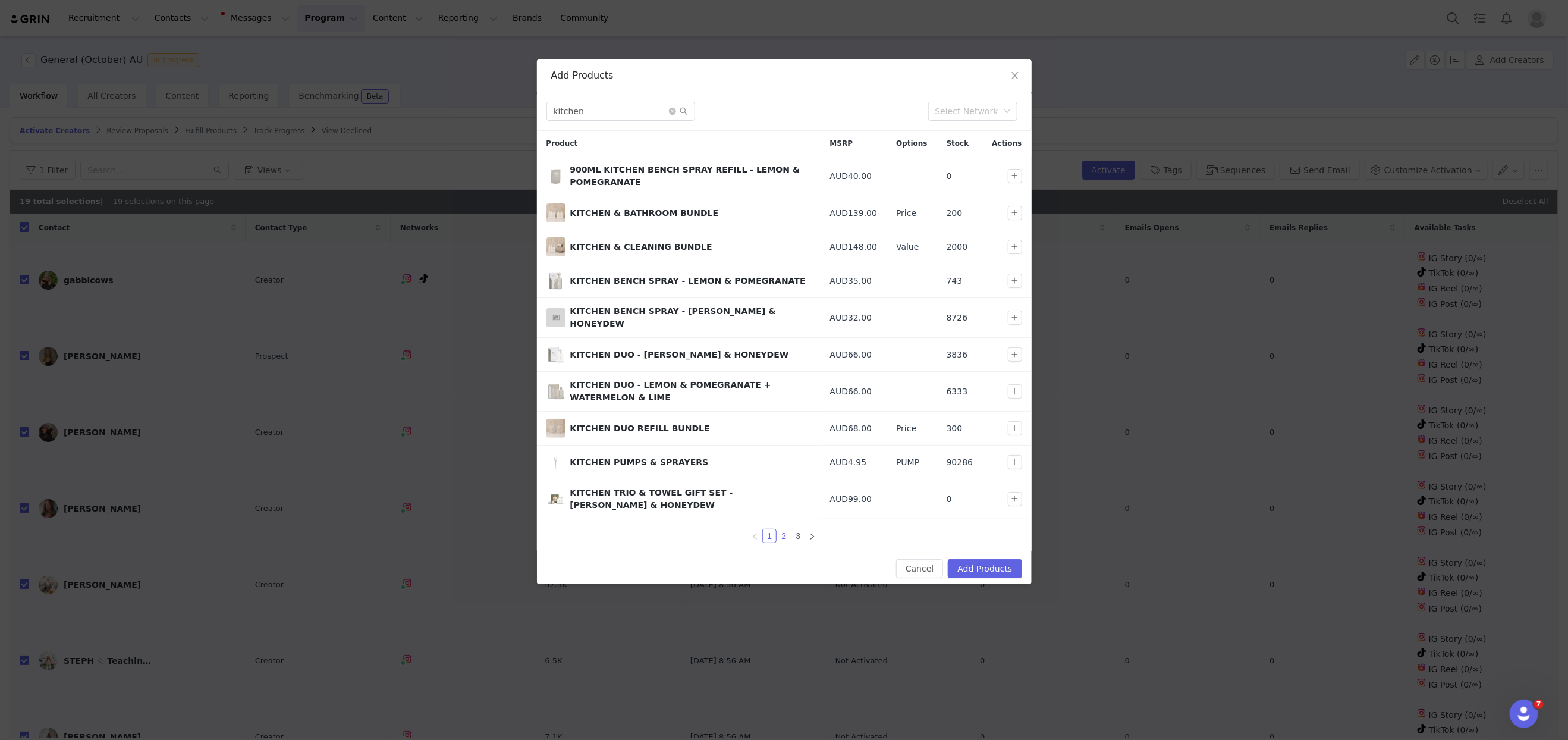
click at [786, 529] on link "2" at bounding box center [784, 536] width 13 height 13
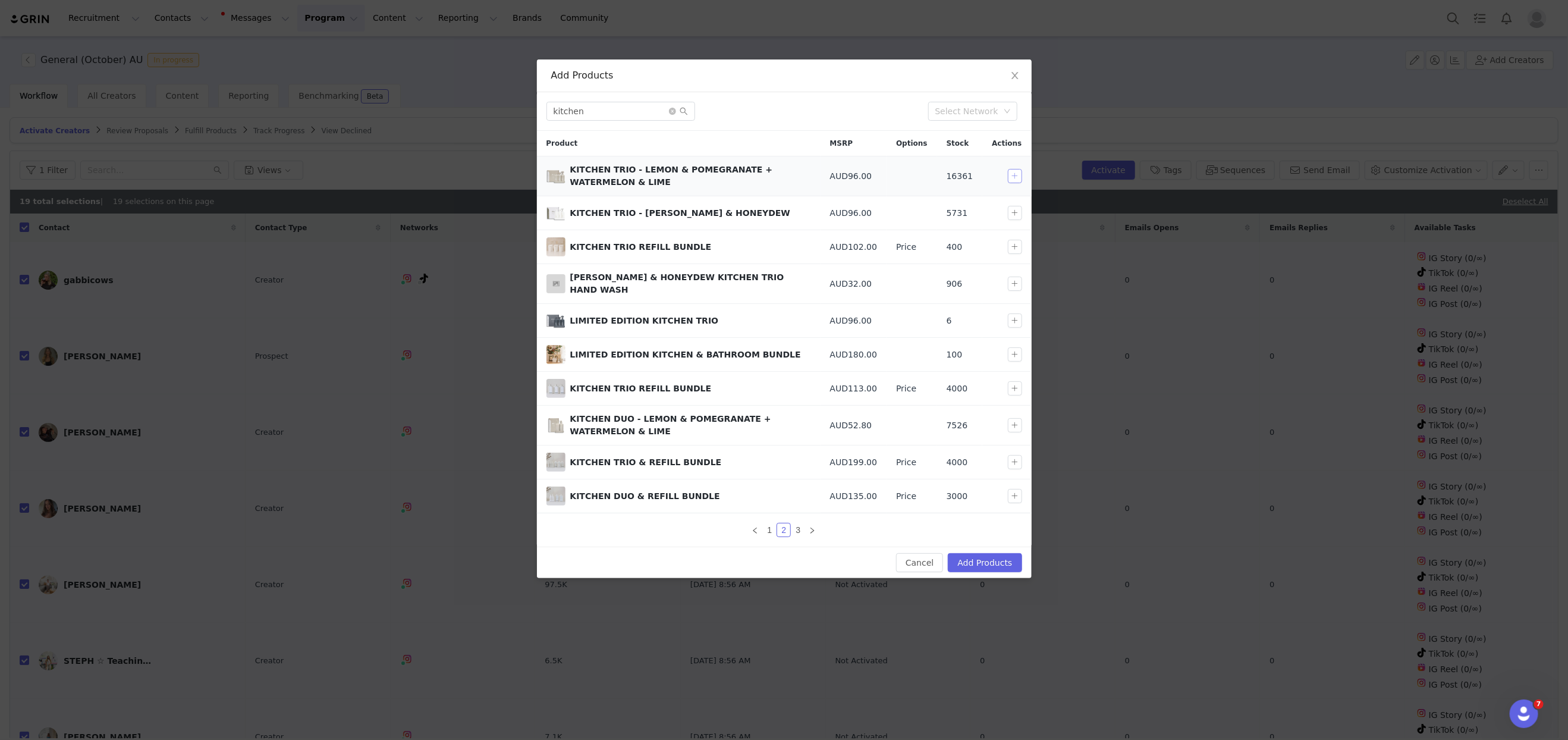
click at [1016, 177] on button "button" at bounding box center [1015, 176] width 15 height 15
drag, startPoint x: 646, startPoint y: 113, endPoint x: 494, endPoint y: 112, distance: 152.0
click at [494, 112] on div "Add Products kitchen Select Network Product MSRP Options Stock Actions KITCHEN …" at bounding box center [784, 370] width 1568 height 740
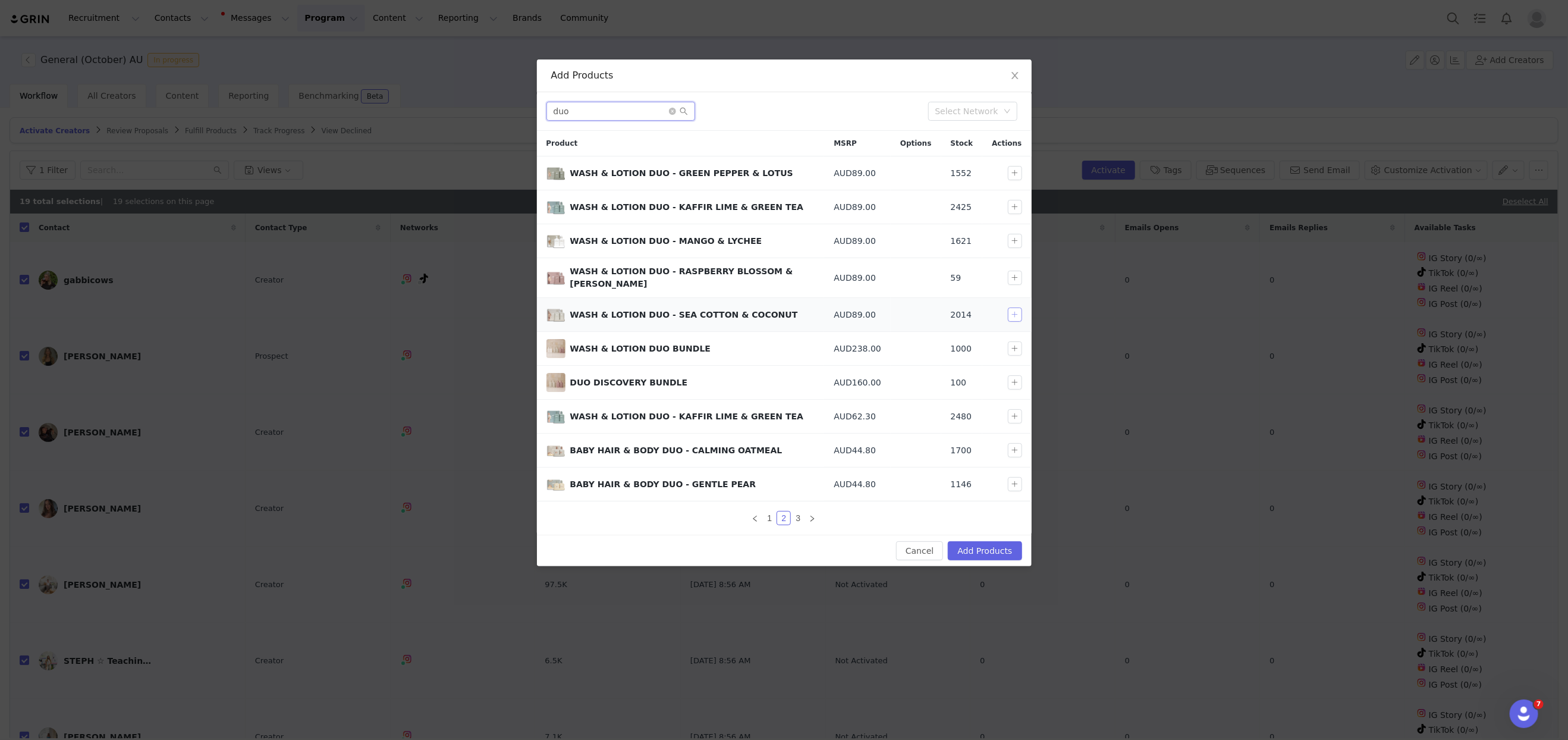
type input "duo"
click at [1010, 309] on button "button" at bounding box center [1015, 315] width 15 height 15
drag, startPoint x: 985, startPoint y: 542, endPoint x: 958, endPoint y: 559, distance: 31.9
click at [985, 542] on button "Add Products" at bounding box center [985, 551] width 74 height 19
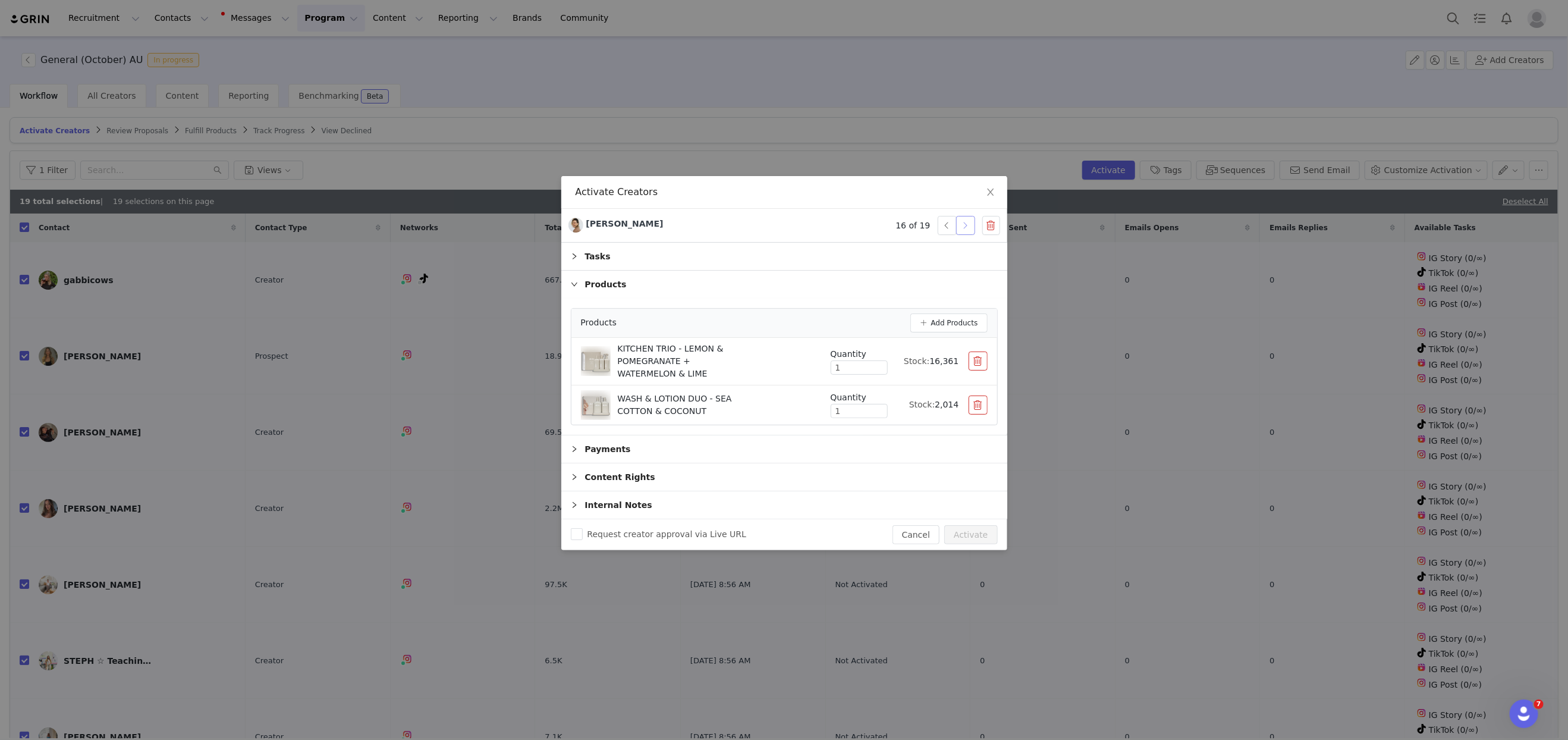
click at [967, 230] on button "button" at bounding box center [966, 225] width 19 height 19
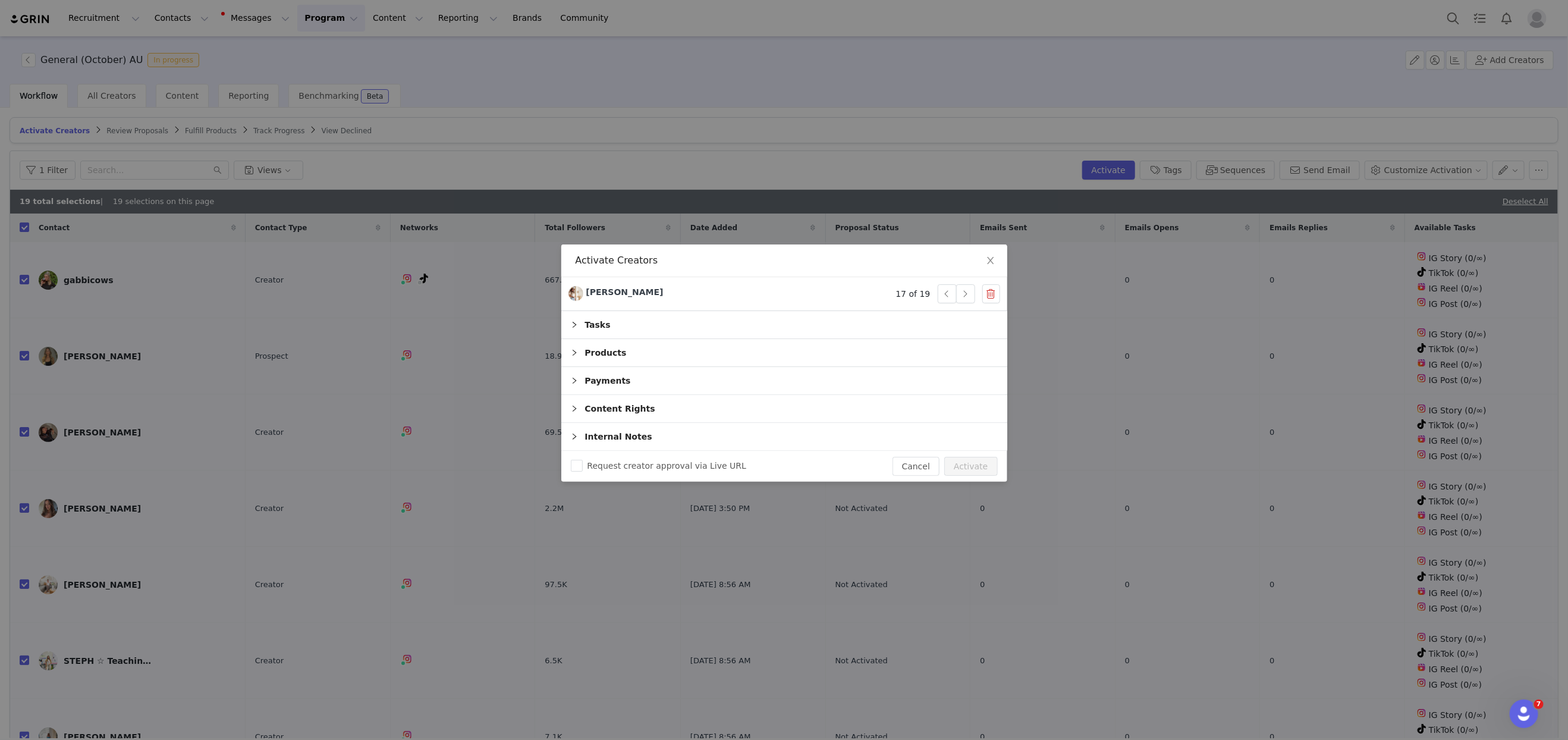
click at [626, 350] on div "Products" at bounding box center [784, 352] width 446 height 27
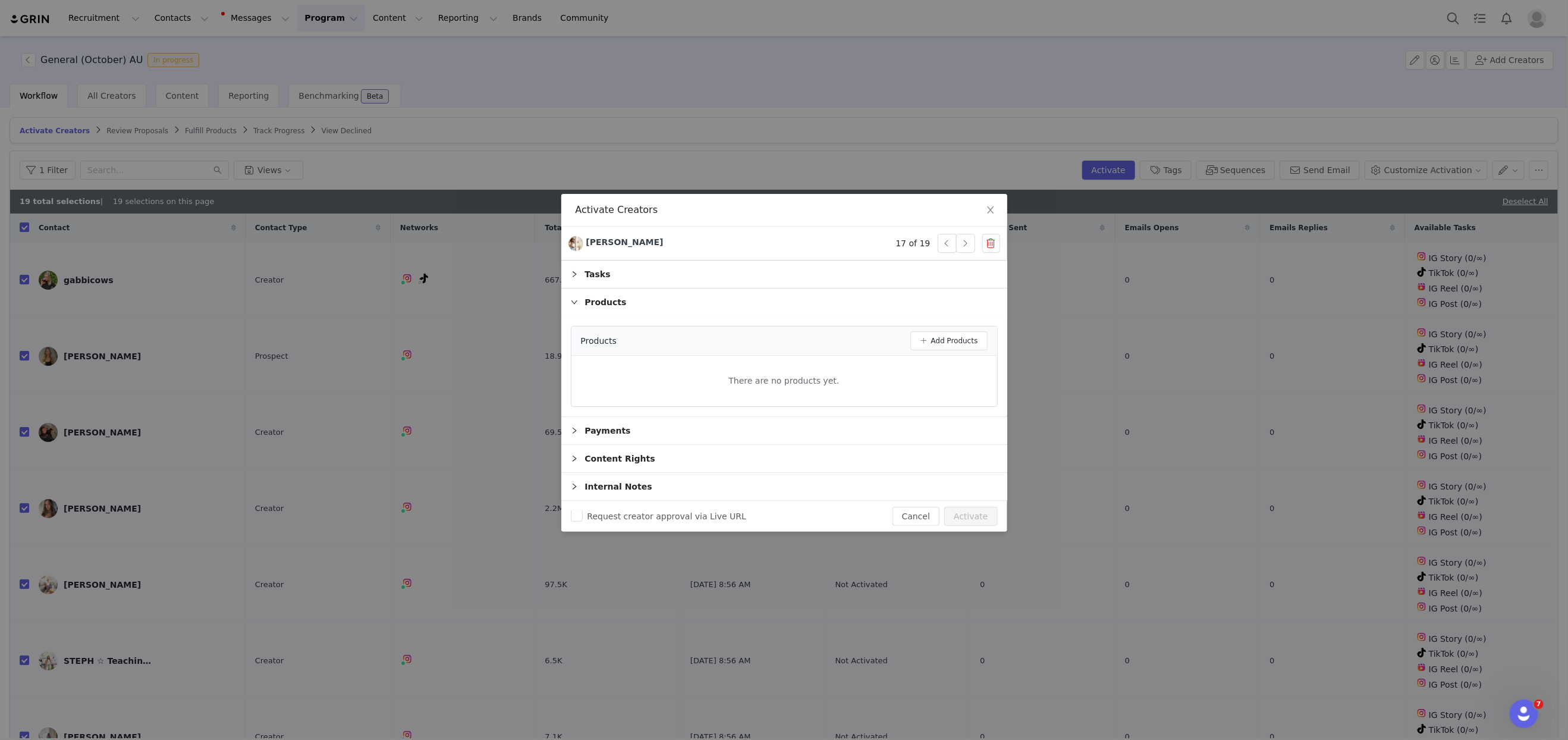
drag, startPoint x: 656, startPoint y: 242, endPoint x: 930, endPoint y: 248, distance: 274.1
click at [654, 245] on div "[PERSON_NAME] 17 of 19" at bounding box center [784, 244] width 446 height 34
click at [964, 243] on button "button" at bounding box center [966, 243] width 19 height 19
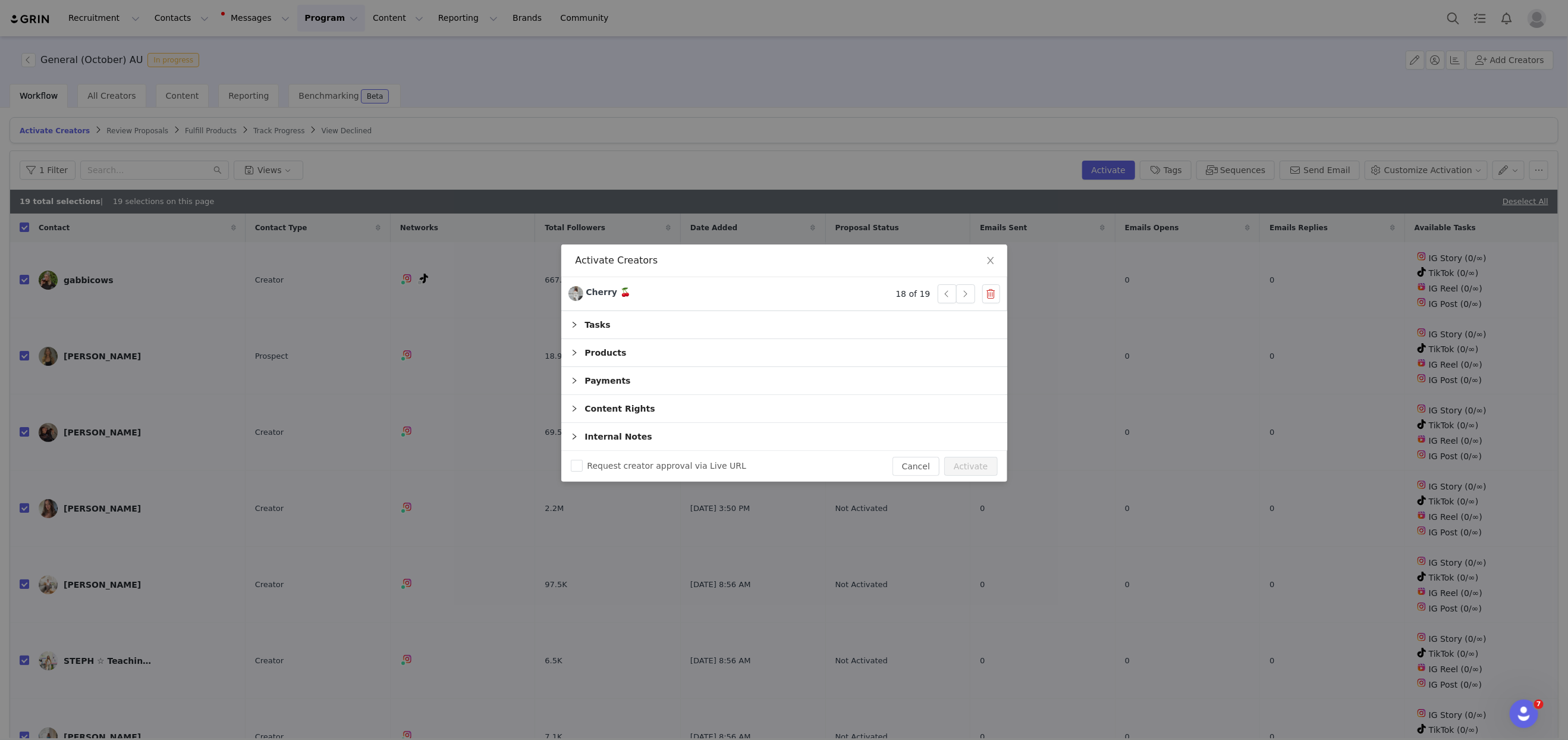
click at [587, 346] on div "Products" at bounding box center [784, 352] width 446 height 27
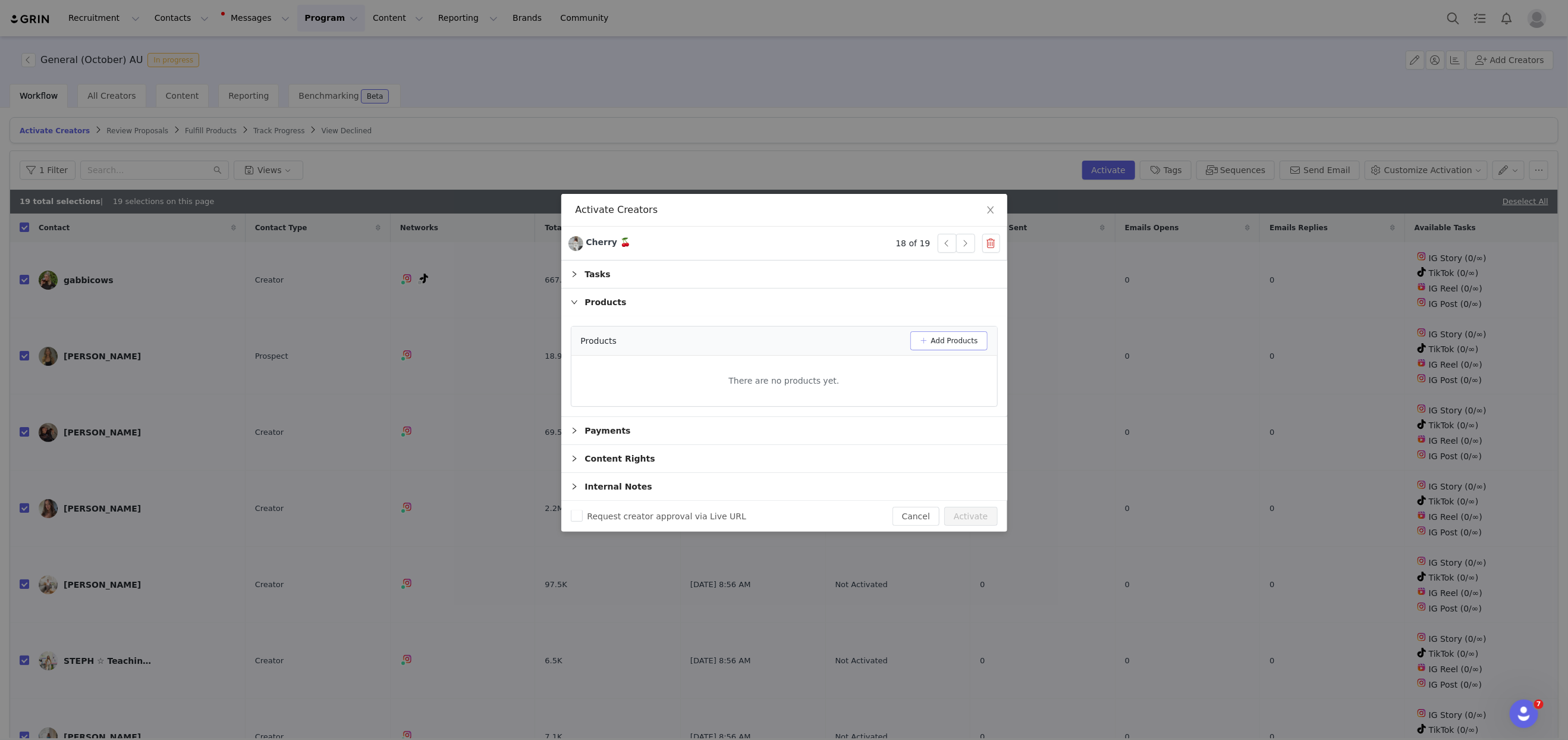
click at [962, 344] on button "Add Products" at bounding box center [949, 340] width 77 height 19
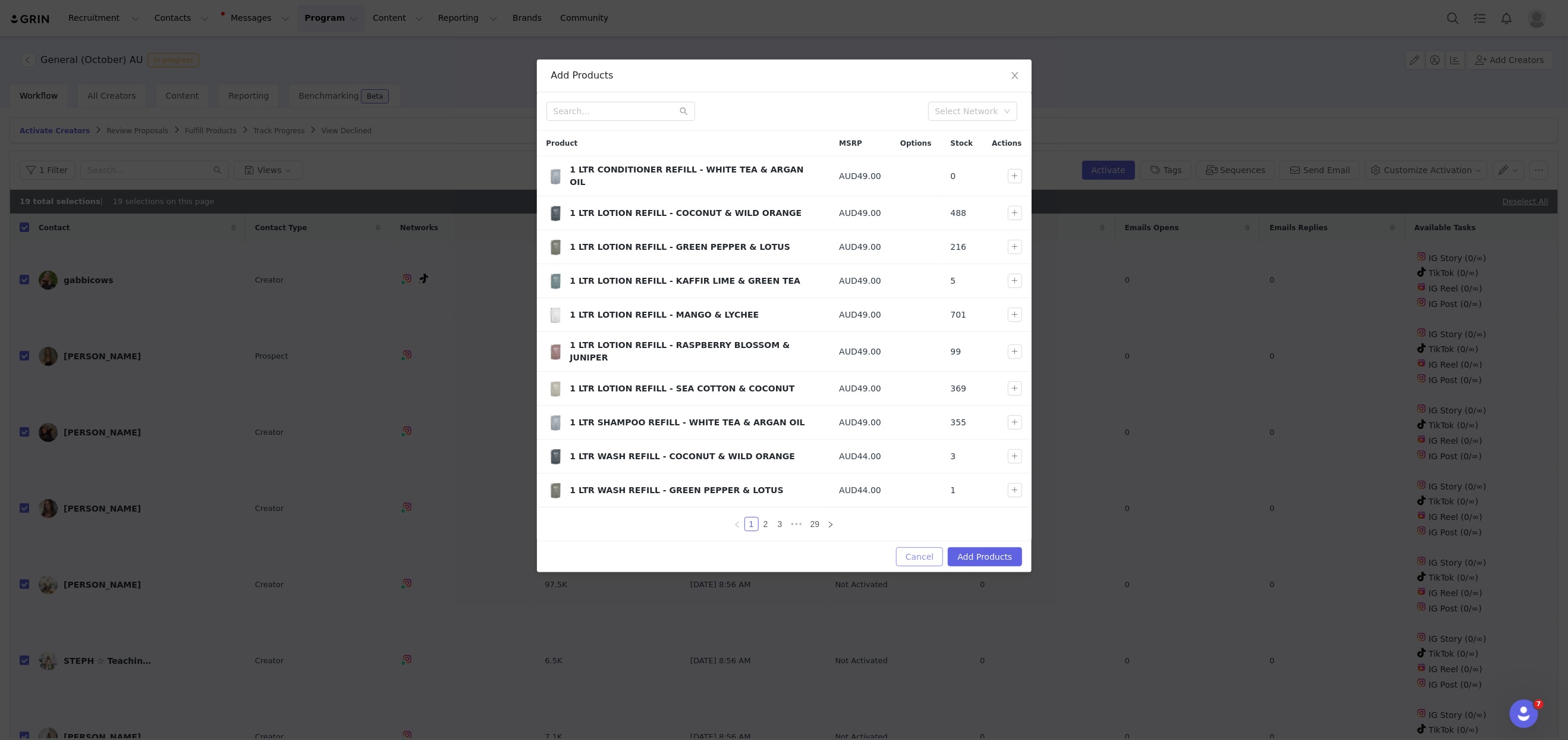
drag, startPoint x: 930, startPoint y: 546, endPoint x: 806, endPoint y: 370, distance: 215.3
click at [929, 547] on button "Cancel" at bounding box center [919, 556] width 47 height 19
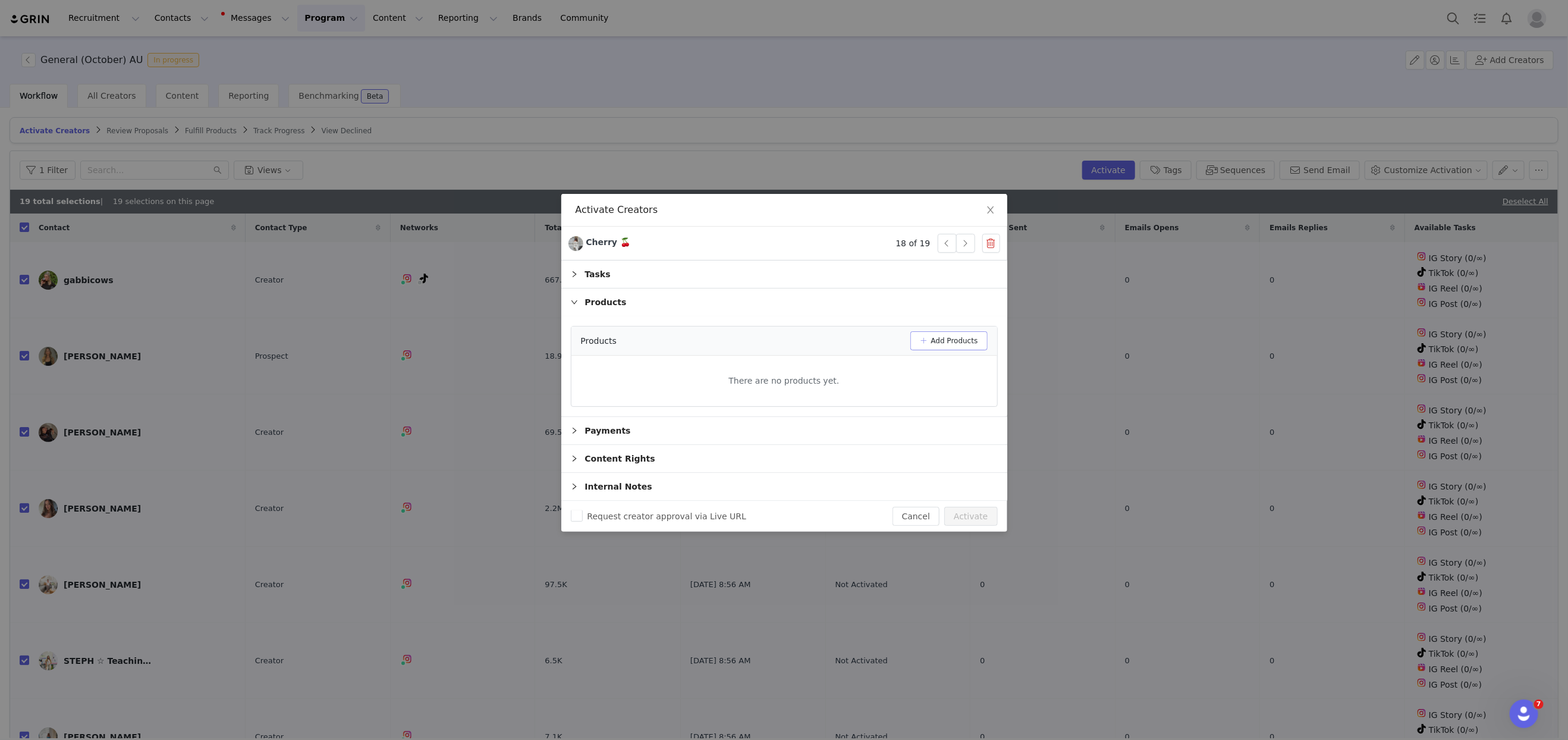
click at [940, 340] on button "Add Products" at bounding box center [949, 340] width 77 height 19
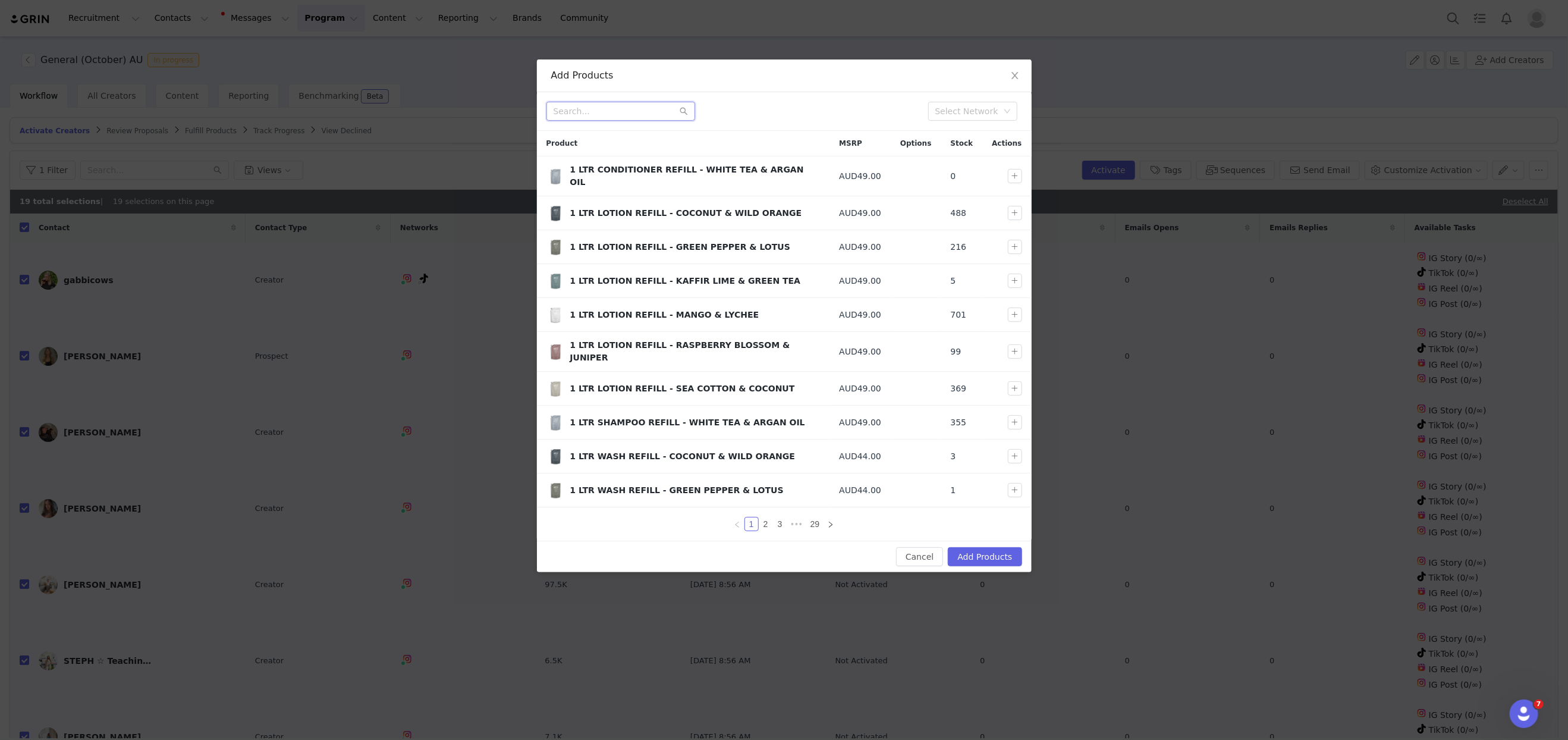
click at [609, 116] on input "text" at bounding box center [620, 111] width 149 height 19
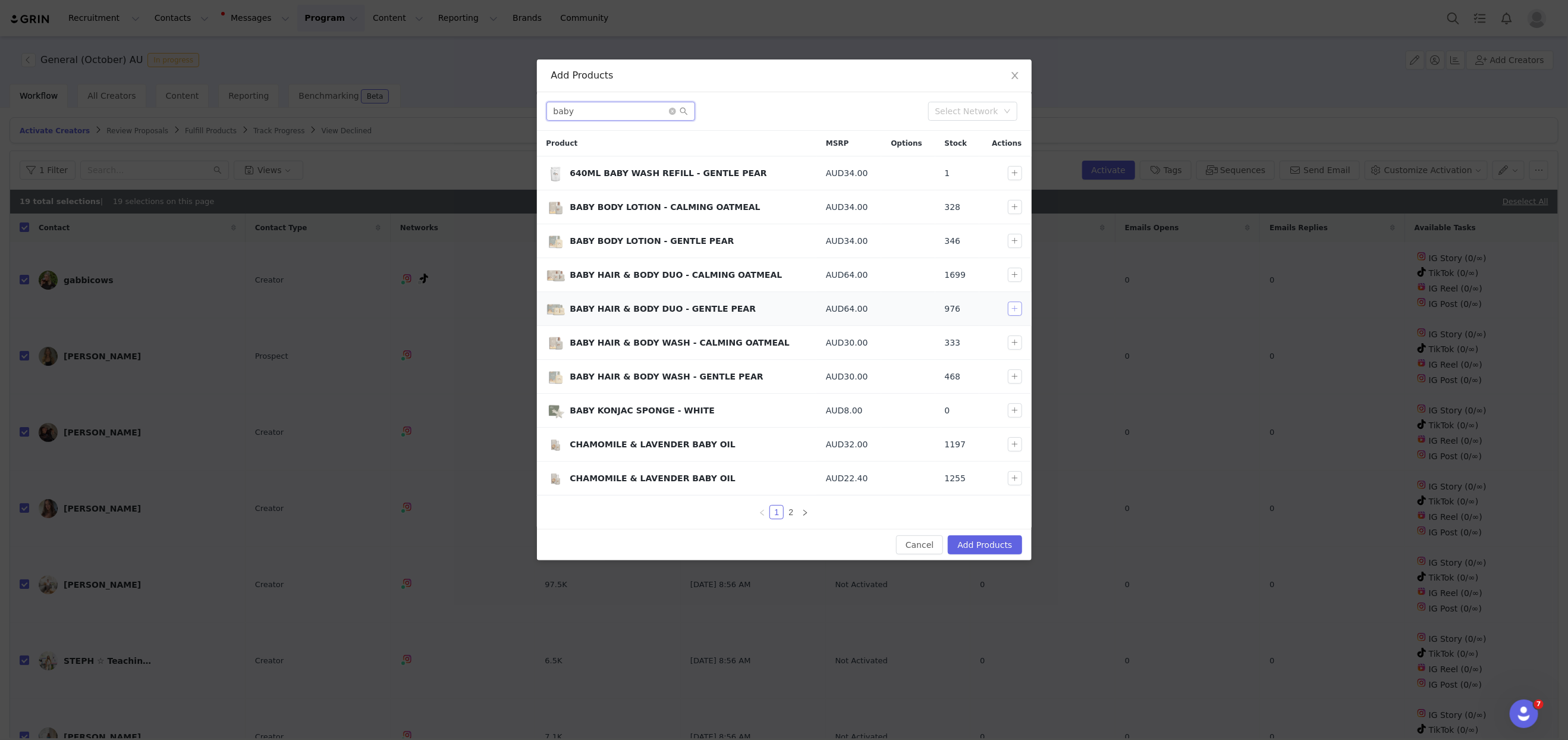
type input "baby"
click at [1017, 307] on button "button" at bounding box center [1015, 309] width 15 height 15
click at [1015, 407] on button "button" at bounding box center [1015, 411] width 15 height 15
click at [1013, 409] on button "button" at bounding box center [1015, 411] width 15 height 15
click at [1017, 438] on button "button" at bounding box center [1015, 444] width 15 height 15
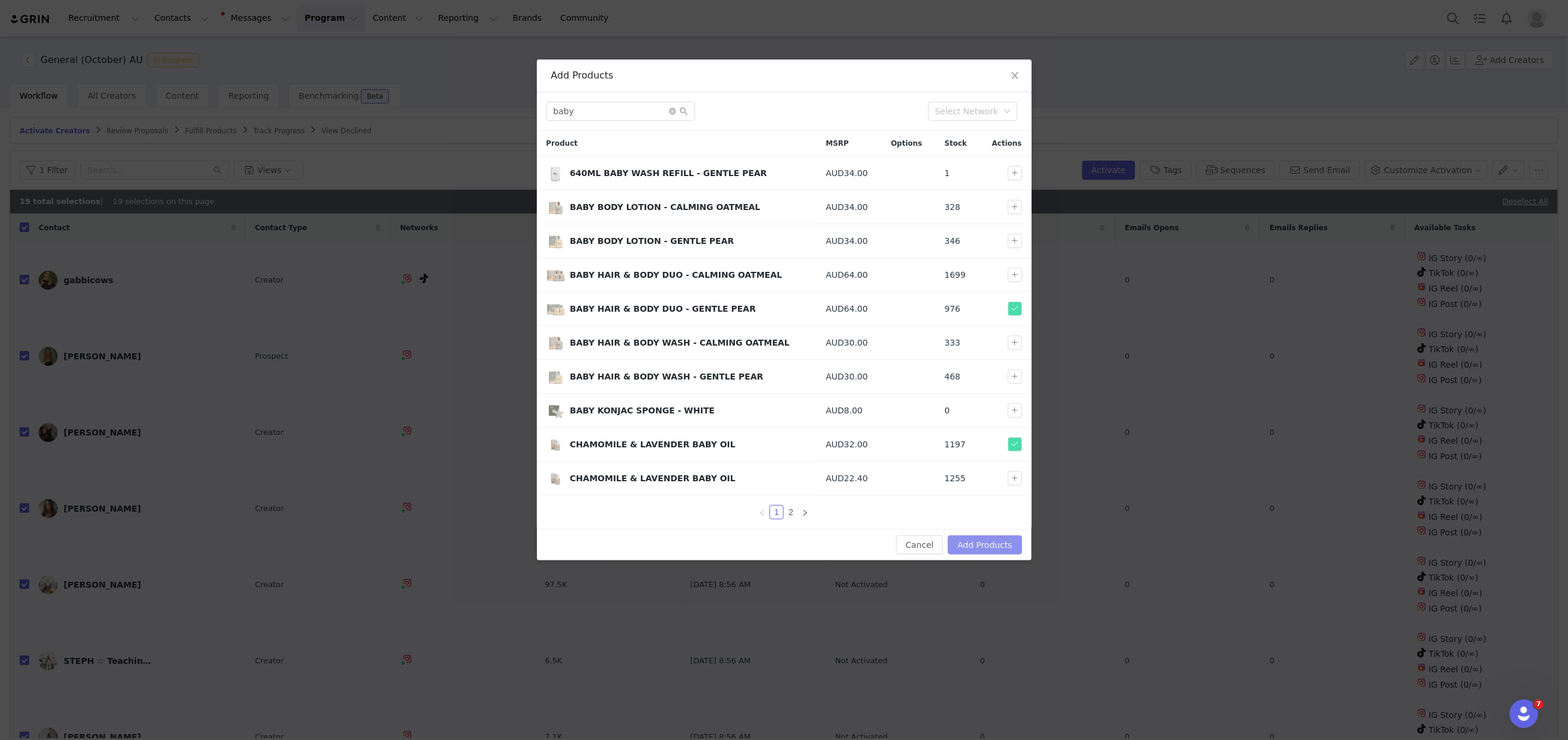
click at [982, 541] on button "Add Products" at bounding box center [985, 545] width 74 height 19
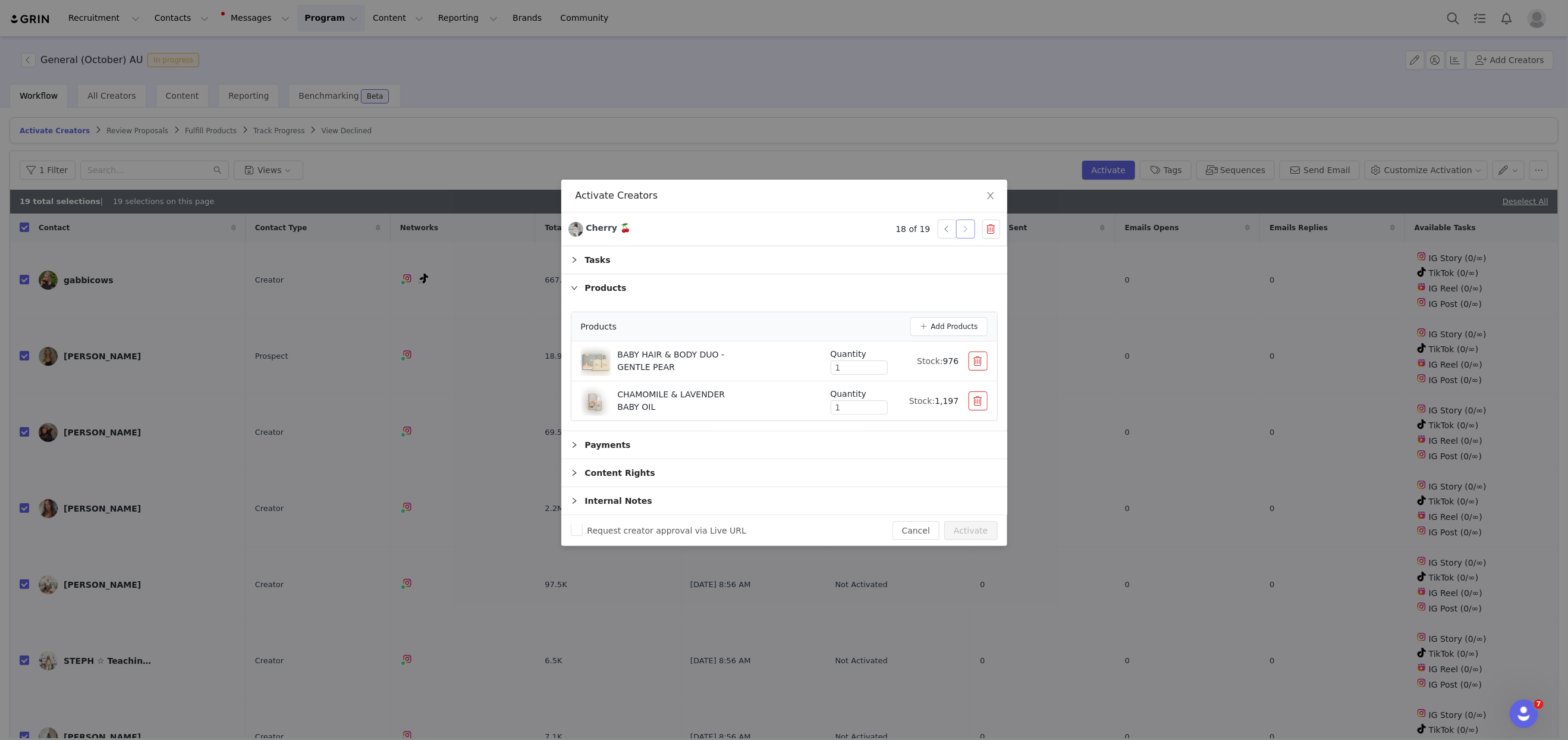
click at [963, 230] on button "button" at bounding box center [966, 228] width 19 height 19
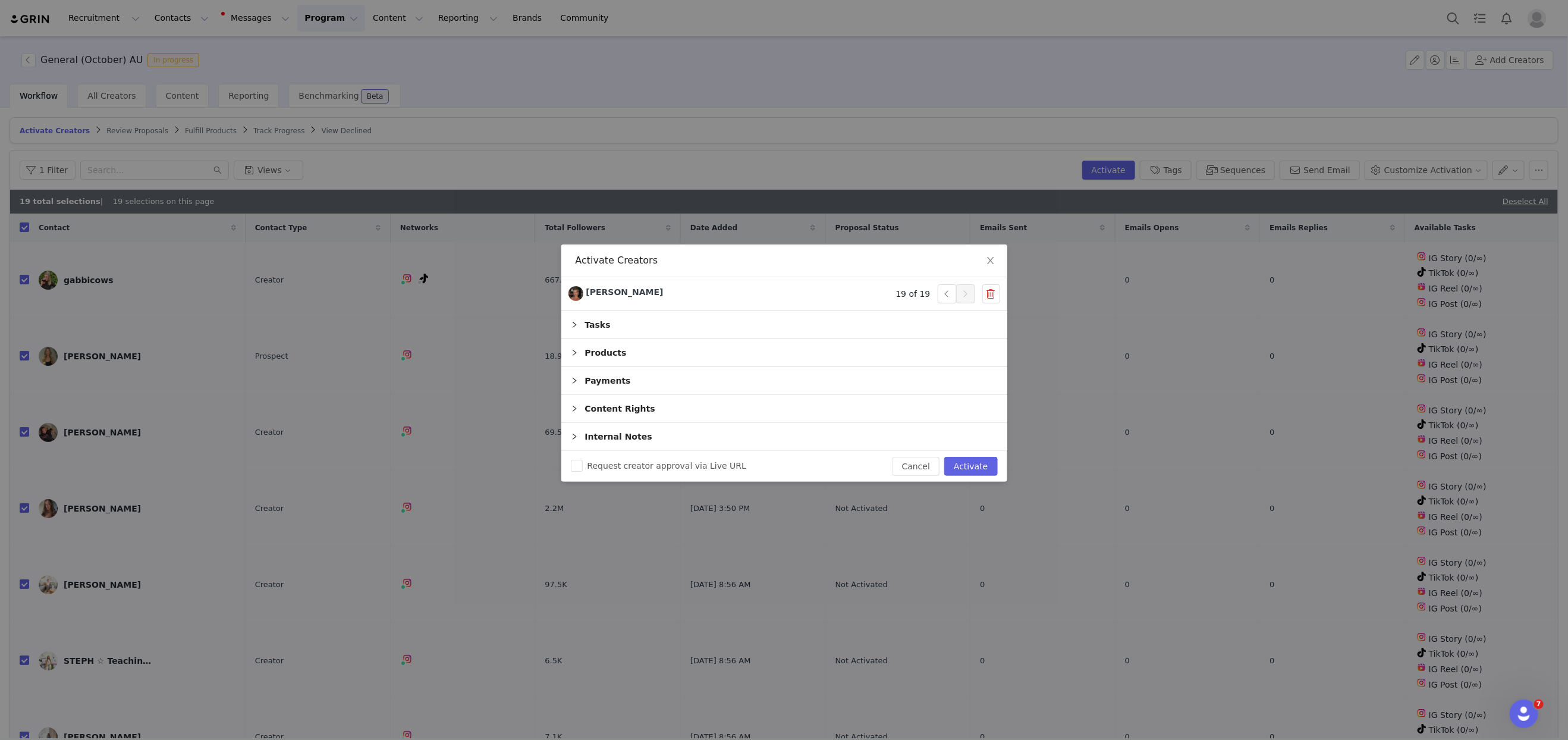
click at [606, 356] on div "Products" at bounding box center [784, 352] width 446 height 27
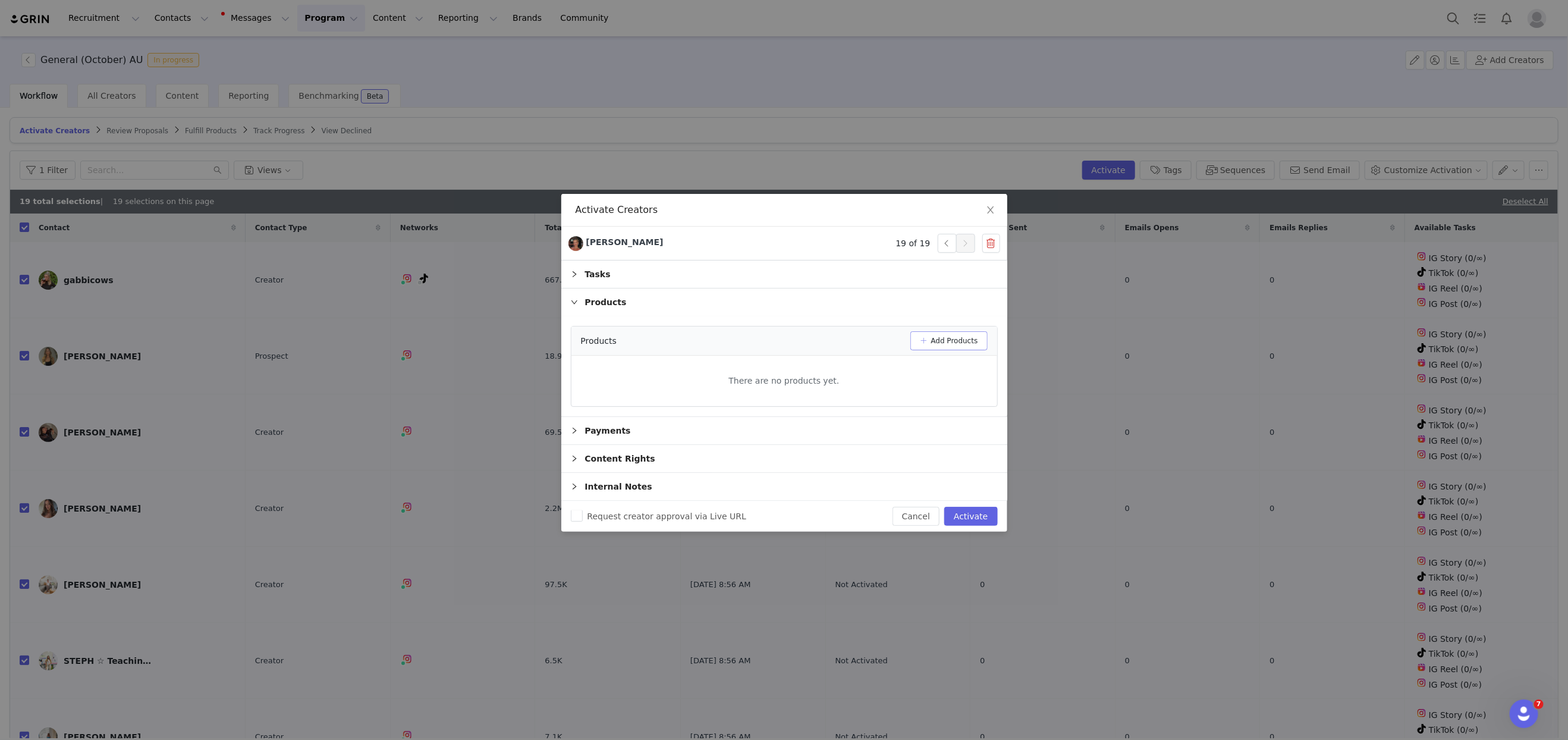
click at [951, 344] on button "Add Products" at bounding box center [949, 340] width 77 height 19
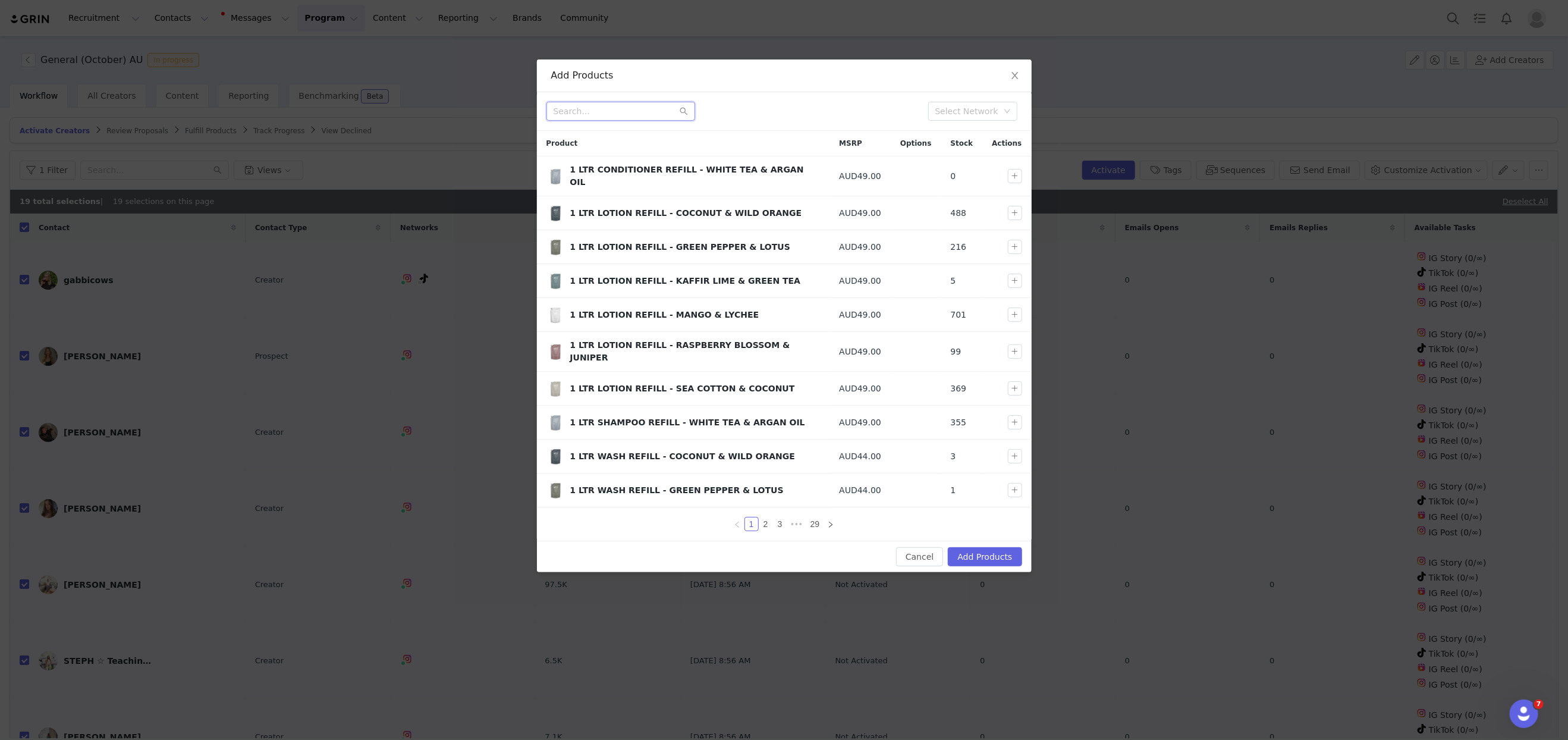
click at [615, 111] on input "text" at bounding box center [620, 111] width 149 height 19
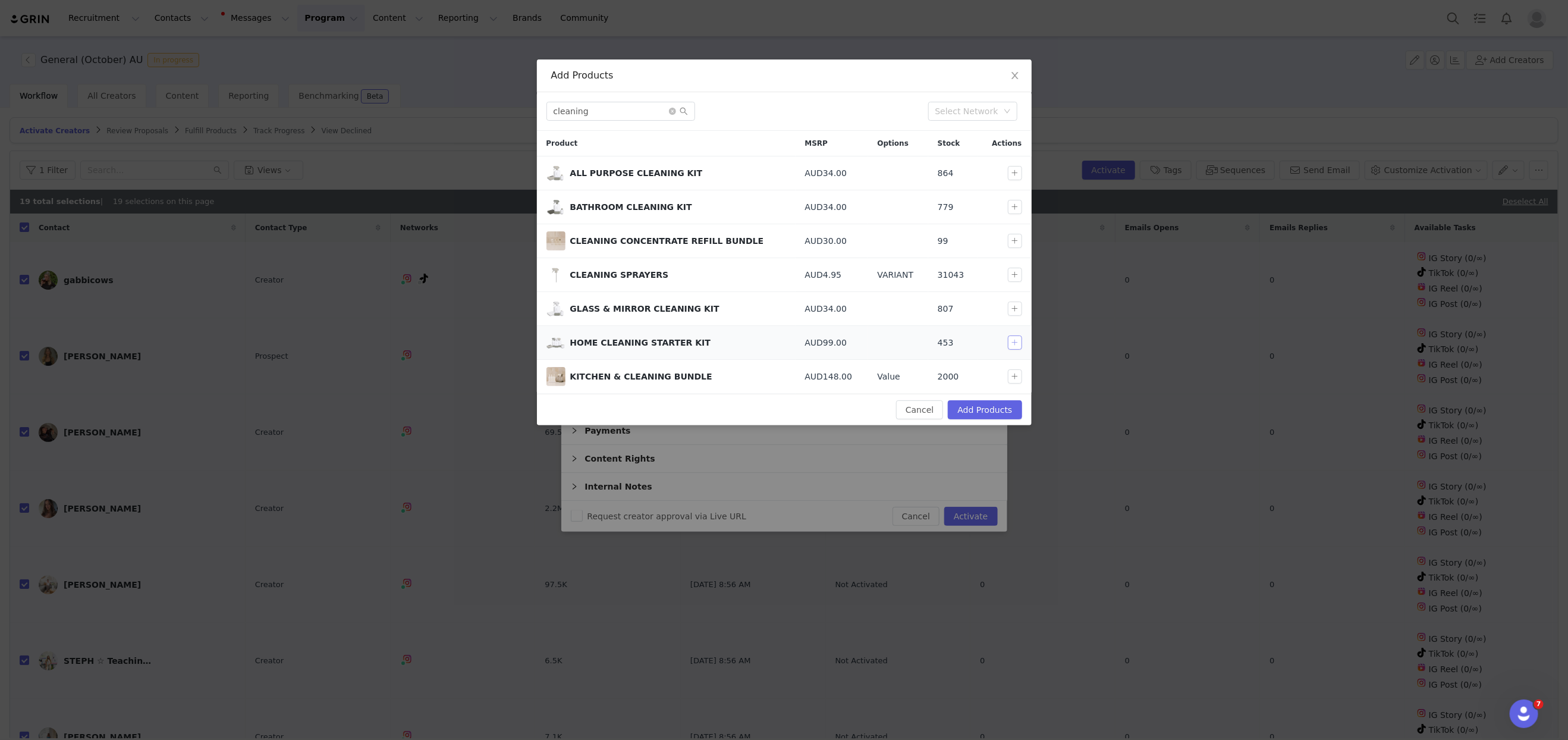
click at [1017, 343] on button "button" at bounding box center [1015, 343] width 15 height 15
drag, startPoint x: 515, startPoint y: 103, endPoint x: 453, endPoint y: 100, distance: 62.1
click at [453, 100] on div "Add Products cleaning Select Network Product MSRP Options Stock Actions ALL PUR…" at bounding box center [784, 370] width 1568 height 740
type input "hair"
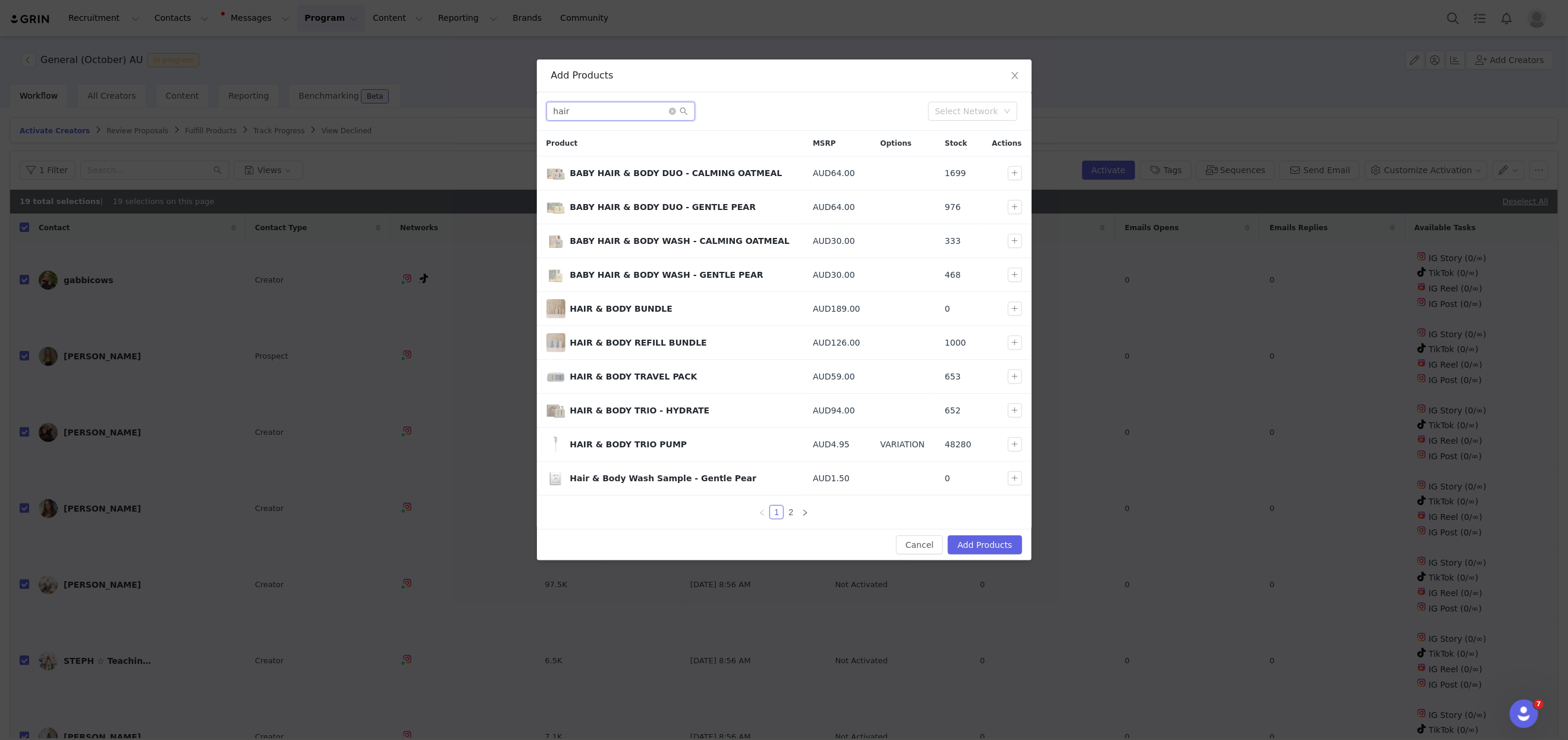
drag, startPoint x: 584, startPoint y: 113, endPoint x: 533, endPoint y: 108, distance: 51.2
click at [533, 108] on div "Add Products hair Select Network Product MSRP Options Stock Actions BABY HAIR &…" at bounding box center [784, 370] width 1568 height 740
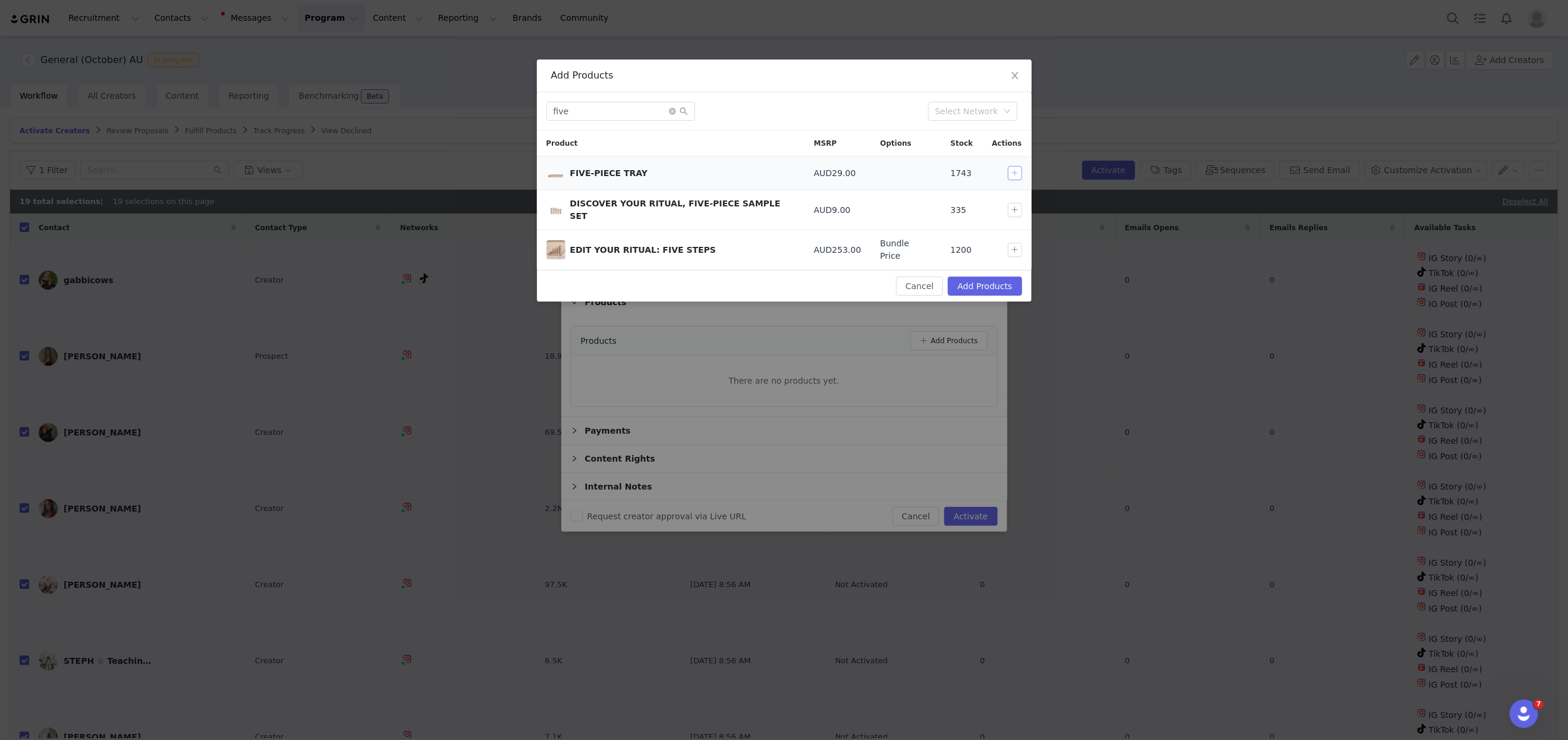
click at [1014, 171] on button "button" at bounding box center [1015, 173] width 15 height 15
drag, startPoint x: 624, startPoint y: 107, endPoint x: 437, endPoint y: 102, distance: 187.1
click at [437, 102] on div "Add Products five Select Network Product MSRP Options Stock Actions FIVE-PIECE …" at bounding box center [784, 370] width 1568 height 740
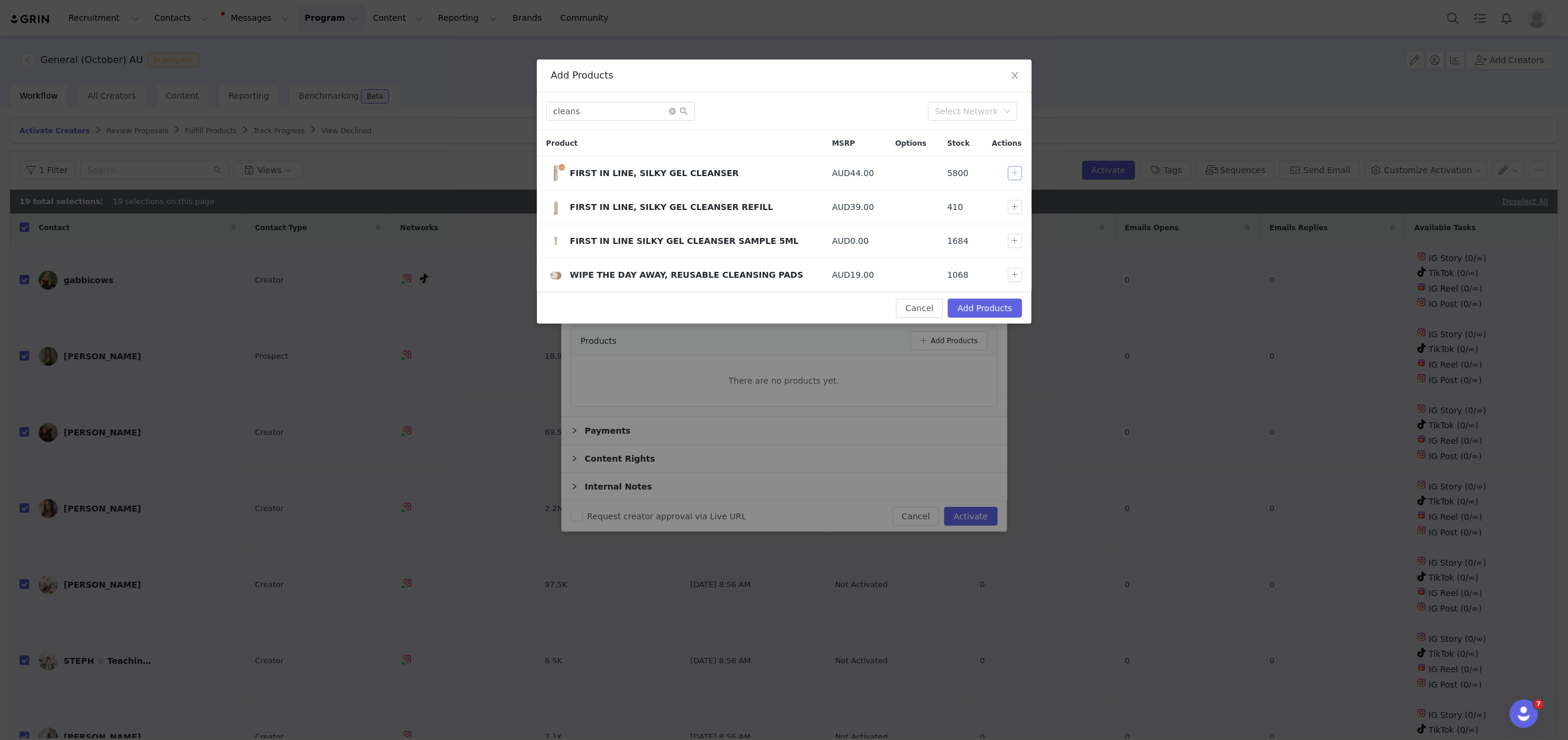
drag, startPoint x: 1014, startPoint y: 170, endPoint x: 646, endPoint y: 133, distance: 369.9
click at [1008, 170] on button "button" at bounding box center [1015, 173] width 15 height 15
drag, startPoint x: 607, startPoint y: 110, endPoint x: 523, endPoint y: 105, distance: 84.1
click at [523, 105] on div "Add Products cleans Select Network Product MSRP Options Stock Actions FIRST IN …" at bounding box center [784, 370] width 1568 height 740
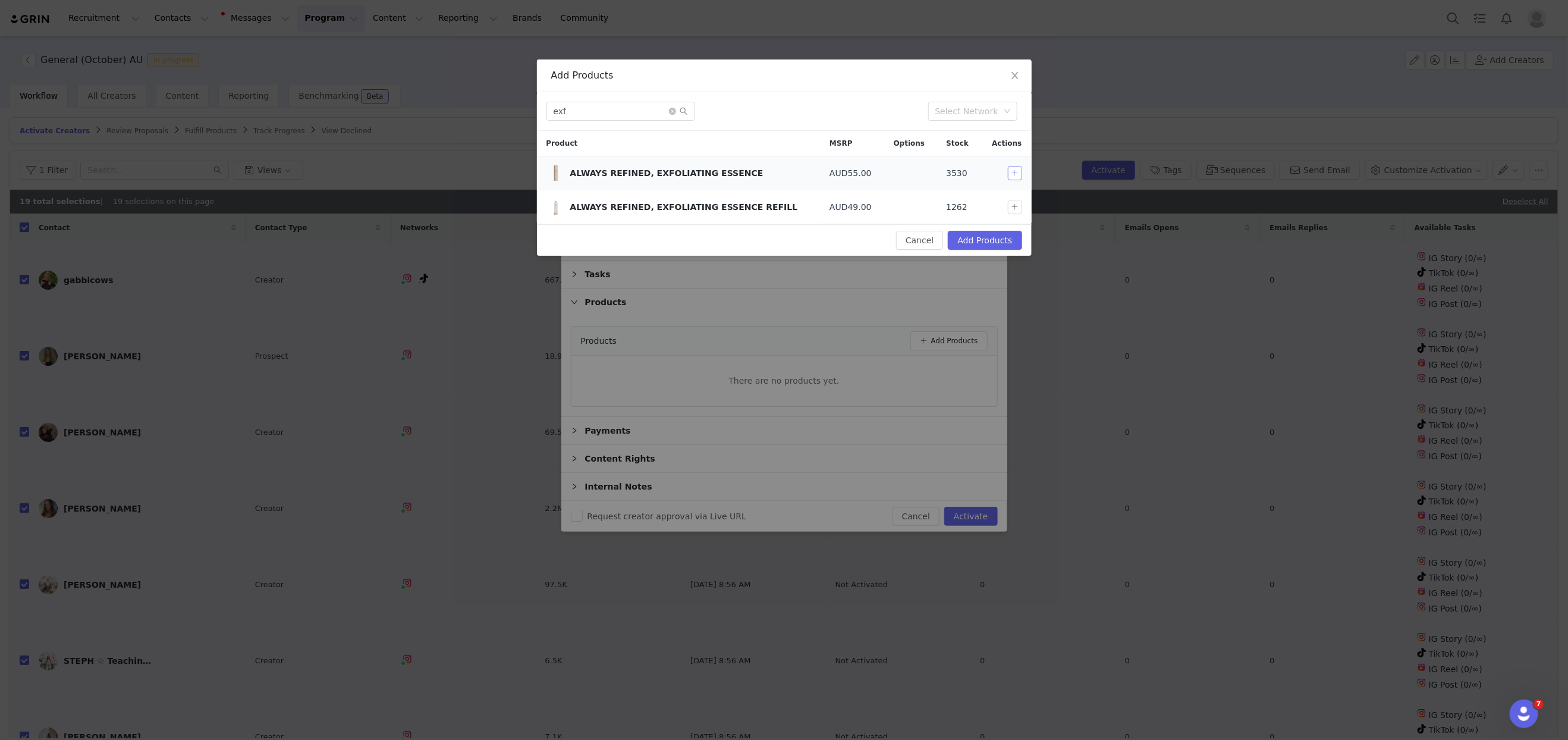
drag, startPoint x: 1013, startPoint y: 171, endPoint x: 995, endPoint y: 168, distance: 18.2
click at [1011, 171] on button "button" at bounding box center [1015, 173] width 15 height 15
drag, startPoint x: 585, startPoint y: 107, endPoint x: 523, endPoint y: 103, distance: 62.1
click at [523, 103] on div "Add Products exf Select Network Product MSRP Options Stock Actions ALWAYS REFIN…" at bounding box center [784, 370] width 1568 height 740
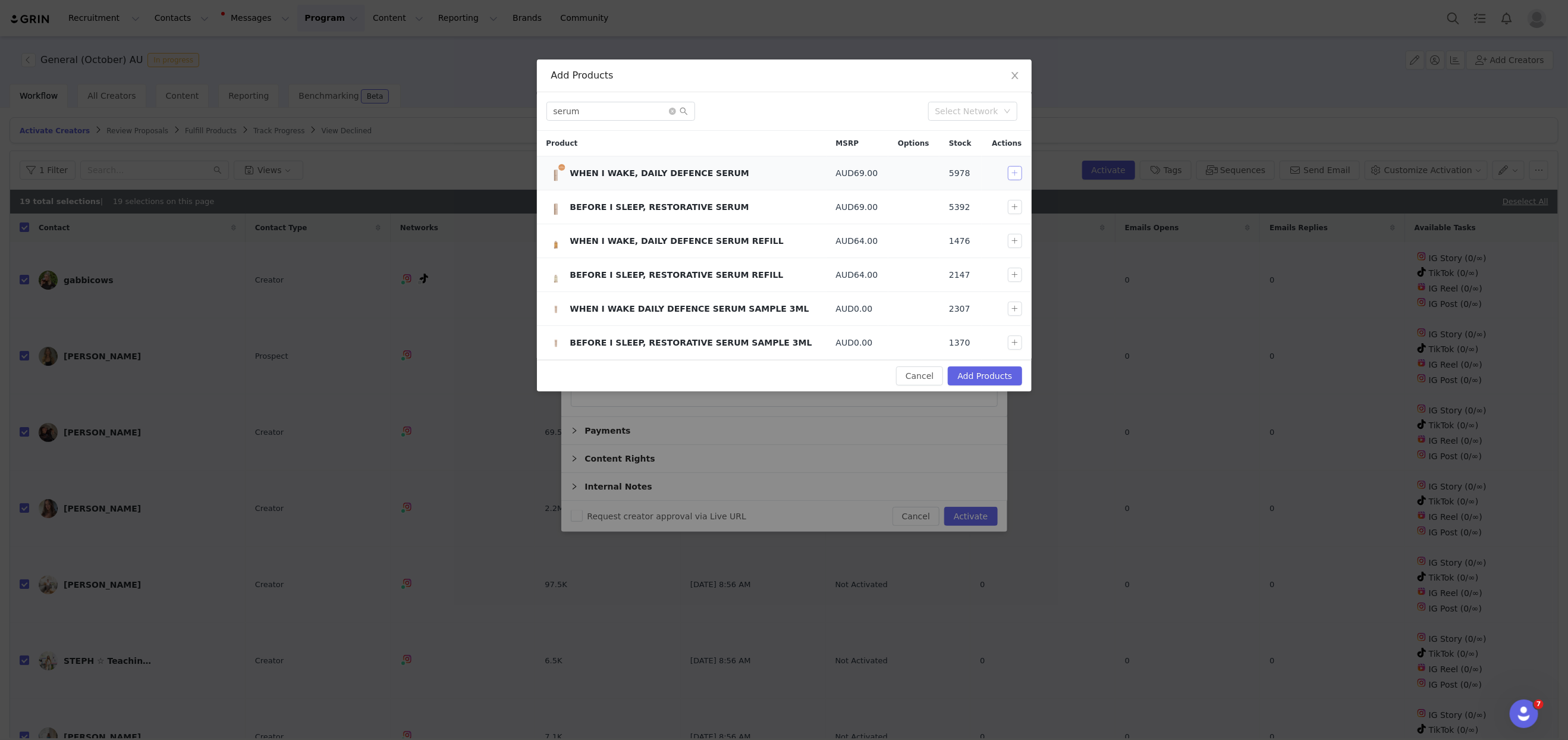
click at [1017, 173] on button "button" at bounding box center [1015, 173] width 15 height 15
click at [1016, 204] on button "button" at bounding box center [1015, 207] width 15 height 15
drag, startPoint x: 628, startPoint y: 113, endPoint x: 440, endPoint y: 110, distance: 188.0
click at [440, 110] on div "Add Products serum Select Network Product MSRP Options Stock Actions WHEN I WAK…" at bounding box center [784, 370] width 1568 height 740
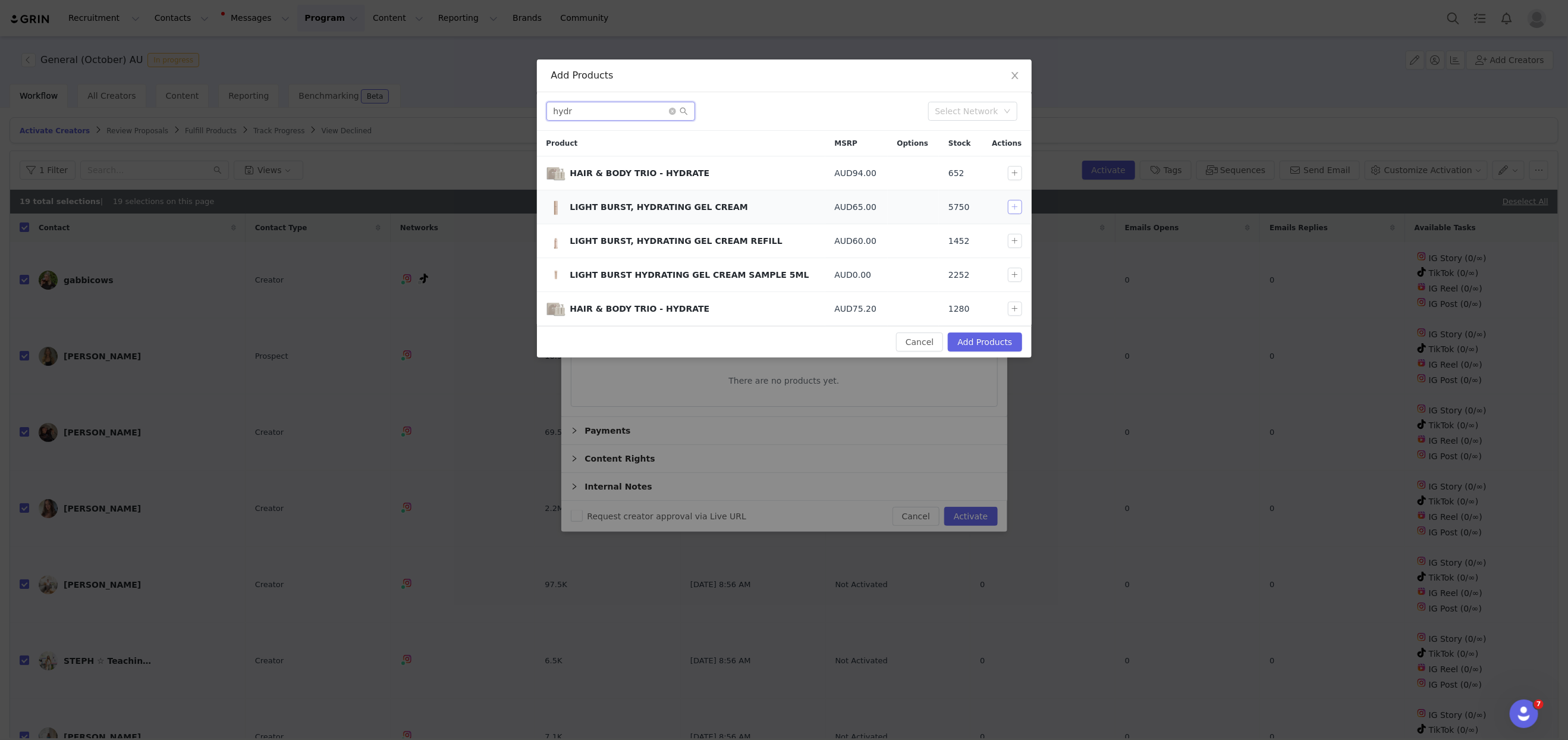
type input "hydr"
drag, startPoint x: 1018, startPoint y: 207, endPoint x: 1023, endPoint y: 227, distance: 20.6
click at [1019, 207] on button "button" at bounding box center [1015, 207] width 15 height 15
click at [973, 343] on button "Add Products" at bounding box center [985, 342] width 74 height 19
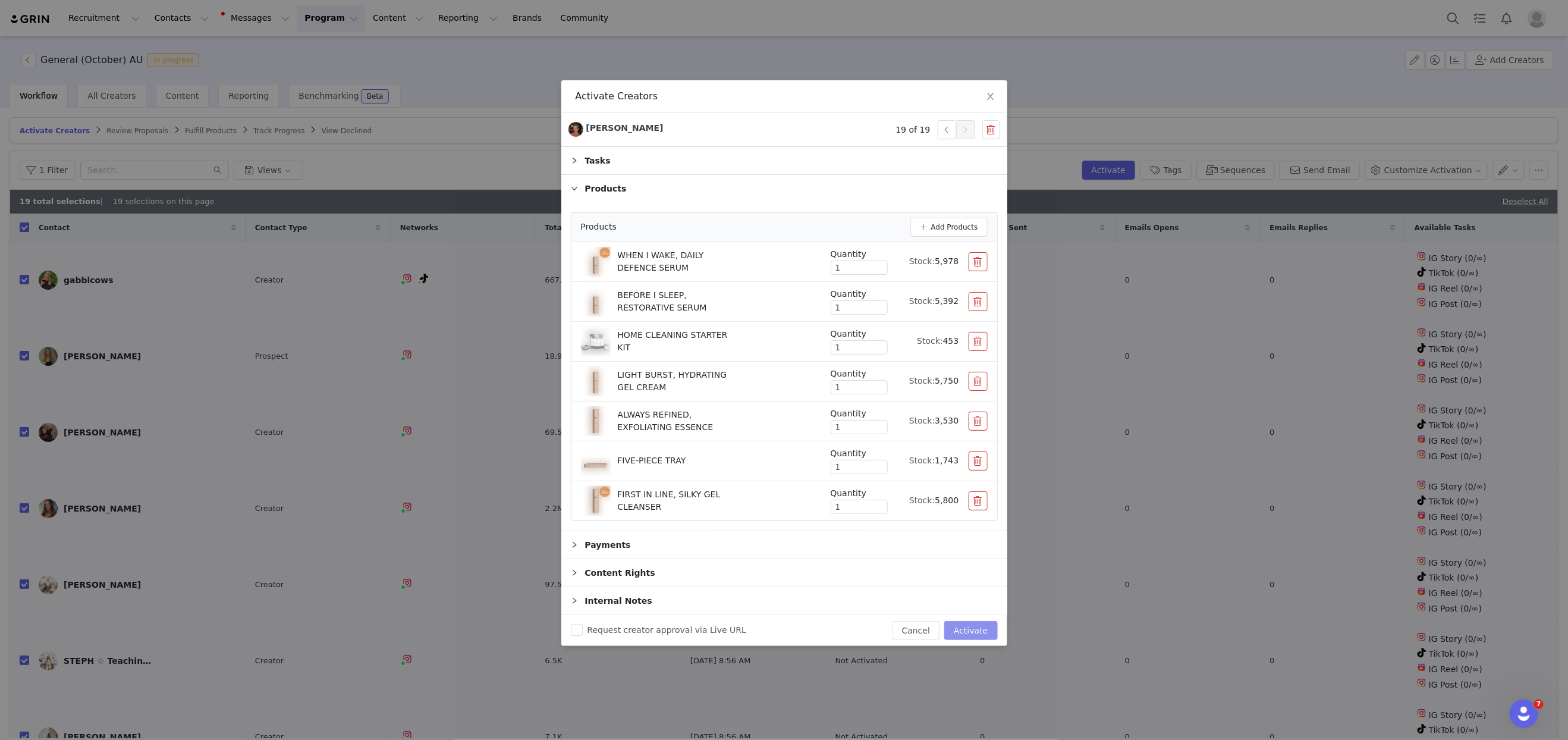
click at [959, 626] on button "Activate" at bounding box center [970, 630] width 53 height 19
checkbox input "false"
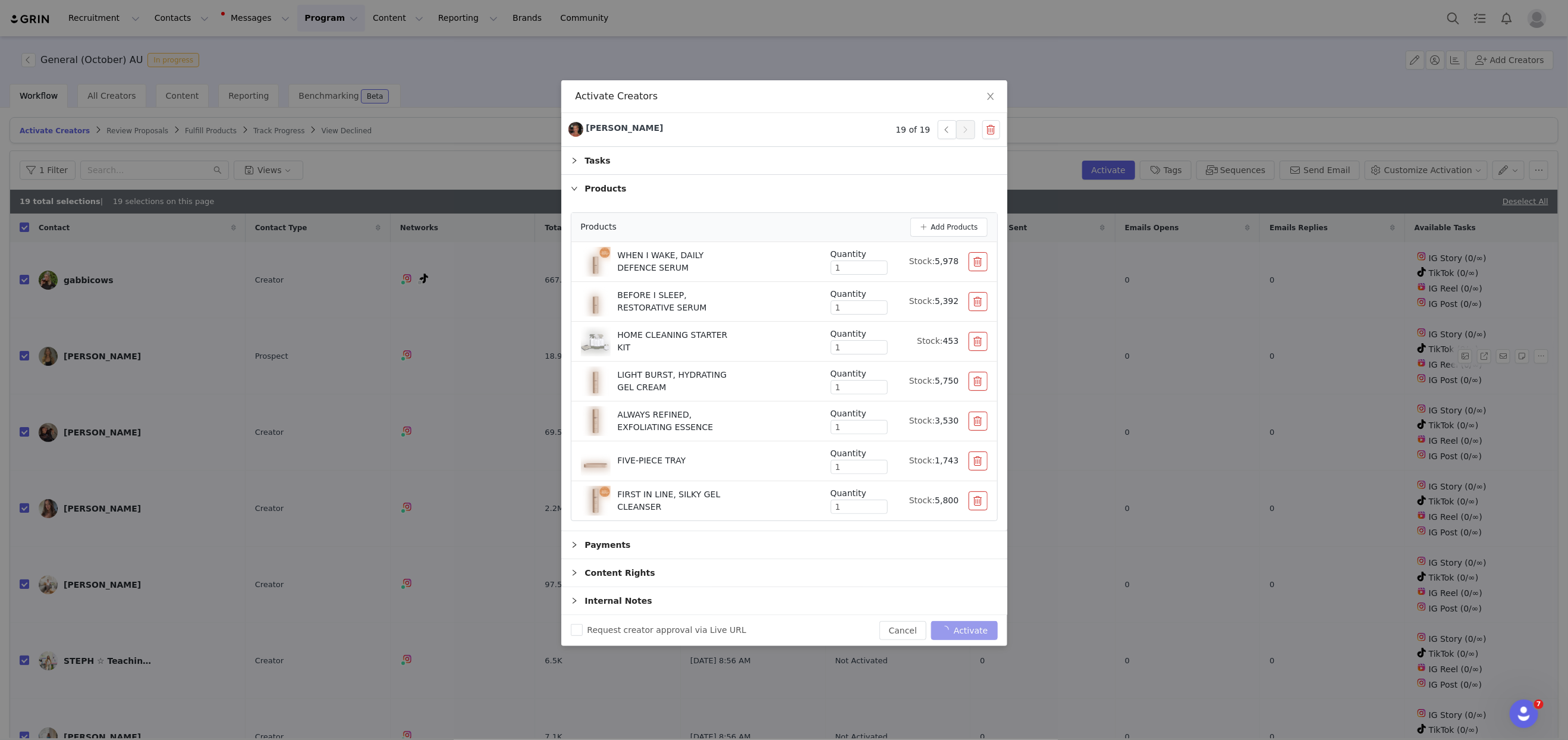
checkbox input "false"
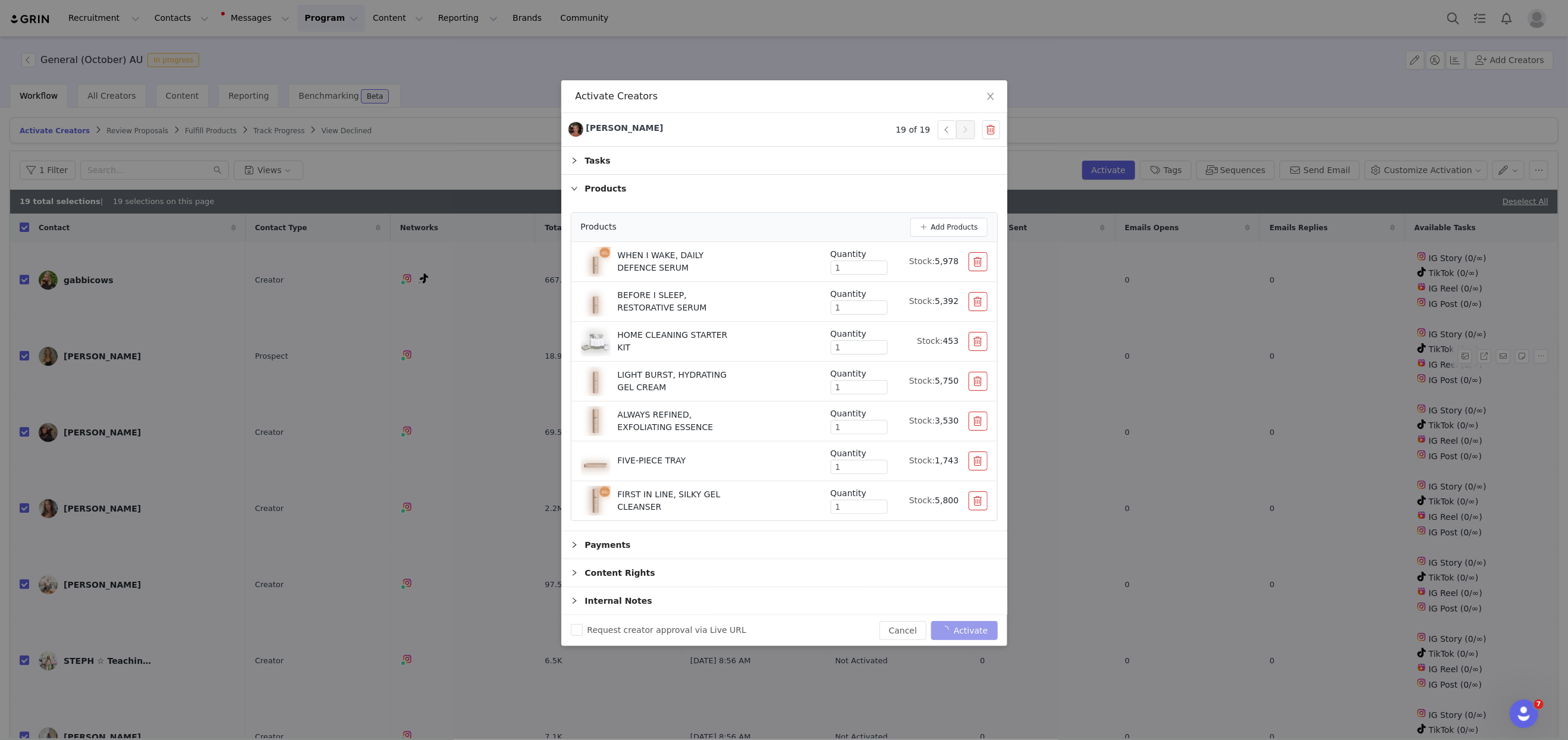
checkbox input "false"
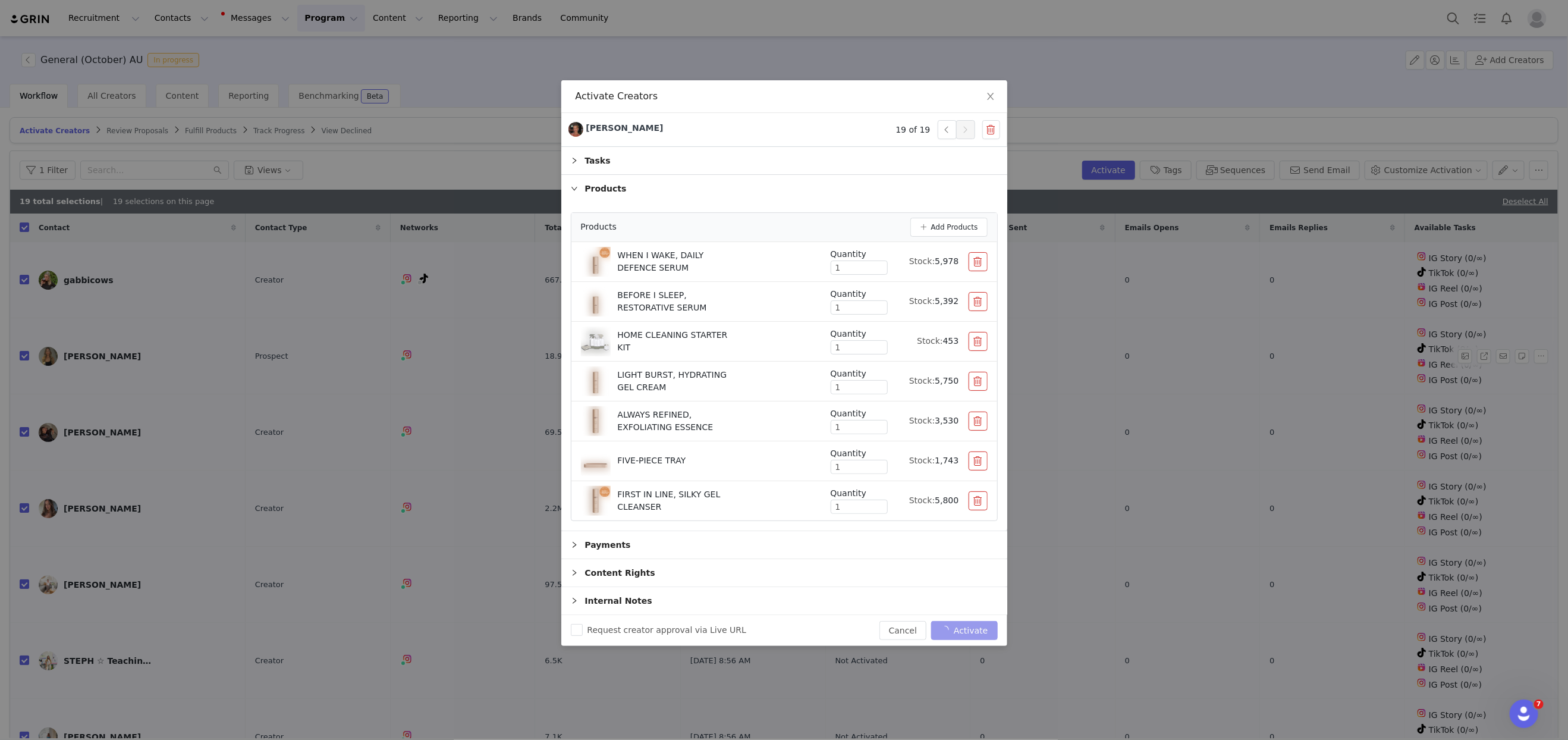
checkbox input "false"
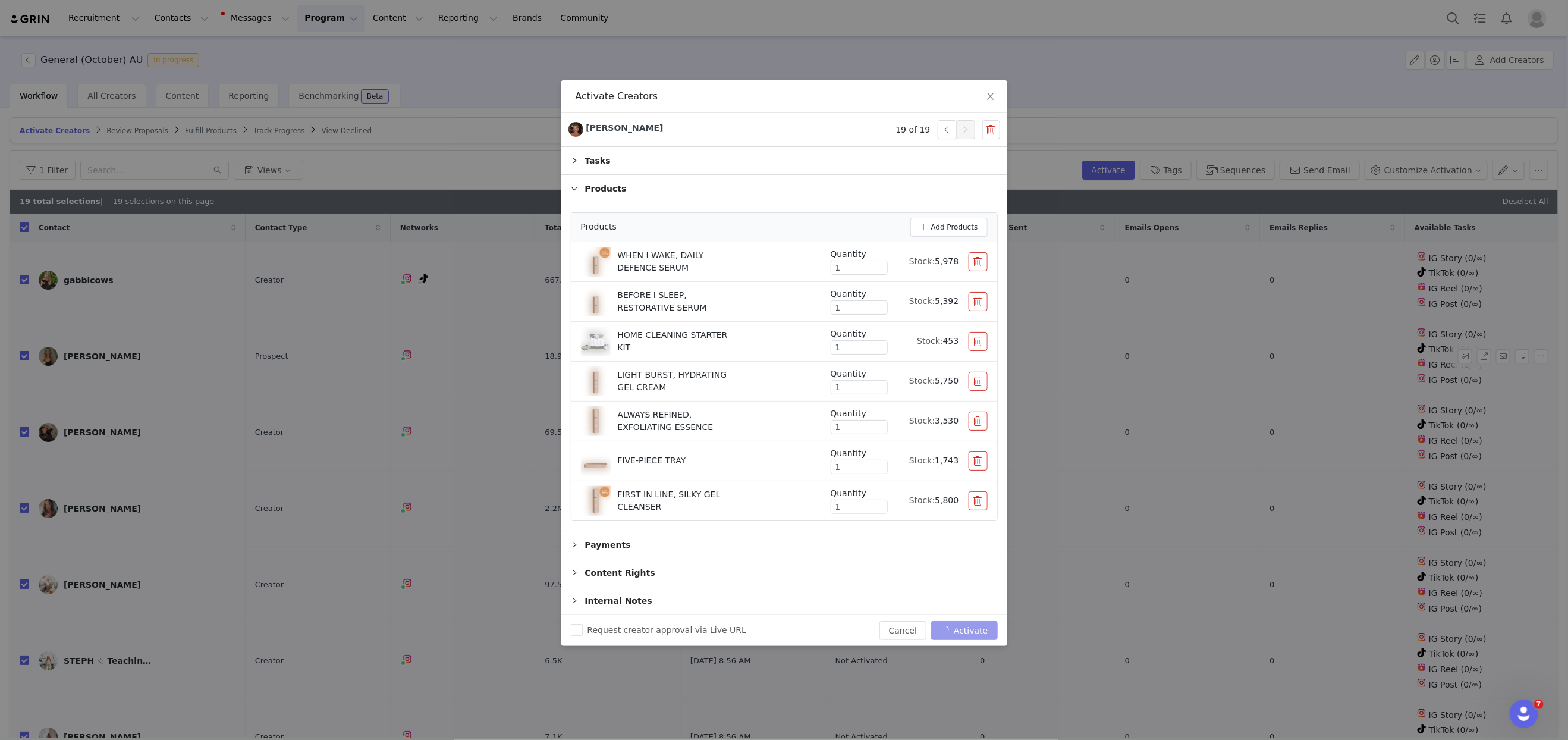
checkbox input "false"
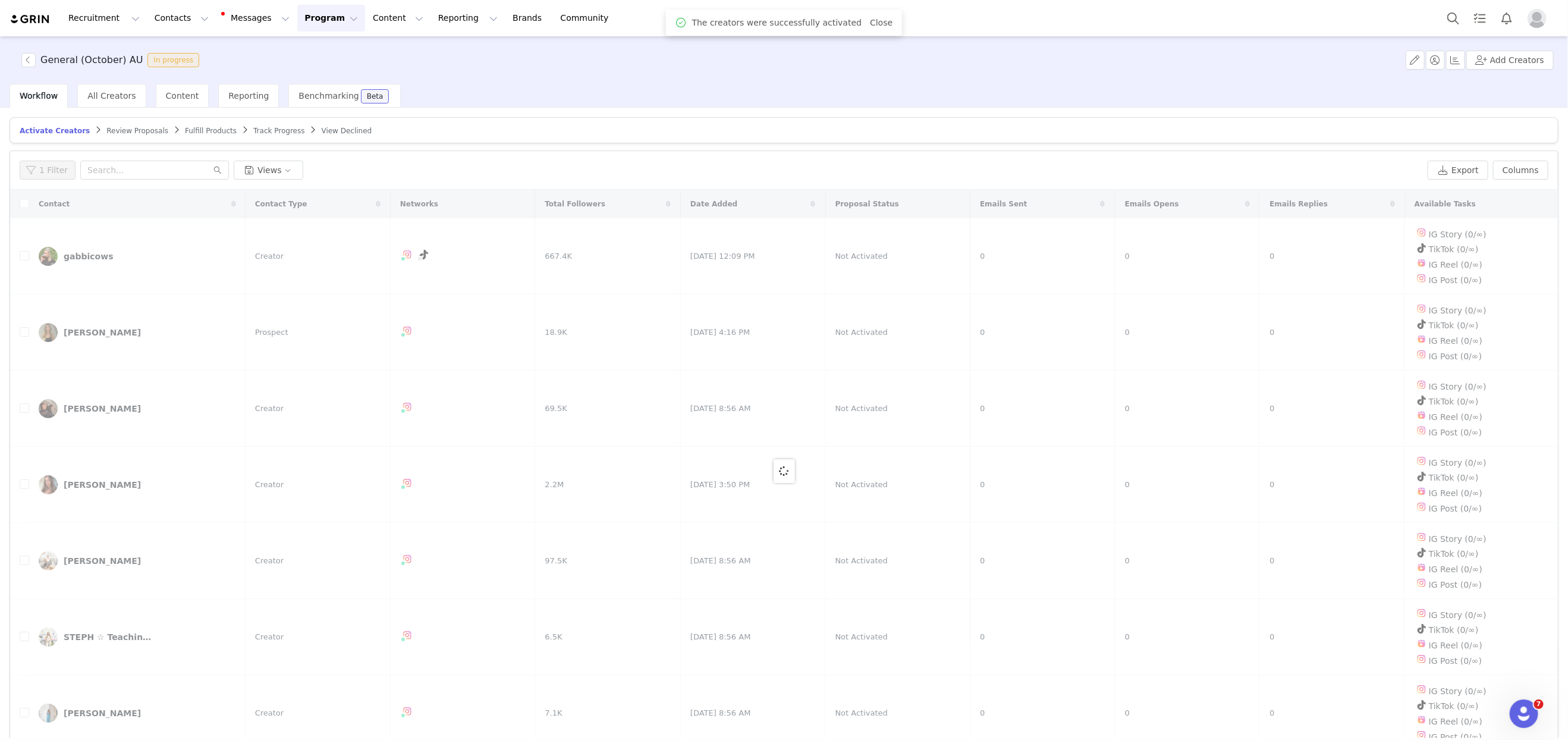
click at [984, 336] on div at bounding box center [784, 471] width 1548 height 563
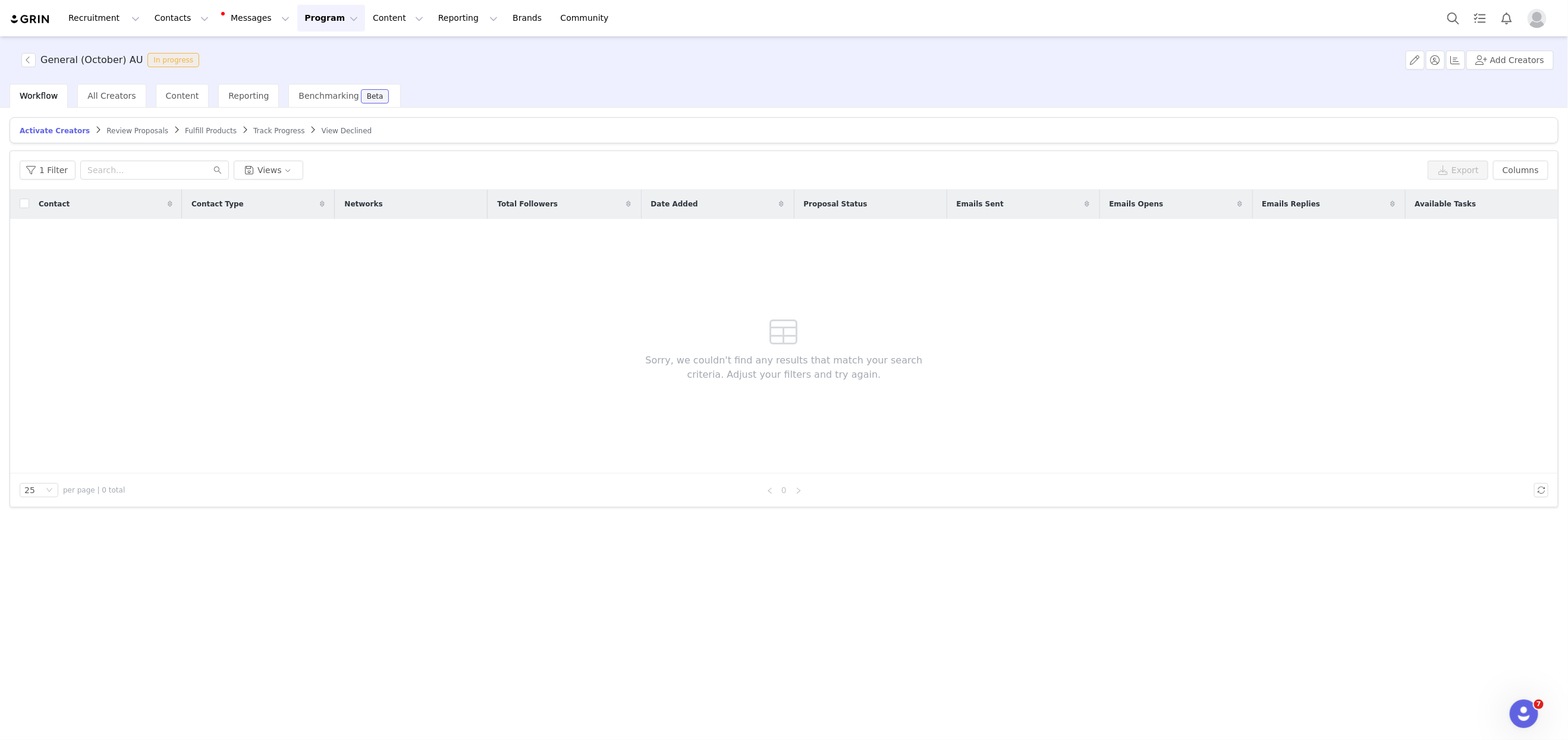
click at [116, 131] on span "Review Proposals" at bounding box center [137, 130] width 62 height 8
click at [191, 128] on span "Fulfill Products" at bounding box center [211, 130] width 52 height 8
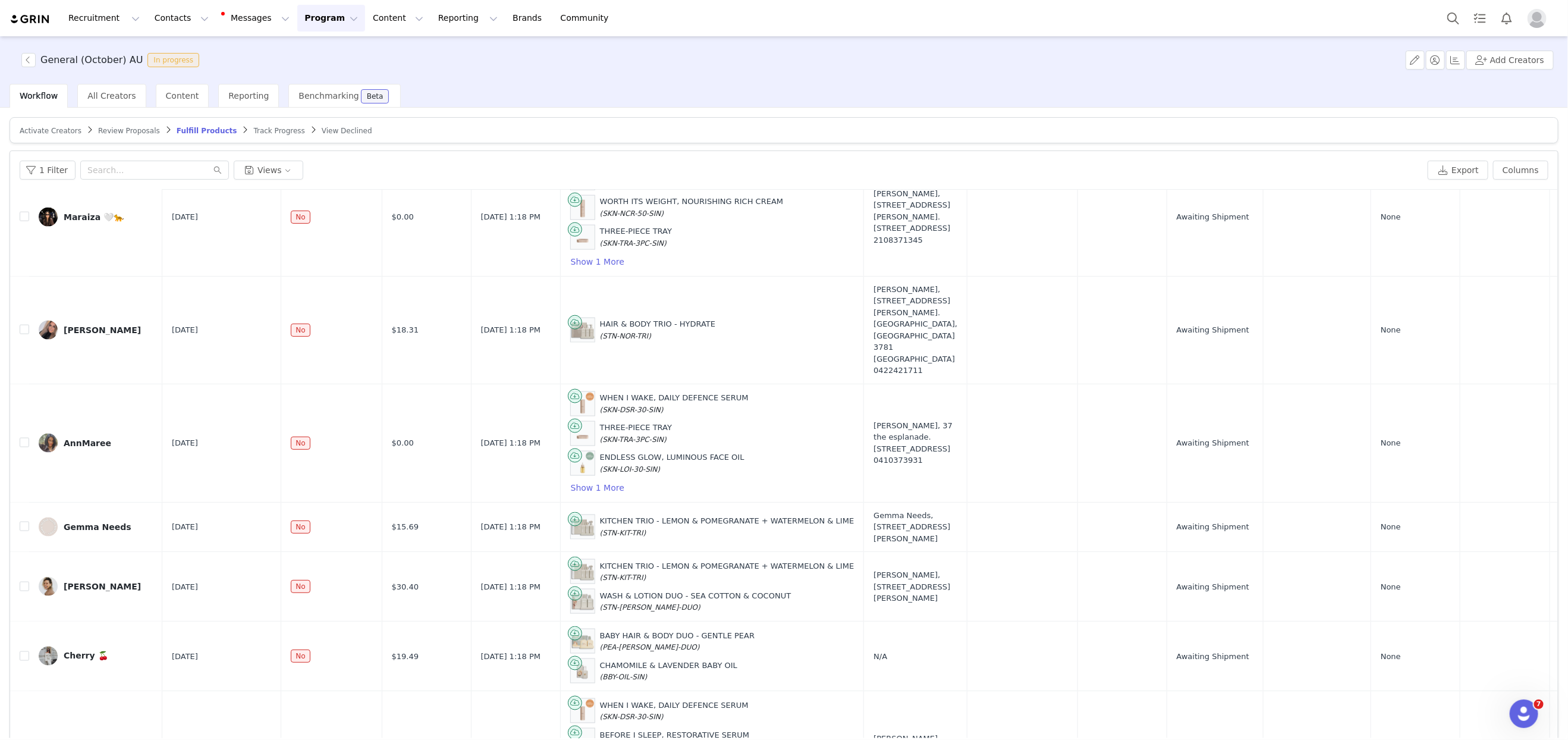
scroll to position [56, 0]
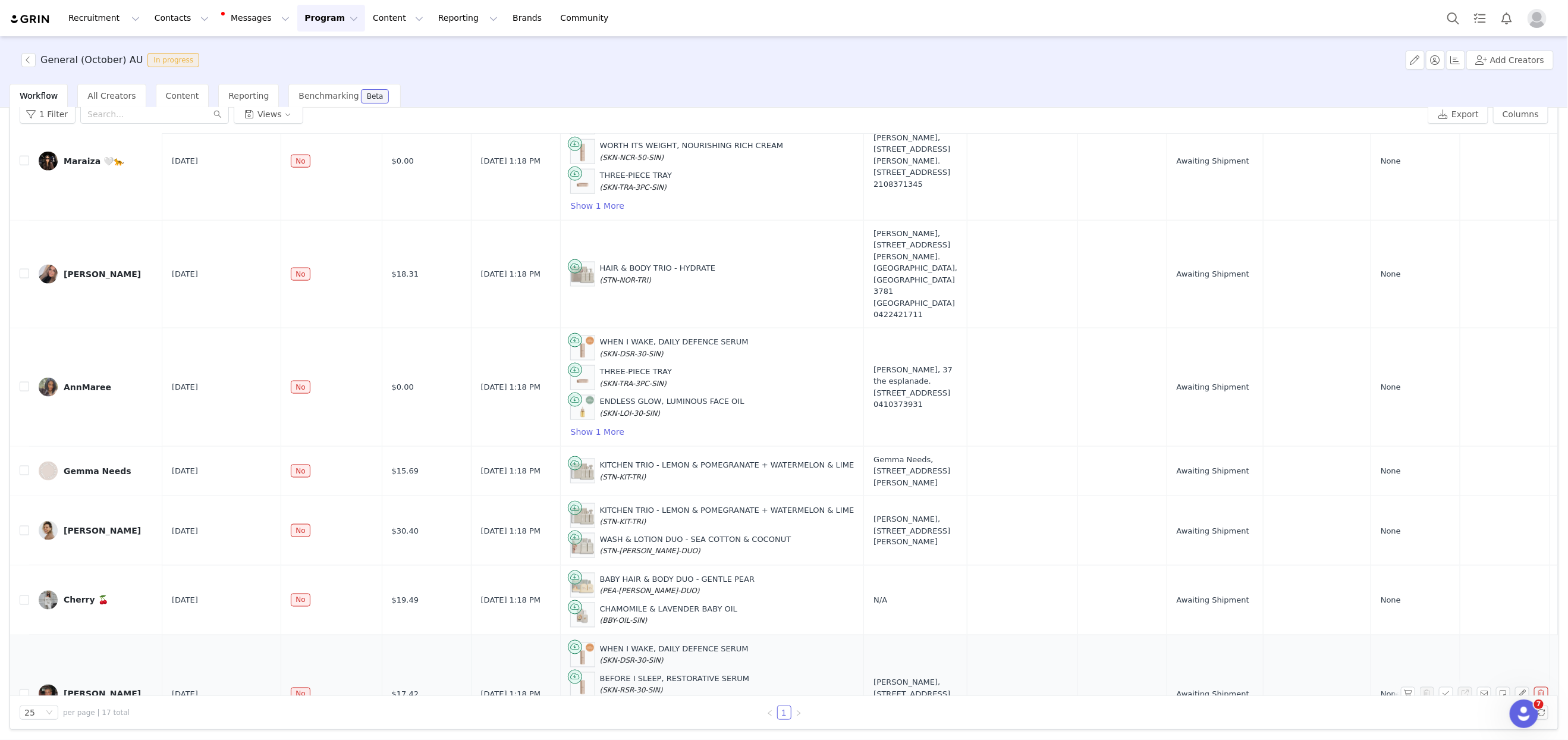
click at [601, 672] on div "BEFORE I SLEEP, RESTORATIVE SERUM (SKN-RSR-30-SIN)" at bounding box center [712, 684] width 284 height 25
click at [600, 716] on span "(COM-CLN-KIT)" at bounding box center [626, 720] width 53 height 8
click at [578, 732] on button "Show 4 More" at bounding box center [597, 738] width 55 height 15
click at [612, 703] on div "HOME CLEANING STARTER KIT (COM-CLN-KIT)" at bounding box center [658, 715] width 116 height 23
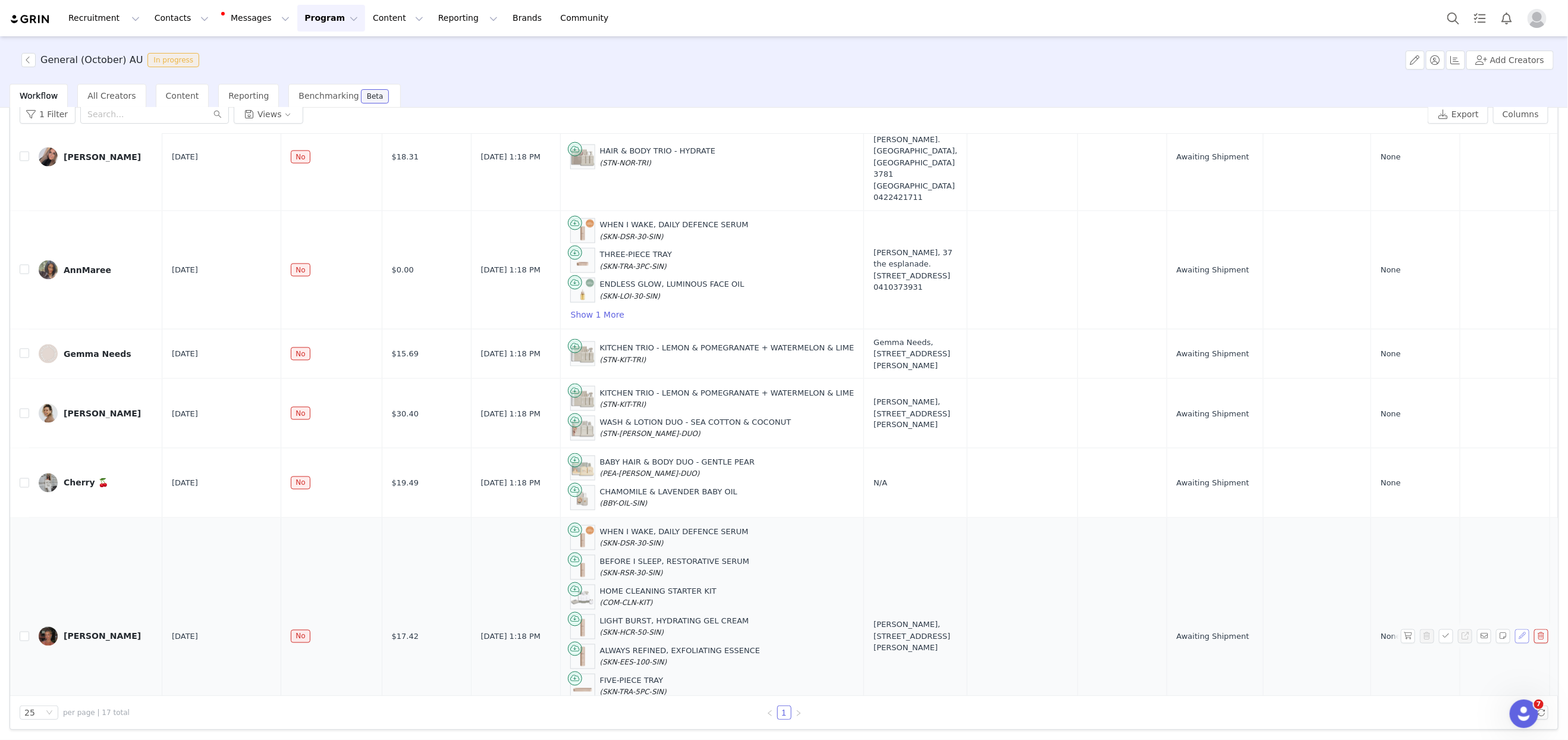
click at [1243, 630] on button "button" at bounding box center [1522, 637] width 15 height 15
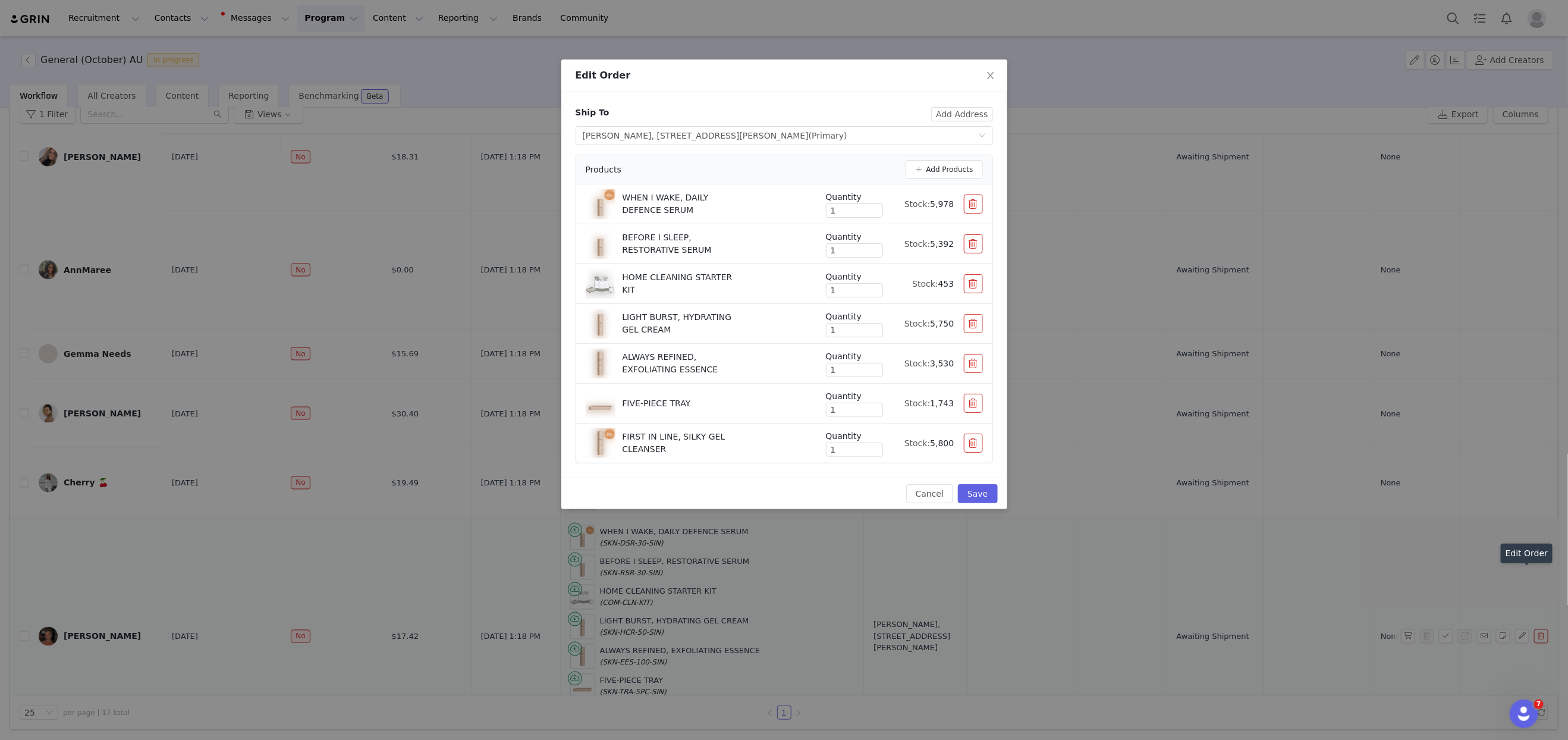
click at [982, 282] on button "button" at bounding box center [973, 283] width 19 height 19
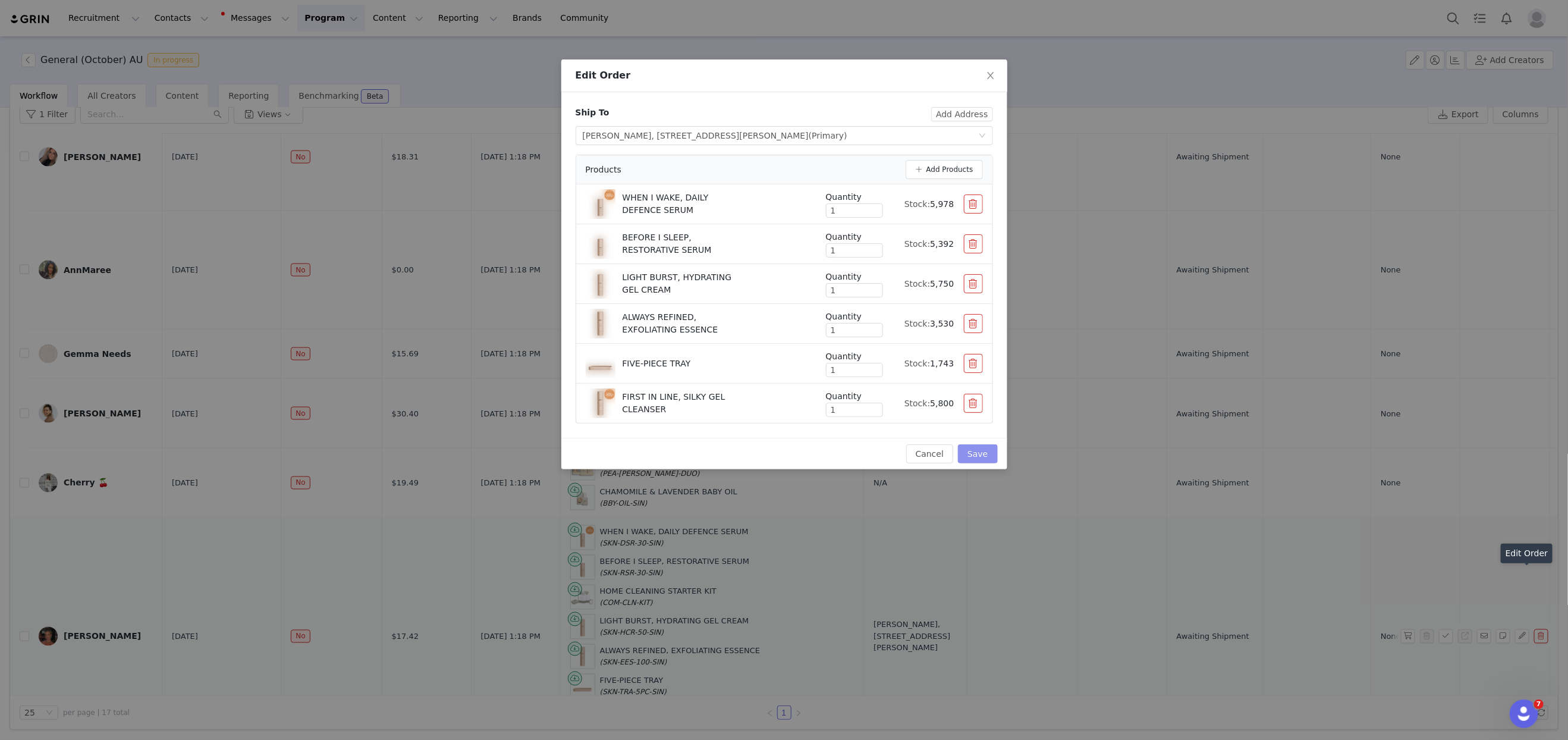
click at [969, 448] on button "Save" at bounding box center [977, 454] width 39 height 19
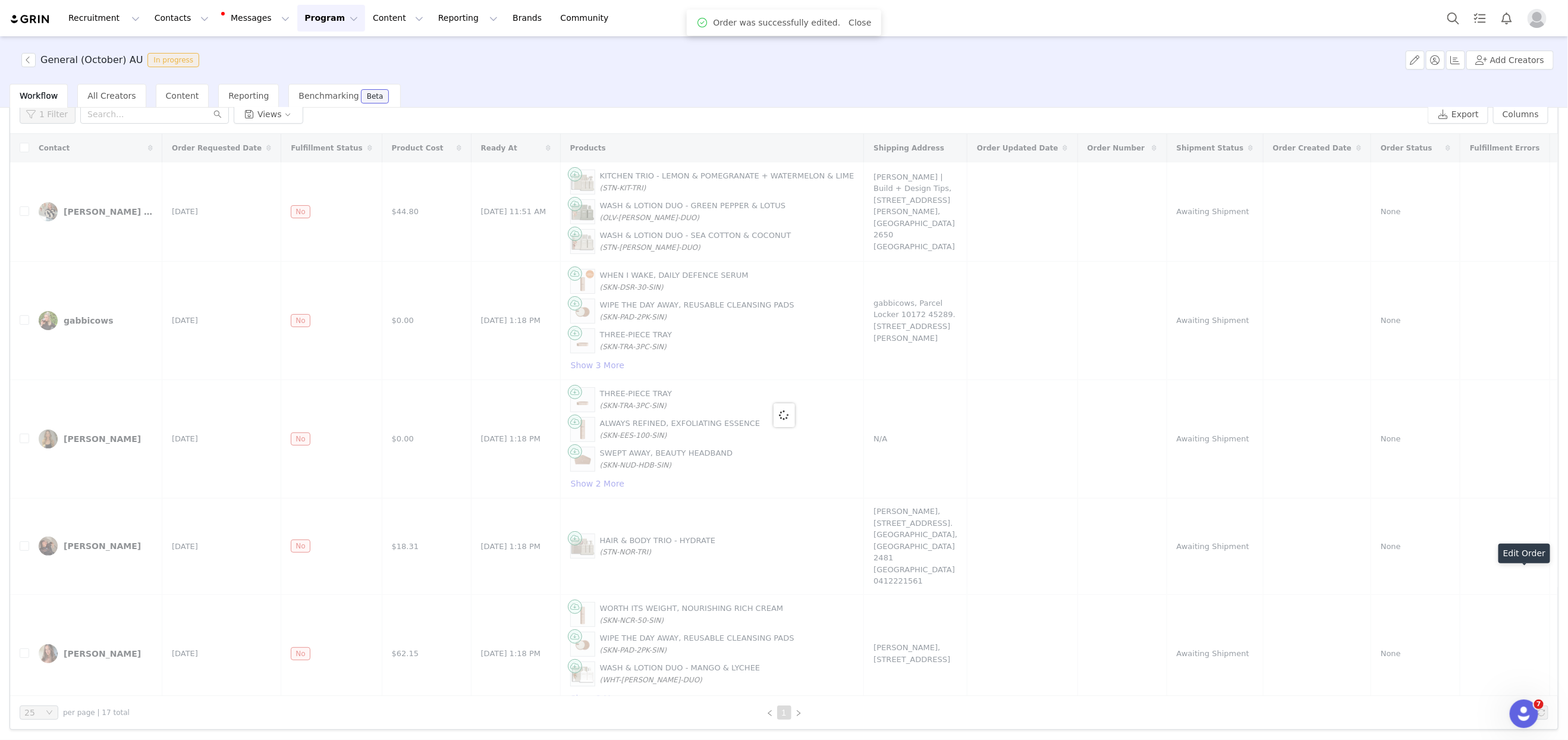
scroll to position [0, 0]
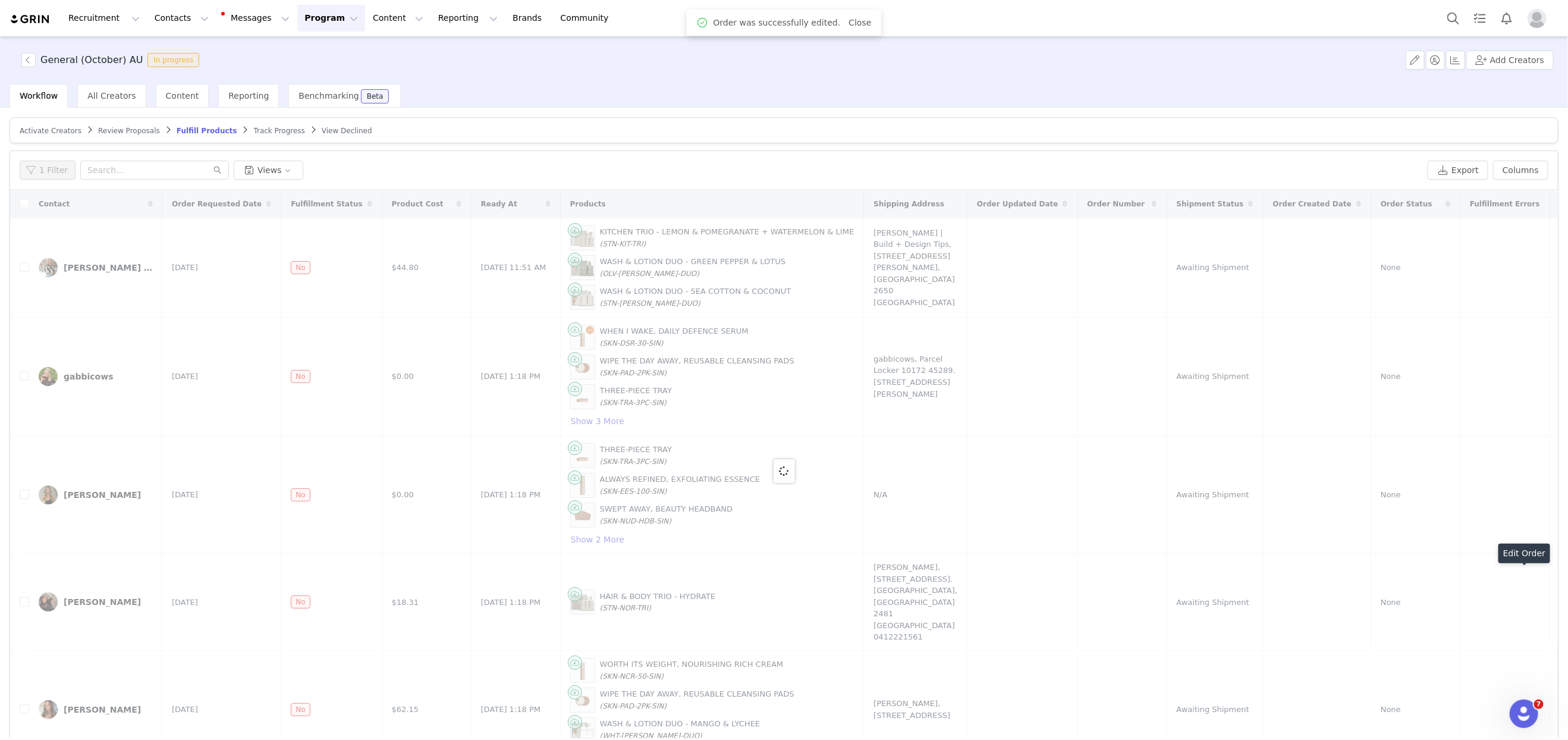
click at [32, 25] on div "Recruitment Recruitment Creator Search Curated Lists Landing Pages Web Extensio…" at bounding box center [315, 18] width 611 height 27
click at [34, 20] on img at bounding box center [30, 19] width 42 height 12
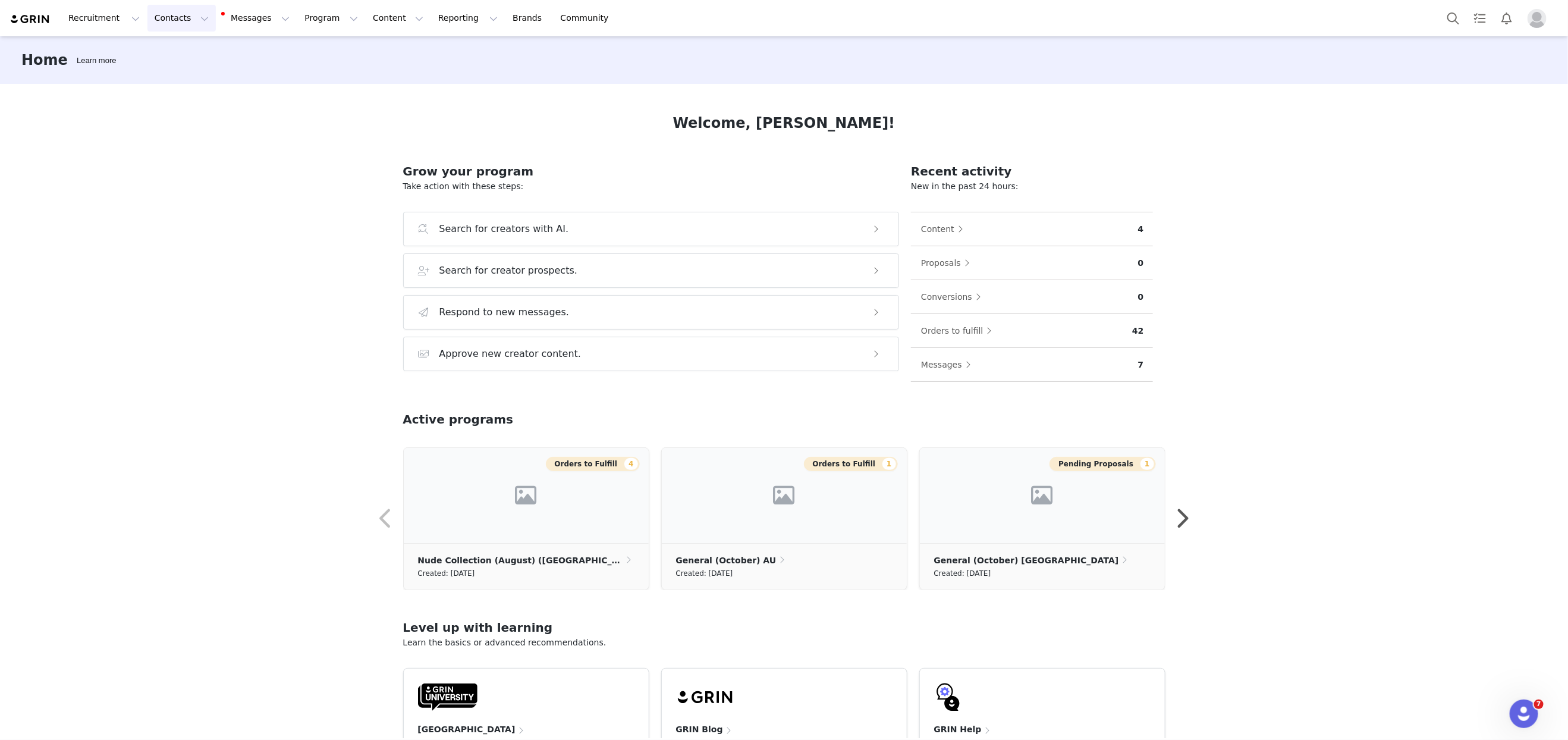
click at [174, 17] on button "Contacts Contacts" at bounding box center [181, 18] width 69 height 27
click at [174, 52] on p "Creators" at bounding box center [167, 52] width 35 height 12
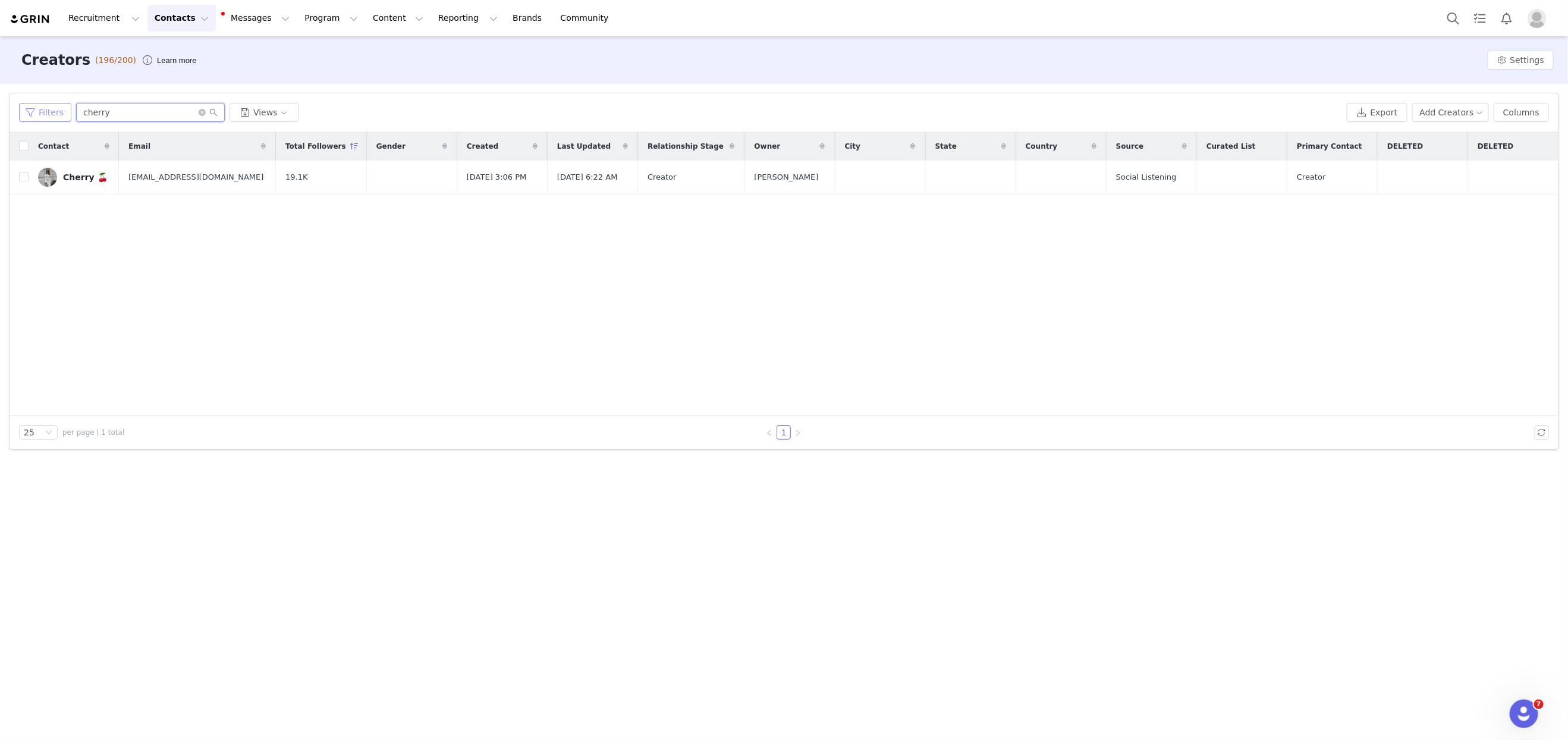
drag, startPoint x: 130, startPoint y: 113, endPoint x: 30, endPoint y: 108, distance: 100.1
click at [30, 108] on div "Filters cherry Views" at bounding box center [680, 112] width 1323 height 19
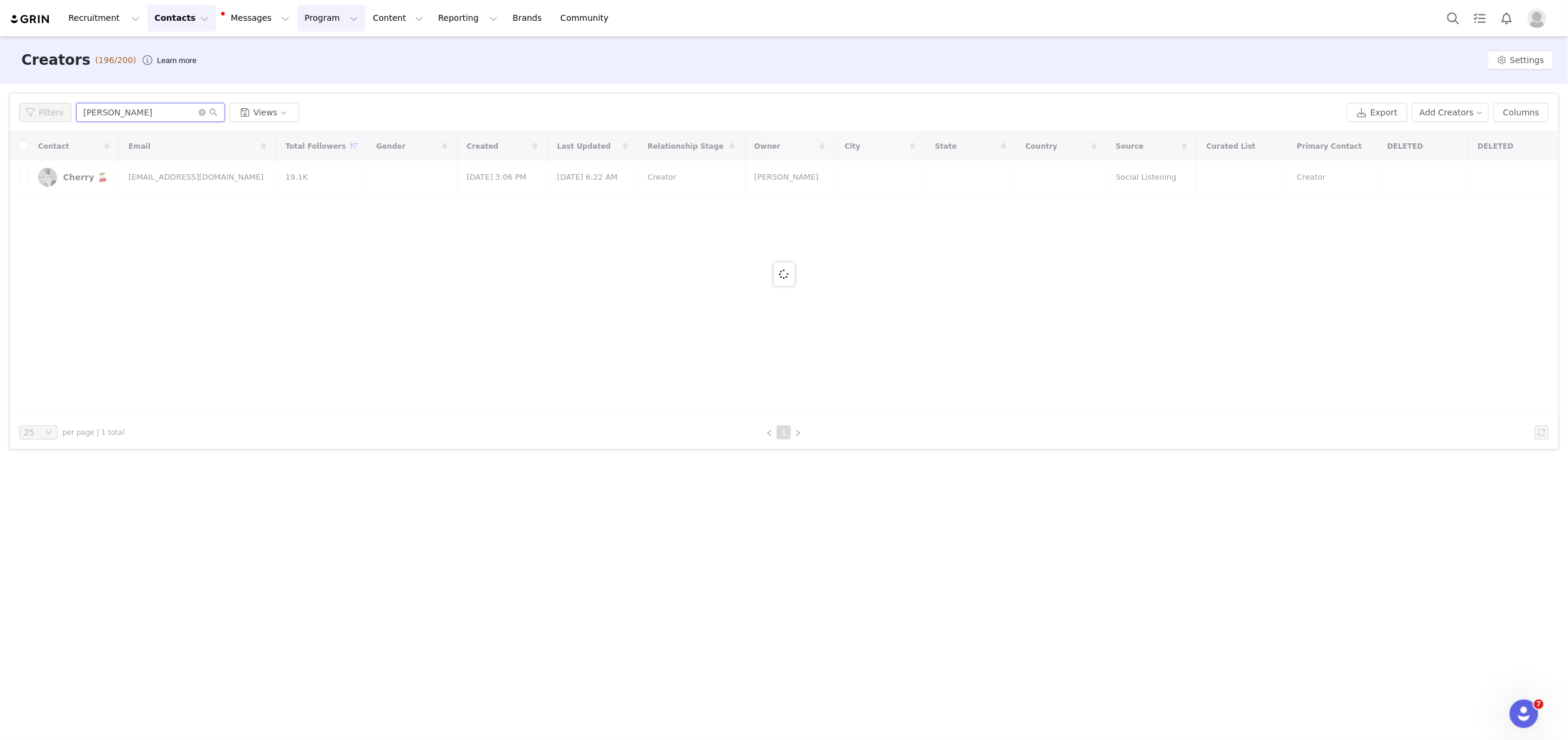
type input "[PERSON_NAME]"
click at [297, 20] on button "Program Program" at bounding box center [331, 18] width 68 height 27
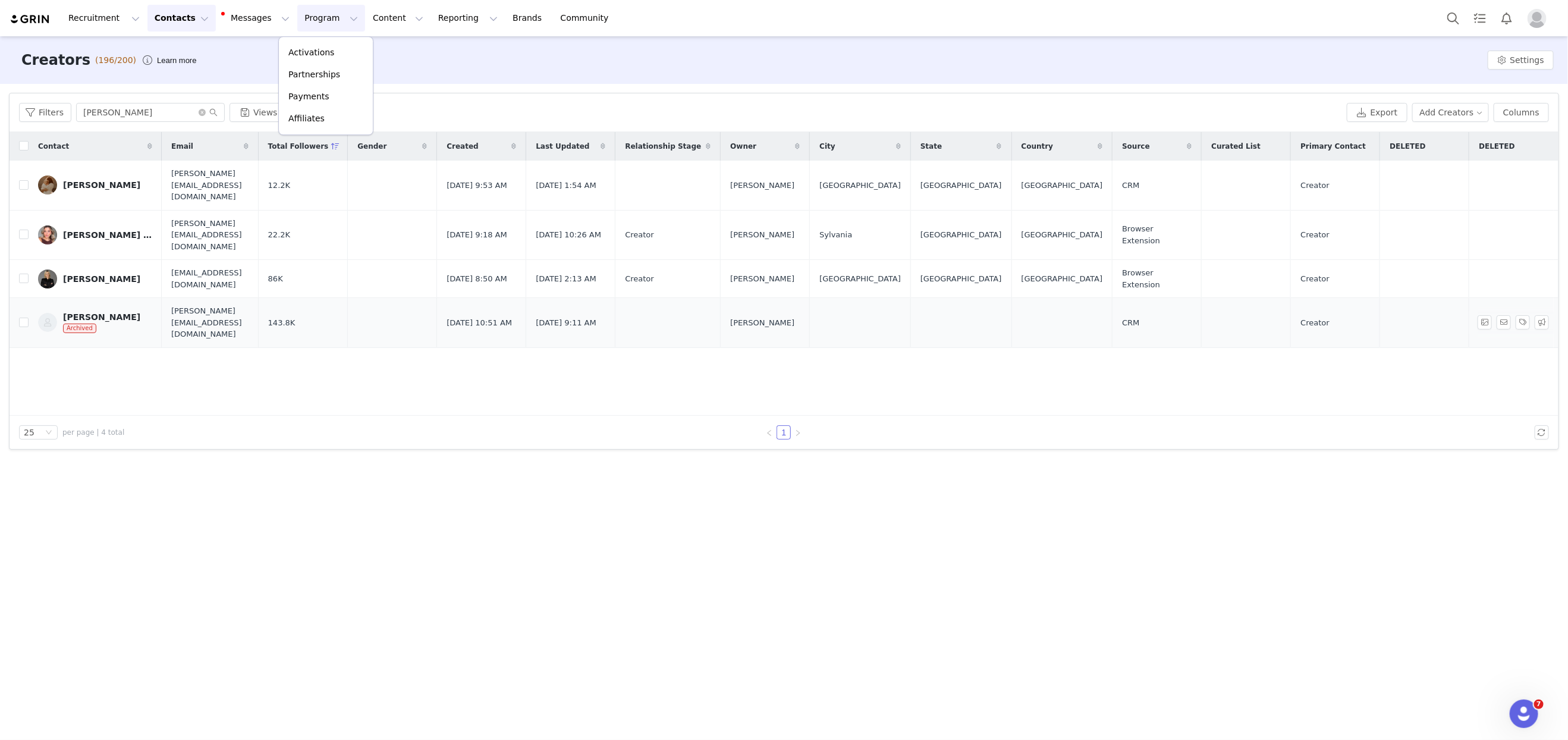
click at [103, 313] on div "[PERSON_NAME]" at bounding box center [102, 317] width 77 height 9
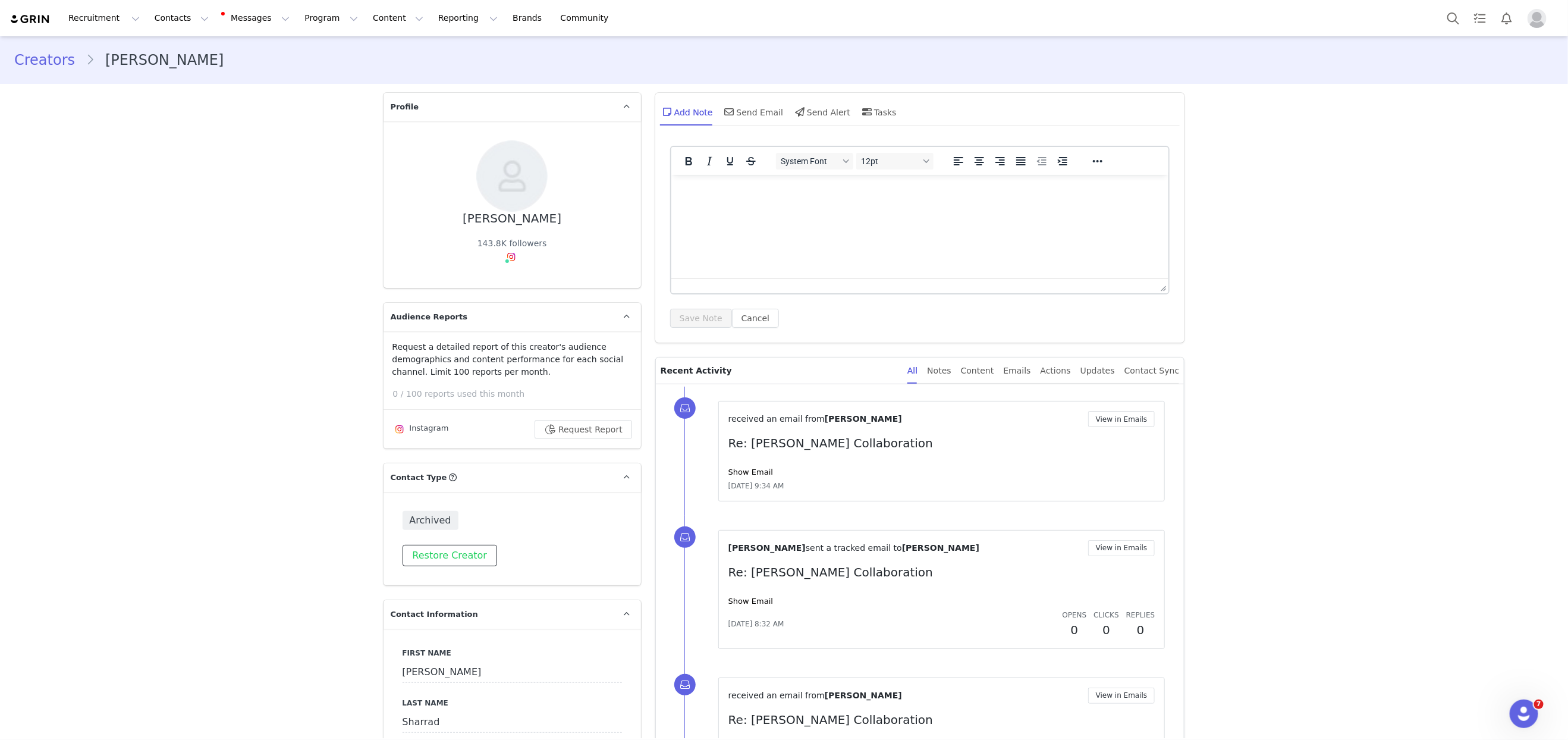
type input "+1 ([GEOGRAPHIC_DATA])"
click at [445, 561] on button "Restore Creator" at bounding box center [450, 556] width 95 height 22
click at [297, 17] on button "Program Program" at bounding box center [331, 18] width 68 height 27
click at [301, 43] on link "Activations" at bounding box center [326, 52] width 94 height 22
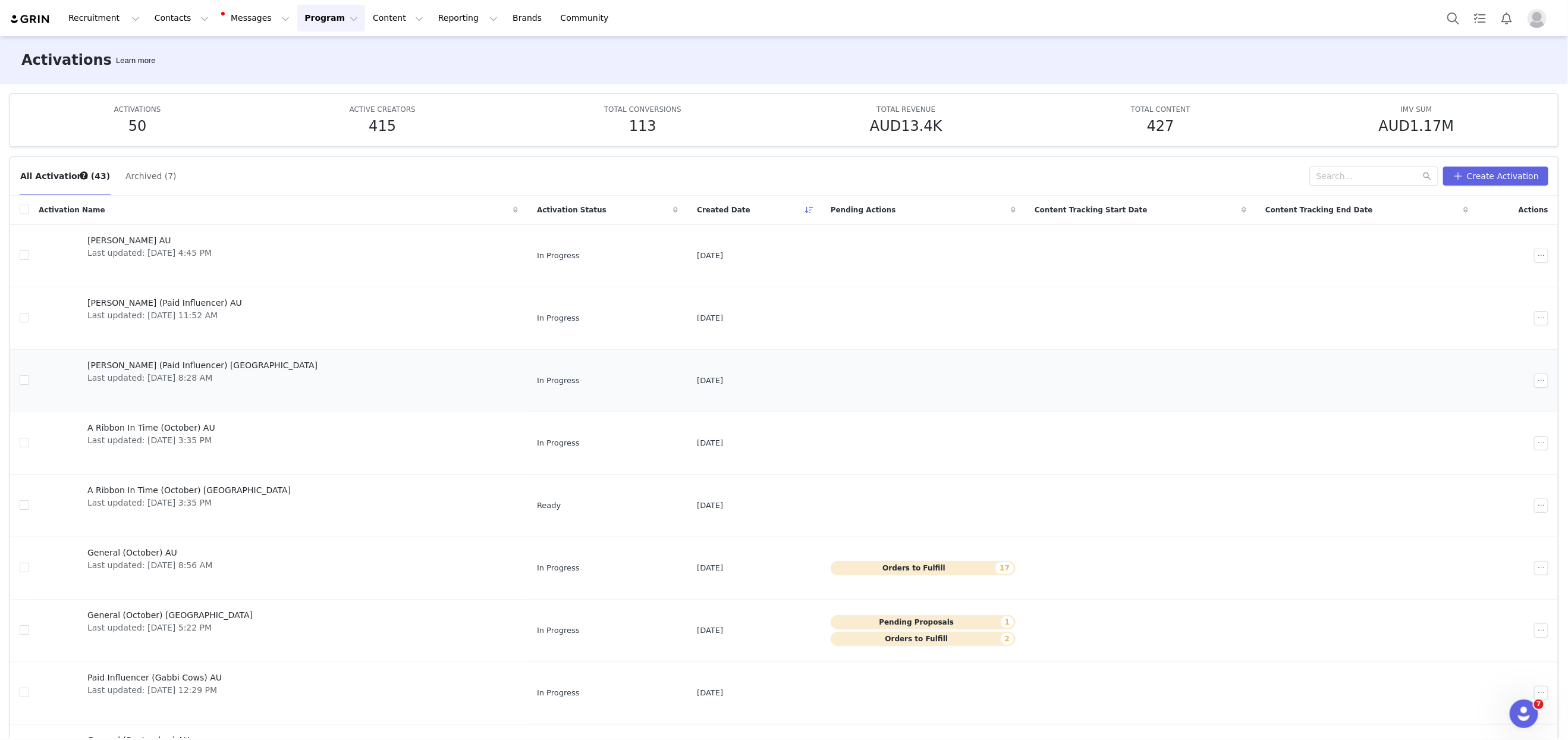
scroll to position [88, 0]
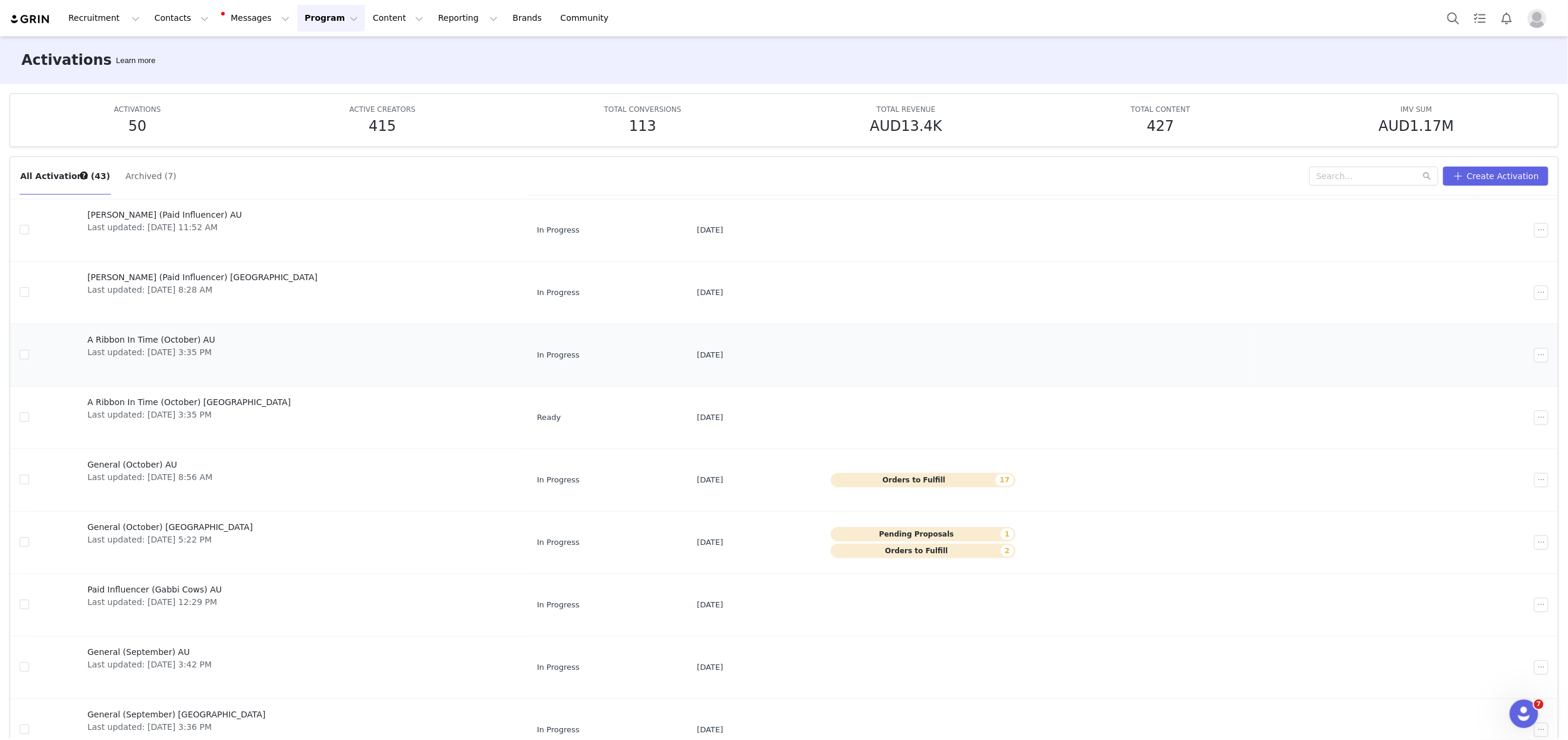
click at [174, 339] on span "A Ribbon In Time (October) AU" at bounding box center [151, 340] width 128 height 12
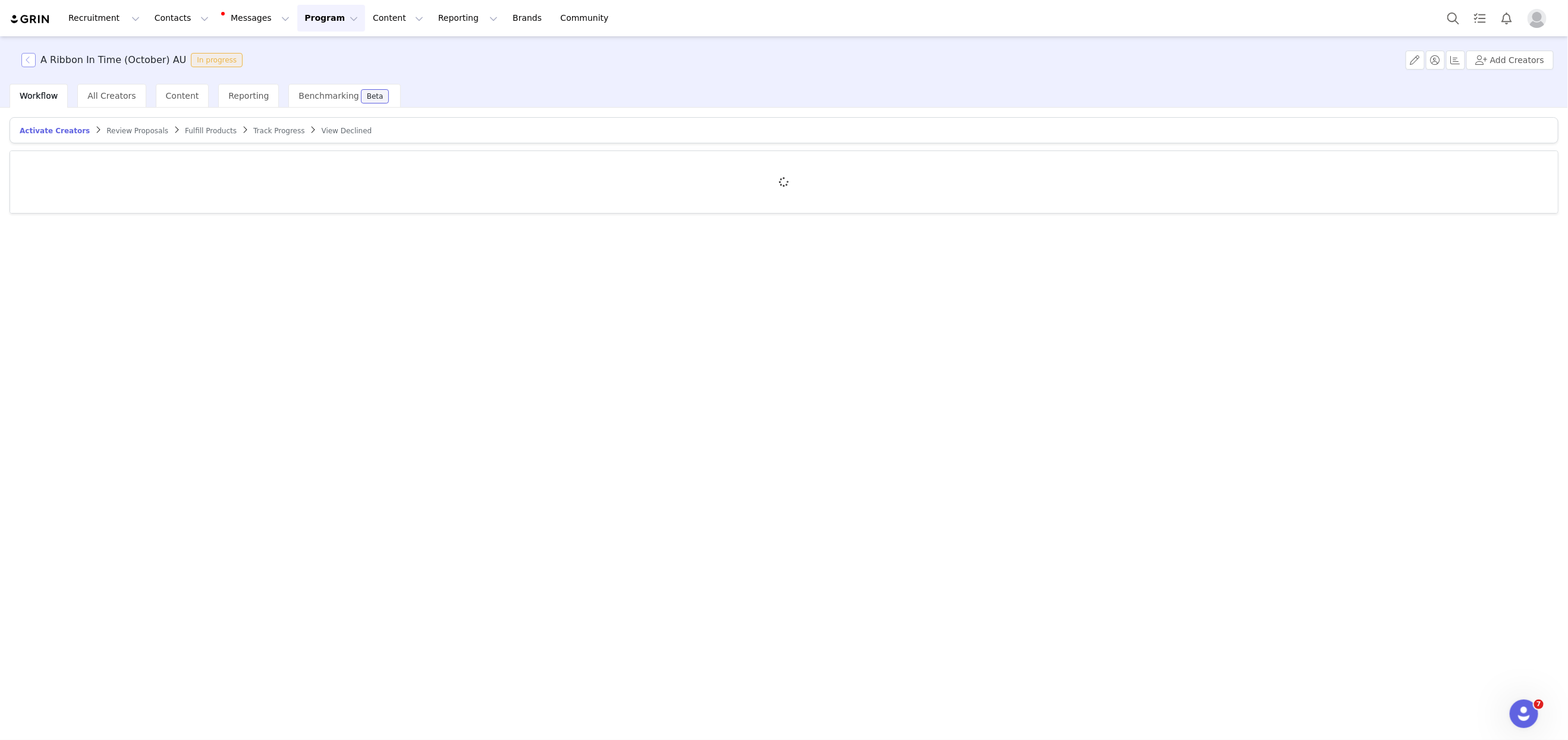
click at [29, 59] on button "button" at bounding box center [29, 60] width 15 height 15
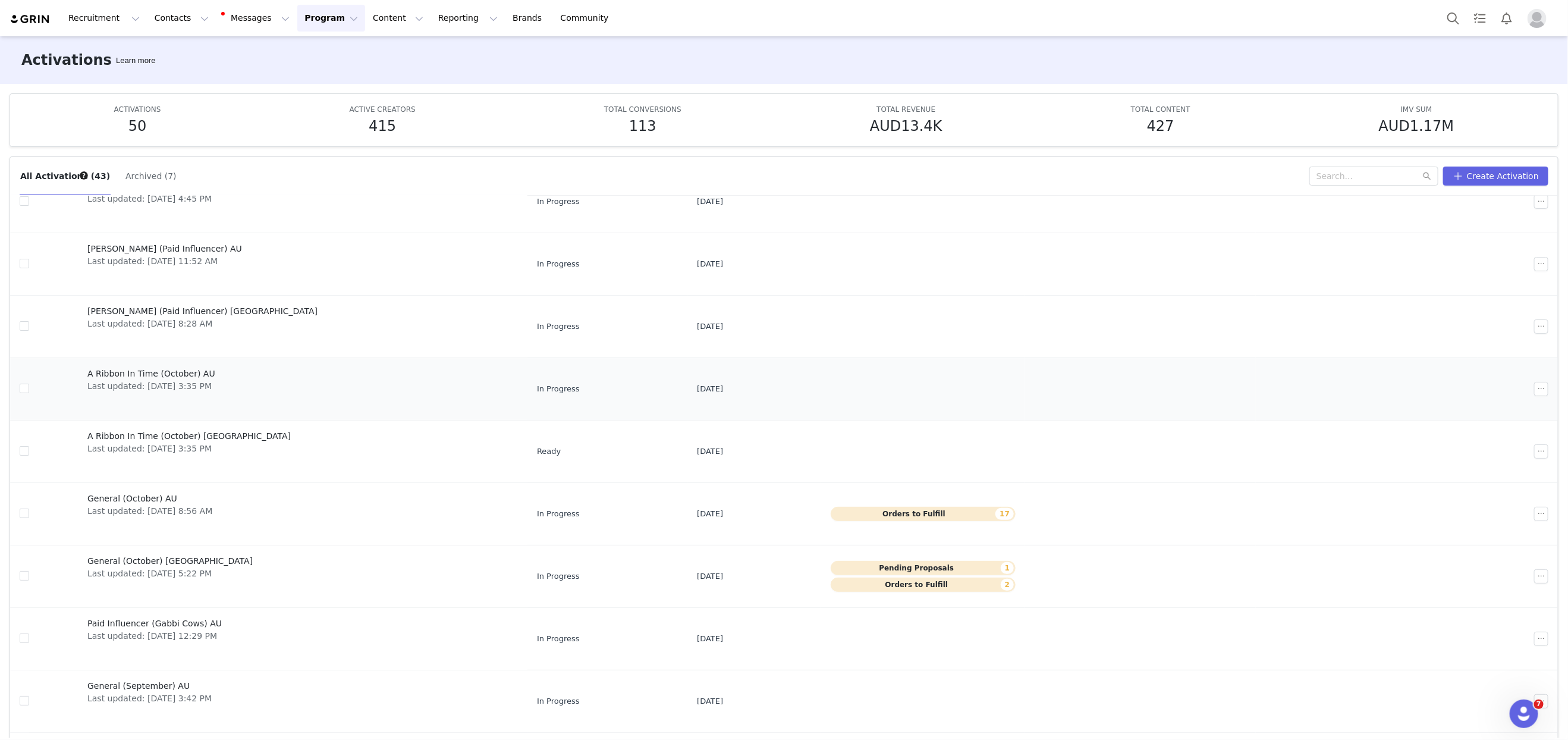
scroll to position [88, 0]
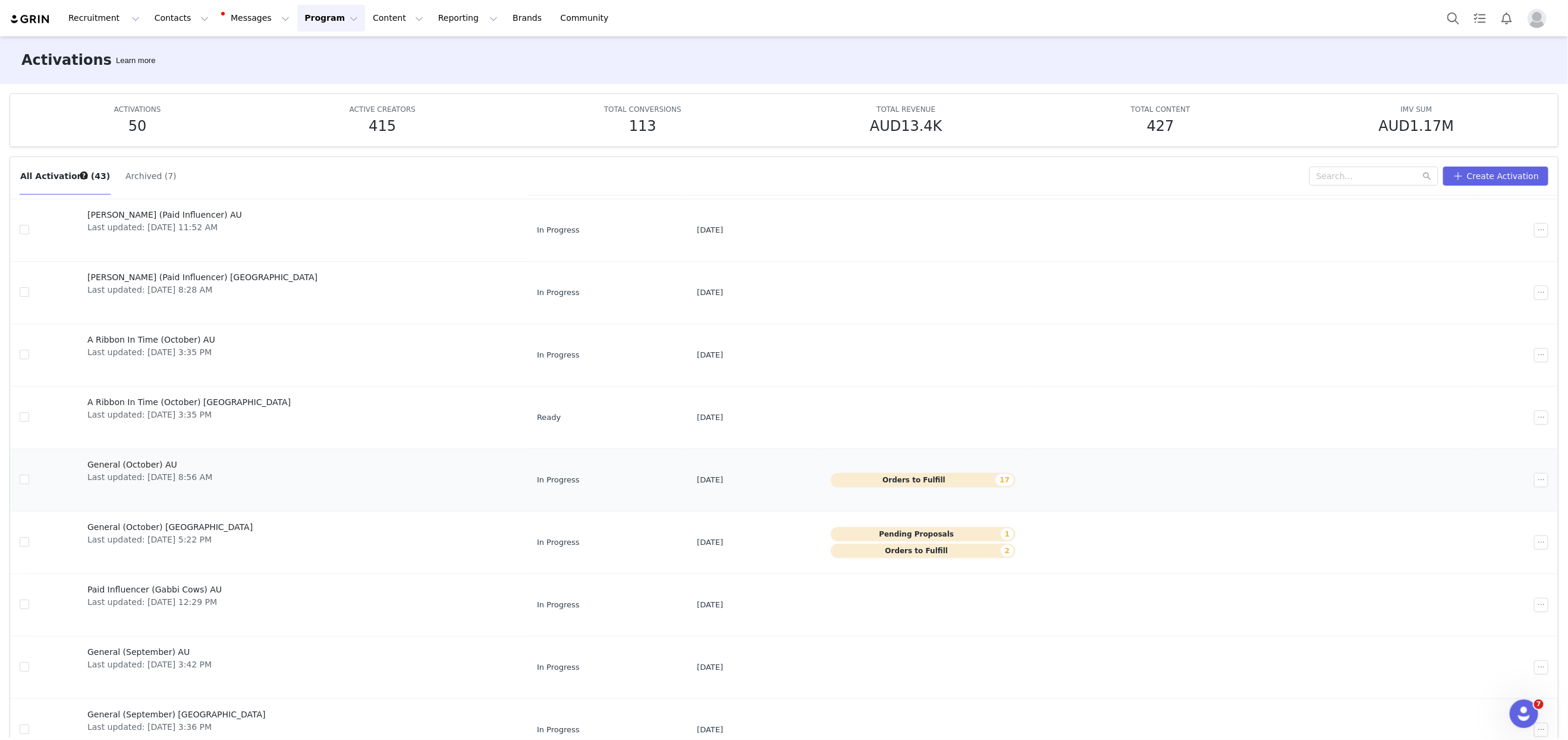
click at [152, 462] on span "General (October) AU" at bounding box center [150, 465] width 125 height 12
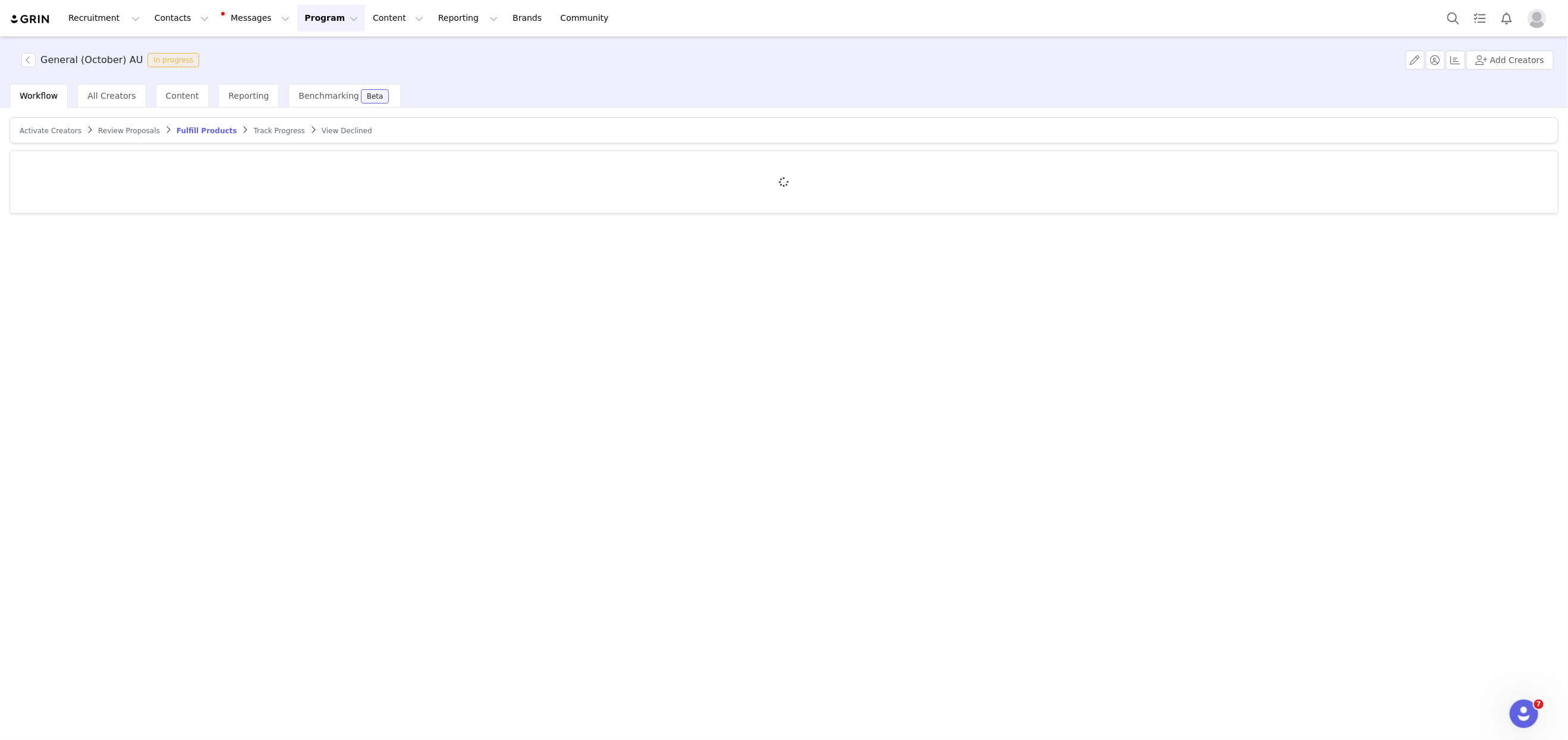
click at [271, 132] on span "Track Progress" at bounding box center [278, 130] width 51 height 8
click at [142, 130] on span "Review Proposals" at bounding box center [129, 130] width 62 height 8
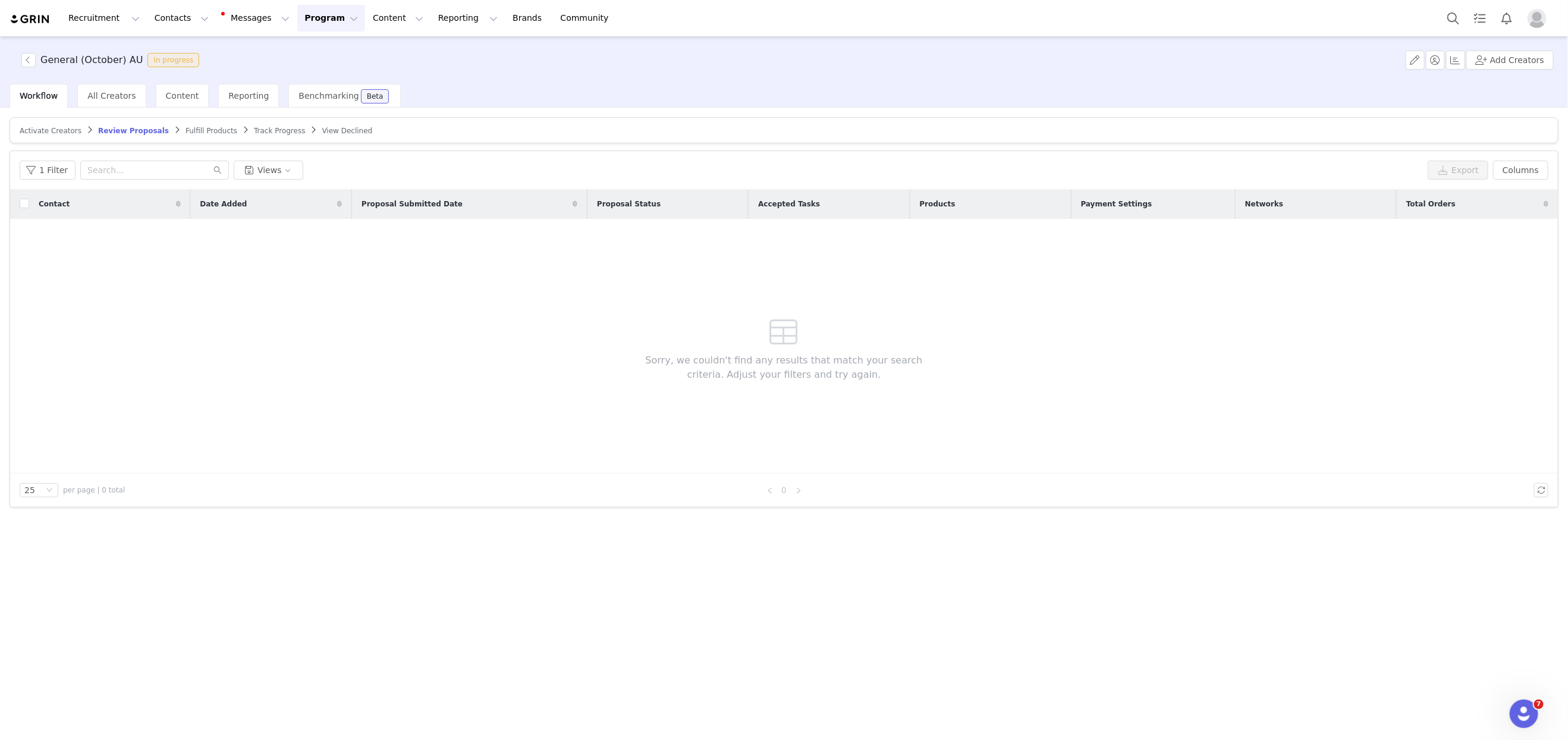
click at [189, 127] on span "Fulfill Products" at bounding box center [211, 130] width 52 height 8
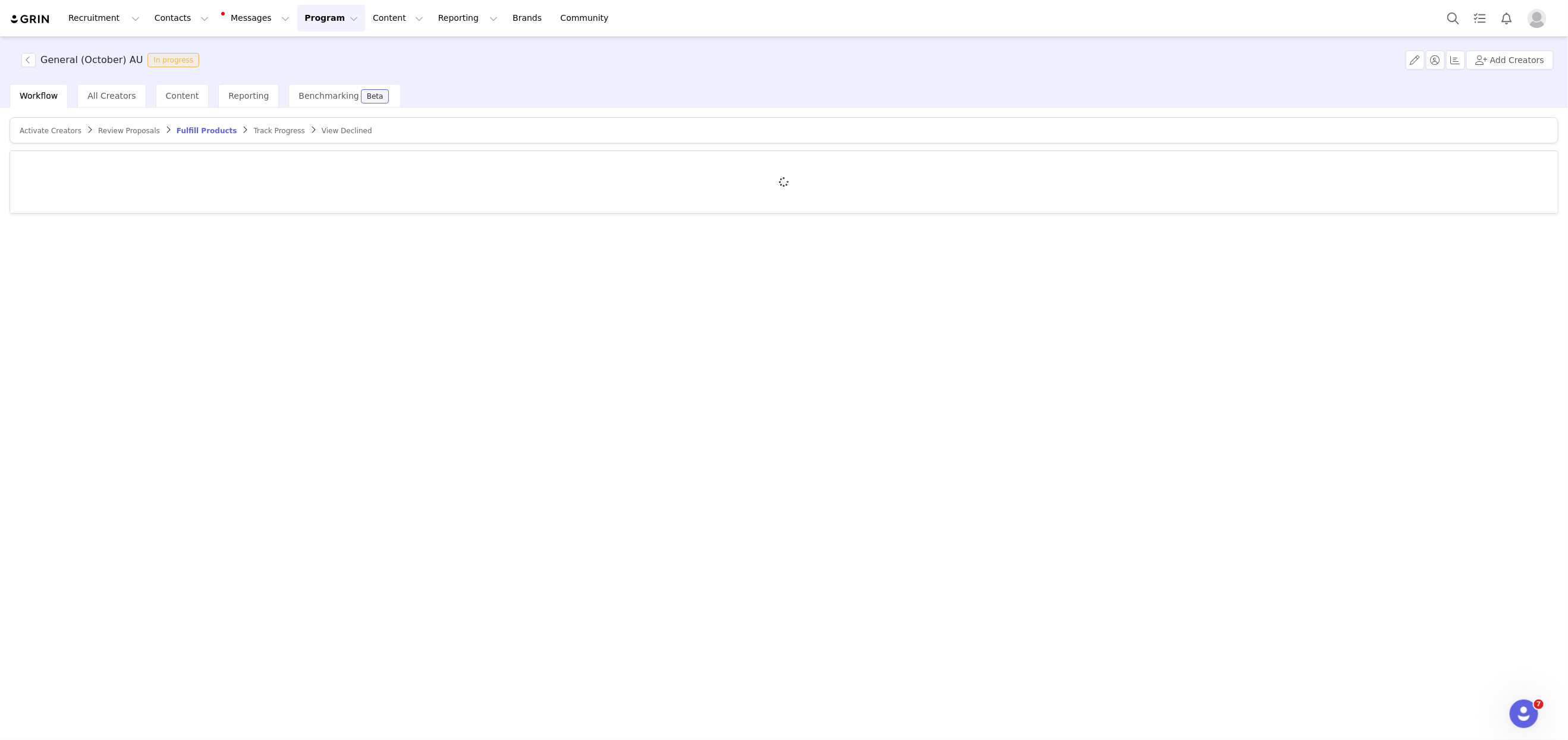
click at [33, 129] on span "Activate Creators" at bounding box center [50, 130] width 62 height 8
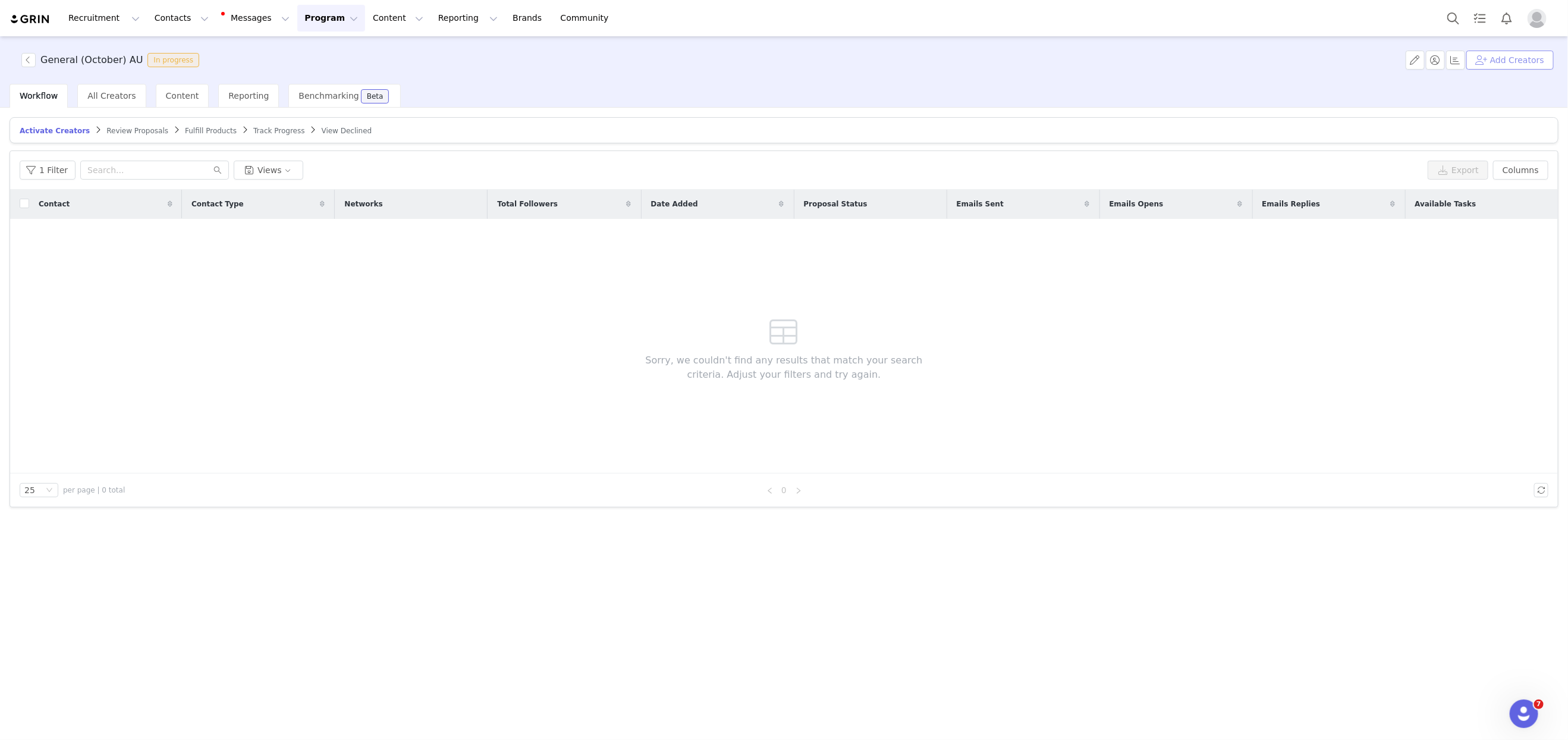
click at [1243, 67] on button "Add Creators" at bounding box center [1509, 60] width 87 height 19
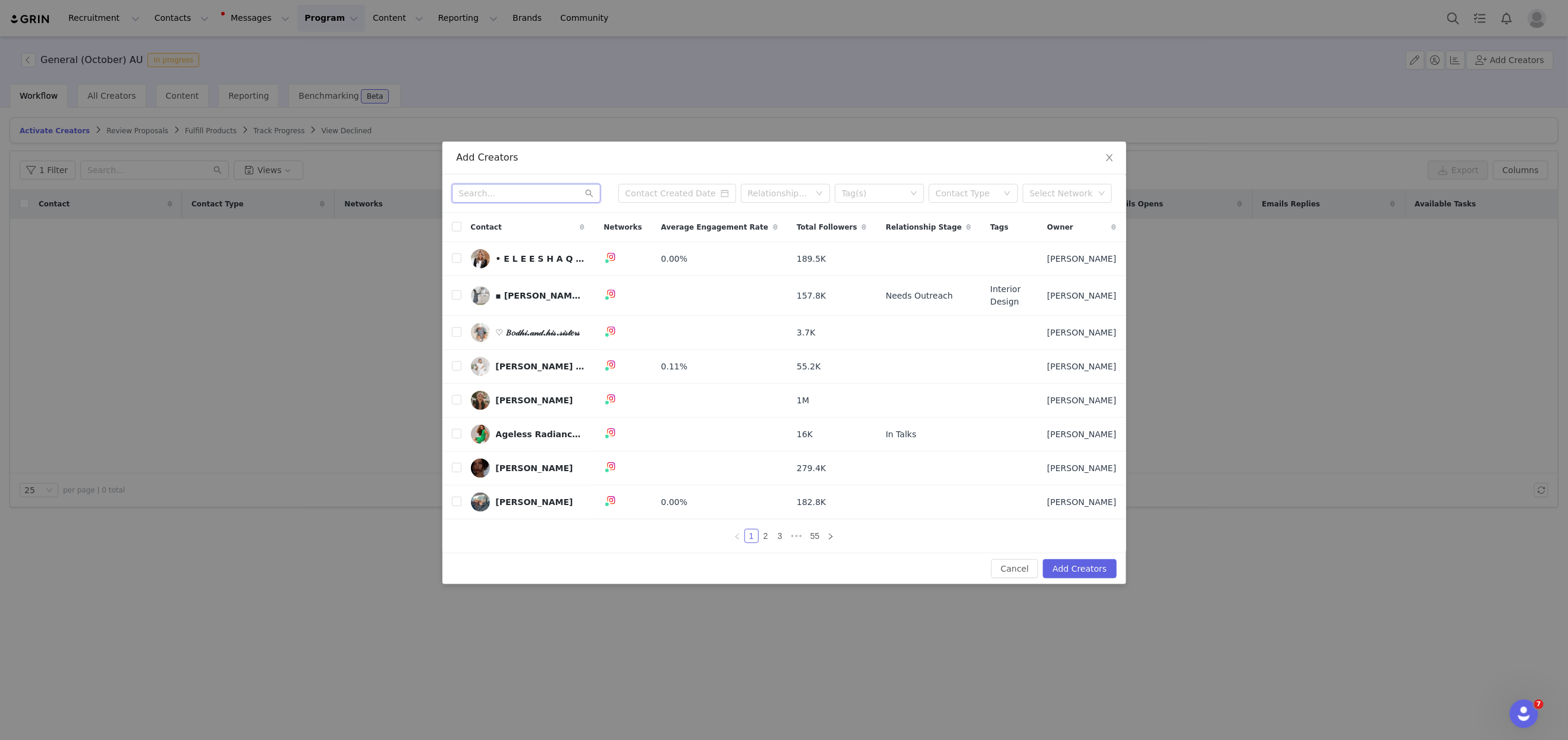
click at [502, 201] on input "text" at bounding box center [526, 193] width 149 height 19
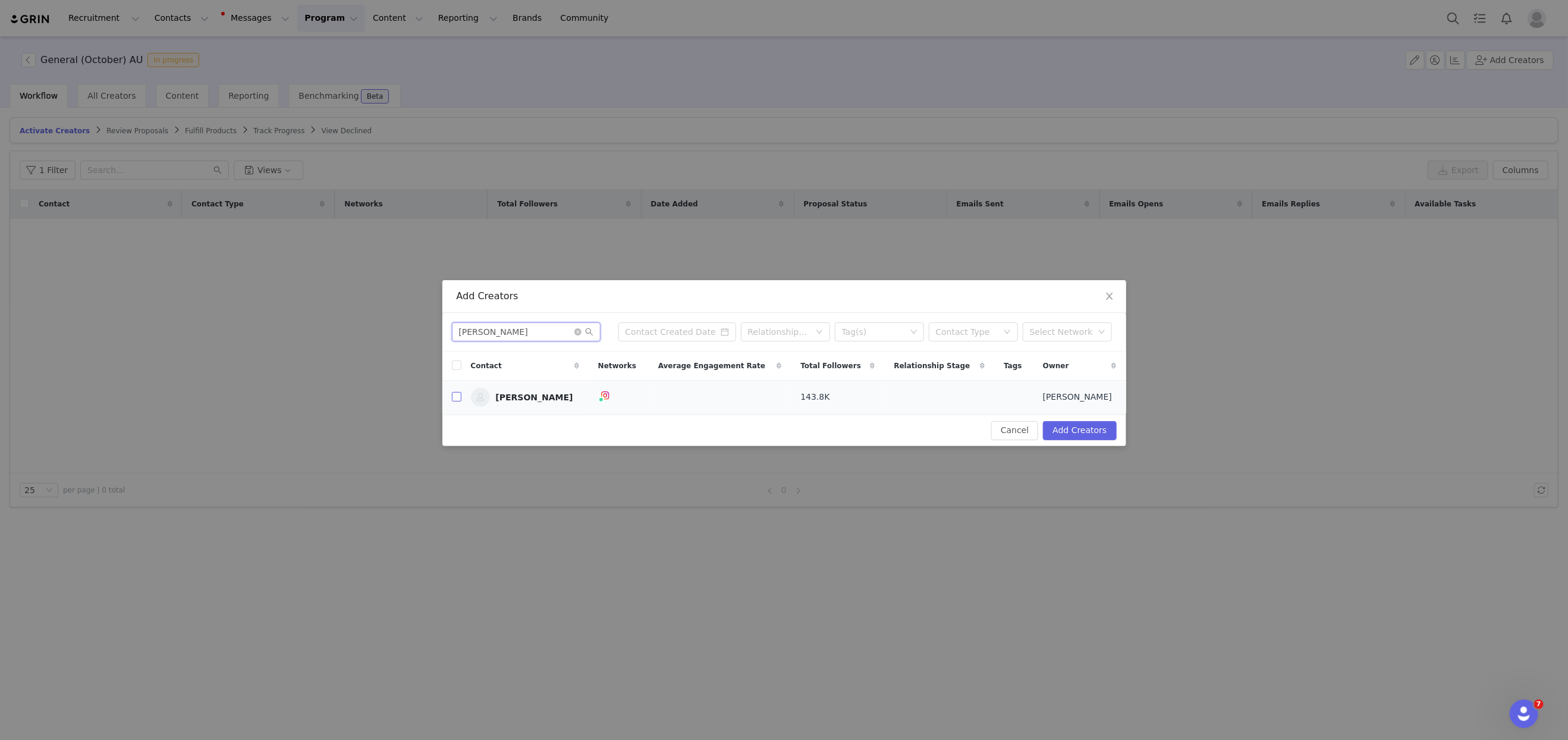
type input "[PERSON_NAME]"
click at [453, 400] on input "checkbox" at bounding box center [457, 397] width 9 height 9
checkbox input "true"
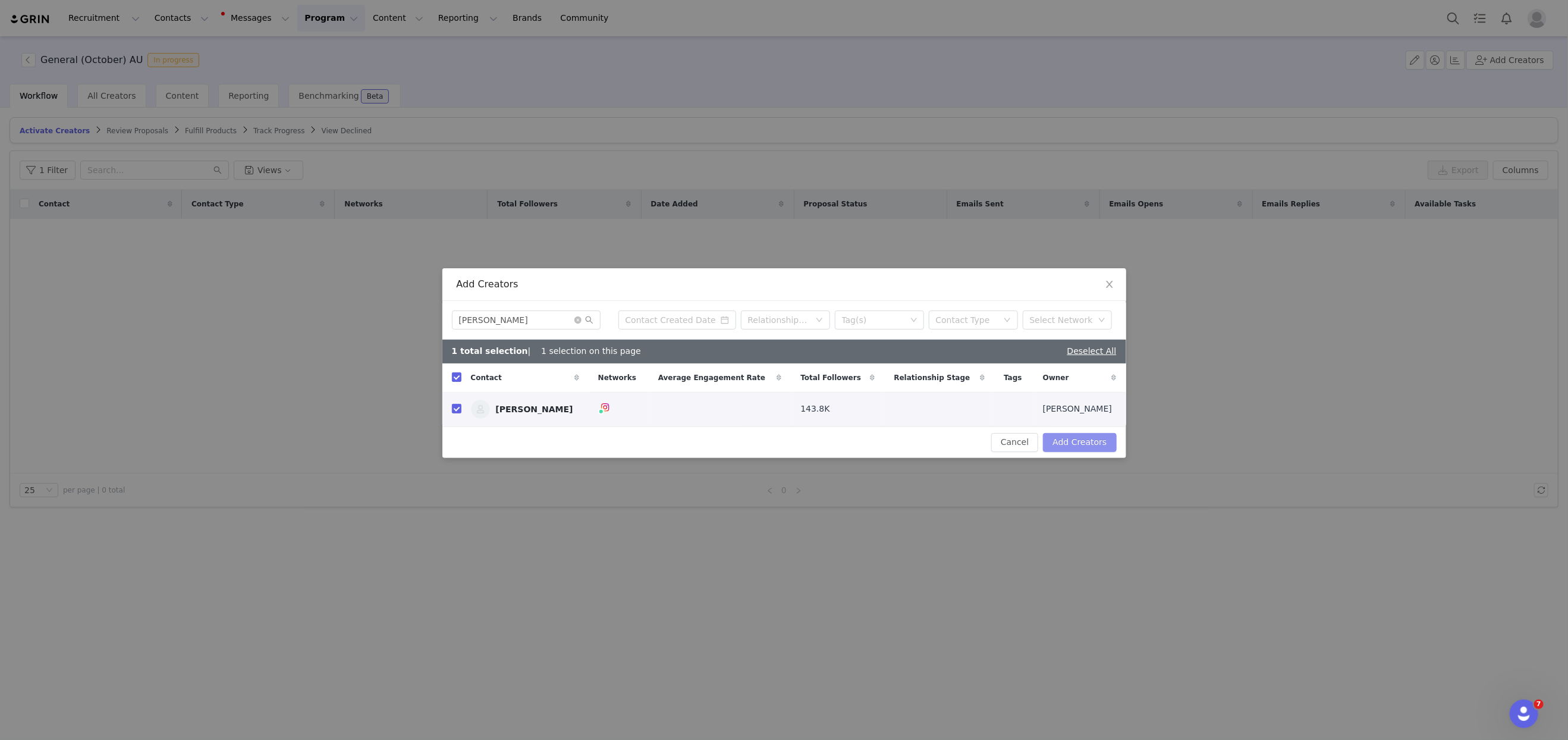
drag, startPoint x: 1079, startPoint y: 439, endPoint x: 1066, endPoint y: 434, distance: 13.9
click at [1078, 438] on button "Add Creators" at bounding box center [1079, 442] width 73 height 19
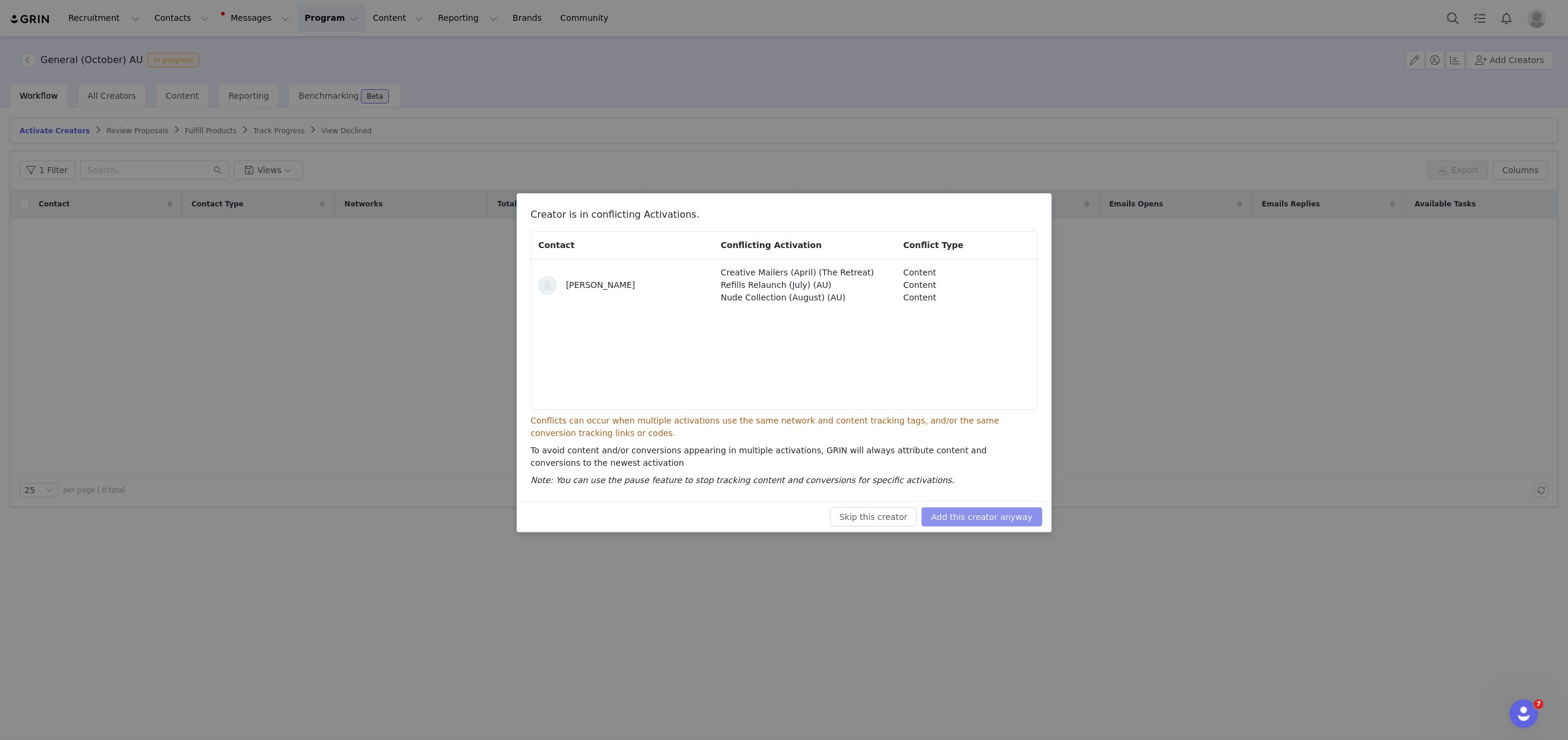
drag, startPoint x: 965, startPoint y: 518, endPoint x: 876, endPoint y: 428, distance: 126.6
click at [965, 518] on button "Add this creator anyway" at bounding box center [982, 517] width 120 height 19
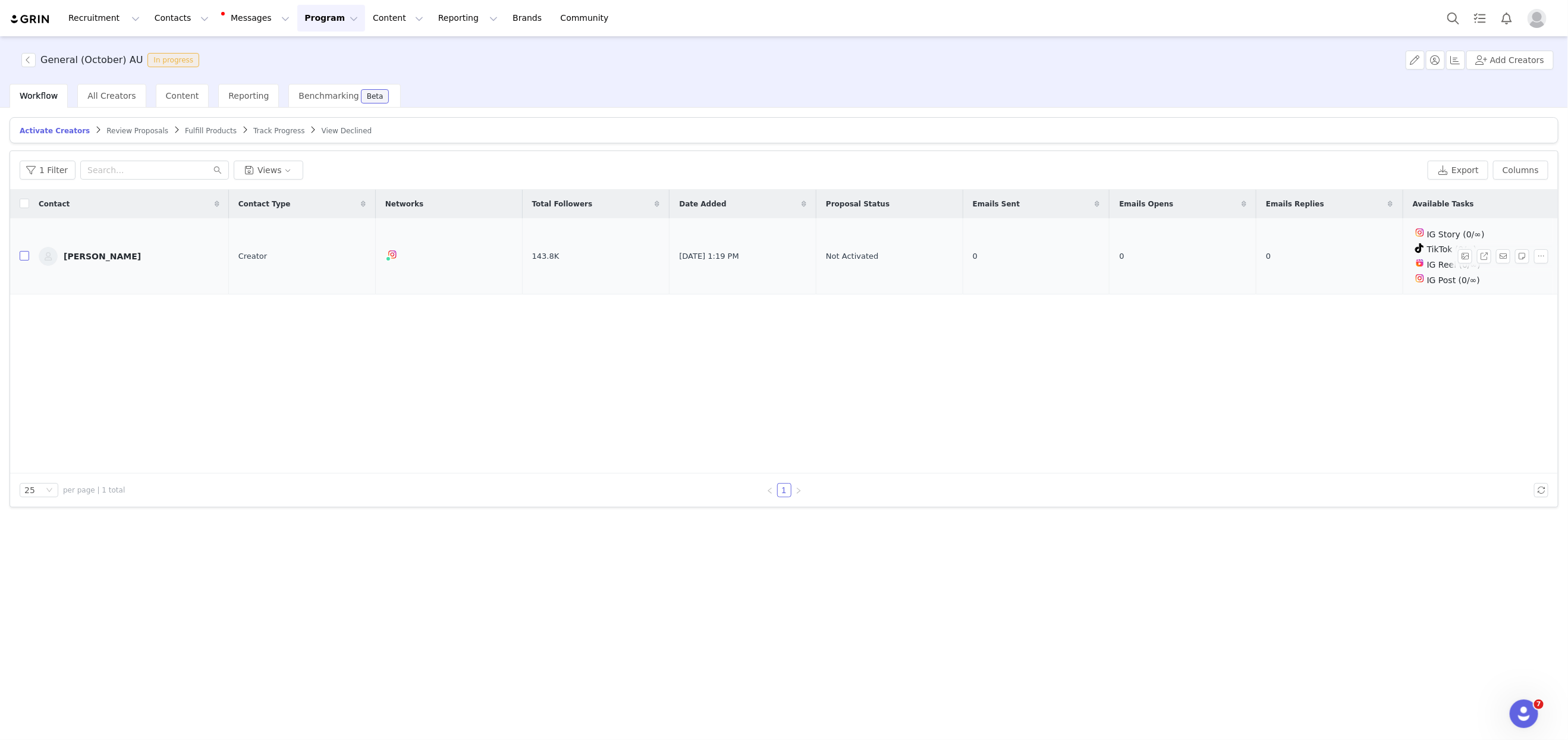
click at [24, 258] on input "checkbox" at bounding box center [24, 255] width 9 height 9
checkbox input "true"
click at [24, 258] on td at bounding box center [19, 256] width 19 height 76
checkbox input "true"
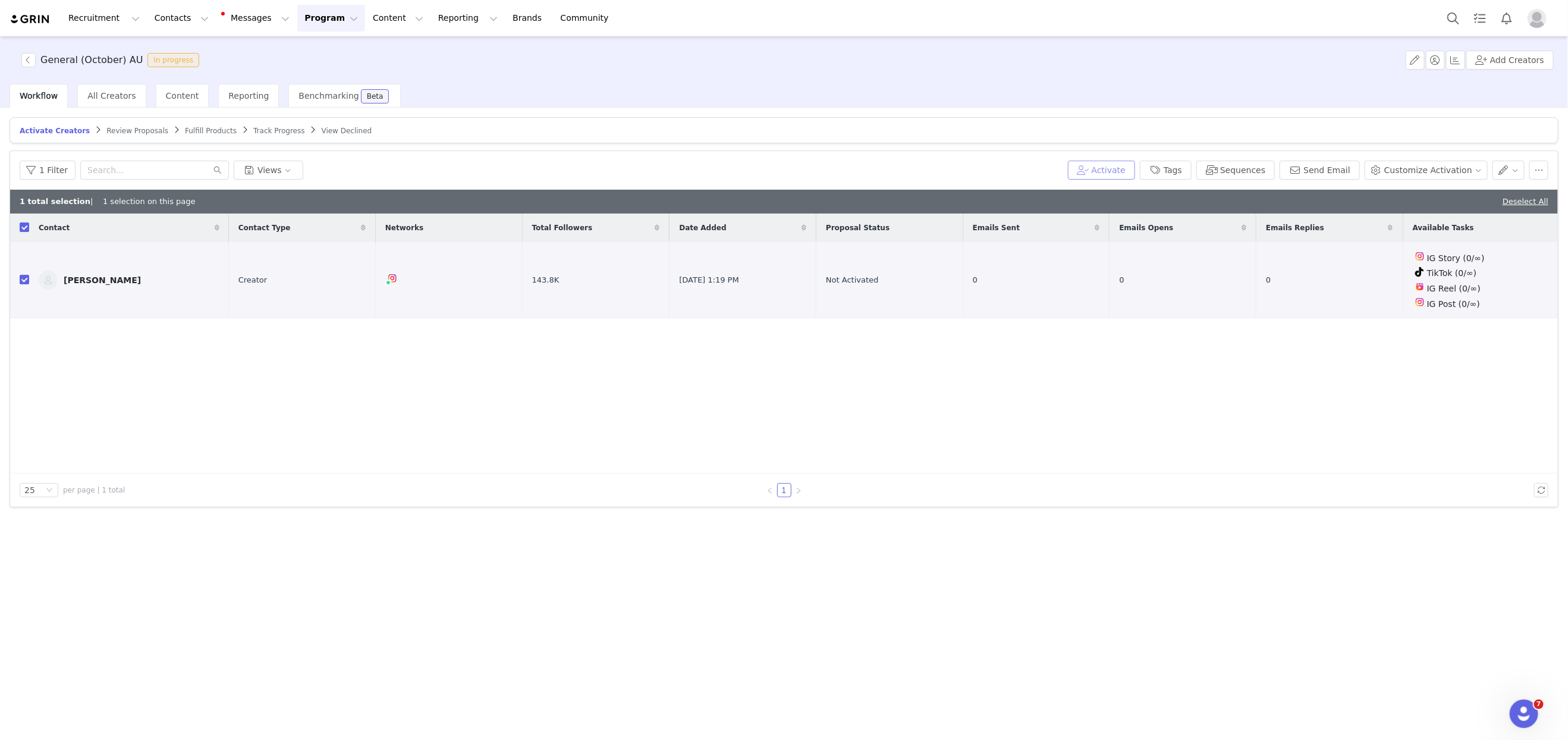
click at [1135, 167] on button "Activate" at bounding box center [1101, 170] width 67 height 19
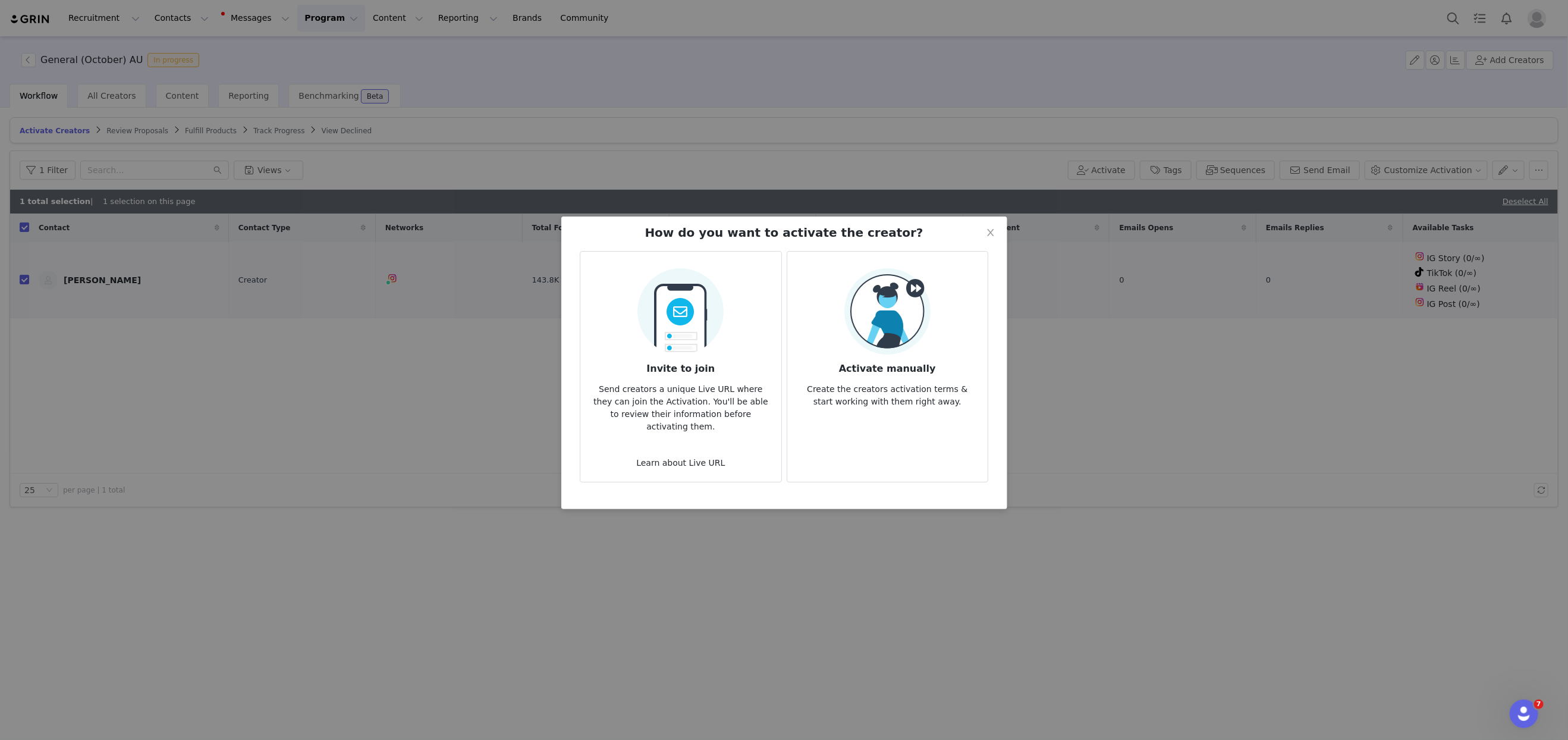
click at [872, 296] on img at bounding box center [888, 312] width 86 height 86
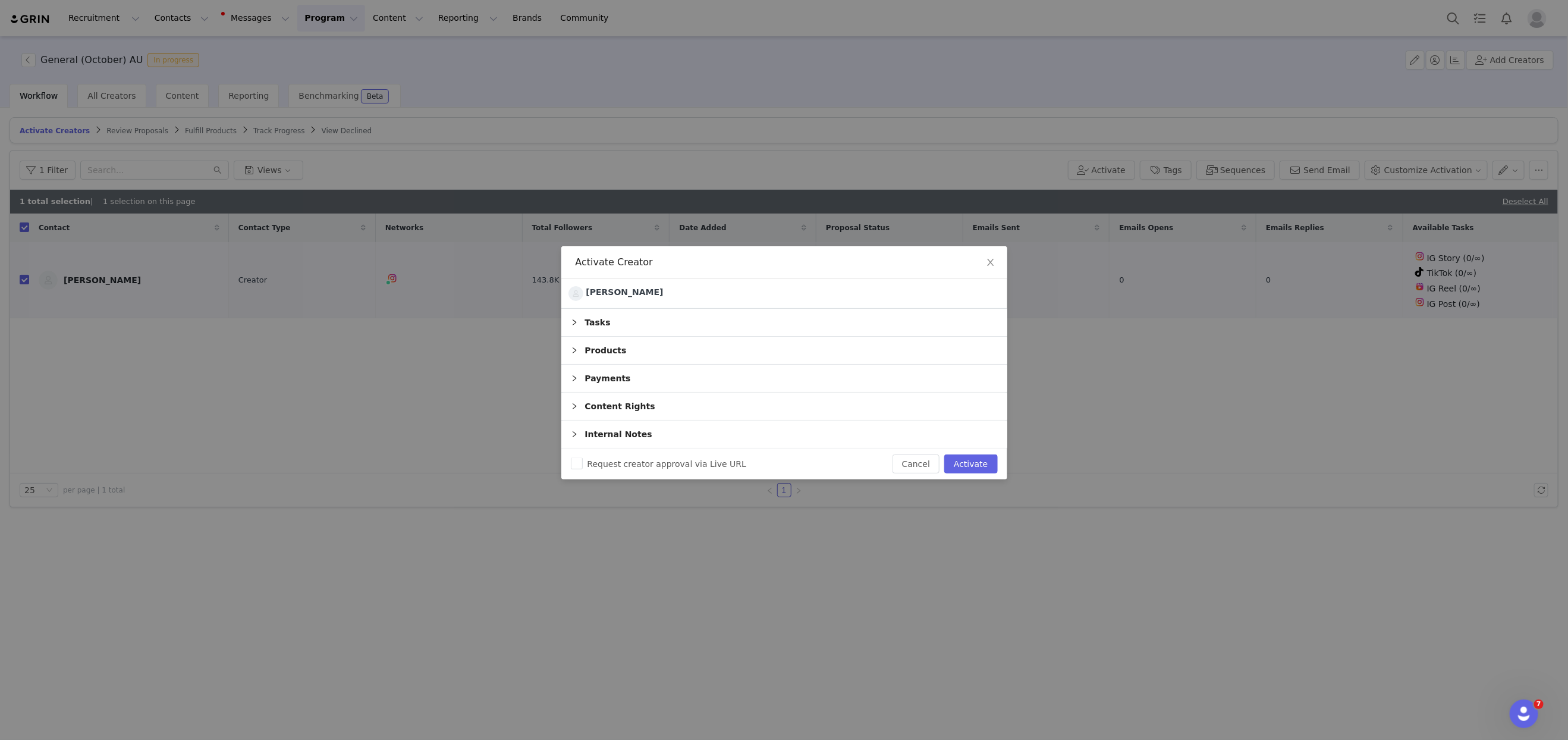
click at [611, 352] on div "Products" at bounding box center [784, 350] width 446 height 27
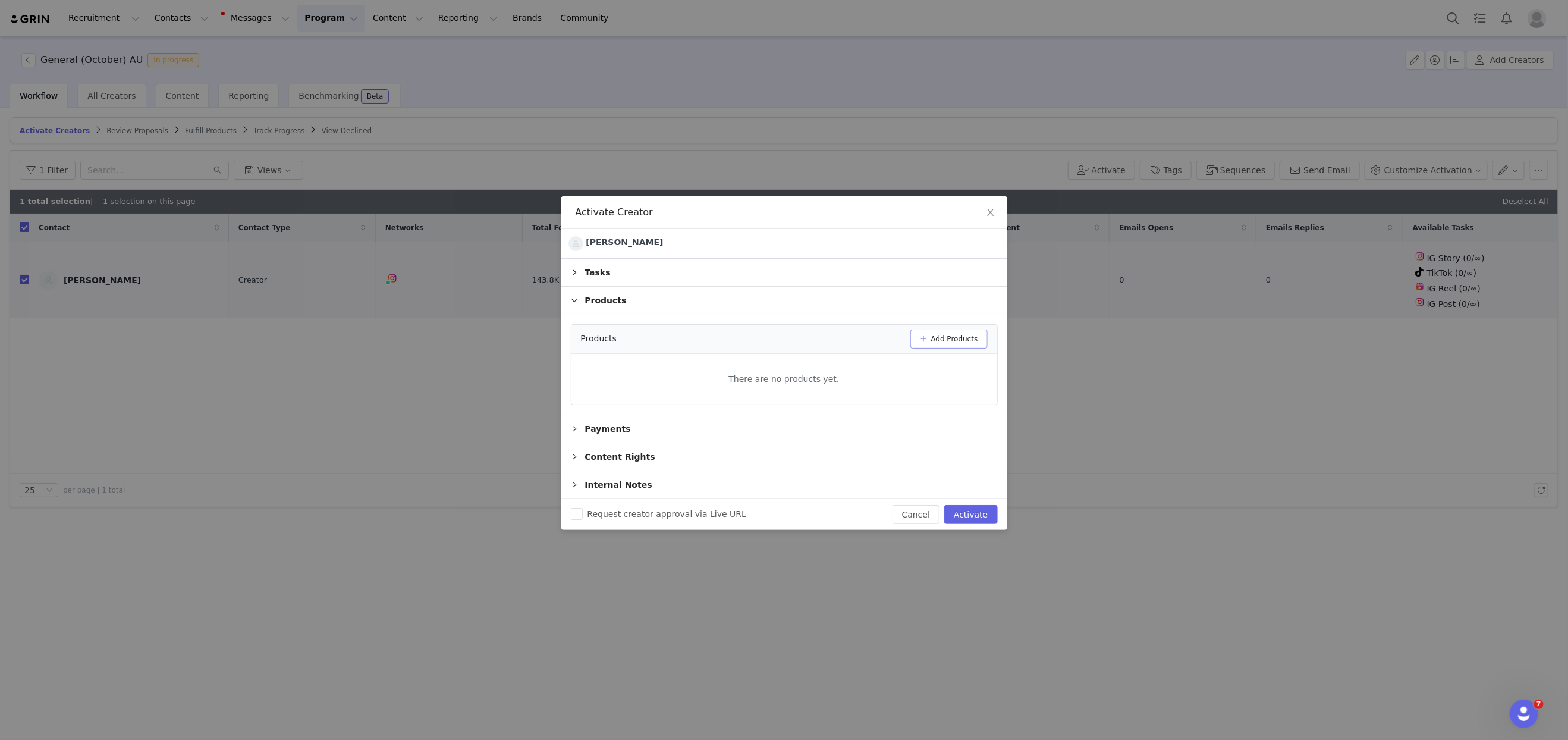
click at [932, 340] on button "Add Products" at bounding box center [949, 339] width 77 height 19
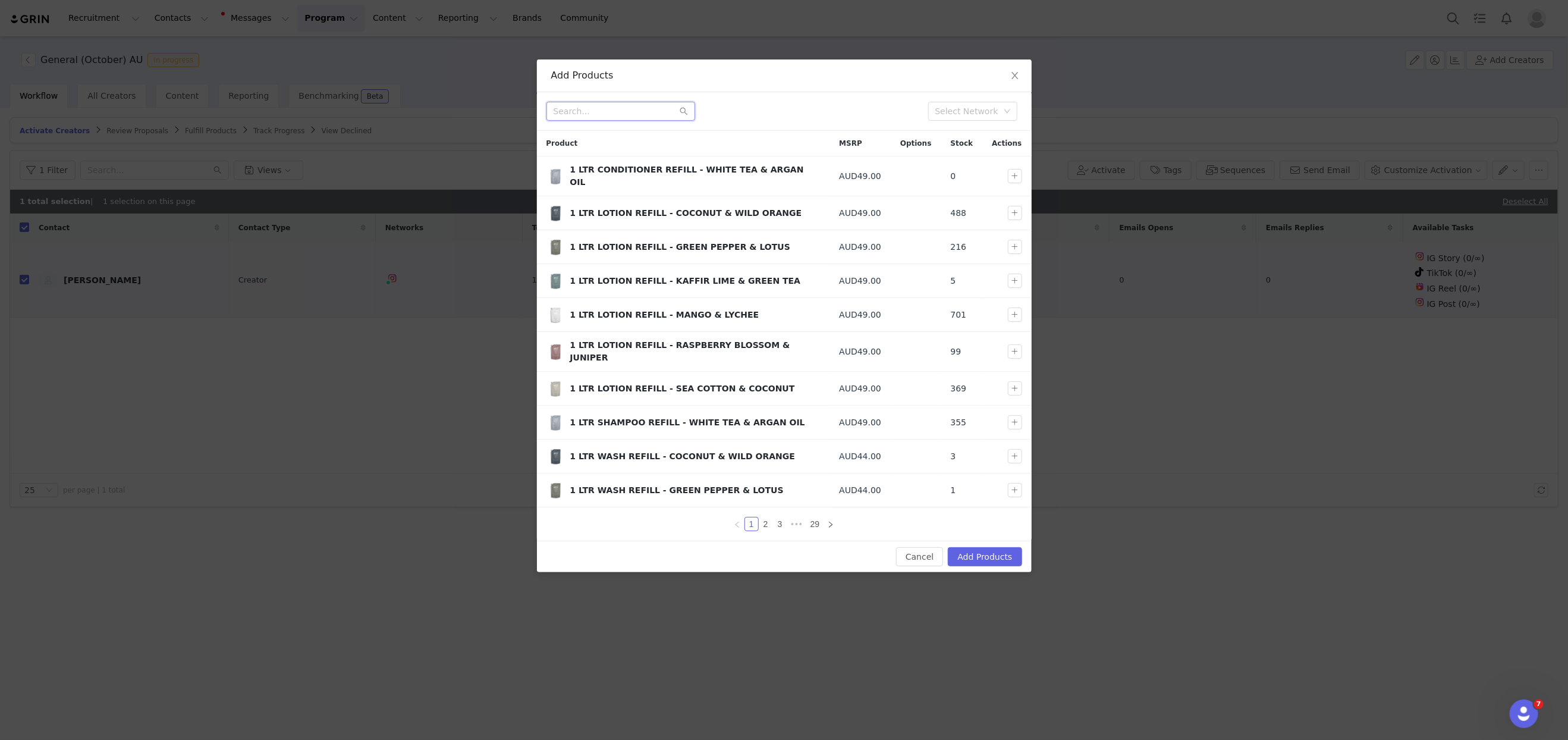
click at [649, 115] on input "text" at bounding box center [620, 111] width 149 height 19
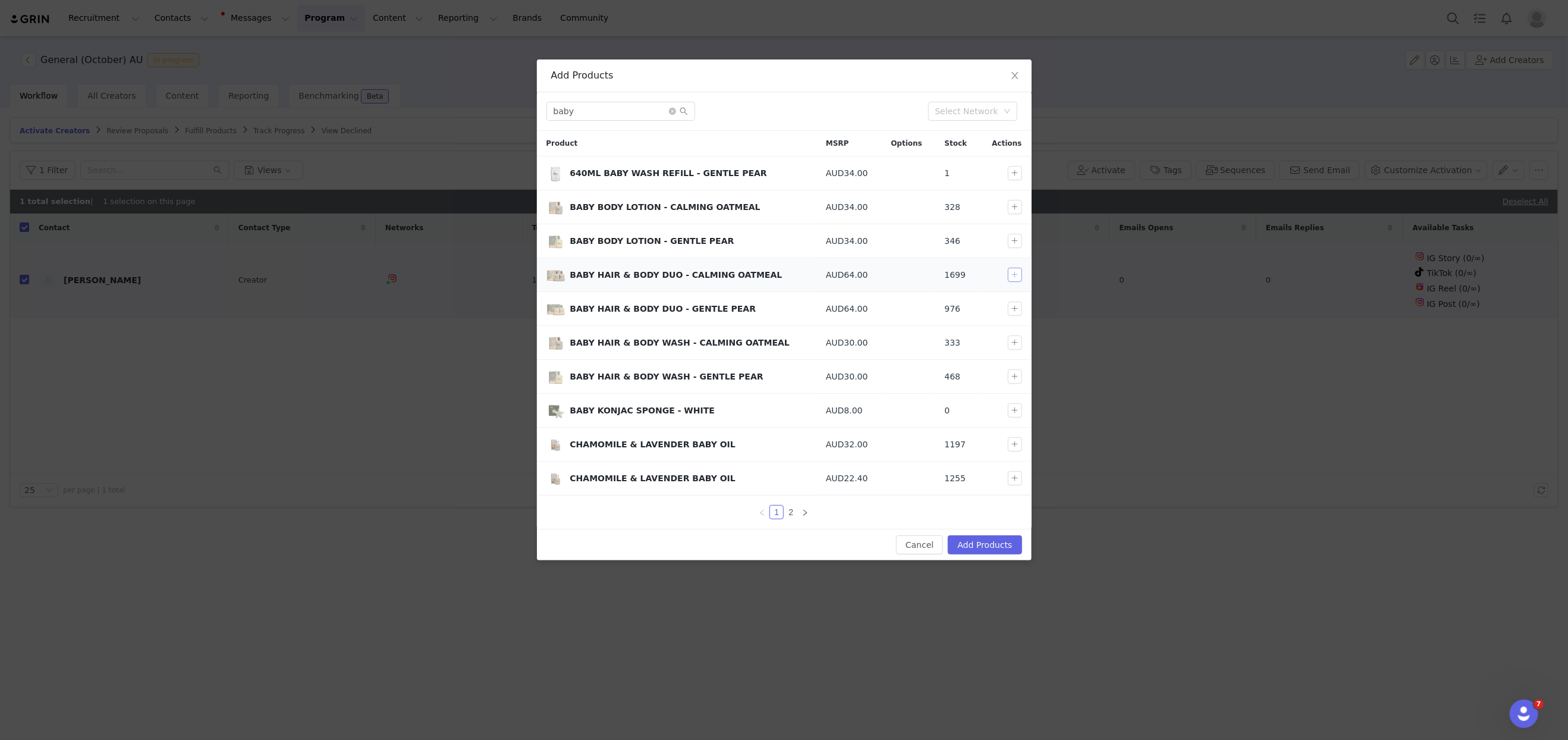
click at [1013, 271] on button "button" at bounding box center [1015, 275] width 15 height 15
drag, startPoint x: 1013, startPoint y: 443, endPoint x: 1001, endPoint y: 446, distance: 12.4
click at [1013, 443] on button "button" at bounding box center [1015, 444] width 15 height 15
click at [793, 509] on link "2" at bounding box center [791, 512] width 13 height 13
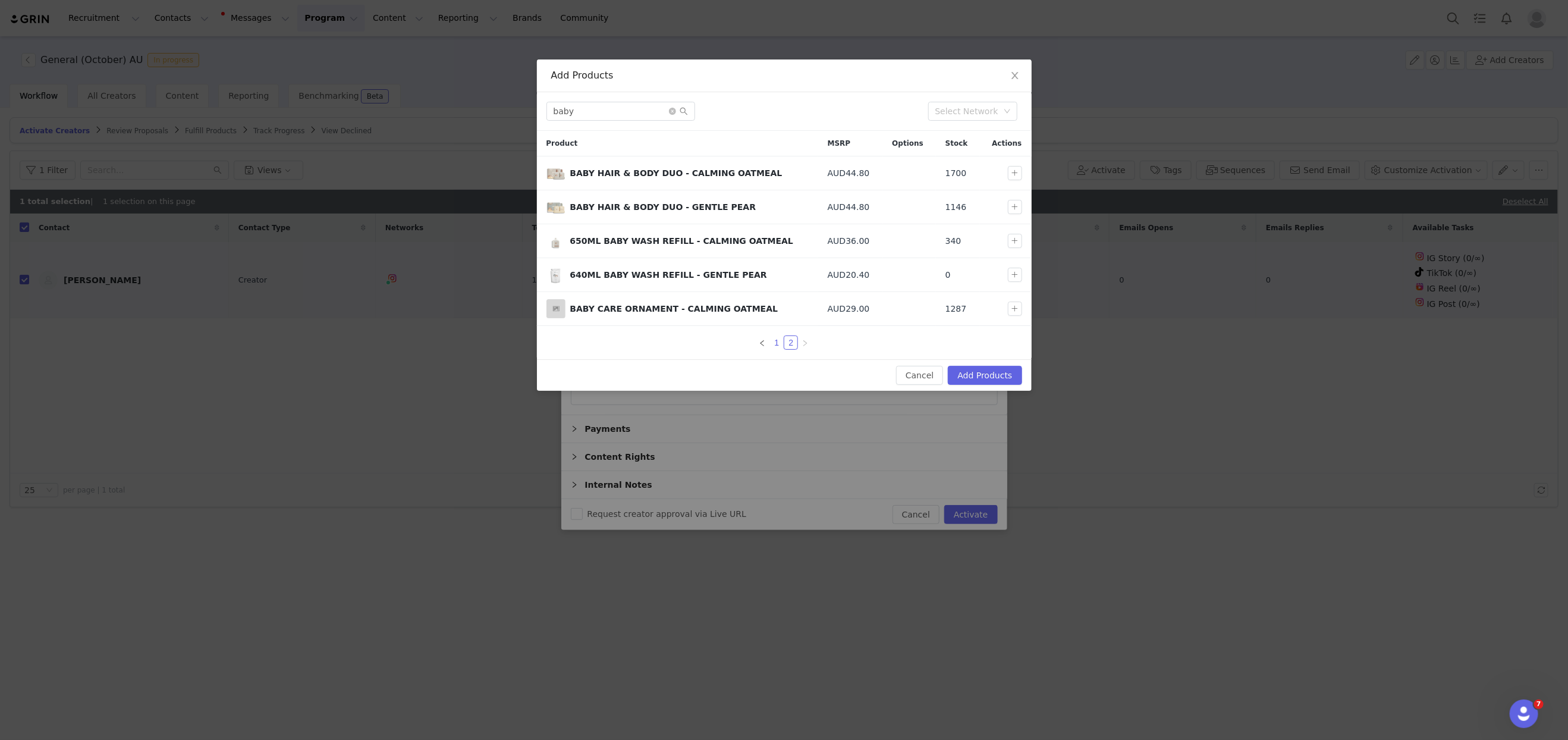
click at [776, 338] on link "1" at bounding box center [776, 343] width 13 height 13
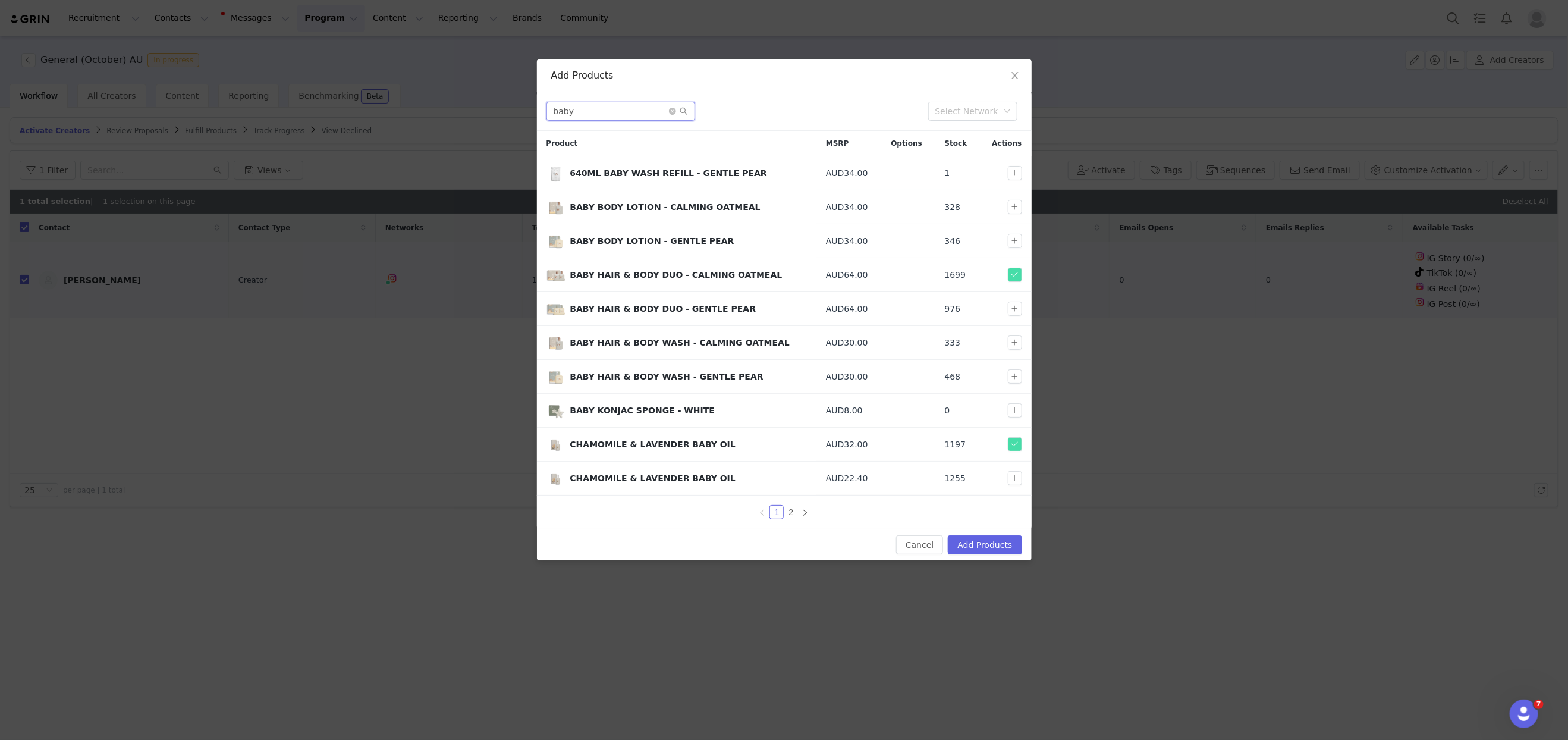
click at [578, 103] on input "baby" at bounding box center [620, 111] width 149 height 19
click at [585, 110] on input "baby" at bounding box center [620, 111] width 149 height 19
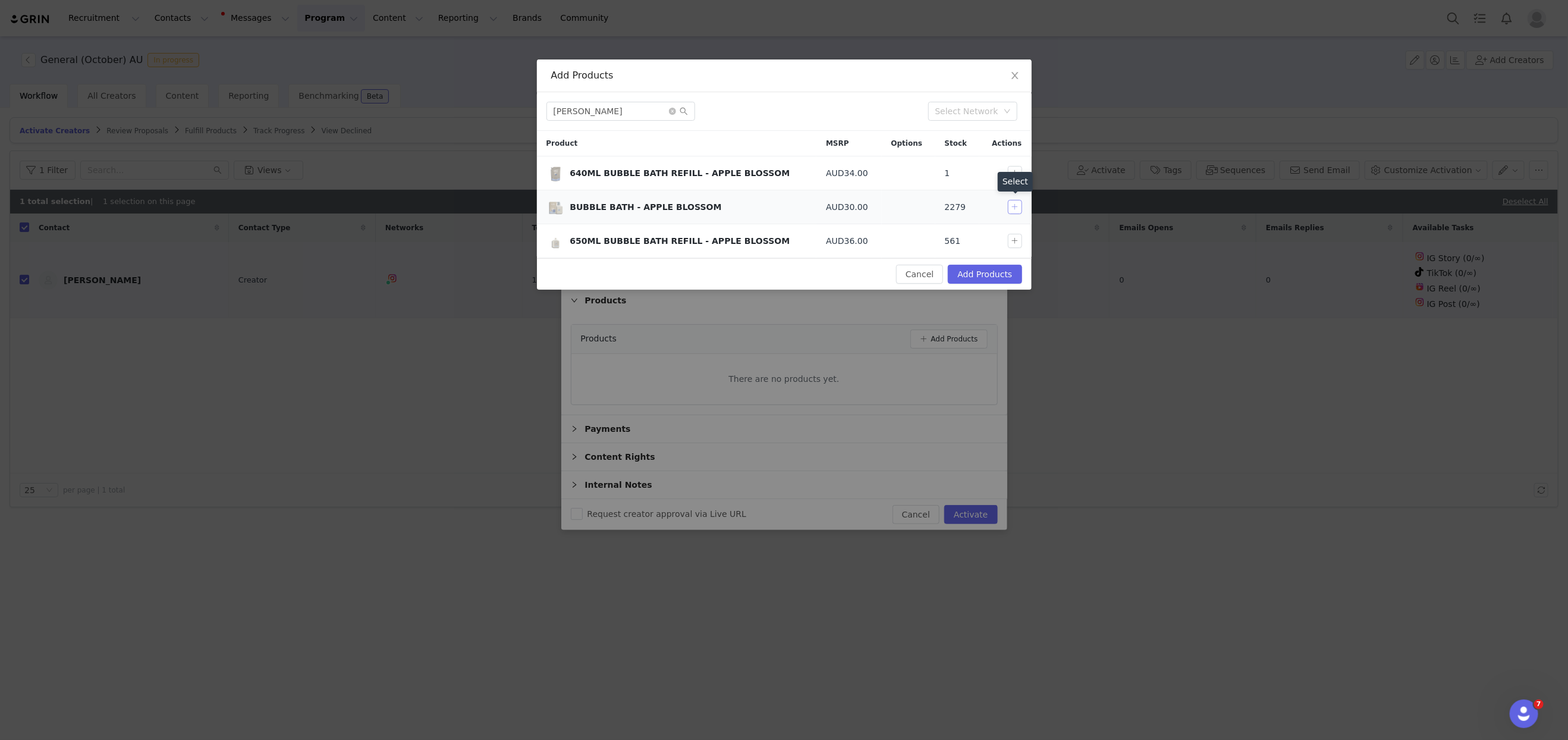
click at [1016, 206] on button "button" at bounding box center [1015, 207] width 15 height 15
drag, startPoint x: 615, startPoint y: 113, endPoint x: 439, endPoint y: 103, distance: 176.3
click at [439, 103] on div "Add Products [PERSON_NAME] Select Network Product MSRP Options Stock Actions 64…" at bounding box center [784, 370] width 1568 height 740
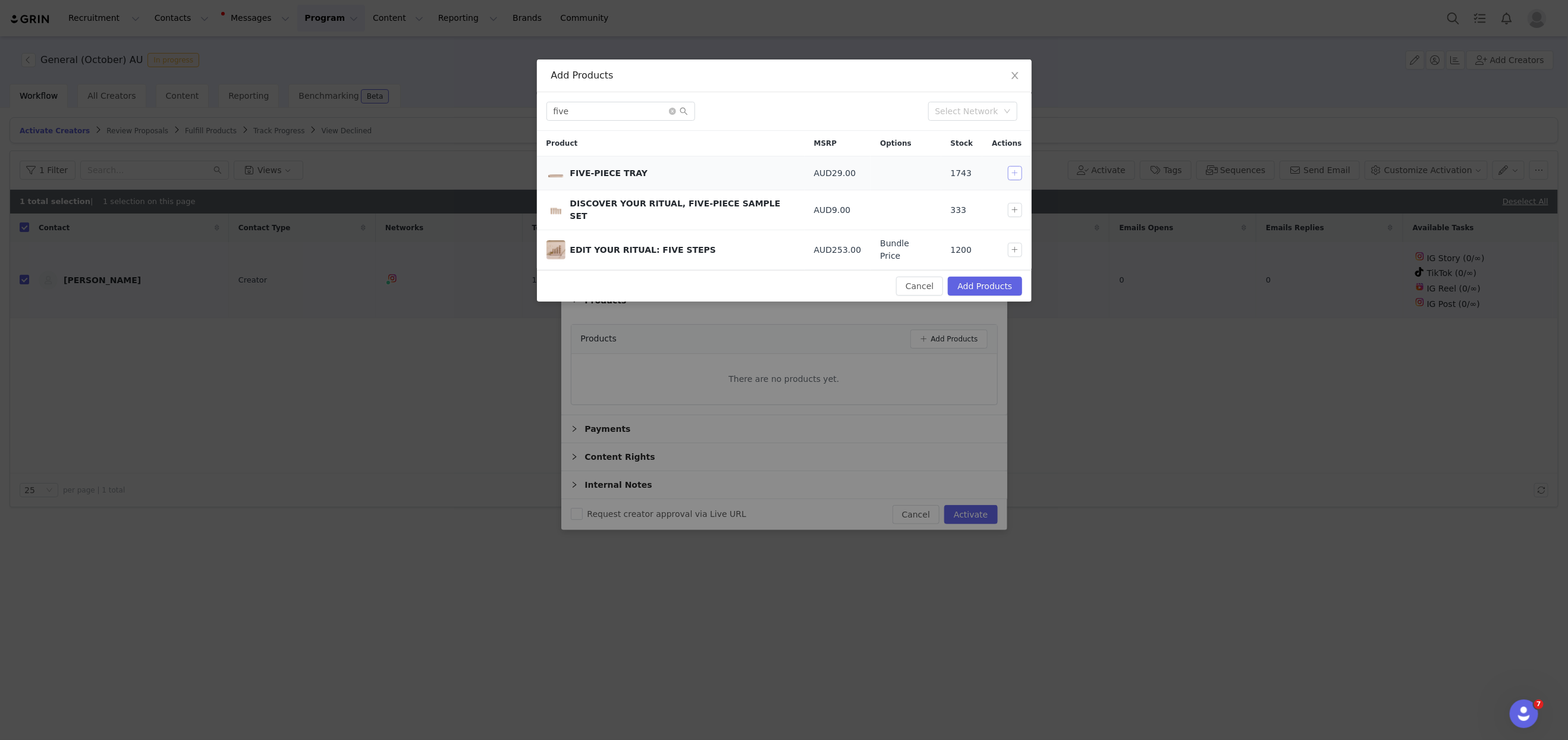
click at [1010, 171] on button "button" at bounding box center [1015, 173] width 15 height 15
drag, startPoint x: 639, startPoint y: 110, endPoint x: 421, endPoint y: 105, distance: 218.1
click at [421, 105] on div "Add Products five Select Network Product MSRP Options Stock Actions FIVE-PIECE …" at bounding box center [784, 370] width 1568 height 740
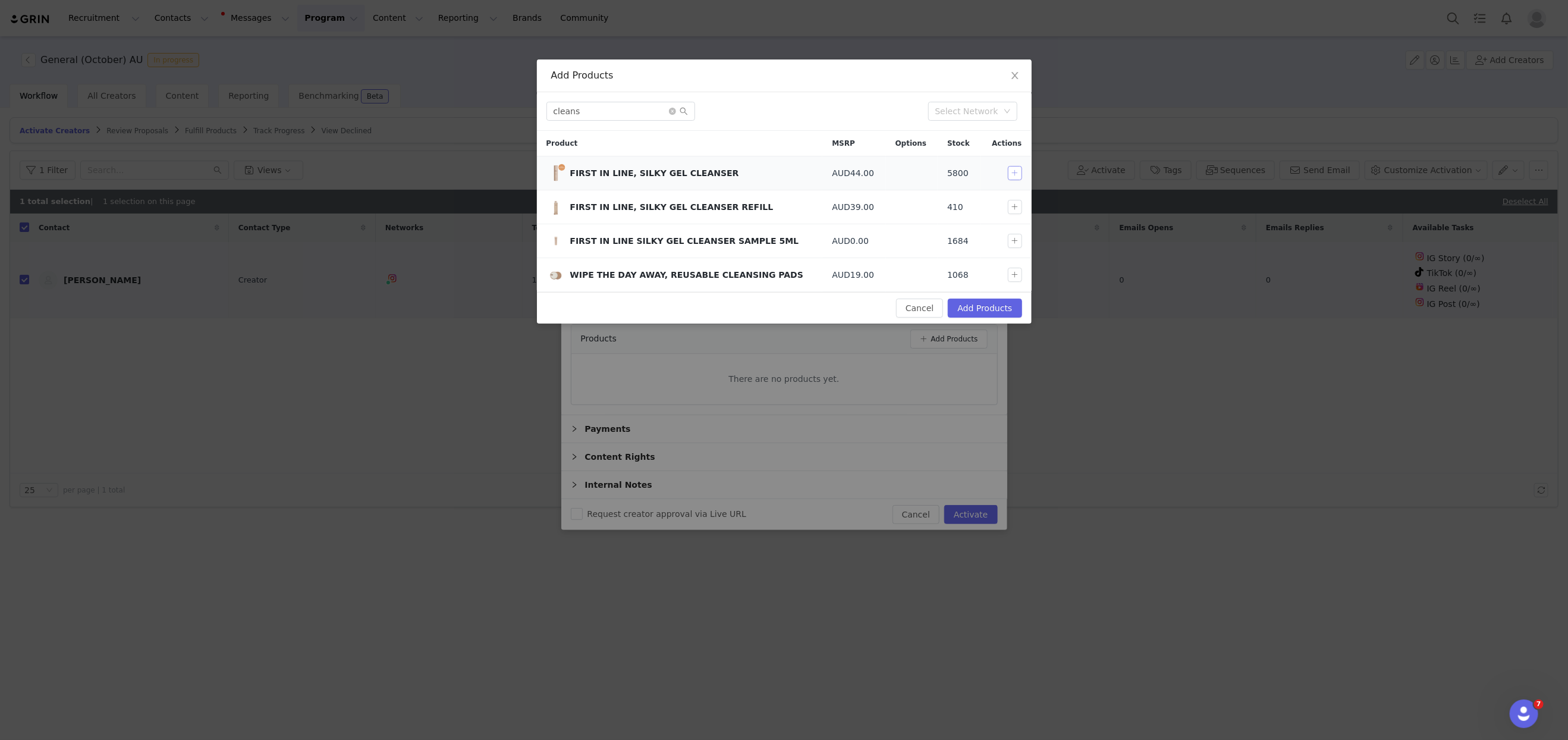
click at [1010, 172] on button "button" at bounding box center [1015, 173] width 15 height 15
click at [497, 107] on div "Add Products cleans Select Network Product MSRP Options Stock Actions FIRST IN …" at bounding box center [784, 370] width 1568 height 740
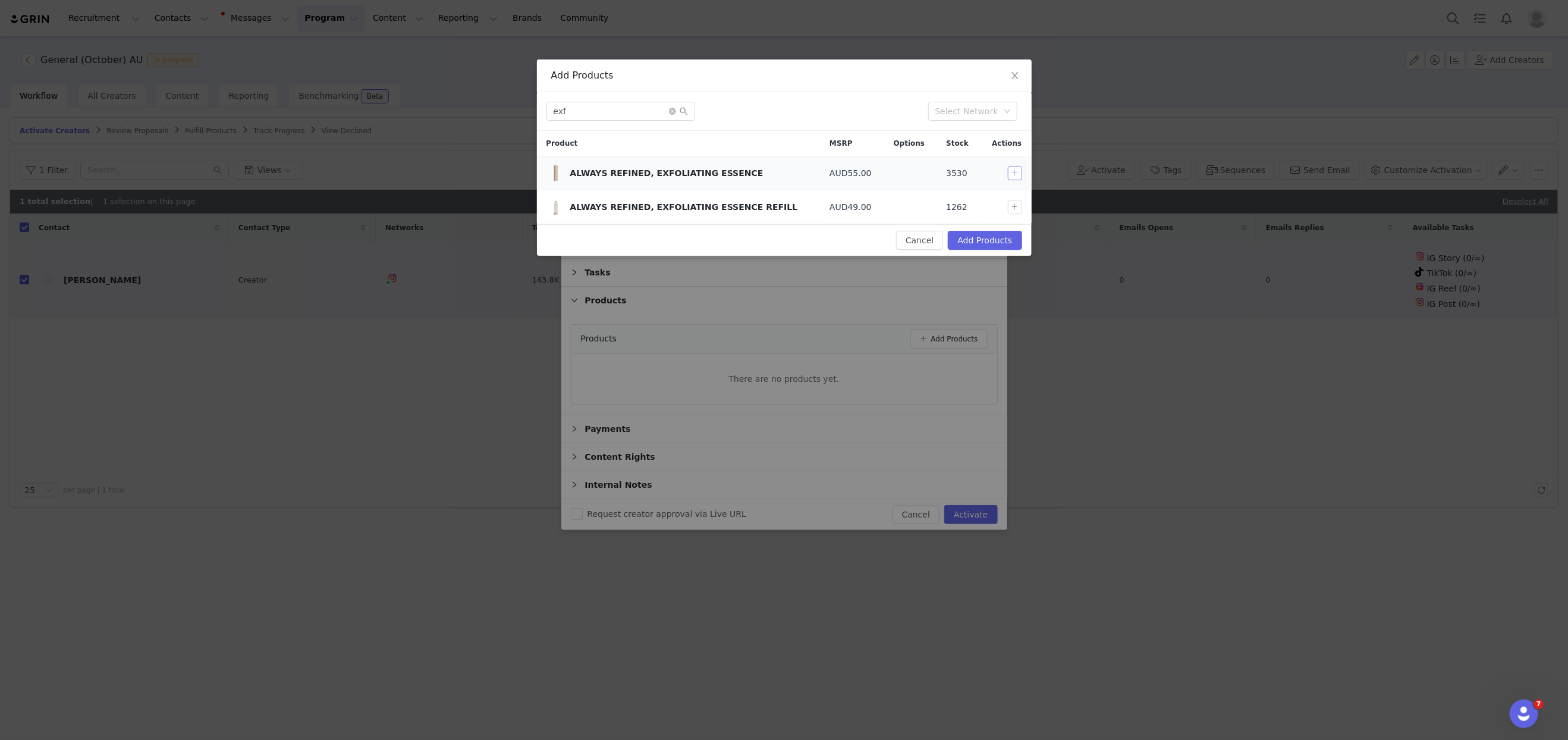
drag, startPoint x: 1012, startPoint y: 173, endPoint x: 971, endPoint y: 171, distance: 41.0
click at [1011, 173] on button "button" at bounding box center [1015, 173] width 15 height 15
drag, startPoint x: 561, startPoint y: 113, endPoint x: 529, endPoint y: 113, distance: 32.0
click at [529, 113] on div "Add Products exf Select Network Product MSRP Options Stock Actions ALWAYS REFIN…" at bounding box center [784, 370] width 1568 height 740
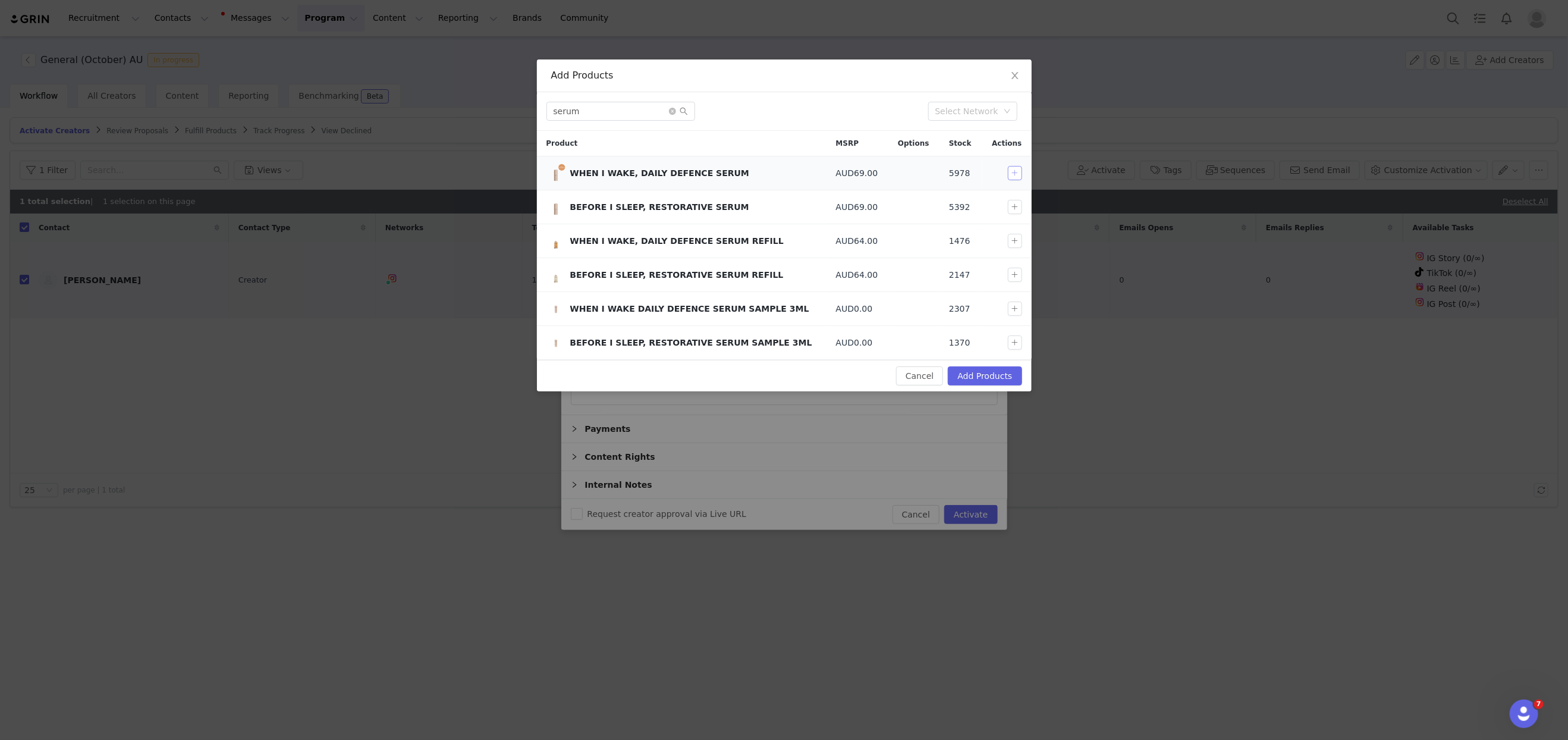
click at [1014, 174] on button "button" at bounding box center [1015, 173] width 15 height 15
drag, startPoint x: 599, startPoint y: 113, endPoint x: 499, endPoint y: 108, distance: 100.1
click at [499, 108] on div "Add Products serum Select Network Product MSRP Options Stock Actions WHEN I WAK…" at bounding box center [784, 370] width 1568 height 740
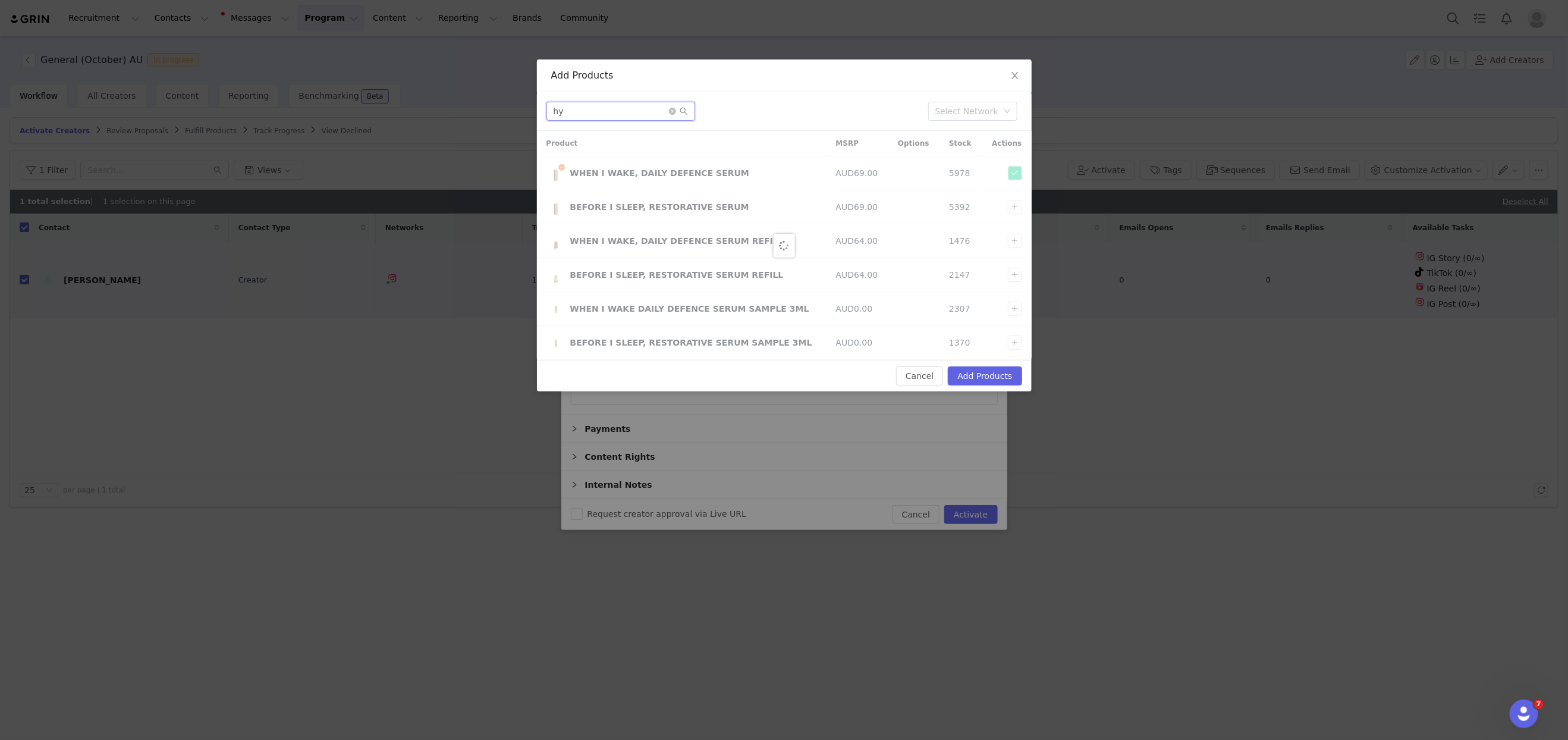
type input "h"
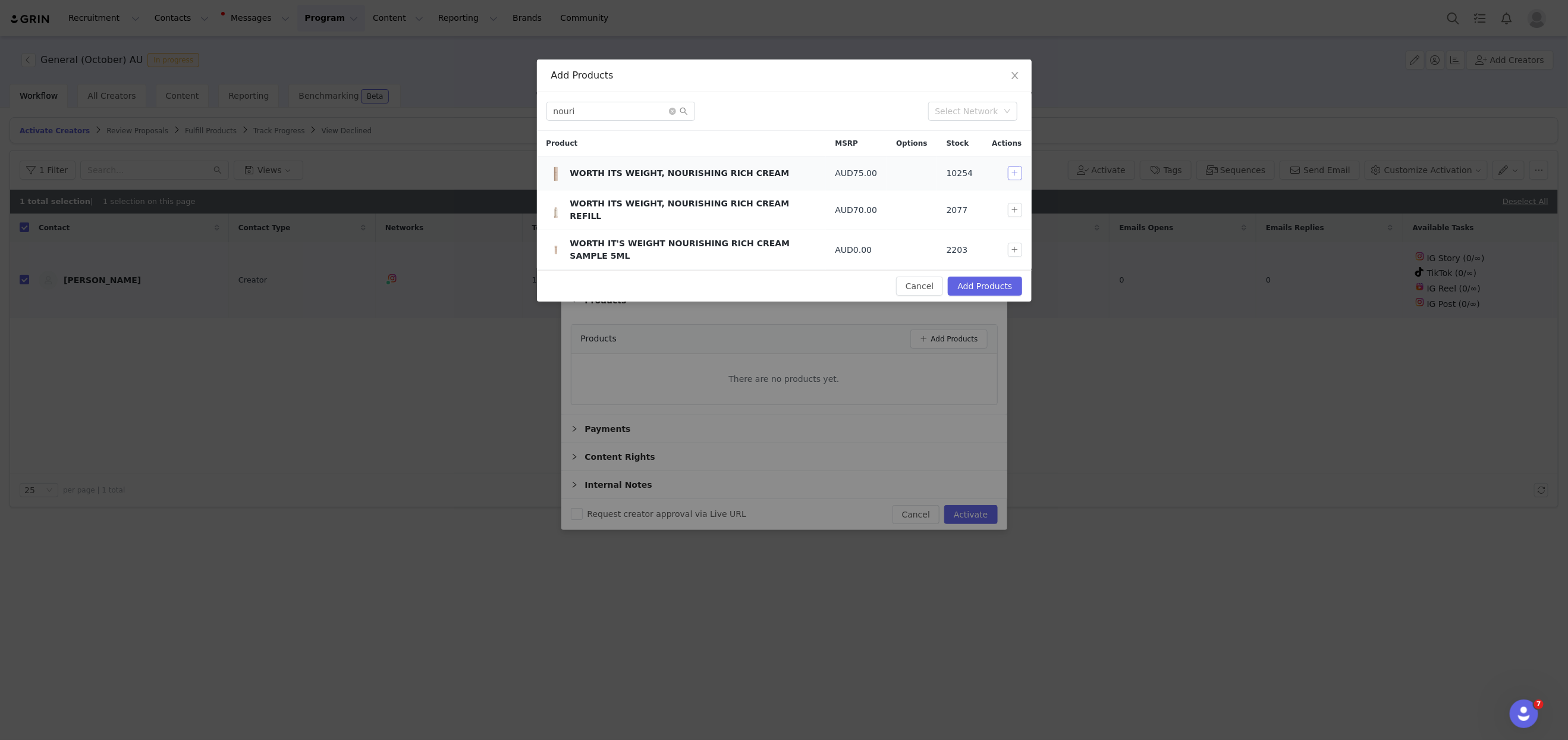
drag, startPoint x: 1016, startPoint y: 171, endPoint x: 982, endPoint y: 164, distance: 34.7
click at [1016, 171] on button "button" at bounding box center [1015, 173] width 15 height 15
drag, startPoint x: 614, startPoint y: 106, endPoint x: 510, endPoint y: 100, distance: 104.2
click at [510, 100] on div "Add Products nouri Select Network Product MSRP Options Stock Actions WORTH ITS …" at bounding box center [784, 370] width 1568 height 740
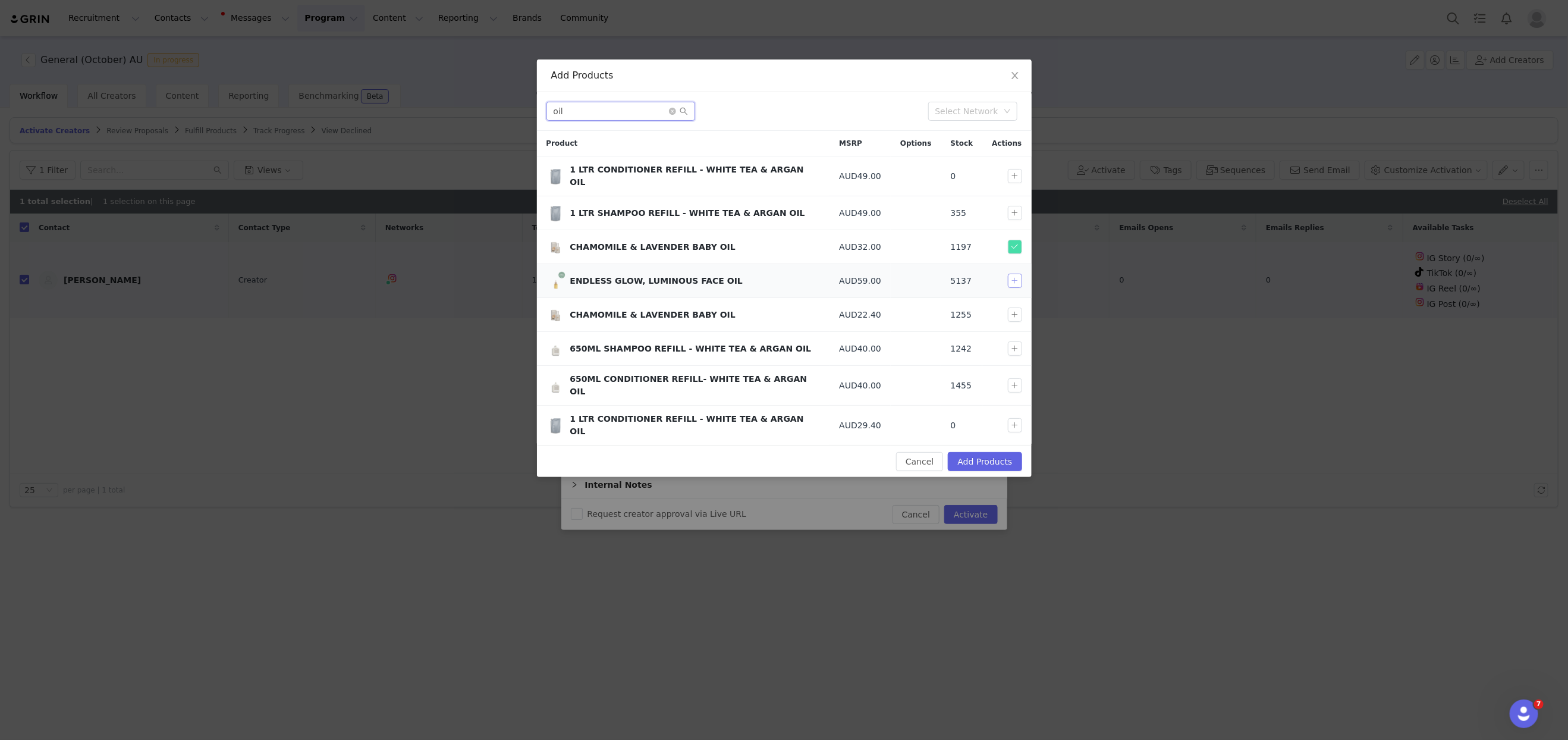
type input "oil"
click at [1016, 275] on button "button" at bounding box center [1015, 281] width 15 height 15
click at [985, 452] on button "Add Products" at bounding box center [985, 461] width 74 height 19
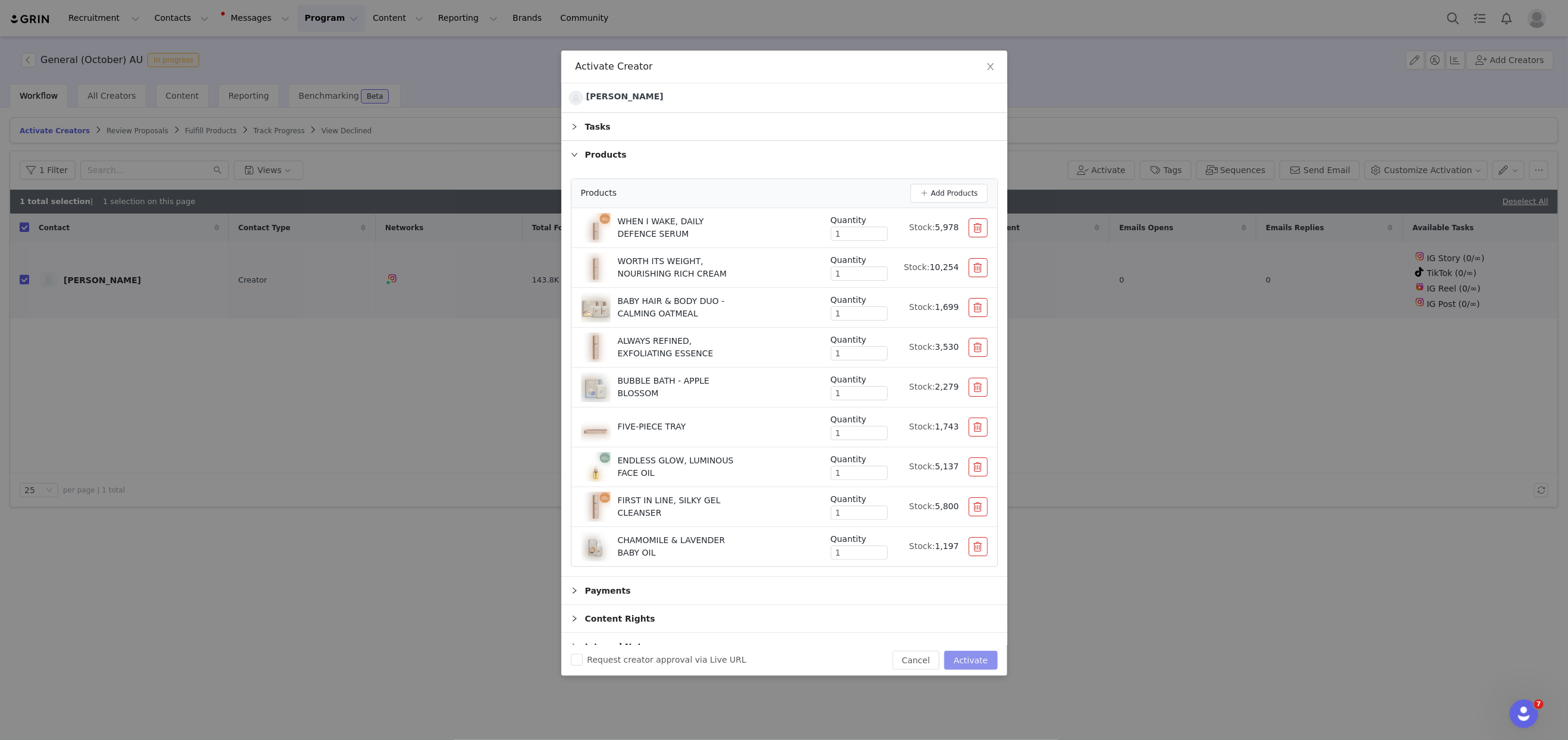
click at [966, 656] on button "Activate" at bounding box center [970, 660] width 53 height 19
checkbox input "false"
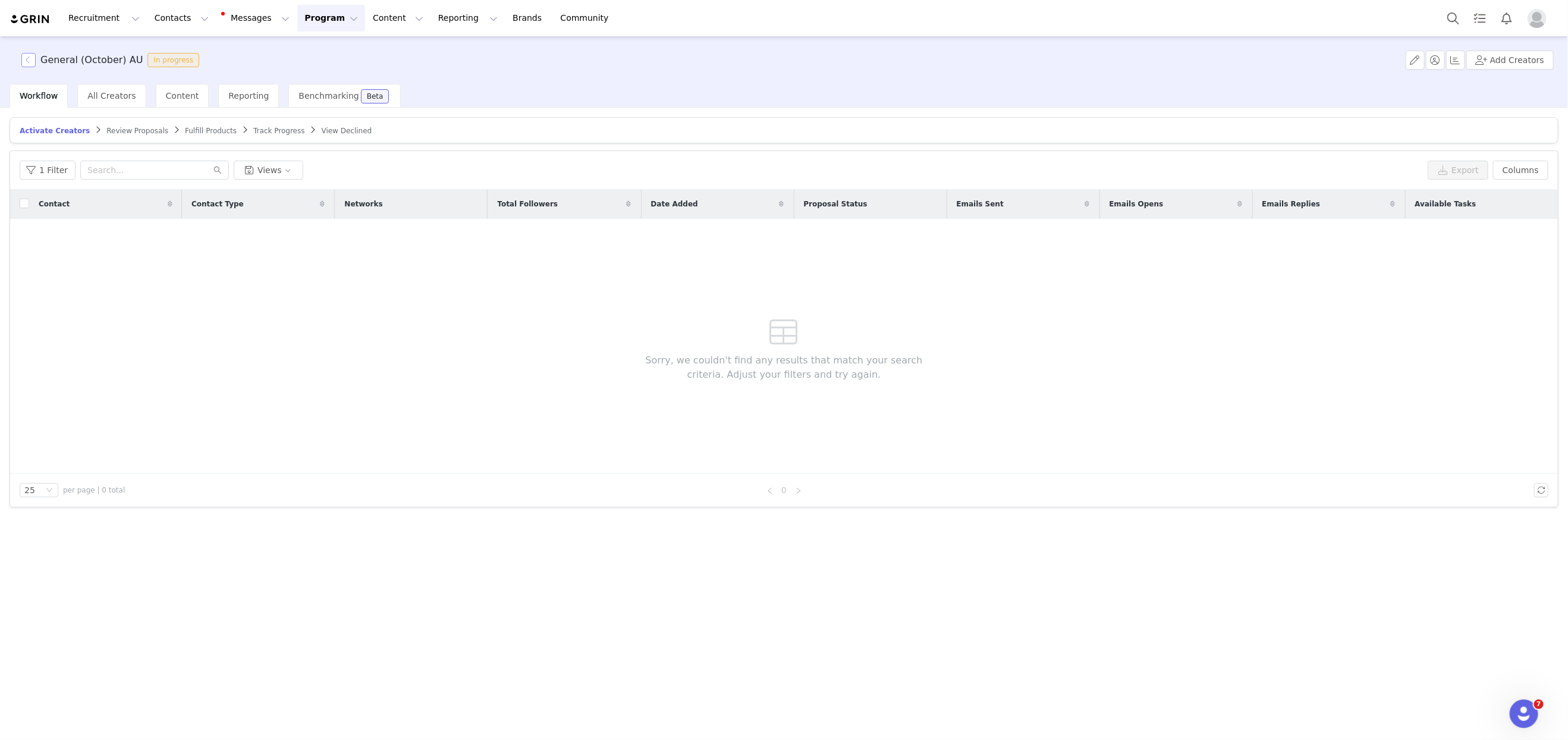
click at [23, 59] on button "button" at bounding box center [29, 60] width 15 height 15
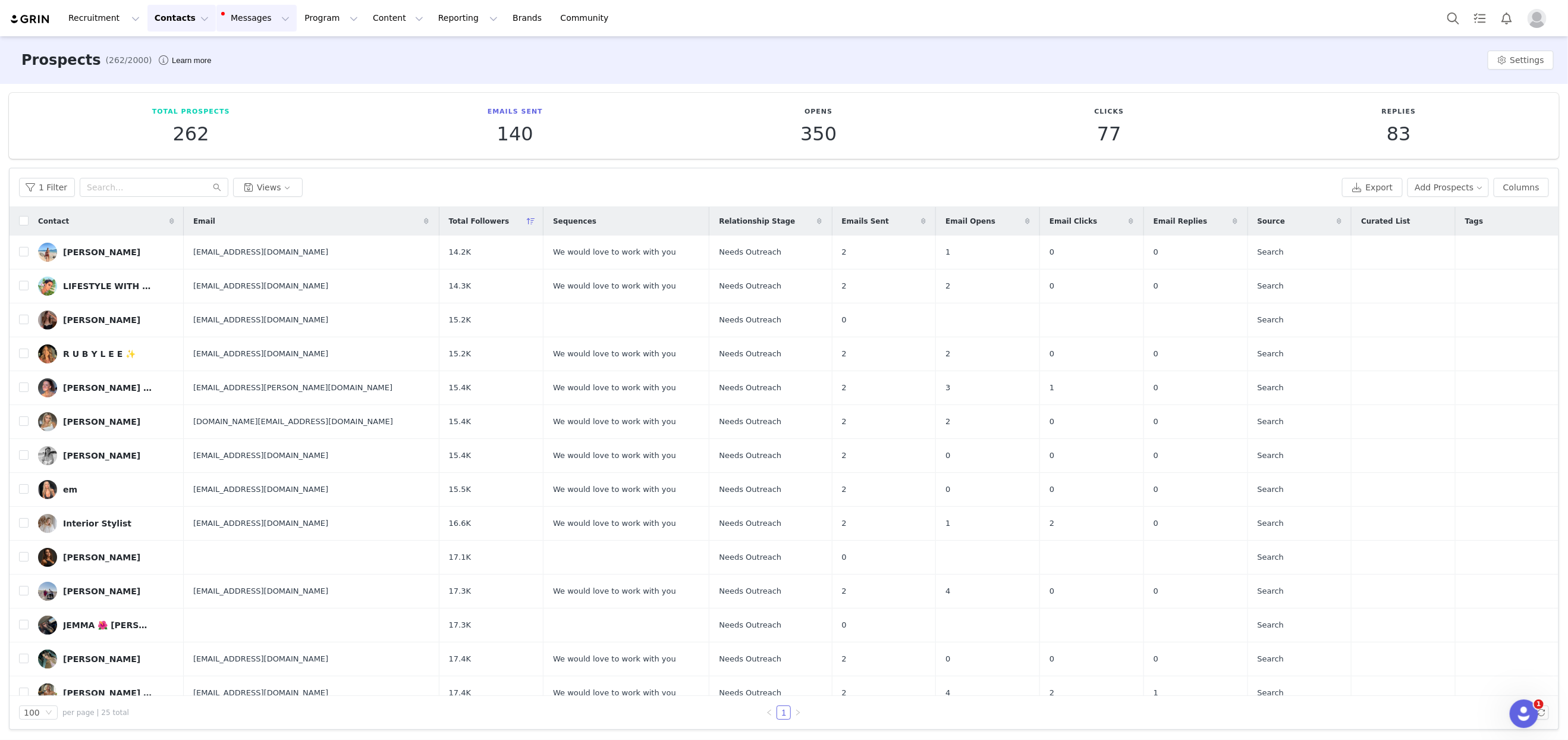
click at [266, 18] on button "Messages Messages" at bounding box center [257, 18] width 80 height 27
click at [187, 19] on button "Contacts Contacts" at bounding box center [181, 18] width 69 height 27
click at [183, 50] on div "Creators" at bounding box center [186, 52] width 79 height 12
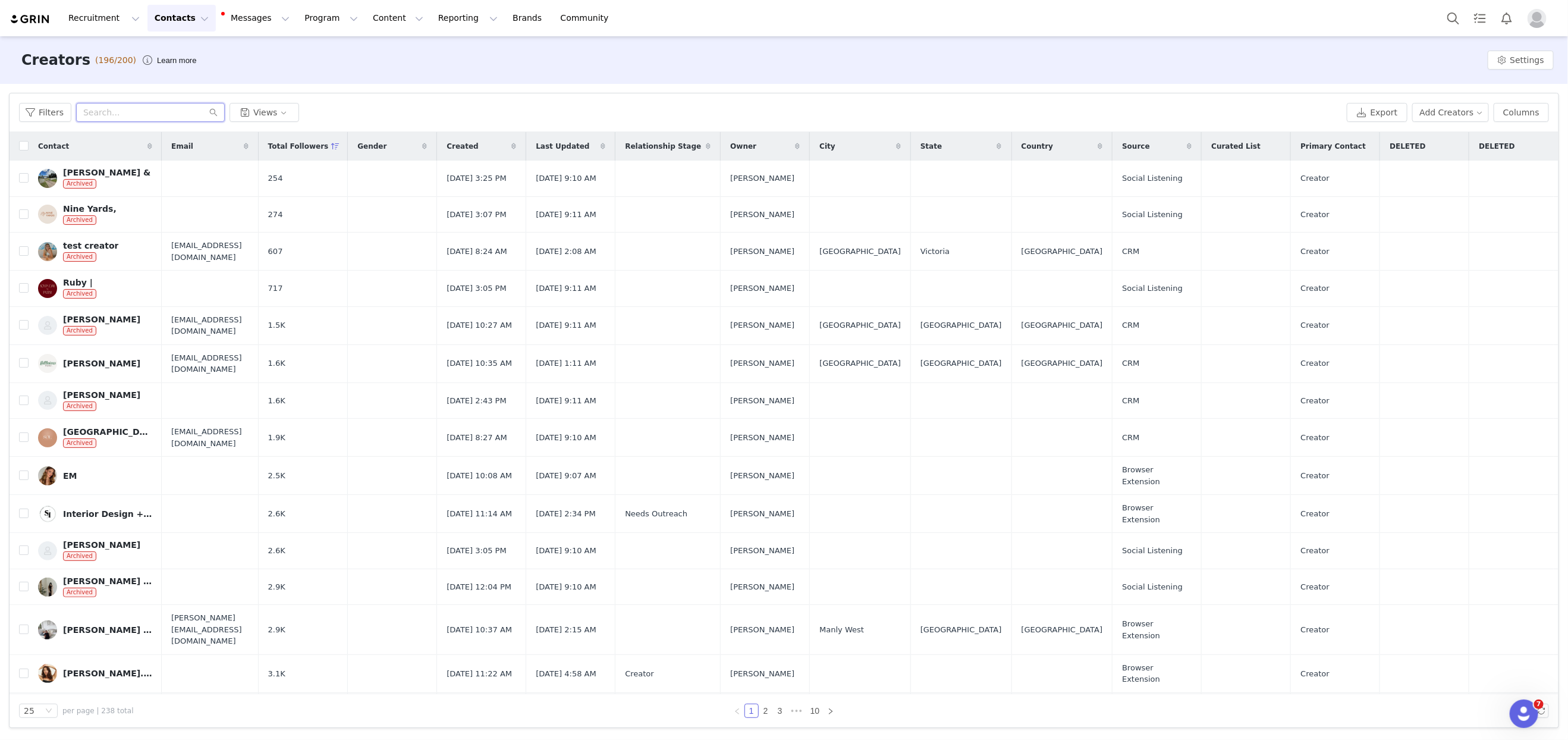
click at [131, 116] on input "text" at bounding box center [150, 112] width 149 height 19
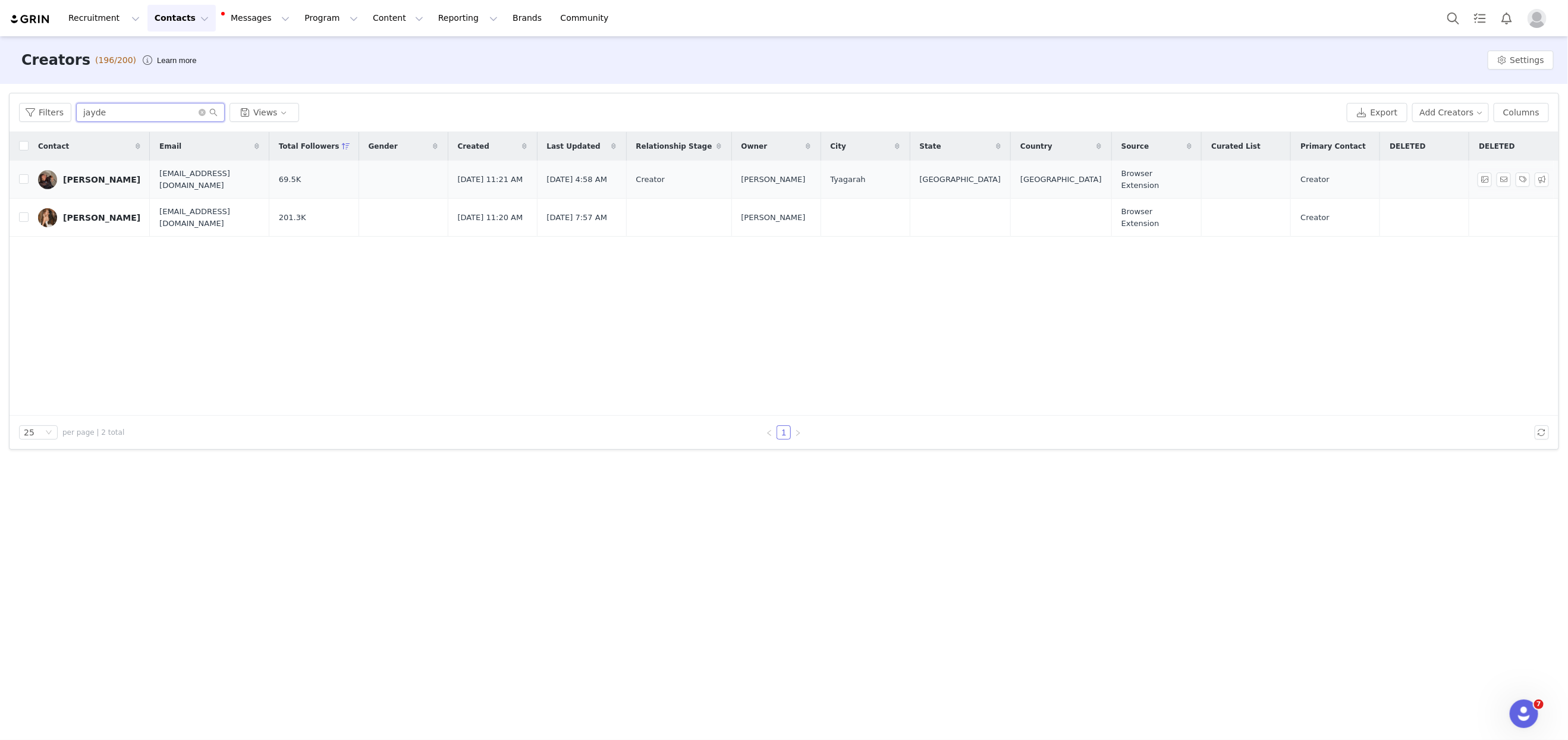
type input "jayde"
click at [93, 175] on div "[PERSON_NAME]" at bounding box center [102, 180] width 77 height 9
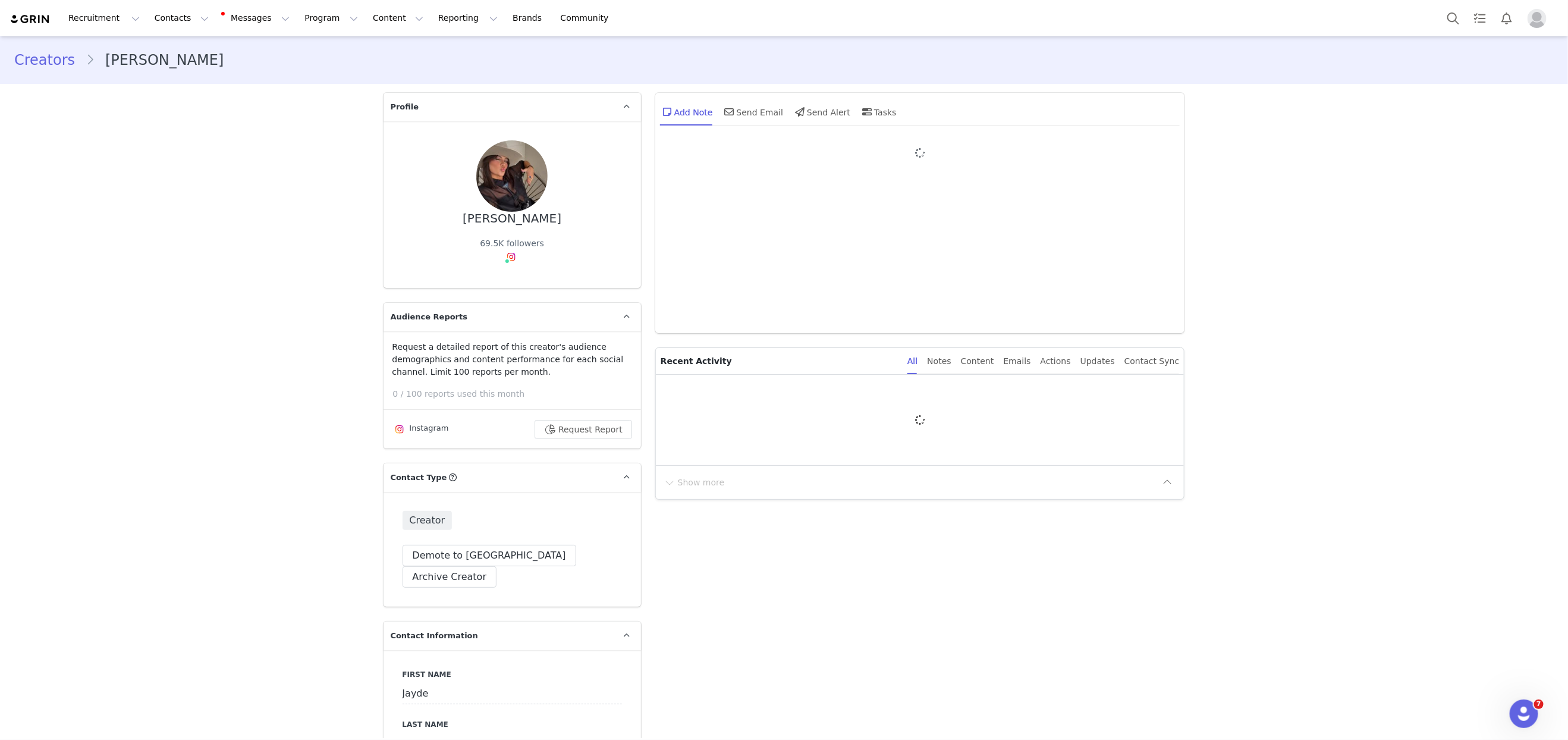
type input "+1 ([GEOGRAPHIC_DATA])"
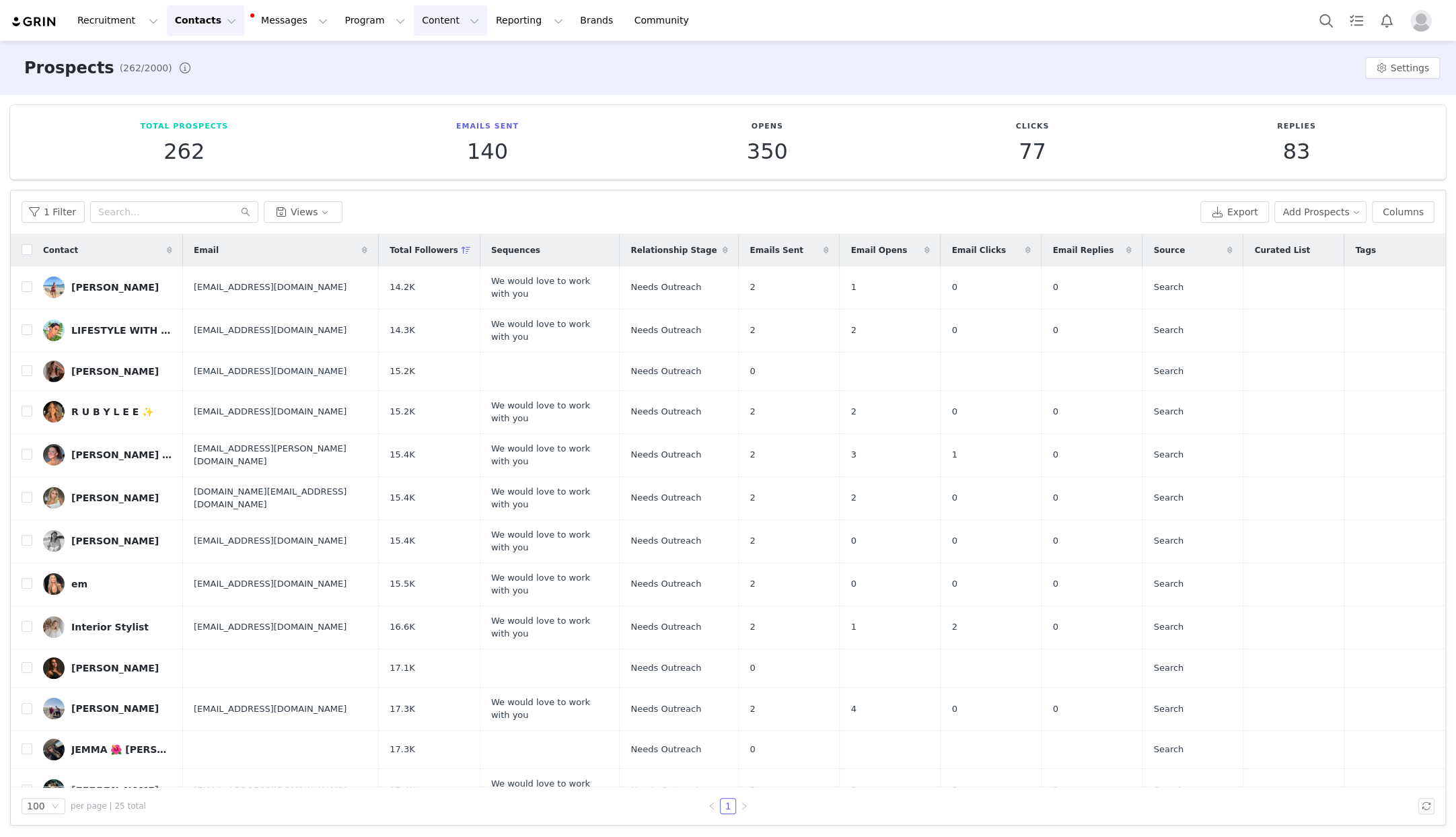
click at [414, 18] on button "Content Content" at bounding box center [450, 20] width 73 height 31
click at [435, 51] on link "Creator Content" at bounding box center [439, 59] width 106 height 25
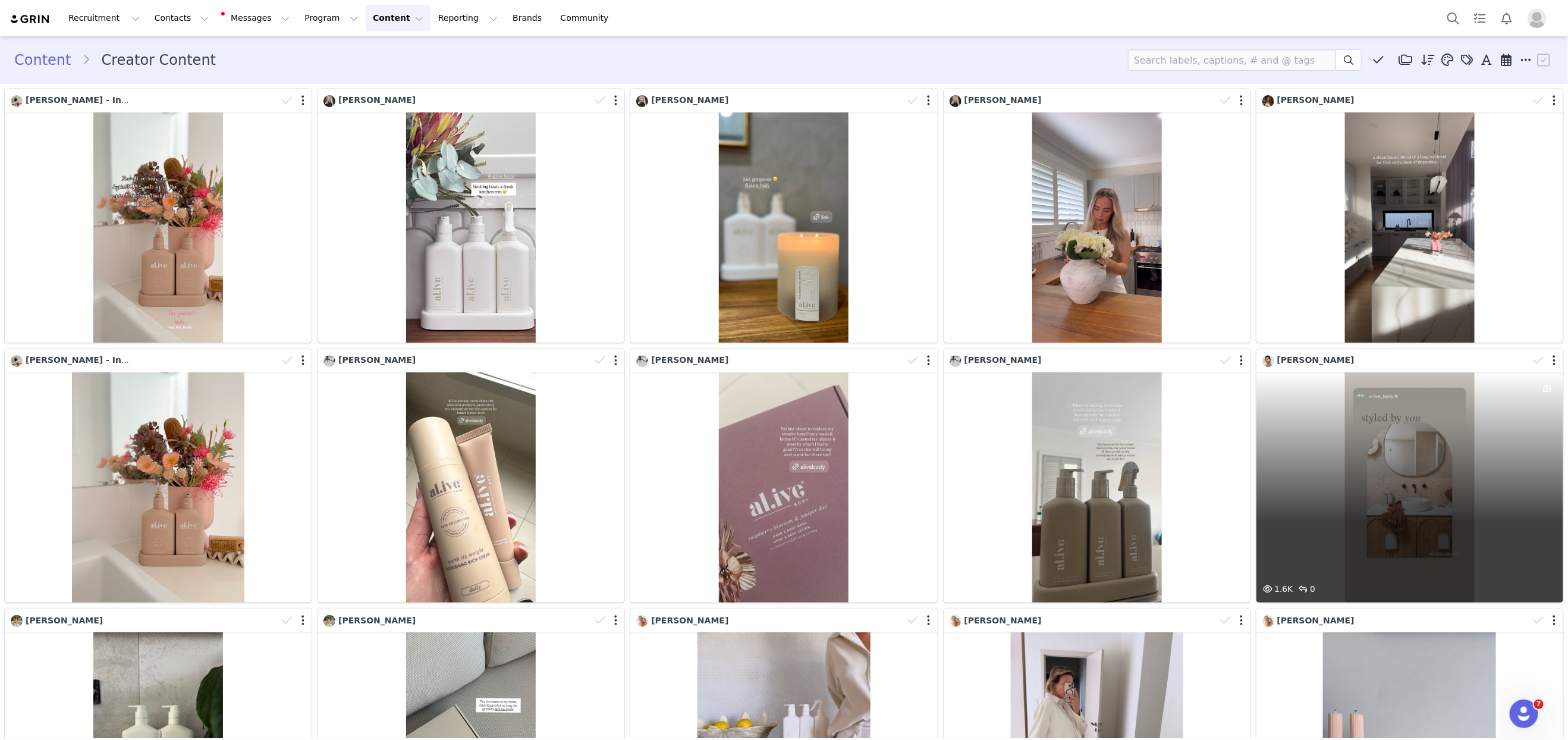
drag, startPoint x: 1416, startPoint y: 357, endPoint x: 1392, endPoint y: 404, distance: 52.8
click at [1286, 404] on div "1.6K 0" at bounding box center [1410, 488] width 307 height 230
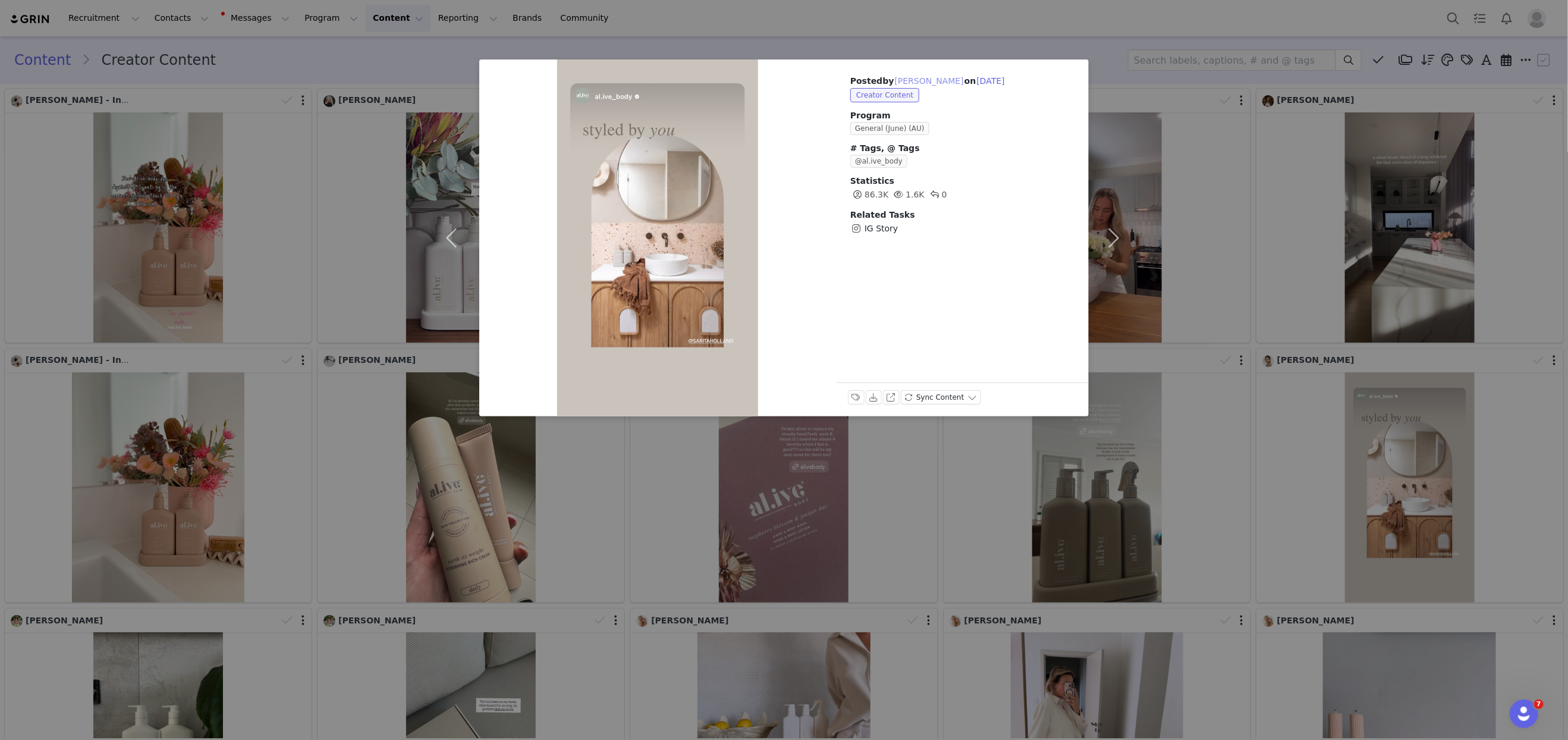
click at [909, 80] on button "[PERSON_NAME]" at bounding box center [929, 81] width 70 height 15
type input "[PERSON_NAME]"
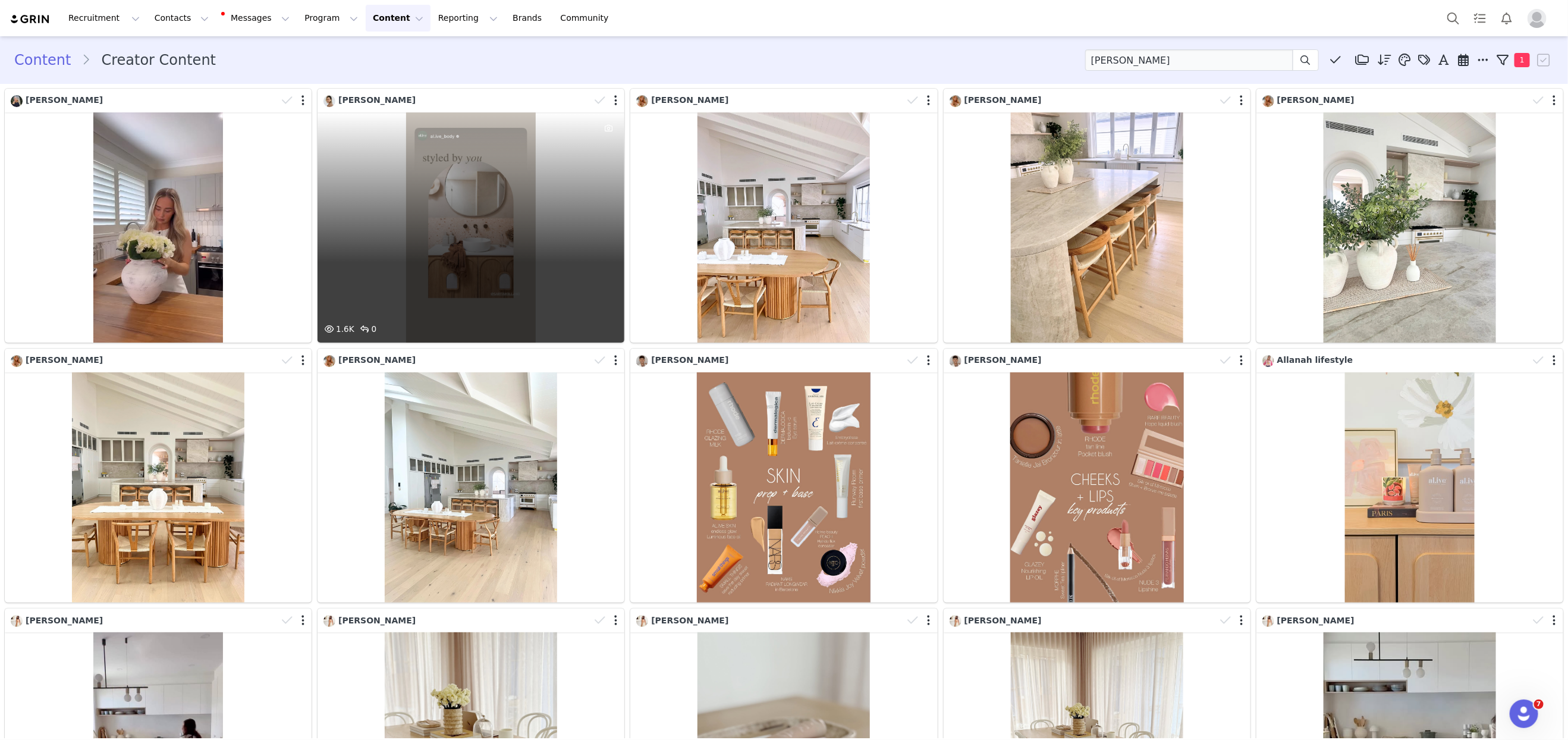
click at [522, 120] on div "1.6K 0" at bounding box center [471, 228] width 307 height 230
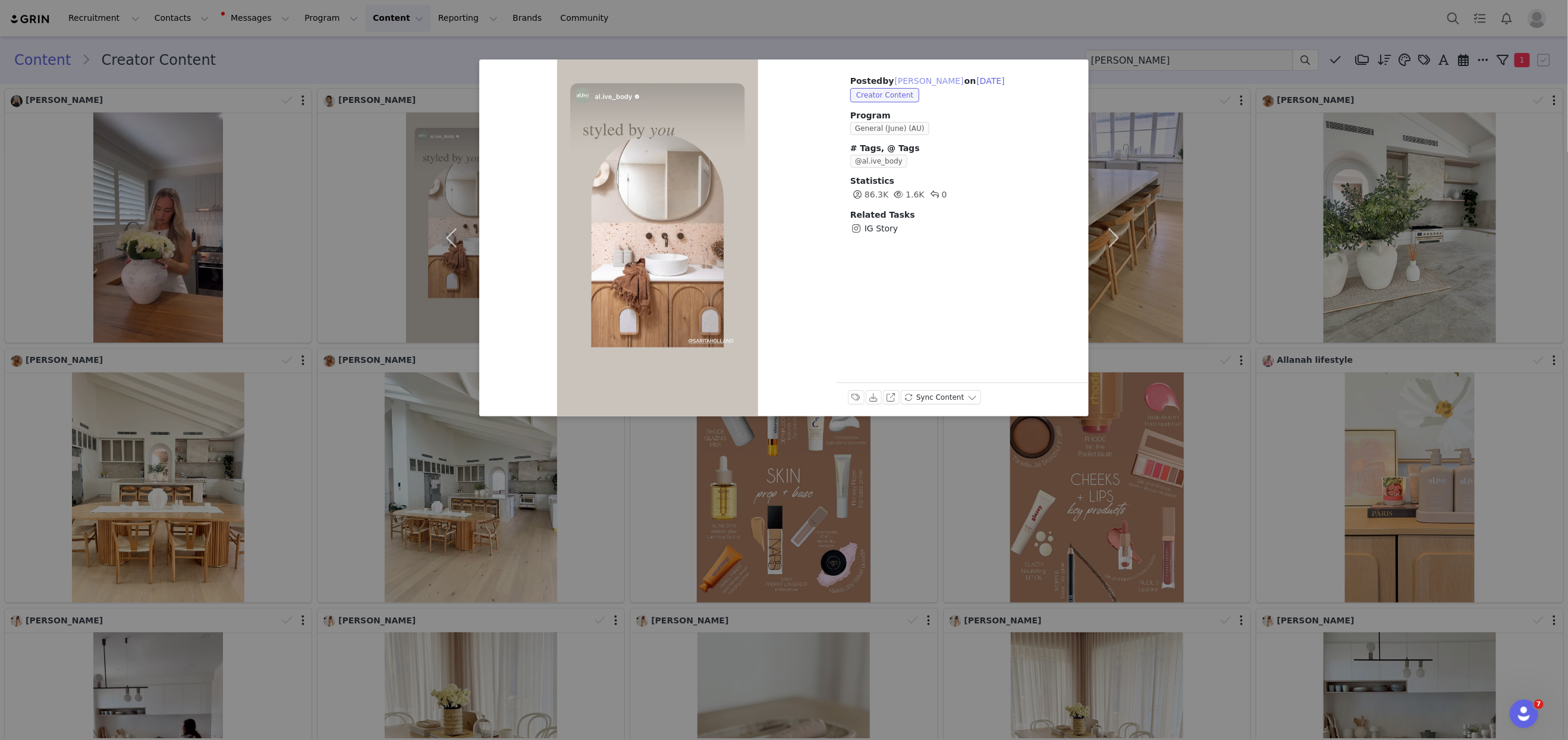
click at [919, 79] on button "[PERSON_NAME]" at bounding box center [929, 81] width 70 height 15
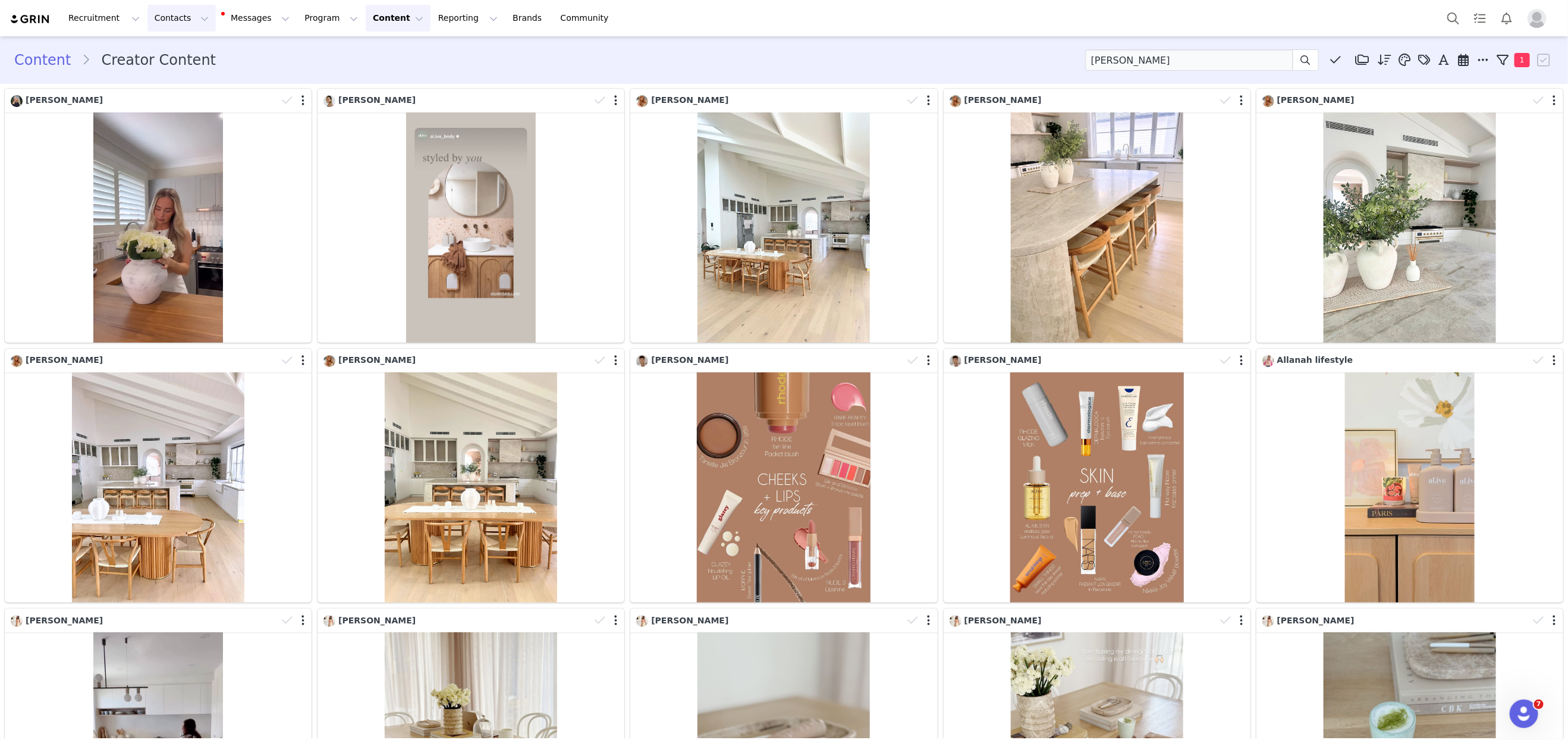
click at [175, 18] on button "Contacts Contacts" at bounding box center [181, 18] width 69 height 27
click at [180, 49] on p "Creators" at bounding box center [167, 52] width 35 height 12
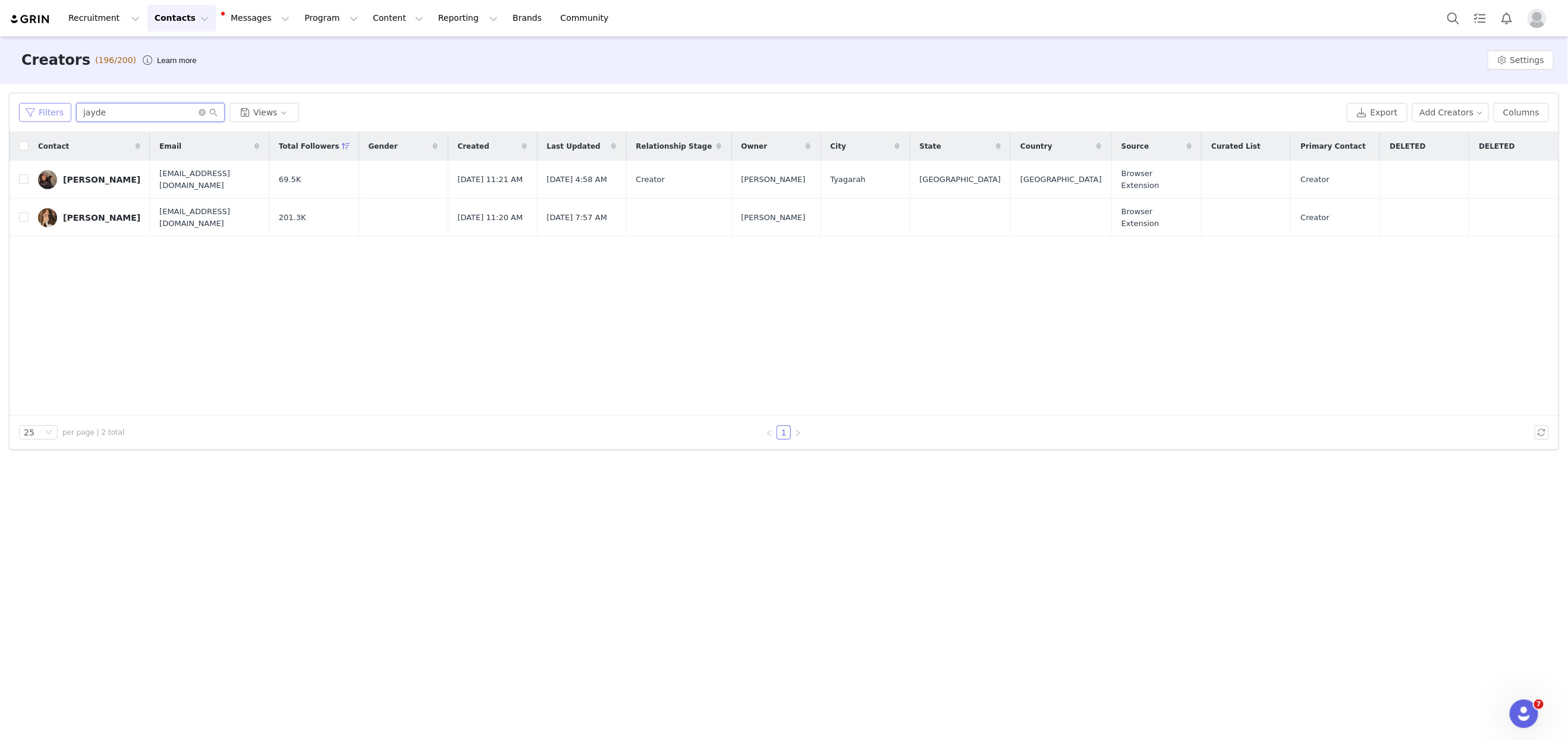
drag, startPoint x: 113, startPoint y: 112, endPoint x: 61, endPoint y: 108, distance: 52.2
click at [61, 108] on div "Filters jayde Views" at bounding box center [680, 112] width 1323 height 19
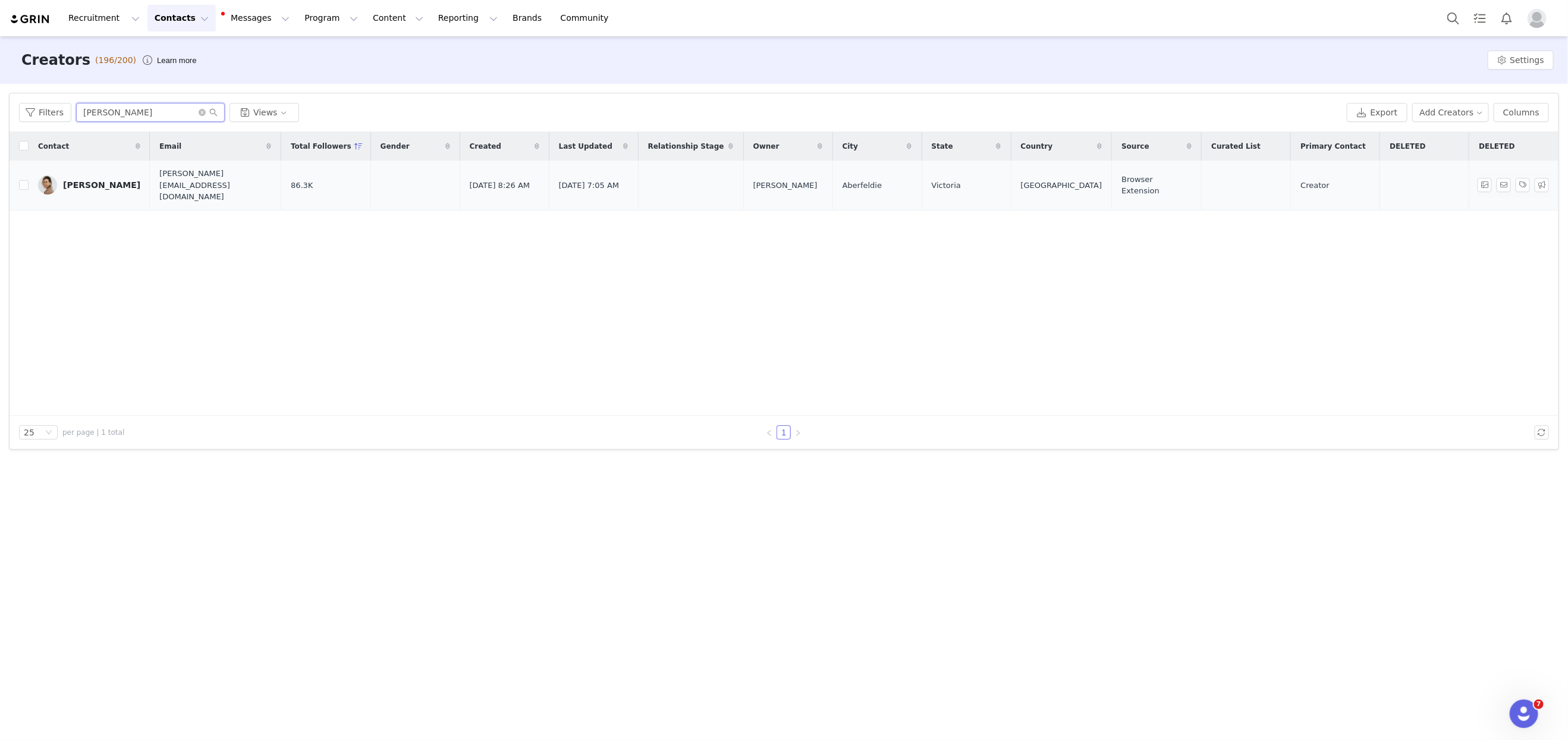
type input "sarita"
click at [89, 181] on div "[PERSON_NAME]" at bounding box center [102, 185] width 77 height 9
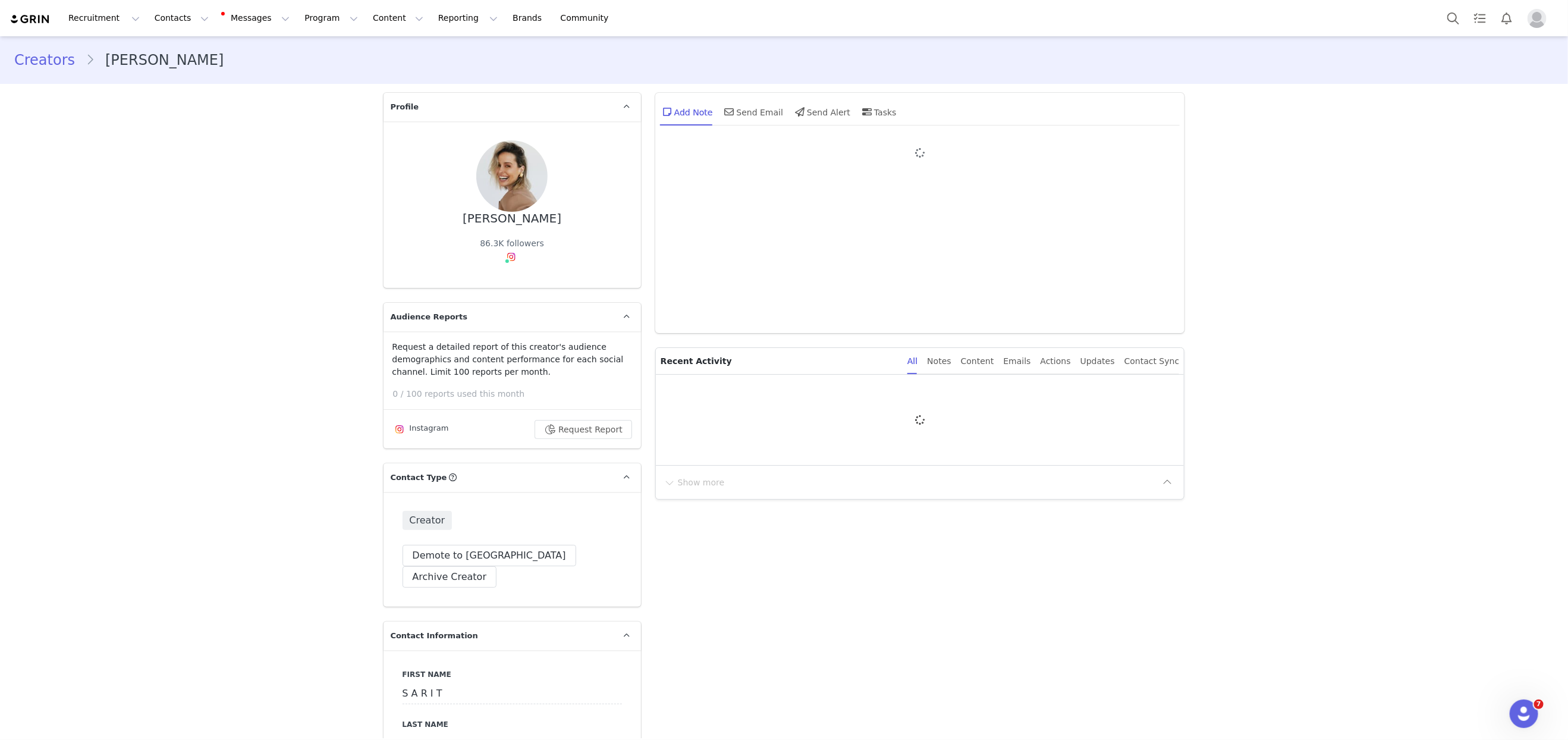
type input "+1 ([GEOGRAPHIC_DATA])"
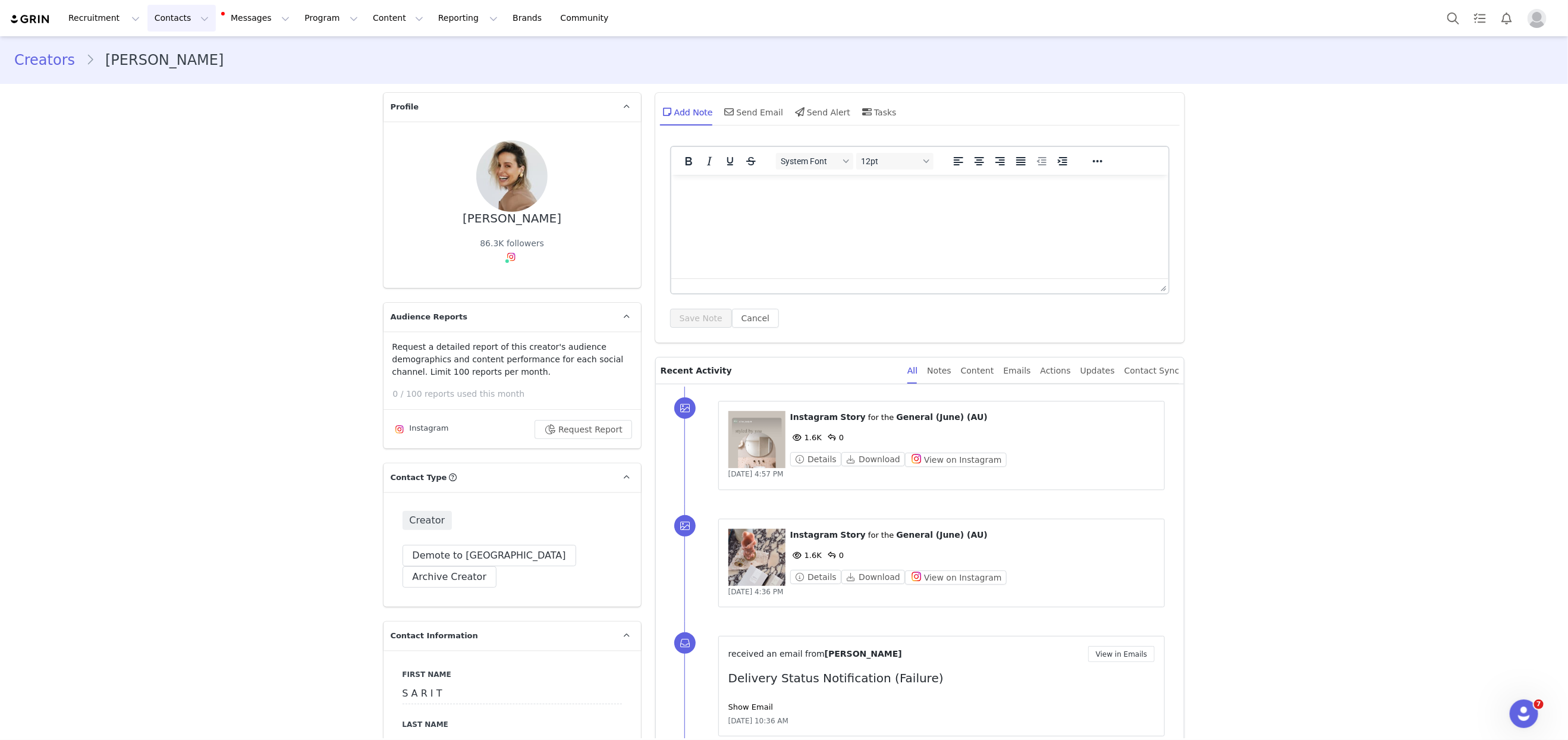
click at [149, 25] on button "Contacts Contacts" at bounding box center [181, 18] width 69 height 27
click at [173, 52] on p "Creators" at bounding box center [167, 52] width 35 height 12
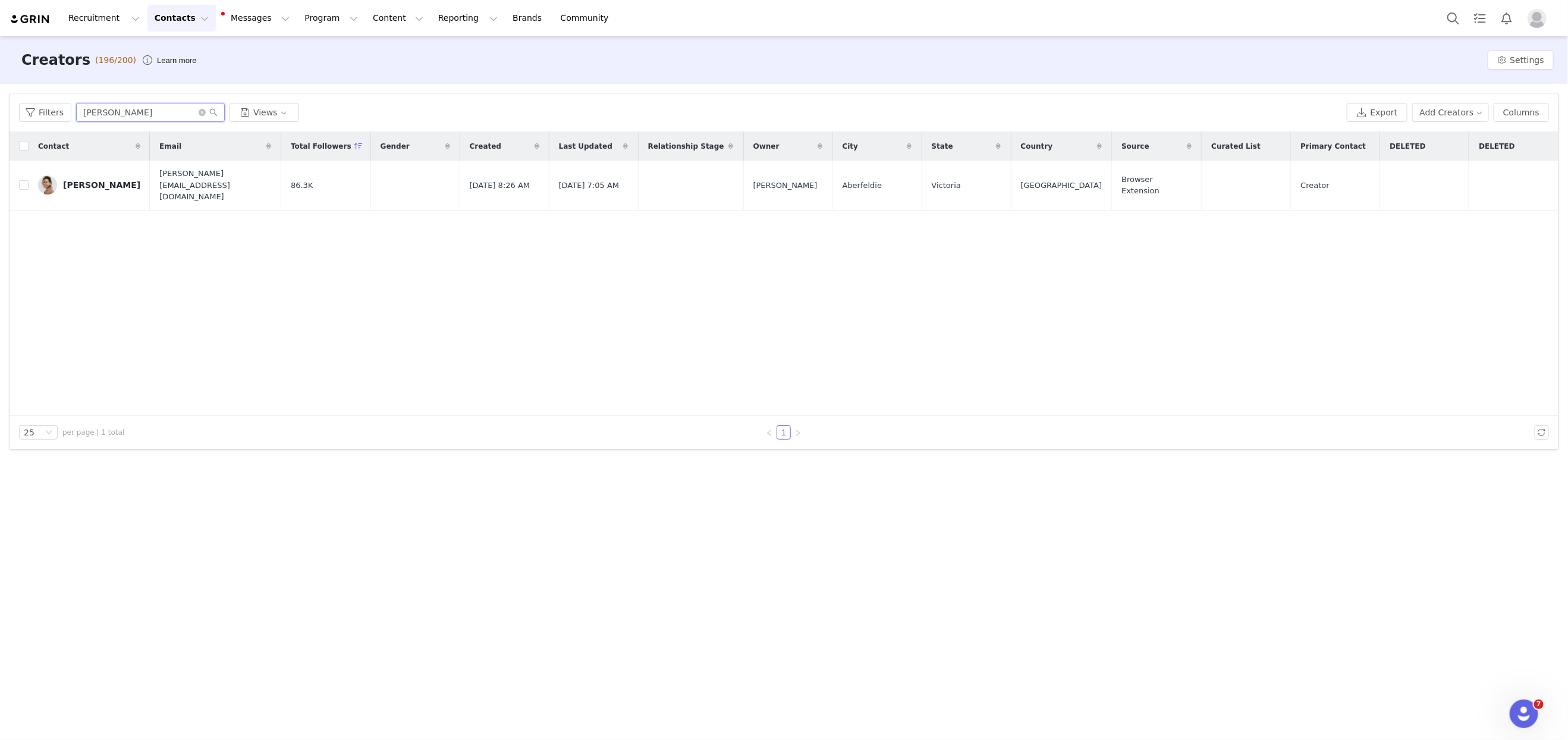
drag, startPoint x: 154, startPoint y: 114, endPoint x: 15, endPoint y: 108, distance: 139.1
click at [15, 108] on div "Filters sarita Views Export Add Creators Columns" at bounding box center [784, 113] width 1549 height 39
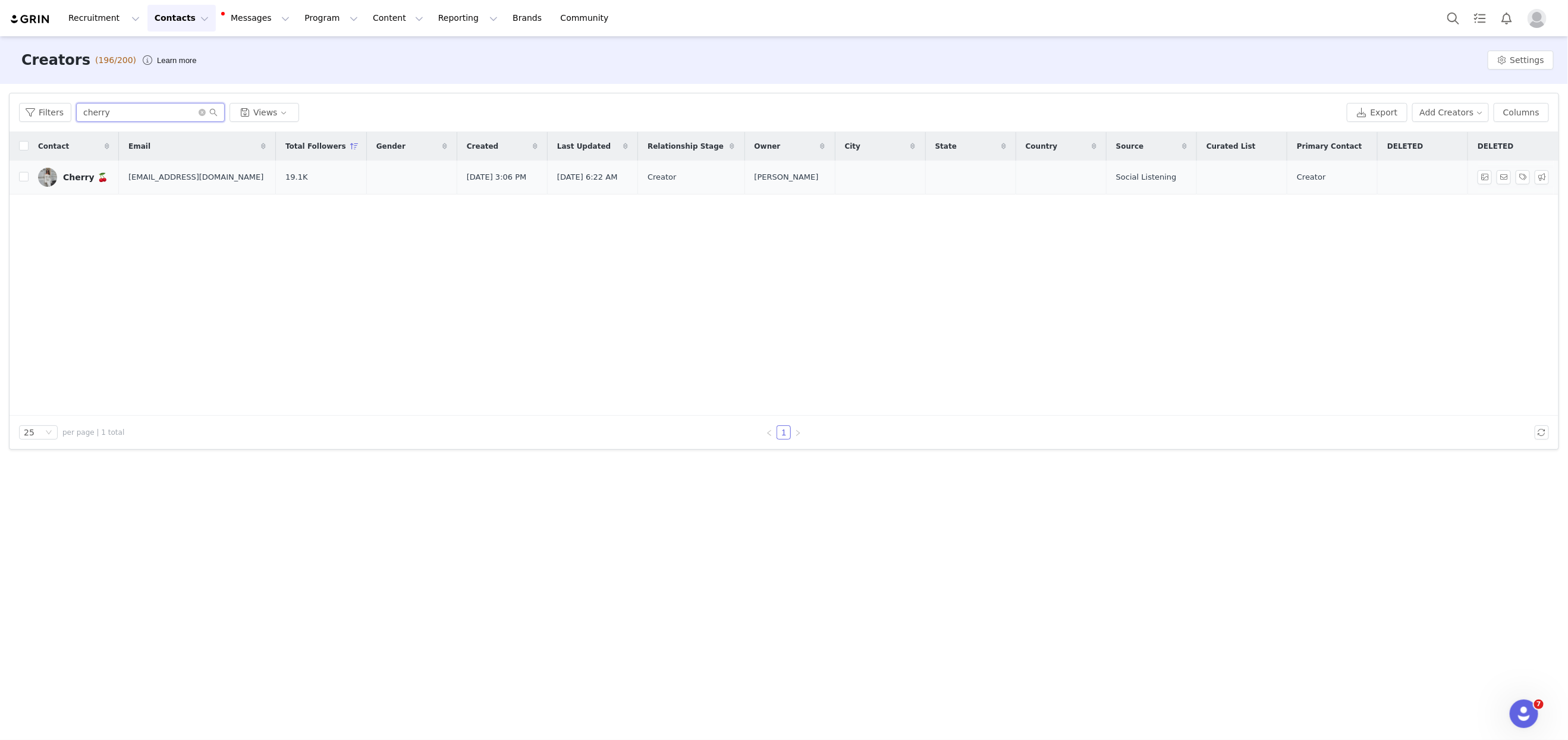
type input "cherry"
click at [79, 177] on div "Cherry 🍒" at bounding box center [86, 177] width 45 height 9
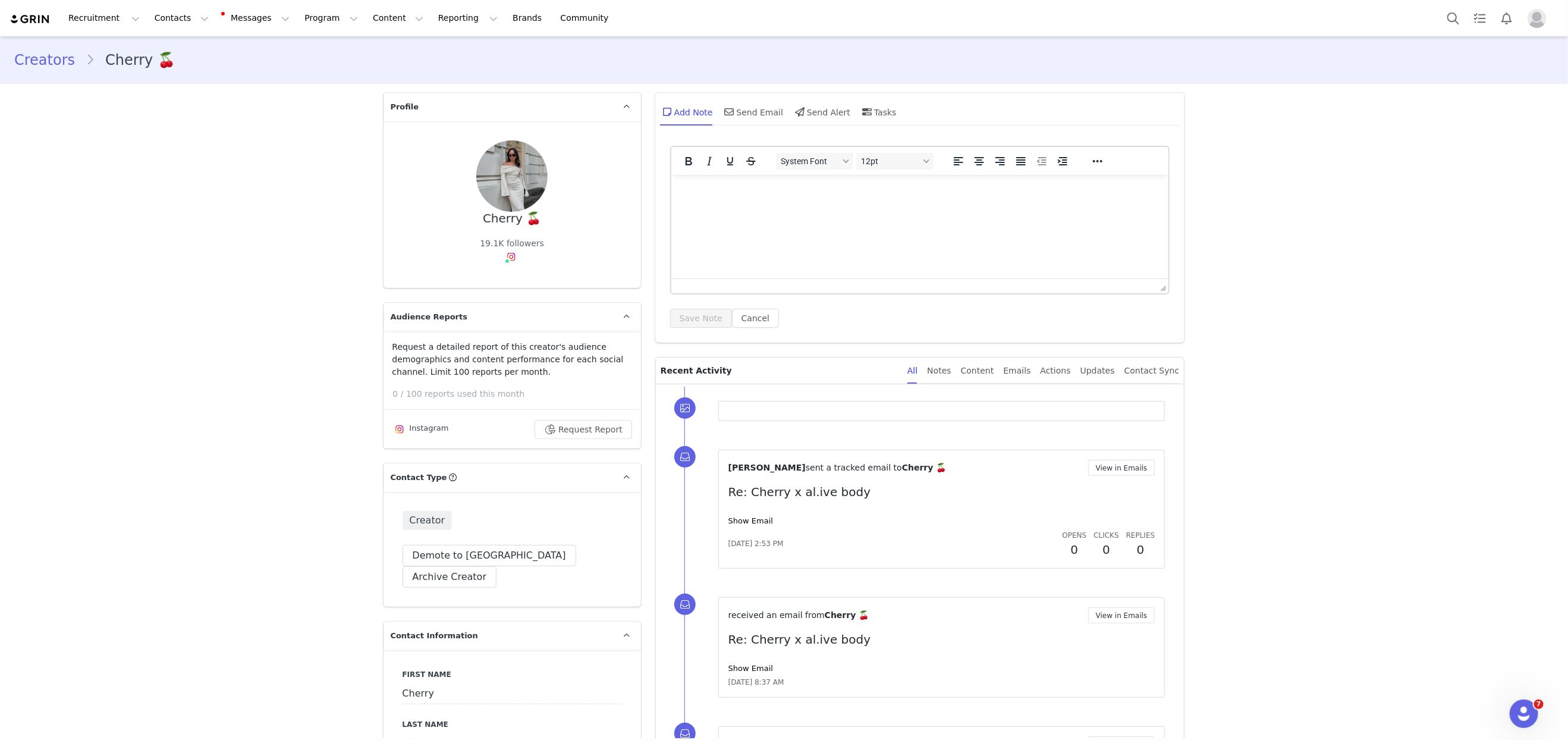
type input "+1 ([GEOGRAPHIC_DATA])"
click at [506, 284] on link "@lovecherriiee" at bounding box center [513, 282] width 62 height 9
click at [366, 15] on button "Content Content" at bounding box center [398, 18] width 65 height 27
click at [397, 58] on p "Creator Content" at bounding box center [384, 52] width 66 height 12
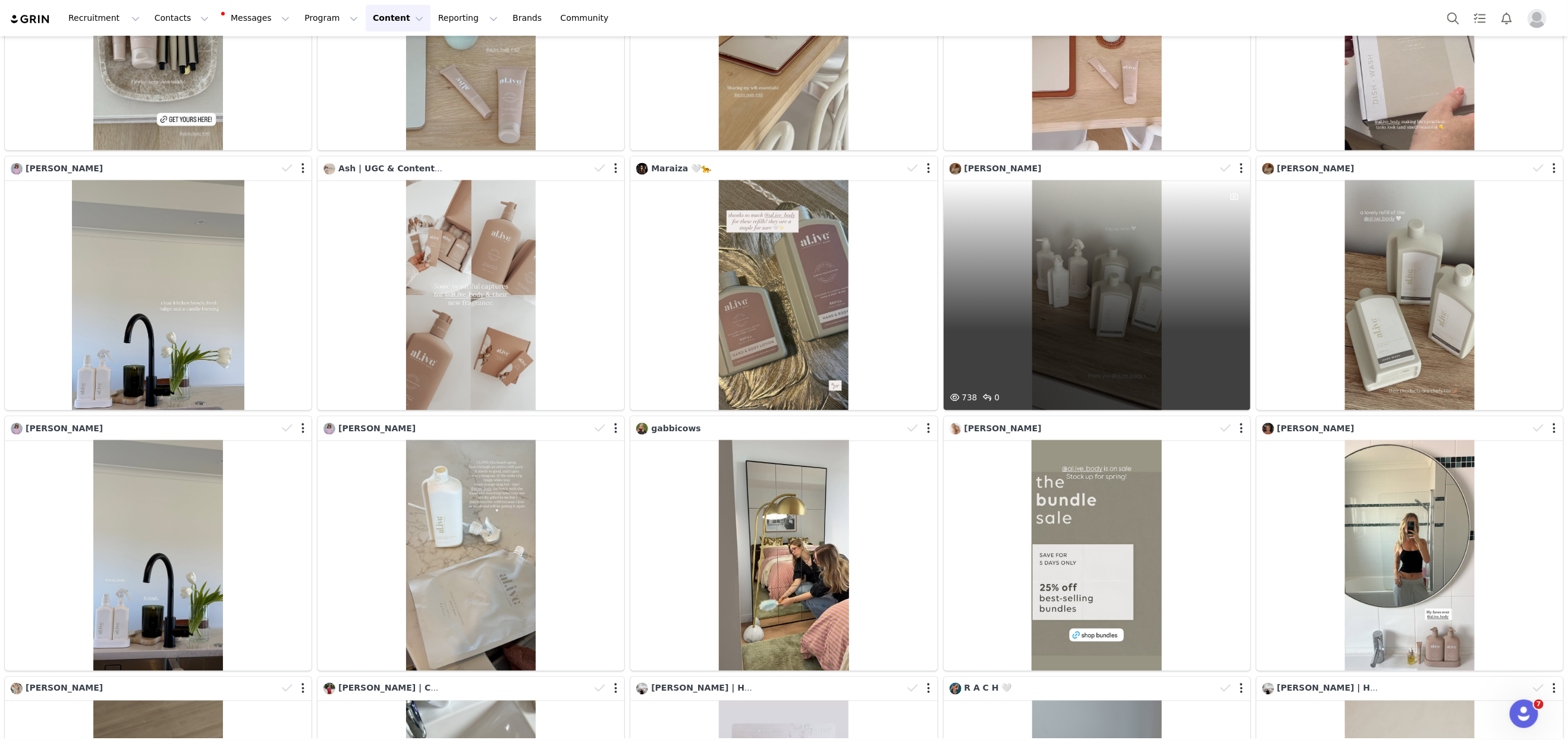
scroll to position [4387, 0]
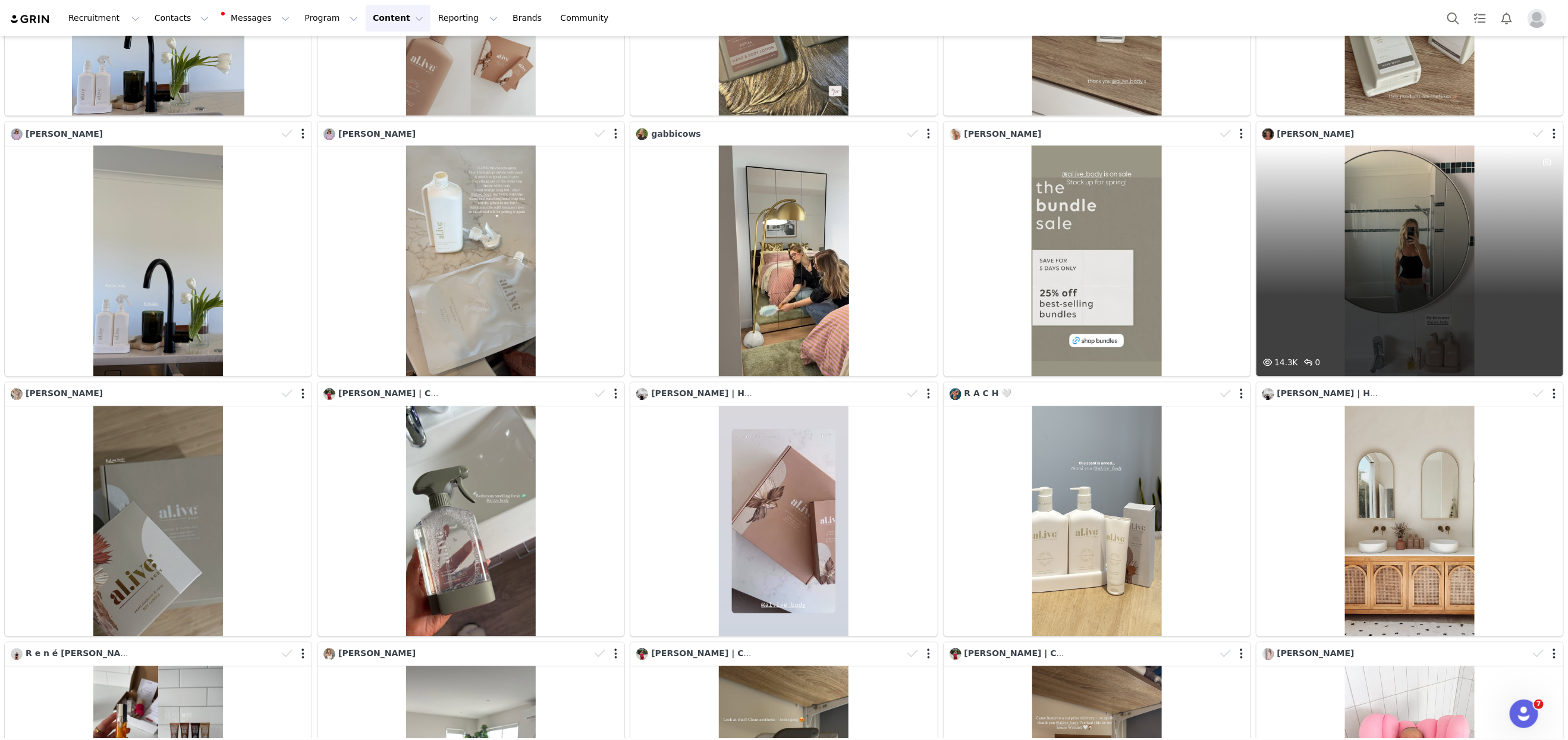
click at [1286, 269] on div "14.3K 0" at bounding box center [1410, 261] width 307 height 230
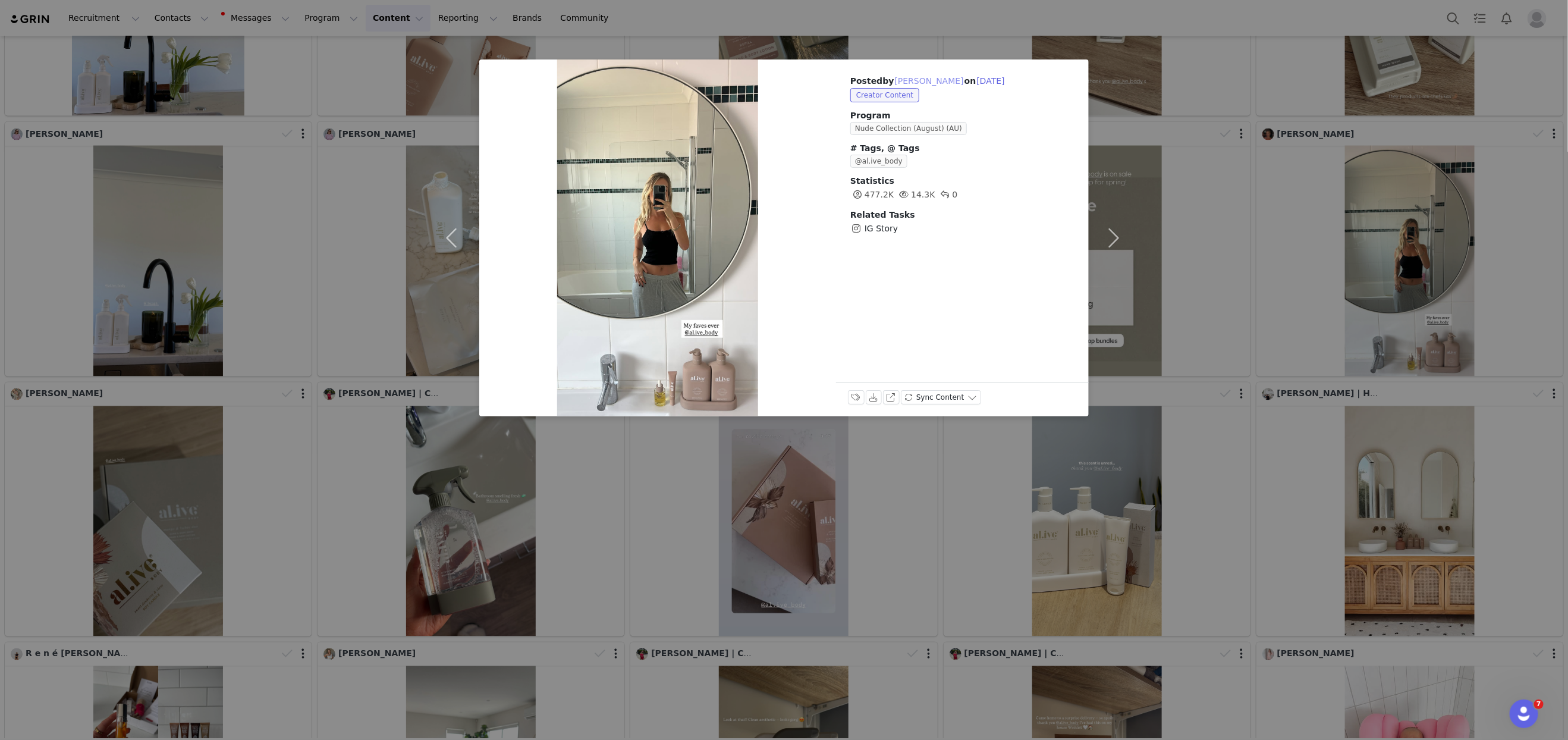
click at [916, 82] on button "[PERSON_NAME]" at bounding box center [929, 81] width 70 height 15
type input "[PERSON_NAME]"
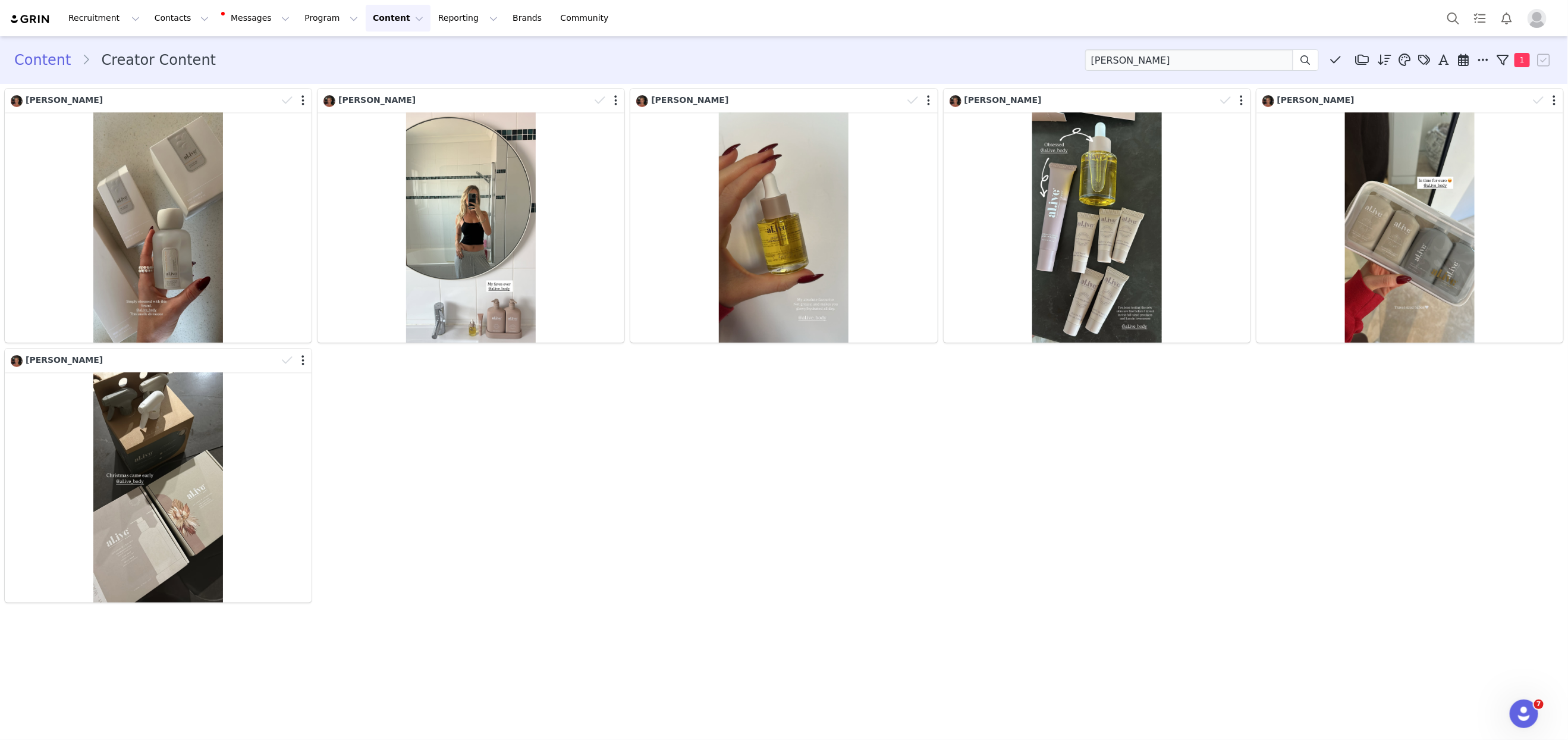
scroll to position [0, 0]
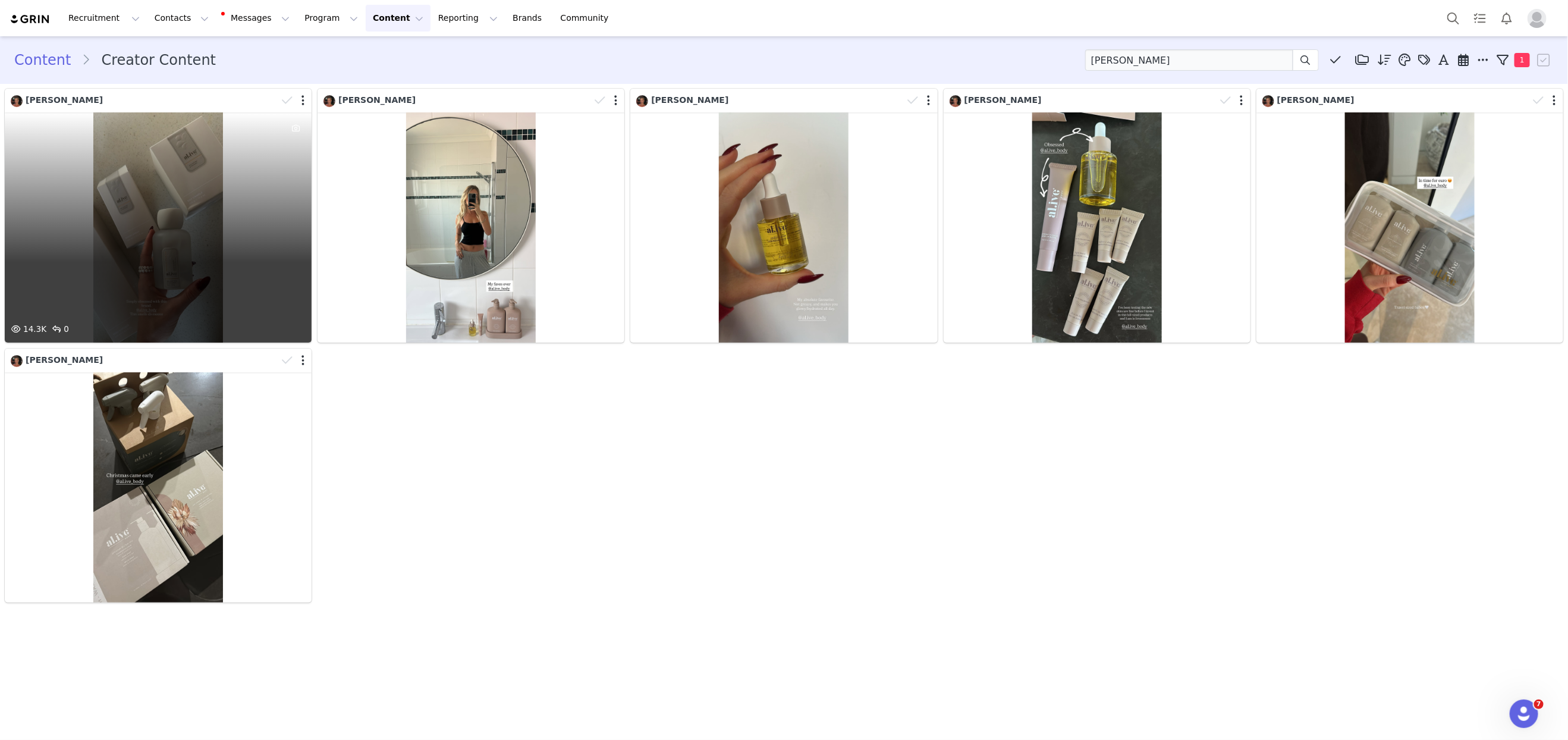
click at [207, 162] on div "14.3K 0" at bounding box center [158, 228] width 307 height 230
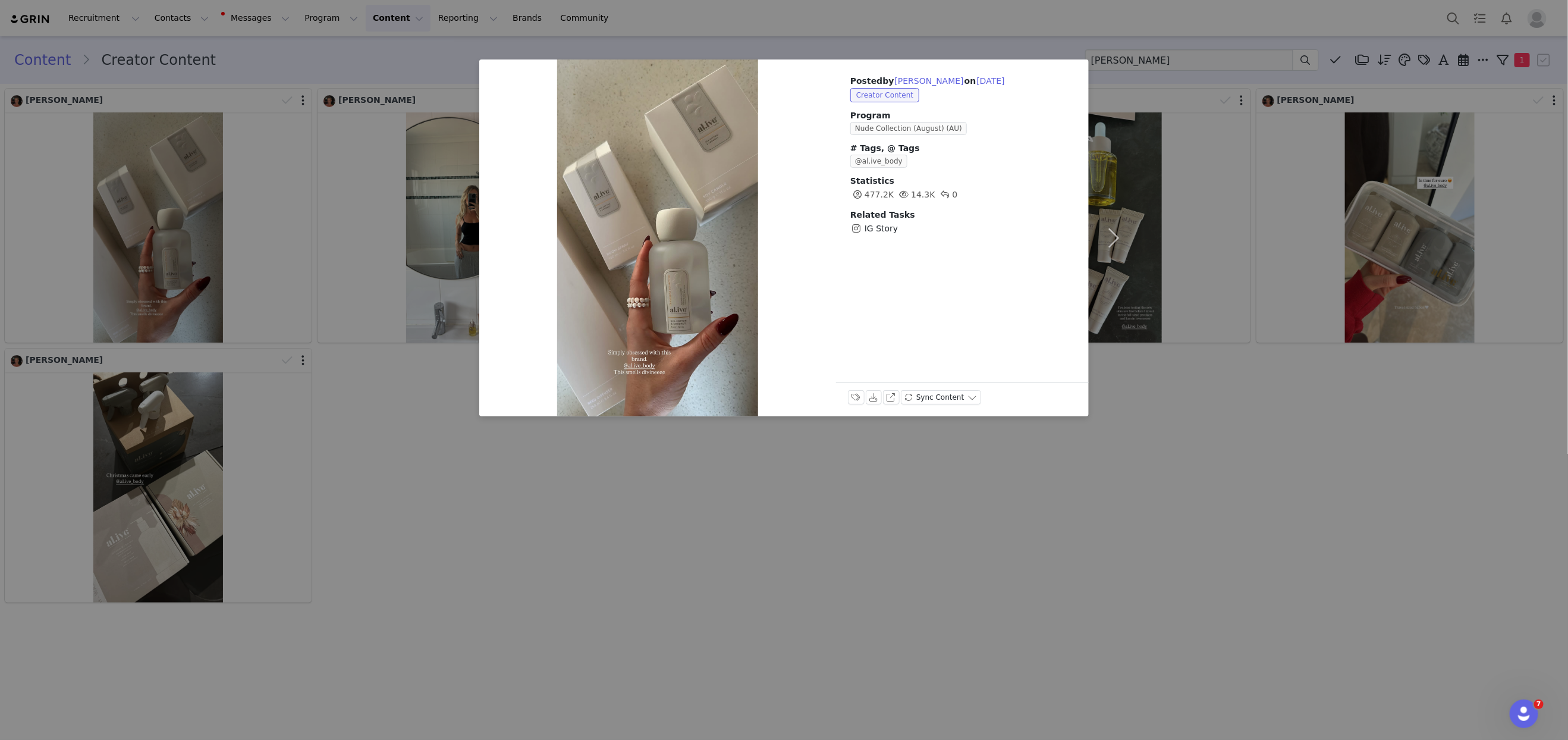
drag, startPoint x: 304, startPoint y: 234, endPoint x: 333, endPoint y: 230, distance: 29.3
click at [304, 234] on div "Posted by Alice Roberts on Sep 15, 2025 Creator Content Program Nude Collection…" at bounding box center [784, 370] width 1568 height 740
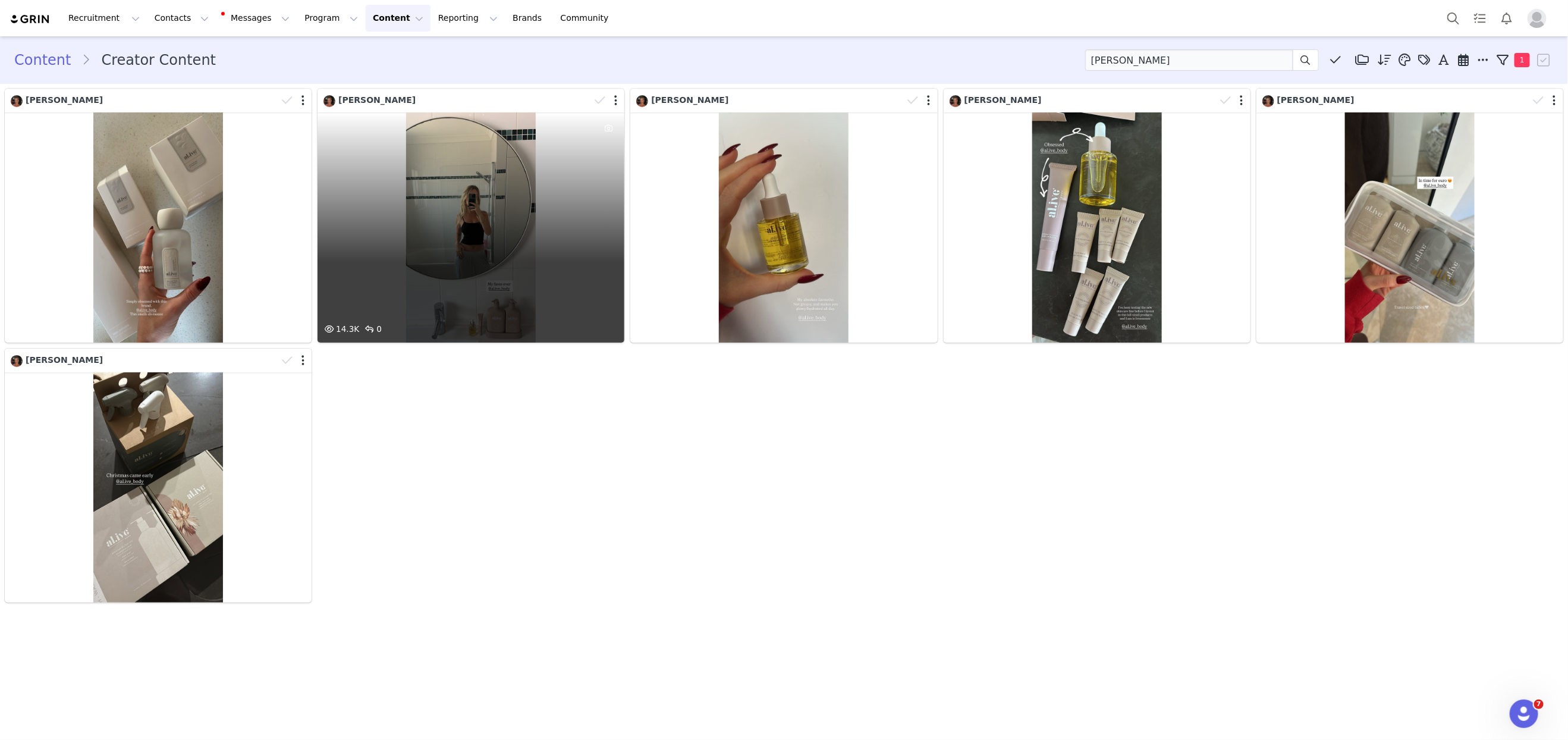
click at [419, 226] on div "14.3K 0" at bounding box center [471, 228] width 307 height 230
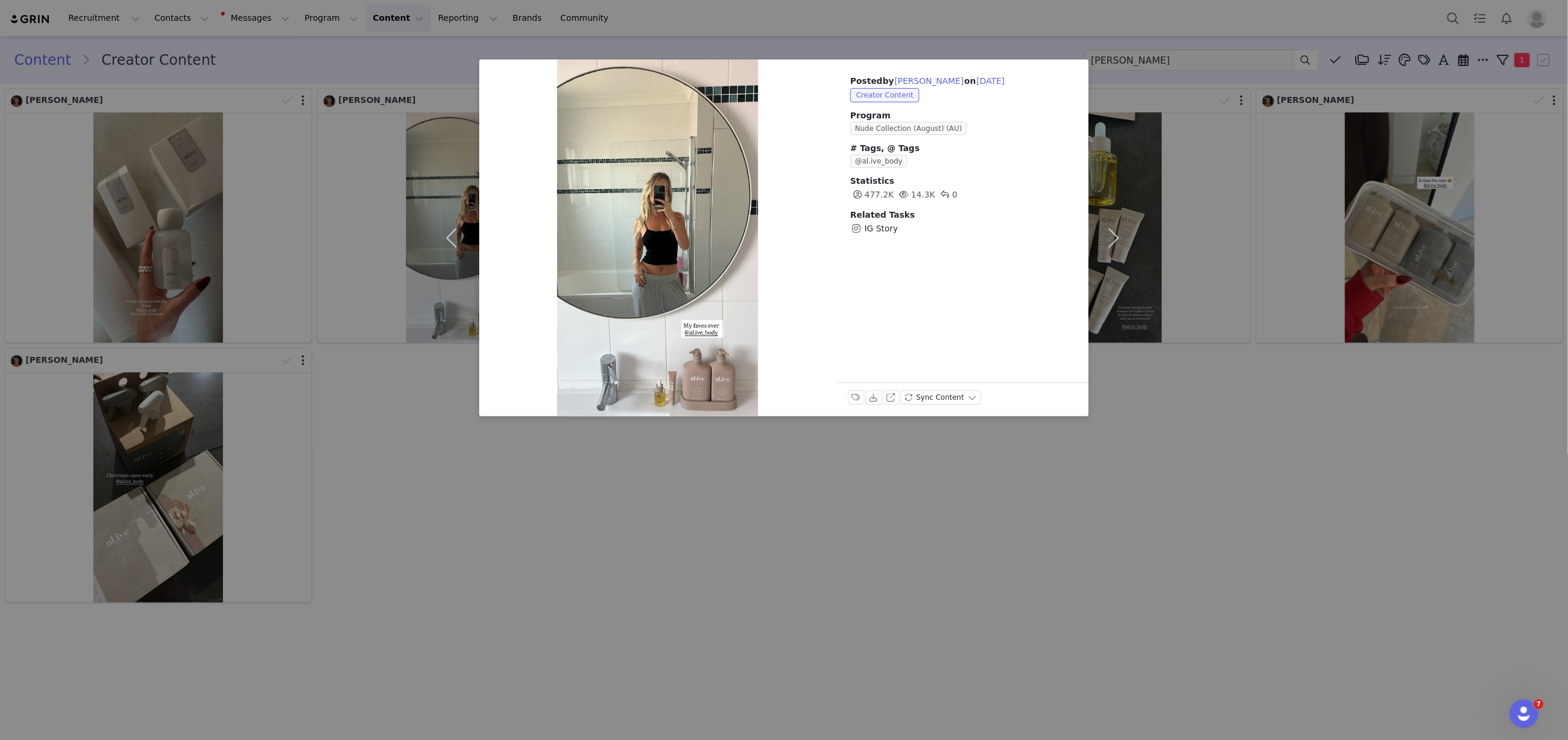
click at [401, 417] on div "Posted by Alice Roberts on Sep 6, 2025 Creator Content Program Nude Collection …" at bounding box center [784, 370] width 1568 height 740
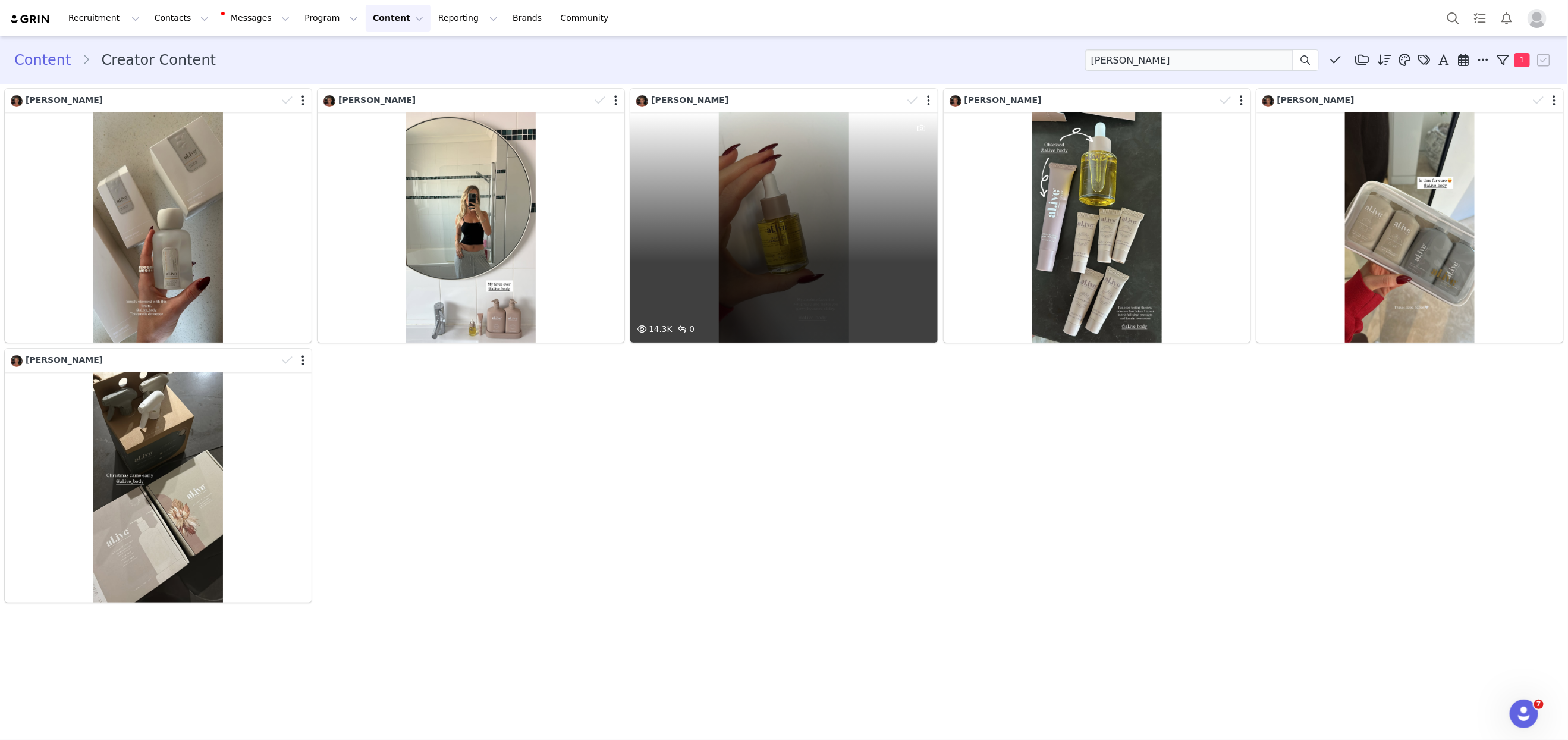
click at [744, 232] on div "14.3K 0" at bounding box center [784, 228] width 307 height 230
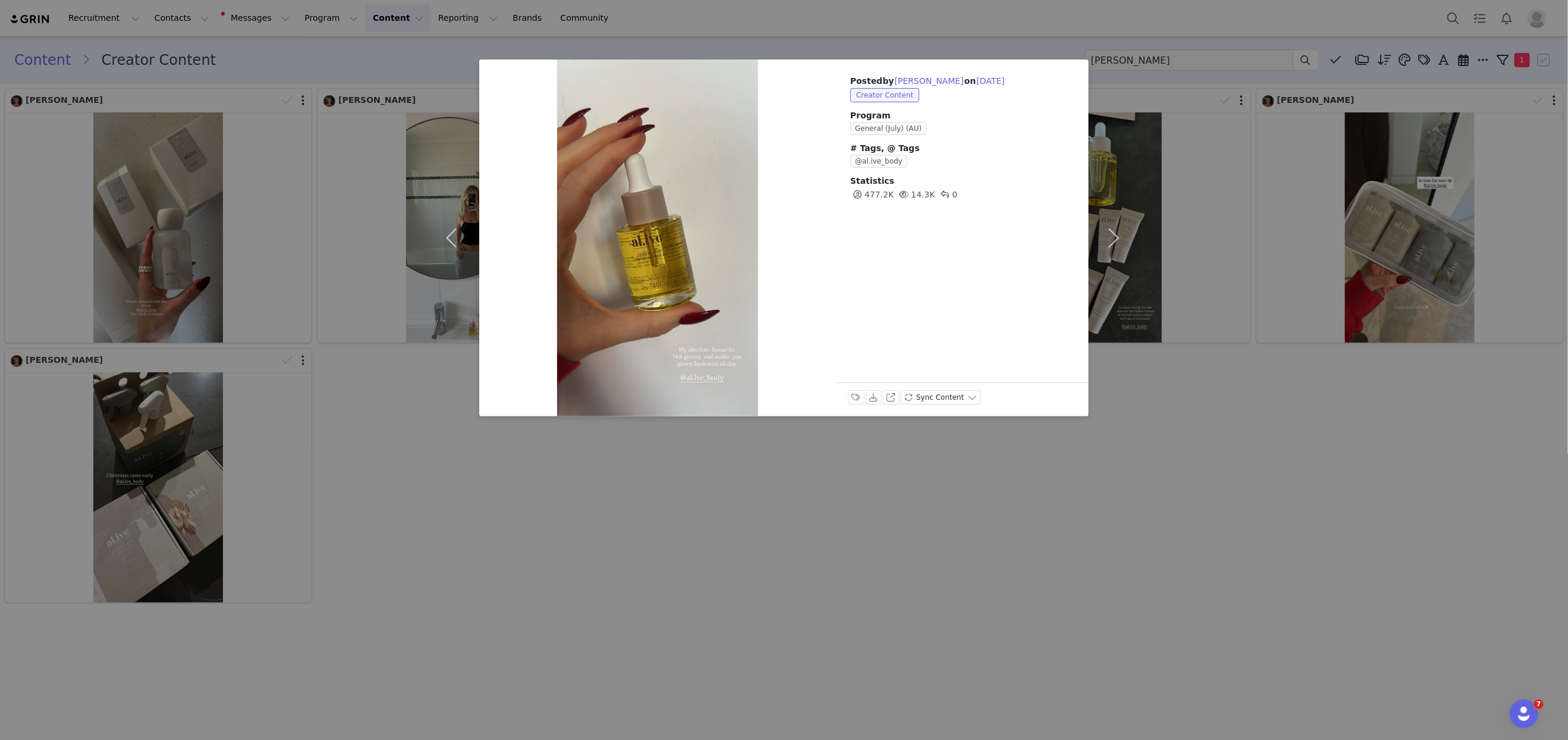
click at [649, 427] on div "Posted by Alice Roberts on Jul 10, 2025 Creator Content Program General (July) …" at bounding box center [784, 370] width 1568 height 740
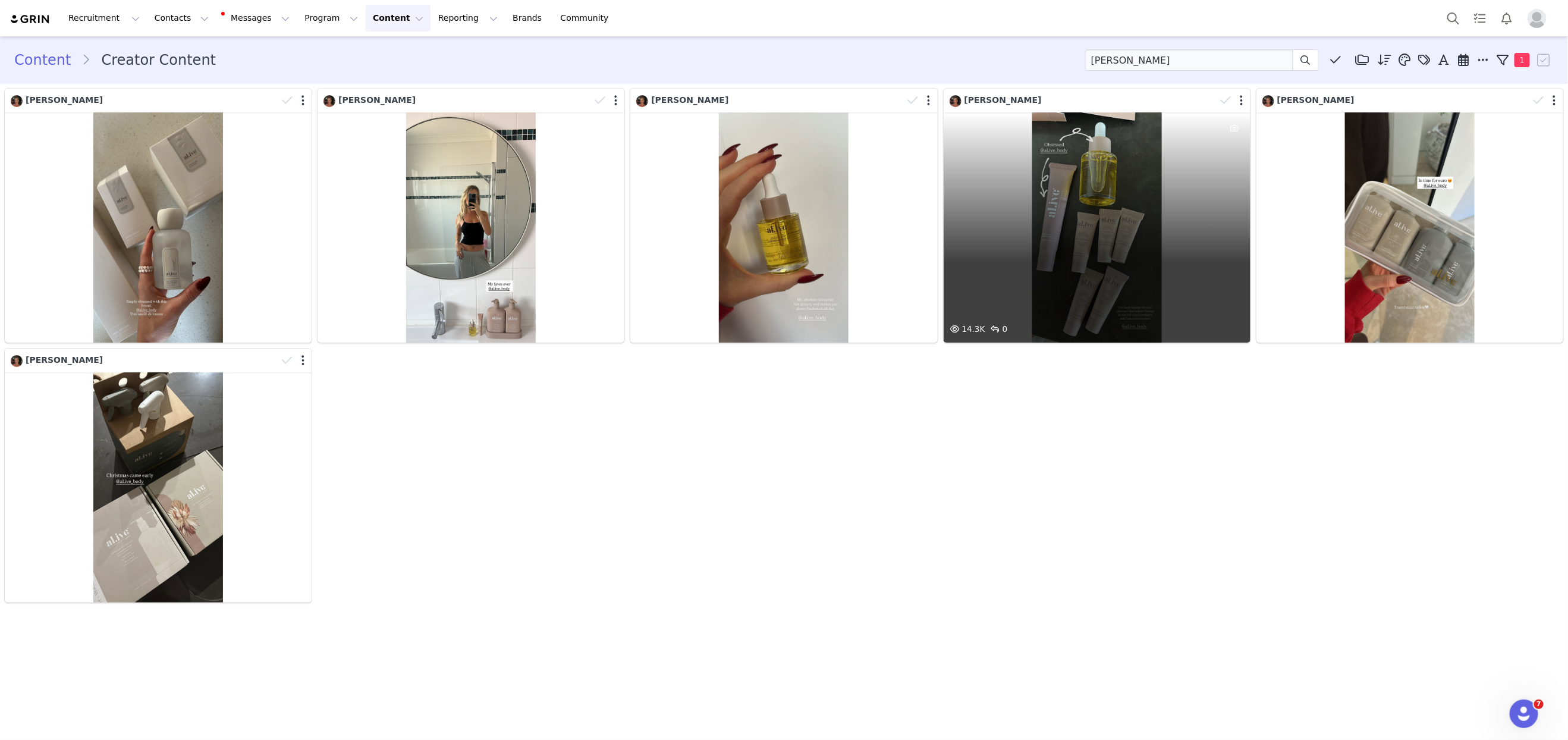
click at [1013, 245] on div "14.3K 0" at bounding box center [1097, 228] width 307 height 230
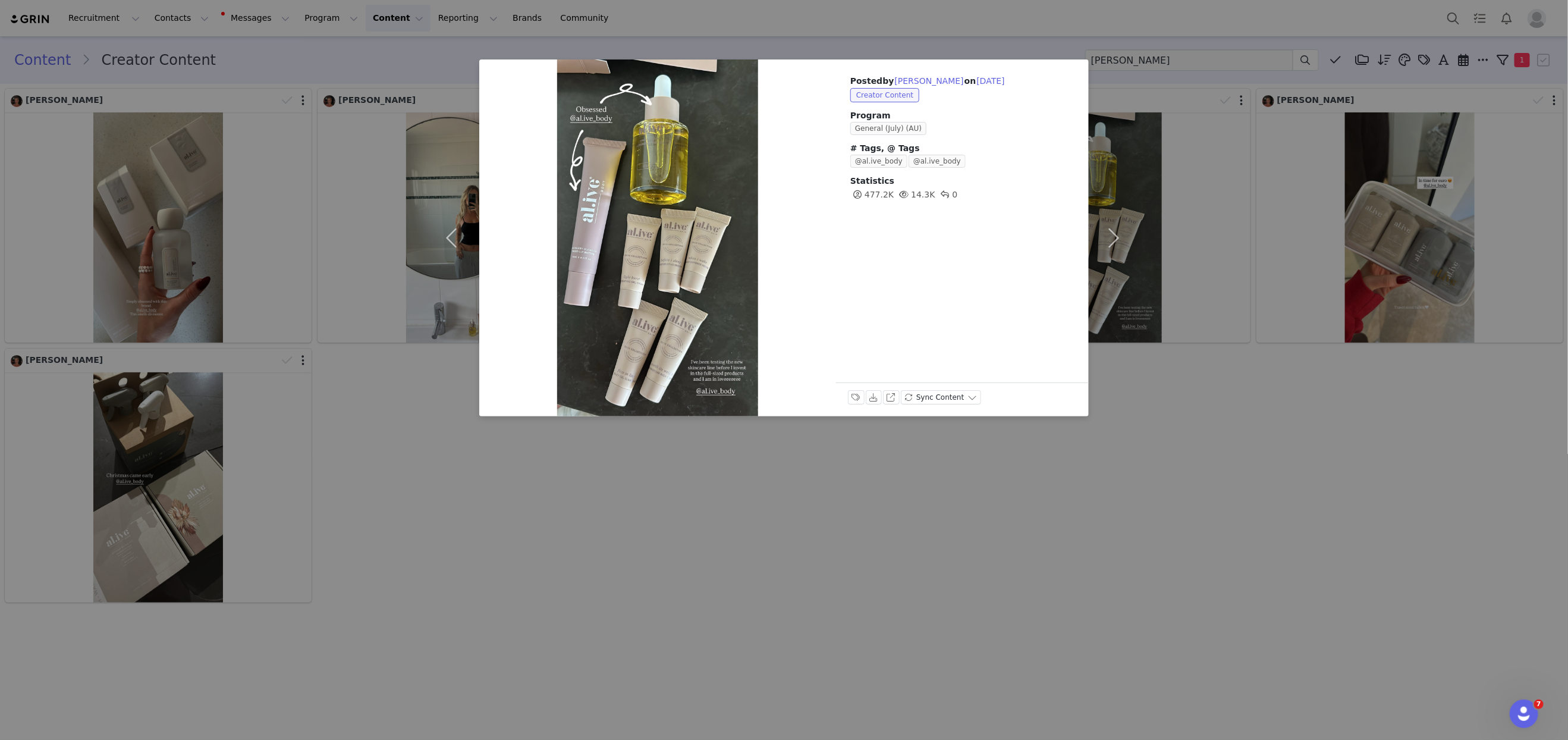
drag, startPoint x: 819, startPoint y: 435, endPoint x: 808, endPoint y: 434, distance: 11.0
click at [819, 435] on div "Posted by Alice Roberts on Jul 10, 2025 Creator Content Program General (July) …" at bounding box center [784, 370] width 1568 height 740
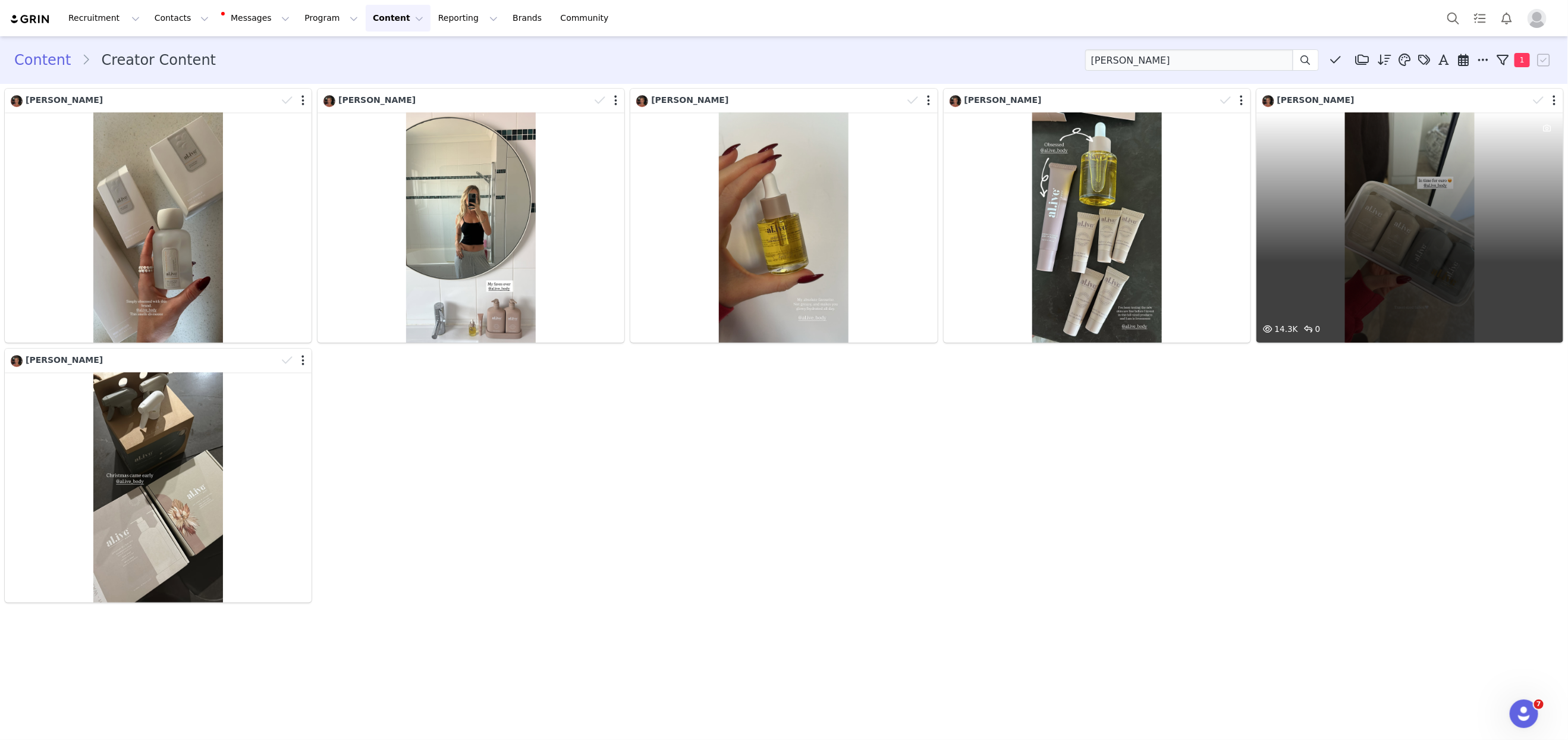
click at [1286, 251] on div "14.3K 0" at bounding box center [1410, 228] width 307 height 230
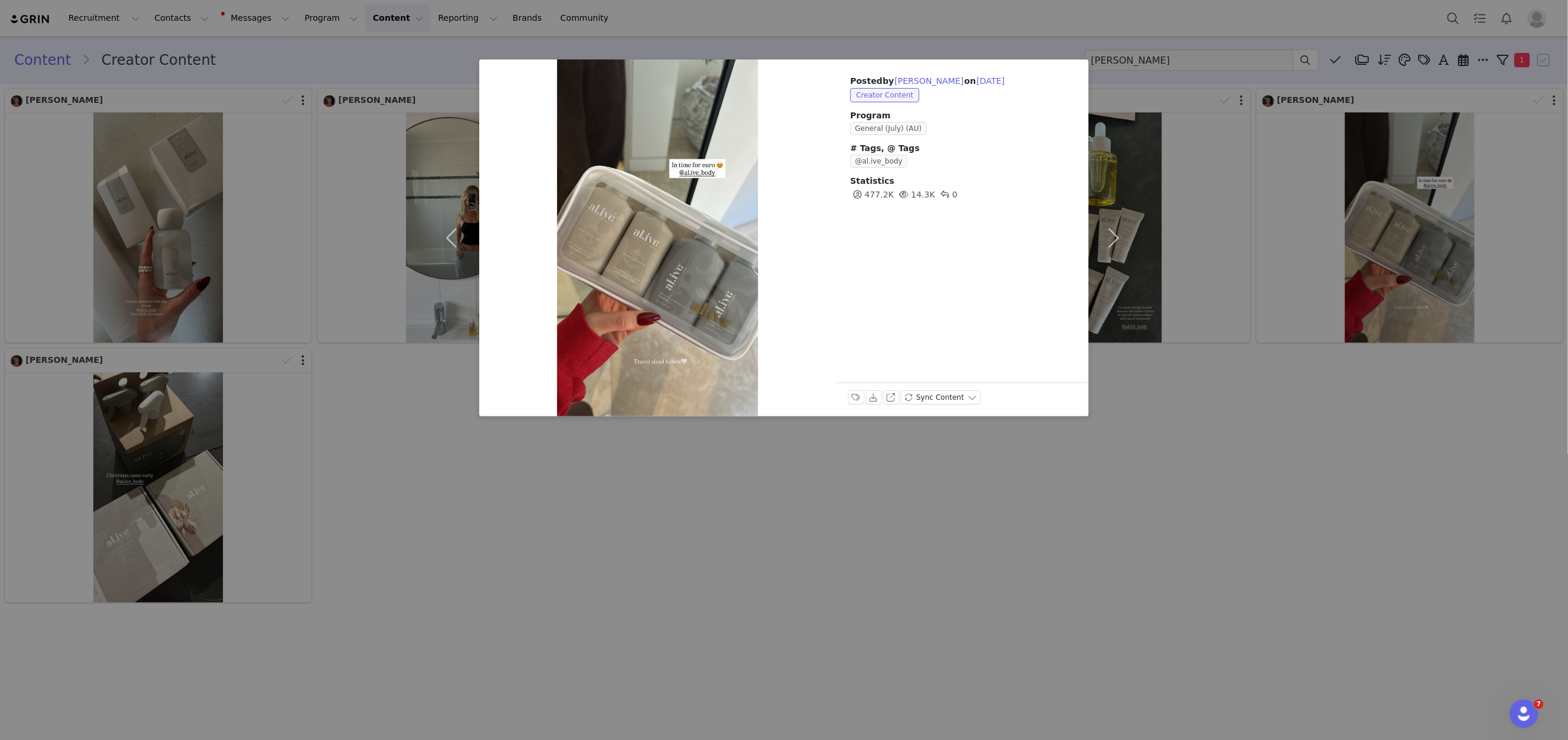
drag, startPoint x: 951, startPoint y: 456, endPoint x: 983, endPoint y: 445, distance: 33.8
click at [952, 455] on div "Posted by Alice Roberts on Jul 10, 2025 Creator Content Program General (July) …" at bounding box center [784, 370] width 1568 height 740
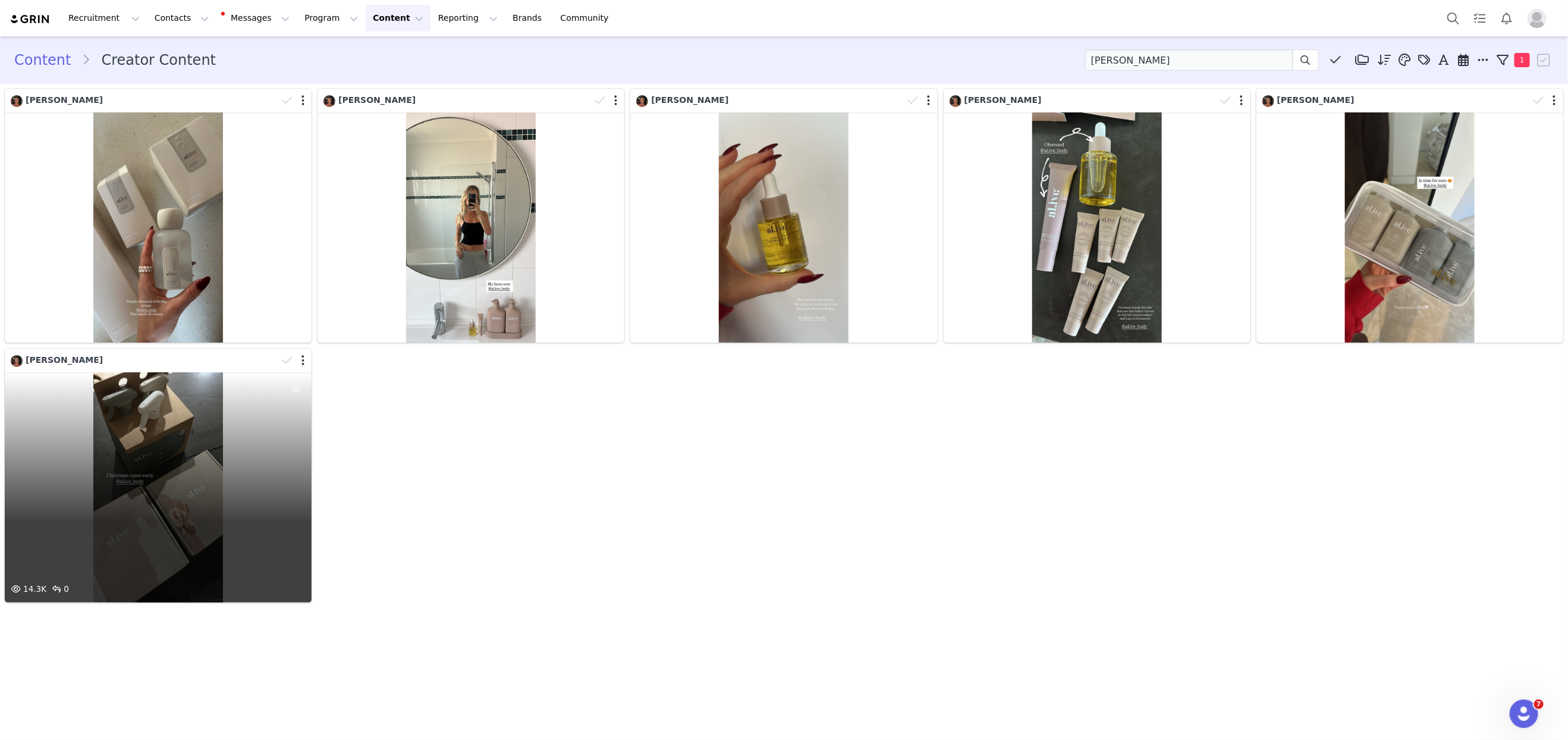
click at [227, 404] on div "14.3K 0" at bounding box center [158, 488] width 307 height 230
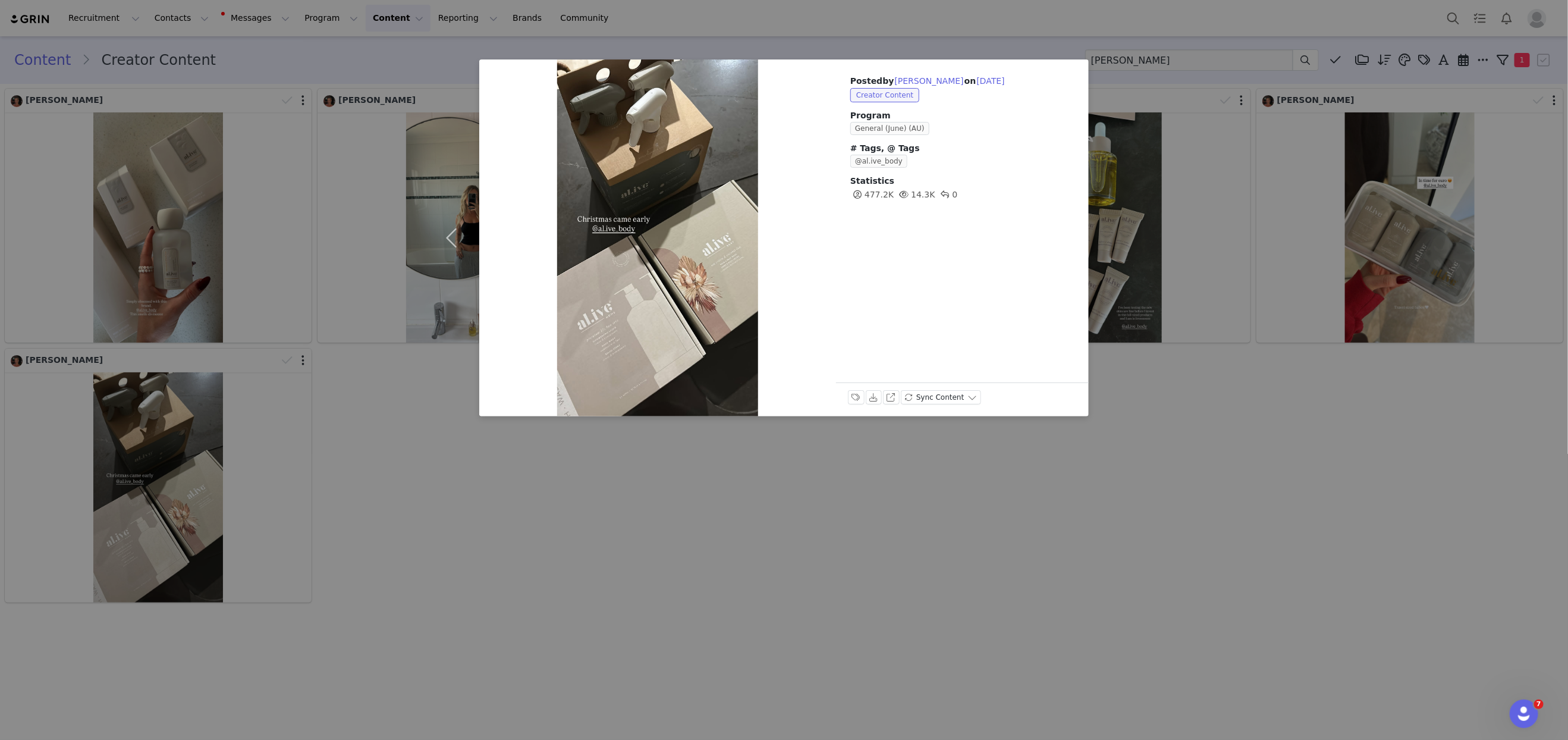
click at [414, 411] on div "Posted by Alice Roberts on Jun 16, 2025 Creator Content Program General (June) …" at bounding box center [784, 370] width 1568 height 740
